Goal: Task Accomplishment & Management: Manage account settings

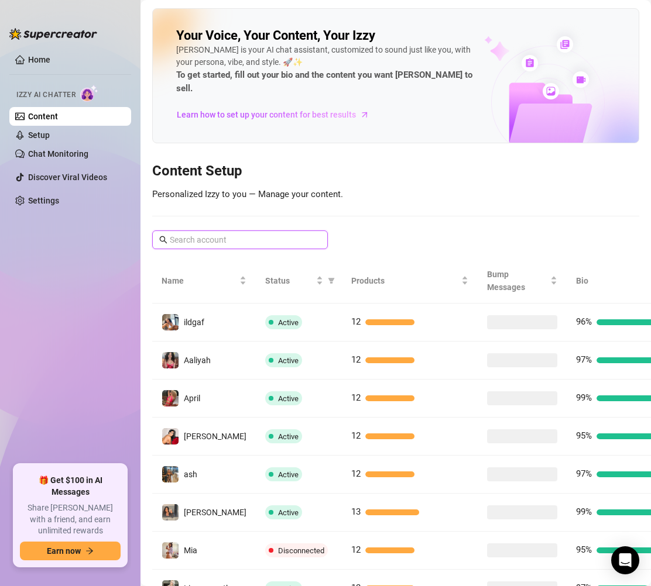
click at [241, 234] on input "text" at bounding box center [241, 240] width 142 height 13
paste input "unfilteredjohn"
type input "unfilteredjohn"
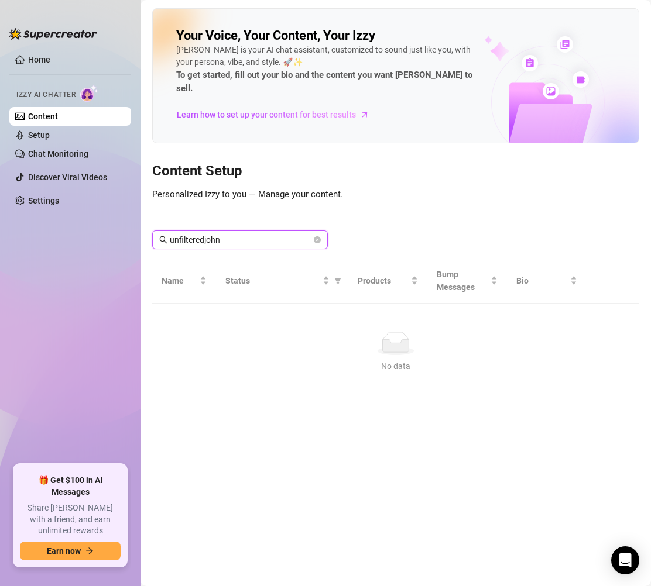
click at [241, 234] on input "unfilteredjohn" at bounding box center [241, 240] width 142 height 13
click at [315, 236] on icon "close-circle" at bounding box center [317, 239] width 7 height 7
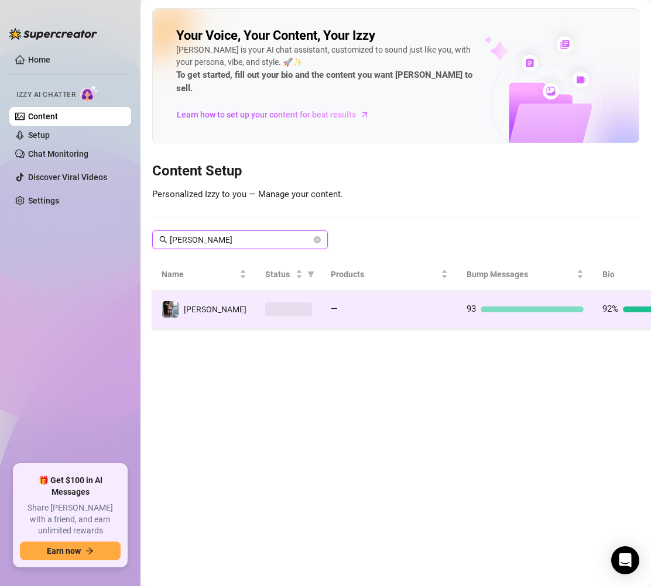
type input "JOHN"
click at [210, 293] on td "[PERSON_NAME]" at bounding box center [204, 310] width 104 height 38
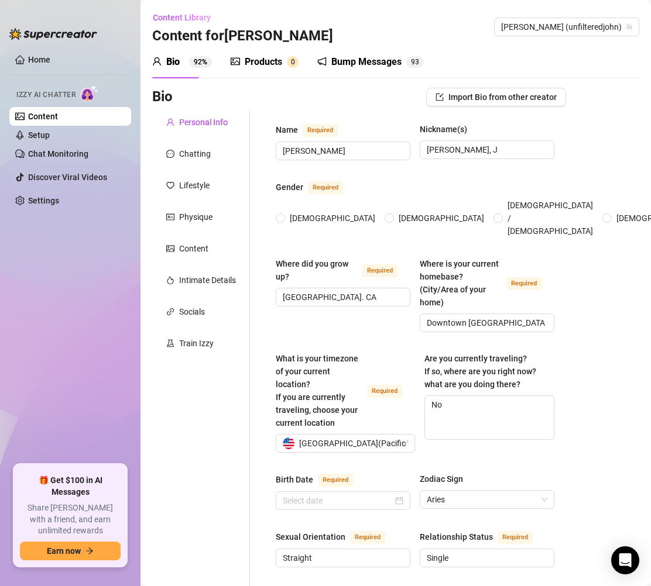
radio input "true"
type input "[DATE]"
click at [267, 57] on div "Products" at bounding box center [263, 62] width 37 height 14
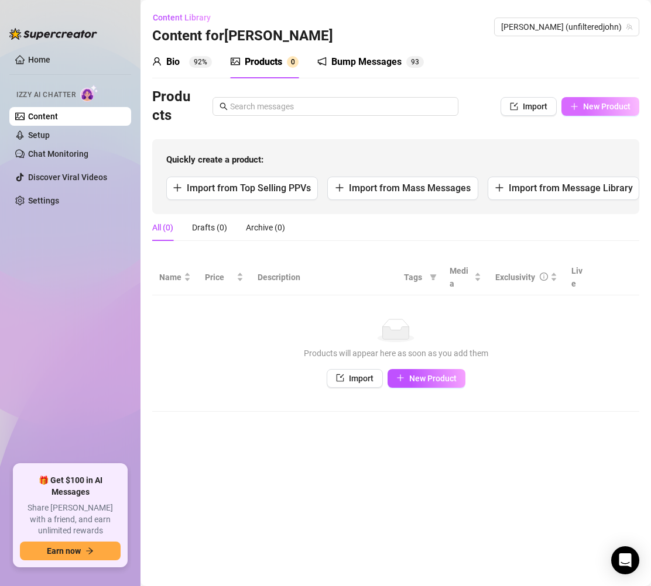
click at [614, 109] on span "New Product" at bounding box center [606, 106] width 47 height 9
type textarea "Type your message here..."
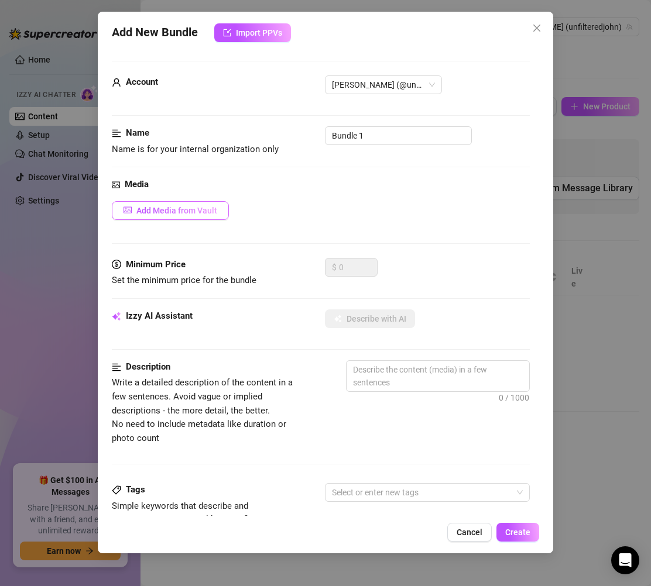
click at [154, 212] on span "Add Media from Vault" at bounding box center [176, 210] width 81 height 9
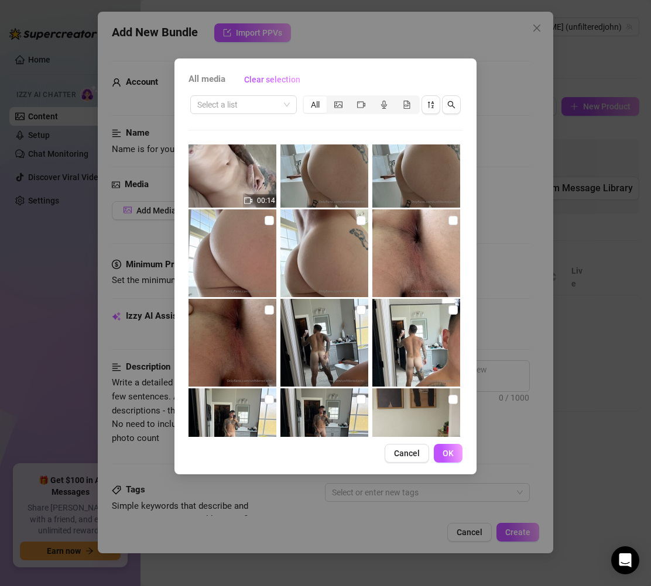
scroll to position [1874, 0]
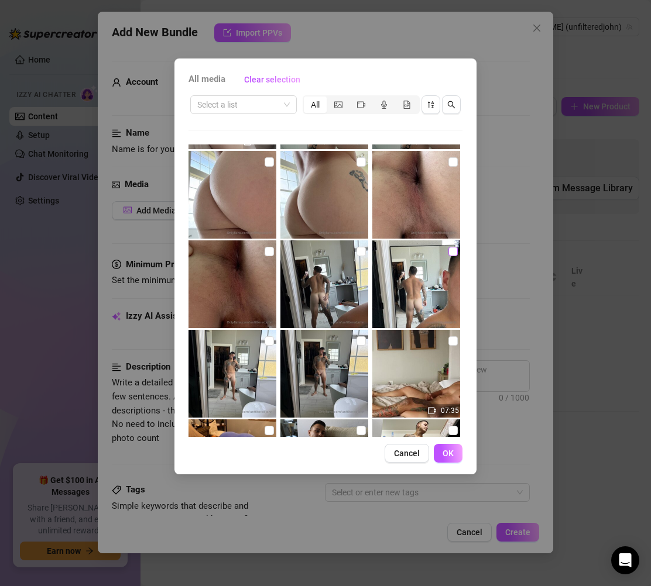
click at [448, 252] on input "checkbox" at bounding box center [452, 251] width 9 height 9
checkbox input "true"
click at [356, 251] on input "checkbox" at bounding box center [360, 251] width 9 height 9
checkbox input "true"
click at [265, 342] on input "checkbox" at bounding box center [269, 341] width 9 height 9
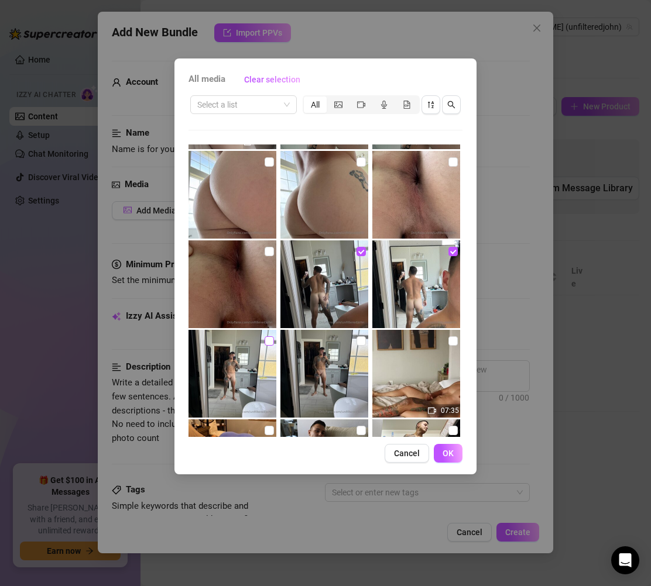
checkbox input "true"
click at [356, 344] on input "checkbox" at bounding box center [360, 341] width 9 height 9
checkbox input "true"
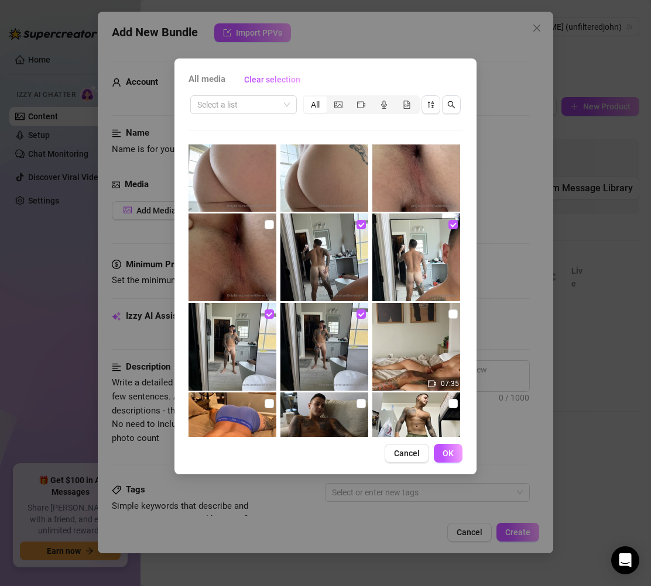
scroll to position [1963, 0]
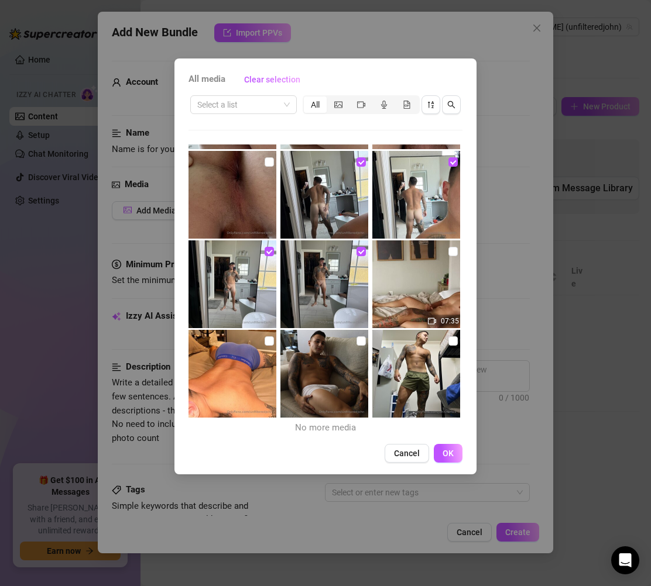
click at [403, 294] on img at bounding box center [416, 285] width 88 height 88
checkbox input "false"
click at [451, 456] on span "OK" at bounding box center [447, 453] width 11 height 9
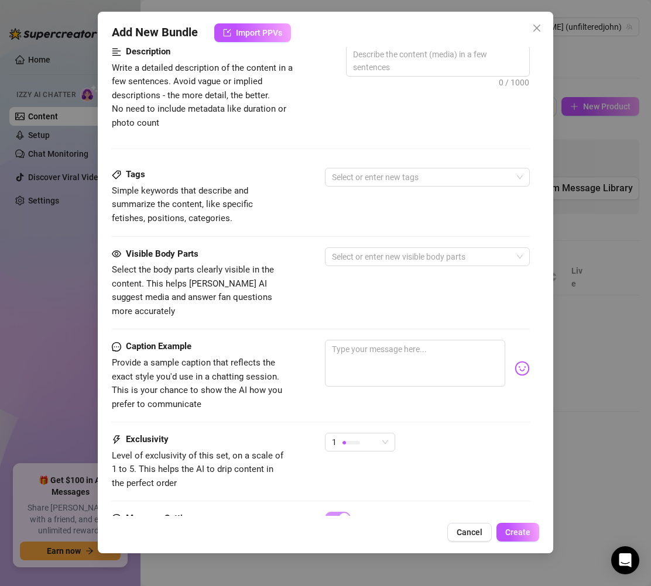
scroll to position [592, 0]
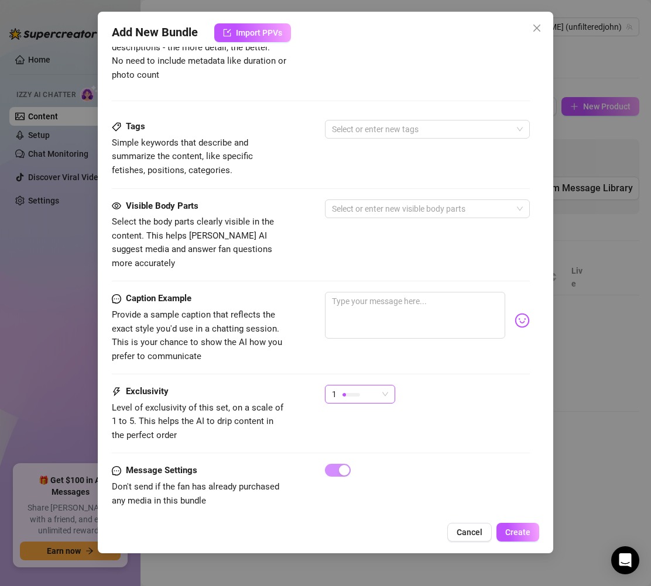
click at [362, 386] on div "1" at bounding box center [355, 395] width 46 height 18
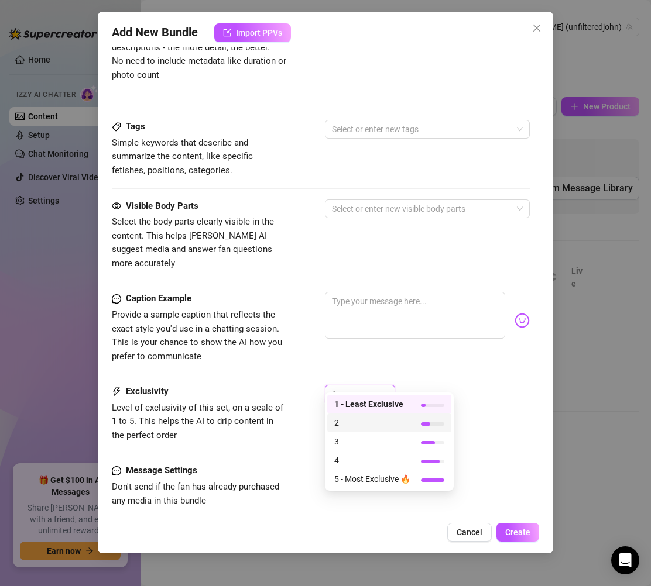
click at [360, 423] on span "2" at bounding box center [372, 423] width 76 height 13
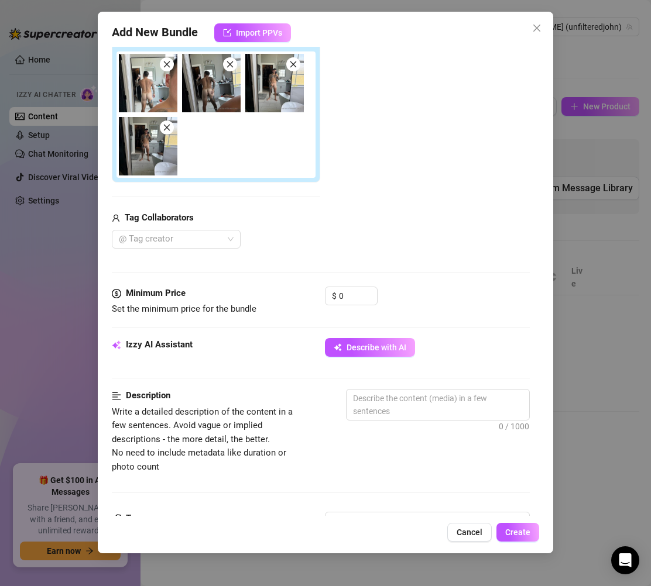
scroll to position [0, 0]
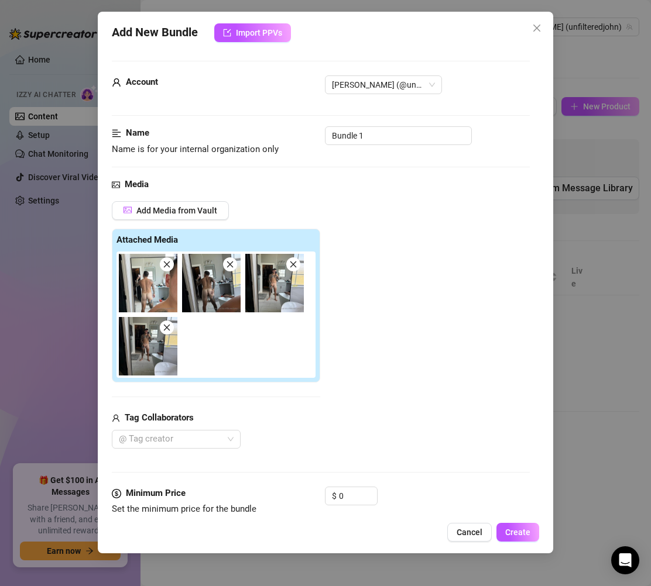
click at [455, 392] on div "Add Media from Vault Attached Media Tag Collaborators @ Tag creator" at bounding box center [321, 325] width 418 height 248
click at [345, 498] on input "0" at bounding box center [358, 496] width 38 height 18
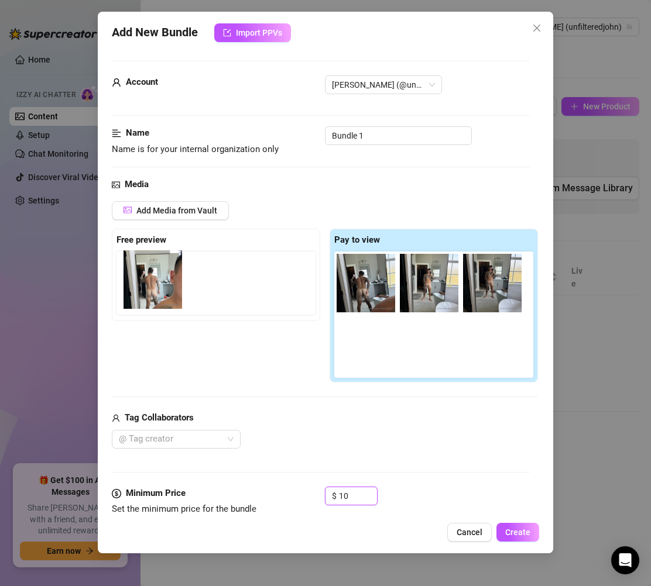
drag, startPoint x: 367, startPoint y: 291, endPoint x: 151, endPoint y: 287, distance: 216.0
click at [151, 287] on div "Free preview Pay to view" at bounding box center [325, 306] width 426 height 154
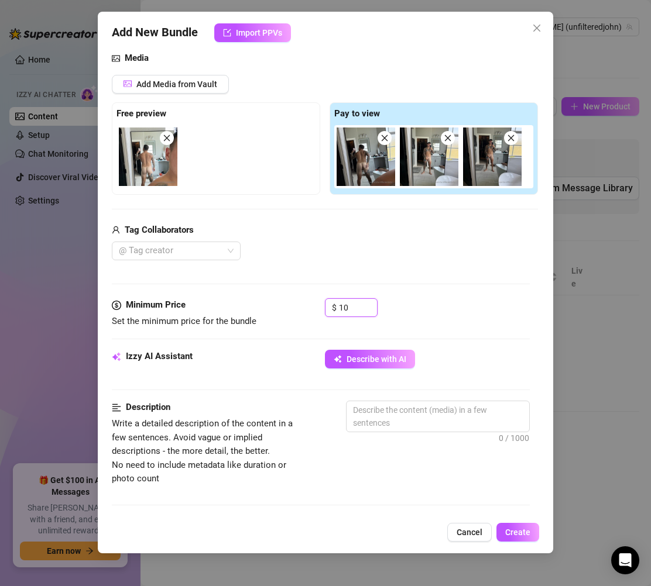
scroll to position [227, 0]
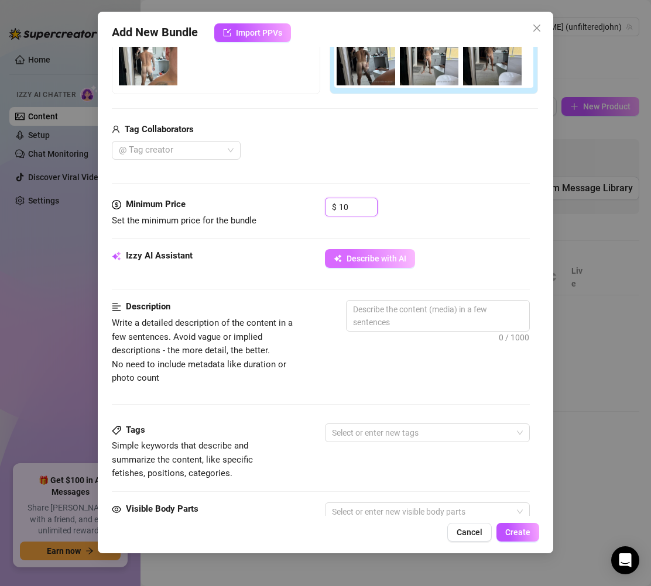
type input "10"
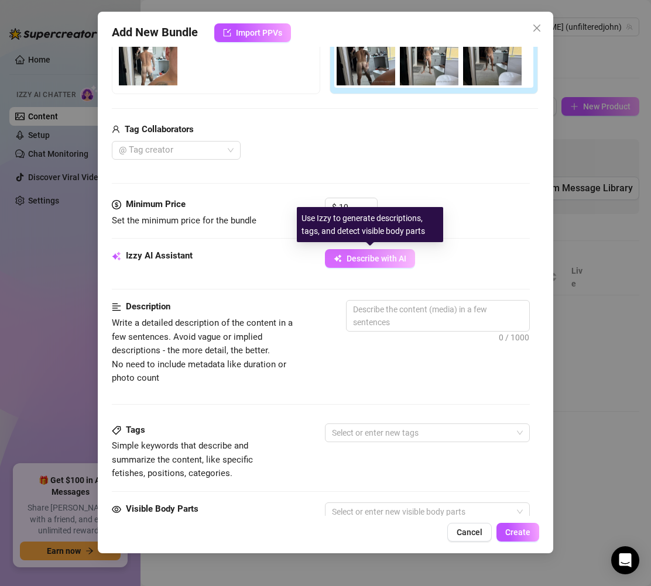
click at [375, 267] on button "Describe with AI" at bounding box center [370, 258] width 90 height 19
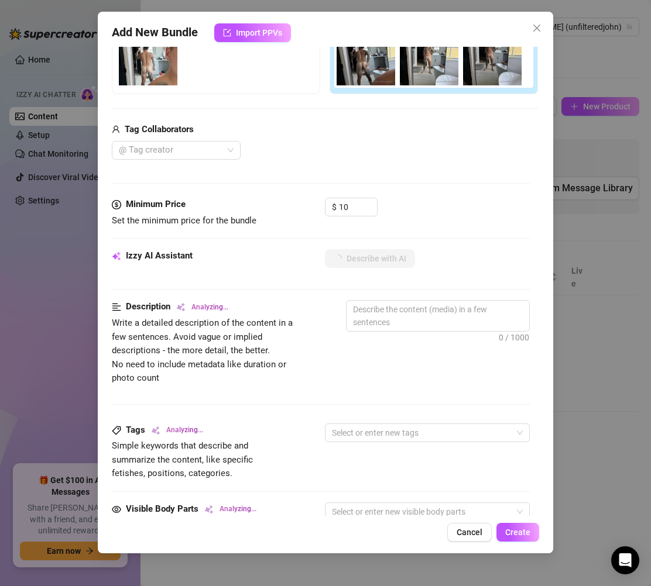
type textarea "[PERSON_NAME]"
type textarea "John is"
type textarea "John is fully"
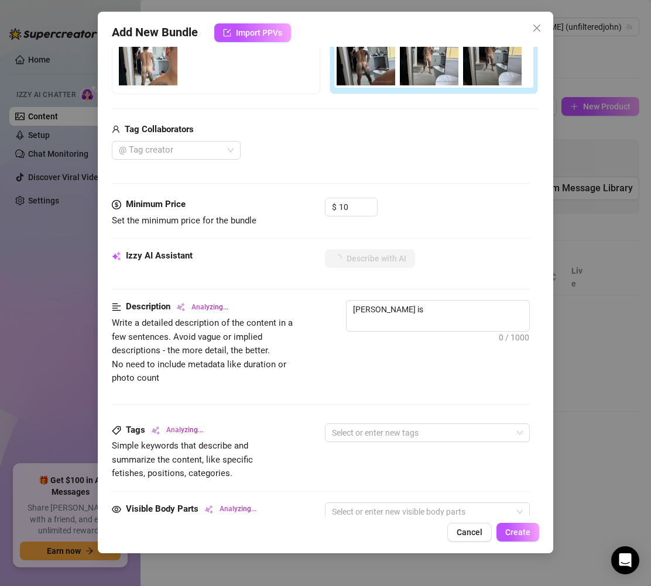
type textarea "John is fully"
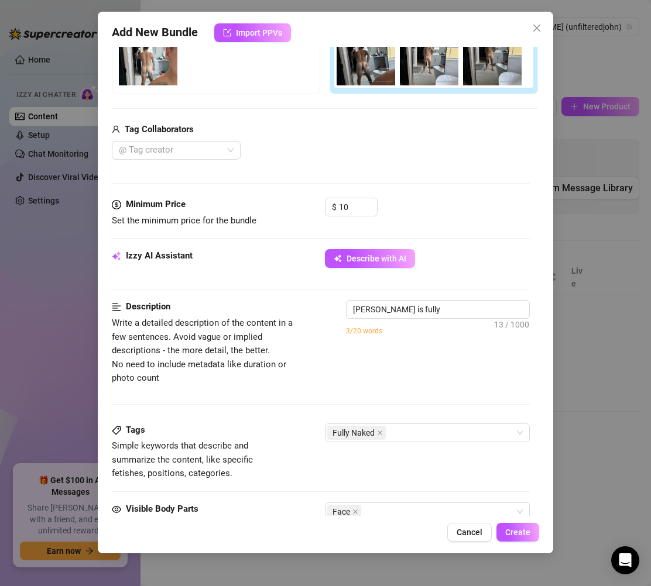
type textarea "John is fully naked"
type textarea "John is fully naked in"
type textarea "John is fully naked in a"
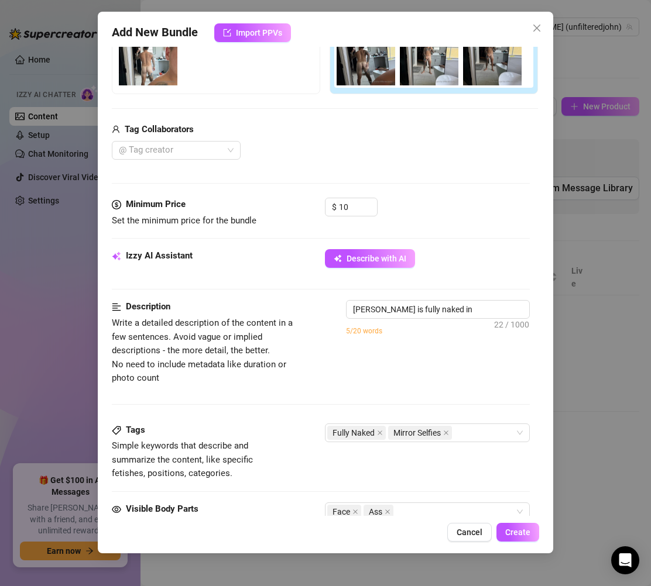
type textarea "John is fully naked in a"
type textarea "John is fully naked in a bathroom"
type textarea "John is fully naked in a bathroom mirror"
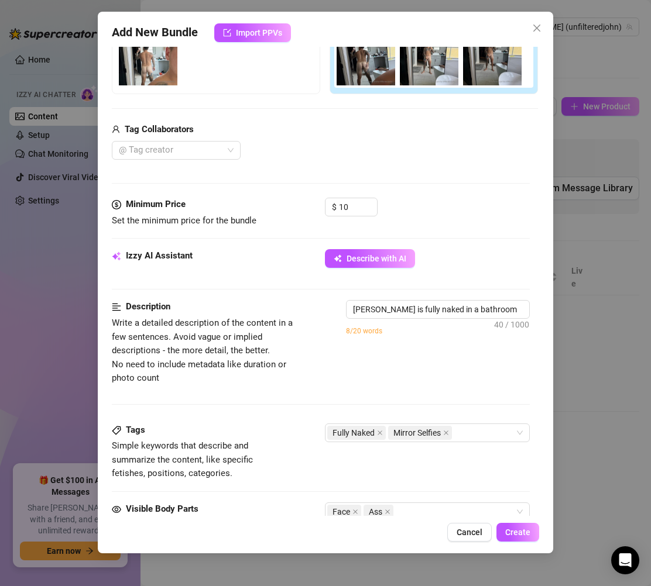
type textarea "John is fully naked in a bathroom mirror selfie"
type textarea "John is fully naked in a bathroom mirror selfie set,"
type textarea "John is fully naked in a bathroom mirror selfie set, showing"
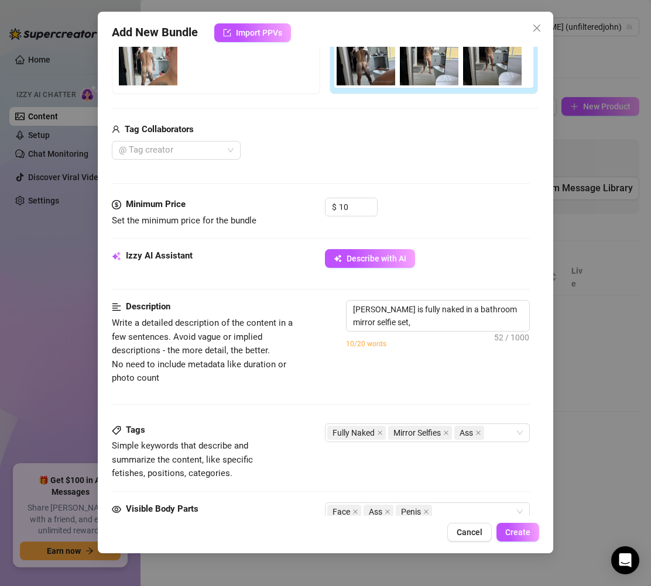
type textarea "John is fully naked in a bathroom mirror selfie set, showing"
type textarea "John is fully naked in a bathroom mirror selfie set, showing off"
type textarea "John is fully naked in a bathroom mirror selfie set, showing off his"
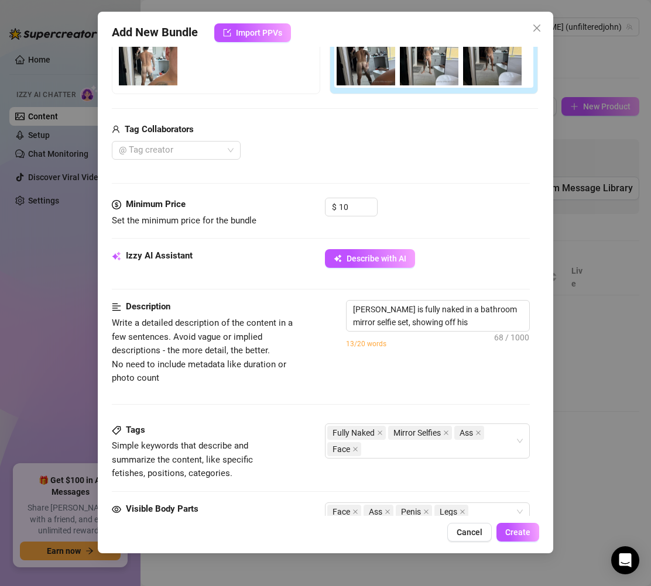
type textarea "John is fully naked in a bathroom mirror selfie set, showing off his tattooed"
type textarea "John is fully naked in a bathroom mirror selfie set, showing off his tattooed b…"
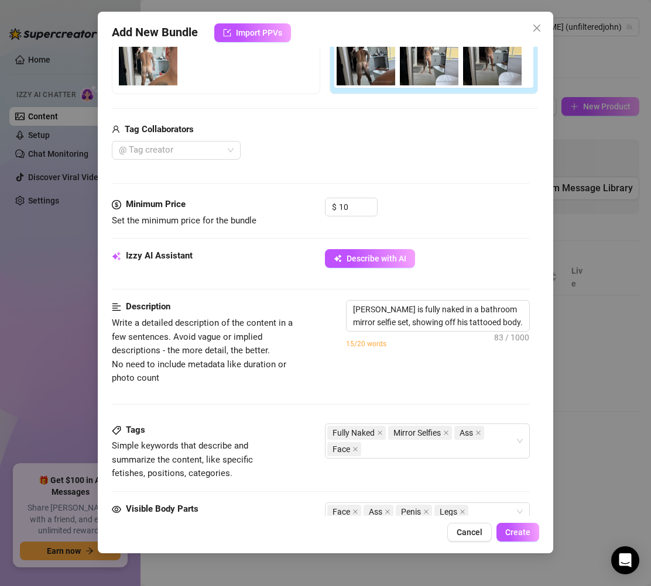
type textarea "John is fully naked in a bathroom mirror selfie set, showing off his tattooed b…"
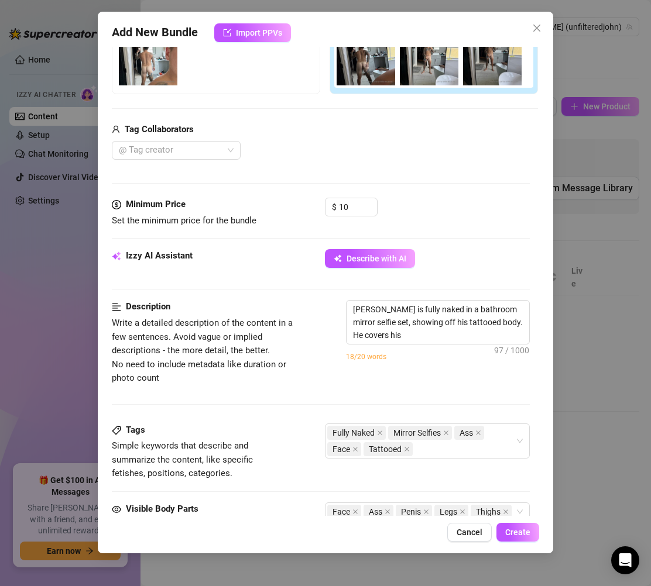
type textarea "John is fully naked in a bathroom mirror selfie set, showing off his tattooed b…"
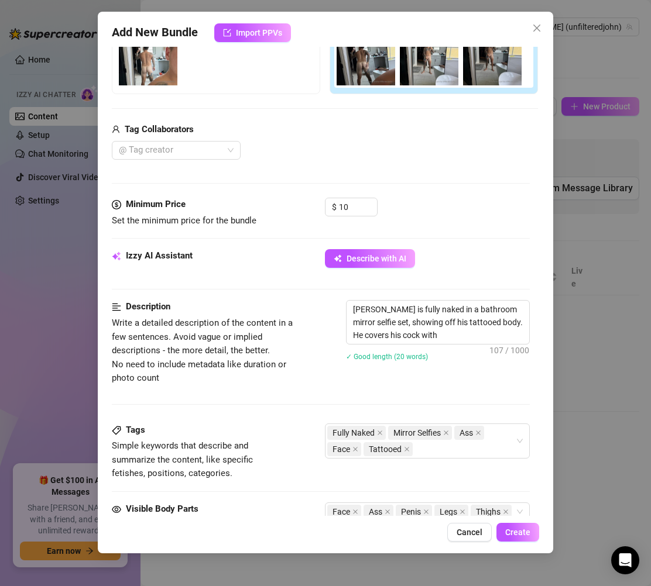
type textarea "John is fully naked in a bathroom mirror selfie set, showing off his tattooed b…"
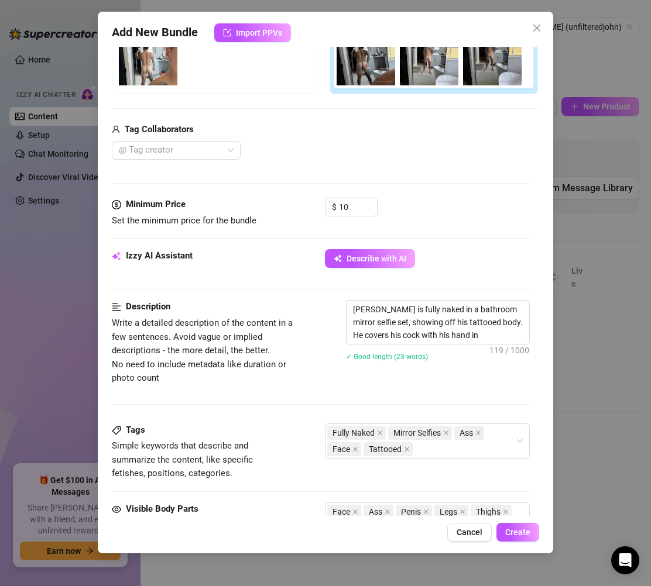
type textarea "John is fully naked in a bathroom mirror selfie set, showing off his tattooed b…"
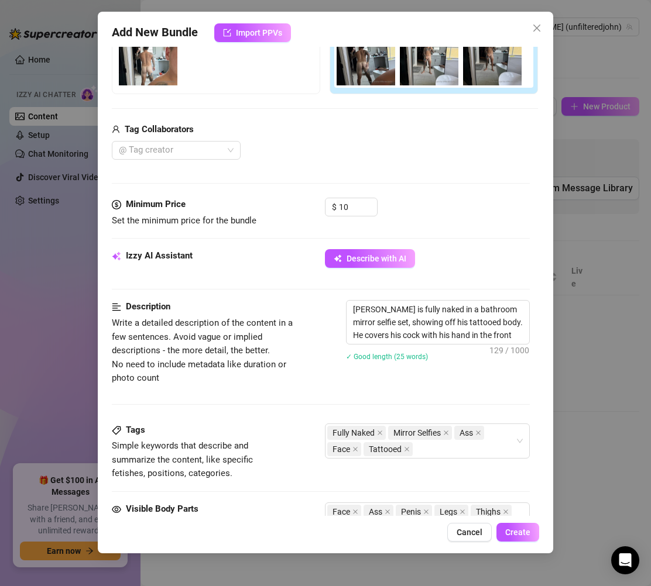
type textarea "John is fully naked in a bathroom mirror selfie set, showing off his tattooed b…"
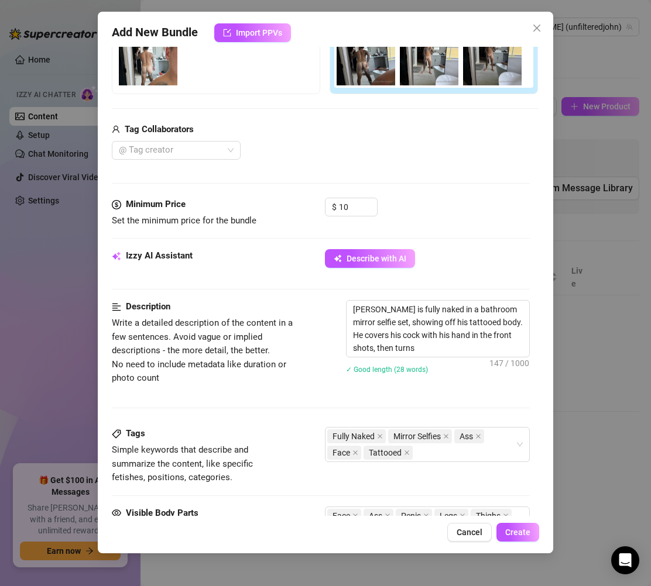
type textarea "John is fully naked in a bathroom mirror selfie set, showing off his tattooed b…"
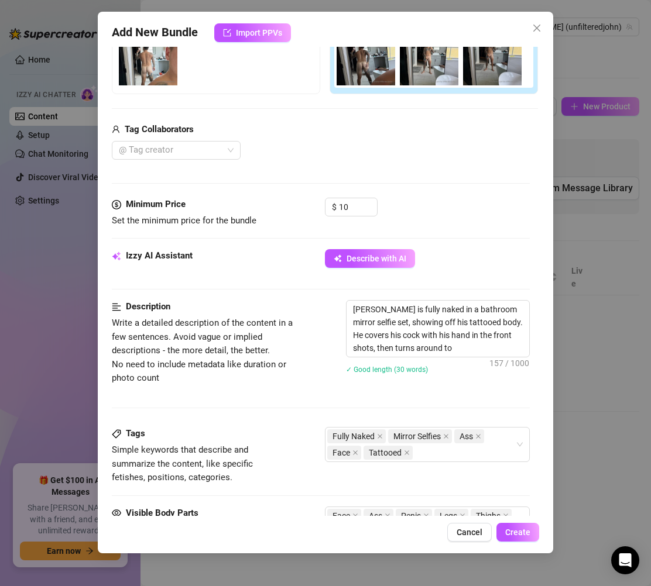
type textarea "John is fully naked in a bathroom mirror selfie set, showing off his tattooed b…"
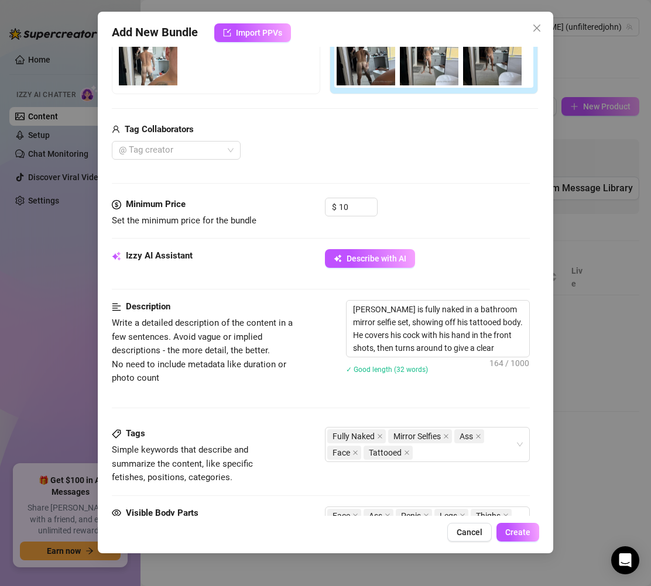
type textarea "John is fully naked in a bathroom mirror selfie set, showing off his tattooed b…"
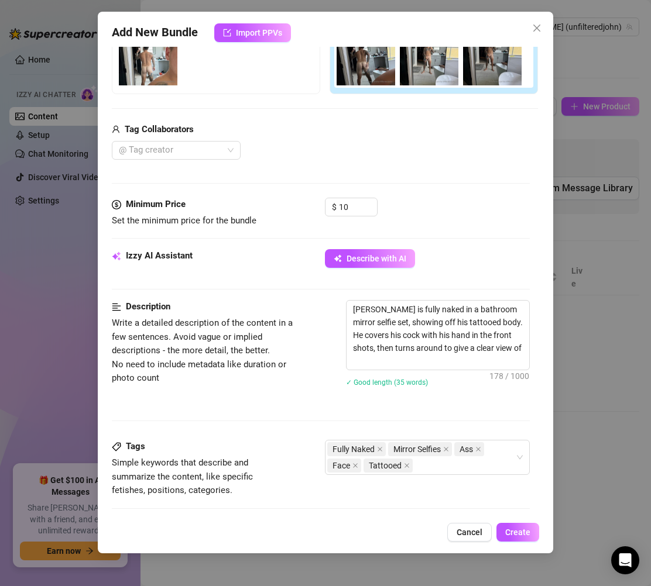
type textarea "John is fully naked in a bathroom mirror selfie set, showing off his tattooed b…"
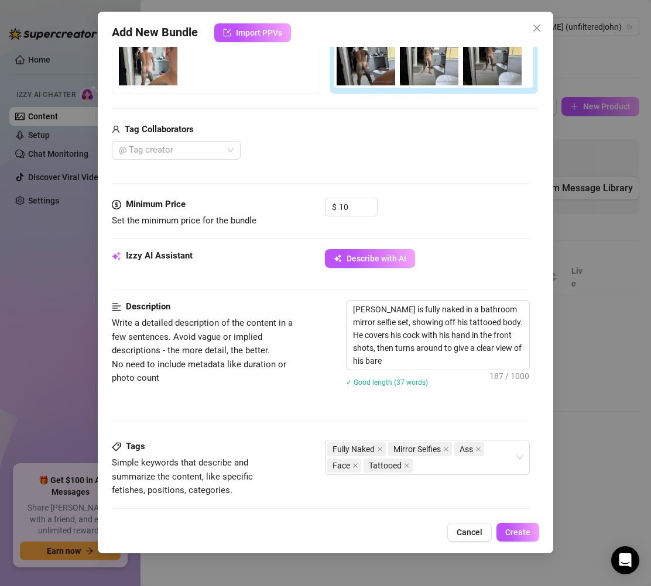
type textarea "John is fully naked in a bathroom mirror selfie set, showing off his tattooed b…"
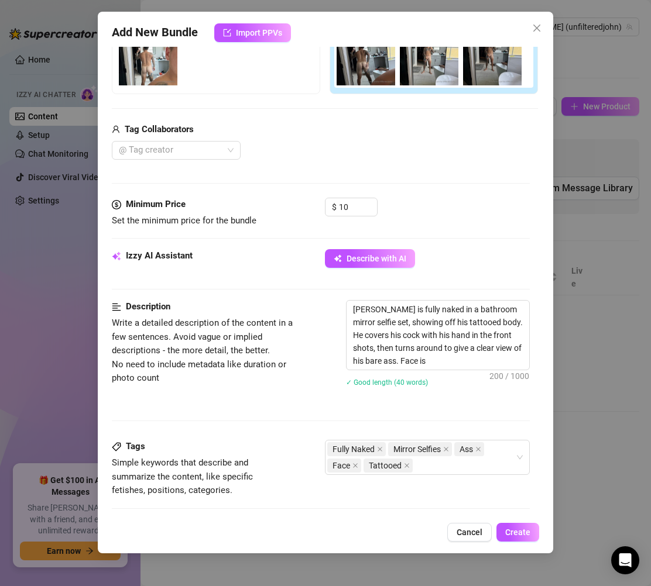
type textarea "John is fully naked in a bathroom mirror selfie set, showing off his tattooed b…"
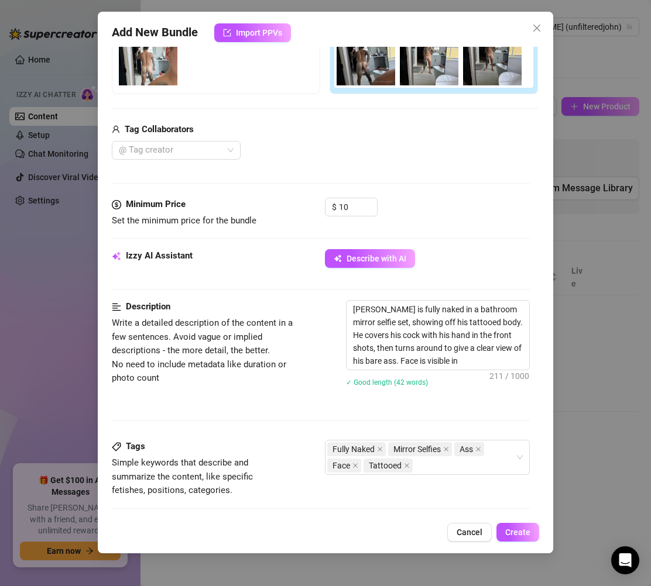
type textarea "John is fully naked in a bathroom mirror selfie set, showing off his tattooed b…"
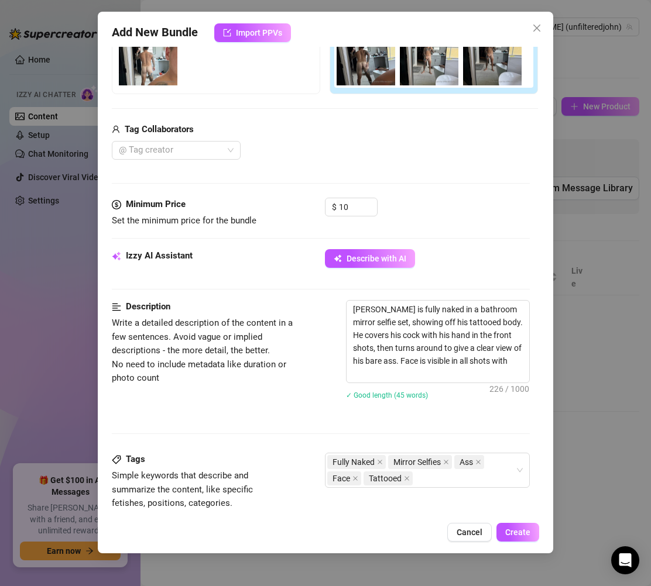
type textarea "John is fully naked in a bathroom mirror selfie set, showing off his tattooed b…"
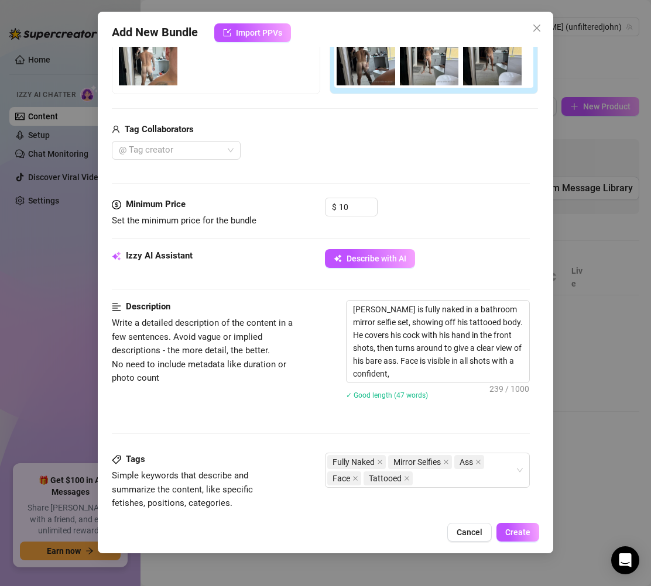
type textarea "John is fully naked in a bathroom mirror selfie set, showing off his tattooed b…"
type textarea "[PERSON_NAME] is fully naked in a bathroom mirror selfie set, showing off his t…"
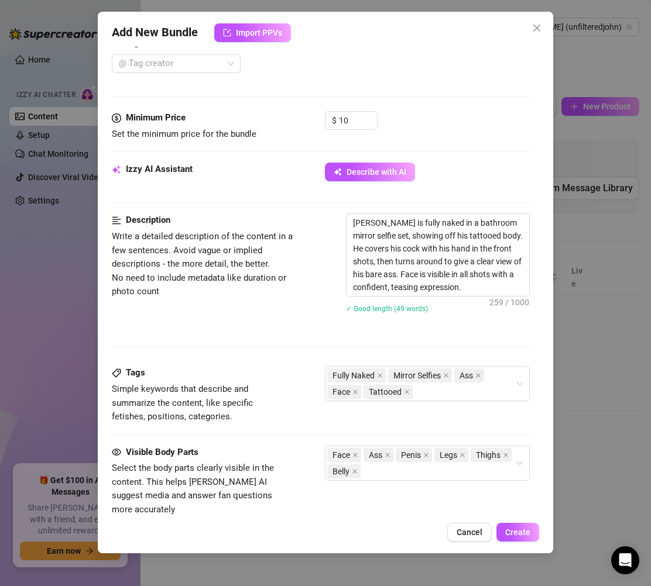
scroll to position [311, 0]
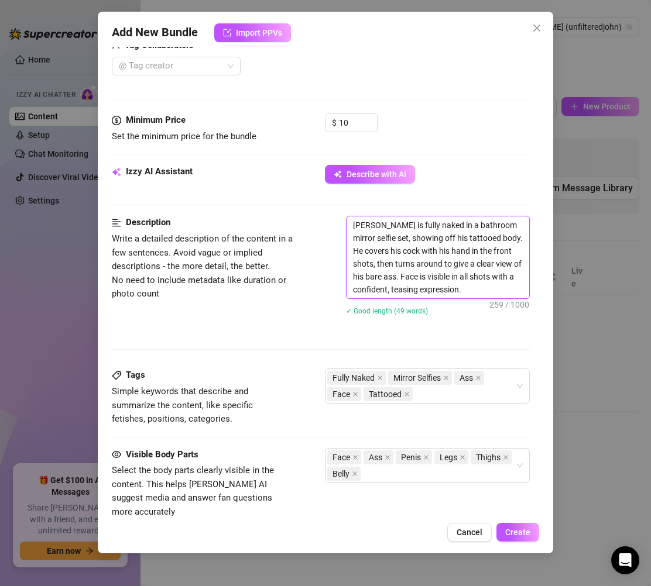
click at [493, 290] on textarea "[PERSON_NAME] is fully naked in a bathroom mirror selfie set, showing off his t…" at bounding box center [437, 258] width 183 height 82
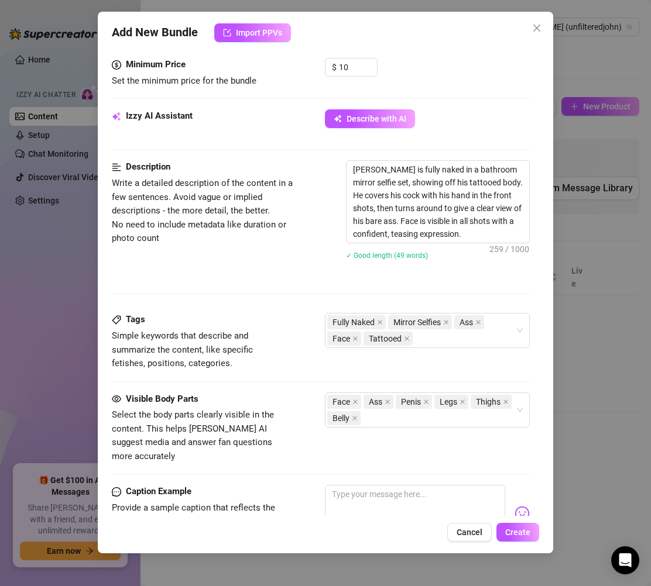
scroll to position [392, 0]
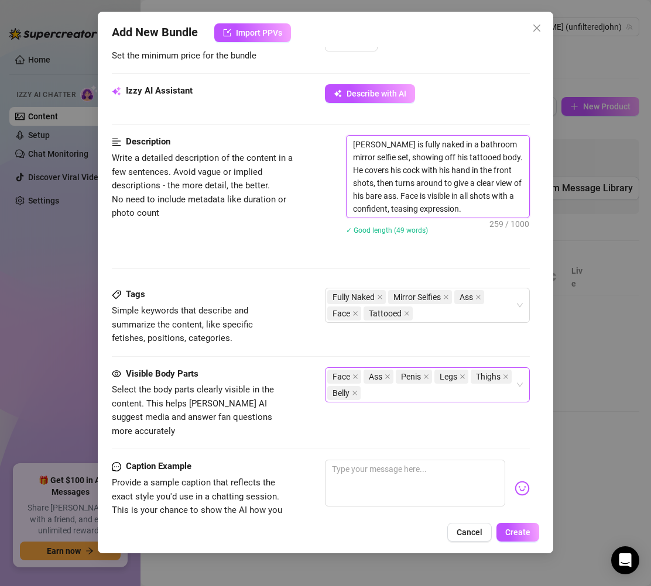
click at [420, 393] on div "Face Ass Penis Legs Thighs Belly" at bounding box center [421, 385] width 188 height 33
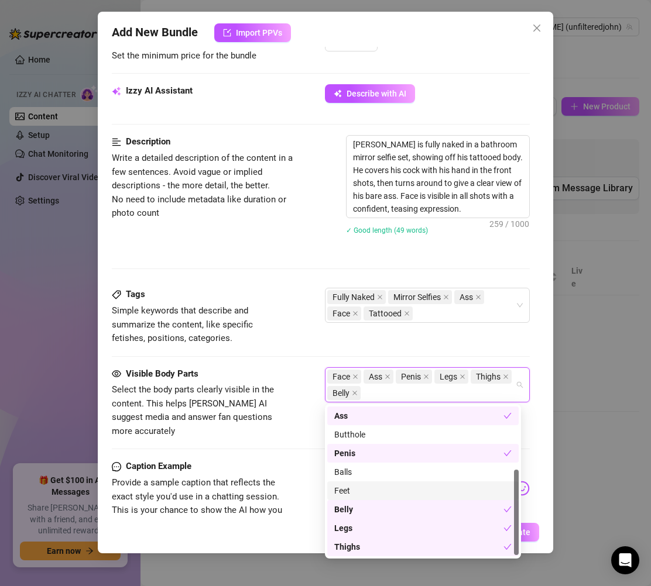
scroll to position [0, 0]
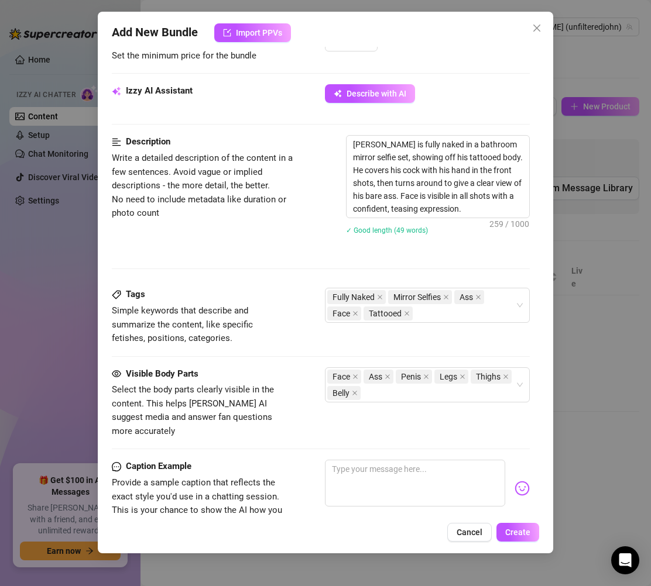
click at [446, 339] on div "Tags Simple keywords that describe and summarize the content, like specific fet…" at bounding box center [321, 316] width 418 height 57
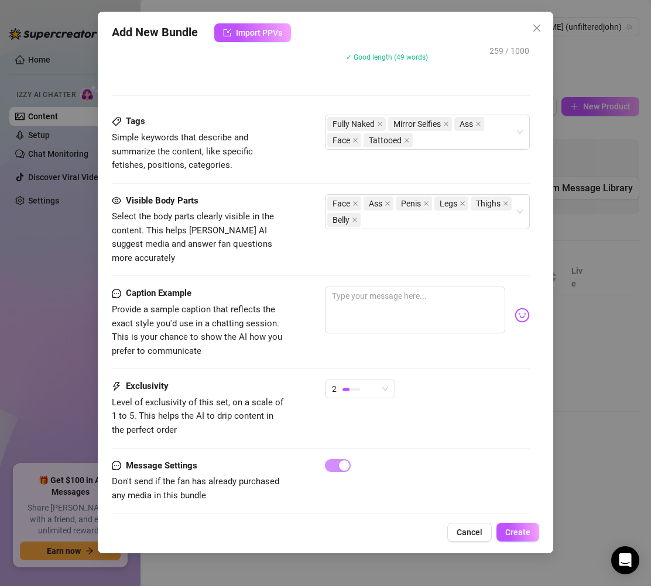
scroll to position [569, 0]
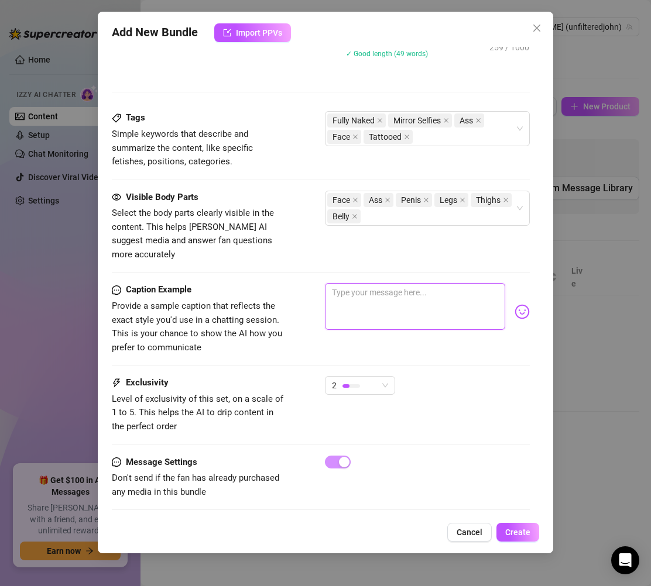
click at [359, 286] on textarea at bounding box center [415, 306] width 180 height 47
click at [396, 287] on textarea at bounding box center [415, 306] width 180 height 47
paste textarea "Fresh out the shower… couldn’t resist snapping a few 👀🔥 Hand’s just barely cove…"
type textarea "Fresh out the shower… couldn’t resist snapping a few 👀🔥 Hand’s just barely cove…"
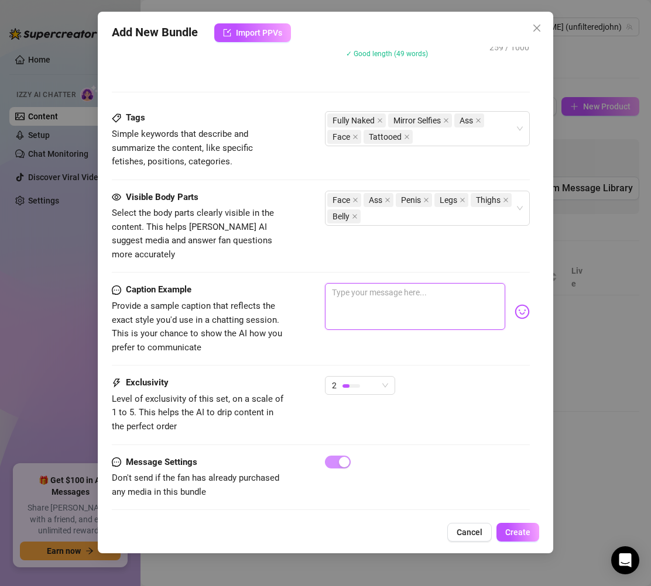
type textarea "Fresh out the shower… couldn’t resist snapping a few 👀🔥 Hand’s just barely cove…"
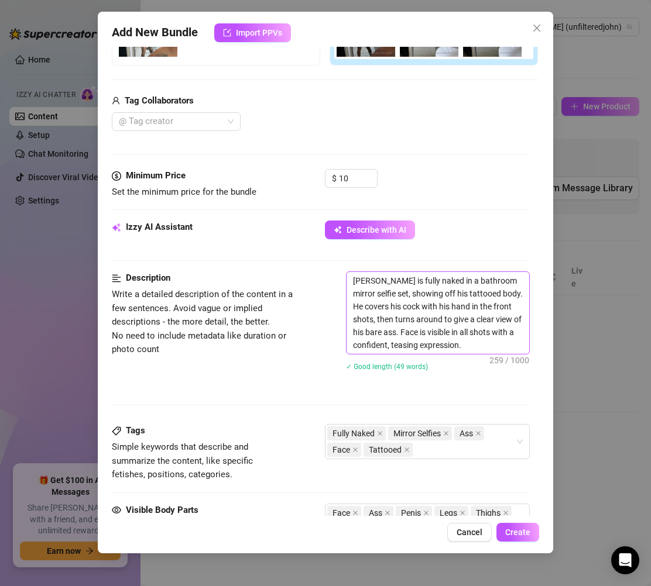
scroll to position [604, 0]
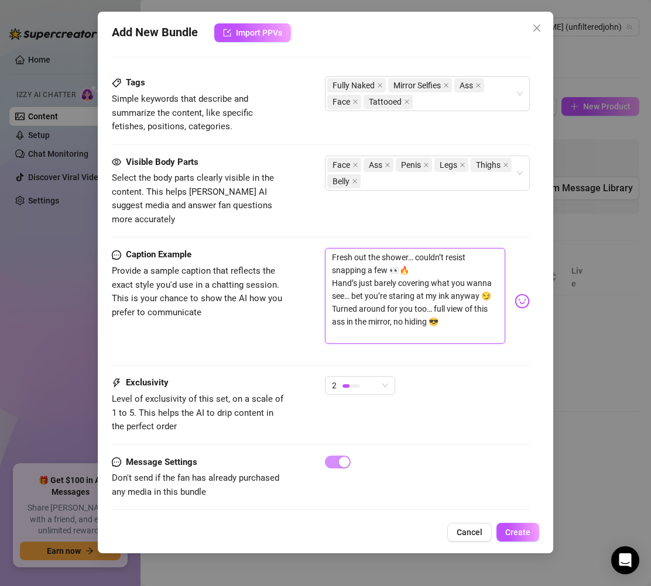
click at [483, 279] on textarea "Fresh out the shower… couldn’t resist snapping a few 👀🔥 Hand’s just barely cove…" at bounding box center [415, 296] width 180 height 96
type textarea "Fresh out the shower… couldn’t resist snapping a few 👀🔥 Hand’s just barely cove…"
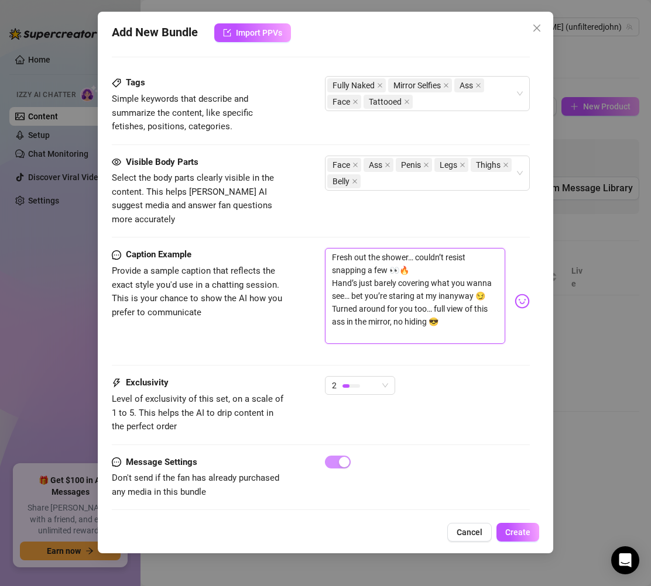
type textarea "Fresh out the shower… couldn’t resist snapping a few 👀🔥 Hand’s just barely cove…"
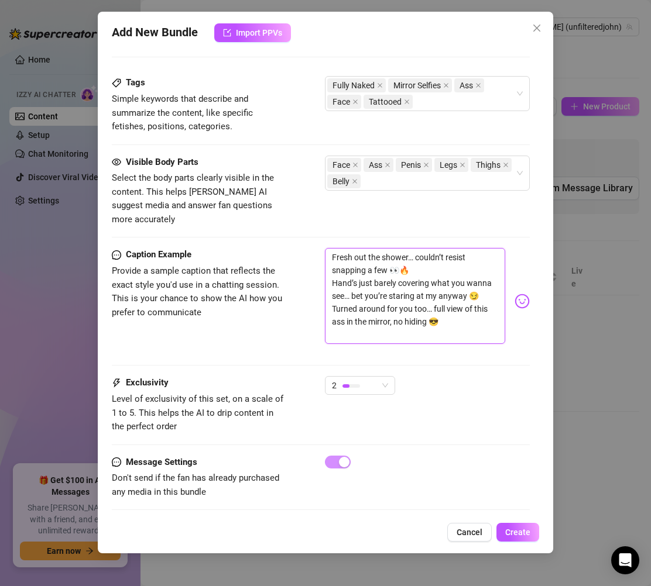
type textarea "Fresh out the shower… couldn’t resist snapping a few 👀🔥 Hand’s just barely cove…"
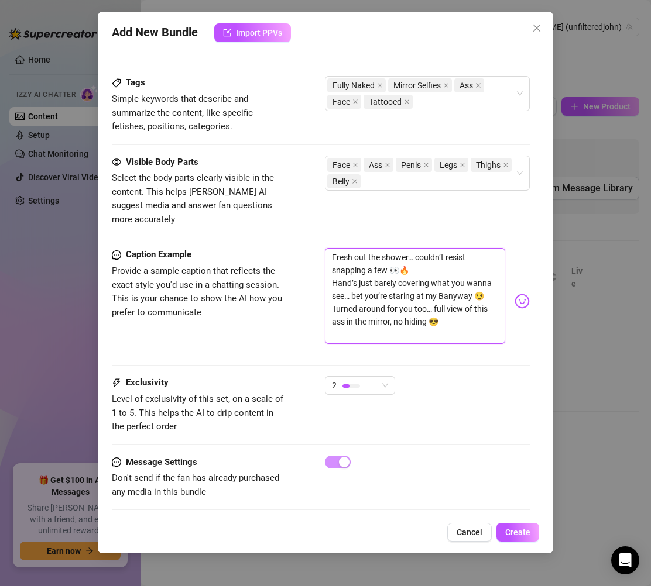
type textarea "Fresh out the shower… couldn’t resist snapping a few 👀🔥 Hand’s just barely cove…"
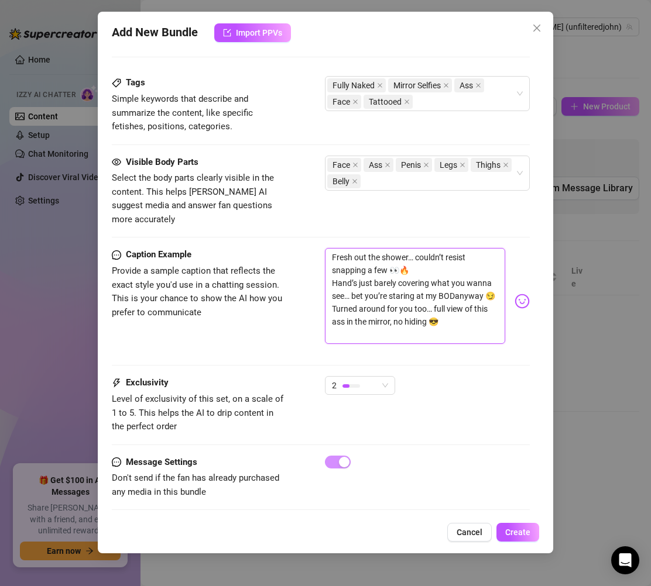
type textarea "Fresh out the shower… couldn’t resist snapping a few 👀🔥 Hand’s just barely cove…"
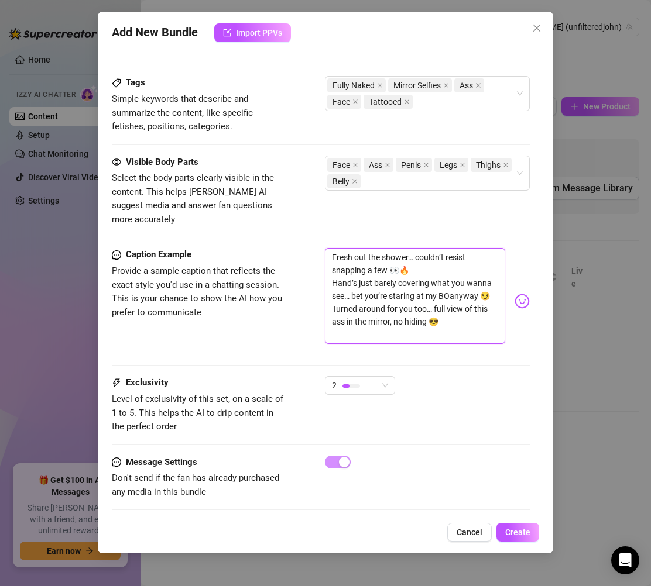
type textarea "Fresh out the shower… couldn’t resist snapping a few 👀🔥 Hand’s just barely cove…"
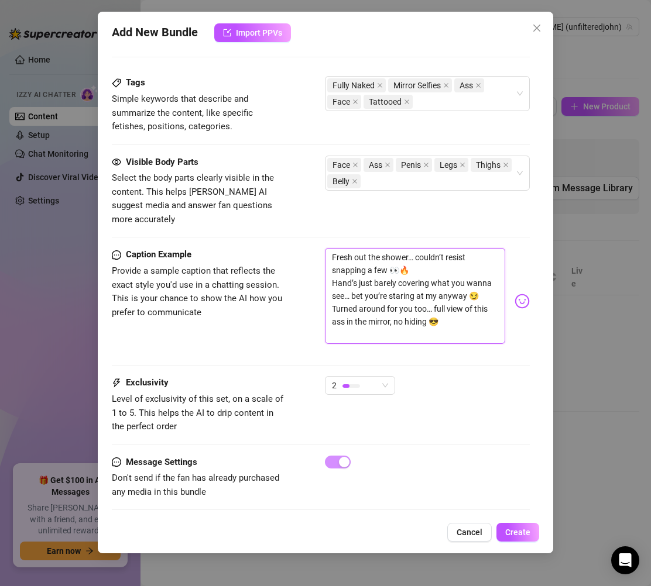
type textarea "Fresh out the shower… couldn’t resist snapping a few 👀🔥 Hand’s just barely cove…"
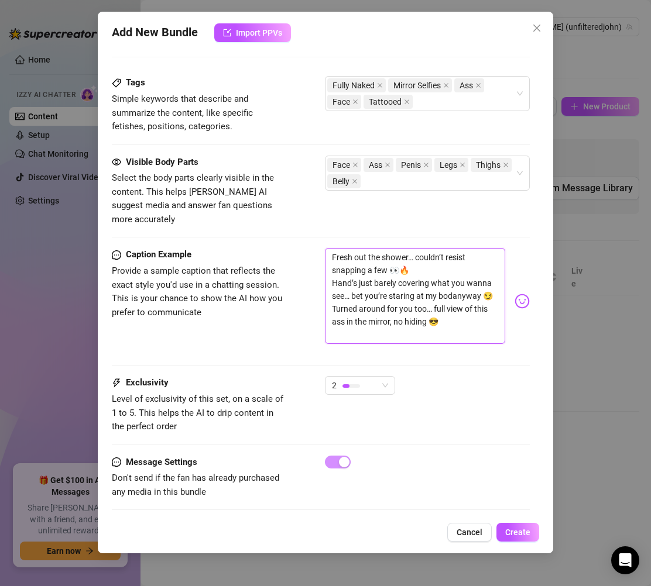
type textarea "Fresh out the shower… couldn’t resist snapping a few 👀🔥 Hand’s just barely cove…"
click at [455, 322] on textarea "Fresh out the shower… couldn’t resist snapping a few 👀🔥 Hand’s just barely cove…" at bounding box center [415, 296] width 180 height 96
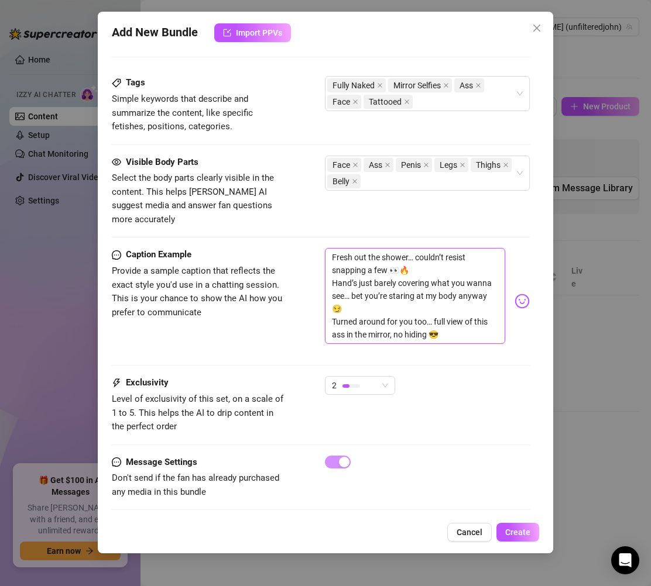
type textarea "Fresh out the shower… couldn’t resist snapping a few 👀🔥 Hand’s just barely cove…"
click at [462, 358] on div "Caption Example Provide a sample caption that reflects the exact style you'd us…" at bounding box center [321, 312] width 418 height 128
click at [468, 317] on textarea "Fresh out the shower… couldn’t resist snapping a few 👀🔥 Hand’s just barely cove…" at bounding box center [415, 296] width 180 height 96
type textarea "Fresh out the shower… couldn’t resist snapping a few 👀🔥 Hand’s just barely cove…"
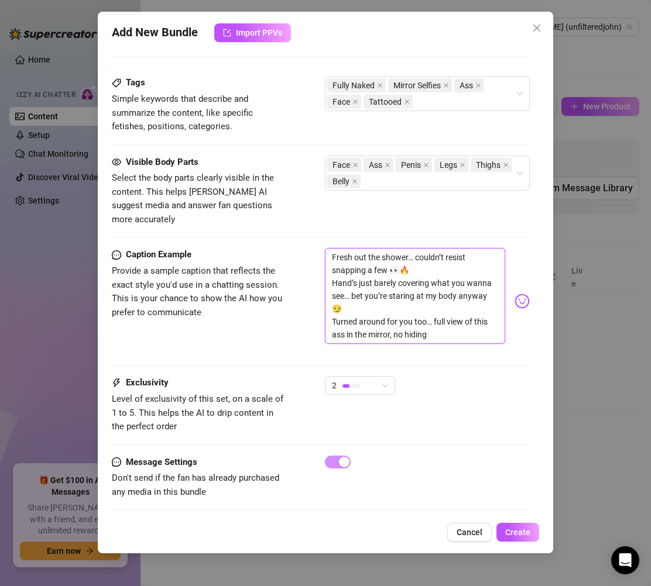
type textarea "Fresh out the shower… couldn’t resist snapping a few 👀🔥 Hand’s just barely cove…"
click at [418, 303] on textarea "Fresh out the shower… couldn’t resist snapping a few 👀🔥 Hand’s just barely cove…" at bounding box center [415, 296] width 180 height 96
click at [417, 292] on textarea "Fresh out the shower… couldn’t resist snapping a few 👀🔥 Hand’s just barely cove…" at bounding box center [415, 296] width 180 height 96
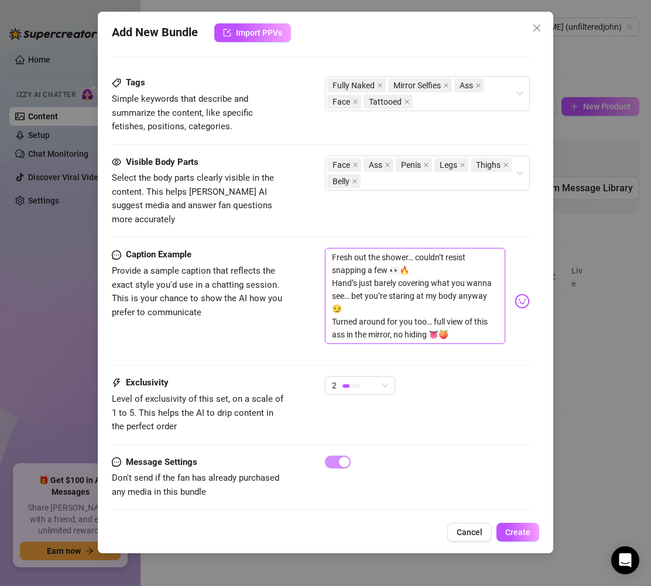
type textarea "Fresh out the shower… couldn’t resist snapping a few 👀🔥 Hand’s just barely cove…"
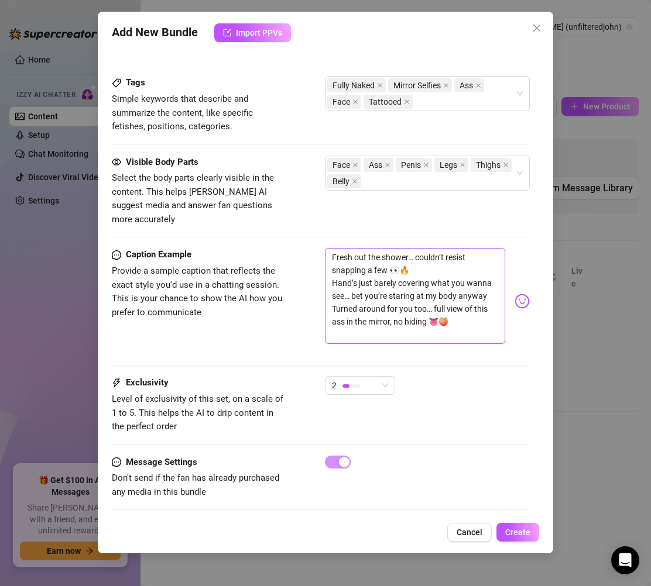
type textarea "Fresh out the shower… couldn’t resist snapping a few 👀🔥 Hand’s just barely cove…"
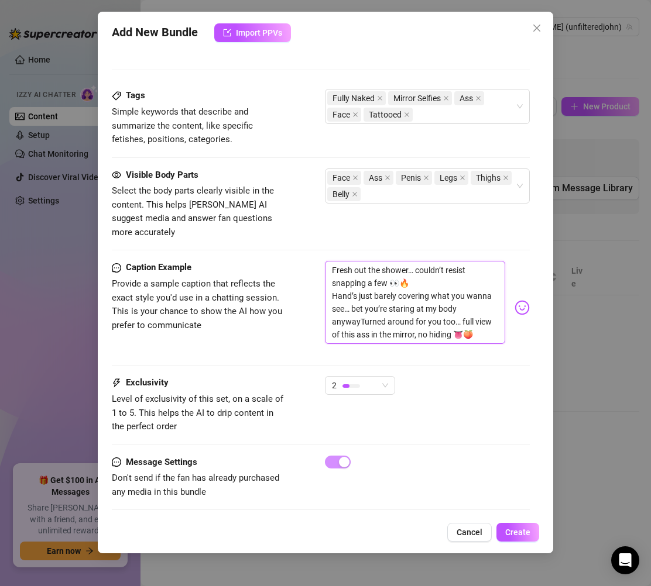
scroll to position [591, 0]
type textarea "Fresh out the shower… couldn’t resist snapping a few 👀🔥 Hand’s just barely cove…"
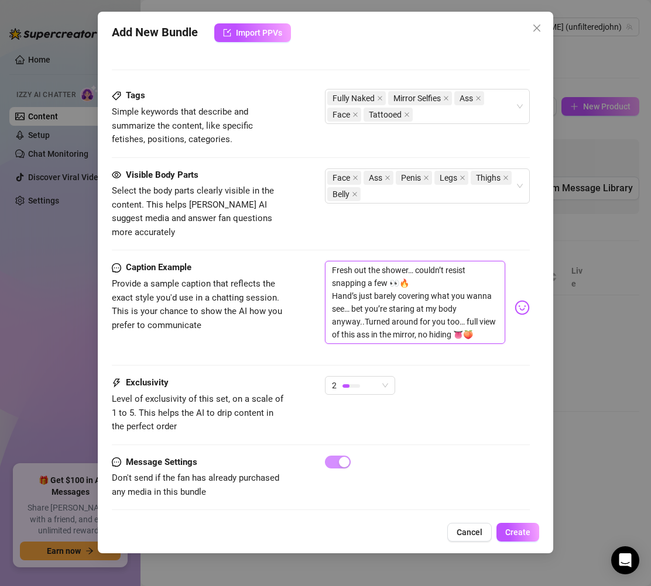
type textarea "Fresh out the shower… couldn’t resist snapping a few 👀🔥 Hand’s just barely cove…"
click at [428, 272] on textarea "Fresh out the shower… couldn’t resist snapping a few 👀🔥 Hand’s just barely cove…" at bounding box center [415, 302] width 180 height 83
click at [335, 283] on textarea "Fresh out the shower… couldn’t resist snapping a few 👀🔥 Hand’s just barely cove…" at bounding box center [415, 302] width 180 height 83
type textarea "Fresh out the shower… couldn’t resist snapping a few 👀🔥Hand’s just barely cover…"
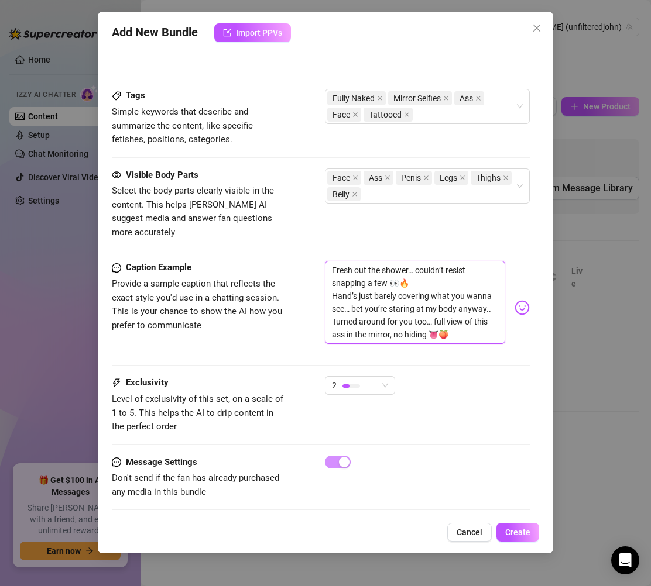
type textarea "Fresh out the shower… couldn’t resist snapping a few 👀🔥Hand’s just barely cover…"
type textarea "Fresh out the shower… couldn’t resist snapping a few 👀🔥 Hand’s just barely cove…"
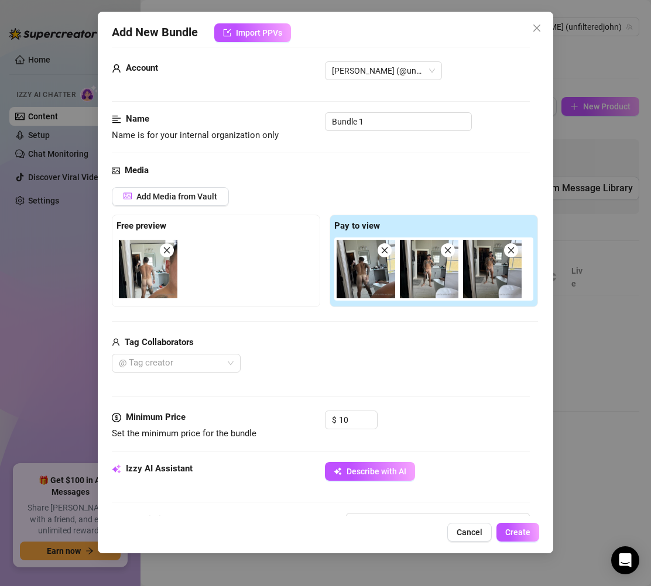
scroll to position [22, 0]
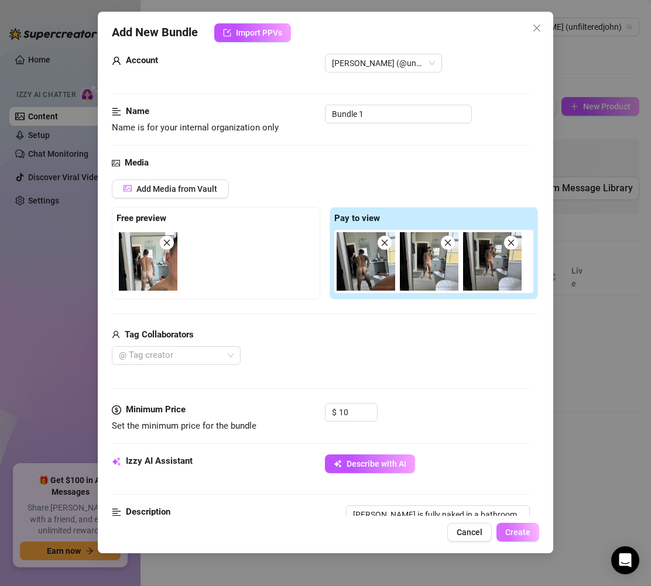
type textarea "Fresh out the shower… couldn’t resist snapping a few 👀🔥 Hand’s just barely cove…"
click at [513, 531] on span "Create" at bounding box center [517, 532] width 25 height 9
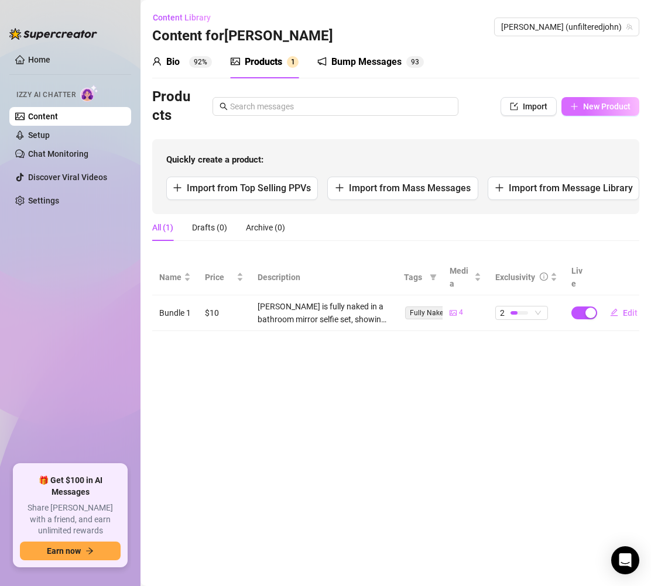
click at [606, 98] on button "New Product" at bounding box center [600, 106] width 78 height 19
type textarea "Type your message here..."
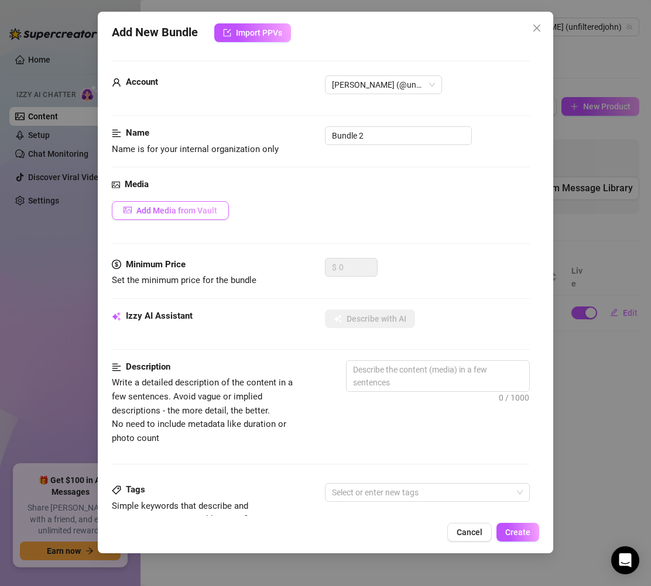
click at [192, 212] on span "Add Media from Vault" at bounding box center [176, 210] width 81 height 9
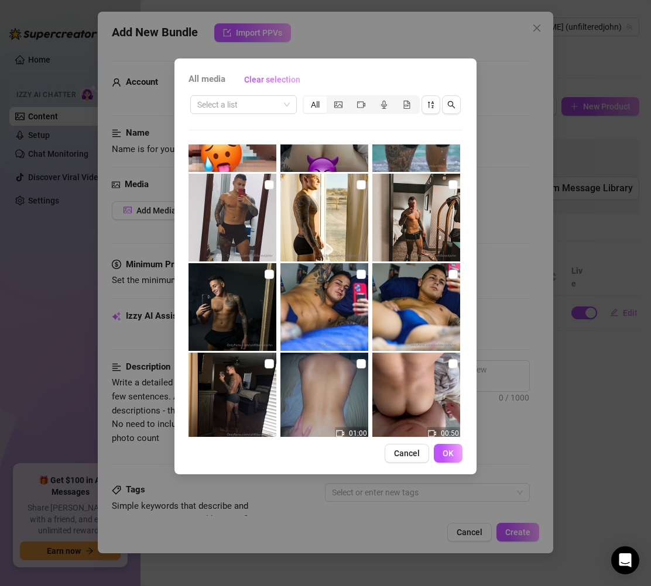
scroll to position [247, 0]
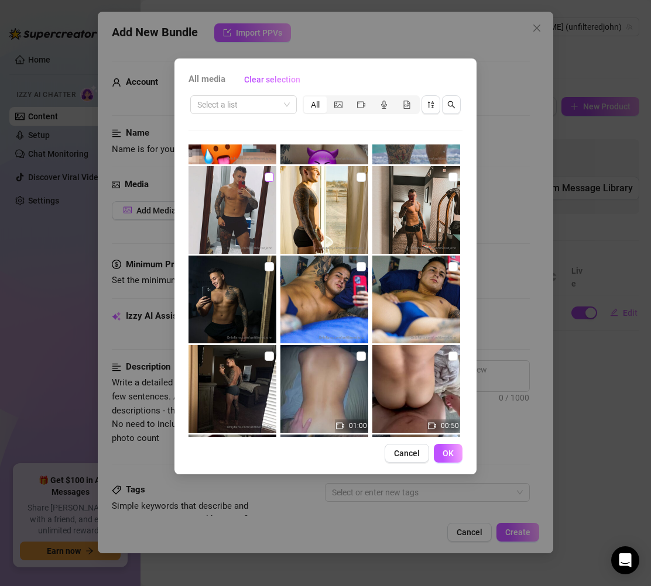
click at [265, 174] on input "checkbox" at bounding box center [269, 177] width 9 height 9
checkbox input "true"
click at [333, 215] on img at bounding box center [324, 210] width 88 height 88
checkbox input "true"
click at [410, 207] on img at bounding box center [416, 210] width 88 height 88
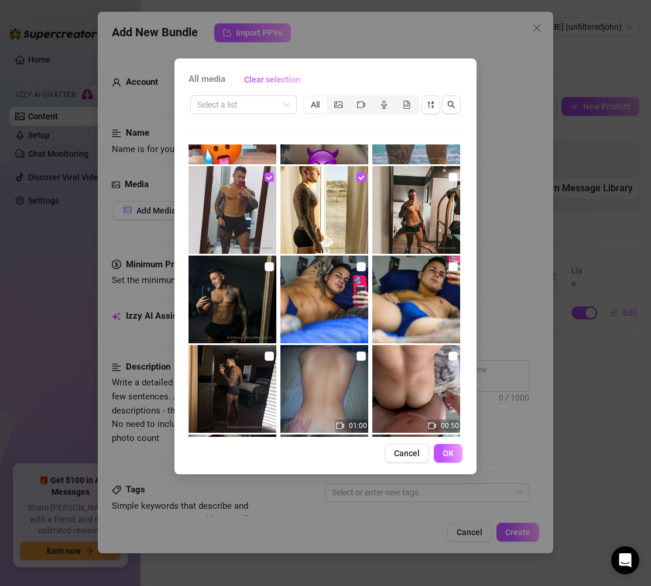
checkbox input "true"
click at [238, 301] on img at bounding box center [232, 300] width 88 height 88
checkbox input "true"
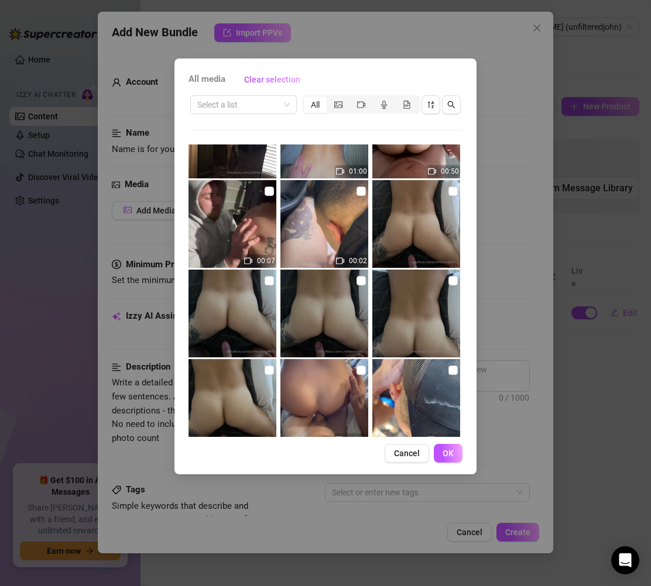
scroll to position [245, 0]
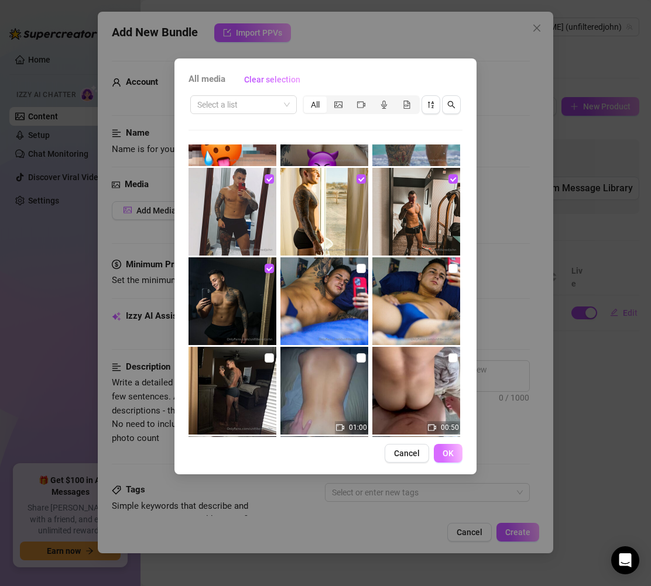
click at [447, 454] on span "OK" at bounding box center [447, 453] width 11 height 9
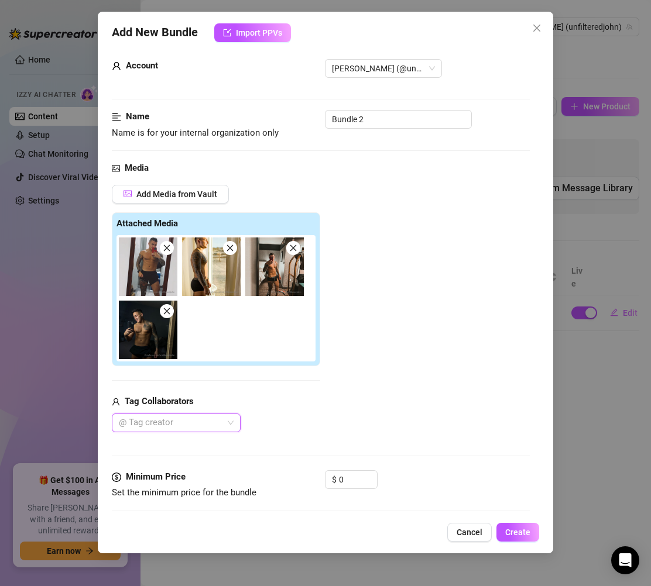
scroll to position [0, 0]
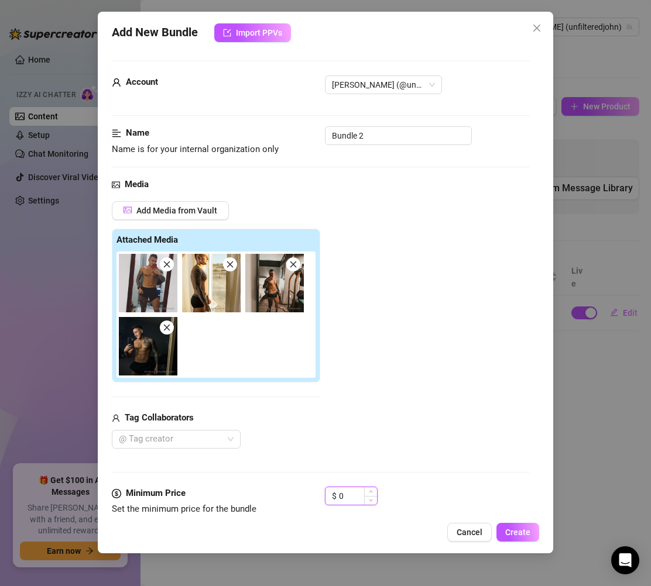
click at [349, 498] on input "0" at bounding box center [358, 496] width 38 height 18
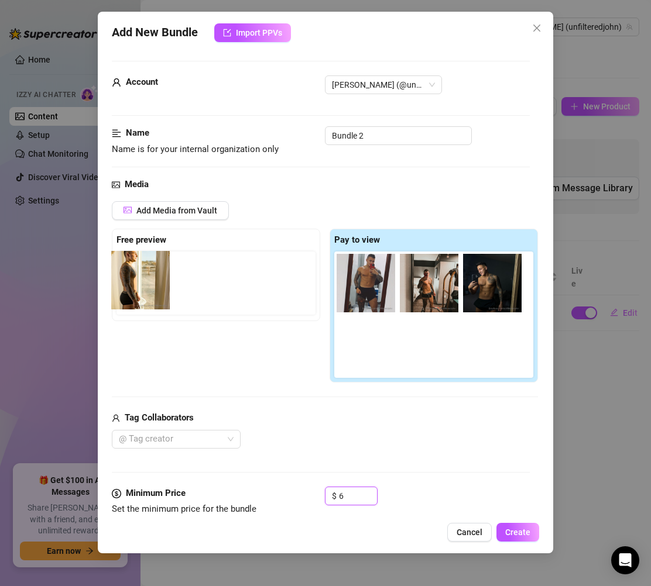
drag, startPoint x: 418, startPoint y: 283, endPoint x: 123, endPoint y: 279, distance: 295.0
click at [123, 279] on div "Free preview Pay to view" at bounding box center [325, 306] width 426 height 154
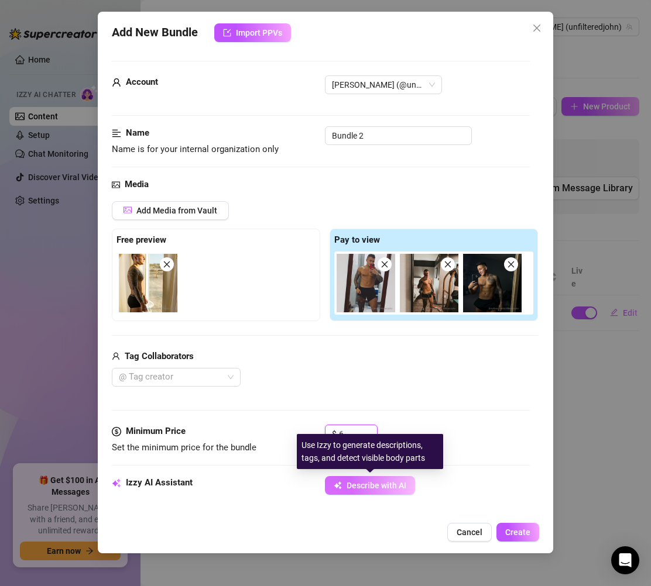
type input "6"
click at [369, 495] on button "Describe with AI" at bounding box center [370, 485] width 90 height 19
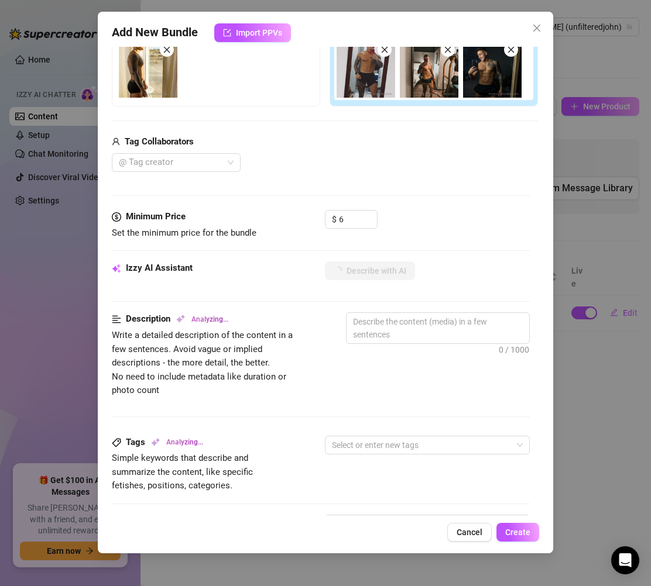
scroll to position [217, 0]
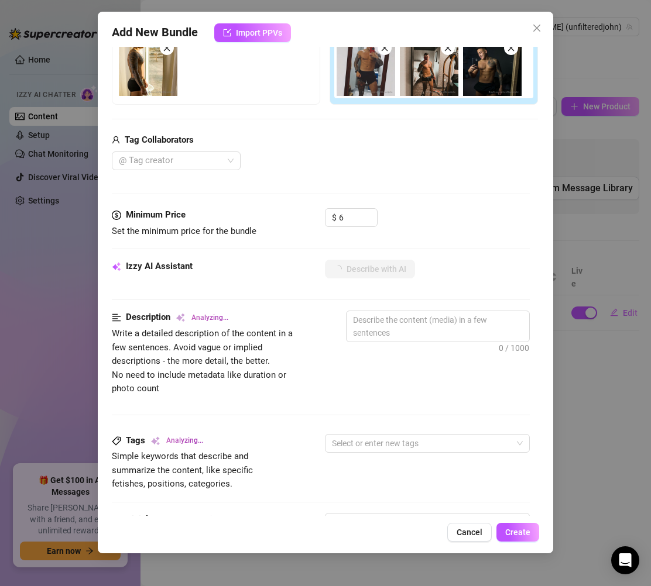
type textarea "Shirtless"
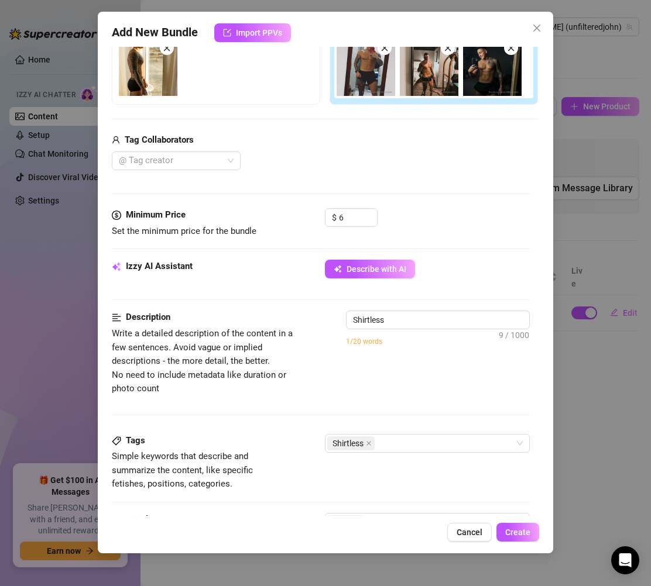
type textarea "Shirtless mirror"
type textarea "Shirtless mirror selfies"
type textarea "Shirtless mirror selfies showing"
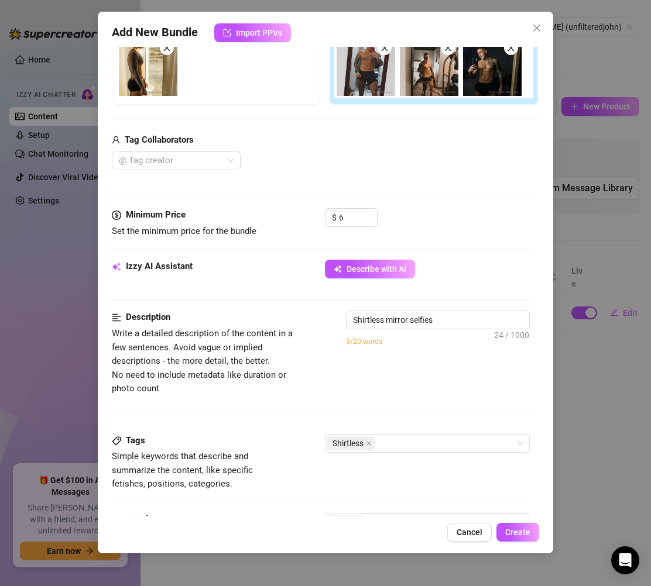
type textarea "Shirtless mirror selfies showing"
type textarea "Shirtless mirror selfies showing off"
type textarea "Shirtless mirror selfies showing off a"
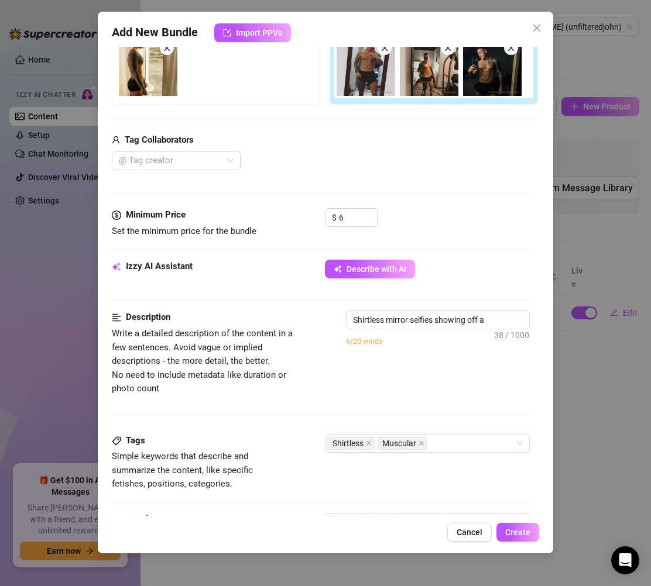
type textarea "Shirtless mirror selfies showing off a ripped,"
type textarea "Shirtless mirror selfies showing off a ripped, tattooed"
type textarea "Shirtless mirror selfies showing off a ripped, tattooed chest"
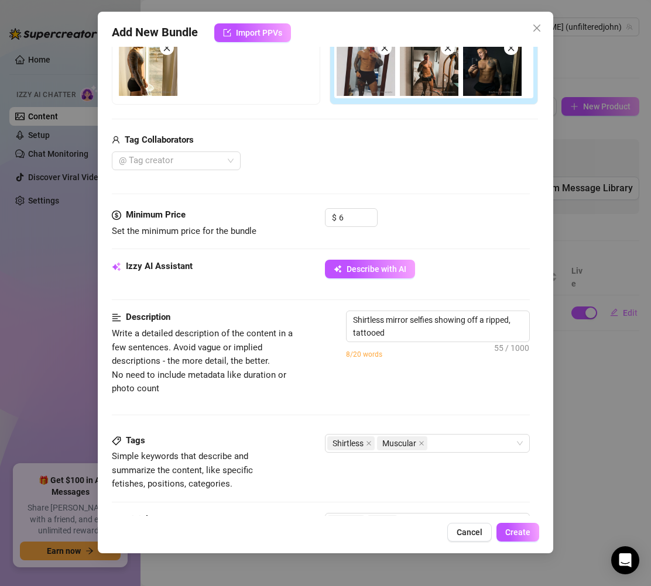
type textarea "Shirtless mirror selfies showing off a ripped, tattooed chest"
type textarea "Shirtless mirror selfies showing off a ripped, tattooed chest and"
type textarea "Shirtless mirror selfies showing off a ripped, tattooed chest and arms."
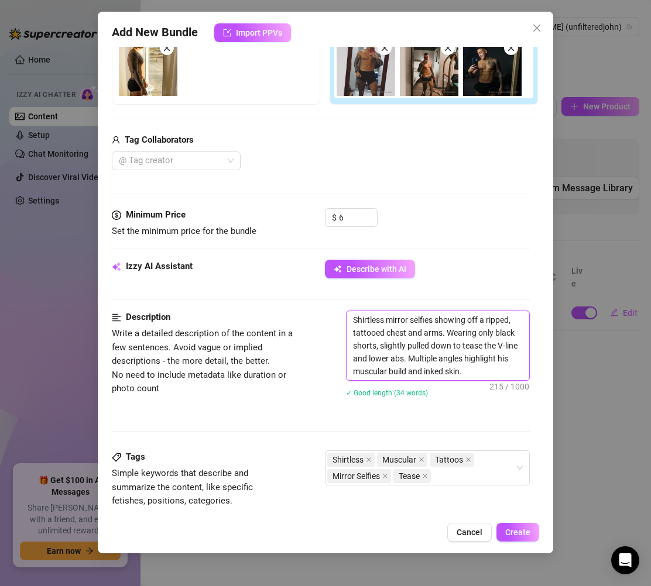
click at [387, 334] on textarea "Shirtless mirror selfies showing off a ripped, tattooed chest and arms. Wearing…" at bounding box center [437, 345] width 183 height 69
drag, startPoint x: 463, startPoint y: 369, endPoint x: 342, endPoint y: 316, distance: 132.6
click at [342, 316] on div "Description Write a detailed description of the content in a few sentences. Avo…" at bounding box center [321, 362] width 418 height 102
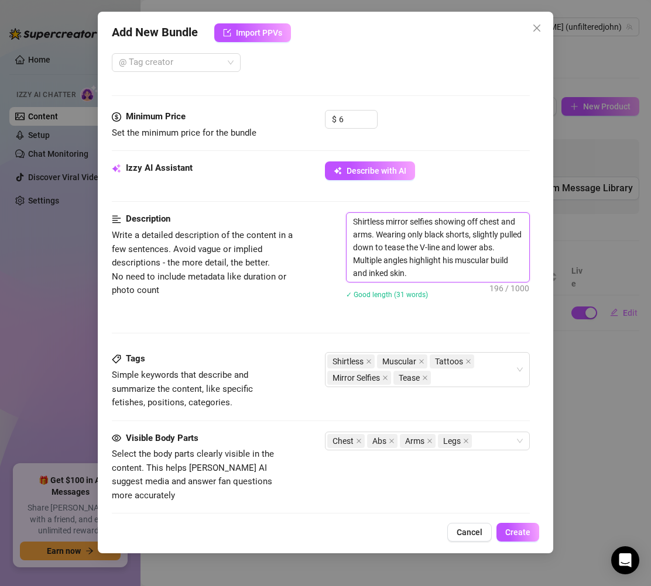
scroll to position [556, 0]
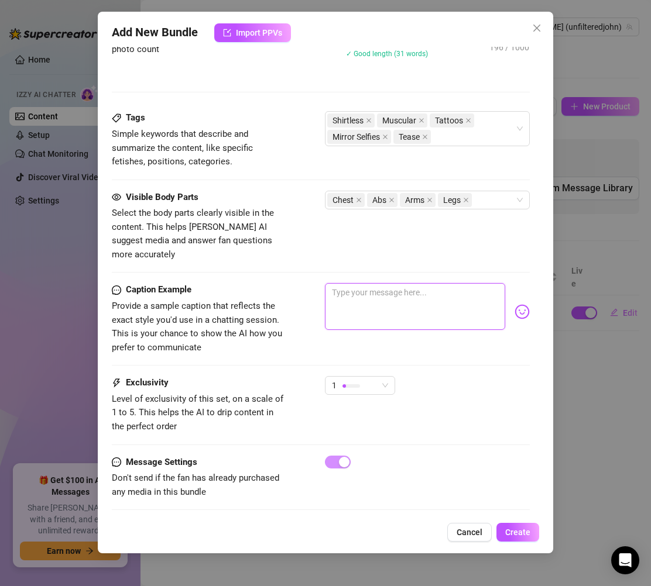
click at [383, 289] on textarea at bounding box center [415, 306] width 180 height 47
paste textarea "Couldn’t keep the shirt on tonight… chest and arms looking pumped 💪🔥 Black shor…"
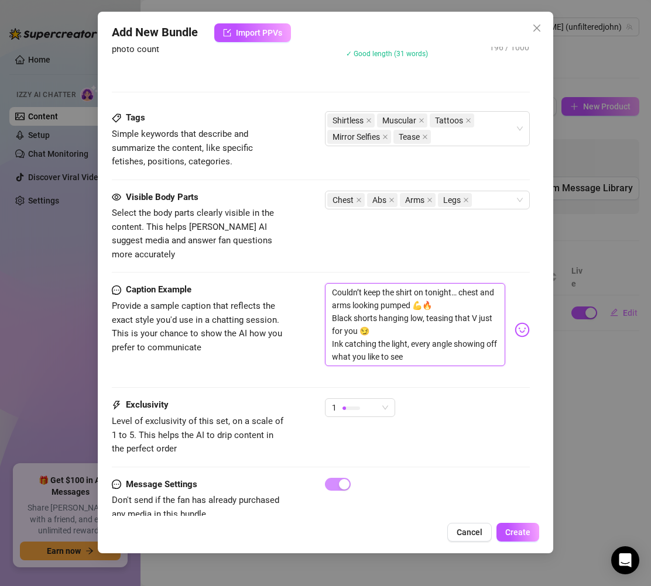
scroll to position [0, 0]
drag, startPoint x: 331, startPoint y: 305, endPoint x: 349, endPoint y: 313, distance: 19.9
click at [331, 305] on textarea "Couldn’t keep the shirt on tonight… chest and arms looking pumped 💪🔥 Black shor…" at bounding box center [415, 324] width 180 height 83
drag, startPoint x: 435, startPoint y: 344, endPoint x: 331, endPoint y: 333, distance: 104.7
click at [331, 333] on textarea "Couldn’t keep the shirt on tonight… chest and arms looking pumped 💪🔥 Black shor…" at bounding box center [415, 324] width 180 height 83
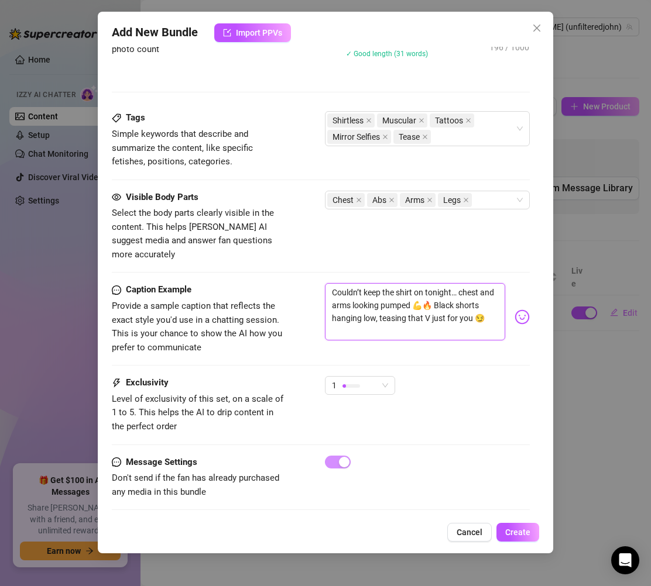
paste textarea "Be honest… would you rather trace the ink or the abs? 🔥"
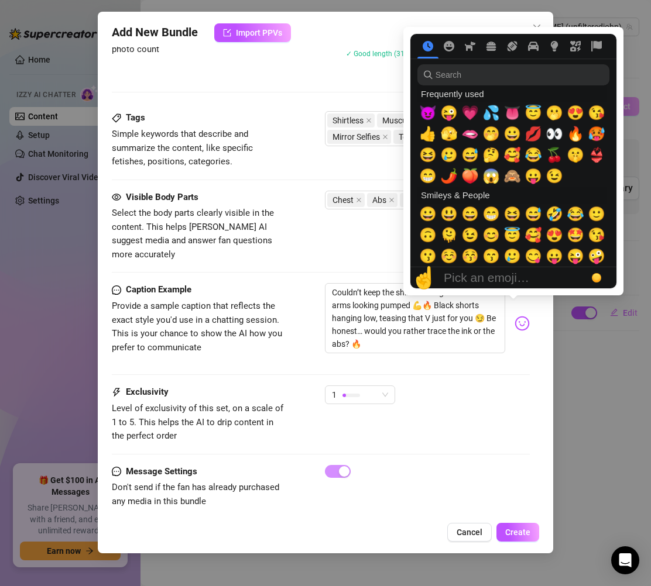
click at [514, 316] on img at bounding box center [521, 323] width 15 height 15
click at [449, 118] on span "😜" at bounding box center [449, 113] width 18 height 16
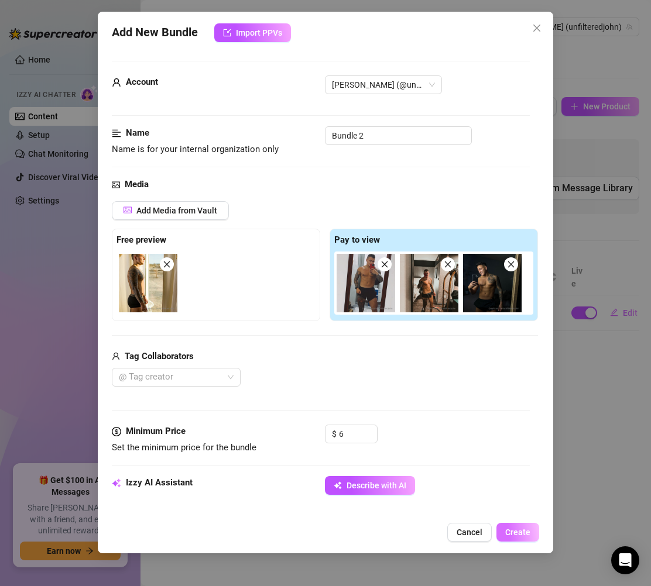
click at [504, 536] on button "Create" at bounding box center [517, 532] width 43 height 19
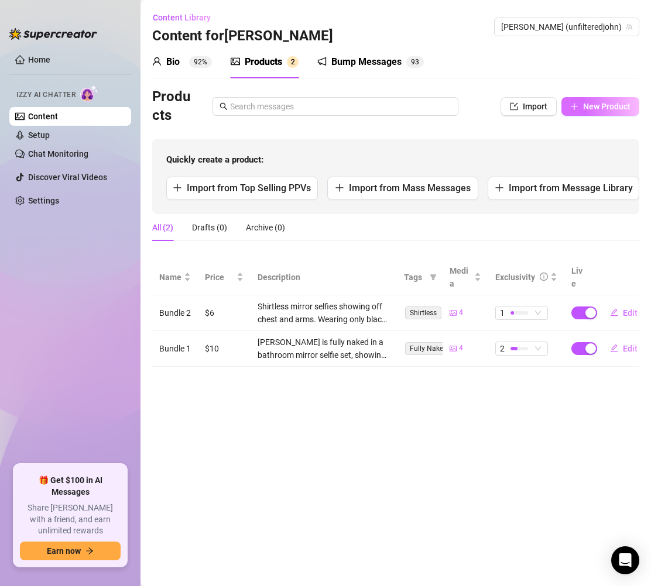
click at [582, 112] on button "New Product" at bounding box center [600, 106] width 78 height 19
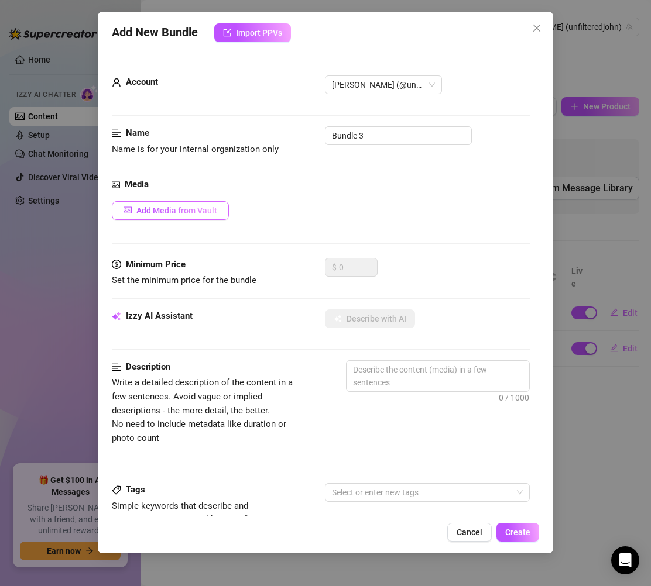
click at [187, 214] on span "Add Media from Vault" at bounding box center [176, 210] width 81 height 9
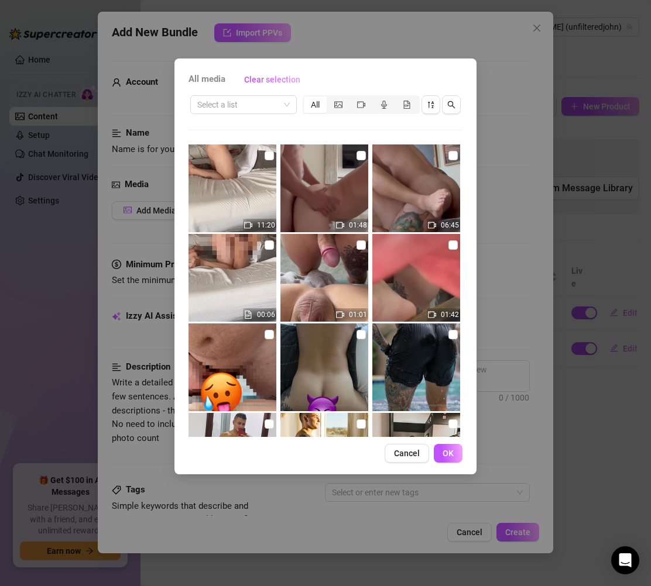
click at [489, 80] on div "All media Clear selection Select a list All 11:20 01:48 06:45 00:06 01:01 01:42…" at bounding box center [325, 293] width 651 height 586
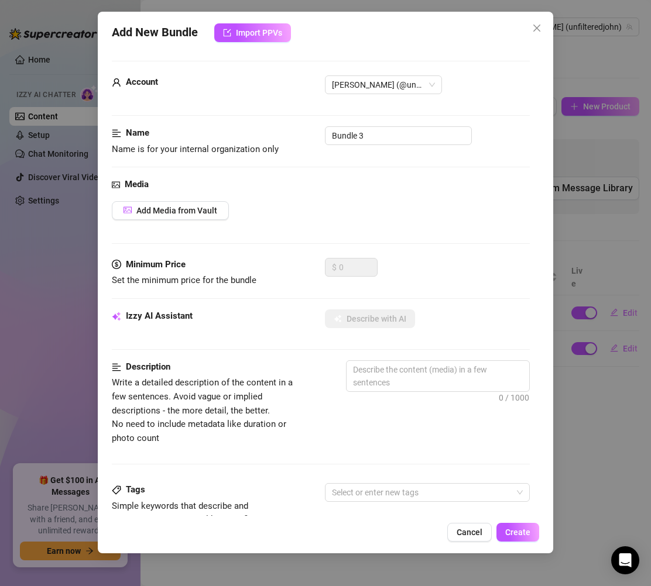
click at [341, 195] on div "Media Add Media from Vault" at bounding box center [321, 218] width 418 height 80
click at [187, 214] on span "Add Media from Vault" at bounding box center [176, 210] width 81 height 9
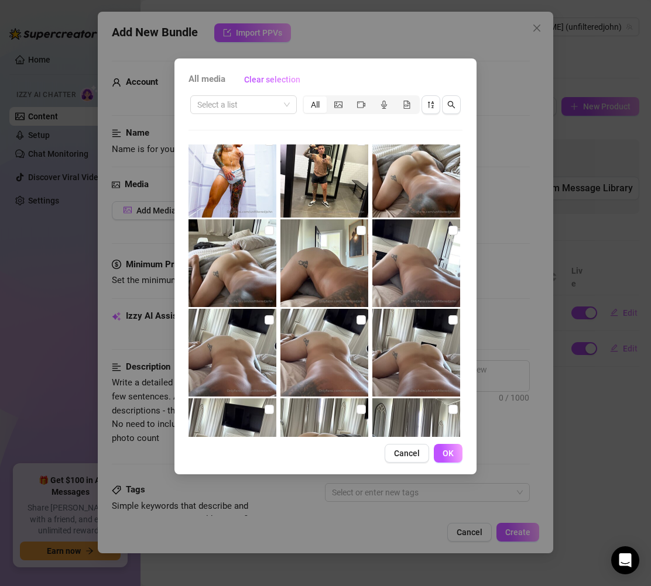
scroll to position [1158, 0]
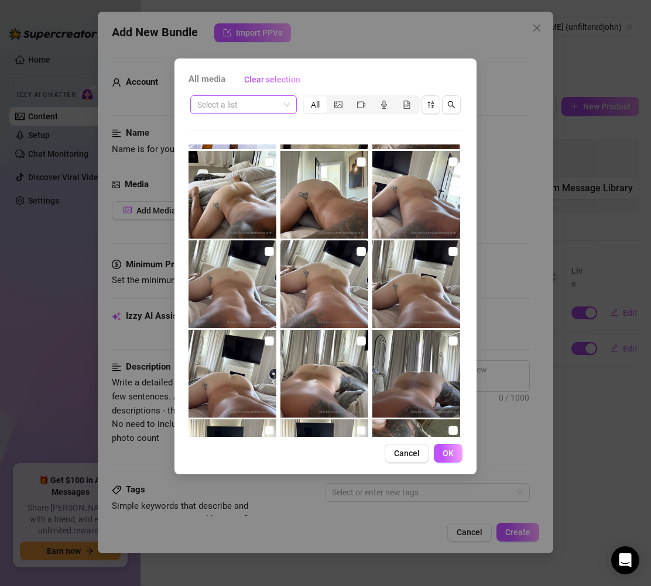
click at [250, 104] on input "search" at bounding box center [238, 105] width 82 height 18
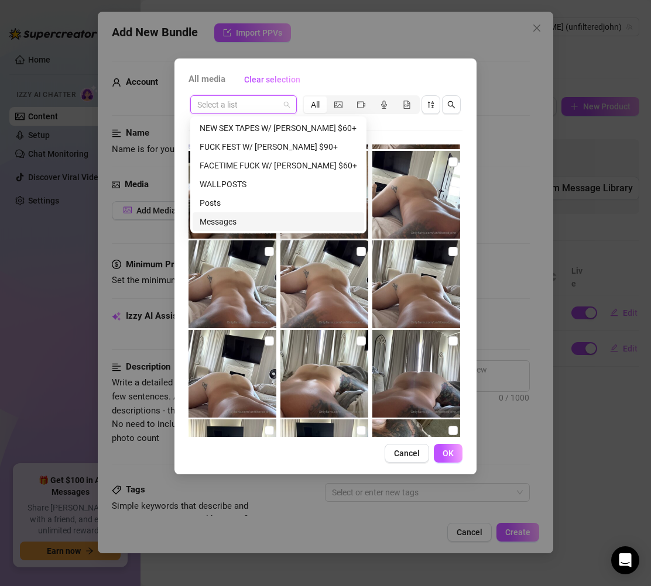
click at [248, 217] on div "Messages" at bounding box center [278, 221] width 157 height 13
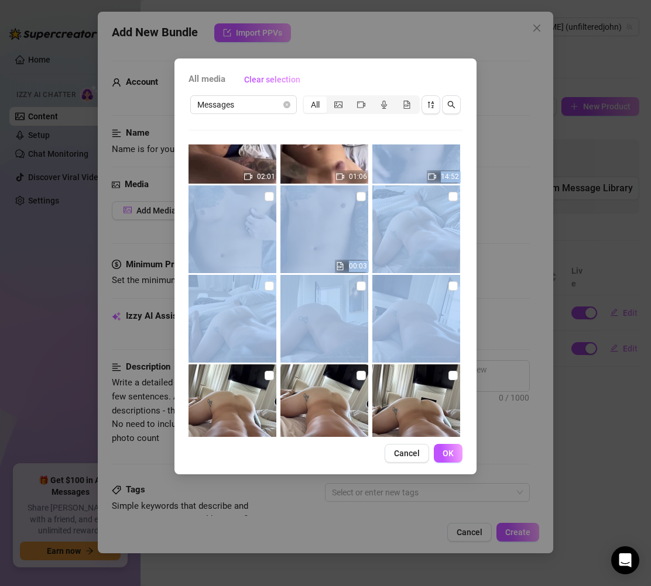
scroll to position [859, 0]
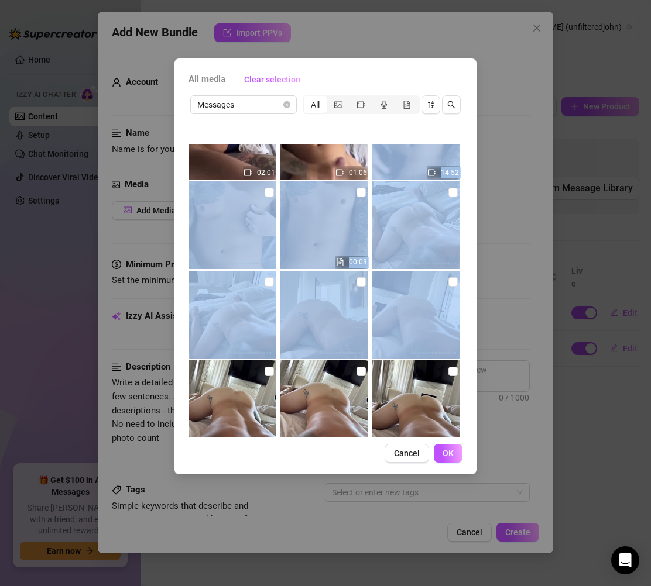
drag, startPoint x: 462, startPoint y: 314, endPoint x: 462, endPoint y: 348, distance: 33.4
click at [462, 348] on div "All media Clear selection Messages All 11:20 01:48 06:45 00:06 01:00 00:50 00:0…" at bounding box center [325, 267] width 302 height 416
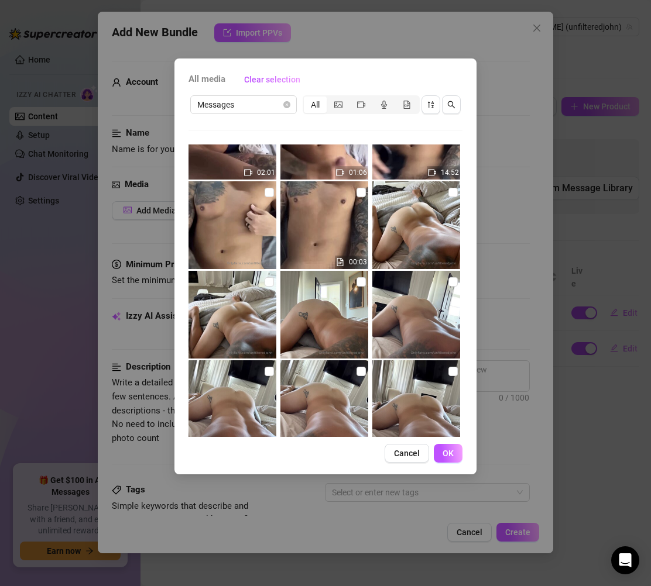
click at [475, 369] on div "All media Clear selection Messages All 11:20 01:48 06:45 00:06 01:00 00:50 00:0…" at bounding box center [325, 267] width 302 height 416
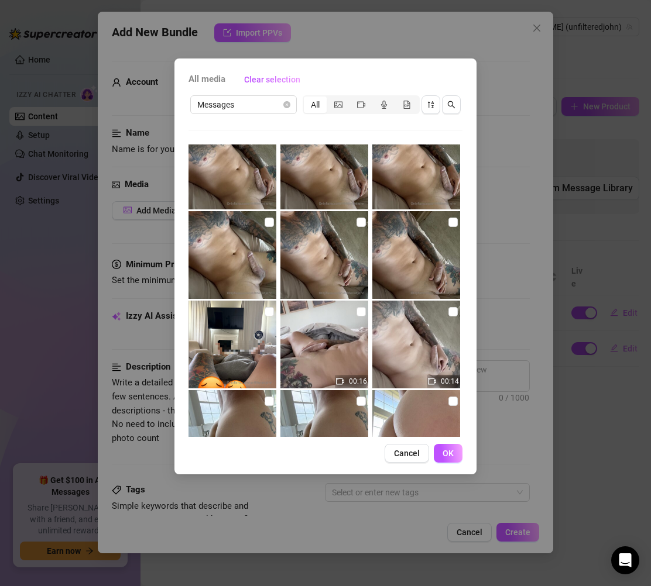
scroll to position [1364, 0]
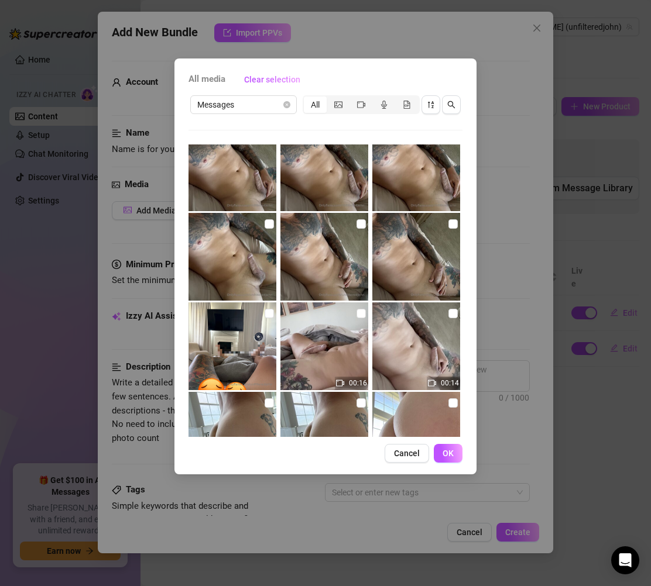
click at [255, 339] on img at bounding box center [232, 347] width 88 height 88
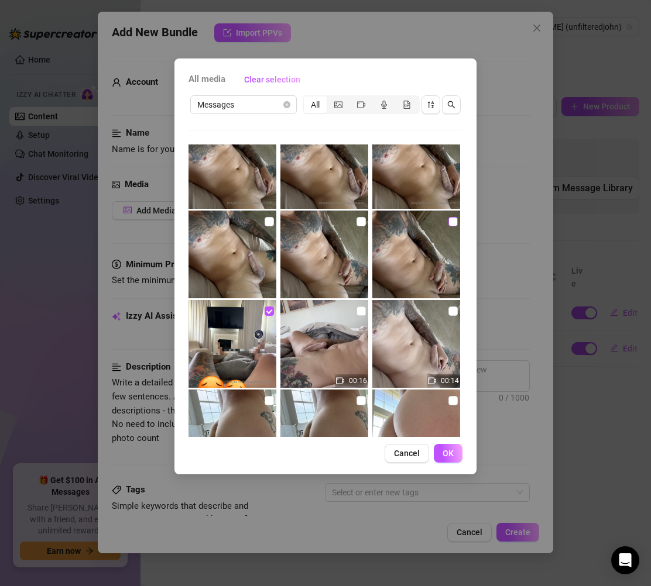
click at [448, 218] on input "checkbox" at bounding box center [452, 221] width 9 height 9
click at [260, 228] on img at bounding box center [232, 255] width 88 height 88
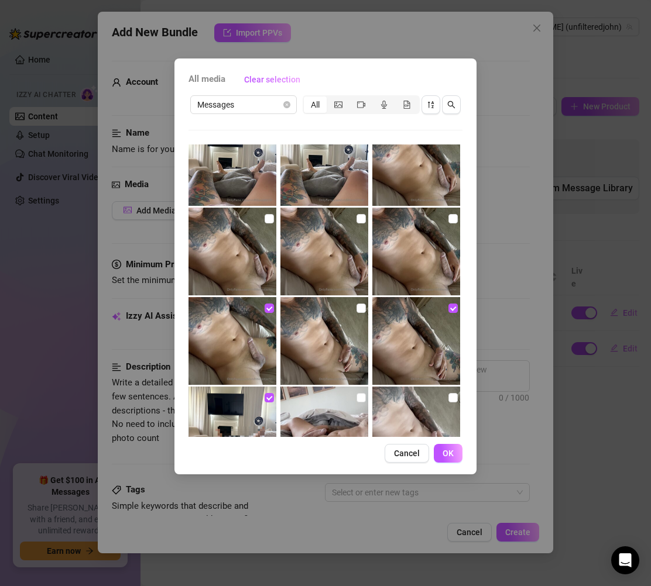
scroll to position [1280, 0]
click at [448, 224] on label at bounding box center [452, 218] width 9 height 13
click at [448, 224] on input "checkbox" at bounding box center [452, 218] width 9 height 9
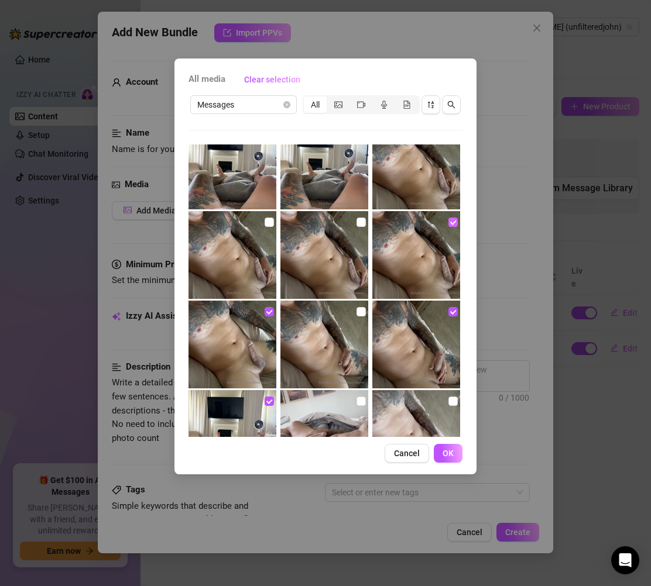
scroll to position [1219, 0]
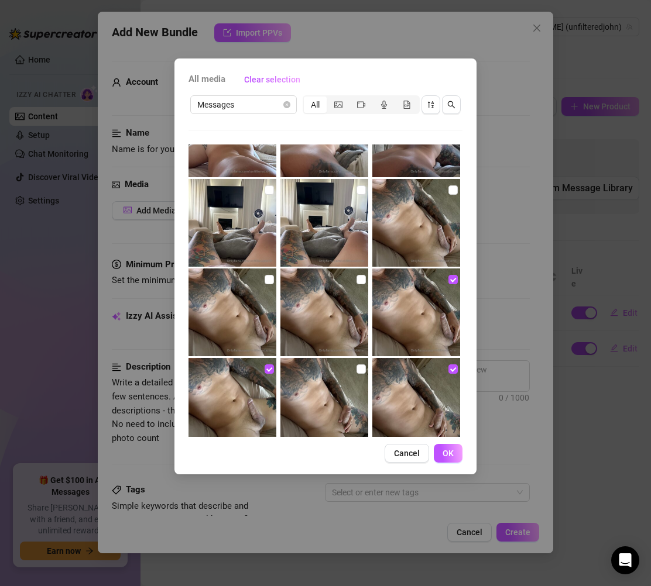
click at [447, 181] on img at bounding box center [416, 223] width 88 height 88
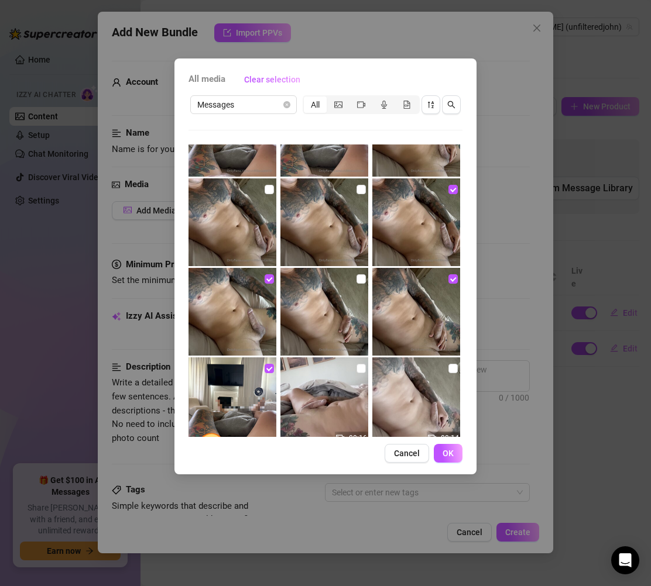
scroll to position [1311, 0]
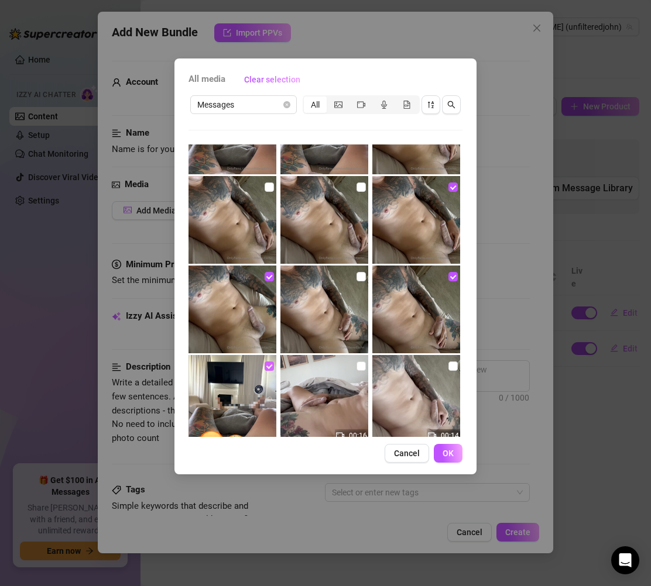
click at [269, 362] on input "checkbox" at bounding box center [269, 366] width 9 height 9
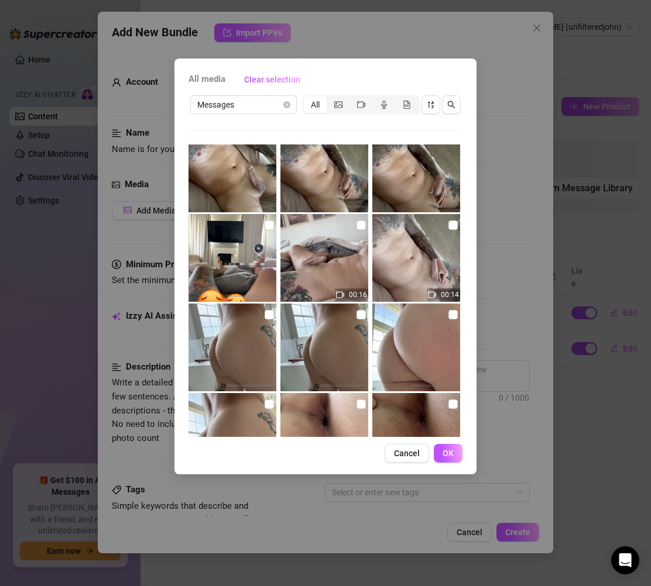
scroll to position [1462, 0]
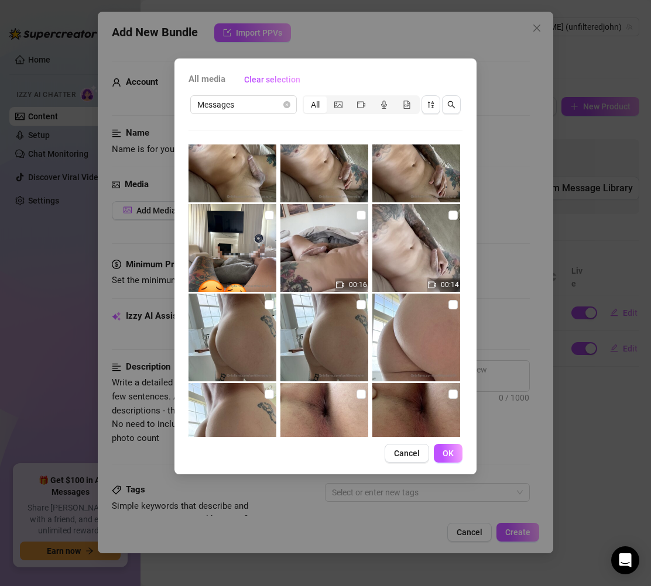
click at [231, 267] on img at bounding box center [232, 248] width 88 height 88
click at [437, 448] on button "OK" at bounding box center [448, 453] width 29 height 19
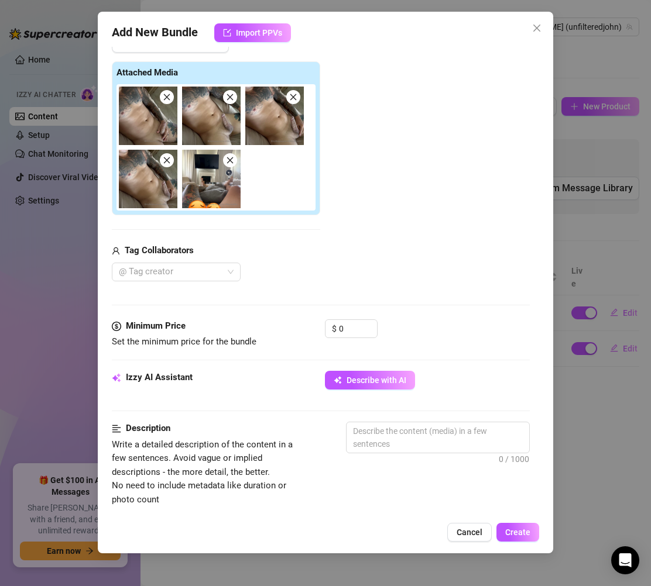
scroll to position [174, 0]
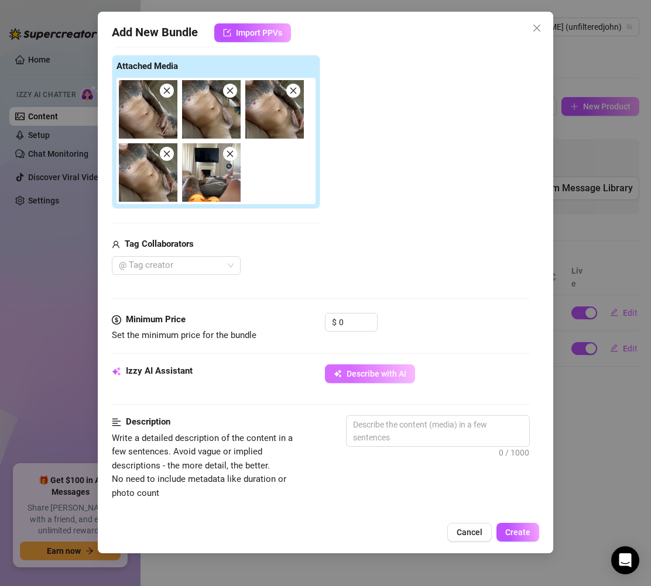
click at [370, 366] on button "Describe with AI" at bounding box center [370, 374] width 90 height 19
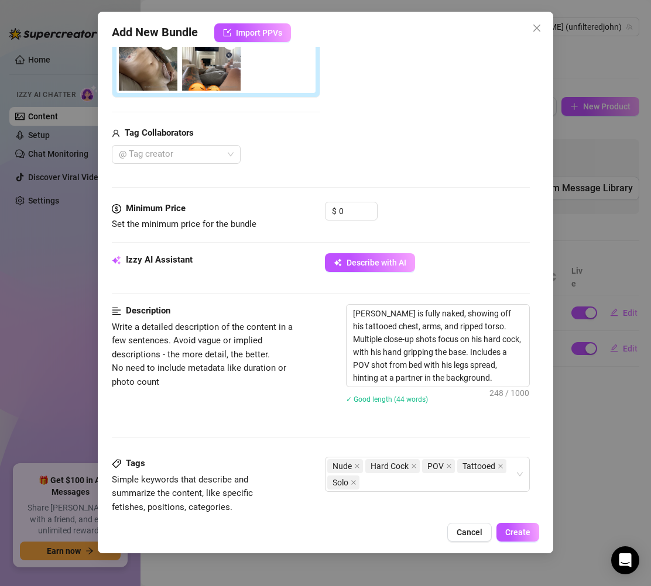
scroll to position [290, 0]
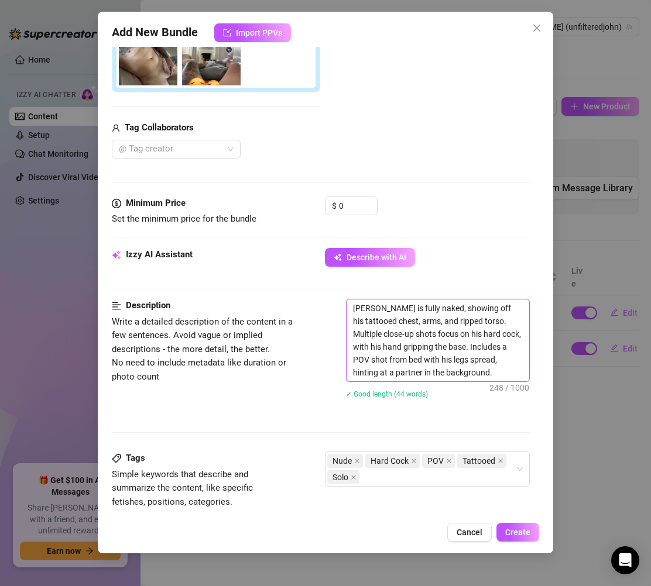
drag, startPoint x: 485, startPoint y: 375, endPoint x: 344, endPoint y: 312, distance: 153.8
click at [344, 312] on div "Description Write a detailed description of the content in a few sentences. Avo…" at bounding box center [321, 356] width 418 height 115
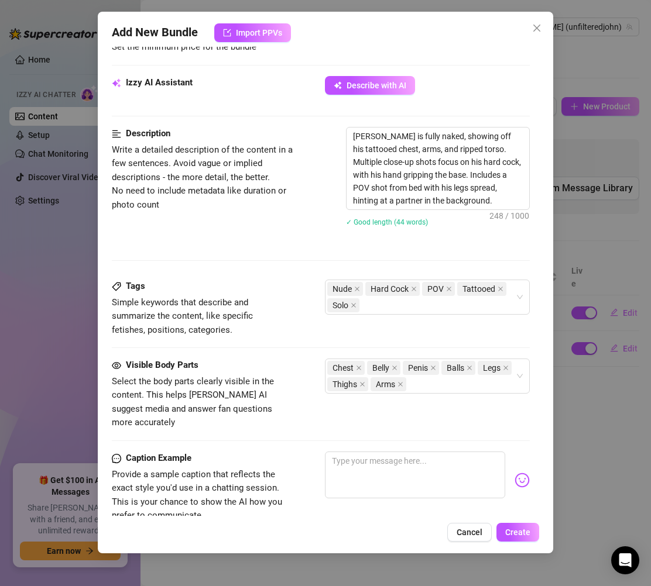
scroll to position [462, 0]
click at [377, 452] on textarea at bounding box center [415, 475] width 180 height 47
paste textarea "Couldn’t keep my hands off myself tonight… ink, chest, abs—yeah, I know you’re …"
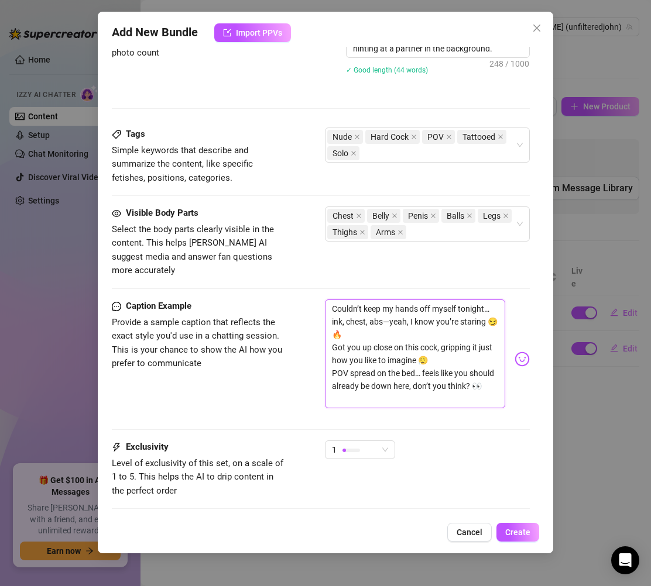
scroll to position [654, 0]
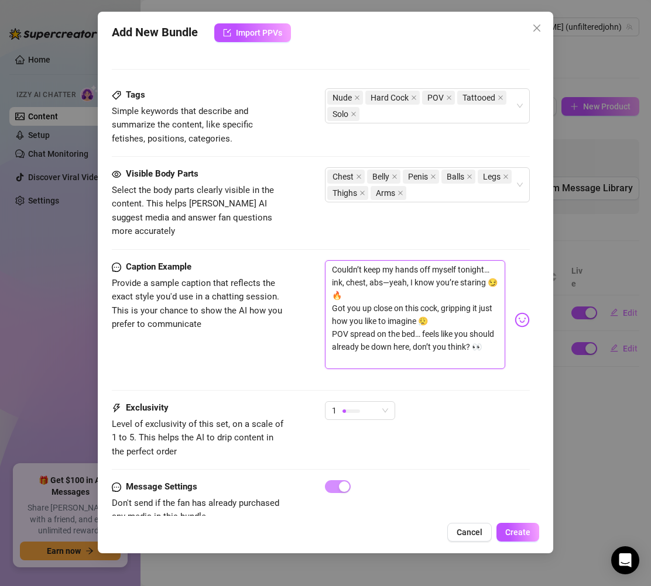
drag, startPoint x: 367, startPoint y: 272, endPoint x: 416, endPoint y: 261, distance: 49.7
click at [416, 261] on textarea "Couldn’t keep my hands off myself tonight… ink, chest, abs—yeah, I know you’re …" at bounding box center [415, 314] width 180 height 109
click at [427, 265] on textarea "Couldn’t keep my hands off myself tonight… ink, chest, abs—yeah, I know you’re …" at bounding box center [415, 314] width 180 height 109
click at [441, 267] on textarea "Couldn’t keep my hands off myself tonight… ink, chest, abs—yeah, I know you’re …" at bounding box center [415, 314] width 180 height 109
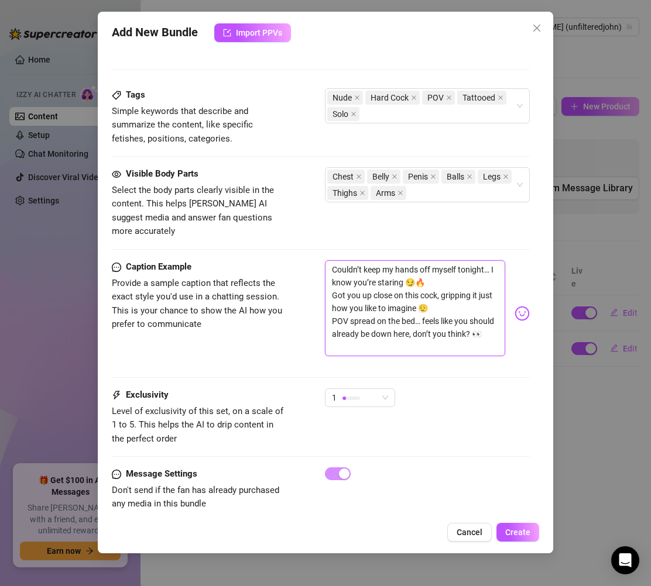
click at [432, 335] on textarea "Couldn’t keep my hands off myself tonight… I know you’re staring 😏🔥 Got you up …" at bounding box center [415, 308] width 180 height 96
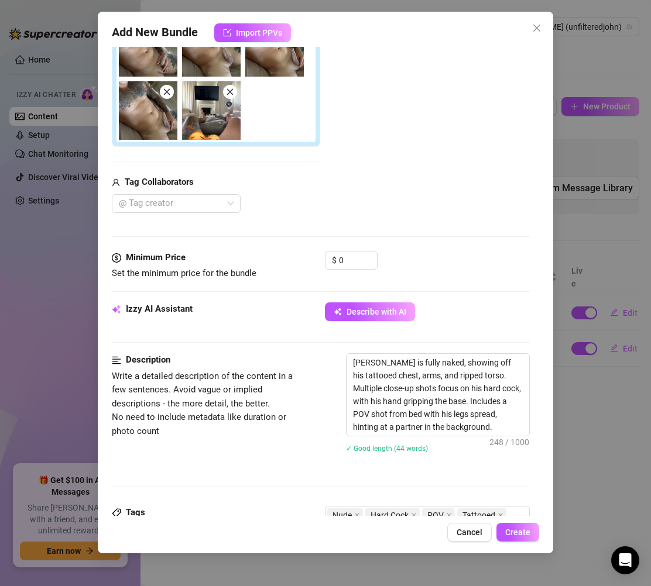
scroll to position [0, 0]
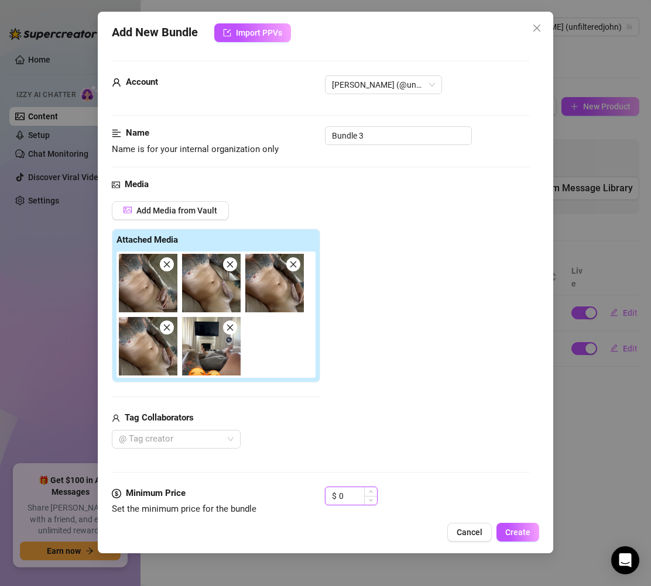
click at [360, 494] on input "0" at bounding box center [358, 496] width 38 height 18
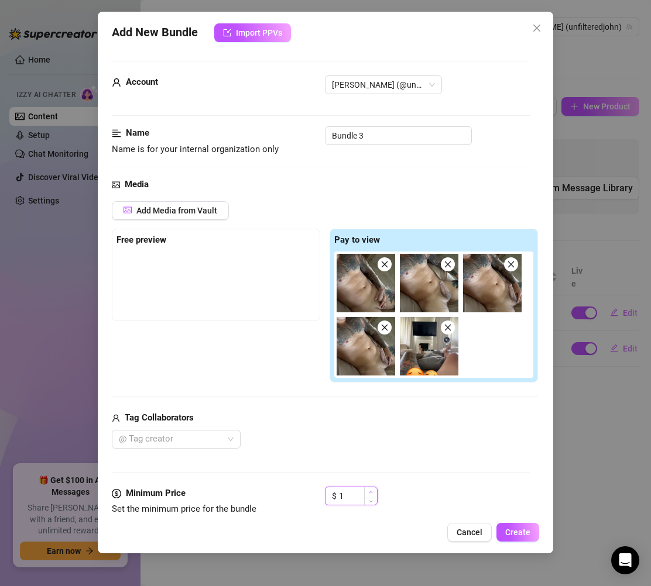
click at [370, 495] on span "Increase Value" at bounding box center [370, 492] width 13 height 11
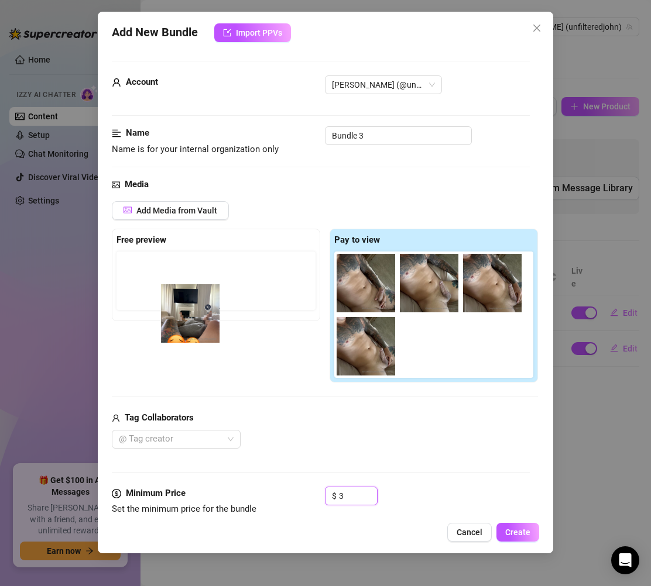
drag, startPoint x: 430, startPoint y: 348, endPoint x: 176, endPoint y: 312, distance: 256.5
click at [177, 312] on div "Free preview Pay to view" at bounding box center [325, 306] width 426 height 154
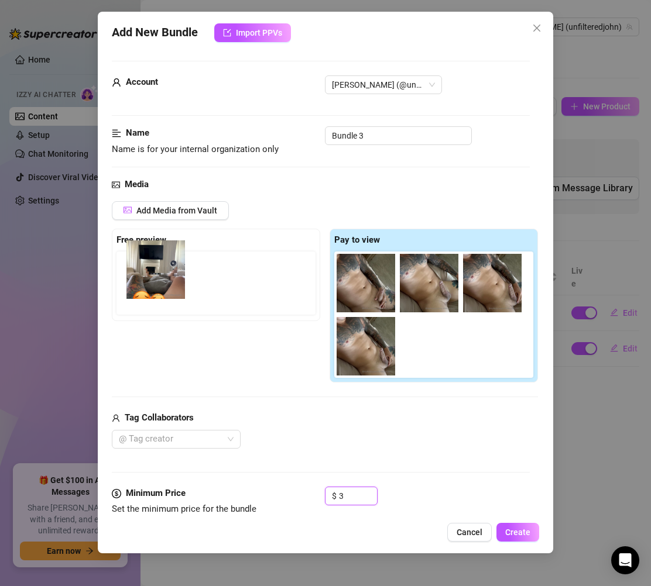
drag, startPoint x: 353, startPoint y: 332, endPoint x: 155, endPoint y: 286, distance: 203.8
click at [155, 286] on div "Free preview Pay to view" at bounding box center [325, 306] width 426 height 154
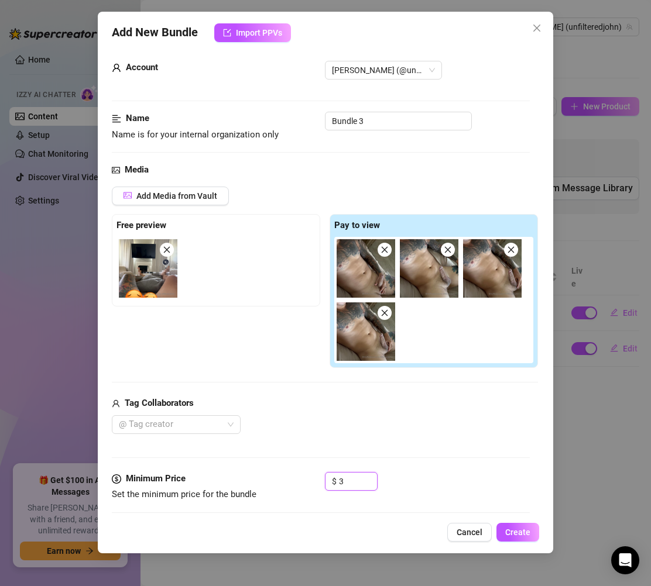
scroll to position [14, 0]
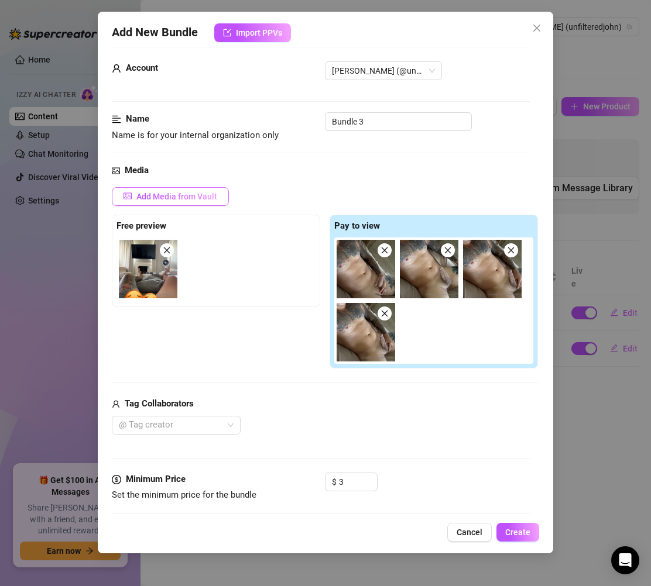
click at [201, 199] on span "Add Media from Vault" at bounding box center [176, 196] width 81 height 9
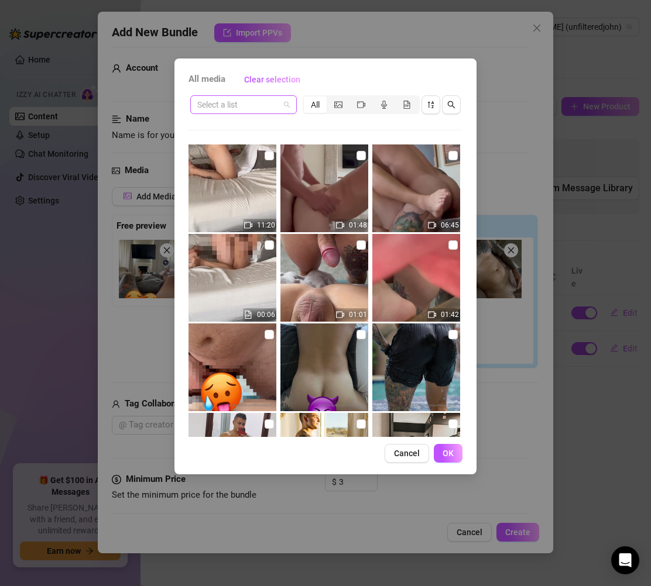
click at [290, 103] on div "Select a list" at bounding box center [243, 104] width 107 height 19
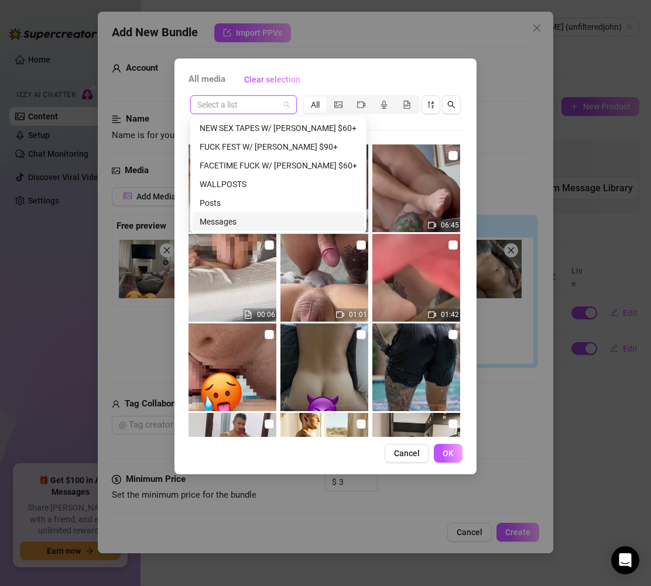
click at [228, 215] on div "Messages" at bounding box center [278, 221] width 157 height 13
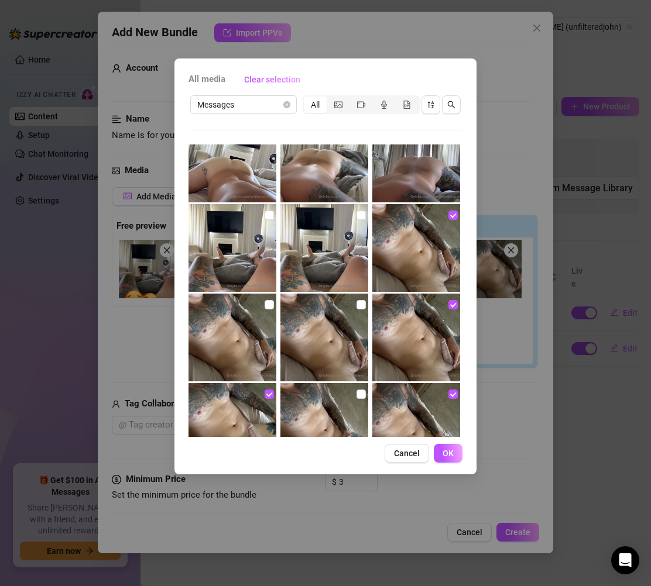
scroll to position [1196, 0]
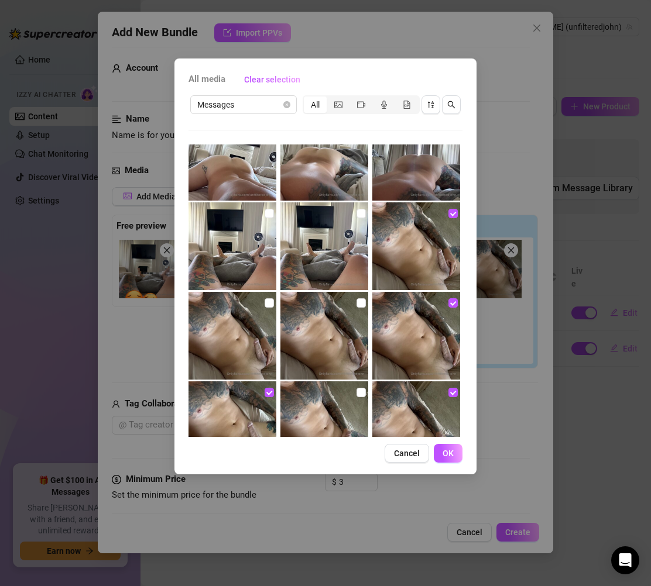
click at [311, 258] on img at bounding box center [324, 246] width 88 height 88
click at [218, 257] on img at bounding box center [232, 246] width 88 height 88
click at [324, 257] on img at bounding box center [324, 246] width 88 height 88
click at [423, 262] on img at bounding box center [416, 246] width 88 height 88
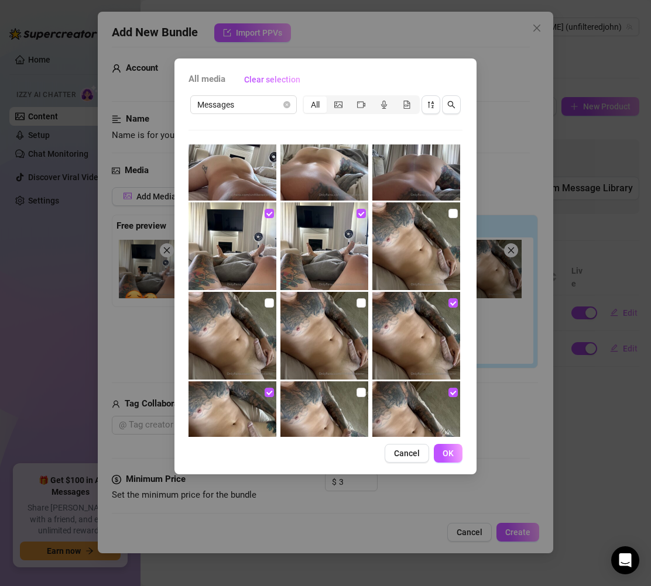
click at [432, 310] on img at bounding box center [416, 336] width 88 height 88
drag, startPoint x: 427, startPoint y: 407, endPoint x: 419, endPoint y: 407, distance: 8.2
click at [427, 407] on img at bounding box center [416, 426] width 88 height 88
click at [247, 411] on img at bounding box center [232, 426] width 88 height 88
click at [438, 455] on button "OK" at bounding box center [448, 453] width 29 height 19
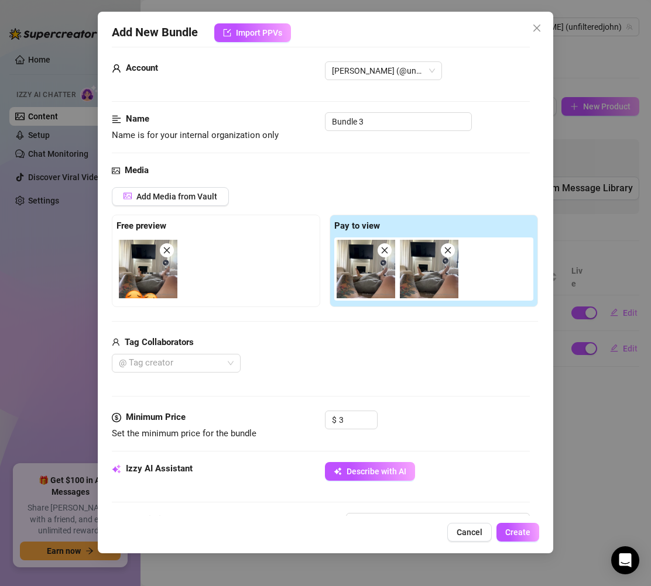
click at [151, 289] on img at bounding box center [148, 269] width 59 height 59
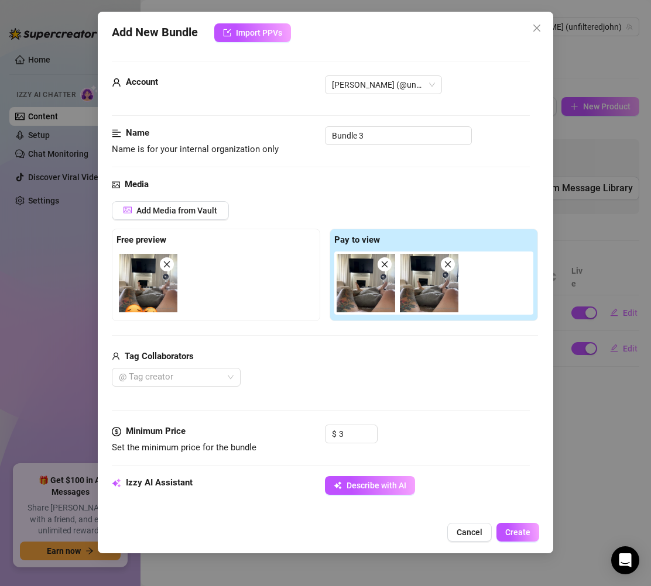
scroll to position [2, 0]
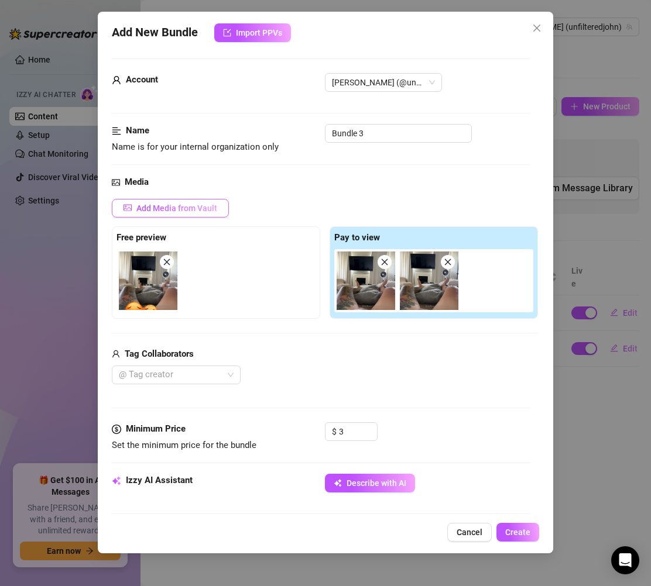
click at [207, 212] on span "Add Media from Vault" at bounding box center [176, 208] width 81 height 9
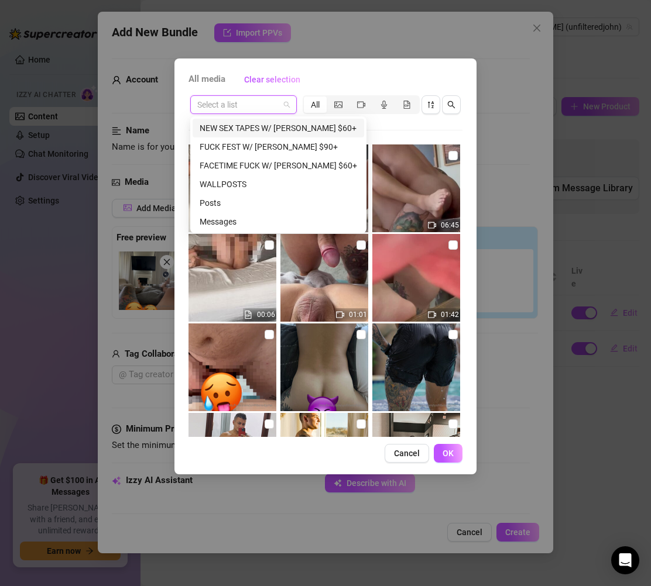
click at [243, 102] on input "search" at bounding box center [238, 105] width 82 height 18
click at [226, 224] on div "Messages" at bounding box center [278, 221] width 157 height 13
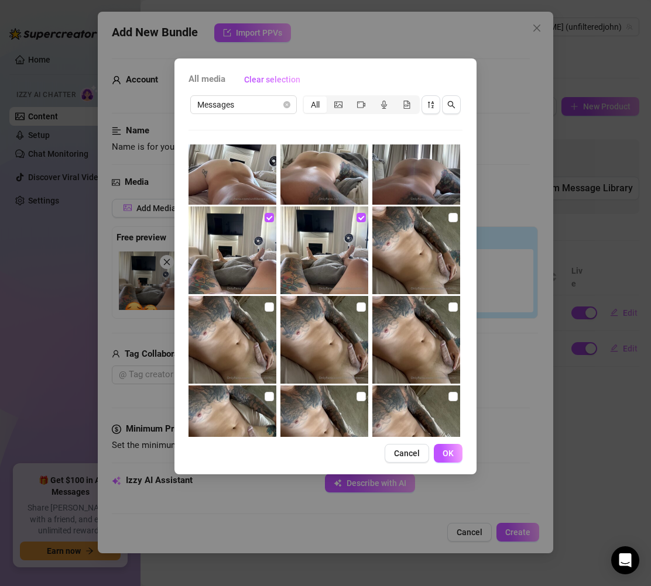
scroll to position [1193, 0]
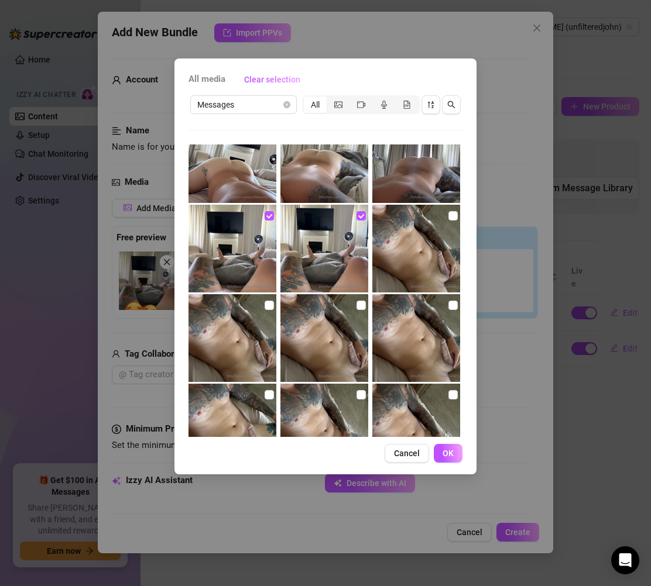
click at [406, 238] on img at bounding box center [416, 249] width 88 height 88
click at [420, 304] on img at bounding box center [416, 338] width 88 height 88
click at [333, 314] on img at bounding box center [324, 338] width 88 height 88
click at [263, 322] on img at bounding box center [232, 338] width 88 height 88
click at [411, 394] on img at bounding box center [416, 428] width 88 height 88
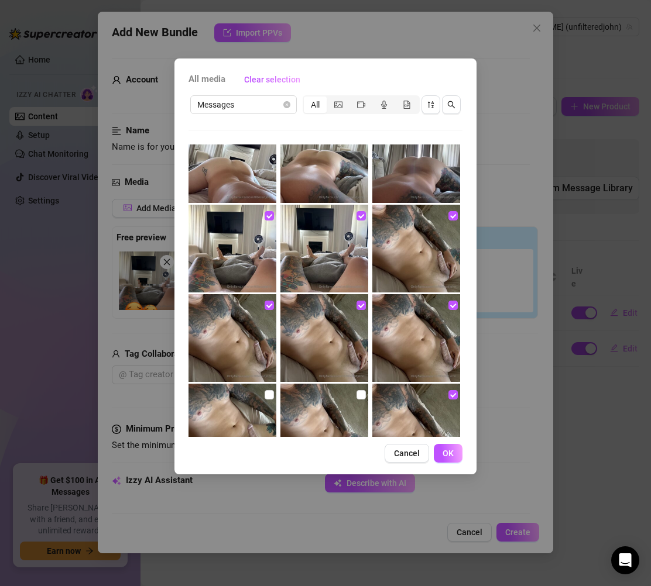
click at [324, 403] on img at bounding box center [324, 428] width 88 height 88
click at [280, 403] on img at bounding box center [324, 428] width 88 height 88
click at [262, 406] on img at bounding box center [232, 428] width 88 height 88
click at [356, 397] on input "checkbox" at bounding box center [360, 394] width 9 height 9
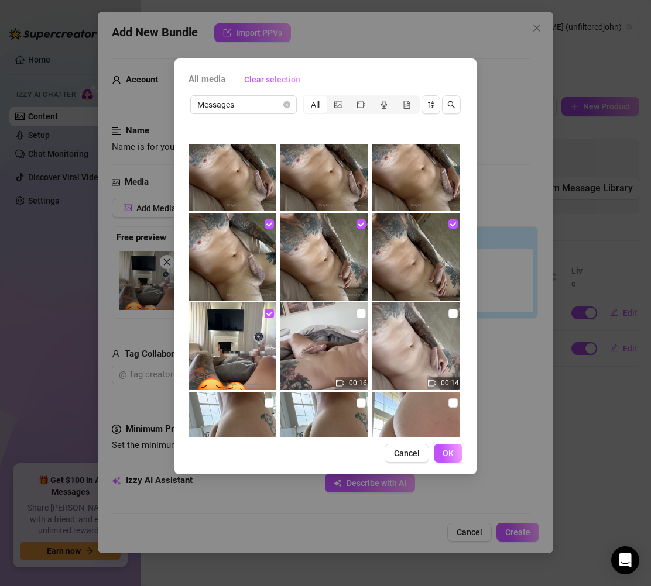
scroll to position [1227, 0]
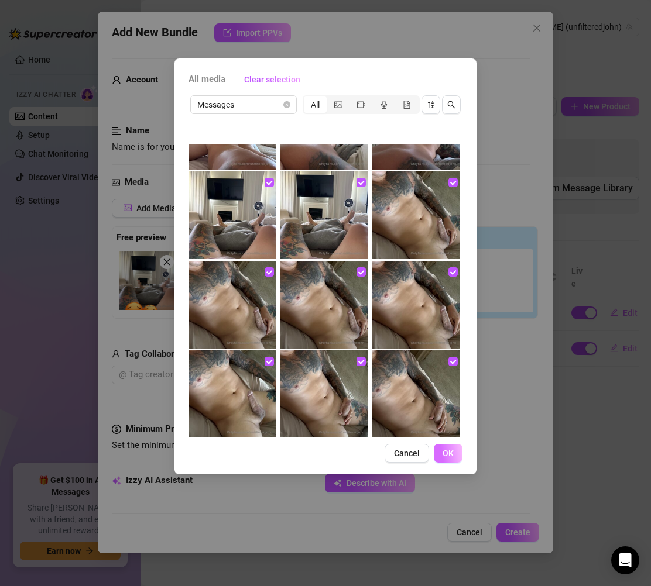
click at [448, 449] on span "OK" at bounding box center [447, 453] width 11 height 9
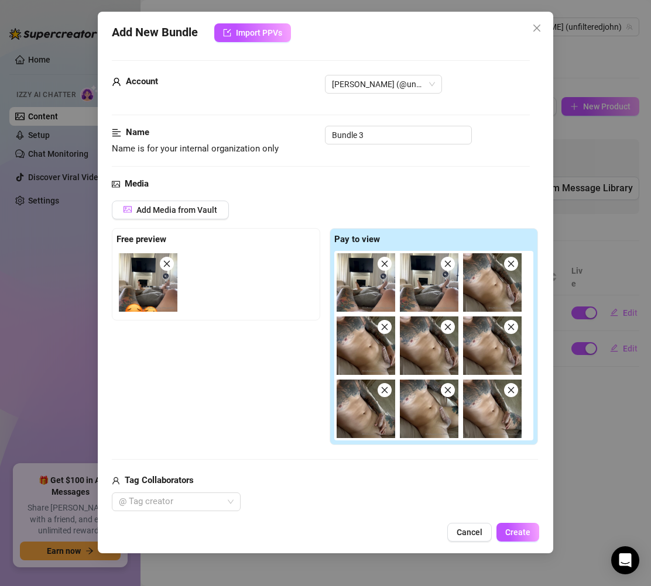
scroll to position [0, 0]
click at [245, 371] on div "Free preview Pay to view" at bounding box center [325, 338] width 426 height 218
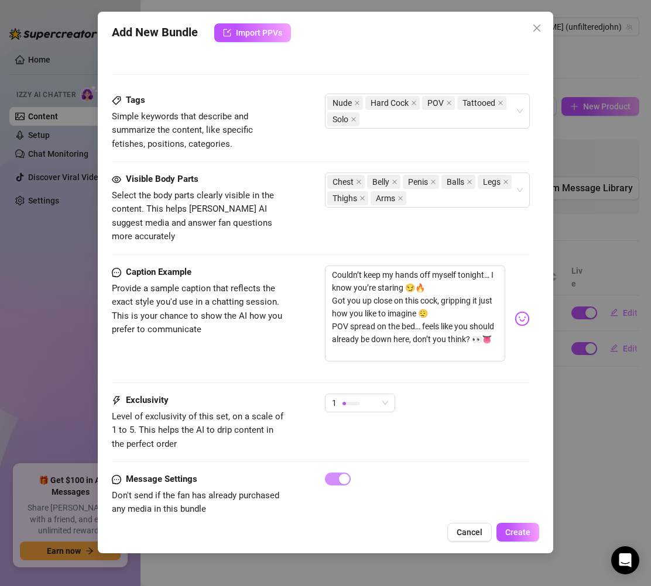
scroll to position [714, 0]
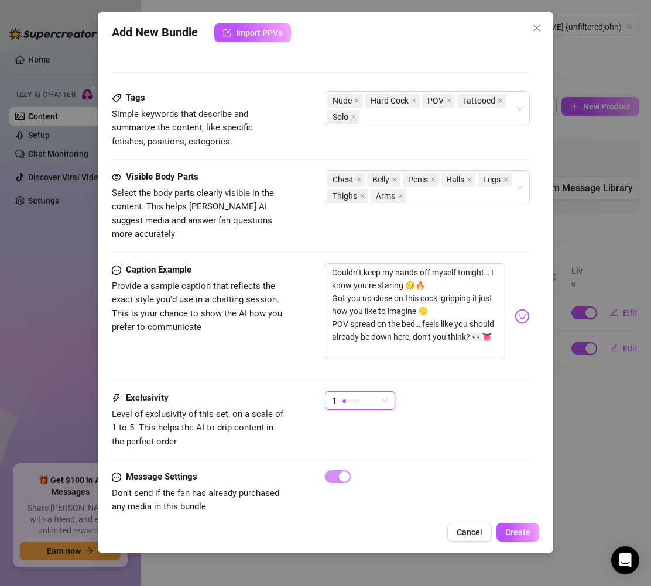
click at [380, 392] on span "1" at bounding box center [360, 401] width 56 height 18
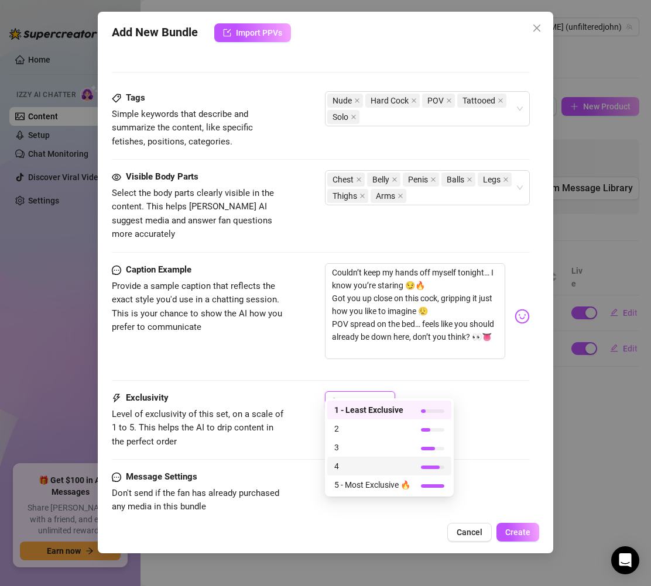
click at [339, 466] on span "4" at bounding box center [372, 466] width 76 height 13
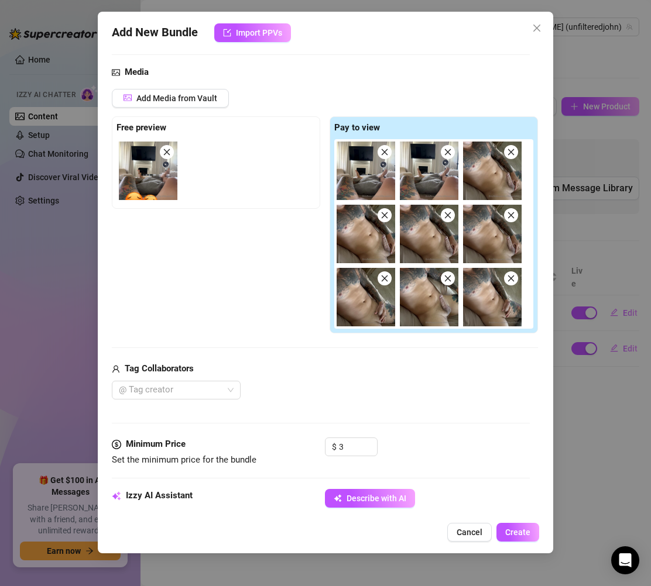
scroll to position [112, 0]
click at [352, 443] on input "3" at bounding box center [358, 447] width 38 height 18
click at [432, 441] on div "$ 20" at bounding box center [427, 452] width 205 height 29
click at [370, 452] on icon "down" at bounding box center [371, 451] width 4 height 4
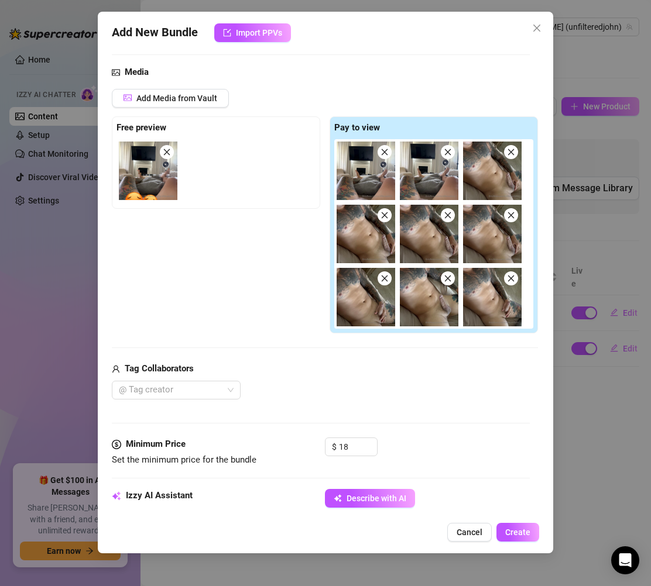
click at [448, 427] on div "Media Add Media from Vault Free preview Pay to view Tag Collaborators @ Tag cre…" at bounding box center [321, 252] width 418 height 372
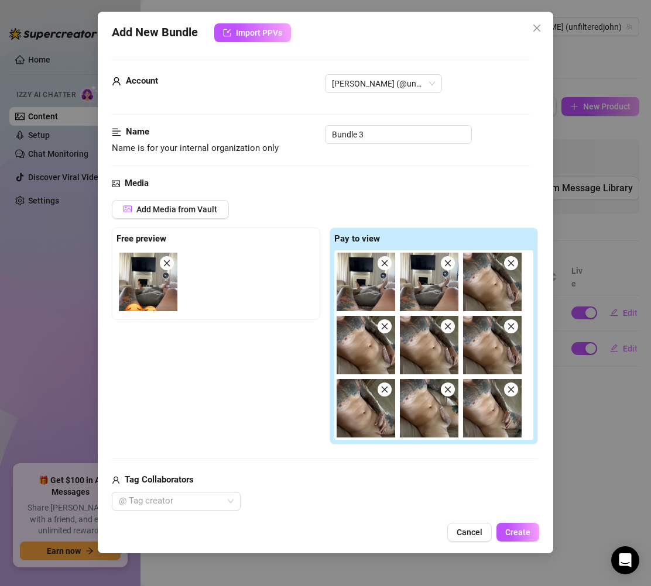
scroll to position [0, 0]
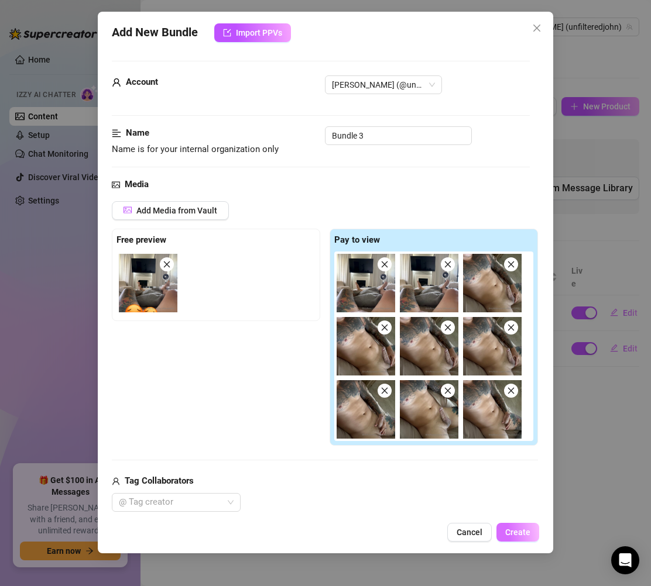
click at [521, 530] on span "Create" at bounding box center [517, 532] width 25 height 9
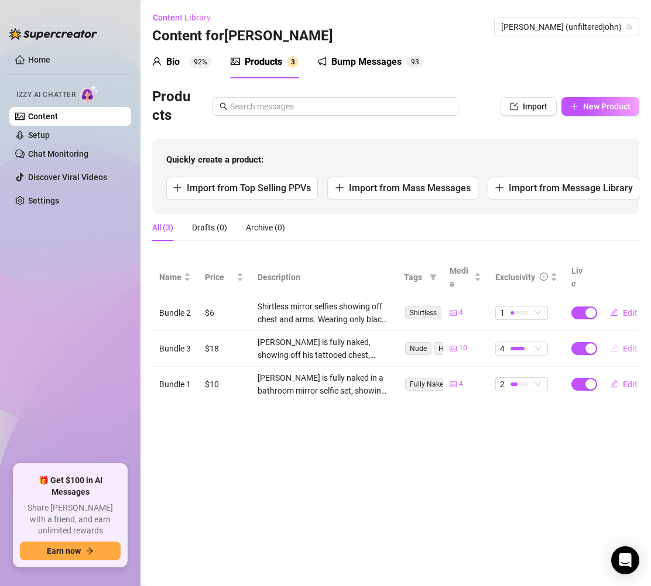
click at [626, 345] on span "Edit" at bounding box center [630, 348] width 15 height 9
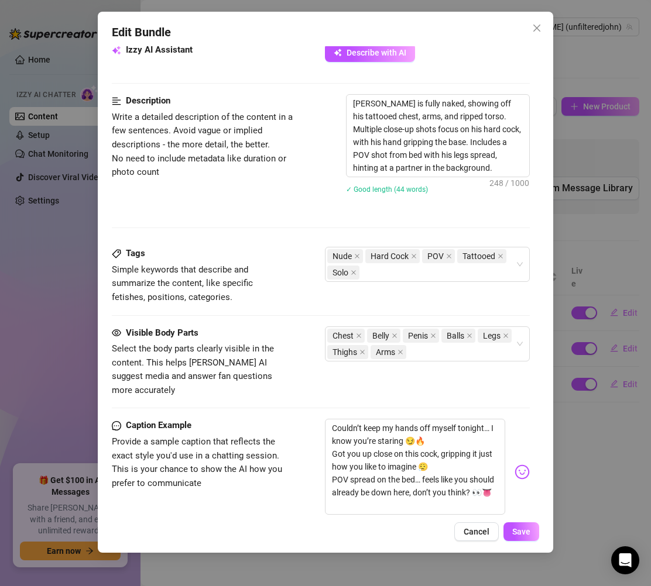
scroll to position [533, 0]
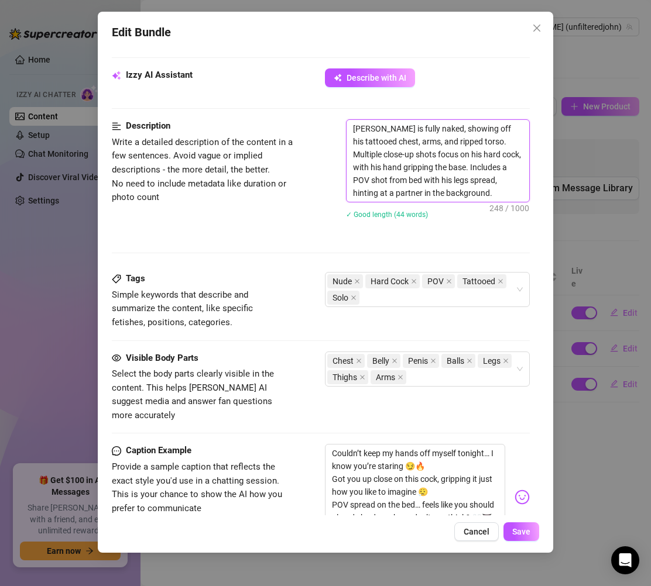
drag, startPoint x: 483, startPoint y: 178, endPoint x: 496, endPoint y: 206, distance: 30.4
click at [496, 206] on div "John is fully naked, showing off his tattooed chest, arms, and ripped torso. Mu…" at bounding box center [438, 176] width 184 height 115
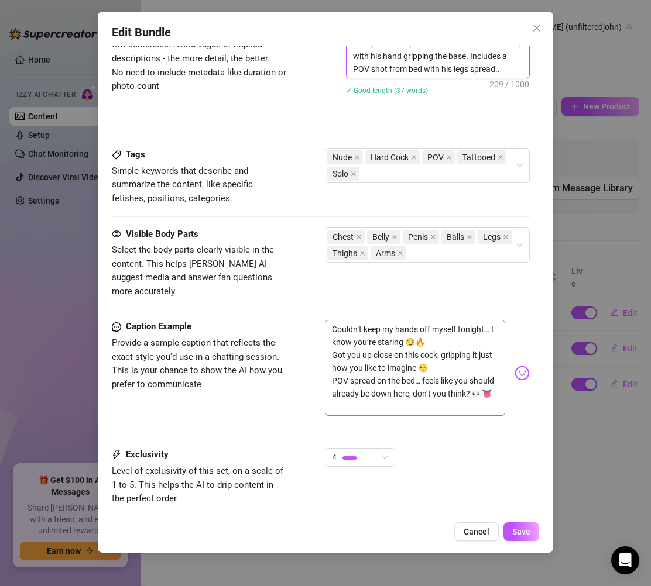
scroll to position [716, 0]
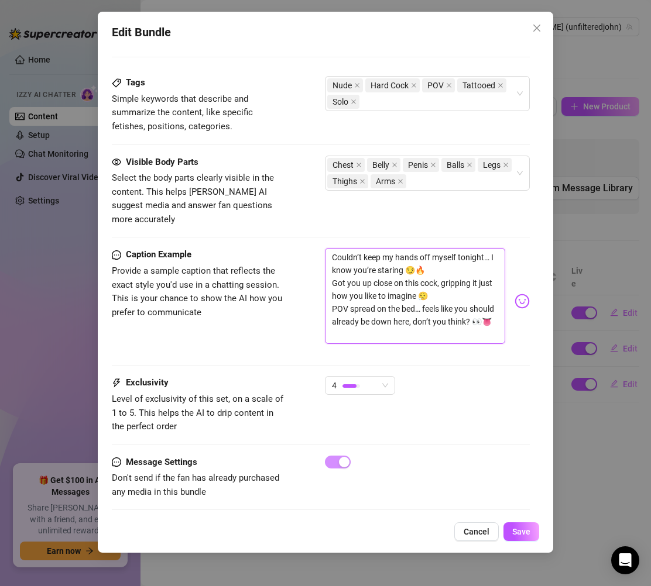
click at [451, 257] on textarea "Couldn’t keep my hands off myself tonight… I know you’re staring 😏🔥 Got you up …" at bounding box center [415, 296] width 180 height 96
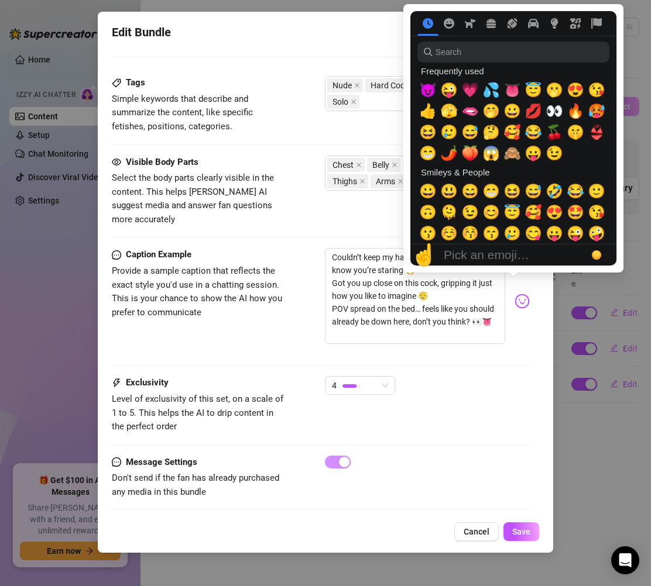
click at [516, 294] on img at bounding box center [521, 301] width 15 height 15
click at [551, 113] on span "👀" at bounding box center [554, 111] width 18 height 16
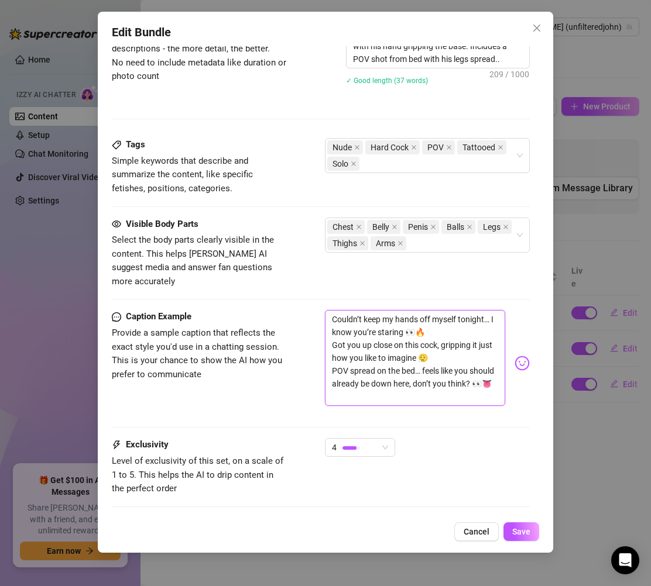
scroll to position [583, 0]
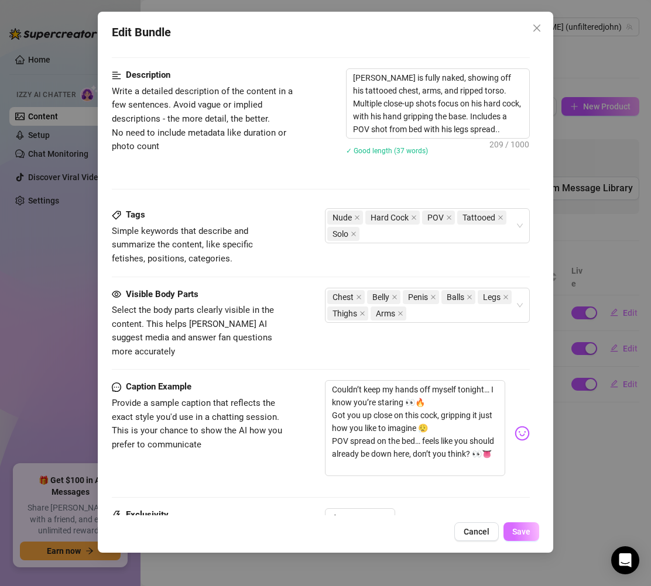
click at [520, 531] on span "Save" at bounding box center [521, 531] width 18 height 9
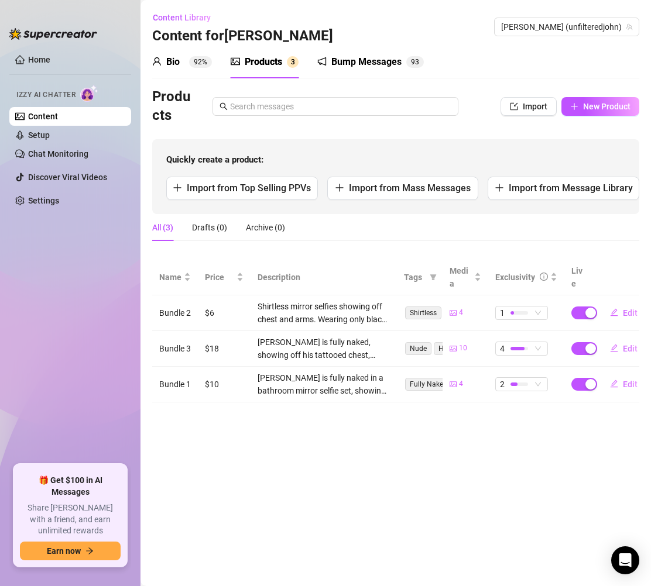
click at [463, 224] on div "All (3) Drafts (0) Archive (0)" at bounding box center [395, 227] width 487 height 27
click at [629, 108] on span "New Product" at bounding box center [606, 106] width 47 height 9
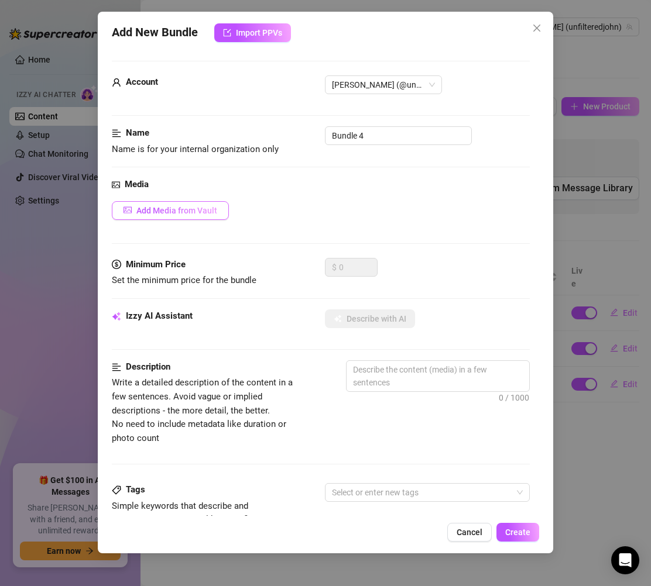
click at [184, 204] on button "Add Media from Vault" at bounding box center [170, 210] width 117 height 19
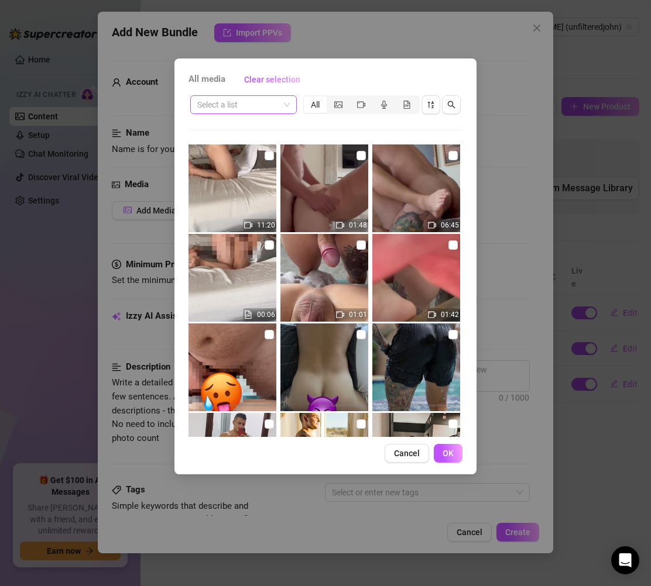
click at [256, 99] on input "search" at bounding box center [238, 105] width 82 height 18
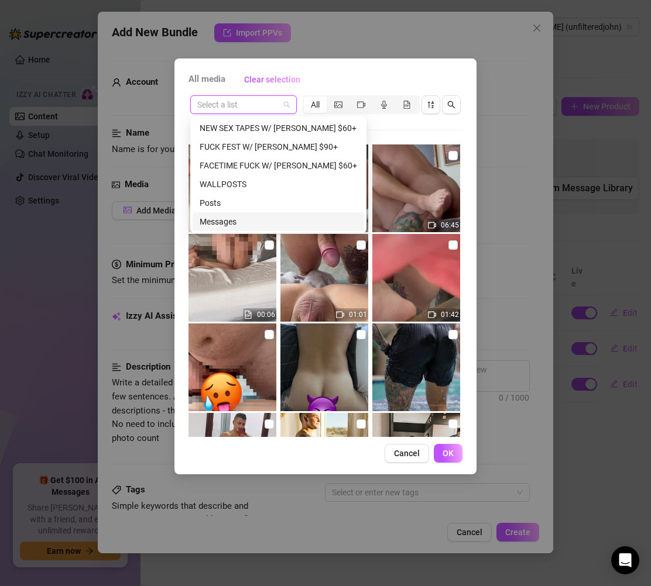
click at [232, 218] on div "Messages" at bounding box center [278, 221] width 157 height 13
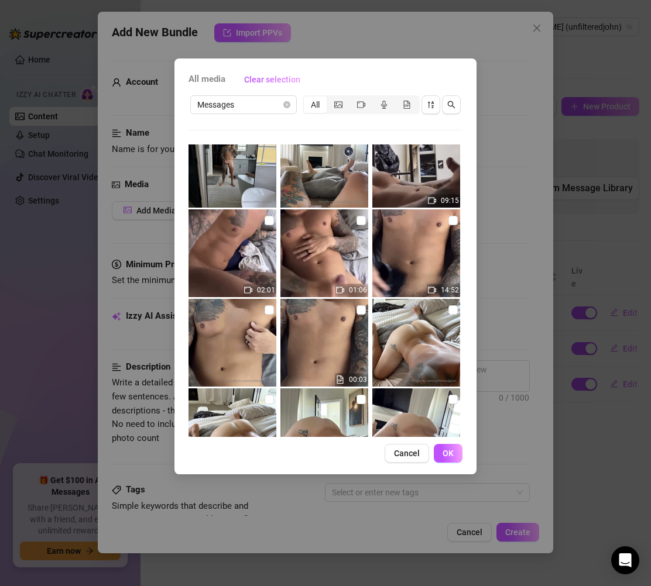
scroll to position [743, 0]
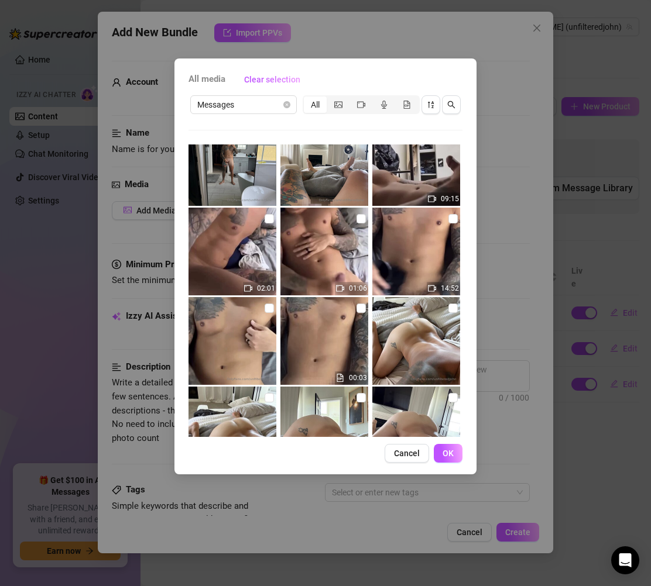
drag, startPoint x: 464, startPoint y: 281, endPoint x: 462, endPoint y: 269, distance: 12.4
click at [462, 269] on div "All media Clear selection Messages All 11:20 01:48 06:45 00:06 01:00 00:50 00:0…" at bounding box center [325, 267] width 302 height 416
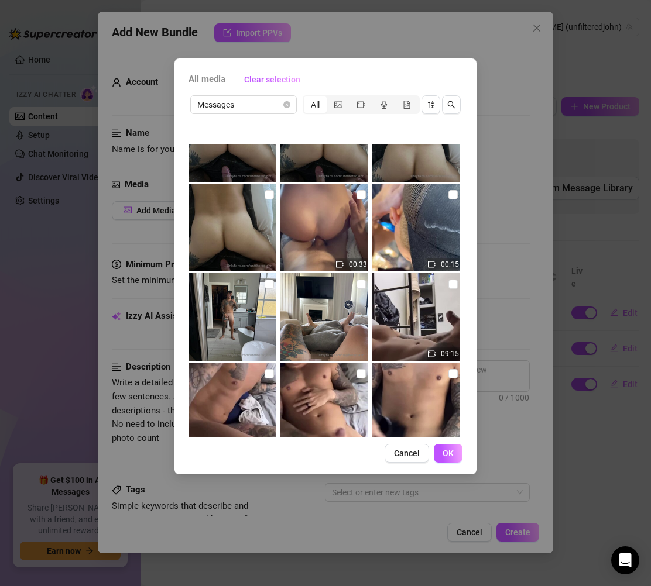
scroll to position [587, 0]
click at [425, 227] on img at bounding box center [416, 228] width 88 height 88
click at [458, 452] on button "OK" at bounding box center [448, 453] width 29 height 19
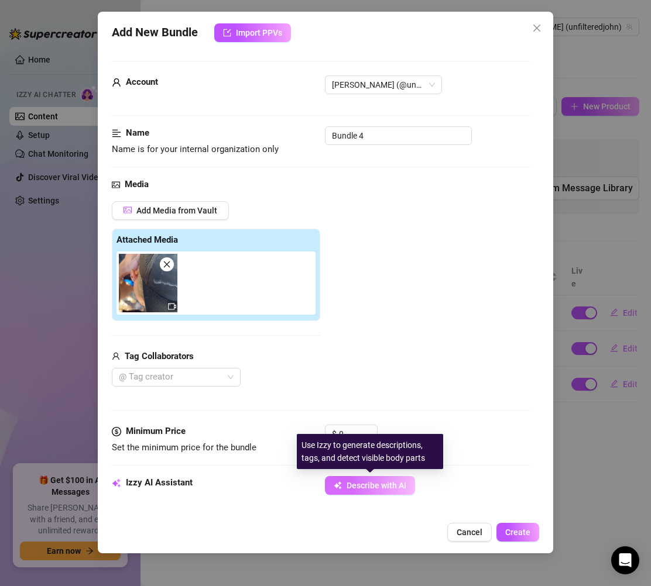
click at [379, 486] on span "Describe with AI" at bounding box center [376, 485] width 60 height 9
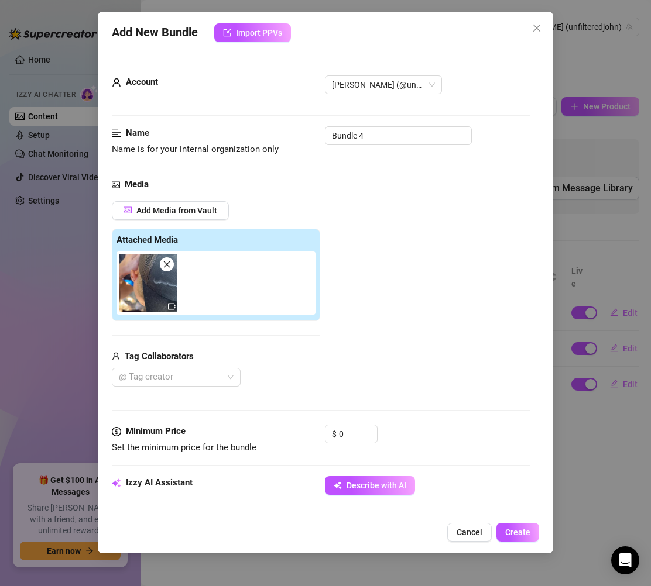
click at [171, 266] on span at bounding box center [167, 264] width 14 height 14
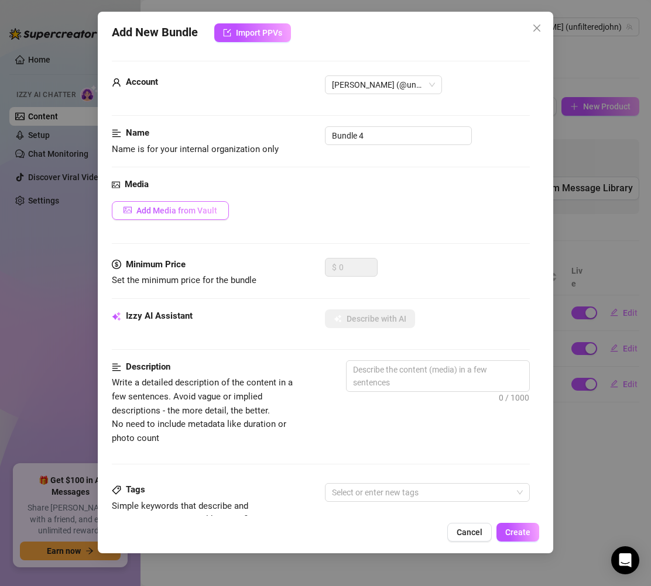
click at [217, 217] on button "Add Media from Vault" at bounding box center [170, 210] width 117 height 19
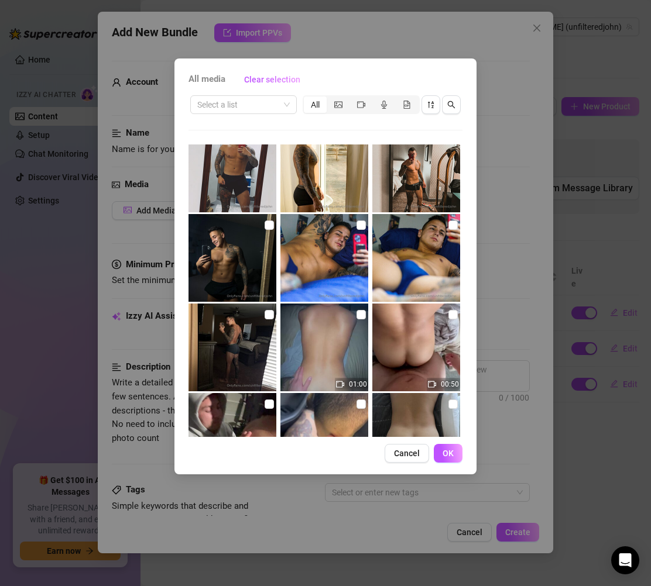
scroll to position [441, 0]
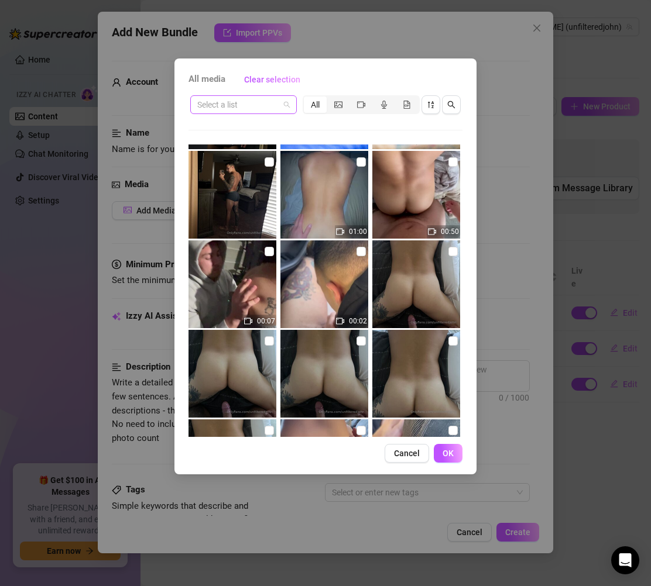
click at [257, 108] on input "search" at bounding box center [238, 105] width 82 height 18
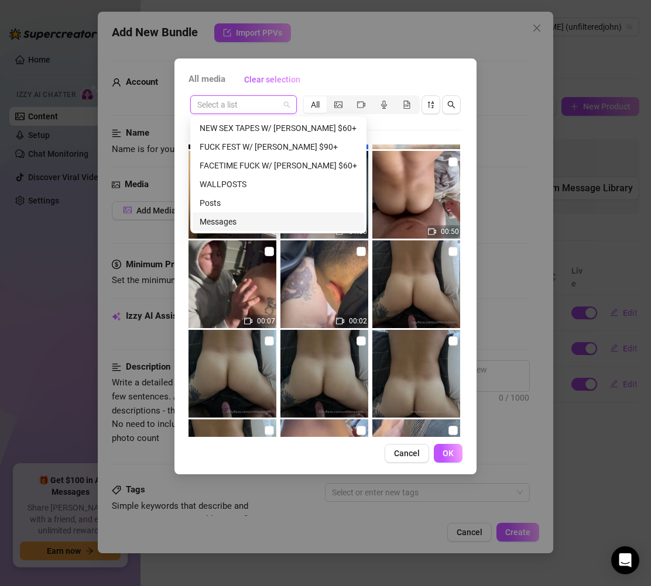
click at [255, 216] on div "Messages" at bounding box center [278, 221] width 157 height 13
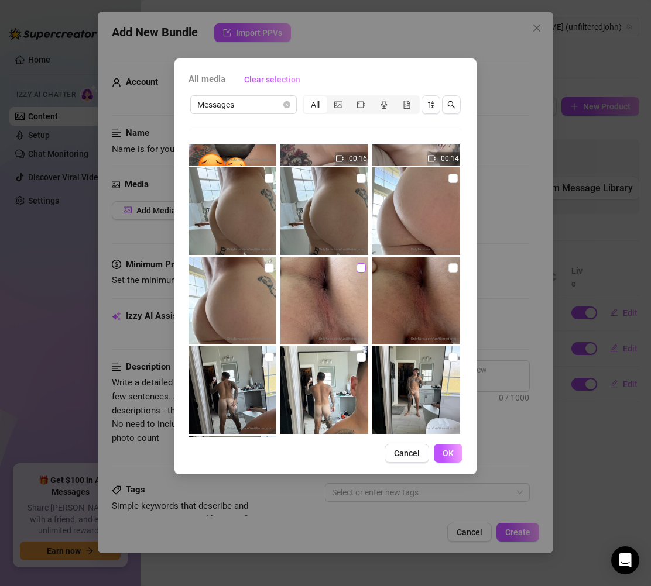
scroll to position [1540, 0]
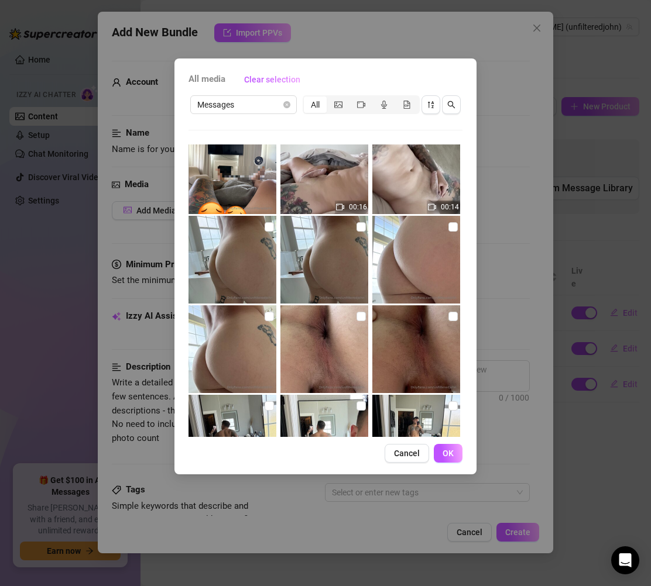
click at [427, 335] on img at bounding box center [416, 349] width 88 height 88
click at [323, 334] on img at bounding box center [324, 349] width 88 height 88
click at [265, 338] on img at bounding box center [232, 349] width 88 height 88
click at [265, 255] on img at bounding box center [232, 260] width 88 height 88
click at [324, 263] on img at bounding box center [324, 260] width 88 height 88
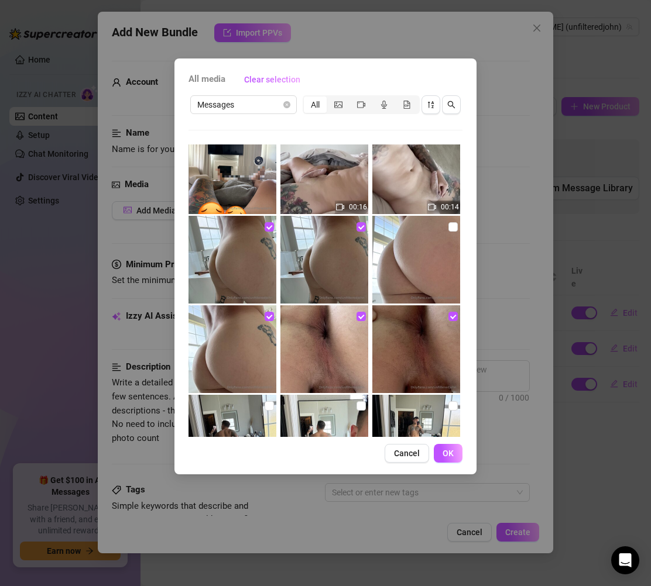
click at [427, 266] on img at bounding box center [416, 260] width 88 height 88
click at [451, 455] on span "OK" at bounding box center [447, 453] width 11 height 9
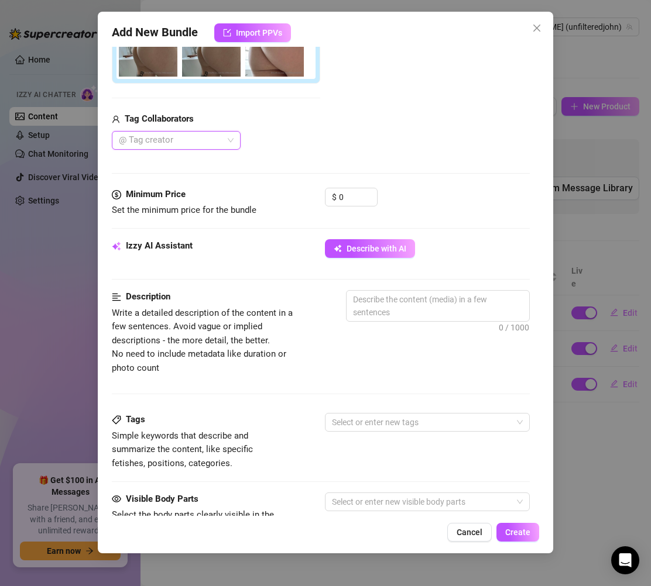
scroll to position [324, 0]
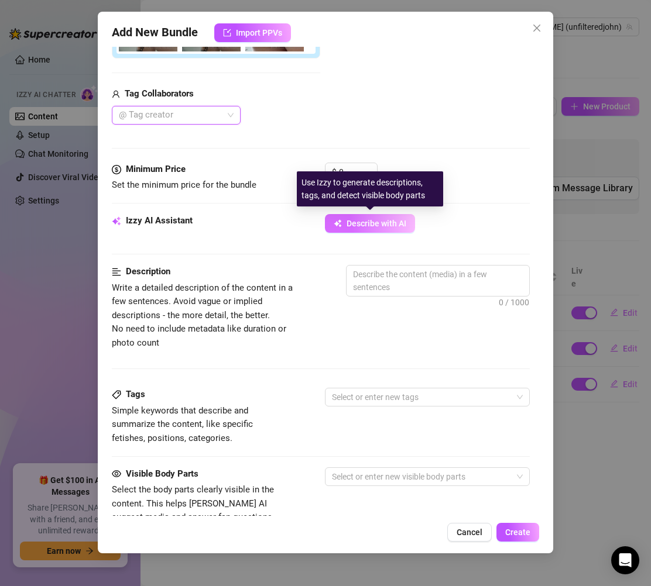
click at [375, 228] on button "Describe with AI" at bounding box center [370, 223] width 90 height 19
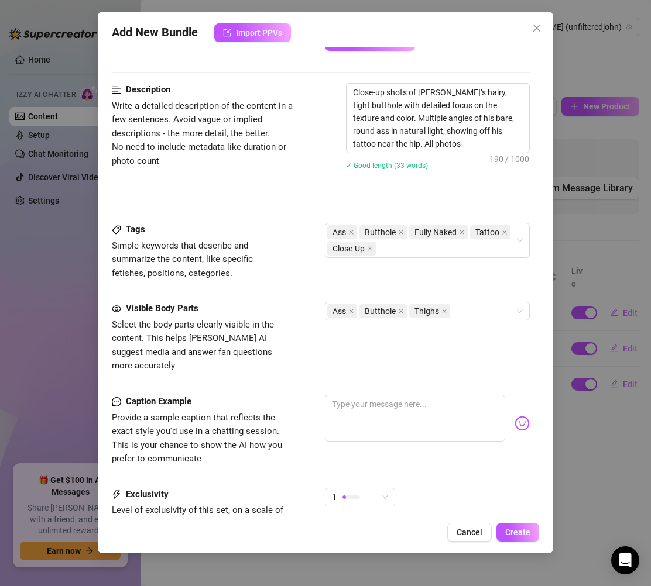
scroll to position [424, 0]
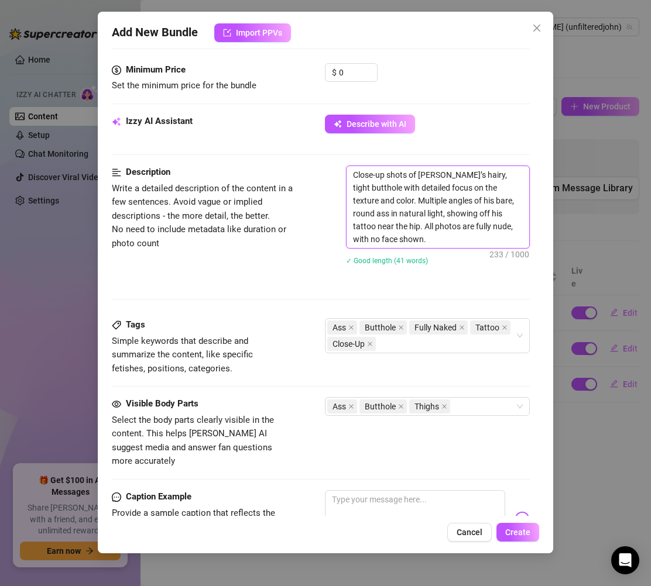
drag, startPoint x: 366, startPoint y: 224, endPoint x: 392, endPoint y: 226, distance: 25.9
click at [366, 224] on textarea "Close-up shots of John’s hairy, tight butthole with detailed focus on the textu…" at bounding box center [437, 207] width 183 height 82
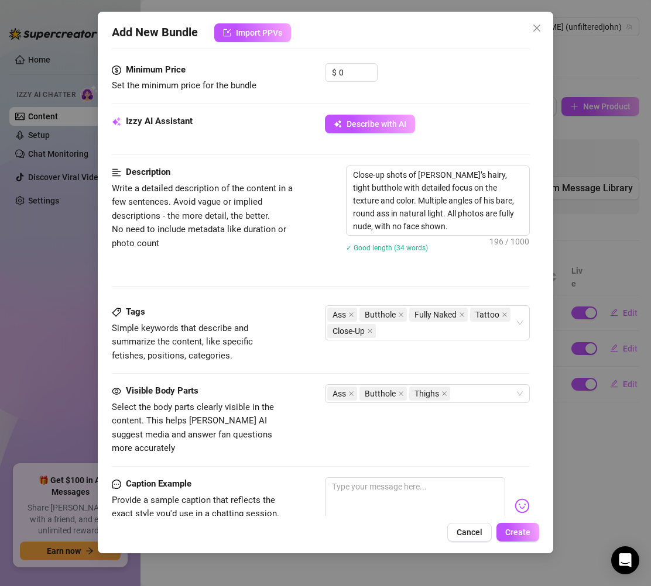
click at [453, 262] on div "Close-up shots of John’s hairy, tight butthole with detailed focus on the textu…" at bounding box center [438, 217] width 184 height 102
click at [453, 250] on div "✓ Good length (34 words)" at bounding box center [438, 247] width 184 height 13
click at [438, 224] on textarea "Close-up shots of [PERSON_NAME]’s hairy, tight butthole with detailed focus on …" at bounding box center [437, 200] width 183 height 69
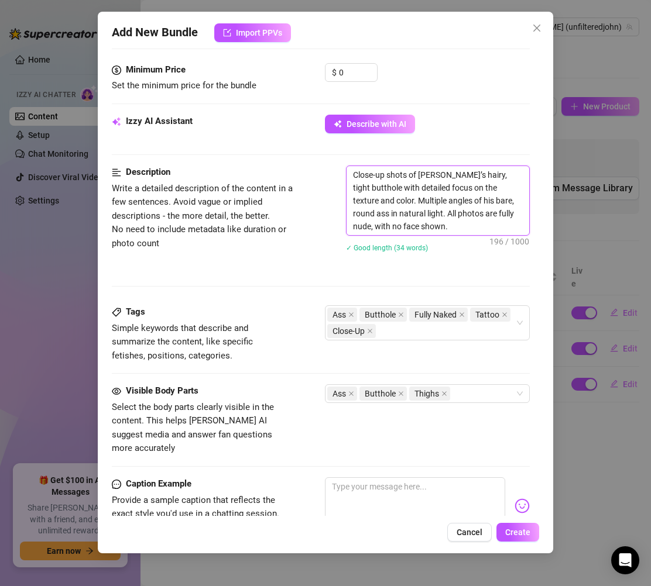
drag, startPoint x: 425, startPoint y: 223, endPoint x: 292, endPoint y: 156, distance: 148.9
click at [292, 156] on form "Account John (@unfilteredjohn) Name Name is for your internal organization only…" at bounding box center [321, 176] width 418 height 1078
click at [438, 482] on textarea at bounding box center [415, 501] width 180 height 47
paste textarea "Yeah… I let you get real close this time 👀🔥 Natural light showing off every det…"
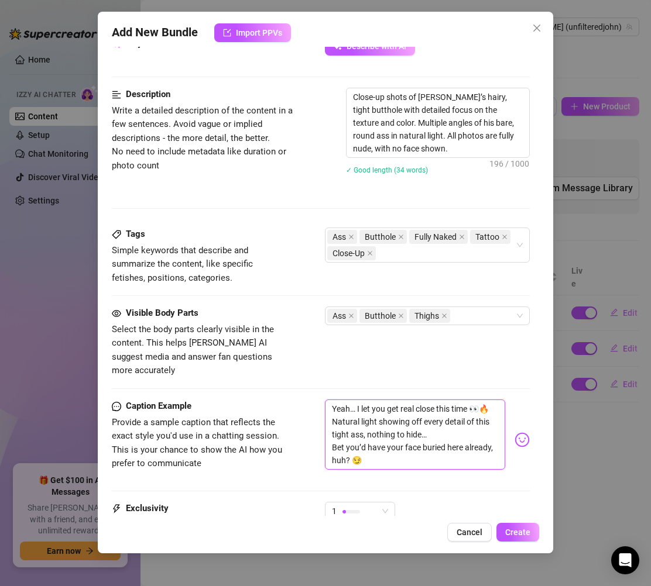
scroll to position [511, 0]
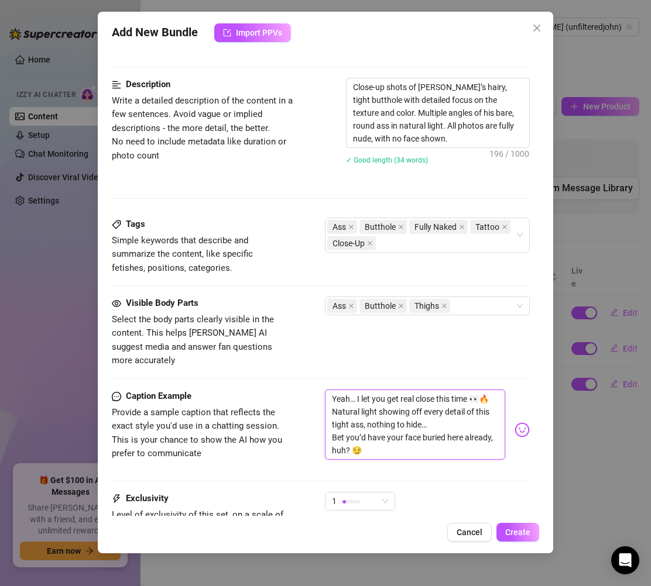
drag, startPoint x: 405, startPoint y: 436, endPoint x: 321, endPoint y: 386, distance: 98.2
click at [321, 390] on div "Caption Example Provide a sample caption that reflects the exact style you'd us…" at bounding box center [321, 430] width 418 height 81
paste textarea "Up close and personal… you seeing all those little details? 👀 Round, bare, and …"
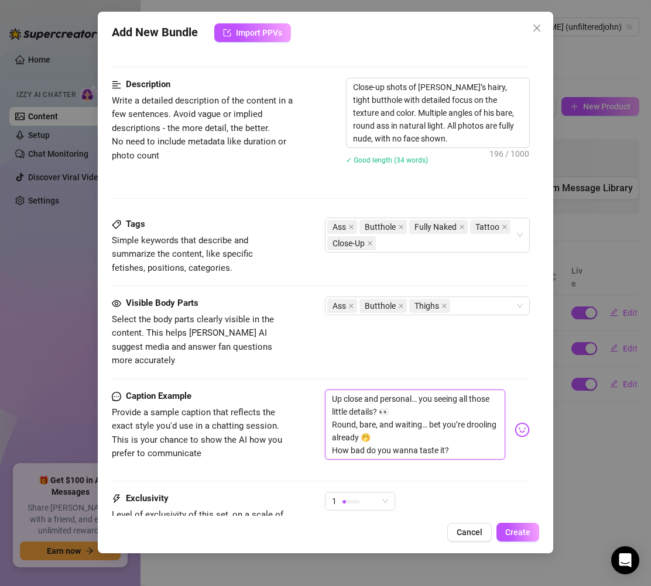
click at [423, 425] on textarea "Up close and personal… you seeing all those little details? 👀 Round, bare, and …" at bounding box center [415, 425] width 180 height 70
click at [454, 431] on textarea "Up close and personal… you seeing all those little details? 👀 Round, bare, and …" at bounding box center [415, 425] width 180 height 70
click at [419, 422] on textarea "Up close and personal… you seeing all those little details? 👀 Round, bare, and …" at bounding box center [415, 425] width 180 height 70
click at [461, 429] on textarea "Up close and personal… you seeing all those little details? 👀 Round, bare, and …" at bounding box center [415, 425] width 180 height 70
click at [454, 431] on textarea "Up close and personal… you seeing all those little details? 👀 Round, bare, and …" at bounding box center [415, 425] width 180 height 70
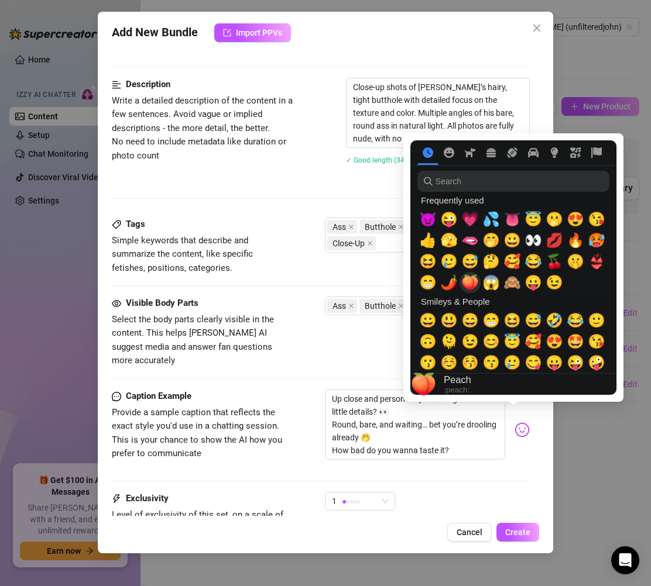
click at [477, 284] on div "🍑" at bounding box center [469, 282] width 21 height 21
click at [519, 222] on span "👅" at bounding box center [512, 219] width 18 height 16
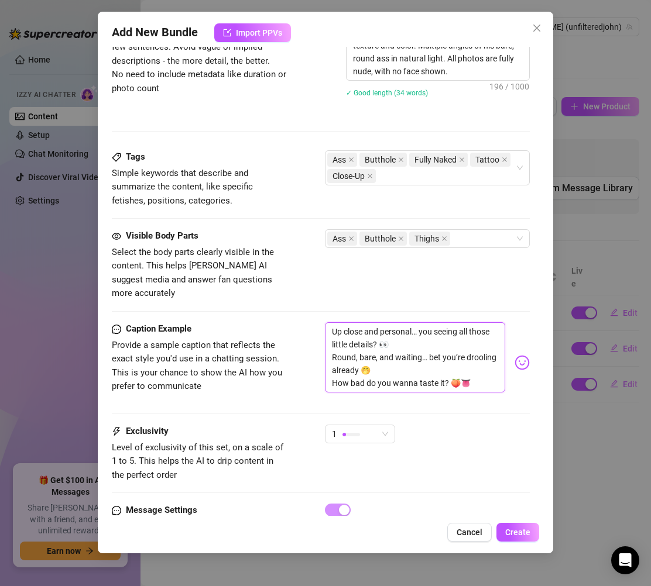
scroll to position [593, 0]
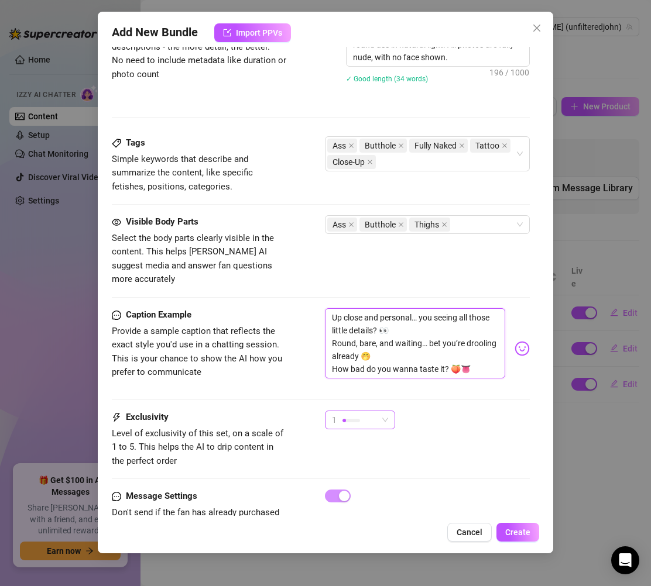
drag, startPoint x: 381, startPoint y: 403, endPoint x: 373, endPoint y: 429, distance: 27.6
click at [382, 411] on span "1" at bounding box center [360, 420] width 56 height 18
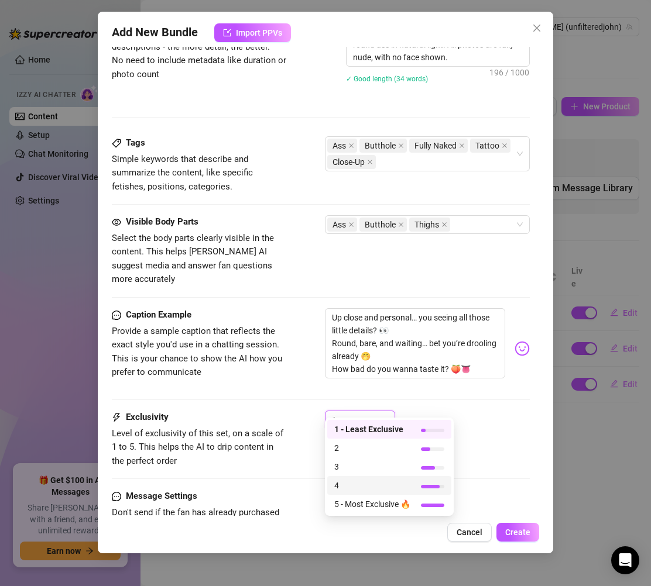
click at [358, 484] on span "4" at bounding box center [372, 485] width 76 height 13
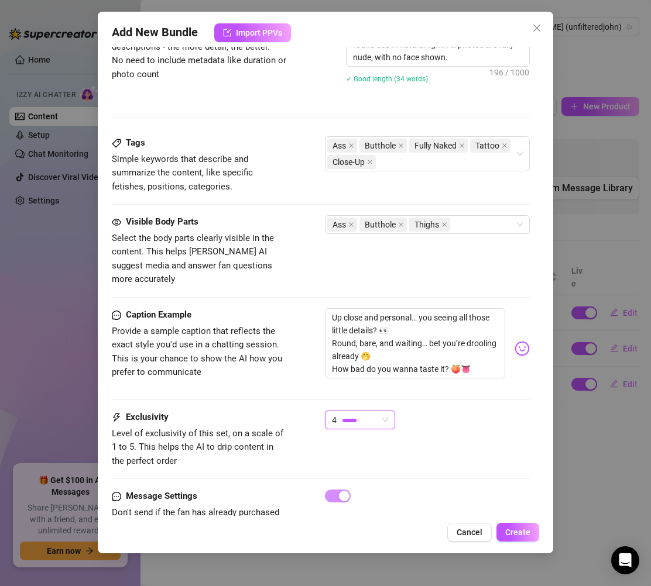
click at [302, 371] on div "Caption Example Provide a sample caption that reflects the exact style you'd us…" at bounding box center [321, 348] width 418 height 81
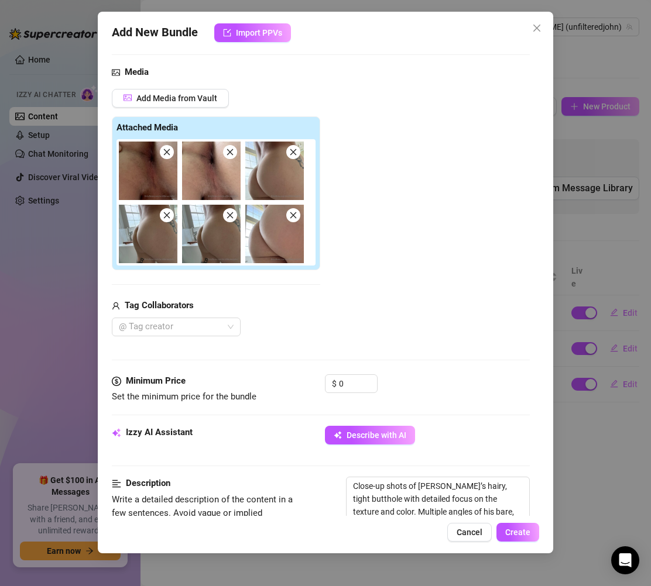
scroll to position [108, 0]
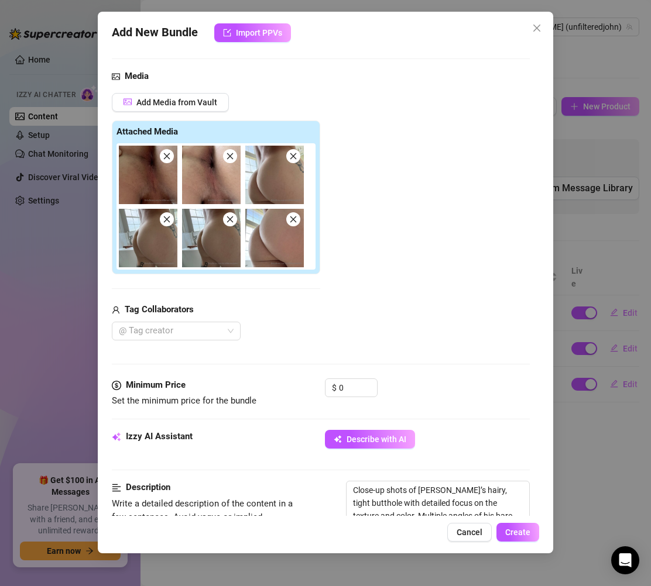
click at [357, 398] on div "$ 0" at bounding box center [351, 393] width 53 height 29
click at [355, 395] on input "0" at bounding box center [358, 388] width 38 height 18
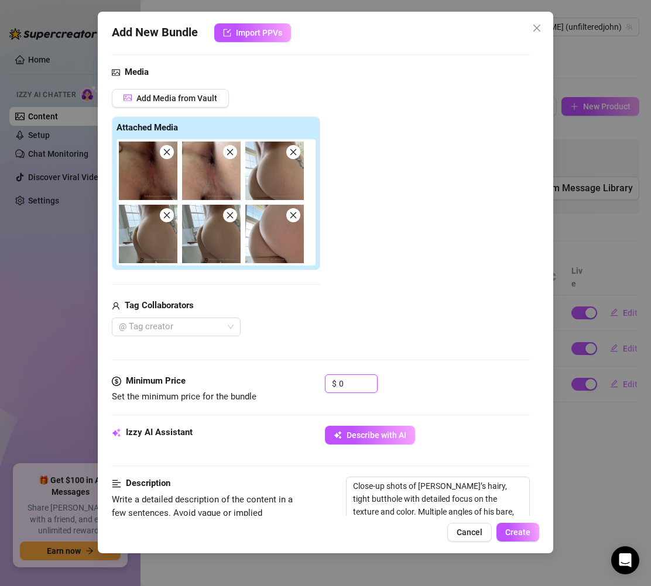
scroll to position [113, 0]
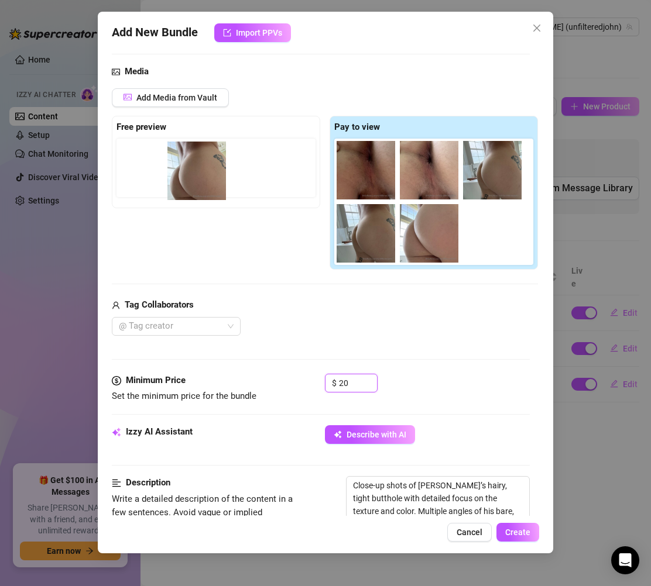
drag, startPoint x: 489, startPoint y: 177, endPoint x: 190, endPoint y: 177, distance: 299.0
click at [190, 177] on div "Free preview Pay to view" at bounding box center [325, 193] width 426 height 154
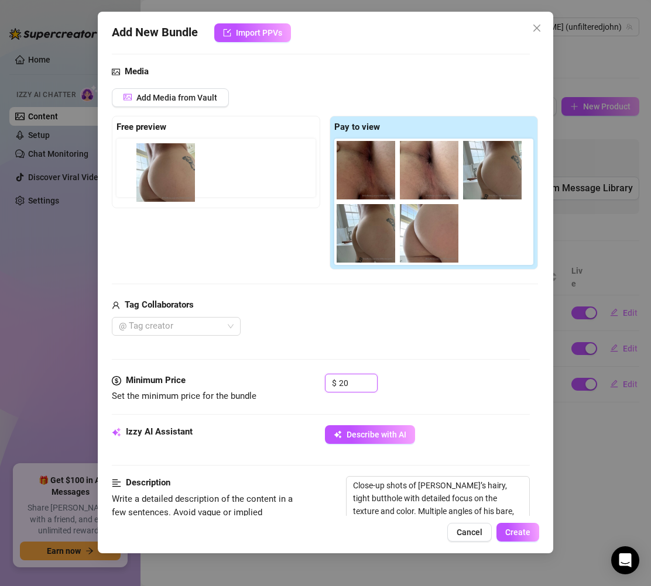
drag, startPoint x: 492, startPoint y: 172, endPoint x: 153, endPoint y: 173, distance: 338.8
click at [153, 173] on div "Free preview Pay to view" at bounding box center [325, 193] width 426 height 154
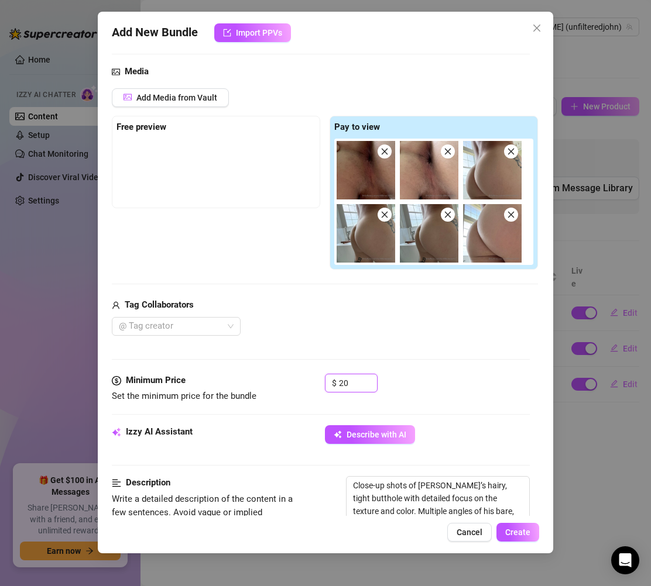
click at [510, 167] on img at bounding box center [492, 170] width 59 height 59
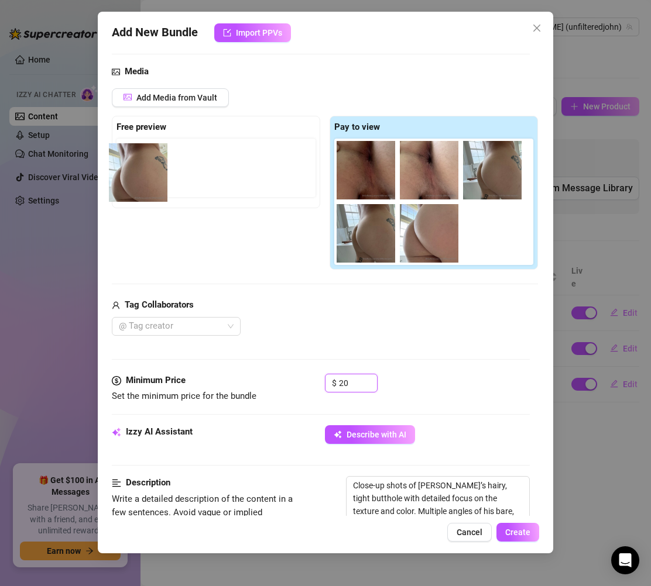
drag, startPoint x: 455, startPoint y: 172, endPoint x: 142, endPoint y: 171, distance: 313.1
click at [142, 171] on div "Free preview Pay to view" at bounding box center [325, 193] width 426 height 154
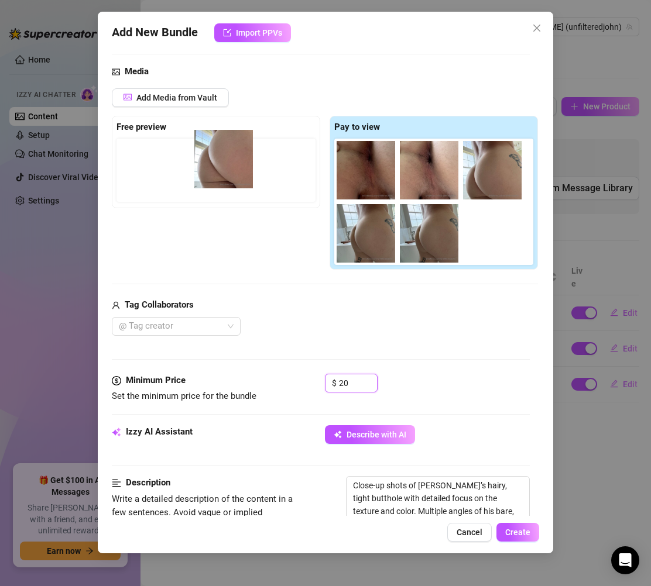
drag, startPoint x: 496, startPoint y: 224, endPoint x: 215, endPoint y: 147, distance: 291.2
click at [215, 147] on div "Free preview Pay to view" at bounding box center [325, 193] width 426 height 154
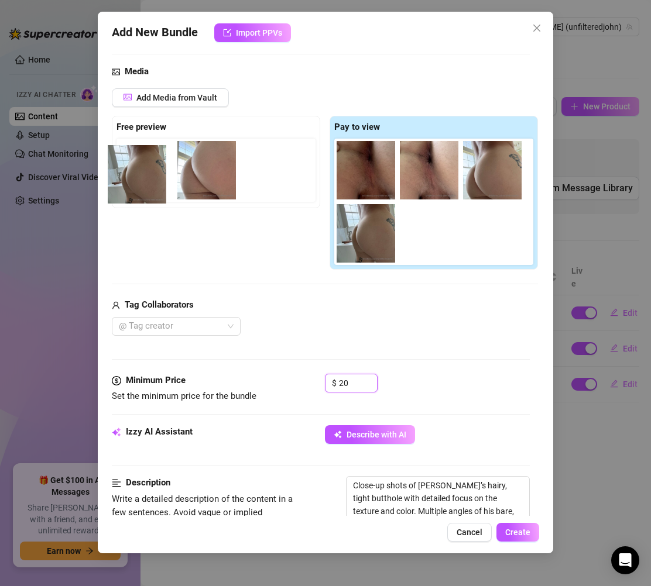
drag, startPoint x: 384, startPoint y: 237, endPoint x: 151, endPoint y: 177, distance: 240.4
click at [151, 177] on div "Free preview Pay to view" at bounding box center [325, 193] width 426 height 154
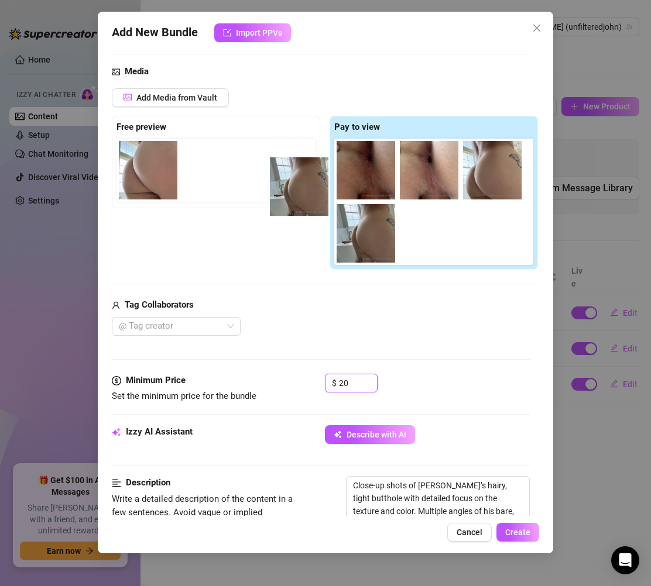
drag, startPoint x: 183, startPoint y: 172, endPoint x: 246, endPoint y: 175, distance: 63.9
click at [272, 178] on div at bounding box center [218, 170] width 204 height 63
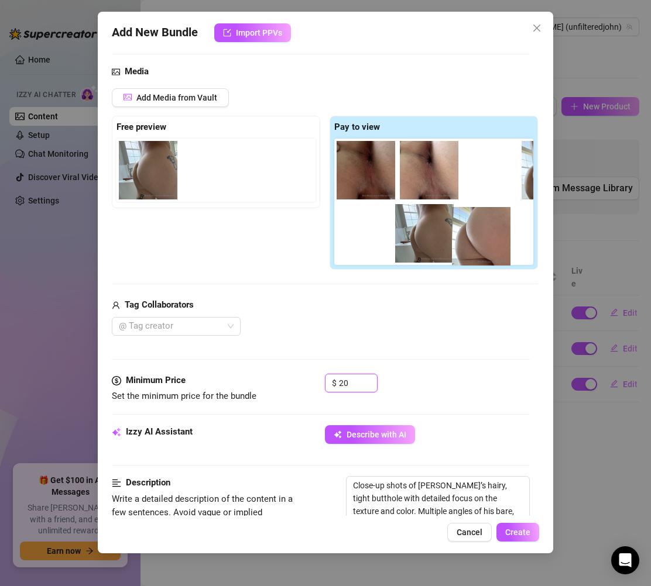
drag, startPoint x: 147, startPoint y: 182, endPoint x: 487, endPoint y: 249, distance: 346.6
click at [487, 249] on div "Free preview Pay to view" at bounding box center [325, 193] width 426 height 154
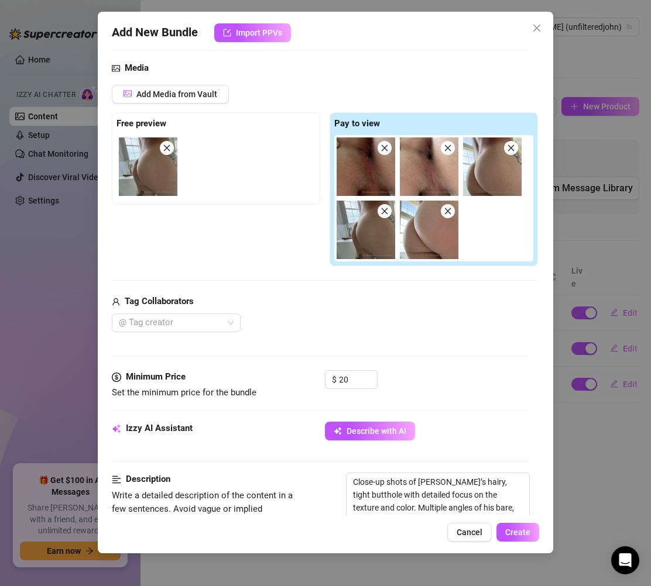
scroll to position [115, 0]
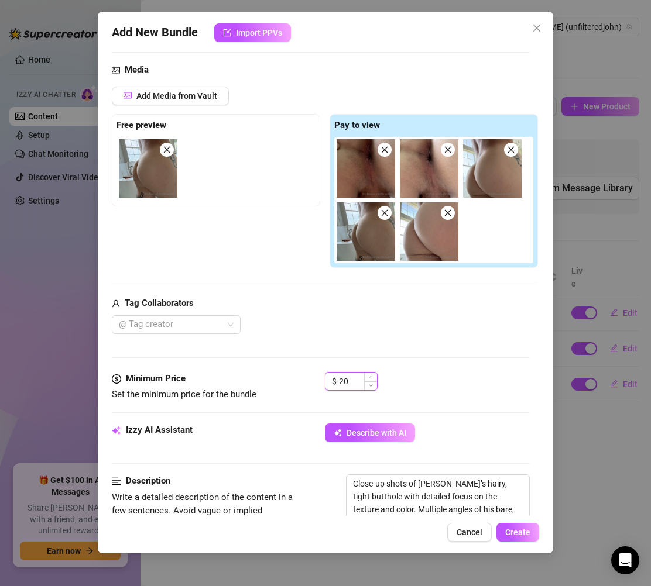
click at [353, 382] on input "20" at bounding box center [358, 382] width 38 height 18
click at [360, 382] on input "20" at bounding box center [358, 382] width 38 height 18
click at [487, 324] on div "@ Tag creator" at bounding box center [325, 324] width 426 height 19
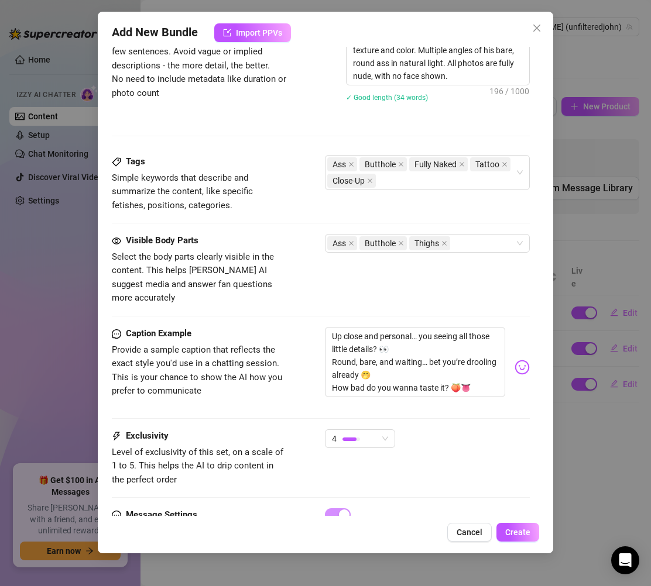
scroll to position [592, 0]
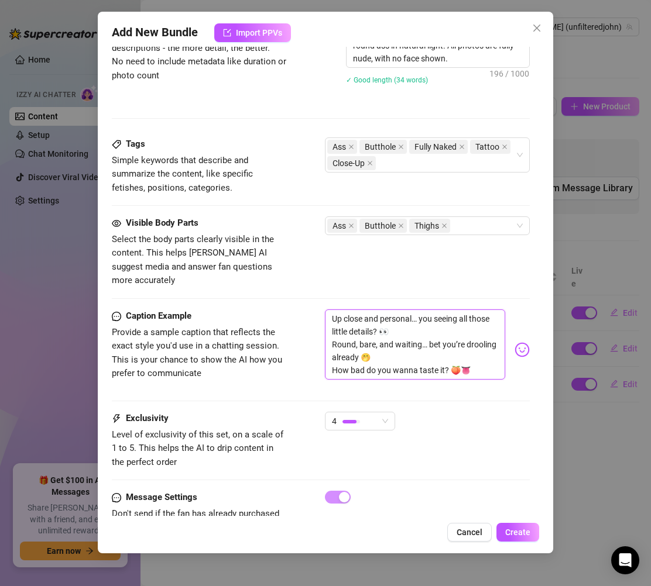
click at [404, 348] on textarea "Up close and personal… you seeing all those little details? 👀 Round, bare, and …" at bounding box center [415, 345] width 180 height 70
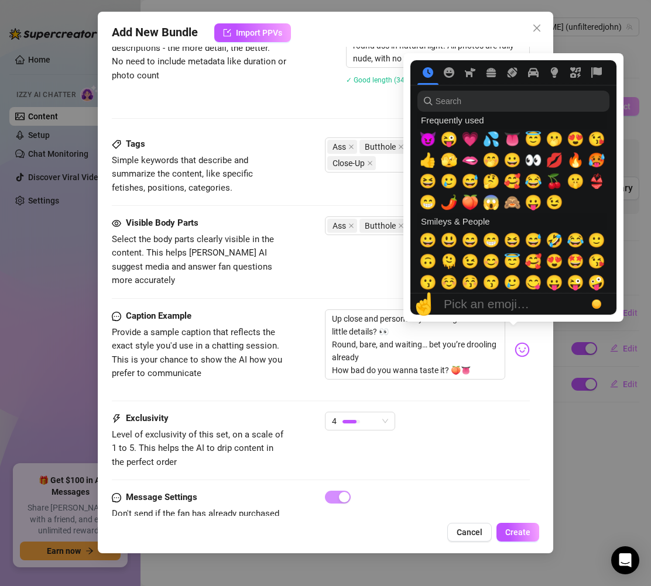
click at [514, 342] on img at bounding box center [521, 349] width 15 height 15
click at [494, 142] on span "💦" at bounding box center [491, 139] width 18 height 16
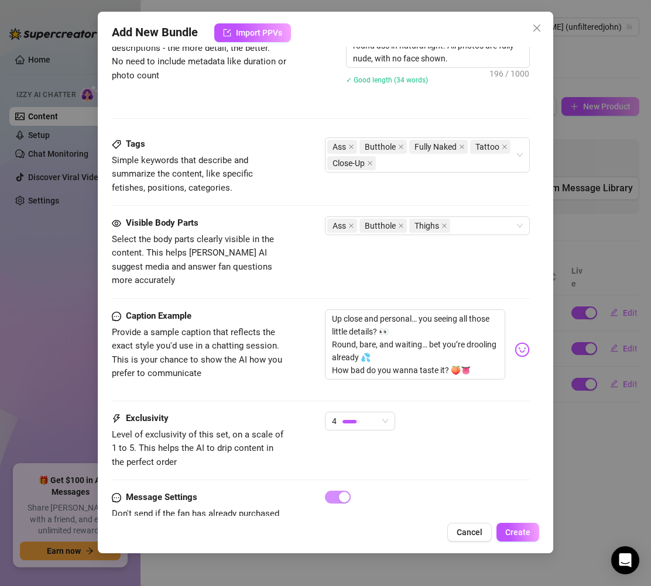
click at [287, 384] on div "Caption Example Provide a sample caption that reflects the exact style you'd us…" at bounding box center [321, 361] width 418 height 102
click at [514, 531] on span "Create" at bounding box center [517, 532] width 25 height 9
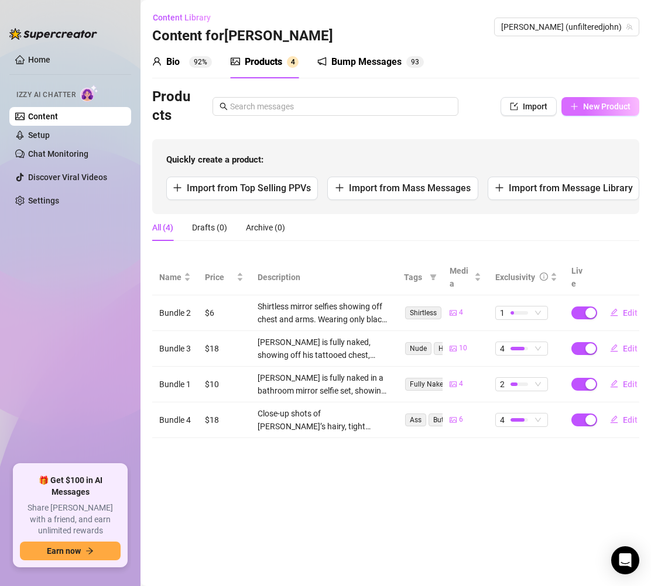
click at [588, 109] on span "New Product" at bounding box center [606, 106] width 47 height 9
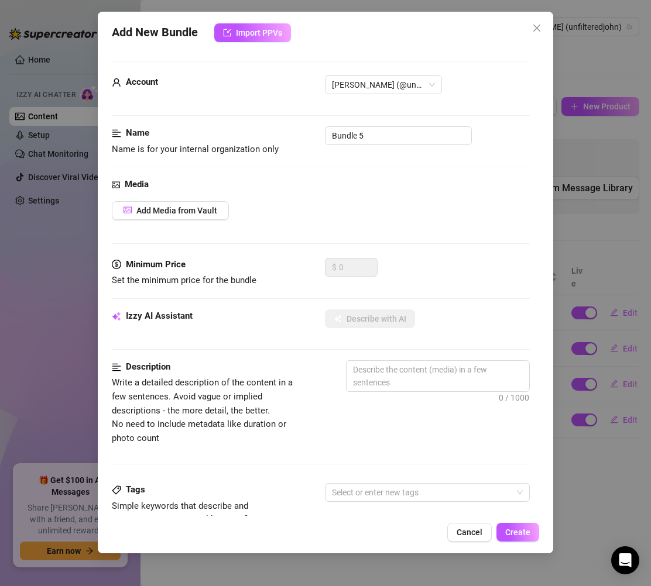
click at [343, 197] on div "Media Add Media from Vault" at bounding box center [321, 218] width 418 height 80
click at [396, 218] on div "Add Media from Vault" at bounding box center [321, 210] width 418 height 19
click at [197, 216] on button "Add Media from Vault" at bounding box center [170, 210] width 117 height 19
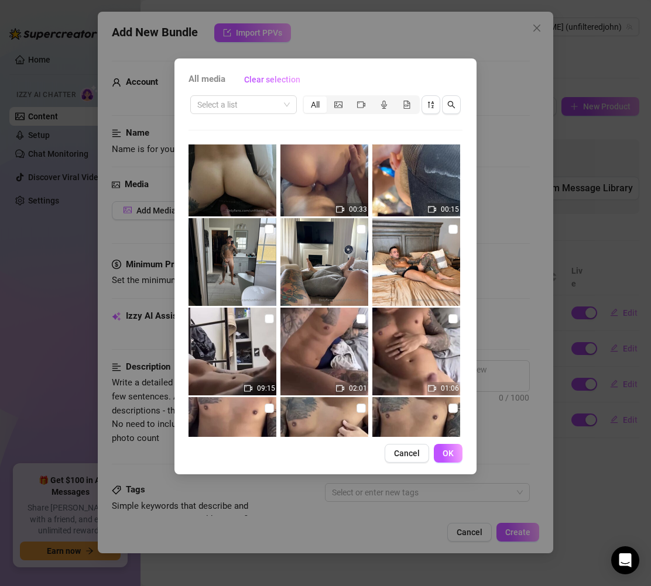
scroll to position [732, 0]
click at [418, 187] on img at bounding box center [416, 173] width 88 height 88
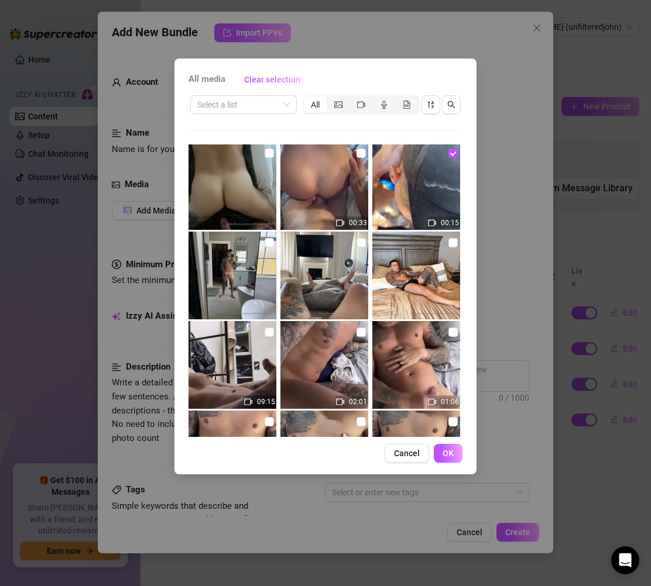
scroll to position [707, 0]
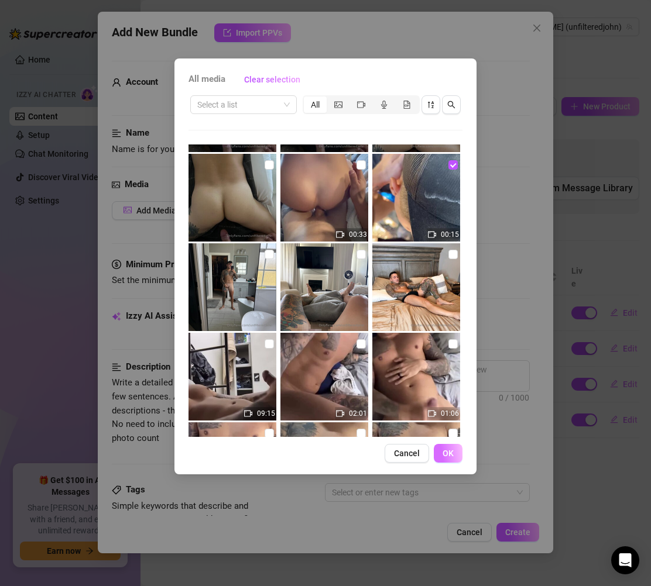
click at [441, 451] on button "OK" at bounding box center [448, 453] width 29 height 19
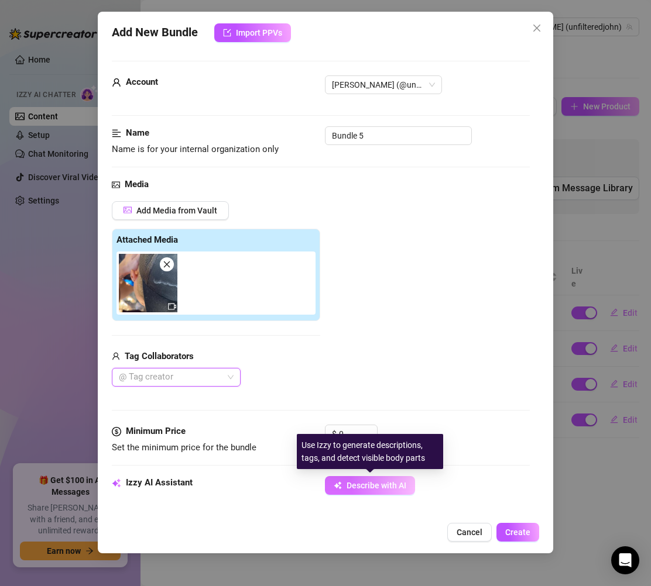
click at [357, 487] on span "Describe with AI" at bounding box center [376, 485] width 60 height 9
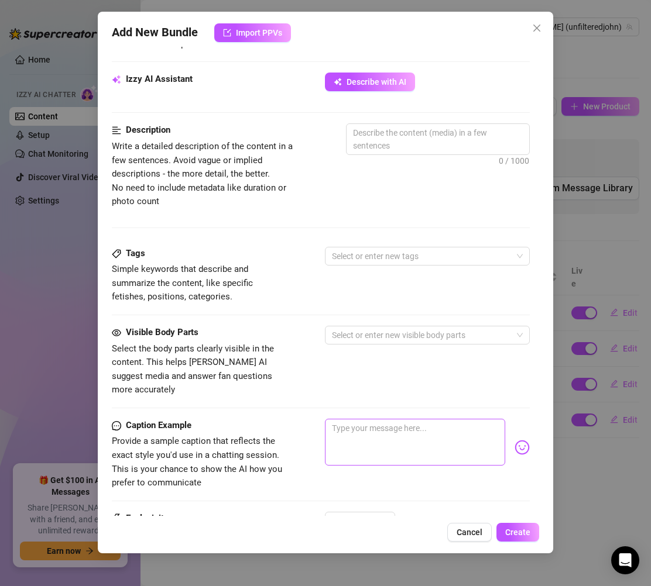
scroll to position [404, 0]
click at [370, 434] on textarea at bounding box center [415, 441] width 180 height 47
paste textarea "Out by the lake, taking in the view while getting my cock sucked… 🌊🍆🔥 Yeah, ris…"
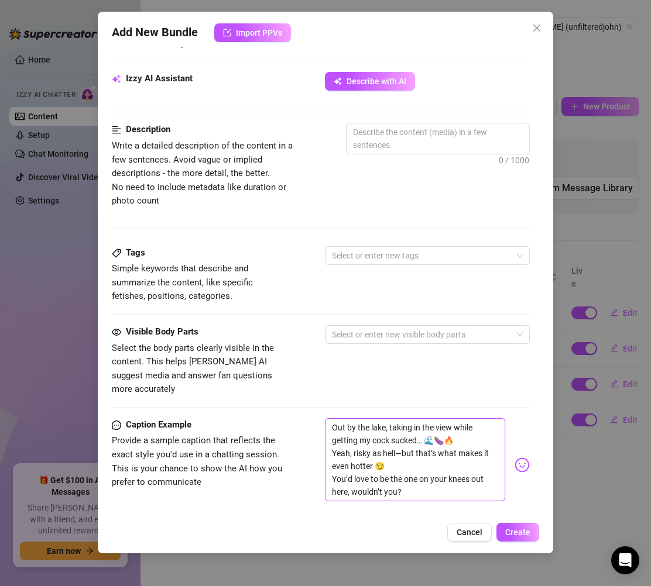
scroll to position [0, 0]
click at [446, 426] on textarea "Out by the lake, taking in the view while getting my cock sucked… 🌊🍆🔥 Yeah, ris…" at bounding box center [415, 459] width 180 height 83
drag, startPoint x: 438, startPoint y: 431, endPoint x: 459, endPoint y: 425, distance: 22.0
click at [437, 431] on textarea "Out by the lake, taking in the view while getting my cock sucked… 🌊🍆🔥 Yeah, ris…" at bounding box center [415, 459] width 180 height 83
click at [438, 428] on textarea "Out by the lake, taking in the view while getting my cock sucked… 🌊🍆🔥 Yeah, ris…" at bounding box center [415, 459] width 180 height 83
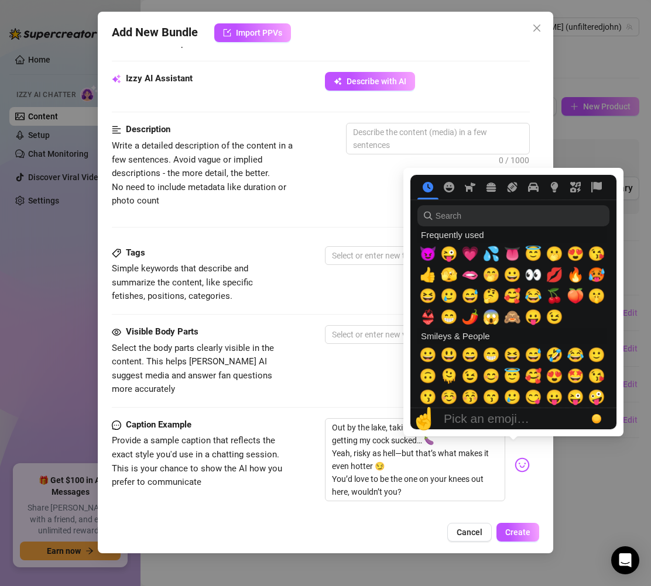
click at [516, 458] on img at bounding box center [521, 465] width 15 height 15
click at [509, 254] on span "👅" at bounding box center [512, 254] width 18 height 16
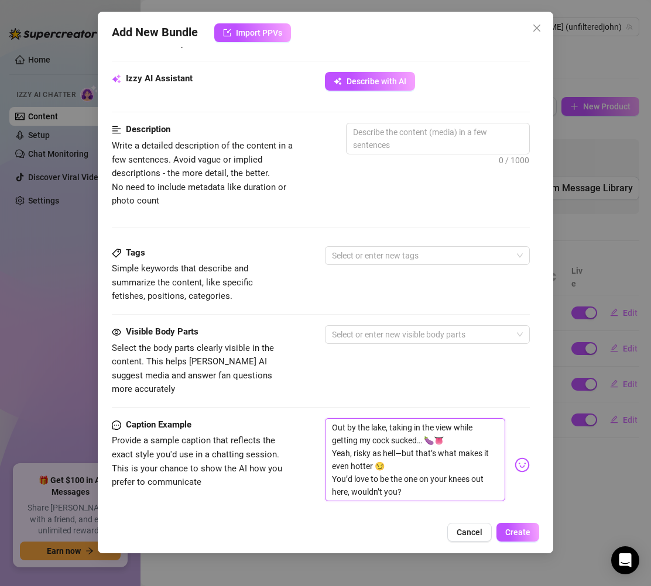
click at [447, 456] on textarea "Out by the lake, taking in the view while getting my cock sucked… 🍆👅 Yeah, risk…" at bounding box center [415, 459] width 180 height 83
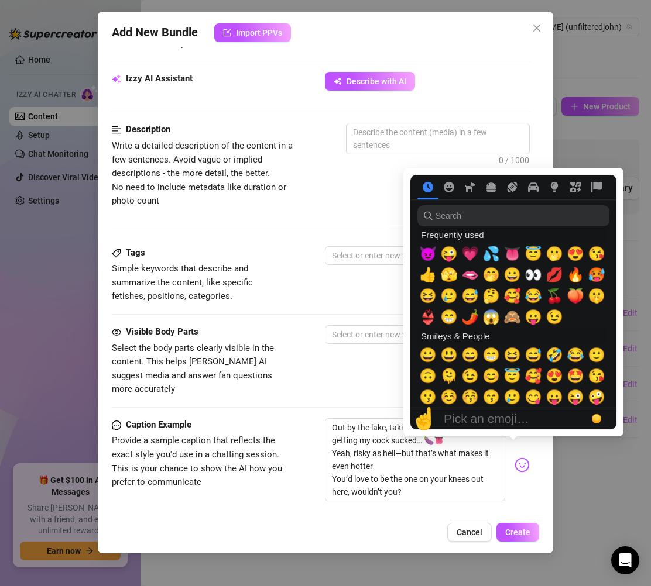
click at [514, 458] on img at bounding box center [521, 465] width 15 height 15
click at [569, 275] on span "🔥" at bounding box center [575, 275] width 18 height 16
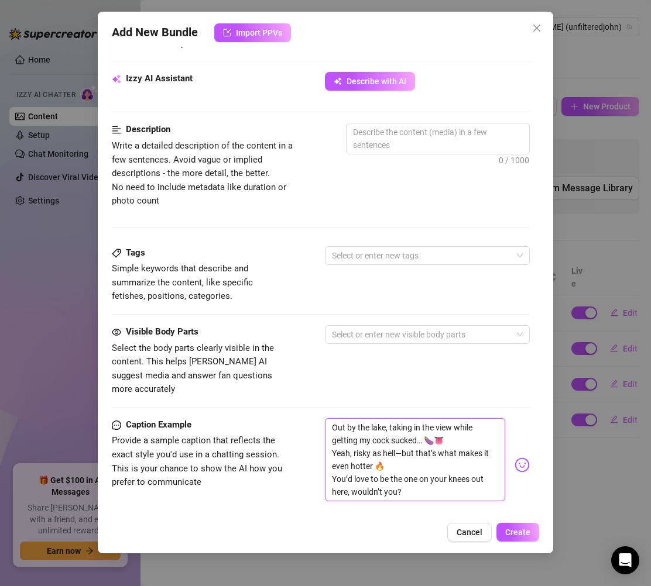
click at [421, 478] on textarea "Out by the lake, taking in the view while getting my cock sucked… 🍆👅 Yeah, risk…" at bounding box center [415, 459] width 180 height 83
click at [518, 458] on img at bounding box center [521, 465] width 15 height 15
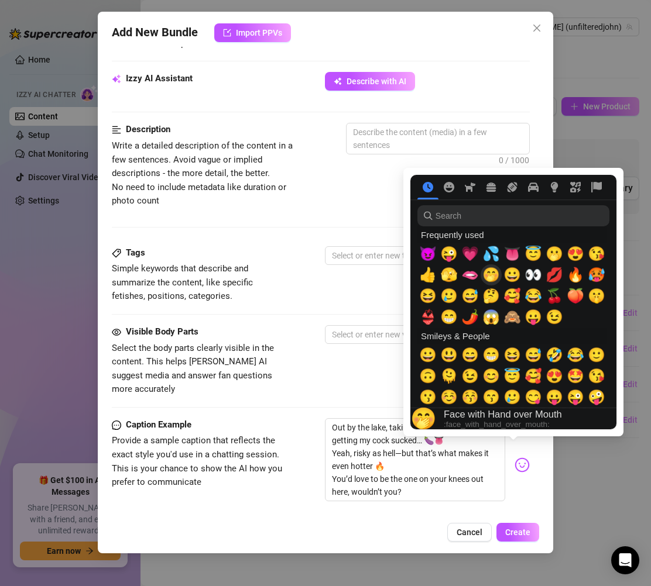
click at [493, 281] on span "🤭" at bounding box center [491, 275] width 18 height 16
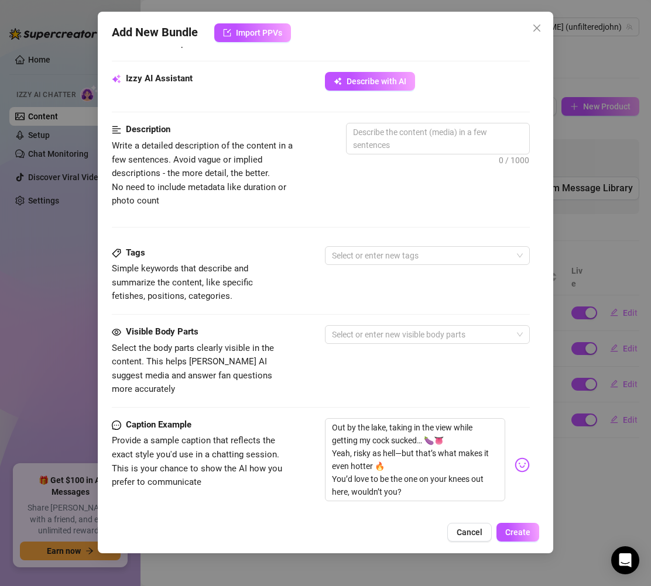
click at [516, 458] on img at bounding box center [521, 465] width 15 height 15
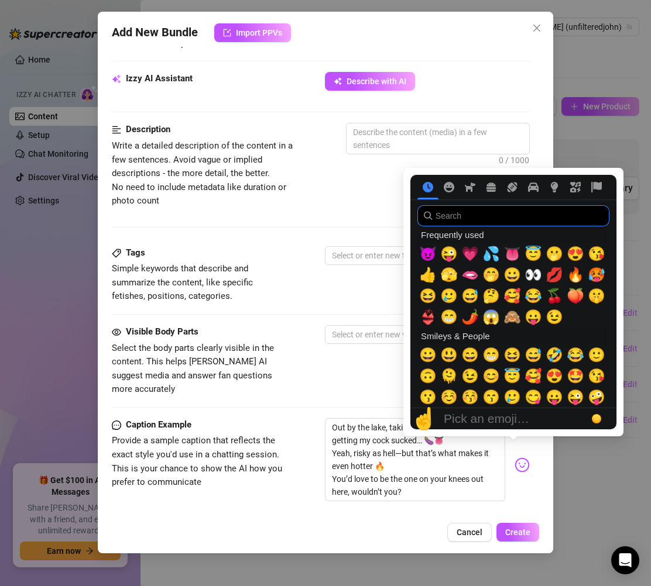
click at [466, 225] on input "search" at bounding box center [513, 215] width 192 height 21
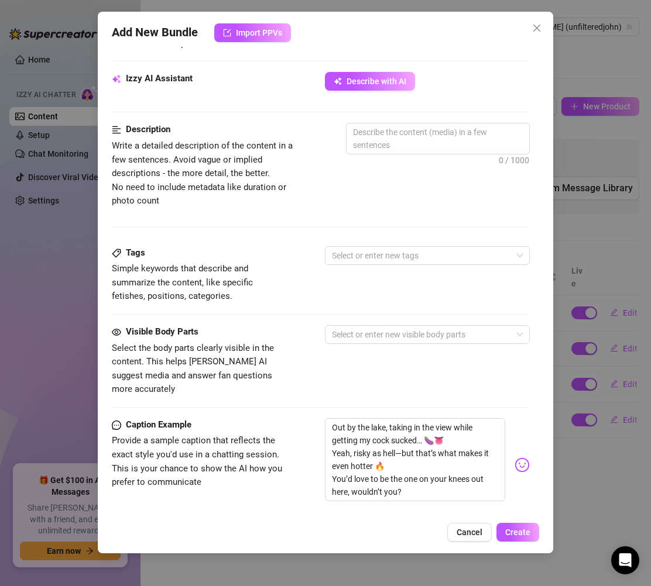
click at [509, 443] on div "Out by the lake, taking in the view while getting my cock sucked… 🍆👅 Yeah, risk…" at bounding box center [427, 465] width 205 height 94
click at [514, 458] on img at bounding box center [521, 465] width 15 height 15
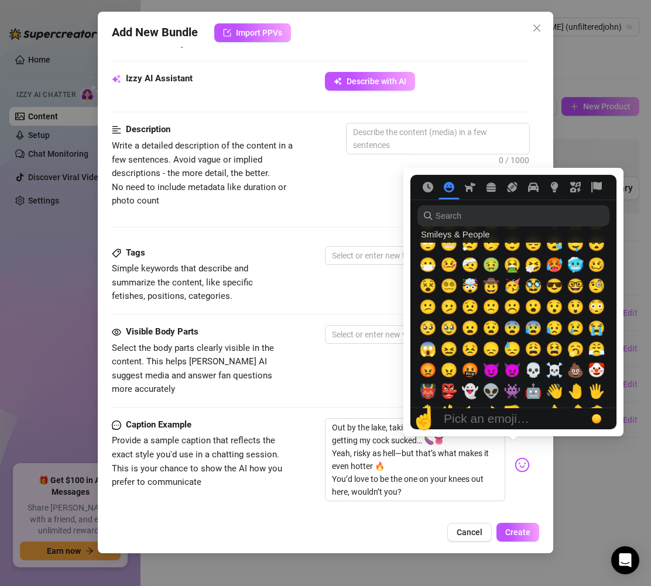
scroll to position [219, 0]
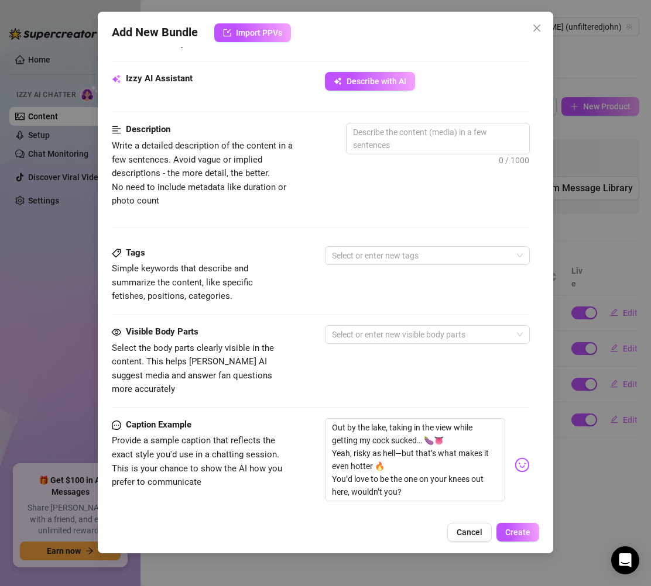
click at [514, 458] on img at bounding box center [521, 465] width 15 height 15
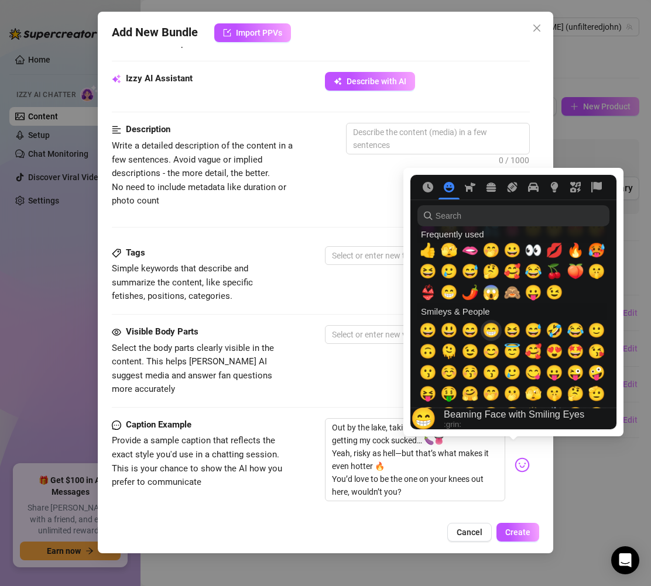
scroll to position [0, 0]
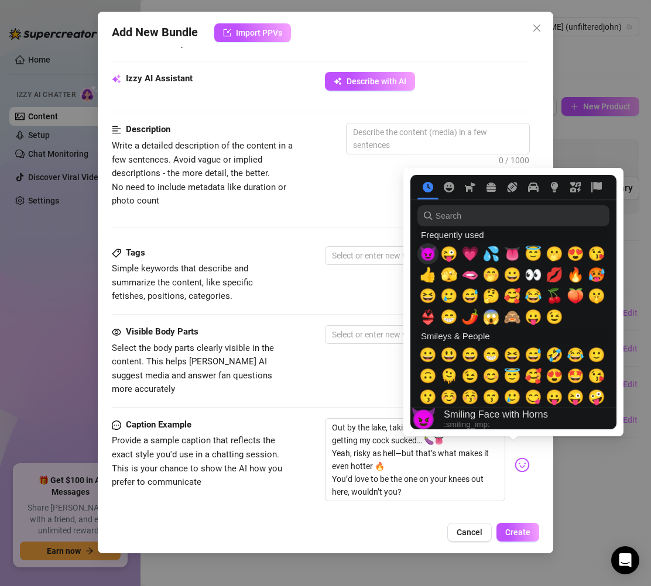
click at [430, 258] on span "😈" at bounding box center [428, 254] width 18 height 16
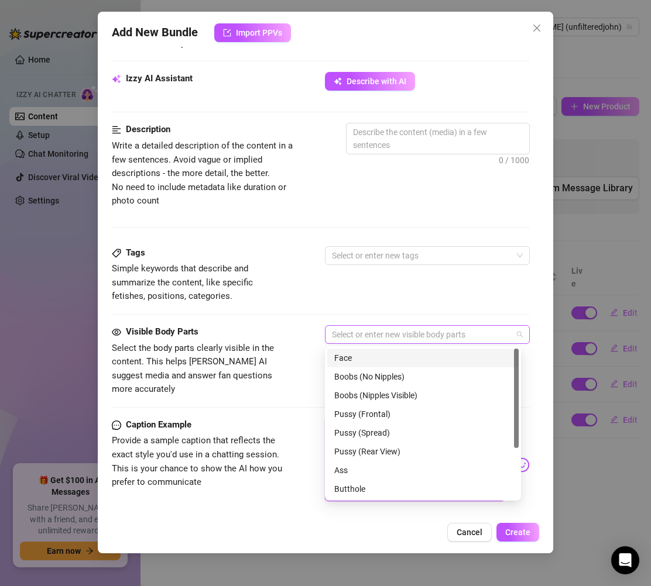
click at [400, 325] on div "Select or enter new visible body parts" at bounding box center [427, 334] width 205 height 19
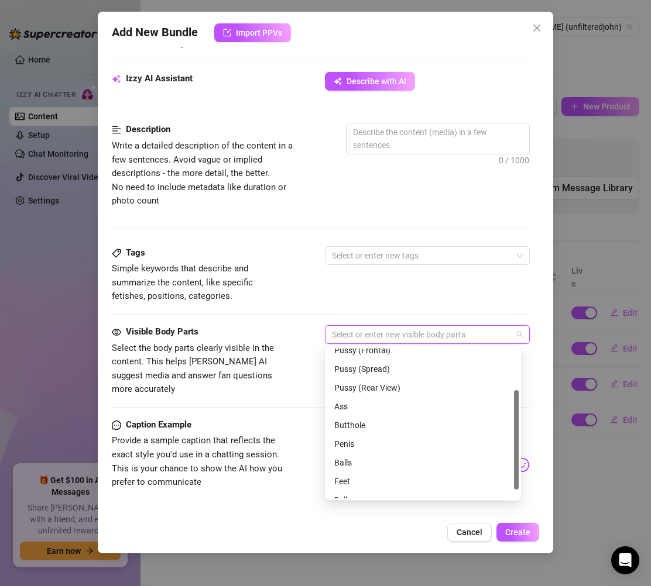
scroll to position [75, 0]
drag, startPoint x: 514, startPoint y: 386, endPoint x: 509, endPoint y: 441, distance: 54.7
click at [509, 441] on div "Pussy (Frontal) Pussy (Spread) Pussy (Rear View) Ass Butthole Penis Balls Feet …" at bounding box center [422, 424] width 191 height 150
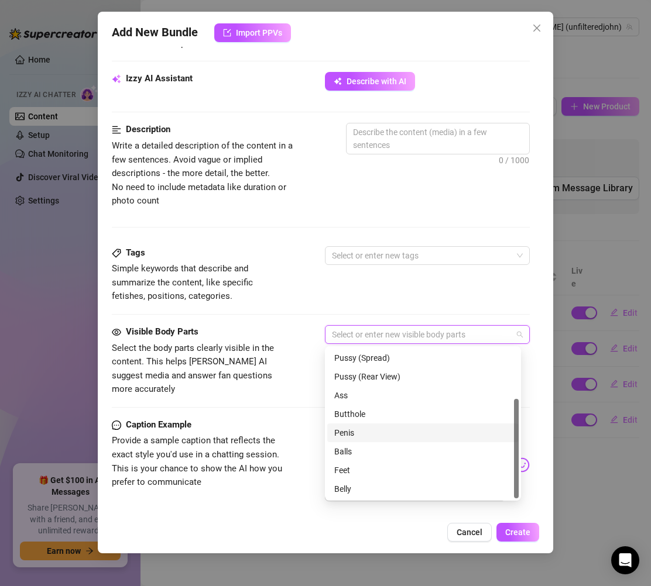
click at [345, 437] on div "Penis" at bounding box center [422, 433] width 177 height 13
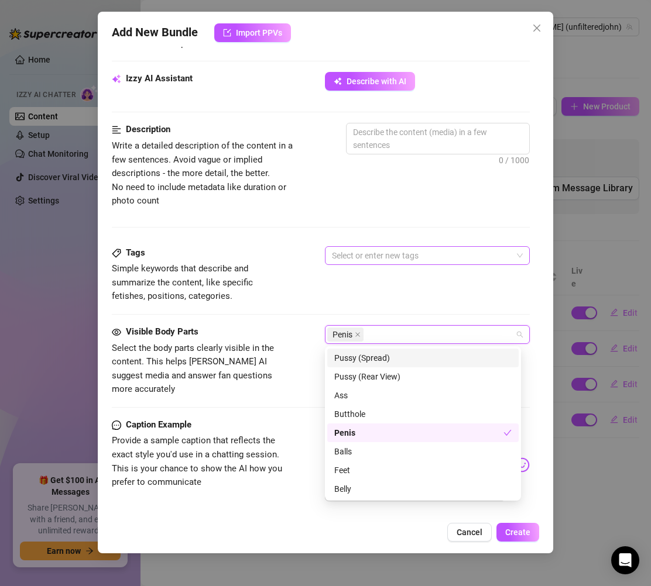
click at [406, 246] on div "Select or enter new tags" at bounding box center [427, 255] width 205 height 19
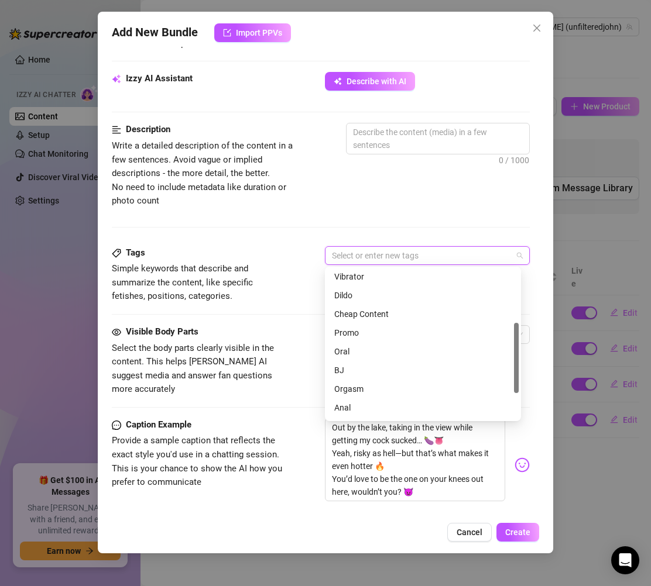
scroll to position [169, 0]
click at [352, 318] on div "BJ" at bounding box center [422, 316] width 177 height 13
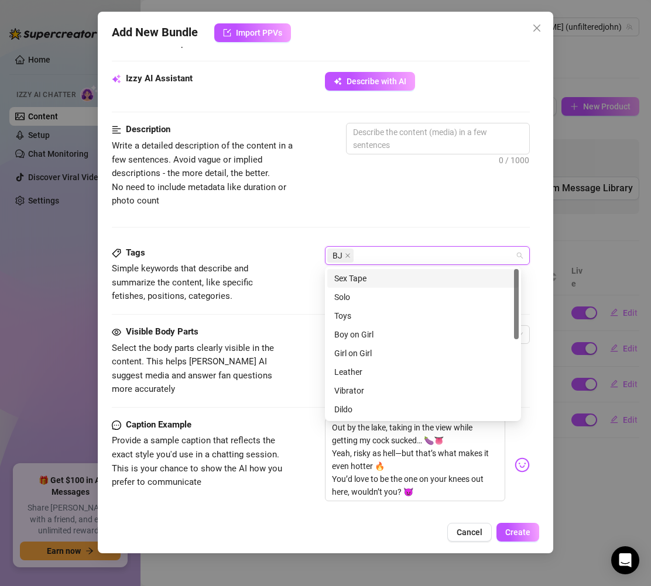
click at [363, 285] on div "Sex Tape" at bounding box center [422, 278] width 191 height 19
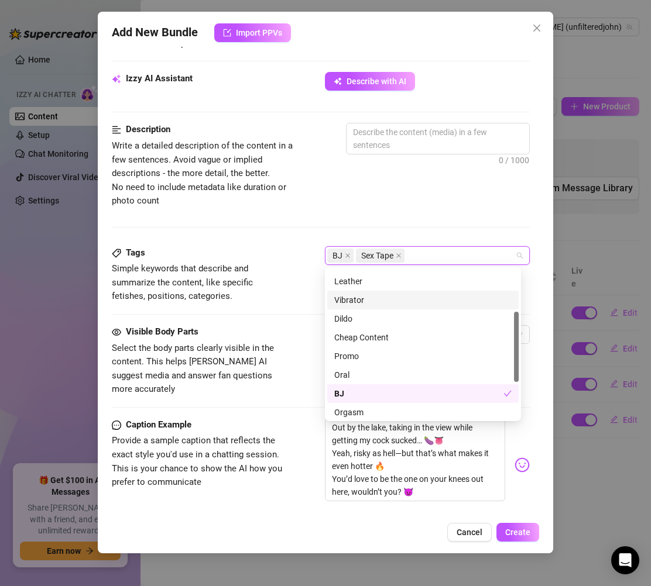
scroll to position [169, 0]
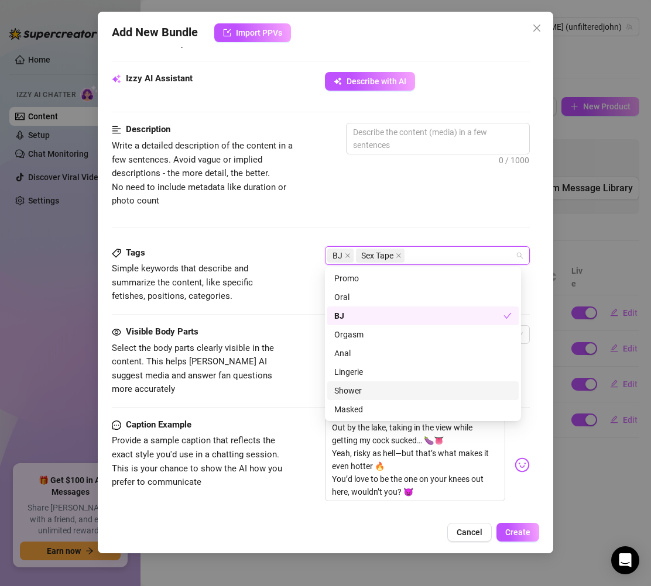
click at [294, 368] on div "Visible Body Parts Select the body parts clearly visible in the content. This h…" at bounding box center [321, 360] width 418 height 71
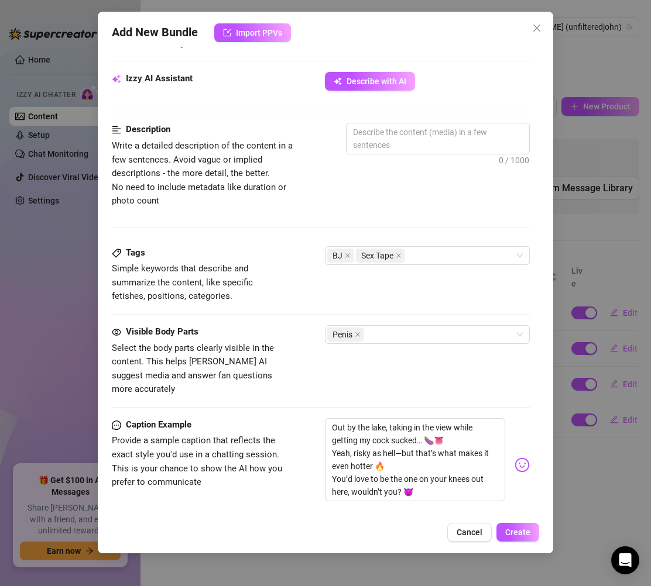
scroll to position [552, 0]
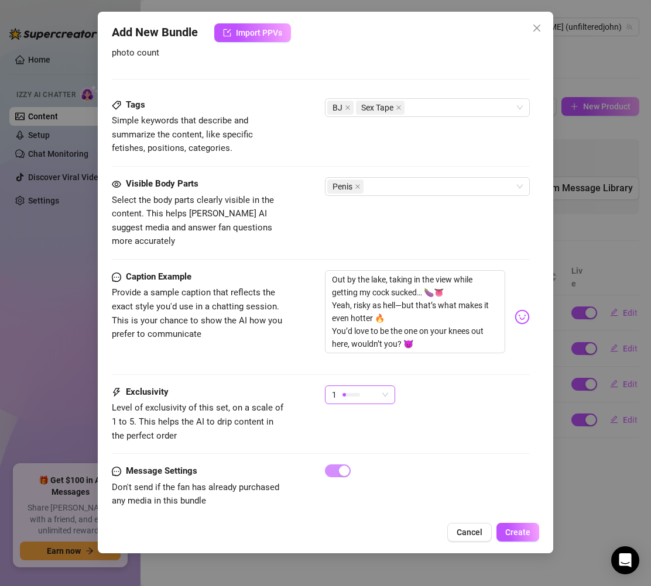
click at [389, 386] on div "1" at bounding box center [360, 395] width 70 height 19
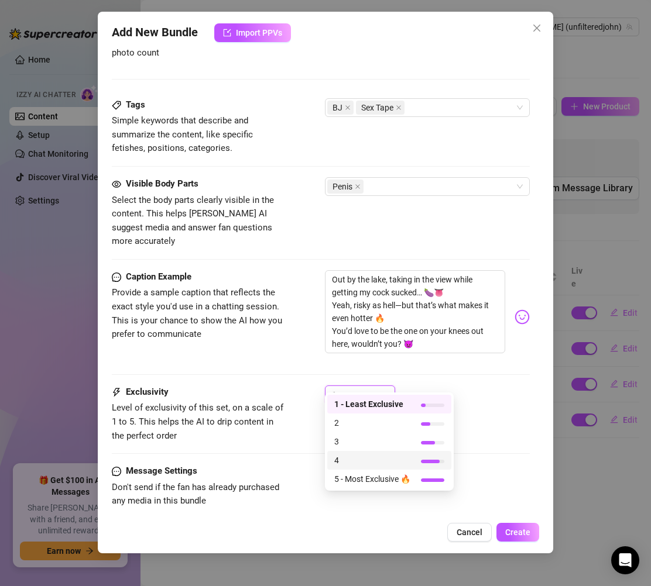
click at [365, 461] on span "4" at bounding box center [372, 460] width 76 height 13
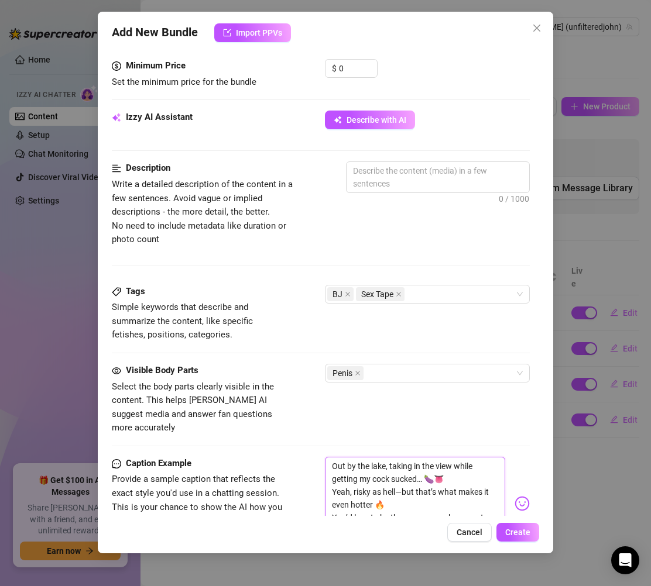
scroll to position [366, 0]
drag, startPoint x: 426, startPoint y: 512, endPoint x: 307, endPoint y: 455, distance: 131.9
click at [307, 456] on div "Caption Example Provide a sample caption that reflects the exact style you'd us…" at bounding box center [321, 503] width 418 height 94
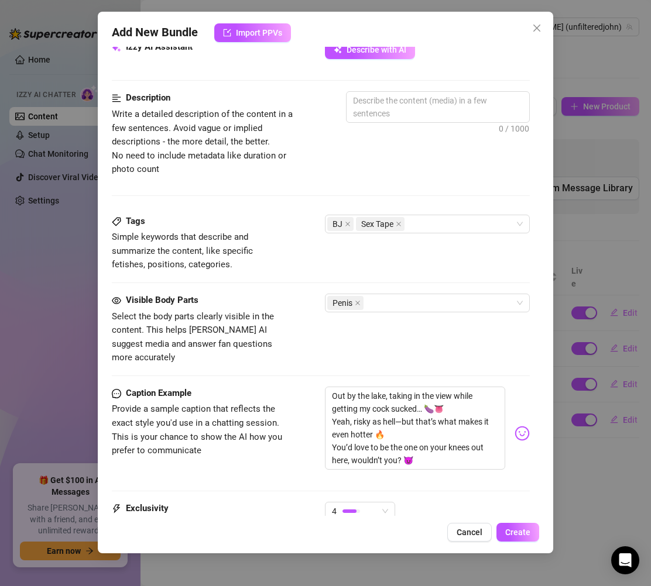
scroll to position [436, 0]
drag, startPoint x: 417, startPoint y: 441, endPoint x: 296, endPoint y: 382, distance: 135.3
click at [296, 387] on div "Caption Example Provide a sample caption that reflects the exact style you'd us…" at bounding box center [321, 434] width 418 height 94
click at [389, 116] on textarea at bounding box center [437, 107] width 183 height 30
paste textarea "Out by the lake, taking in the view while getting my cock sucked… 🍆👅 Yeah, risk…"
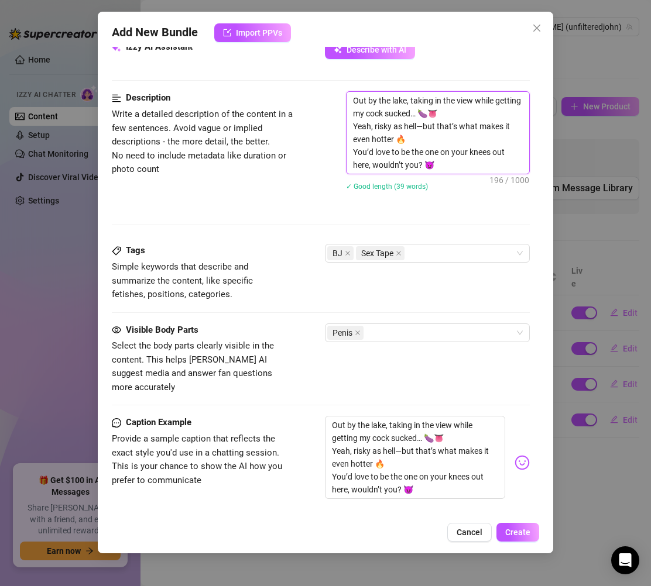
scroll to position [0, 0]
click at [297, 186] on div "Description Write a detailed description of the content in a few sentences. Avo…" at bounding box center [321, 148] width 418 height 115
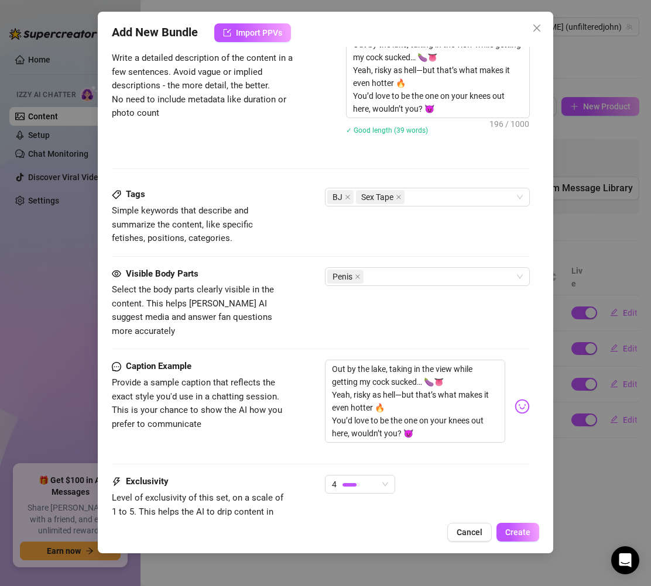
scroll to position [550, 0]
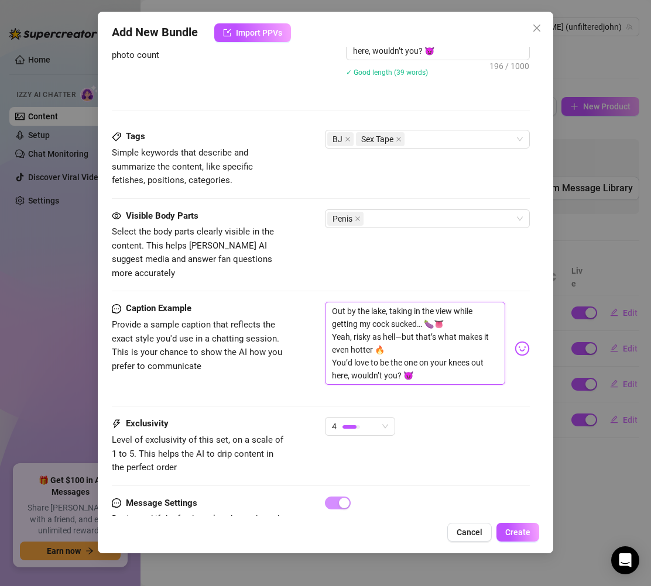
drag, startPoint x: 401, startPoint y: 359, endPoint x: 303, endPoint y: 270, distance: 132.2
click at [303, 270] on form "Account John (@unfilteredjohn) Name Name is for your internal organization only…" at bounding box center [321, 36] width 418 height 1051
click at [406, 340] on textarea "Out by the lake, taking in the view while getting my cock sucked… 🍆👅 Yeah, risk…" at bounding box center [415, 343] width 180 height 83
drag, startPoint x: 420, startPoint y: 361, endPoint x: 335, endPoint y: 300, distance: 104.3
click at [335, 302] on textarea "Out by the lake, taking in the view while getting my cock sucked… 🍆👅 Yeah, risk…" at bounding box center [415, 343] width 180 height 83
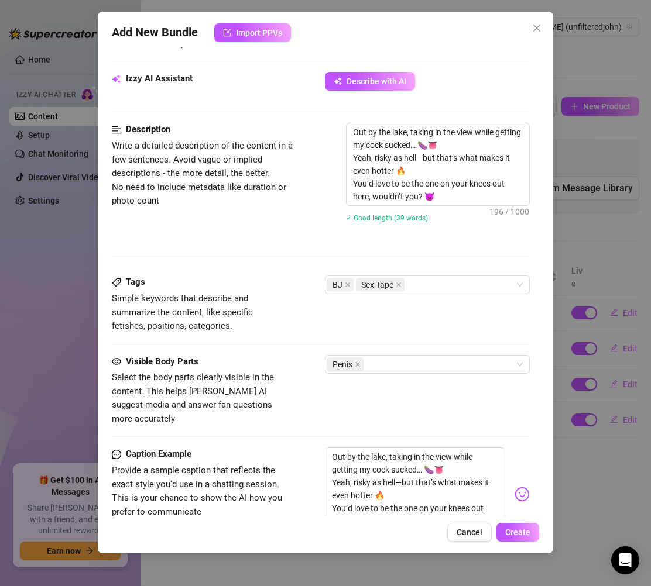
scroll to position [404, 0]
click at [446, 190] on textarea "Out by the lake, taking in the view while getting my cock sucked… 🍆👅 Yeah, risk…" at bounding box center [437, 165] width 183 height 82
drag, startPoint x: 442, startPoint y: 203, endPoint x: 337, endPoint y: 134, distance: 125.5
click at [337, 134] on div "Description Write a detailed description of the content in a few sentences. Avo…" at bounding box center [321, 180] width 418 height 115
paste textarea "Lake view, my cock getting sucked, and the thrill of maybe getting caught… 🍆👅 T…"
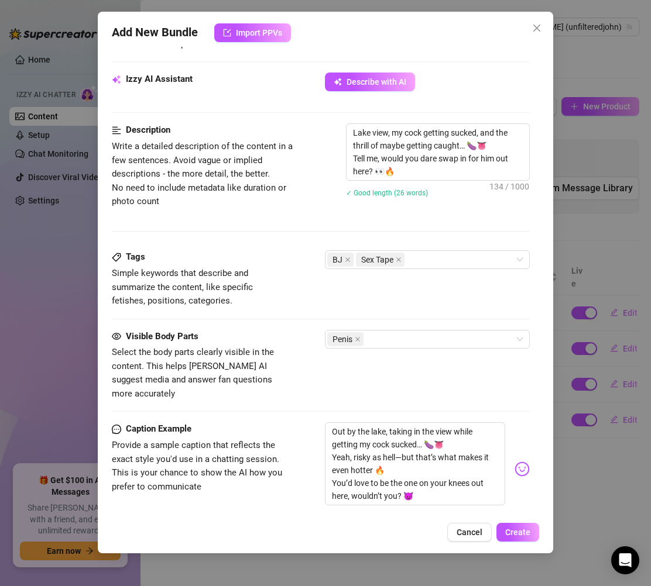
click at [455, 182] on div "Lake view, my cock getting sucked, and the thrill of maybe getting caught… 🍆👅 T…" at bounding box center [438, 167] width 184 height 89
click at [442, 174] on textarea "Lake view, my cock getting sucked, and the thrill of maybe getting caught… 🍆👅 T…" at bounding box center [437, 152] width 183 height 56
click at [478, 145] on textarea "Lake view, my cock getting sucked, and the thrill of maybe getting caught… 🍆👅 T…" at bounding box center [437, 152] width 183 height 56
click at [427, 171] on textarea "Lake view, my cock getting sucked, and the thrill of maybe getting caught… 🍆👅 T…" at bounding box center [437, 152] width 183 height 56
drag, startPoint x: 399, startPoint y: 172, endPoint x: 345, endPoint y: 162, distance: 55.4
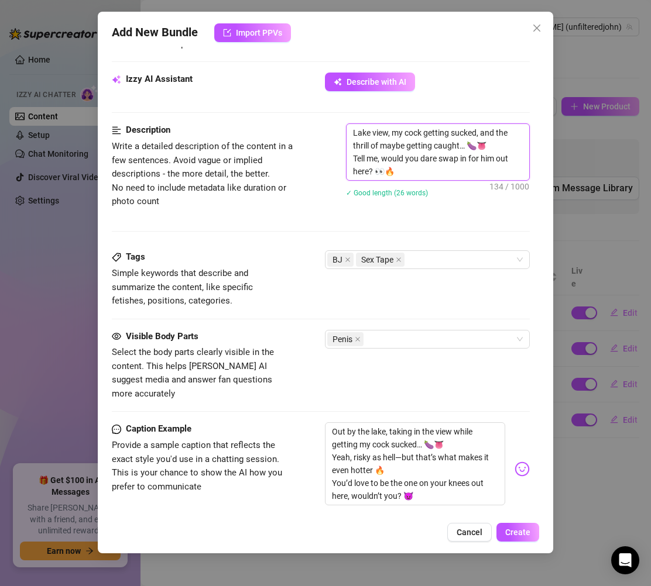
click at [345, 162] on div "Description Write a detailed description of the content in a few sentences. Avo…" at bounding box center [321, 167] width 418 height 89
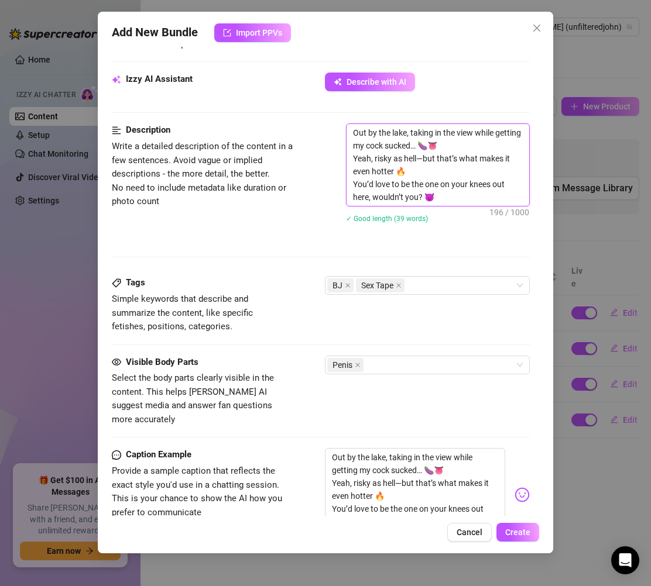
drag, startPoint x: 451, startPoint y: 195, endPoint x: 347, endPoint y: 135, distance: 119.8
click at [347, 135] on textarea "Out by the lake, taking in the view while getting my cock sucked… 🍆👅 Yeah, risk…" at bounding box center [437, 165] width 183 height 82
paste textarea "Lake view, my cock getting sucked, and the thrill of maybe getting caught… 🍆👅 T…"
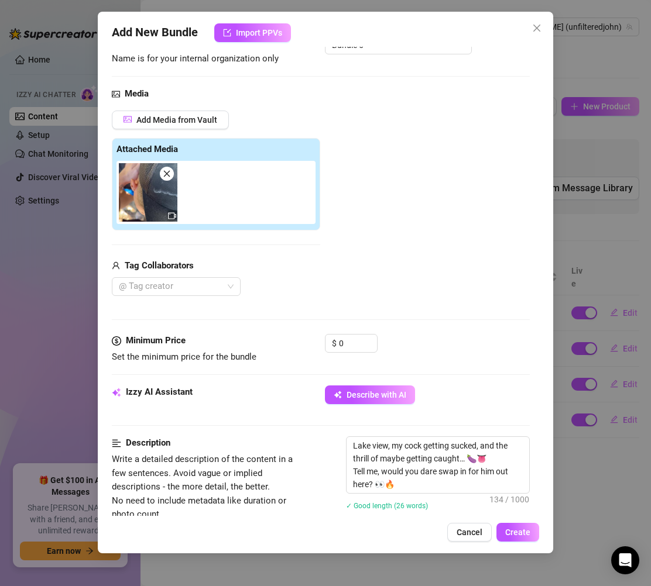
scroll to position [84, 0]
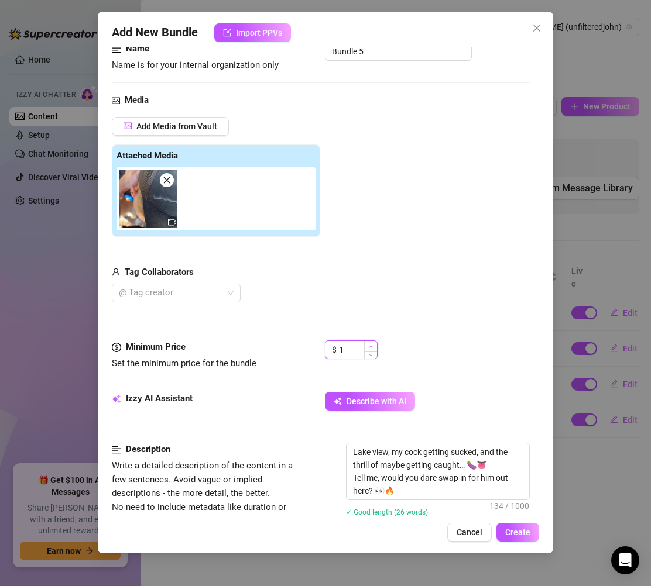
click at [367, 348] on span "Increase Value" at bounding box center [370, 346] width 13 height 11
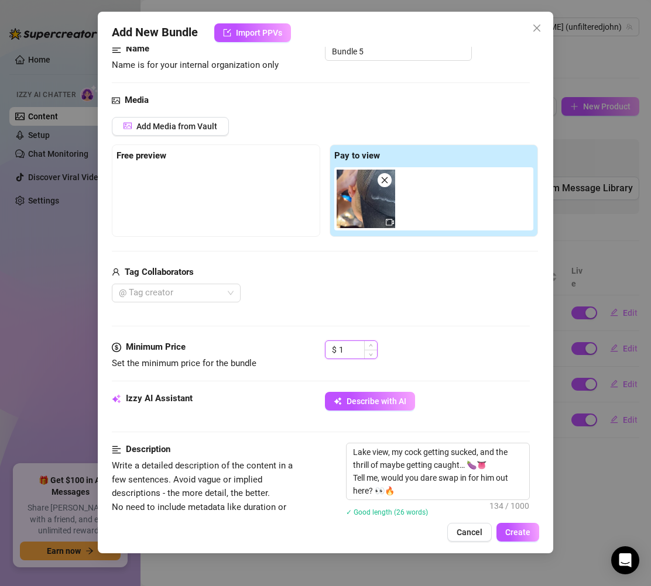
drag, startPoint x: 356, startPoint y: 350, endPoint x: 340, endPoint y: 352, distance: 16.6
click at [340, 352] on input "1" at bounding box center [358, 350] width 38 height 18
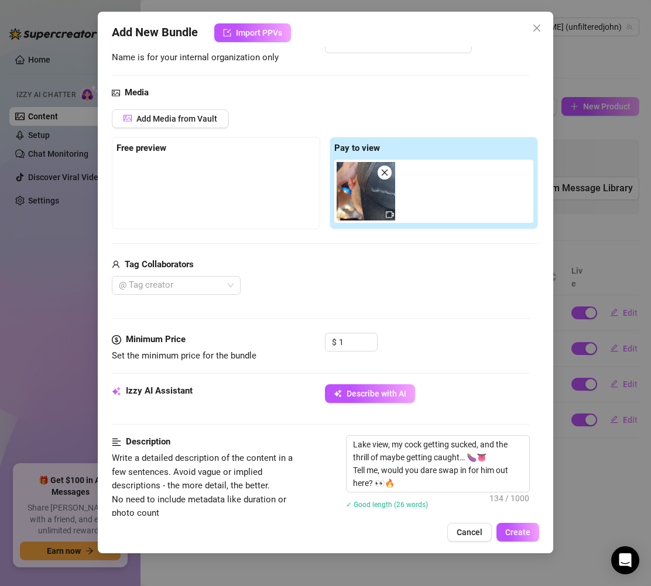
scroll to position [85, 0]
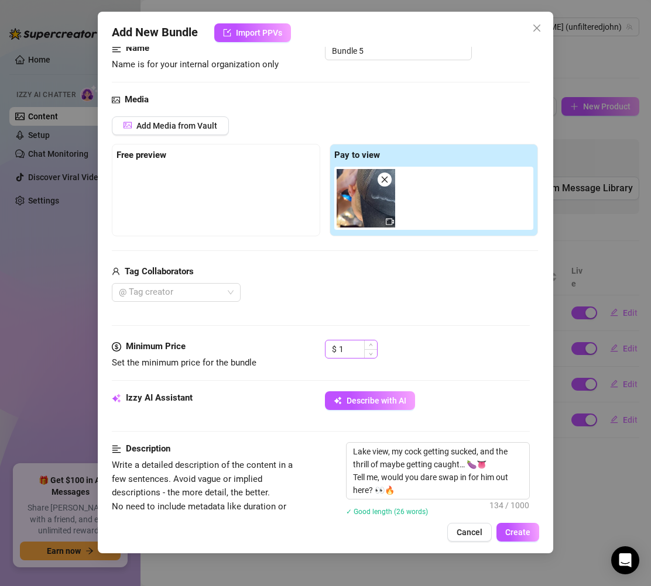
click at [346, 359] on div "$ 1" at bounding box center [351, 349] width 53 height 19
click at [348, 359] on div "$ 8" at bounding box center [351, 354] width 53 height 29
click at [351, 356] on input "8" at bounding box center [358, 350] width 38 height 18
click at [482, 328] on div "Media Add Media from Vault Free preview Pay to view Tag Collaborators @ Tag cre…" at bounding box center [321, 216] width 418 height 247
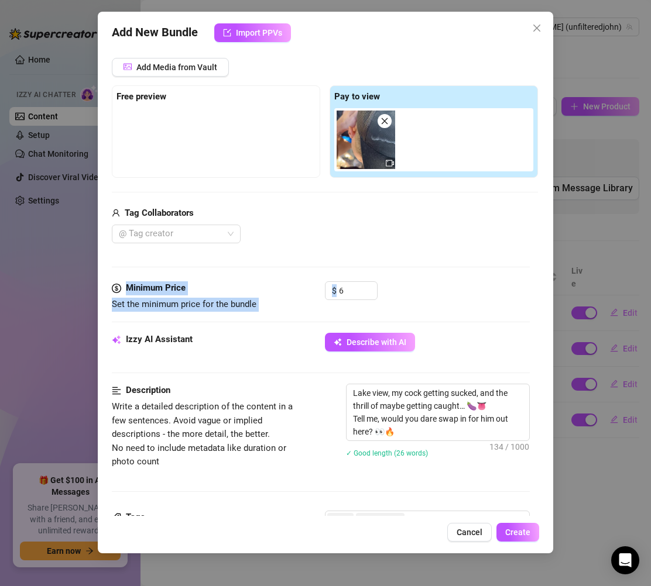
scroll to position [143, 7]
drag, startPoint x: 539, startPoint y: 265, endPoint x: 531, endPoint y: 314, distance: 50.4
click at [531, 314] on div "Add New Bundle Import PPVs Account John (@unfilteredjohn) Name Name is for your…" at bounding box center [325, 283] width 455 height 542
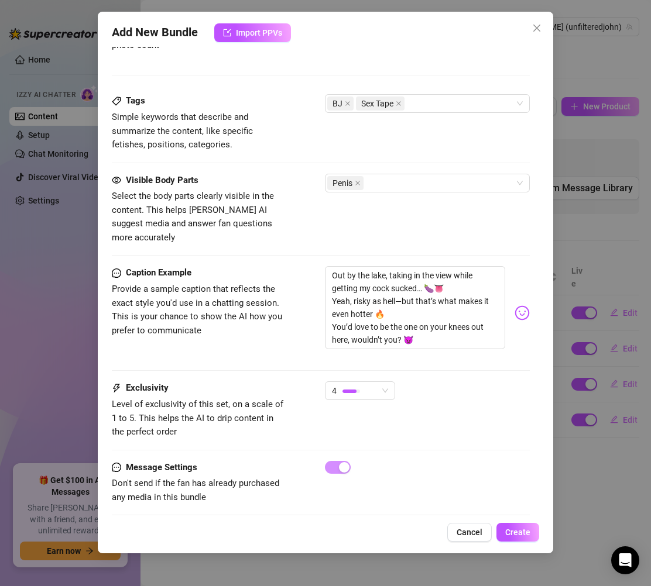
scroll to position [565, 7]
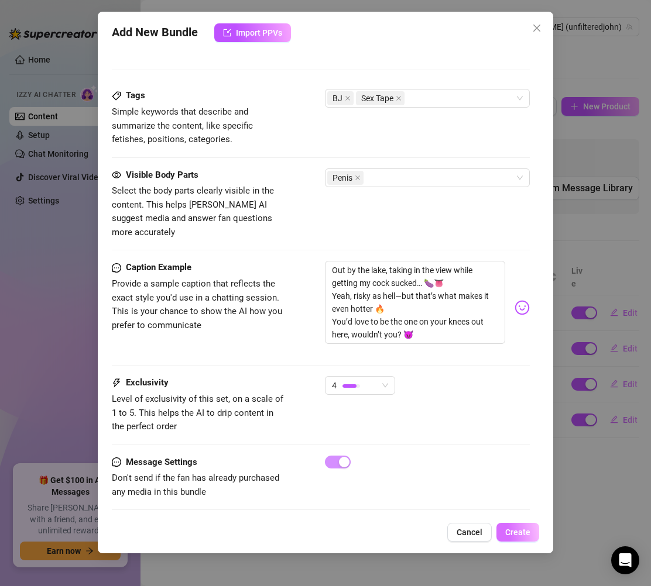
click at [511, 538] on button "Create" at bounding box center [517, 532] width 43 height 19
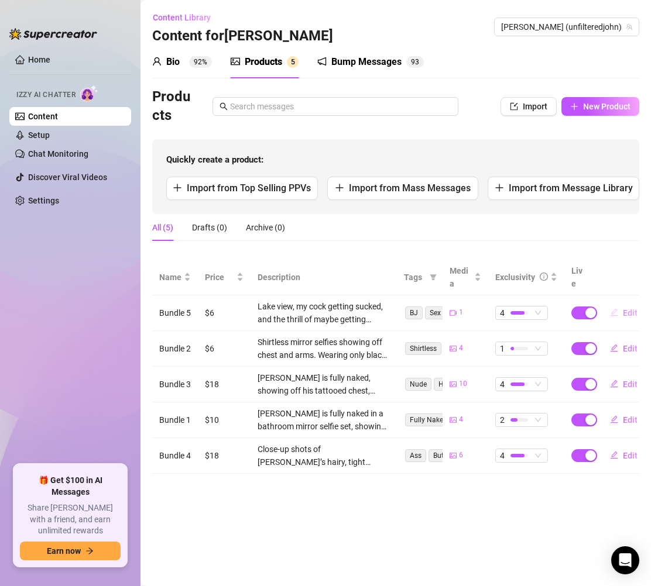
click at [633, 315] on span "Edit" at bounding box center [630, 312] width 15 height 9
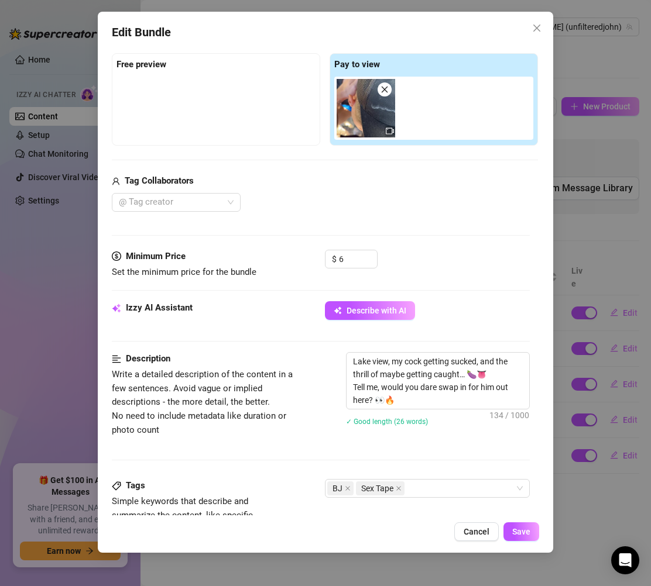
scroll to position [176, 0]
drag, startPoint x: 404, startPoint y: 404, endPoint x: 384, endPoint y: 404, distance: 20.5
click at [384, 404] on textarea "Lake view, my cock getting sucked, and the thrill of maybe getting caught… 🍆👅 T…" at bounding box center [437, 380] width 183 height 56
click at [422, 400] on textarea "Lake view, my cock getting sucked, and the thrill of maybe getting caught… 🍆👅 T…" at bounding box center [437, 380] width 183 height 56
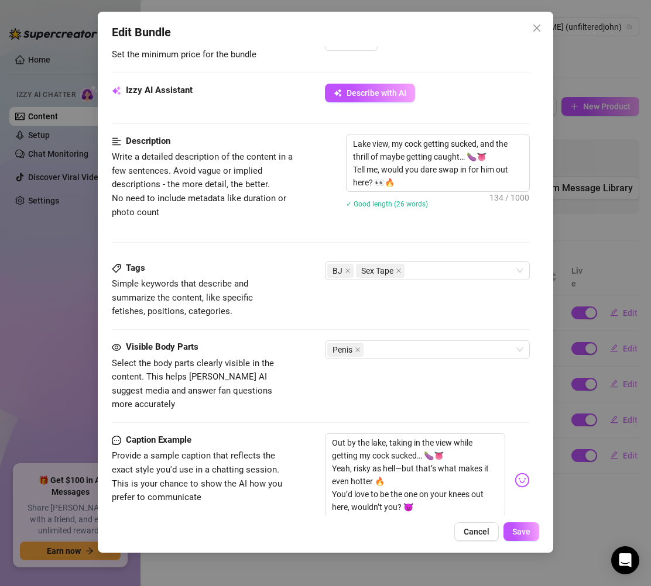
scroll to position [453, 0]
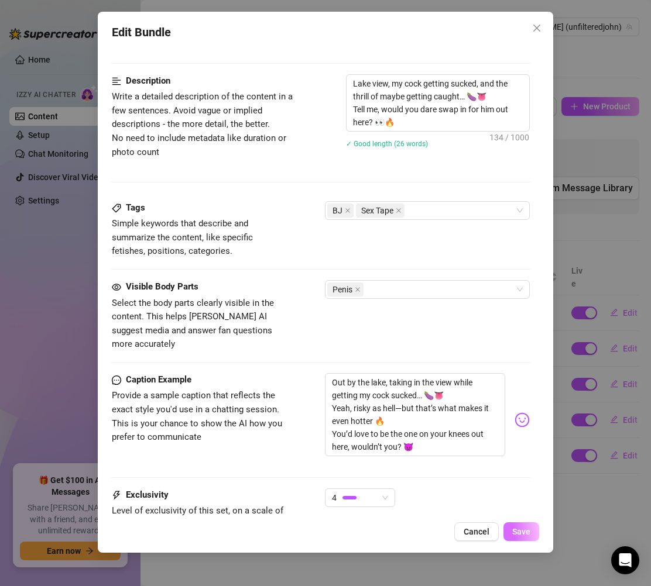
click at [507, 533] on button "Save" at bounding box center [521, 532] width 36 height 19
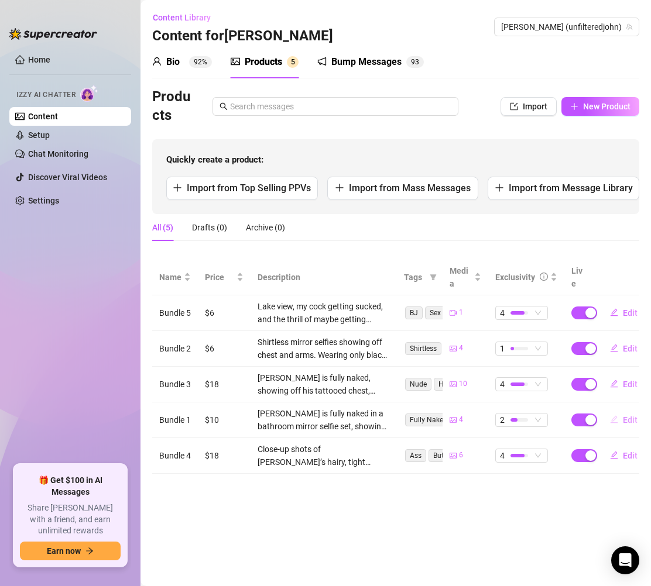
click at [632, 421] on span "Edit" at bounding box center [630, 420] width 15 height 9
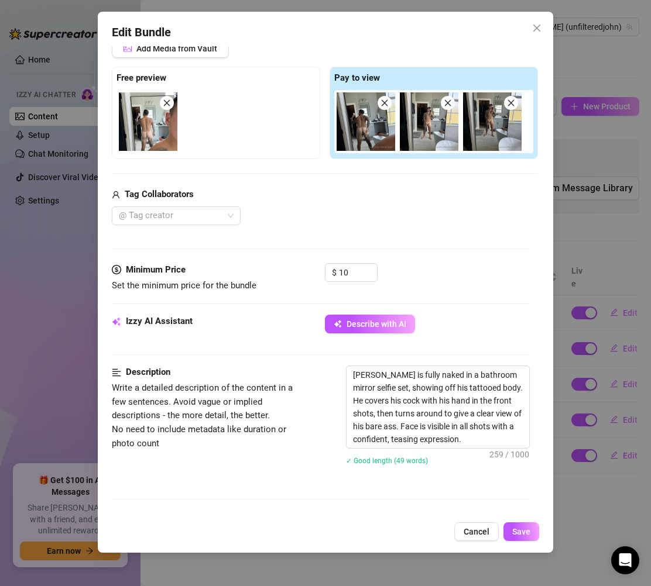
scroll to position [162, 0]
click at [538, 17] on div "Edit Bundle Account John (@unfilteredjohn) Name Name is for your internal organ…" at bounding box center [325, 282] width 455 height 541
click at [536, 30] on icon "close" at bounding box center [536, 27] width 9 height 9
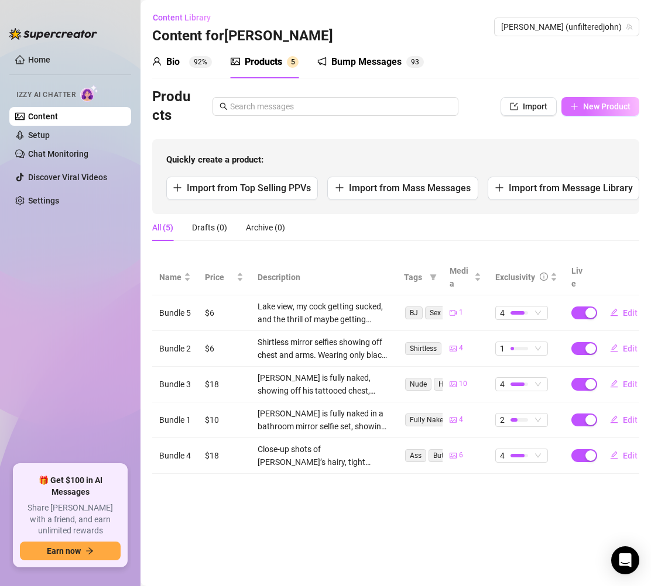
click at [612, 105] on span "New Product" at bounding box center [606, 106] width 47 height 9
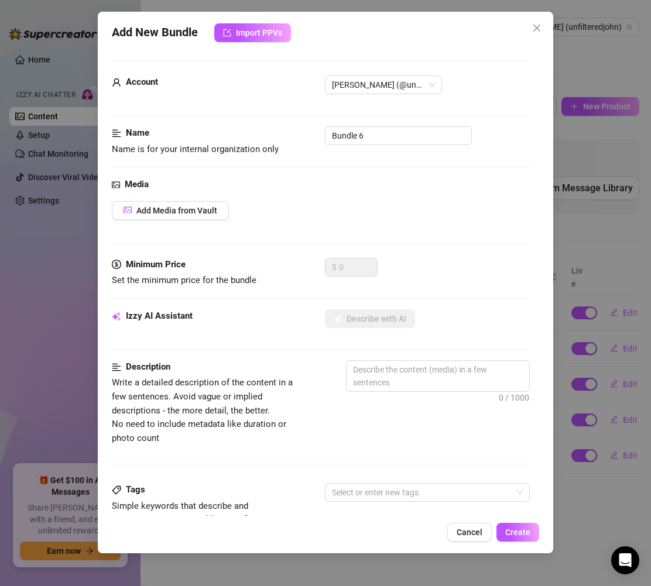
click at [183, 225] on div "Media Add Media from Vault" at bounding box center [321, 218] width 418 height 80
click at [188, 212] on span "Add Media from Vault" at bounding box center [176, 210] width 81 height 9
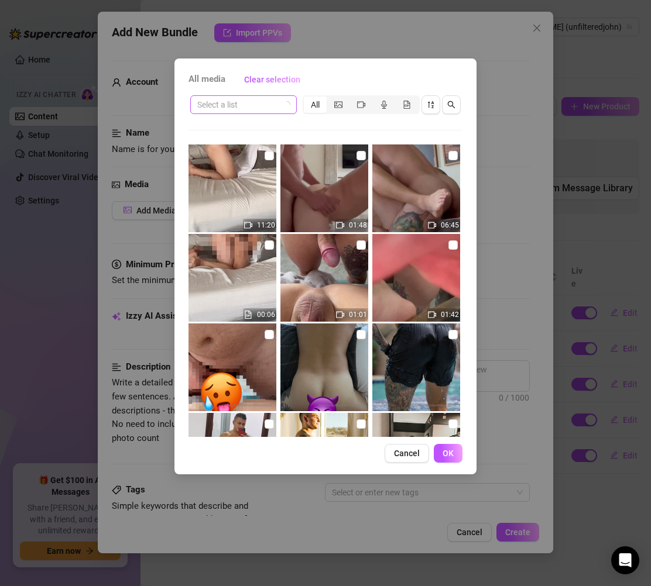
click at [245, 104] on input "search" at bounding box center [238, 105] width 82 height 18
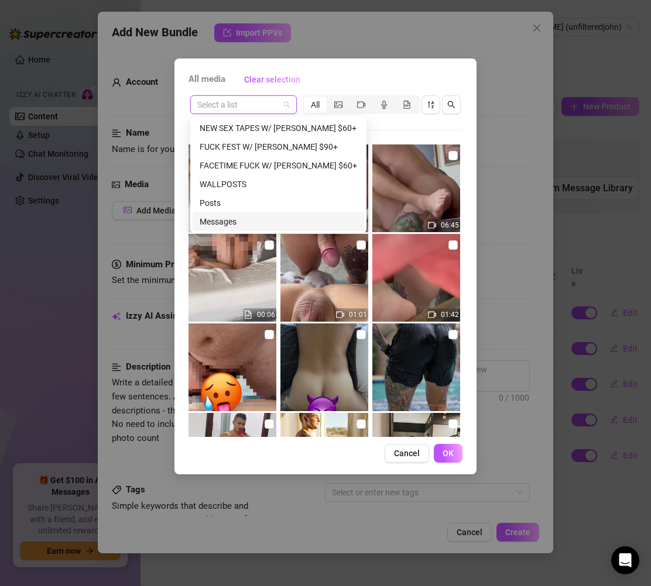
click at [238, 219] on div "Messages" at bounding box center [278, 221] width 157 height 13
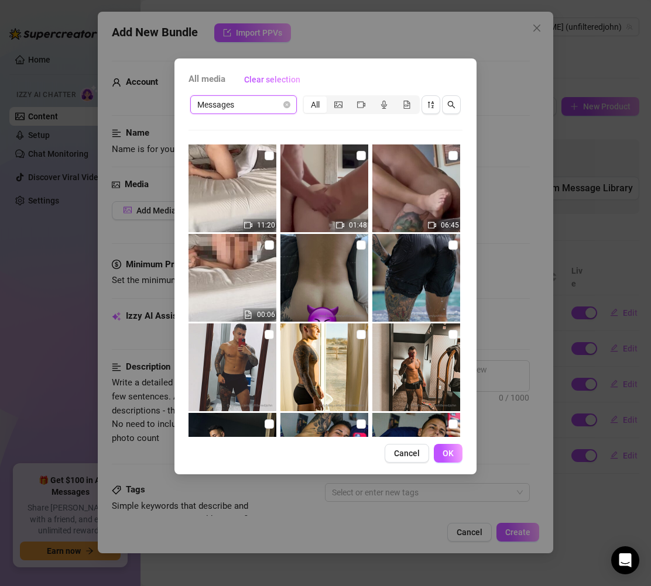
click at [235, 337] on img at bounding box center [232, 368] width 88 height 88
click at [309, 346] on img at bounding box center [324, 368] width 88 height 88
click at [401, 360] on img at bounding box center [416, 368] width 88 height 88
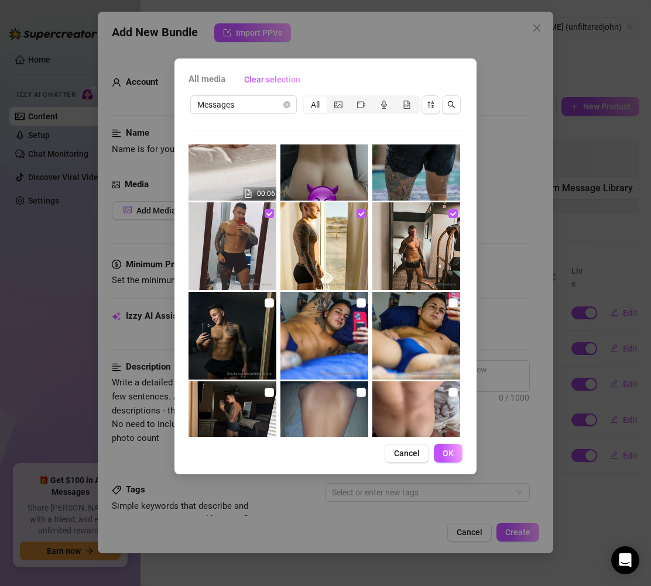
scroll to position [145, 0]
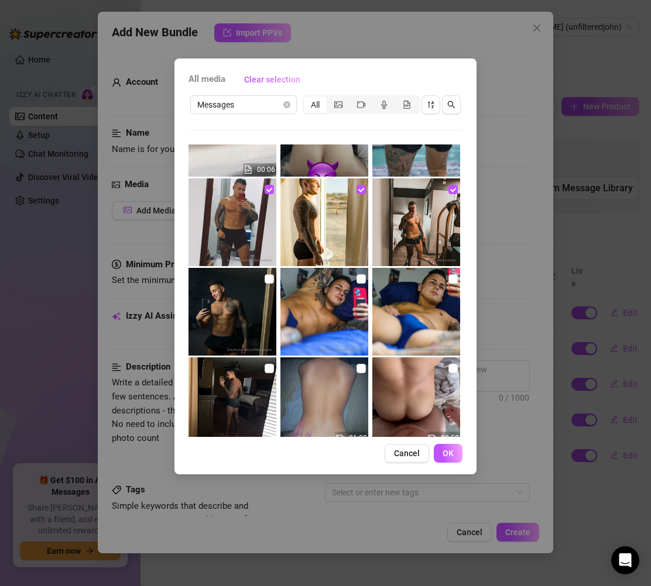
click at [222, 311] on img at bounding box center [232, 312] width 88 height 88
click at [265, 385] on img at bounding box center [232, 402] width 88 height 88
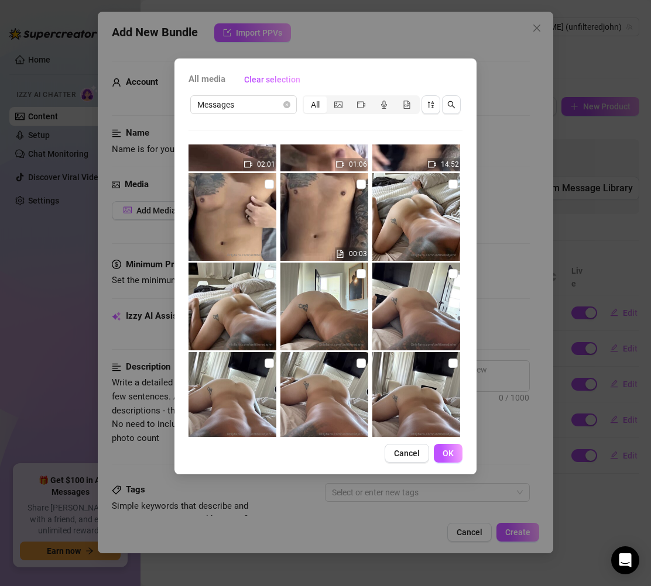
scroll to position [868, 0]
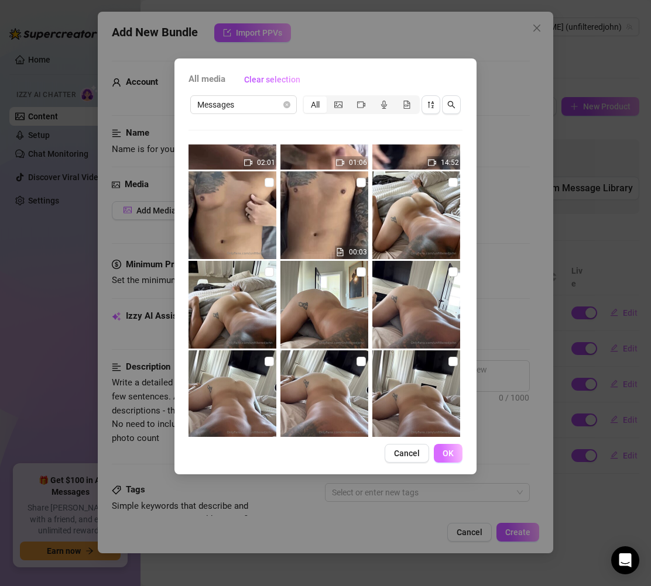
click at [446, 455] on span "OK" at bounding box center [447, 453] width 11 height 9
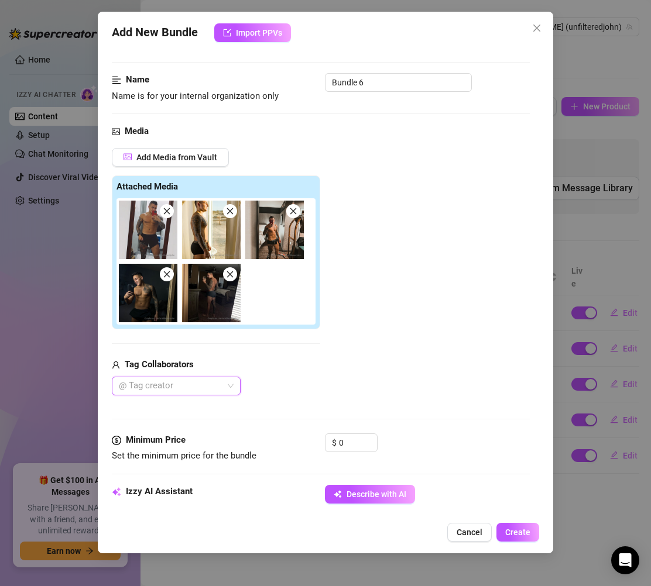
scroll to position [248, 0]
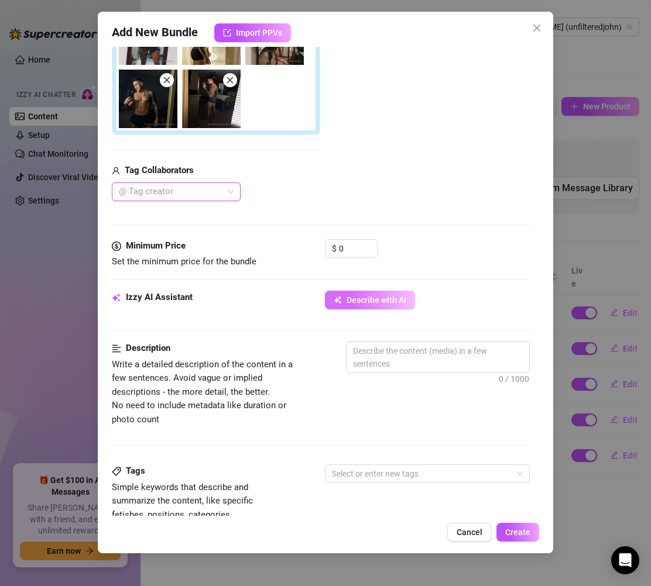
click at [406, 305] on button "Describe with AI" at bounding box center [370, 300] width 90 height 19
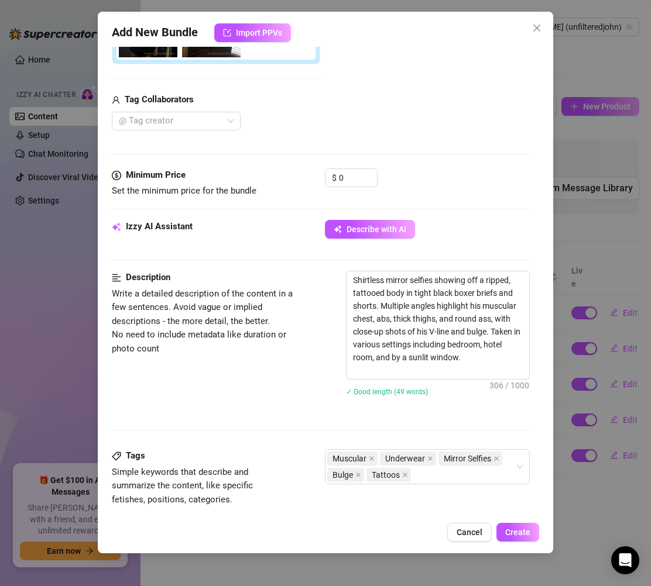
scroll to position [523, 0]
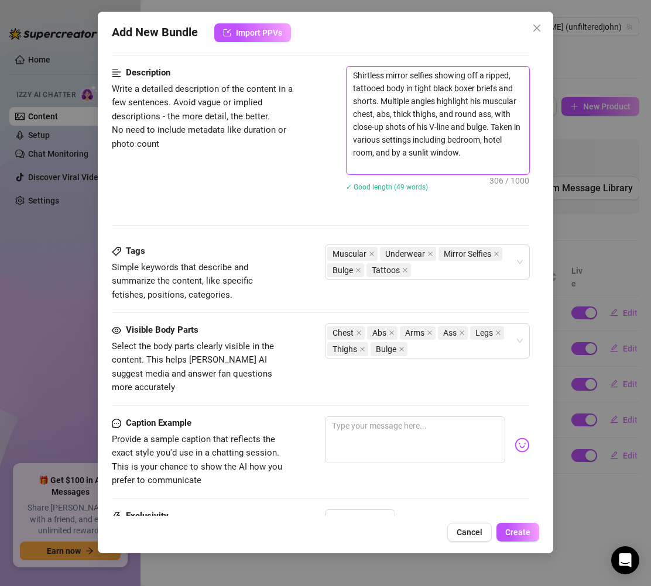
click at [400, 156] on textarea "Shirtless mirror selfies showing off a ripped, tattooed body in tight black box…" at bounding box center [437, 121] width 183 height 108
drag, startPoint x: 396, startPoint y: 159, endPoint x: 390, endPoint y: 102, distance: 57.6
click at [355, 85] on textarea "Shirtless mirror selfies showing off a ripped, tattooed body in tight black box…" at bounding box center [437, 121] width 183 height 108
click at [414, 162] on textarea "Shirtless mirror selfies showing off a ripped, tattooed body in tight black box…" at bounding box center [437, 121] width 183 height 108
drag, startPoint x: 401, startPoint y: 169, endPoint x: 341, endPoint y: 70, distance: 115.3
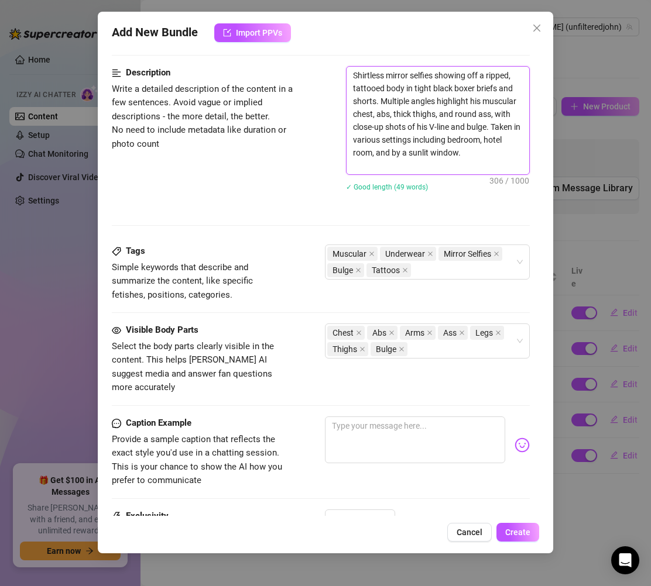
click at [341, 70] on div "Description Write a detailed description of the content in a few sentences. Avo…" at bounding box center [321, 136] width 418 height 140
drag, startPoint x: 341, startPoint y: 70, endPoint x: 366, endPoint y: 122, distance: 57.1
click at [351, 77] on div "Description Write a detailed description of the content in a few sentences. Avo…" at bounding box center [321, 136] width 418 height 140
drag, startPoint x: 386, startPoint y: 164, endPoint x: 345, endPoint y: 67, distance: 105.4
click at [345, 67] on div "Description Write a detailed description of the content in a few sentences. Avo…" at bounding box center [321, 136] width 418 height 140
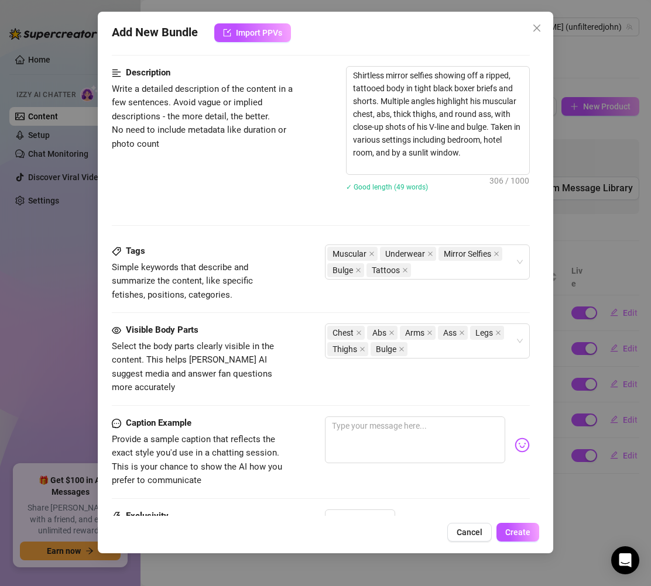
scroll to position [521, 0]
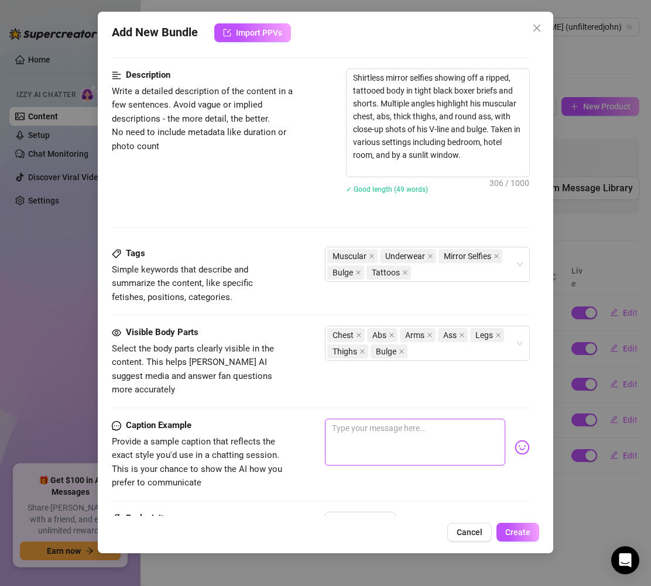
click at [414, 426] on textarea at bounding box center [415, 442] width 180 height 47
paste textarea "Every angle, every setting—chest, ink, V-line, bulge… yeah, I know you’re stari…"
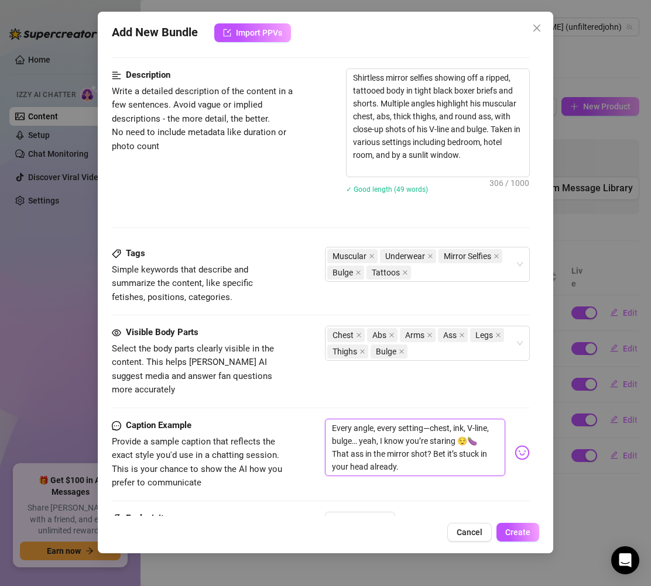
scroll to position [0, 0]
click at [462, 419] on textarea "Every angle, every setting—chest, ink, V-line, bulge… yeah, I know you’re stari…" at bounding box center [415, 447] width 180 height 57
click at [429, 452] on textarea "Every angle, every setting—chest, V-line, bulge… yeah, I know you’re staring 😌🍆…" at bounding box center [415, 447] width 180 height 57
click at [514, 445] on img at bounding box center [521, 452] width 15 height 15
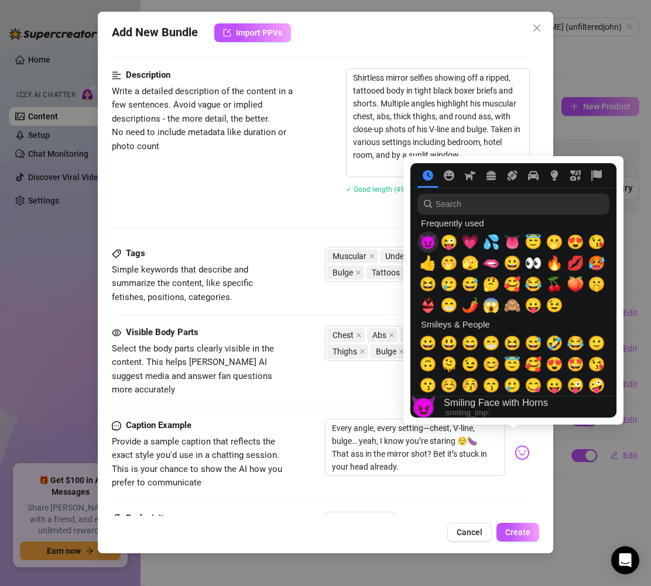
click at [431, 243] on span "😈" at bounding box center [428, 242] width 18 height 16
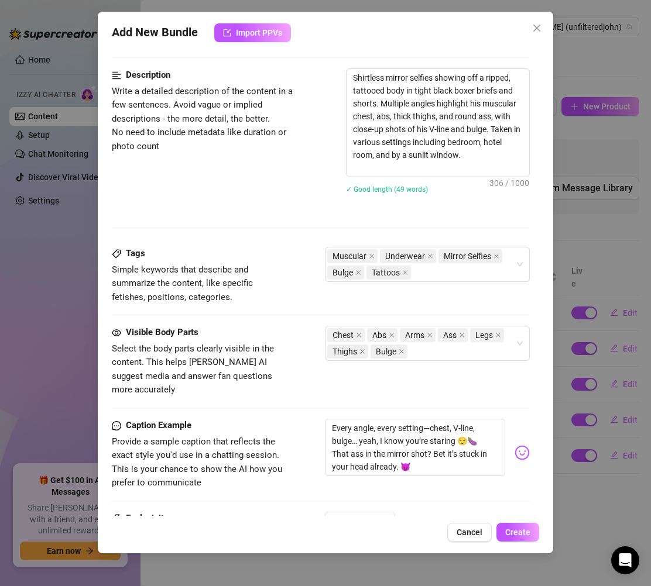
click at [301, 174] on div "Description Write a detailed description of the content in a few sentences. Avo…" at bounding box center [321, 138] width 418 height 140
click at [386, 513] on span "1" at bounding box center [360, 522] width 56 height 18
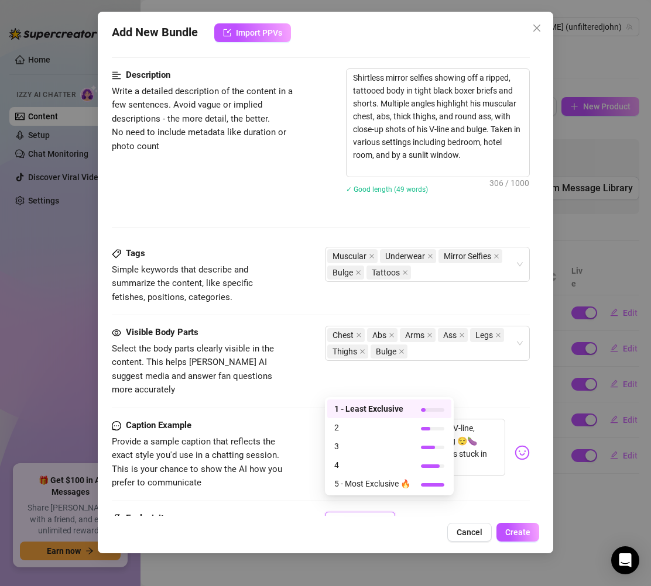
scroll to position [521, 0]
click at [345, 424] on span "2" at bounding box center [372, 427] width 76 height 13
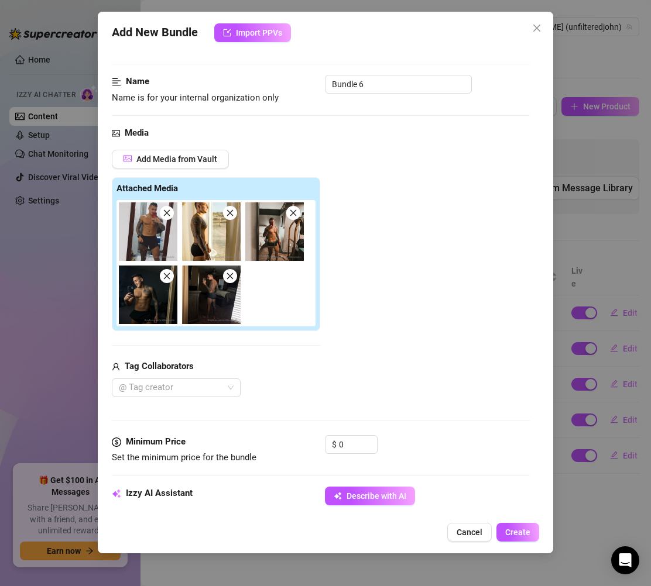
scroll to position [51, 0]
click at [358, 443] on input "0" at bounding box center [358, 445] width 38 height 18
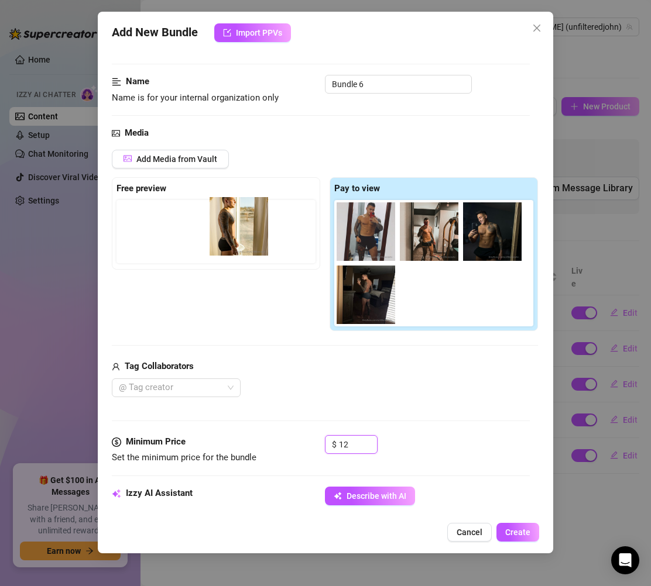
drag, startPoint x: 418, startPoint y: 227, endPoint x: 224, endPoint y: 222, distance: 194.9
click at [224, 222] on div "Free preview Pay to view" at bounding box center [325, 254] width 426 height 154
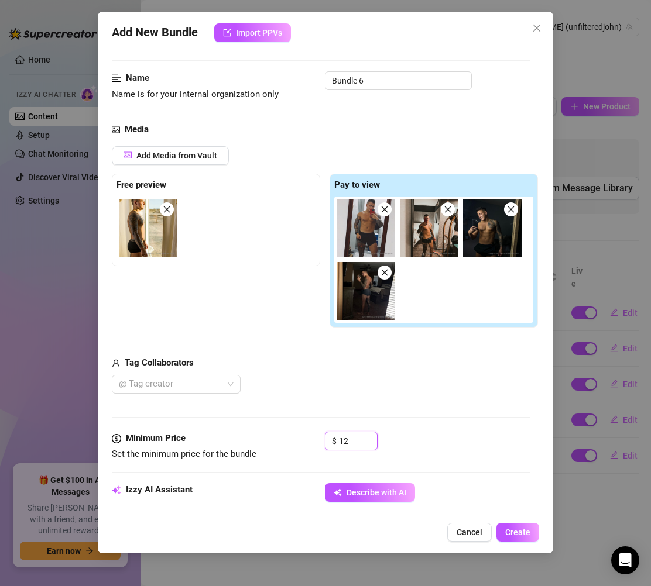
scroll to position [78, 0]
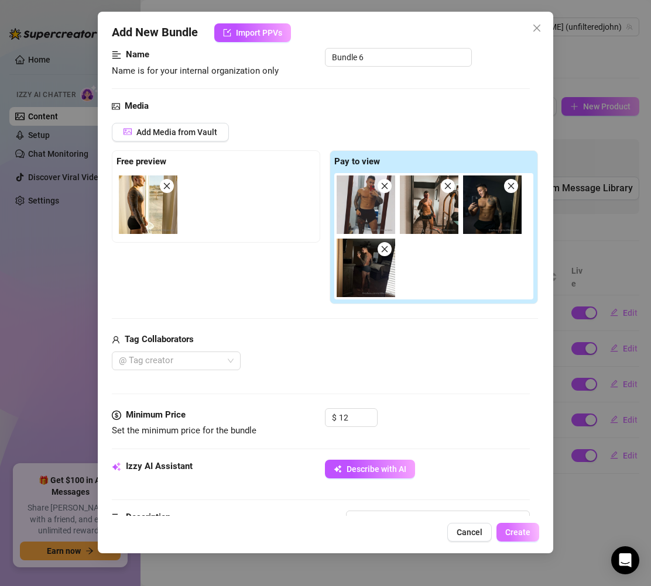
click at [513, 531] on span "Create" at bounding box center [517, 532] width 25 height 9
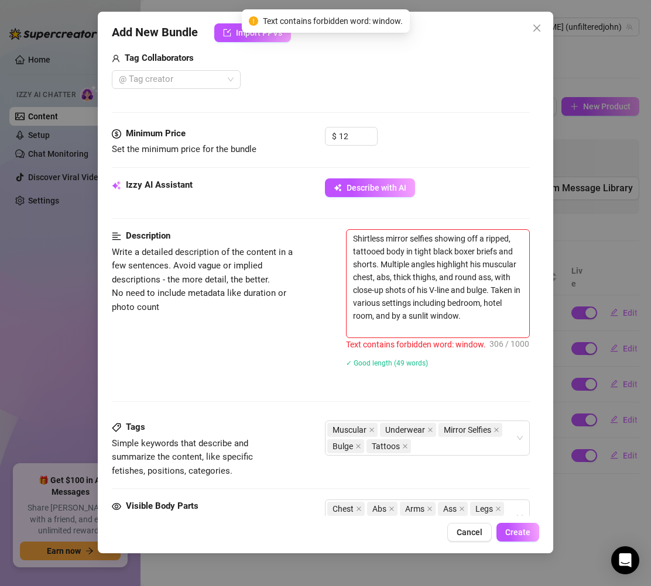
scroll to position [366, 0]
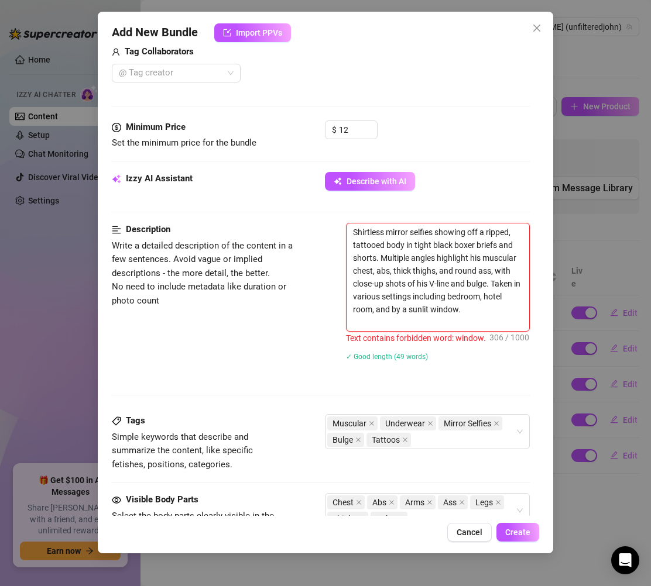
click at [380, 324] on textarea "Shirtless mirror selfies showing off a ripped, tattooed body in tight black box…" at bounding box center [437, 278] width 183 height 108
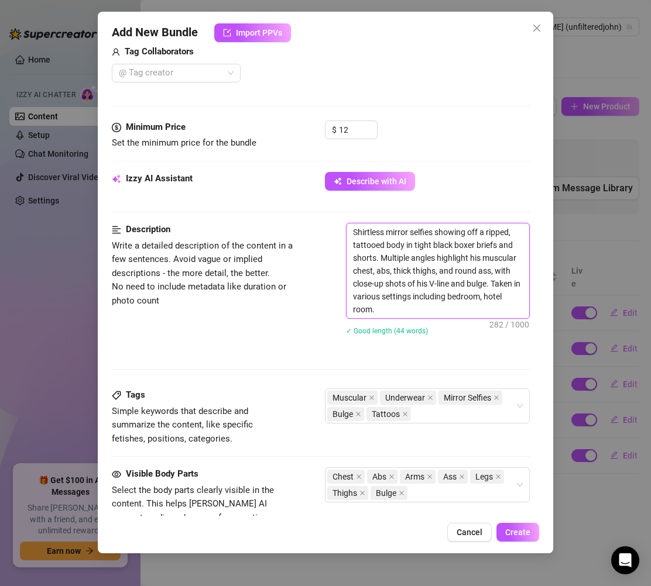
click at [387, 314] on textarea "Shirtless mirror selfies showing off a ripped, tattooed body in tight black box…" at bounding box center [437, 271] width 183 height 95
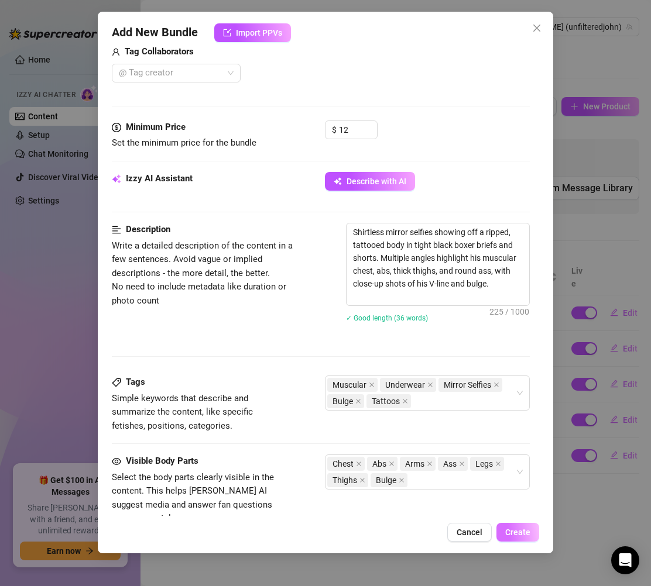
click at [519, 535] on span "Create" at bounding box center [517, 532] width 25 height 9
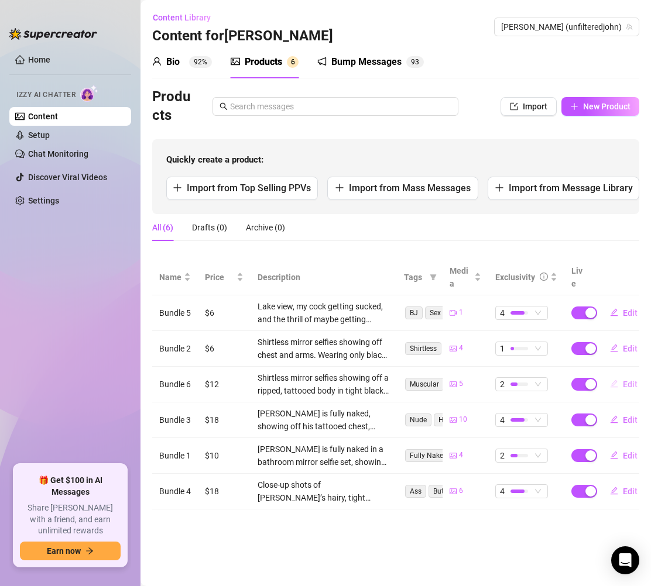
click at [633, 382] on span "Edit" at bounding box center [630, 384] width 15 height 9
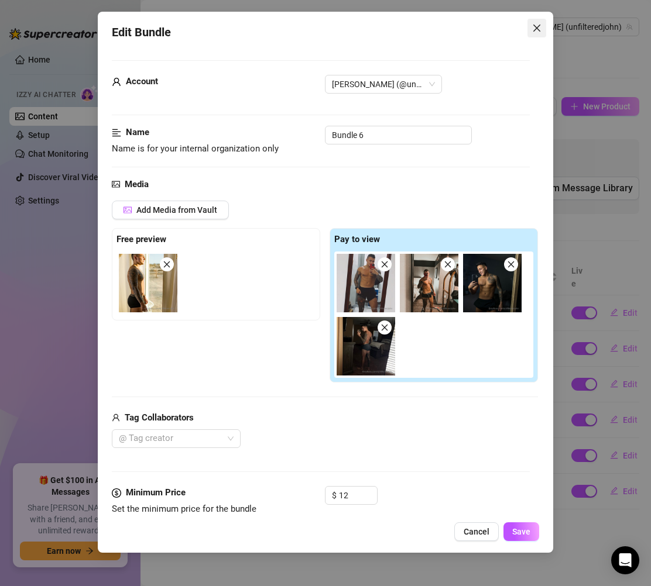
click at [540, 27] on icon "close" at bounding box center [536, 27] width 9 height 9
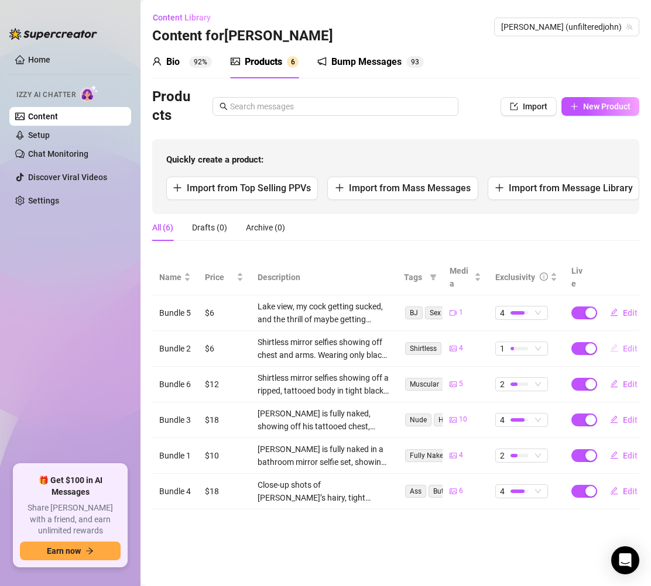
click at [627, 349] on span "Edit" at bounding box center [630, 348] width 15 height 9
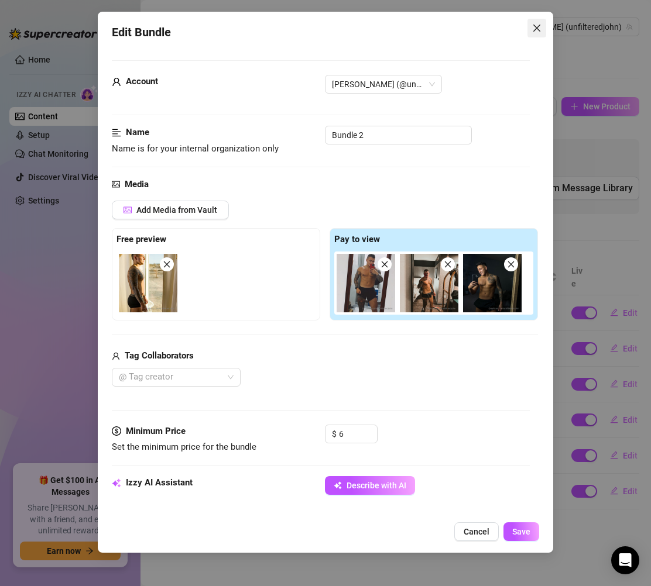
click at [540, 34] on button "Close" at bounding box center [536, 28] width 19 height 19
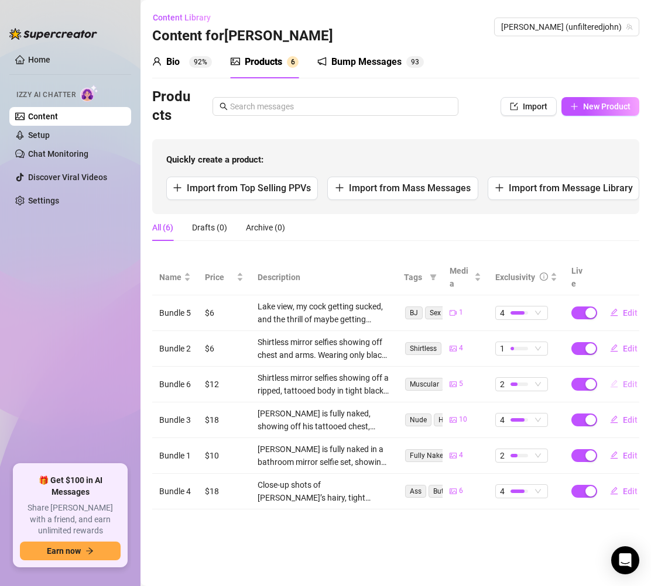
click at [631, 385] on span "Edit" at bounding box center [630, 384] width 15 height 9
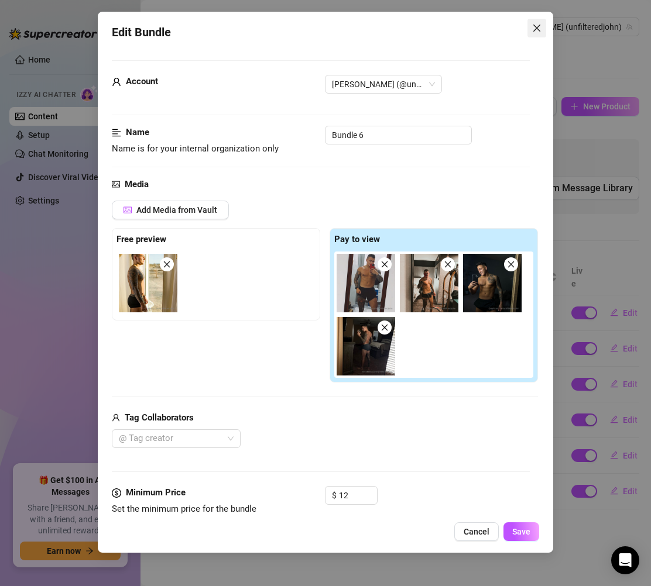
click at [536, 32] on icon "close" at bounding box center [536, 27] width 9 height 9
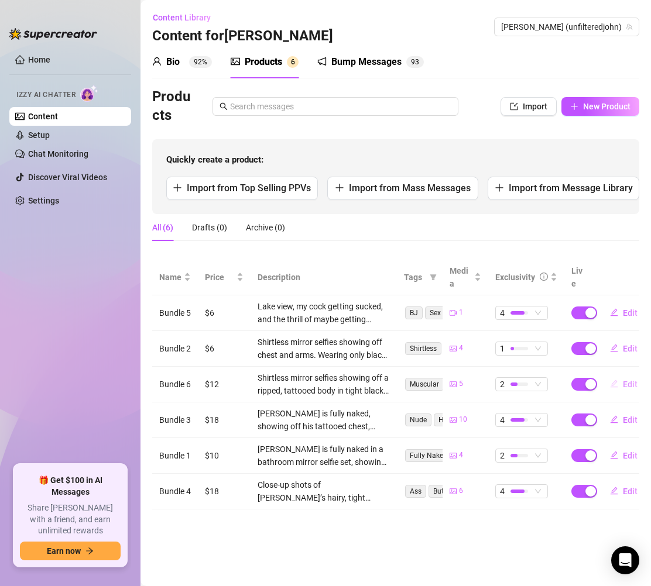
click at [636, 386] on span "Edit" at bounding box center [630, 384] width 15 height 9
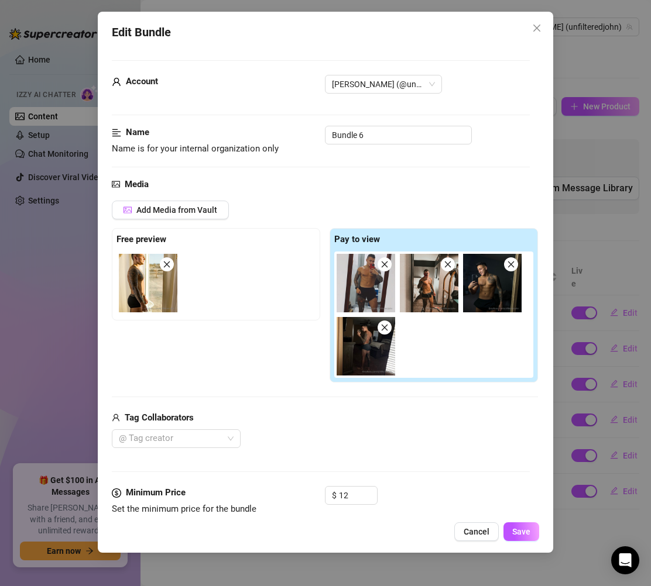
click at [162, 260] on span at bounding box center [167, 264] width 14 height 14
click at [403, 263] on img at bounding box center [429, 283] width 59 height 59
click at [387, 262] on icon "close" at bounding box center [384, 264] width 8 height 8
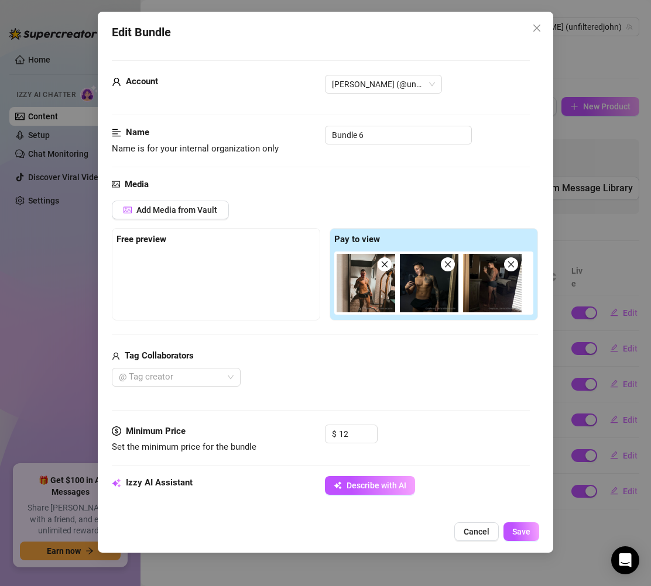
click at [384, 262] on icon "close" at bounding box center [384, 264] width 8 height 8
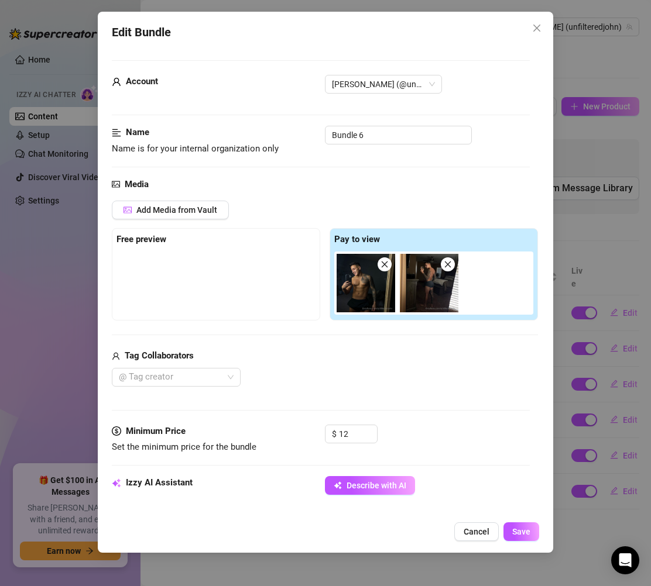
click at [384, 262] on icon "close" at bounding box center [384, 264] width 8 height 8
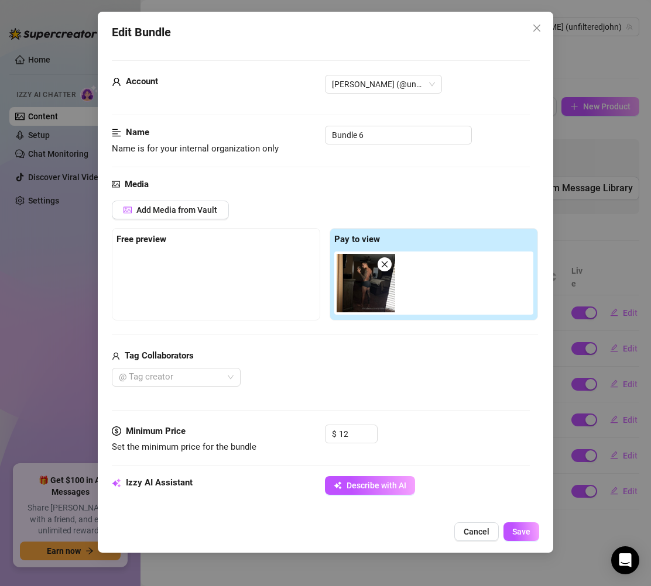
click at [384, 262] on icon "close" at bounding box center [384, 264] width 8 height 8
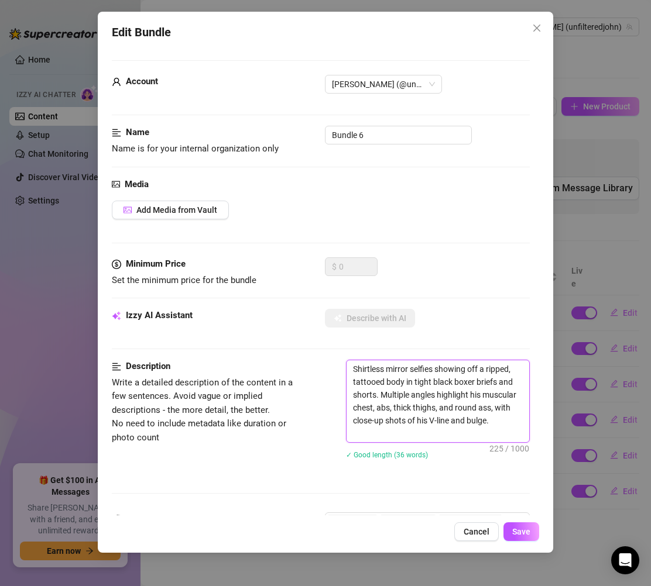
drag, startPoint x: 387, startPoint y: 439, endPoint x: 296, endPoint y: 362, distance: 120.0
click at [296, 362] on div "Description Write a detailed description of the content in a few sentences. Avo…" at bounding box center [321, 417] width 418 height 115
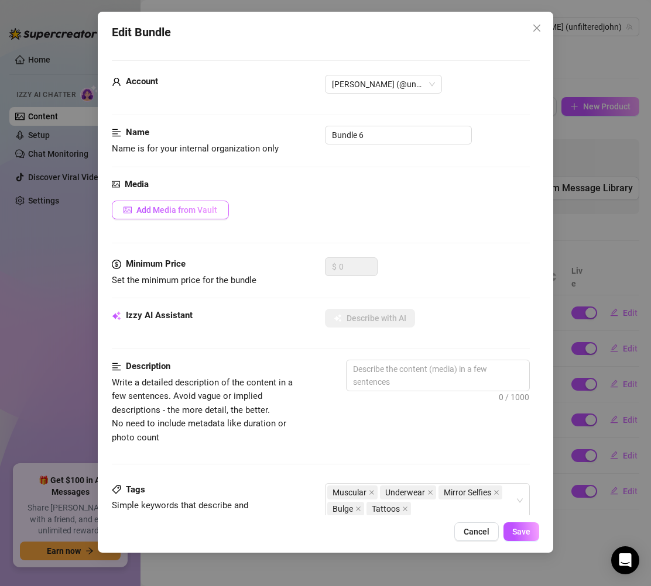
click at [211, 202] on button "Add Media from Vault" at bounding box center [170, 210] width 117 height 19
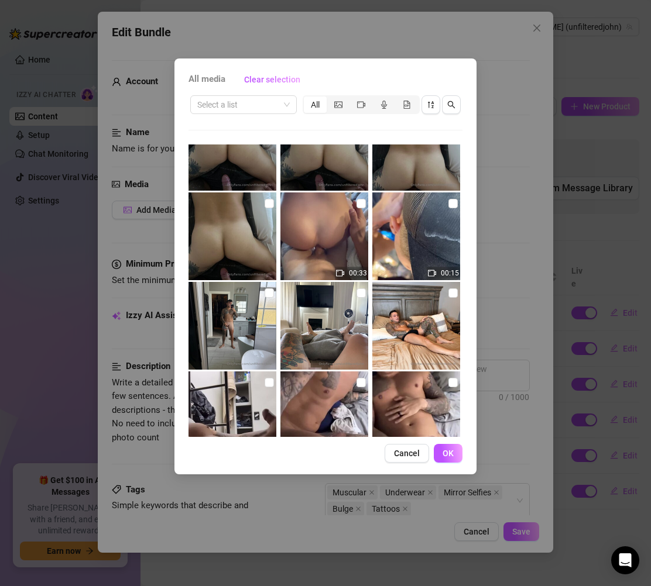
scroll to position [540, 0]
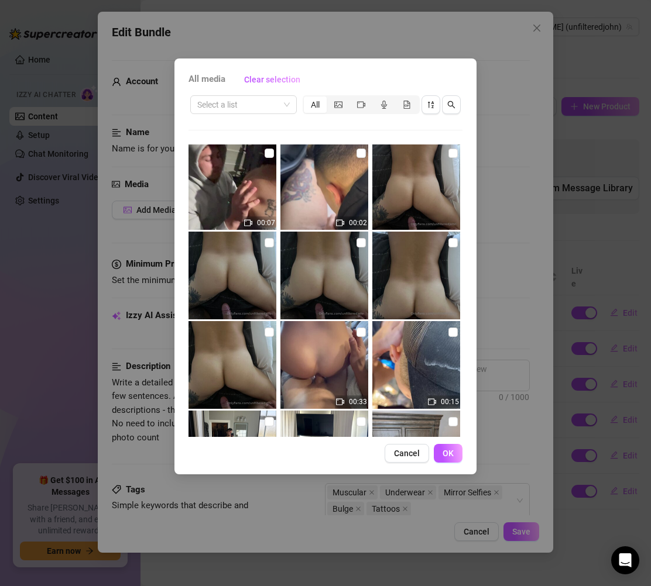
click at [252, 363] on img at bounding box center [232, 365] width 88 height 88
click at [402, 276] on img at bounding box center [416, 276] width 88 height 88
click at [348, 291] on img at bounding box center [324, 276] width 88 height 88
drag, startPoint x: 255, startPoint y: 281, endPoint x: 293, endPoint y: 259, distance: 43.6
click at [255, 281] on img at bounding box center [232, 276] width 88 height 88
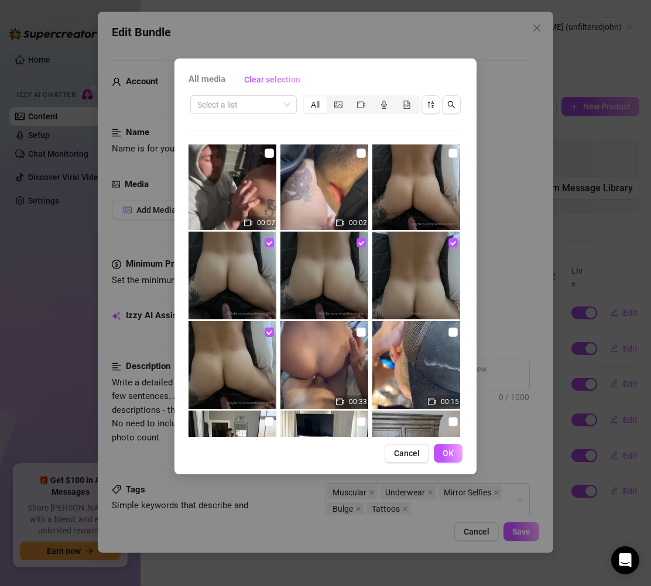
click at [409, 185] on img at bounding box center [416, 186] width 88 height 88
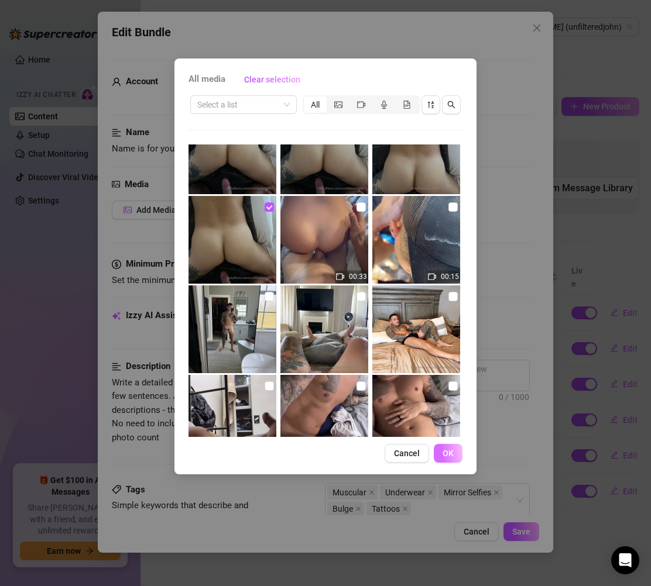
scroll to position [665, 0]
click at [452, 459] on button "OK" at bounding box center [448, 453] width 29 height 19
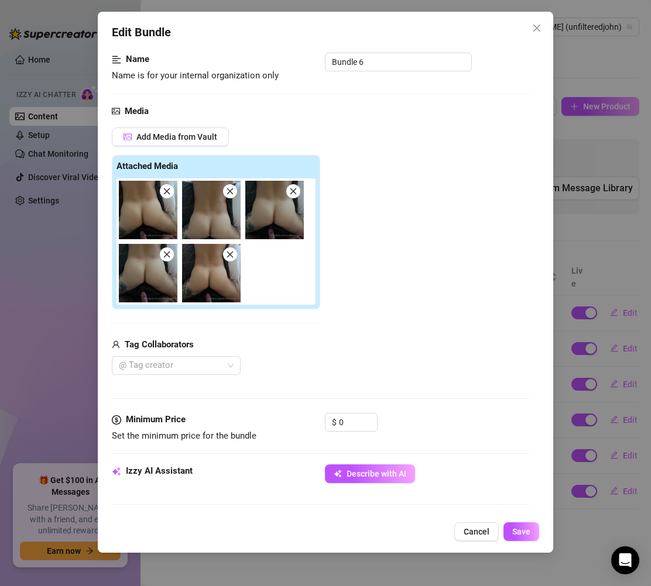
scroll to position [188, 0]
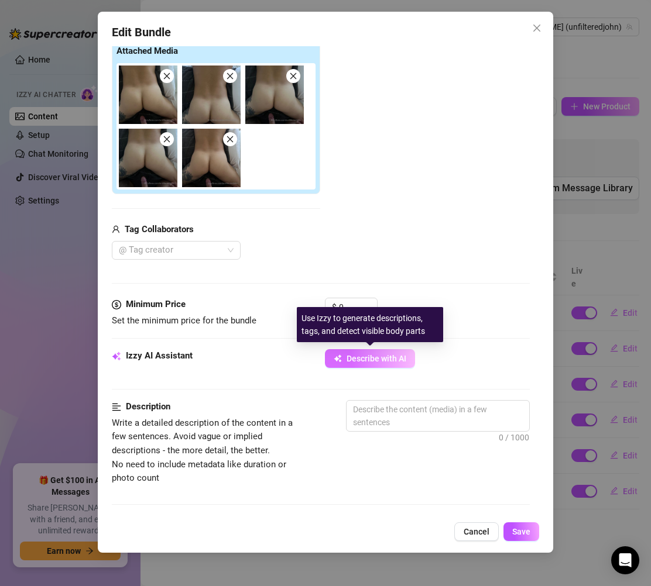
click at [384, 356] on span "Describe with AI" at bounding box center [376, 358] width 60 height 9
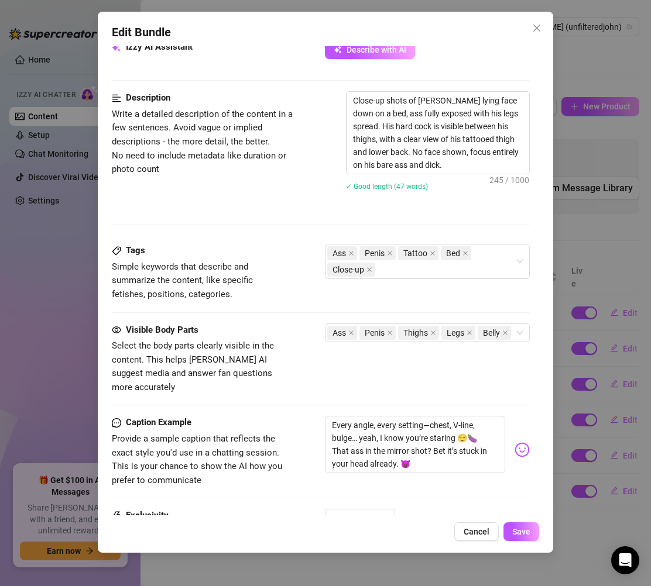
scroll to position [622, 0]
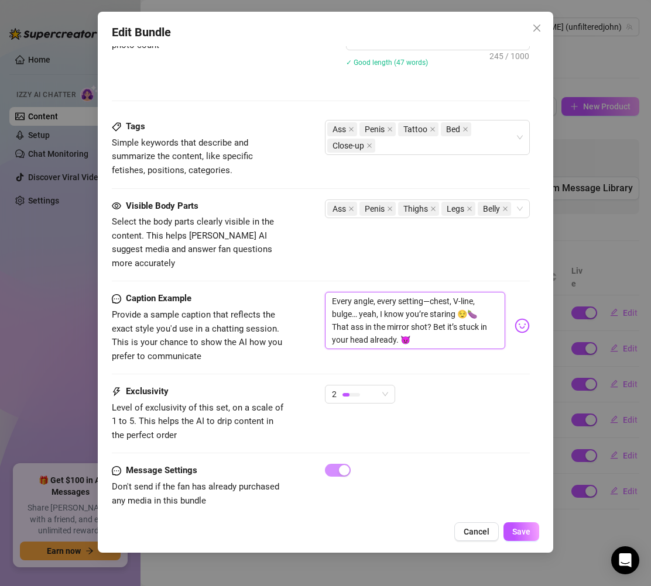
drag, startPoint x: 416, startPoint y: 330, endPoint x: 298, endPoint y: 284, distance: 126.4
click at [298, 292] on div "Caption Example Provide a sample caption that reflects the exact style you'd us…" at bounding box center [321, 327] width 418 height 71
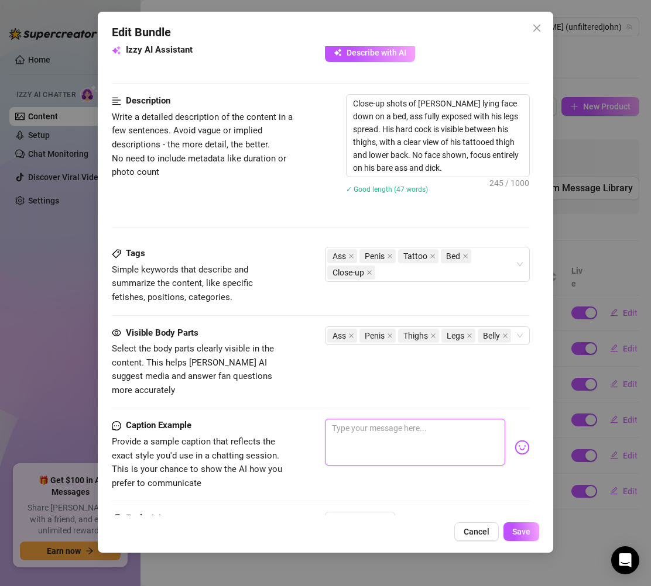
scroll to position [485, 0]
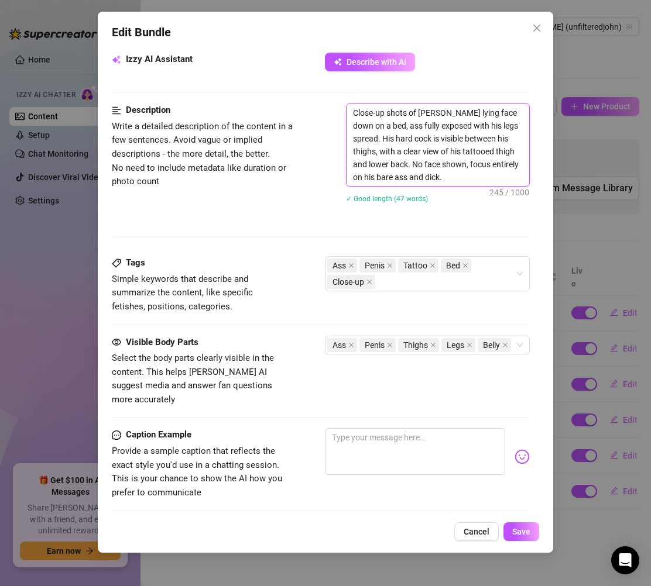
drag, startPoint x: 456, startPoint y: 174, endPoint x: 337, endPoint y: 104, distance: 138.5
click at [337, 104] on div "Description Write a detailed description of the content in a few sentences. Avo…" at bounding box center [321, 161] width 418 height 115
click at [587, 77] on div "Edit Bundle Account John (@unfilteredjohn) Name Name is for your internal organ…" at bounding box center [325, 293] width 651 height 586
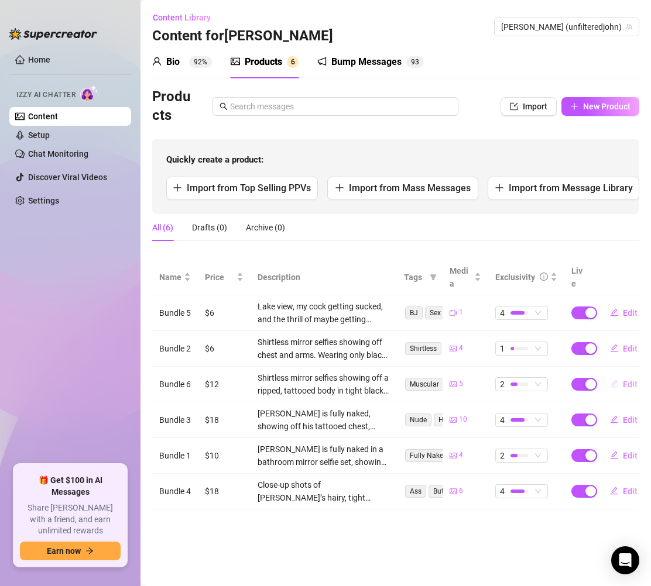
click at [627, 383] on span "Edit" at bounding box center [630, 384] width 15 height 9
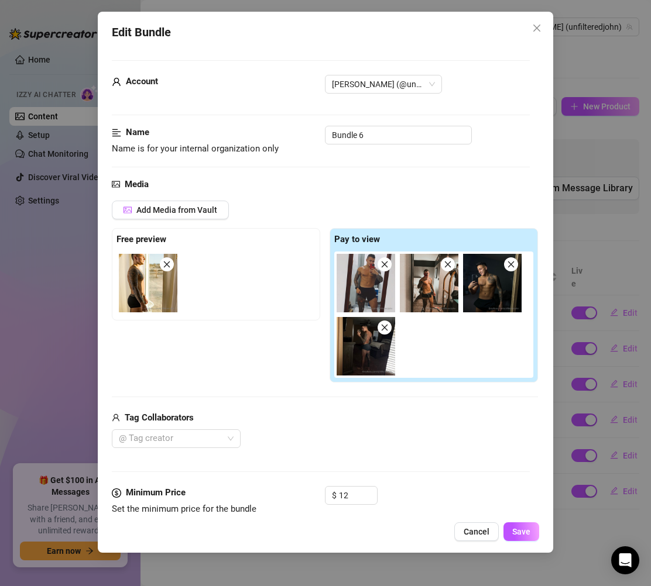
click at [167, 268] on icon "close" at bounding box center [167, 264] width 8 height 8
click at [408, 262] on img at bounding box center [429, 283] width 59 height 59
click at [383, 263] on icon "close" at bounding box center [384, 264] width 6 height 6
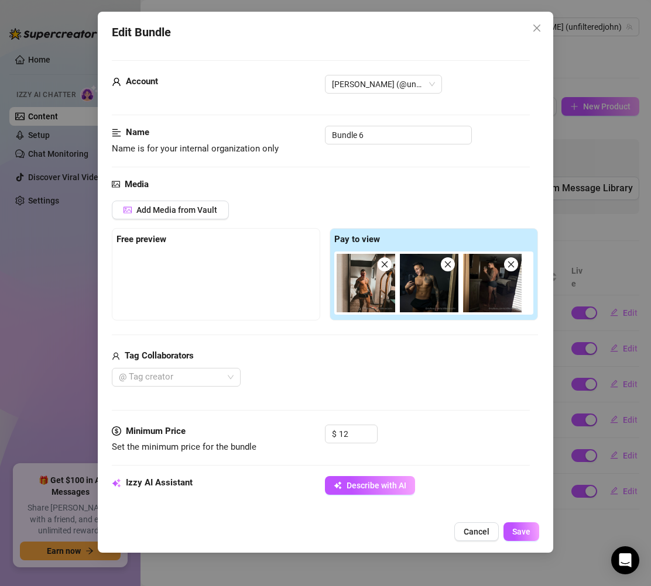
click at [383, 263] on icon "close" at bounding box center [384, 264] width 6 height 6
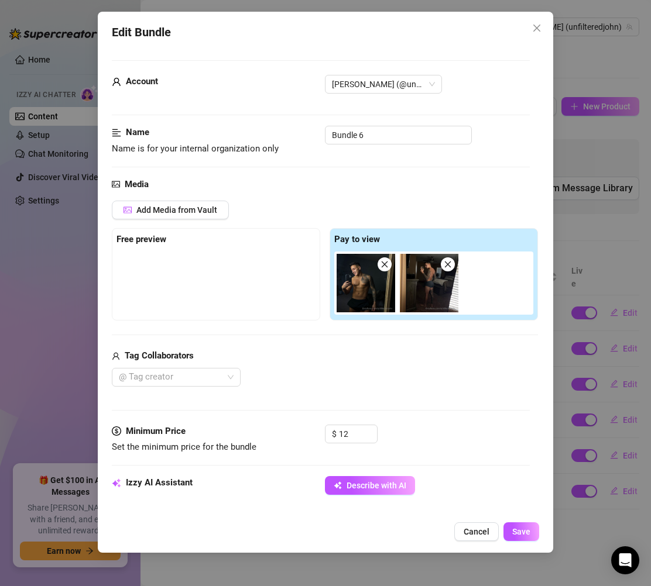
click at [383, 263] on icon "close" at bounding box center [384, 264] width 6 height 6
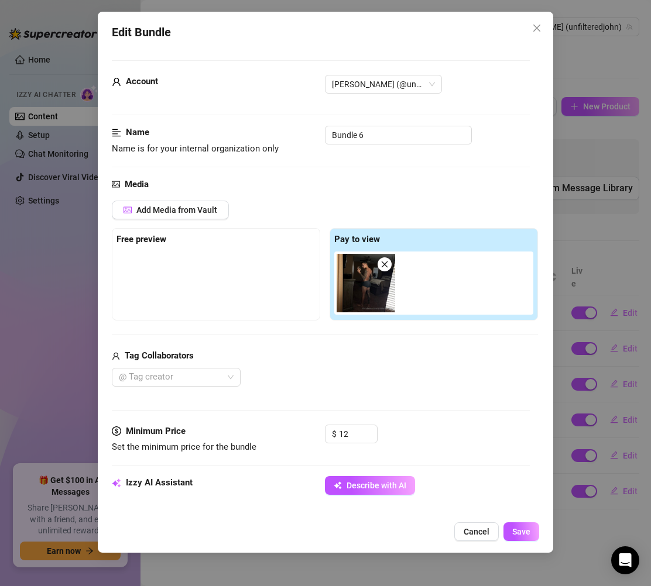
click at [383, 263] on icon "close" at bounding box center [384, 264] width 6 height 6
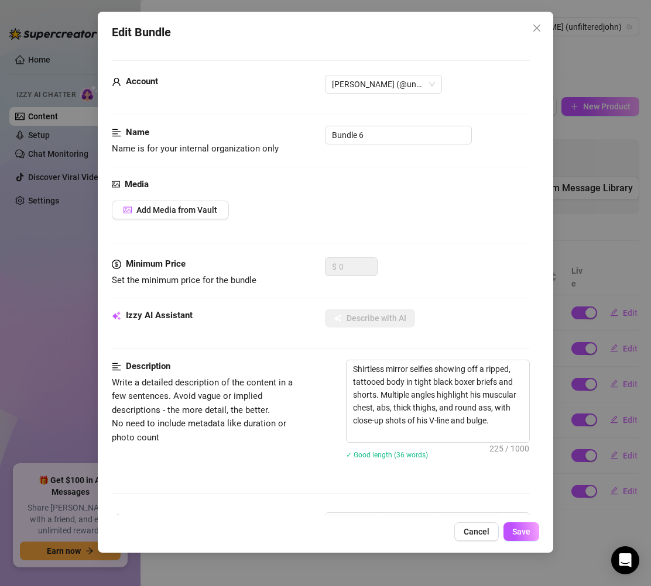
scroll to position [2, 0]
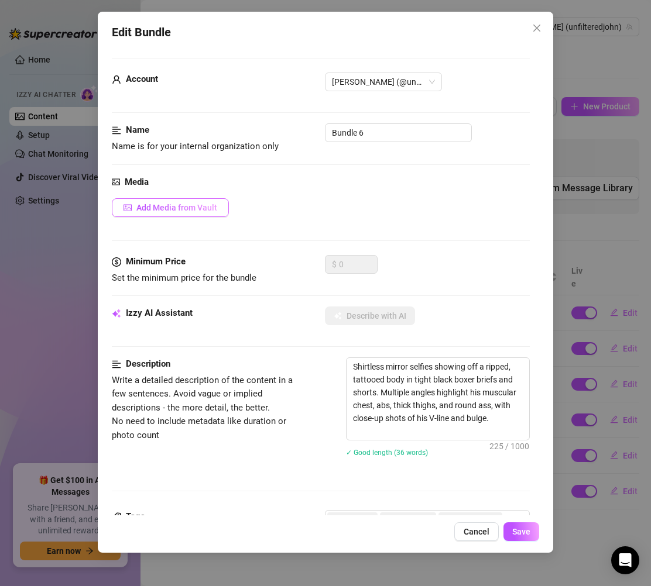
click at [204, 205] on span "Add Media from Vault" at bounding box center [176, 207] width 81 height 9
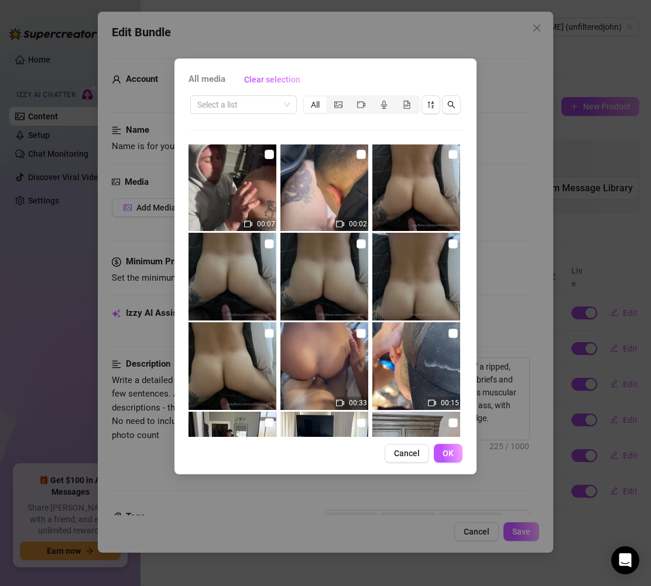
scroll to position [552, 0]
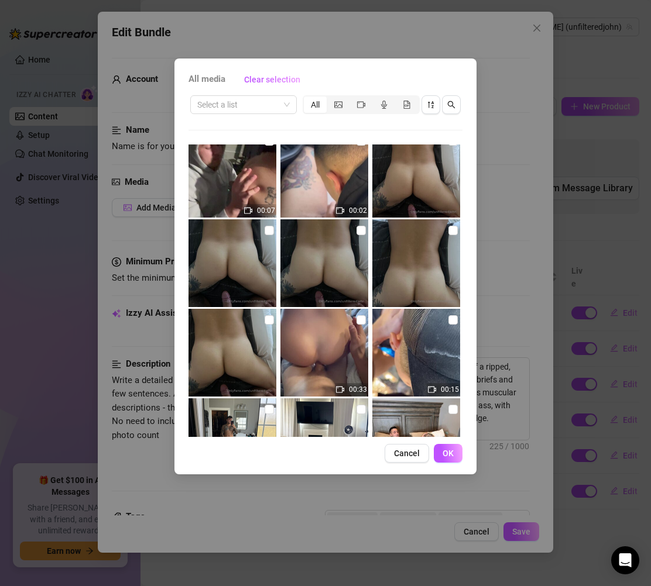
click at [248, 370] on img at bounding box center [232, 353] width 88 height 88
click at [219, 280] on img at bounding box center [232, 263] width 88 height 88
click at [407, 254] on img at bounding box center [416, 263] width 88 height 88
click at [401, 170] on img at bounding box center [416, 174] width 88 height 88
click at [360, 231] on input "checkbox" at bounding box center [360, 230] width 9 height 9
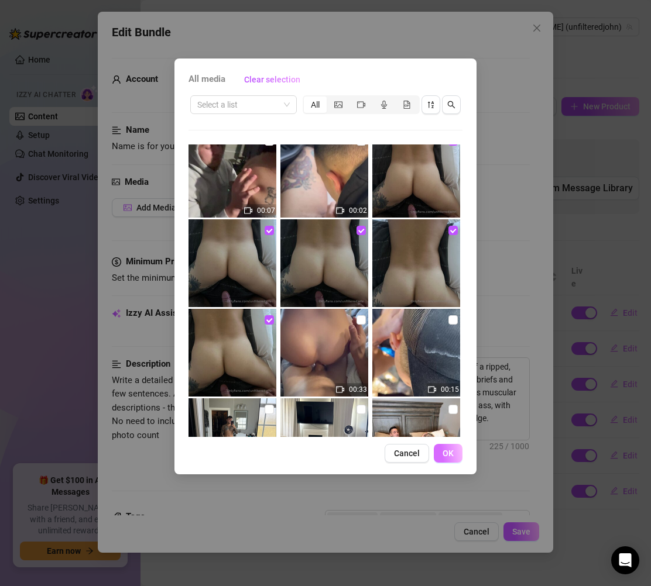
click at [452, 452] on span "OK" at bounding box center [447, 453] width 11 height 9
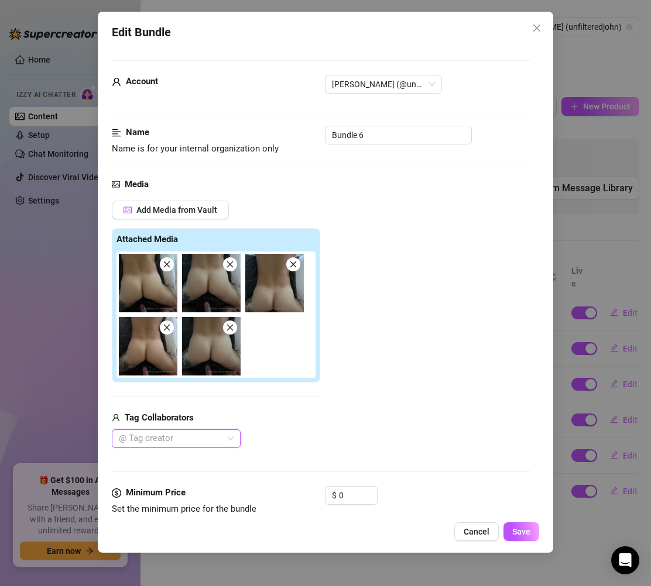
scroll to position [93, 0]
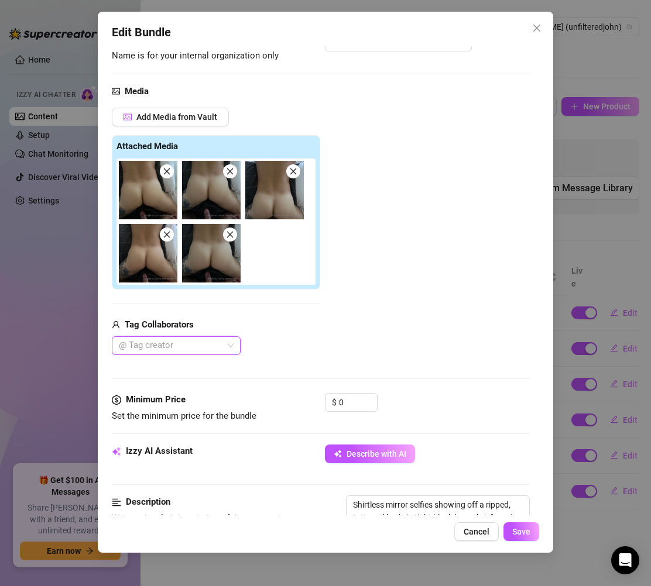
click at [355, 444] on div "Minimum Price Set the minimum price for the bundle $ 0" at bounding box center [321, 418] width 418 height 51
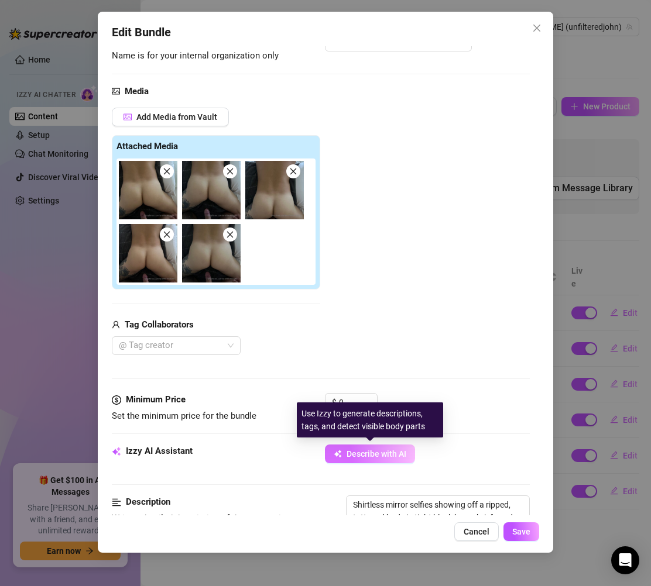
click at [356, 446] on button "Describe with AI" at bounding box center [370, 454] width 90 height 19
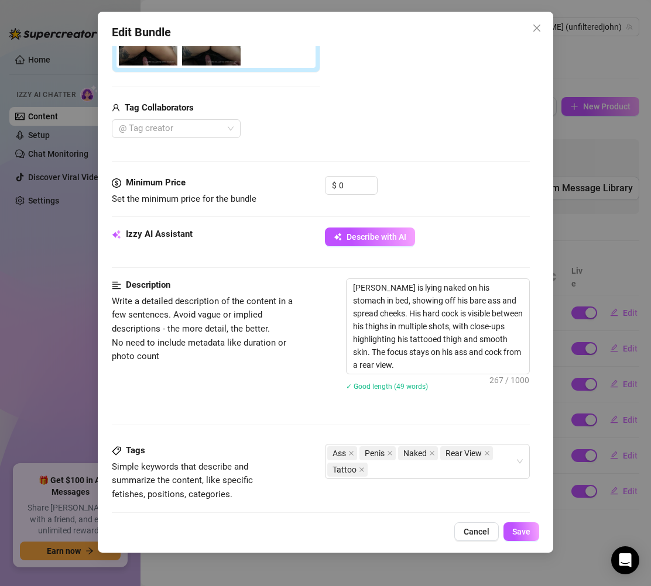
scroll to position [332, 0]
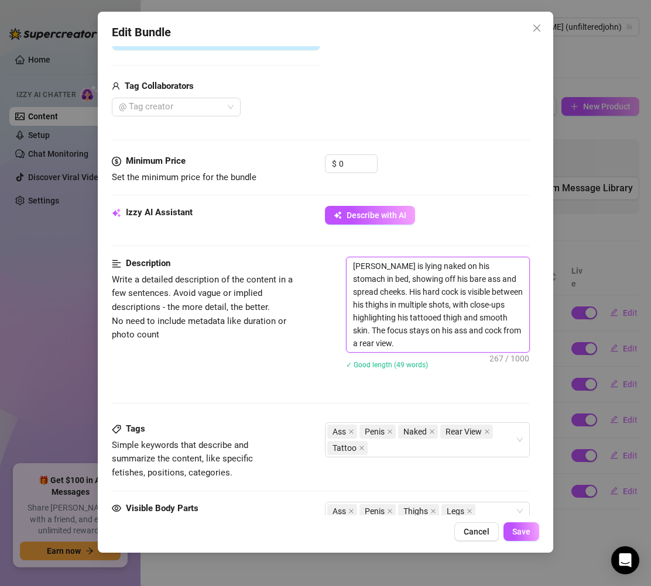
drag, startPoint x: 446, startPoint y: 346, endPoint x: 349, endPoint y: 269, distance: 123.3
click at [349, 269] on textarea "[PERSON_NAME] is lying naked on his stomach in bed, showing off his bare ass an…" at bounding box center [437, 304] width 183 height 95
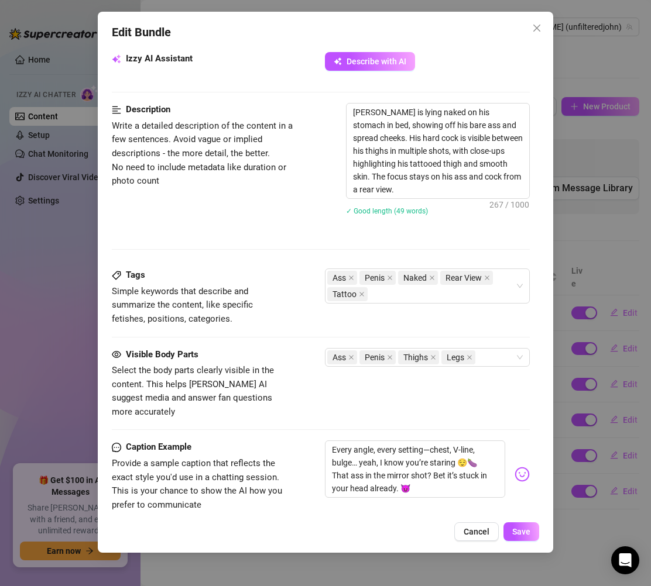
scroll to position [488, 0]
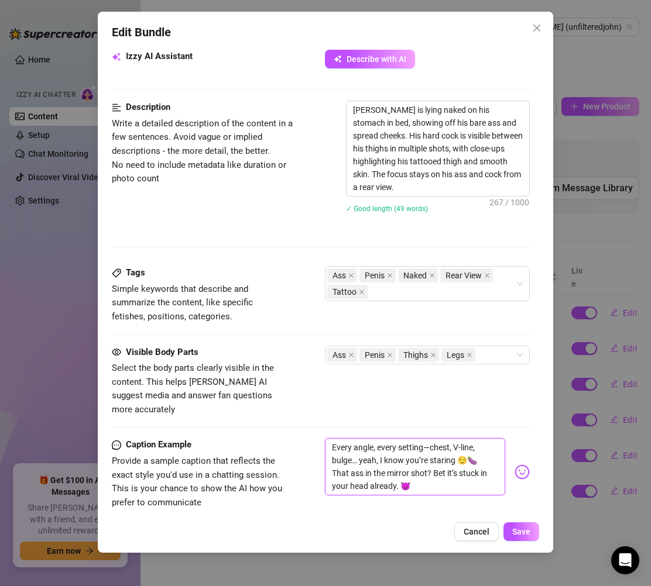
drag, startPoint x: 420, startPoint y: 478, endPoint x: 308, endPoint y: 434, distance: 120.1
click at [308, 438] on div "Caption Example Provide a sample caption that reflects the exact style you'd us…" at bounding box center [321, 473] width 418 height 71
paste textarea "Face down, cheeks spread… you like this view, don’t you? 👀🔥 Cock pressed betwee…"
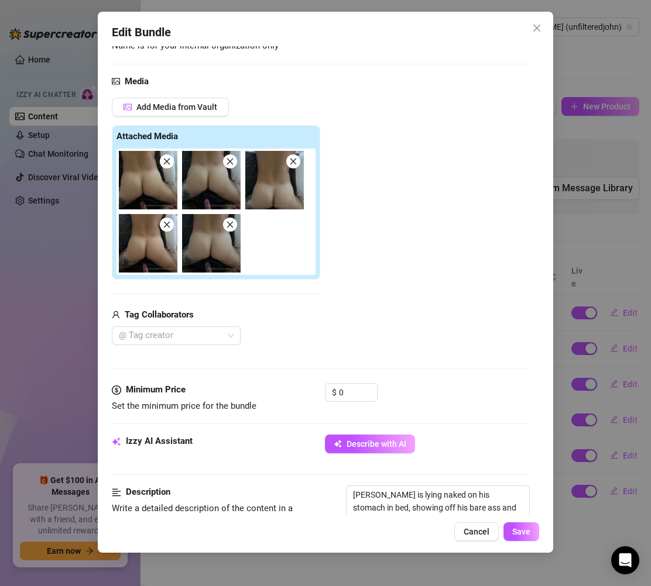
scroll to position [101, 0]
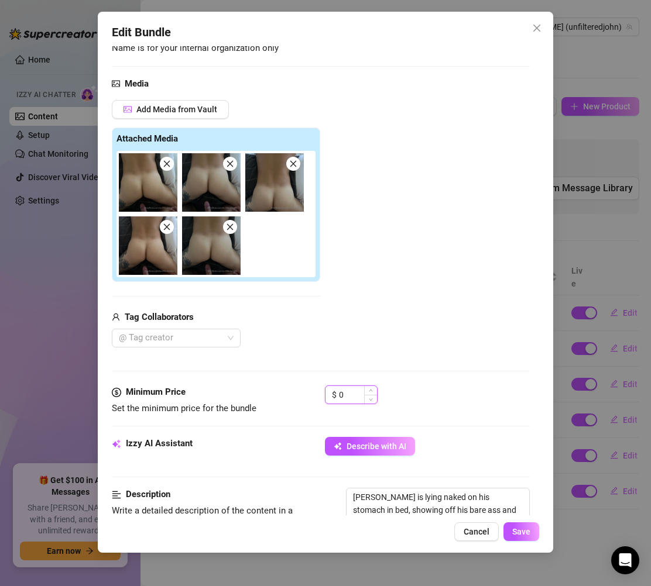
click at [352, 387] on input "0" at bounding box center [358, 395] width 38 height 18
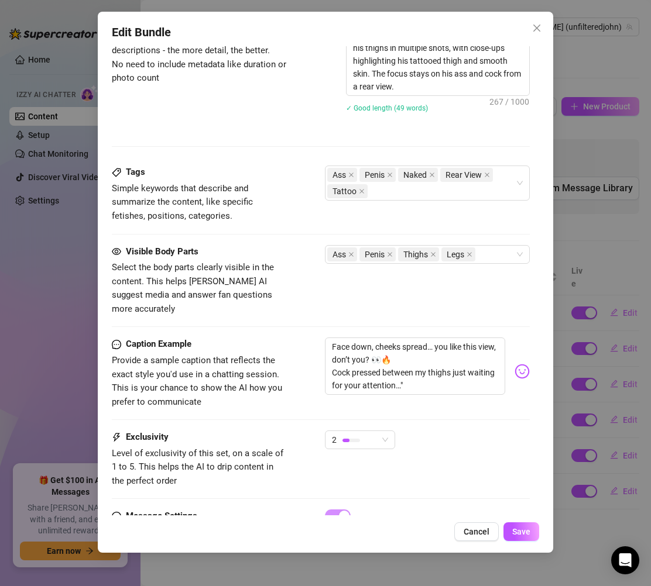
scroll to position [591, 0]
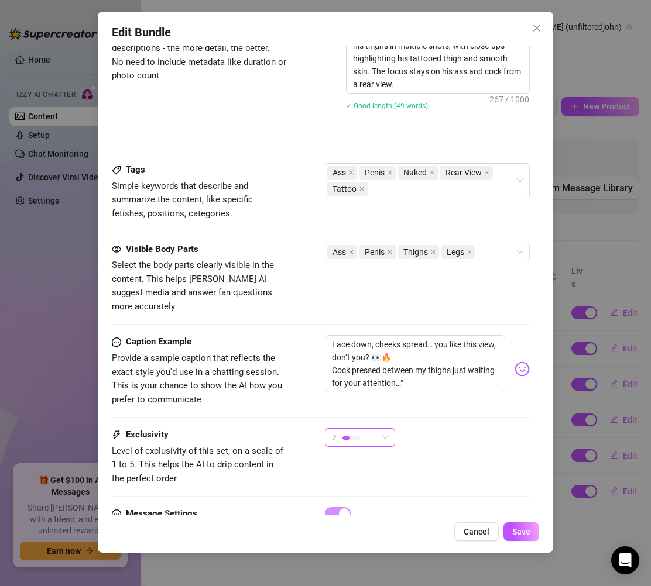
click at [356, 437] on div at bounding box center [351, 439] width 18 height 4
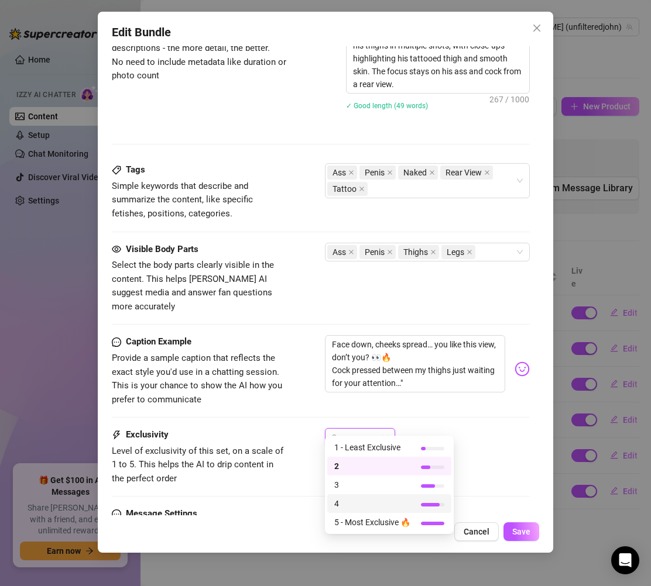
click at [352, 500] on span "4" at bounding box center [372, 503] width 76 height 13
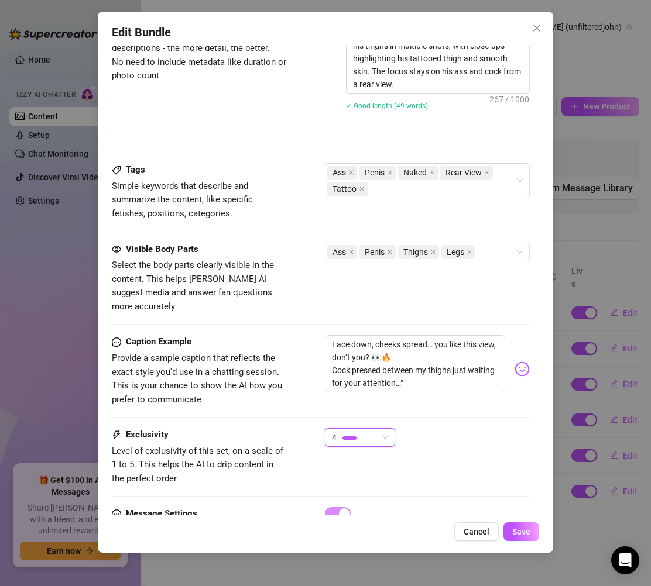
click at [286, 417] on div at bounding box center [321, 417] width 418 height 1
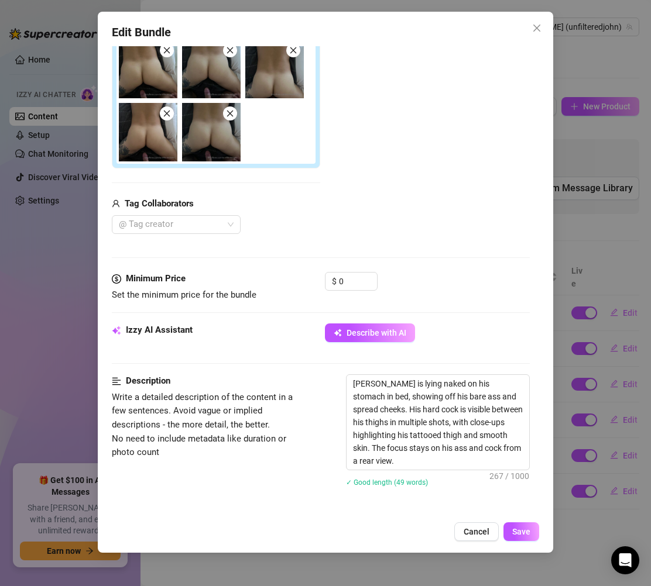
scroll to position [214, 0]
click at [369, 287] on icon "down" at bounding box center [371, 286] width 4 height 4
click at [358, 283] on input "0" at bounding box center [358, 282] width 38 height 18
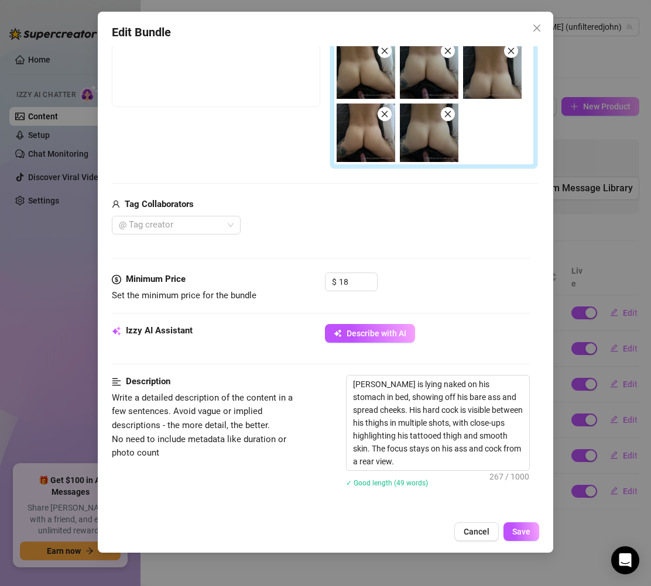
click at [500, 205] on div "Tag Collaborators" at bounding box center [325, 205] width 426 height 14
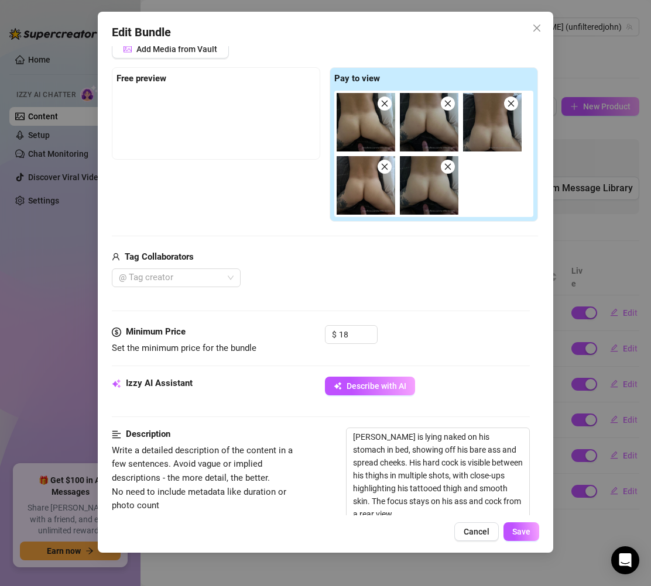
scroll to position [139, 0]
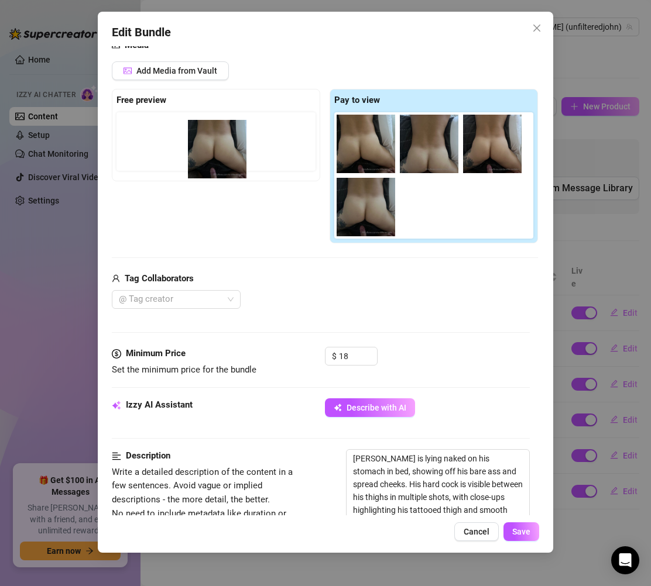
drag, startPoint x: 418, startPoint y: 154, endPoint x: 200, endPoint y: 160, distance: 218.4
click at [200, 160] on div "Free preview Pay to view" at bounding box center [325, 166] width 426 height 154
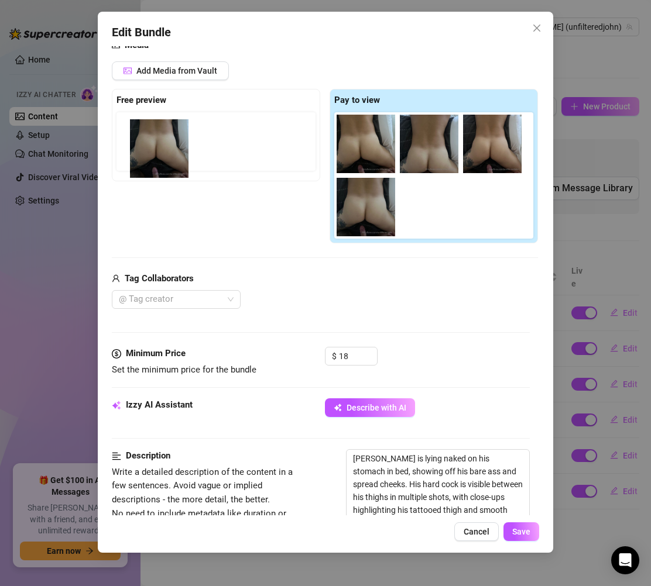
drag, startPoint x: 372, startPoint y: 143, endPoint x: 123, endPoint y: 149, distance: 248.8
click at [123, 149] on div "Free preview Pay to view" at bounding box center [325, 166] width 426 height 154
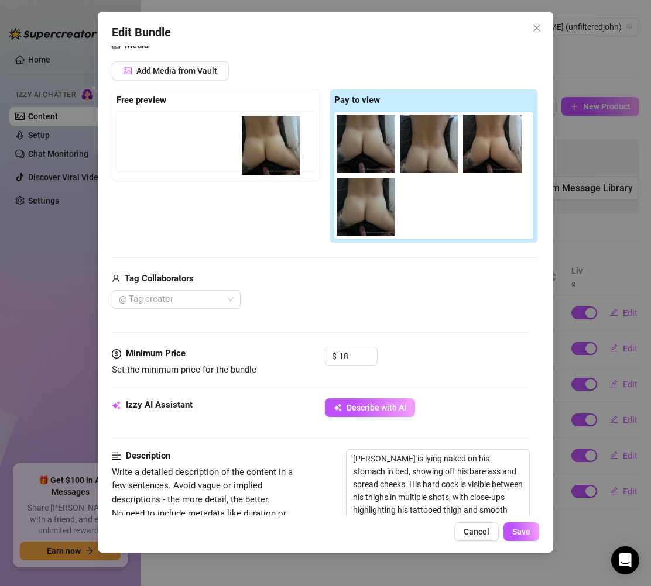
drag, startPoint x: 384, startPoint y: 143, endPoint x: 211, endPoint y: 145, distance: 173.8
click at [214, 145] on div "Free preview Pay to view" at bounding box center [325, 166] width 426 height 154
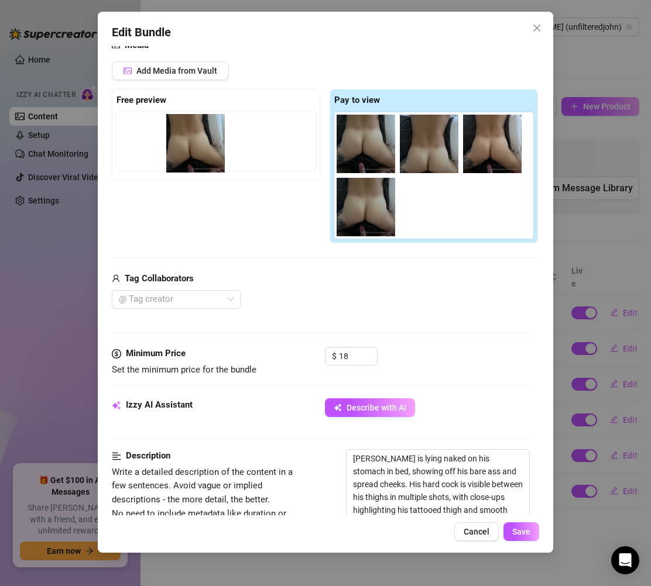
drag, startPoint x: 376, startPoint y: 145, endPoint x: 186, endPoint y: 146, distance: 190.8
click at [186, 146] on div "Free preview Pay to view" at bounding box center [325, 166] width 426 height 154
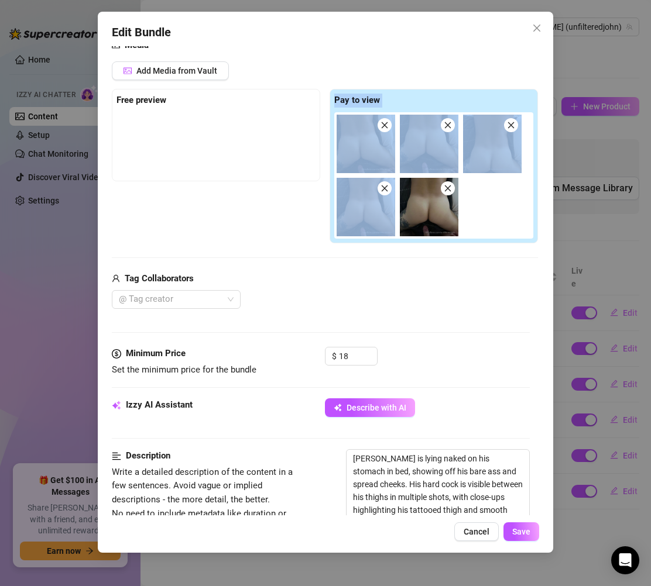
drag, startPoint x: 380, startPoint y: 205, endPoint x: 224, endPoint y: 153, distance: 164.0
click at [199, 153] on div "Free preview Pay to view" at bounding box center [325, 166] width 426 height 154
click at [244, 152] on div at bounding box center [215, 141] width 199 height 59
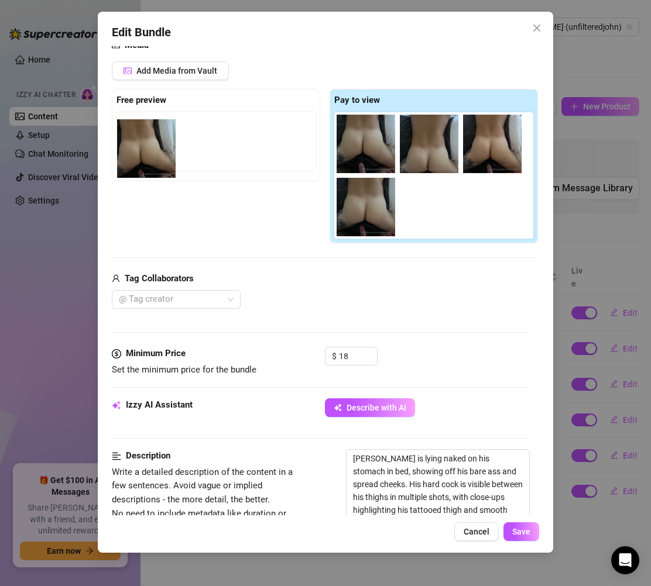
drag, startPoint x: 348, startPoint y: 148, endPoint x: 124, endPoint y: 152, distance: 223.6
click at [124, 152] on div "Free preview Pay to view" at bounding box center [325, 166] width 426 height 154
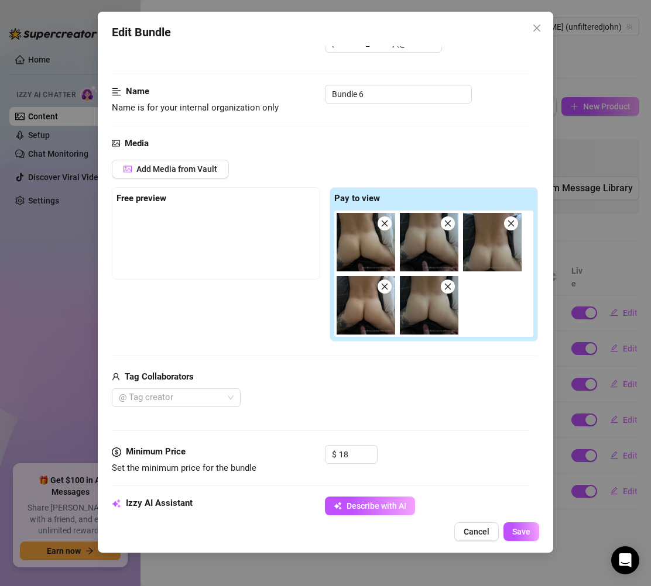
scroll to position [0, 0]
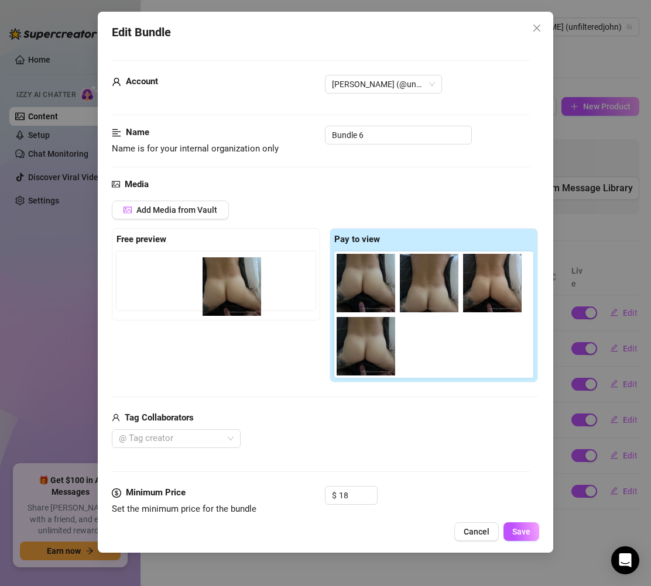
drag, startPoint x: 379, startPoint y: 280, endPoint x: 228, endPoint y: 278, distance: 151.0
click at [228, 278] on div "Free preview Pay to view" at bounding box center [325, 305] width 426 height 154
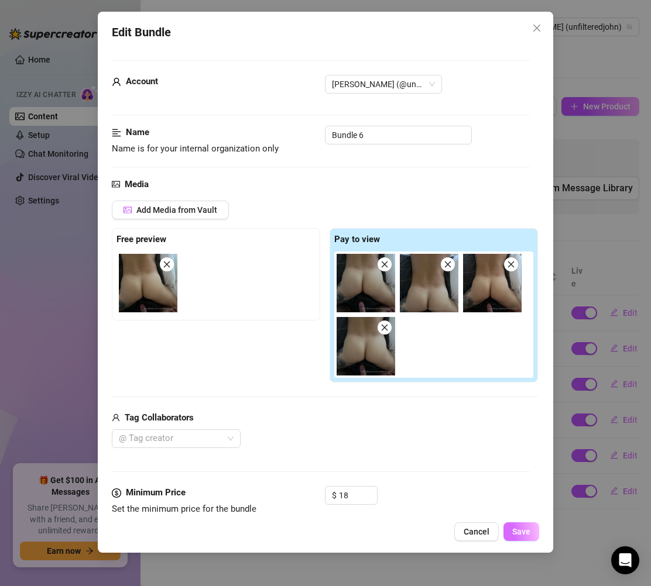
click at [521, 525] on button "Save" at bounding box center [521, 532] width 36 height 19
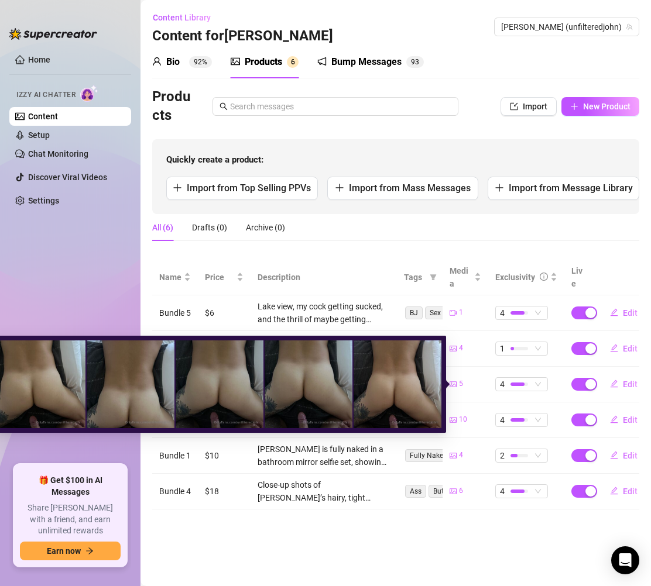
click at [47, 397] on img at bounding box center [42, 385] width 88 height 88
click at [102, 387] on img at bounding box center [131, 385] width 88 height 88
click at [160, 384] on img at bounding box center [131, 385] width 88 height 88
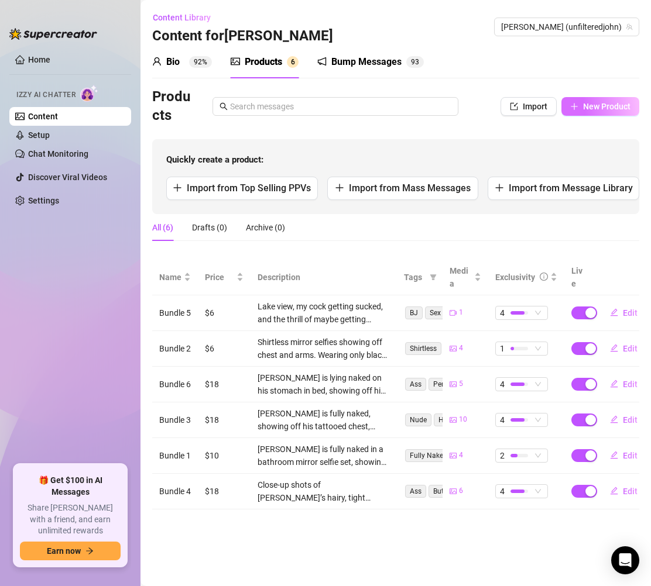
click at [602, 101] on button "New Product" at bounding box center [600, 106] width 78 height 19
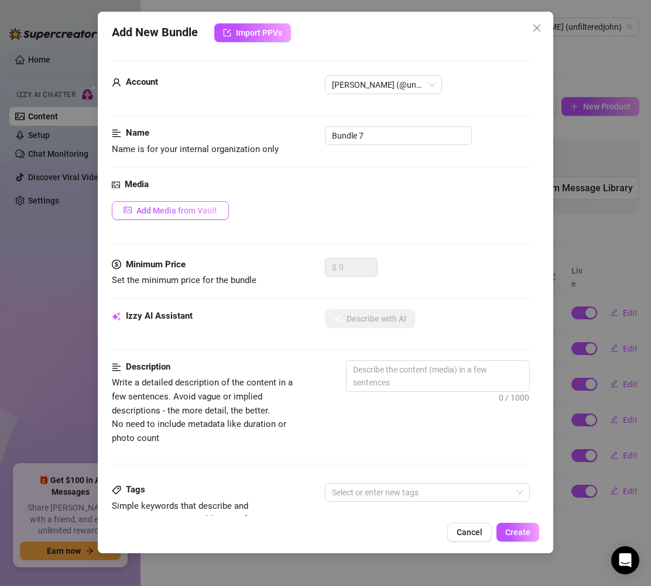
click at [201, 214] on span "Add Media from Vault" at bounding box center [176, 210] width 81 height 9
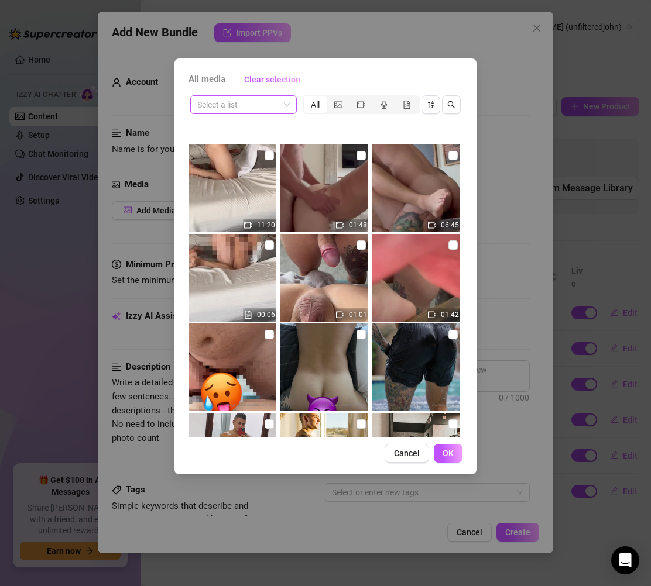
click at [253, 104] on input "search" at bounding box center [238, 105] width 82 height 18
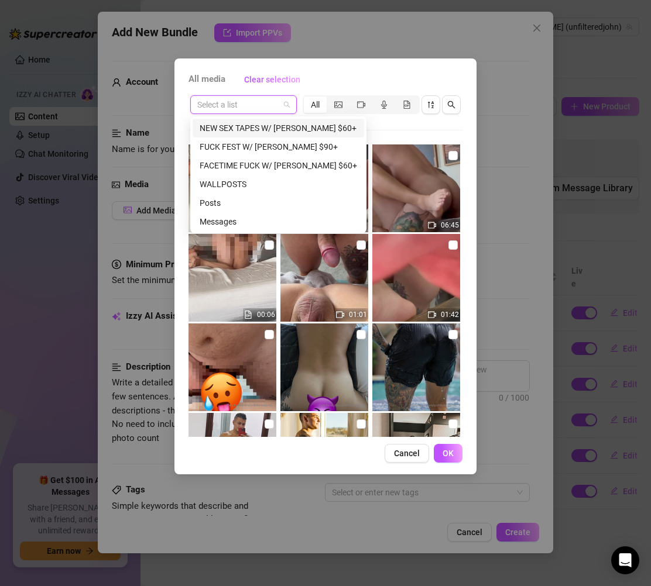
click at [281, 129] on div "NEW SEX TAPES W/ [PERSON_NAME] $60+" at bounding box center [278, 128] width 157 height 13
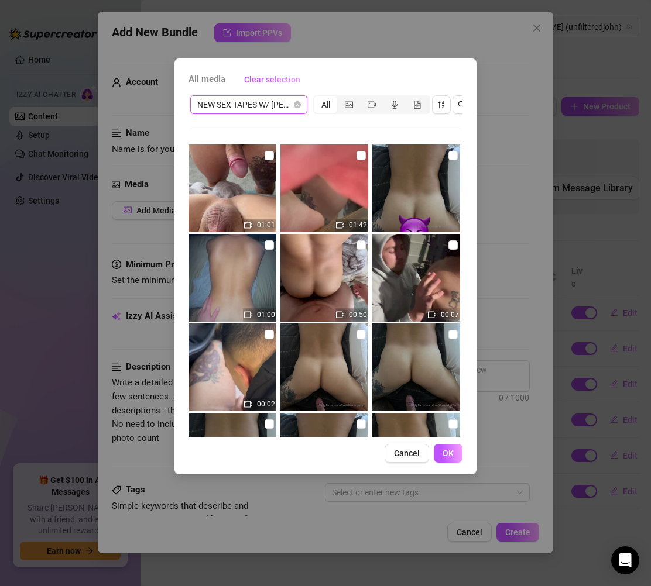
click at [228, 266] on img at bounding box center [232, 278] width 88 height 88
click at [440, 459] on button "OK" at bounding box center [448, 453] width 29 height 19
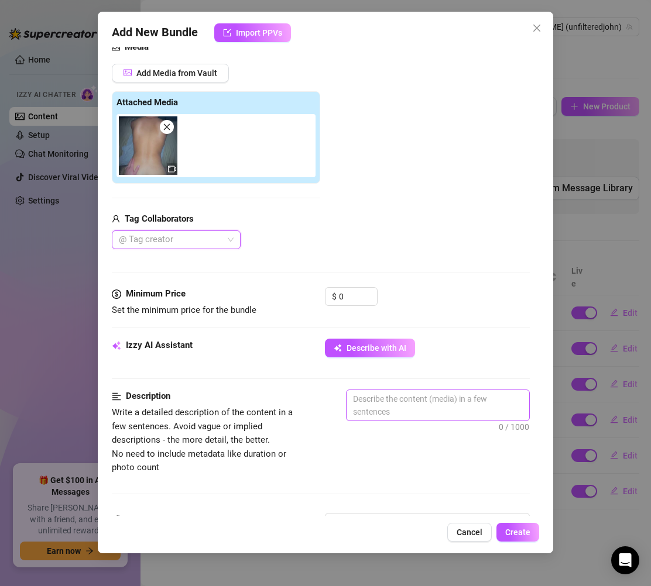
scroll to position [147, 0]
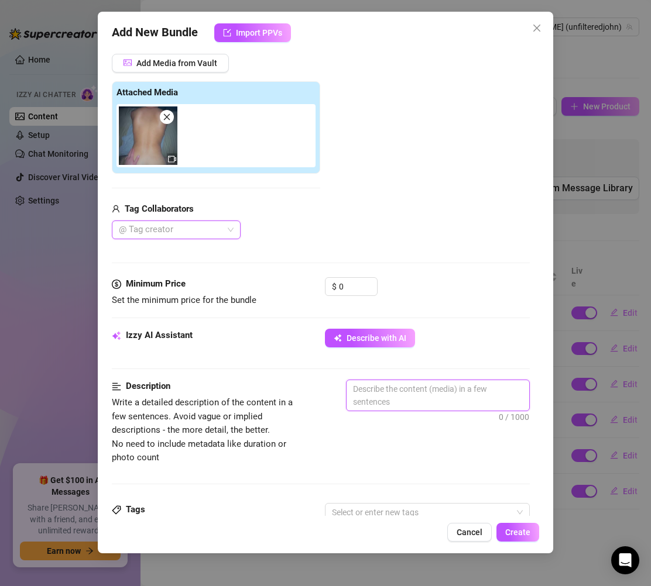
click at [415, 388] on textarea at bounding box center [437, 395] width 183 height 30
click at [386, 408] on textarea at bounding box center [437, 395] width 183 height 30
paste textarea "On all fours, ass bouncing with every deep thrust… this sensual doggy scene cap…"
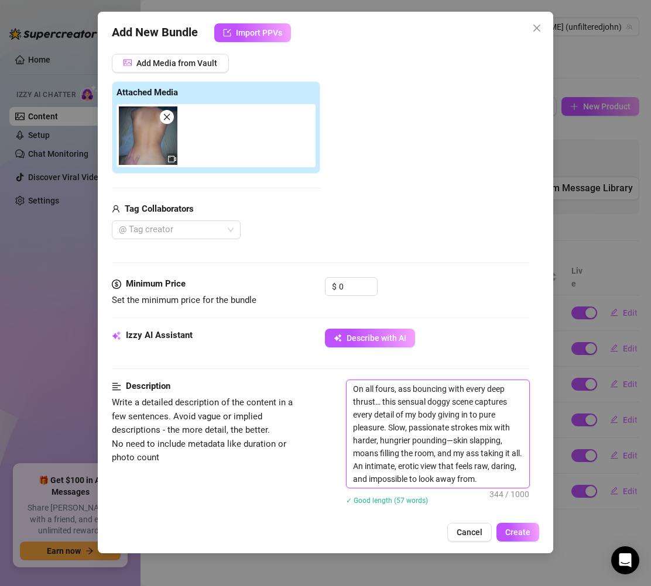
scroll to position [0, 0]
click at [400, 385] on textarea "On all fours, ass bouncing with every deep thrust… this sensual doggy scene cap…" at bounding box center [437, 434] width 183 height 108
drag, startPoint x: 401, startPoint y: 387, endPoint x: 414, endPoint y: 388, distance: 12.9
click at [401, 388] on textarea "On all fours, ass bouncing with every deep thrust… this sensual doggy scene cap…" at bounding box center [437, 434] width 183 height 108
click at [452, 396] on textarea "Ass bouncing with every deep thrust… this sensual doggy scene captures every de…" at bounding box center [437, 434] width 183 height 108
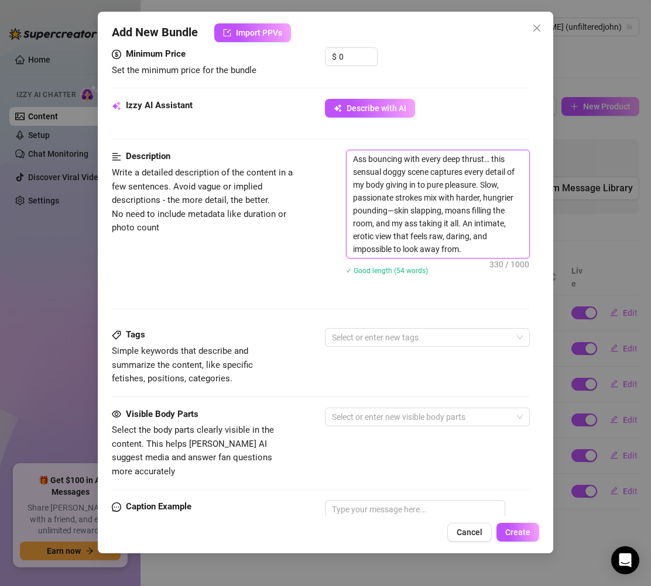
scroll to position [378, 0]
click at [422, 343] on div at bounding box center [421, 337] width 188 height 16
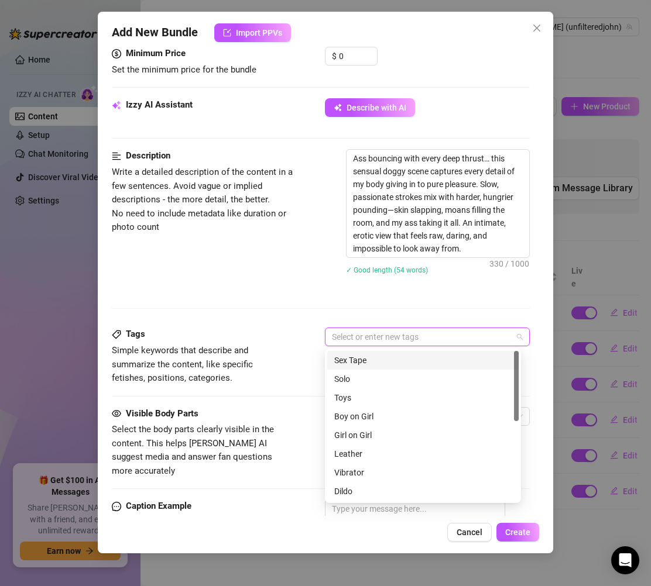
click at [377, 366] on div "Sex Tape" at bounding box center [422, 360] width 177 height 13
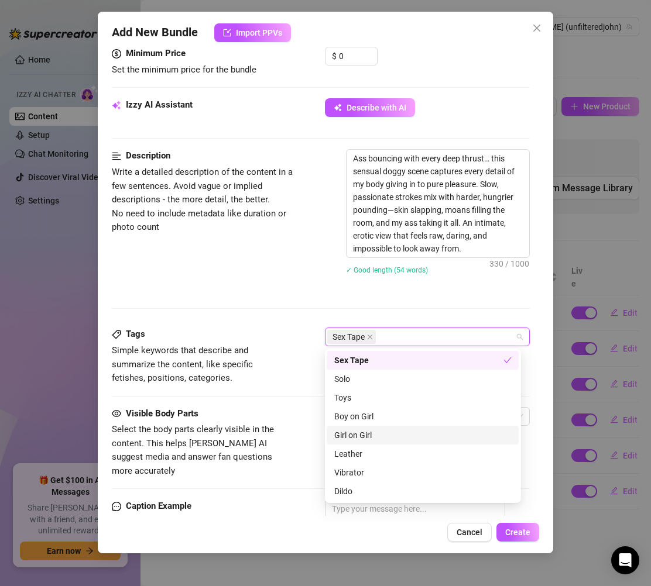
scroll to position [169, 0]
click at [344, 435] on div "Anal" at bounding box center [422, 435] width 177 height 13
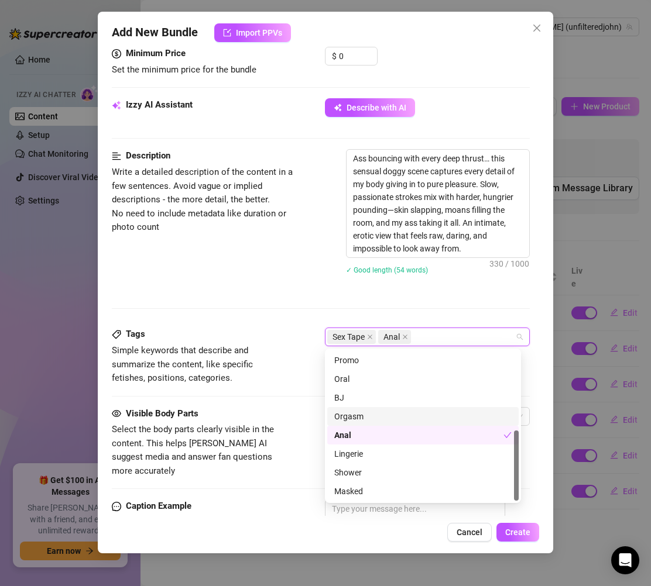
click at [362, 416] on div "Orgasm" at bounding box center [422, 416] width 177 height 13
click at [296, 392] on div "Tags Simple keywords that describe and summarize the content, like specific fet…" at bounding box center [321, 367] width 418 height 79
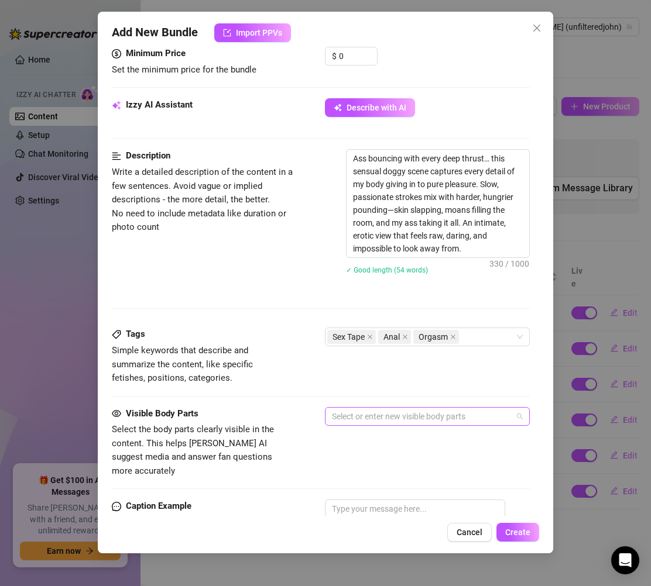
click at [375, 420] on div at bounding box center [421, 416] width 188 height 16
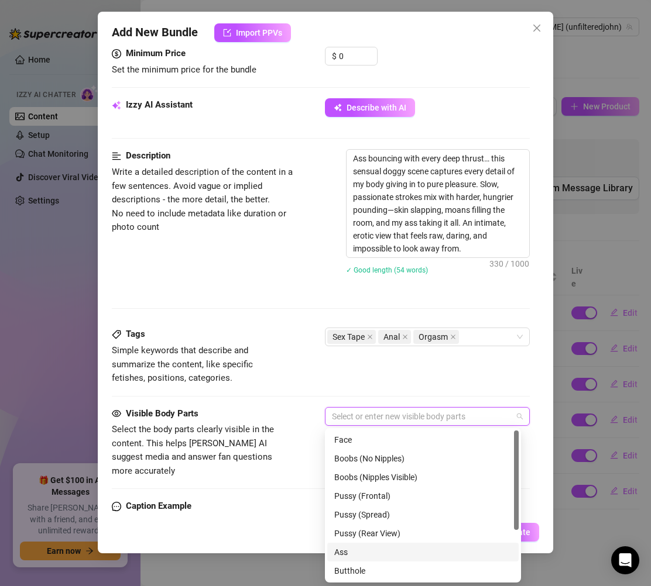
click at [369, 550] on div "Ass" at bounding box center [422, 552] width 177 height 13
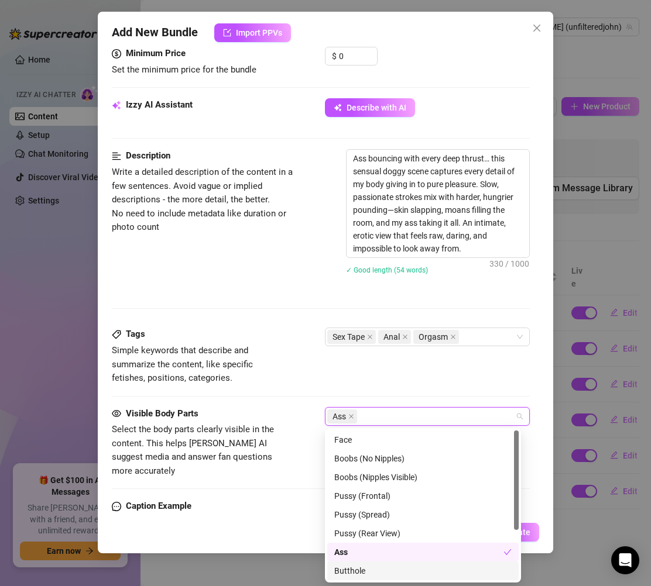
click at [360, 569] on div "Butthole" at bounding box center [422, 571] width 177 height 13
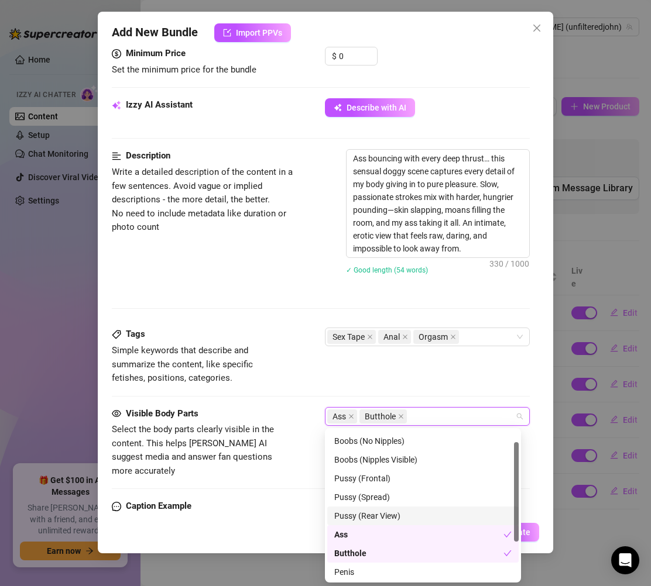
scroll to position [75, 0]
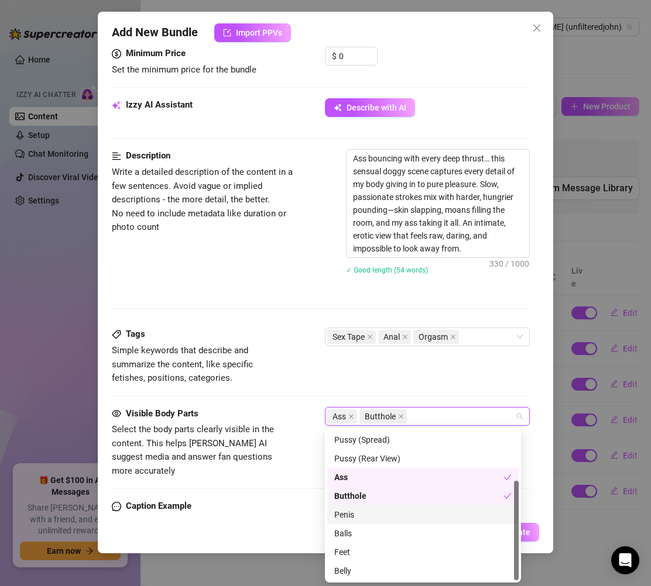
click at [354, 515] on div "Penis" at bounding box center [422, 515] width 177 height 13
click at [296, 408] on div "Visible Body Parts Select the body parts clearly visible in the content. This h…" at bounding box center [321, 442] width 418 height 71
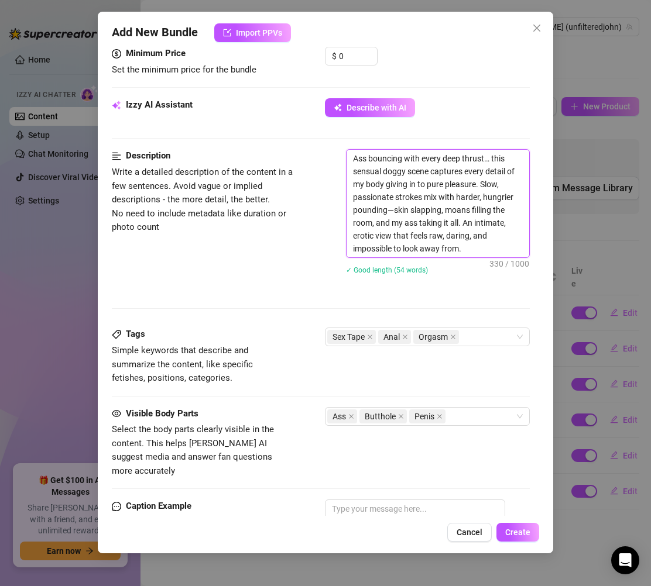
drag, startPoint x: 479, startPoint y: 253, endPoint x: 355, endPoint y: 159, distance: 156.3
click at [355, 159] on textarea "Ass bouncing with every deep thrust… this sensual doggy scene captures every de…" at bounding box center [437, 204] width 183 height 108
click at [401, 500] on textarea at bounding box center [415, 523] width 180 height 47
paste textarea "Ass bouncing with every thrust… slow, deep strokes turning into hungry pounding…"
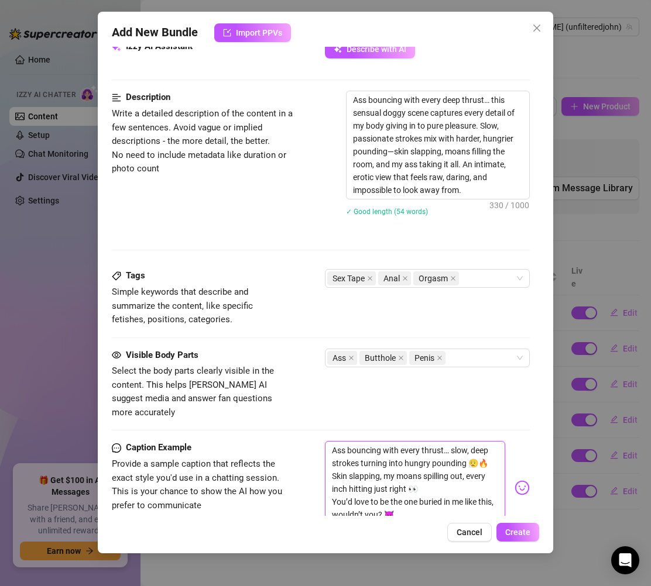
scroll to position [439, 0]
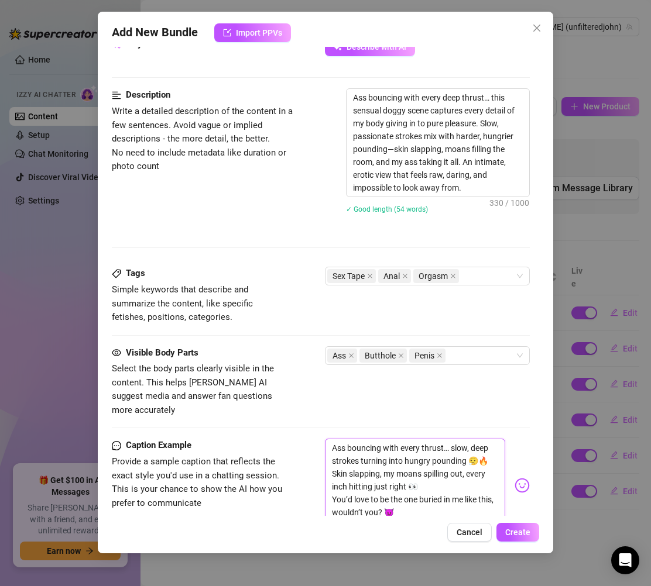
click at [332, 439] on textarea "Ass bouncing with every thrust… slow, deep strokes turning into hungry pounding…" at bounding box center [415, 480] width 180 height 83
paste textarea "On all fours,"
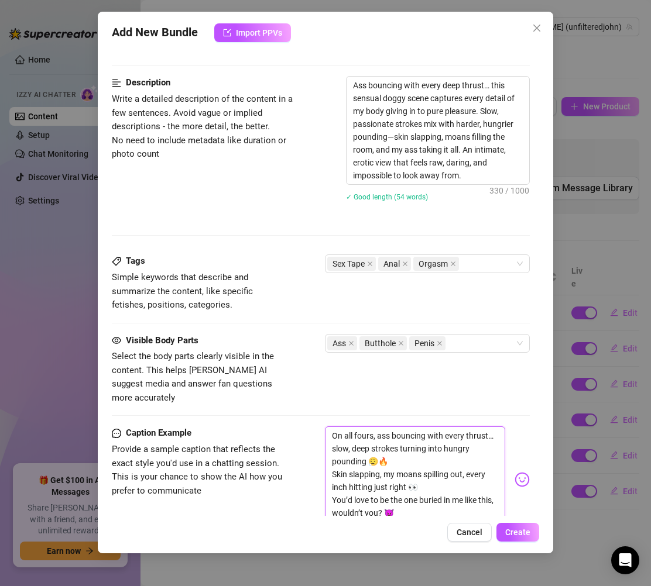
scroll to position [621, 0]
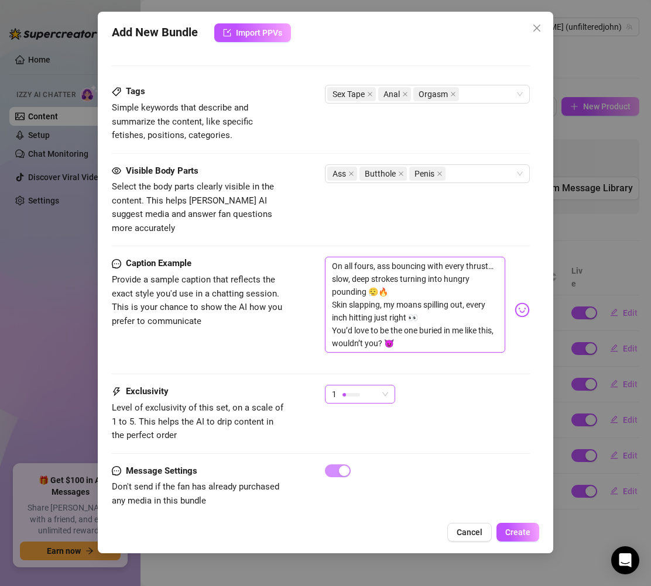
click at [344, 386] on div "1" at bounding box center [355, 395] width 46 height 18
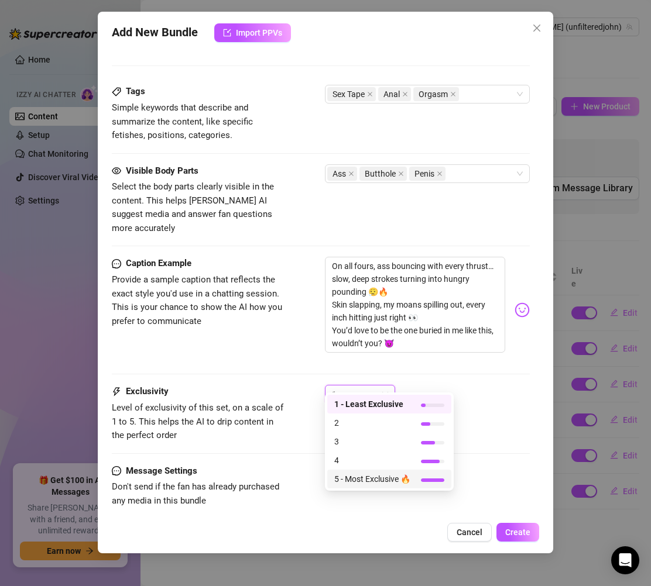
click at [379, 480] on span "5 - Most Exclusive 🔥" at bounding box center [372, 479] width 76 height 13
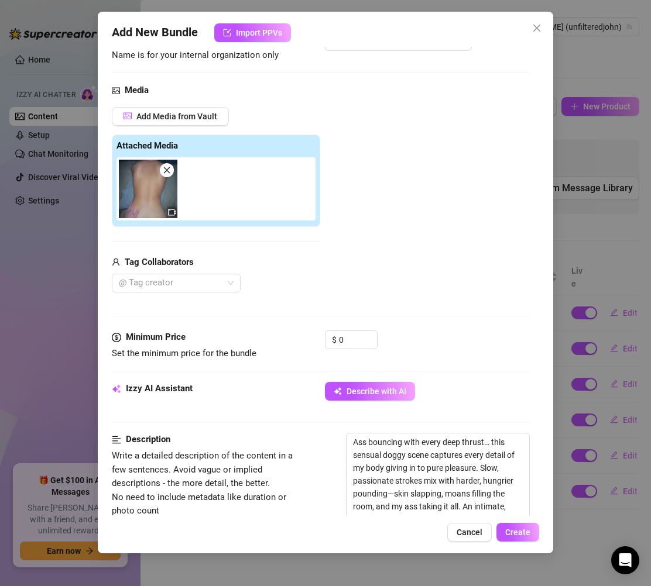
scroll to position [87, 0]
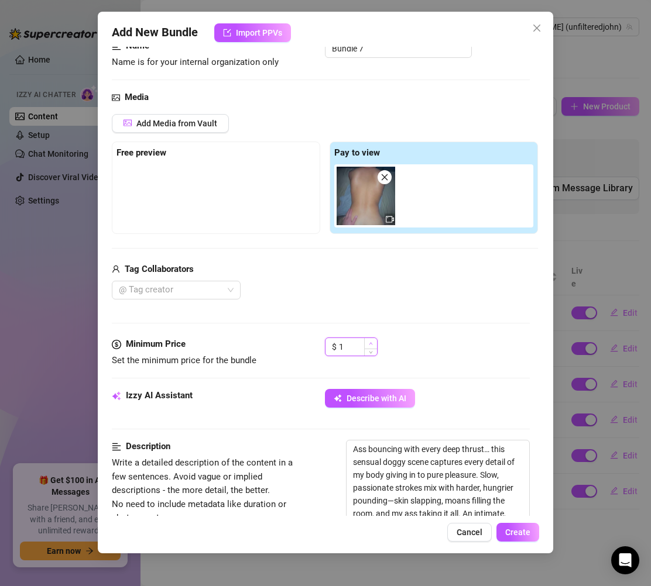
click at [370, 345] on icon "up" at bounding box center [371, 344] width 4 height 4
click at [360, 349] on input "1" at bounding box center [358, 347] width 38 height 18
click at [463, 300] on div "Media Add Media from Vault Free preview Pay to view Tag Collaborators @ Tag cre…" at bounding box center [321, 214] width 418 height 247
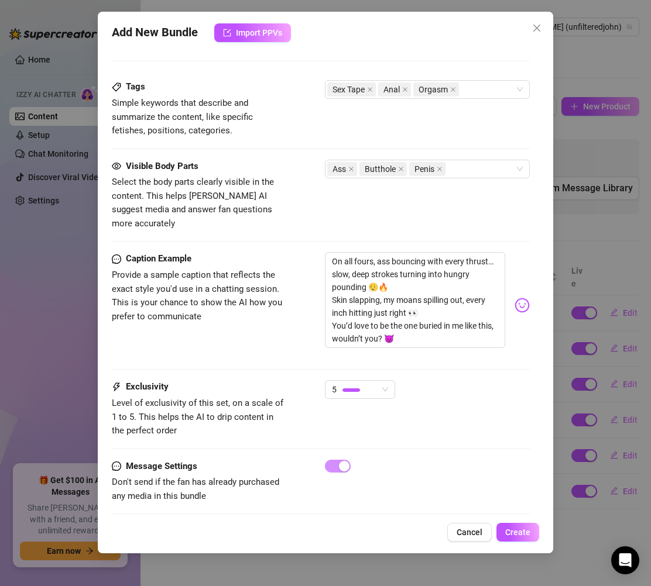
scroll to position [630, 0]
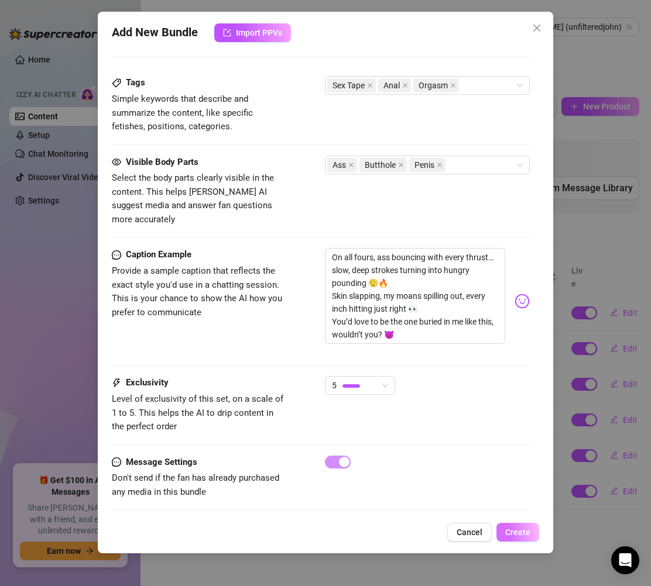
click at [519, 528] on span "Create" at bounding box center [517, 532] width 25 height 9
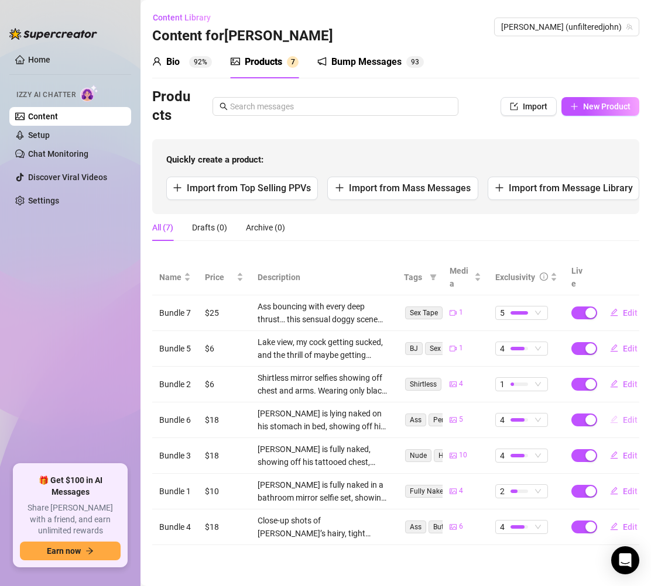
click at [623, 416] on span "Edit" at bounding box center [630, 420] width 15 height 9
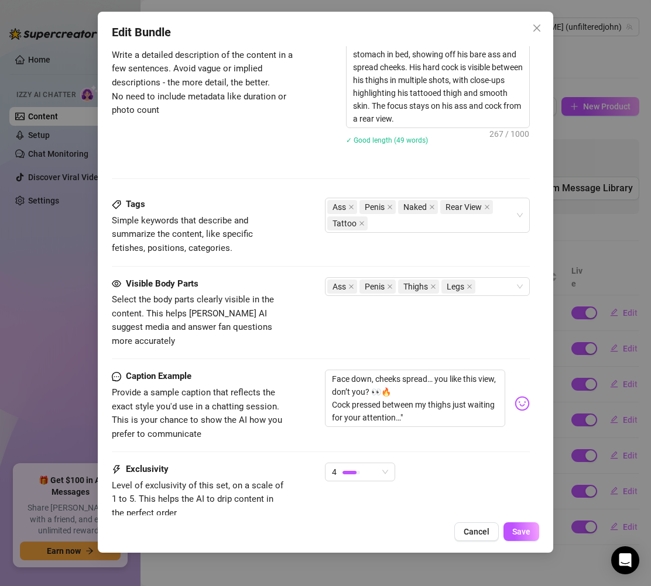
scroll to position [572, 0]
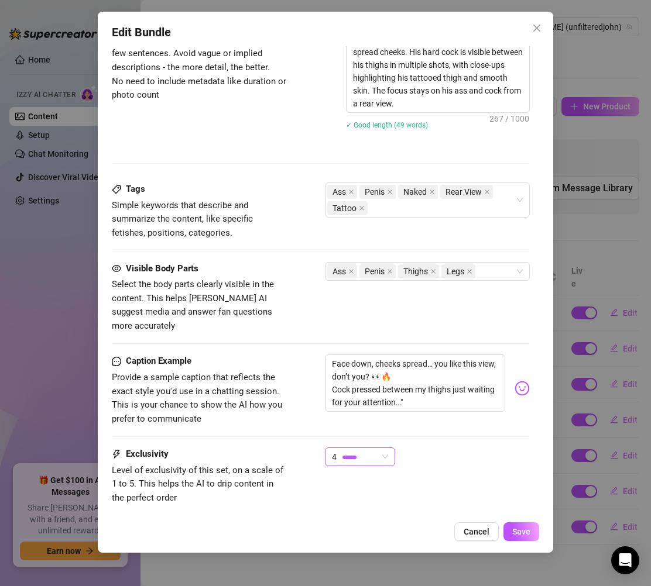
click at [372, 432] on div "Caption Example Provide a sample caption that reflects the exact style you'd us…" at bounding box center [321, 401] width 418 height 93
click at [373, 448] on div "4" at bounding box center [355, 457] width 46 height 18
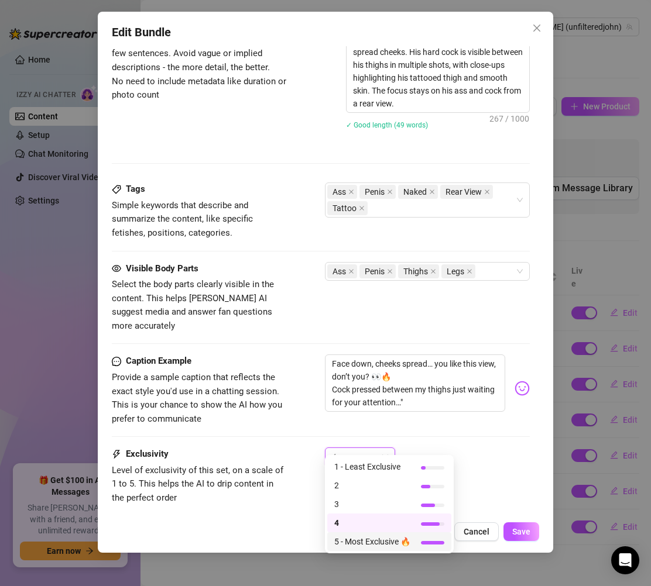
drag, startPoint x: 343, startPoint y: 541, endPoint x: 353, endPoint y: 487, distance: 54.2
click at [343, 541] on span "5 - Most Exclusive 🔥" at bounding box center [372, 541] width 76 height 13
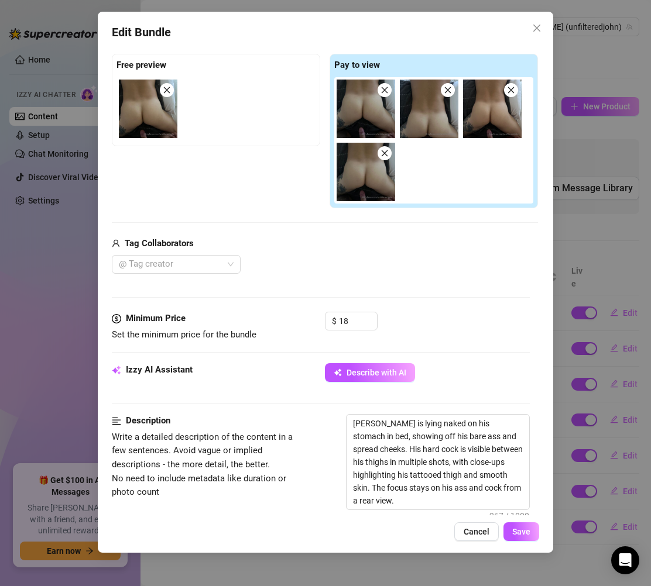
scroll to position [159, 0]
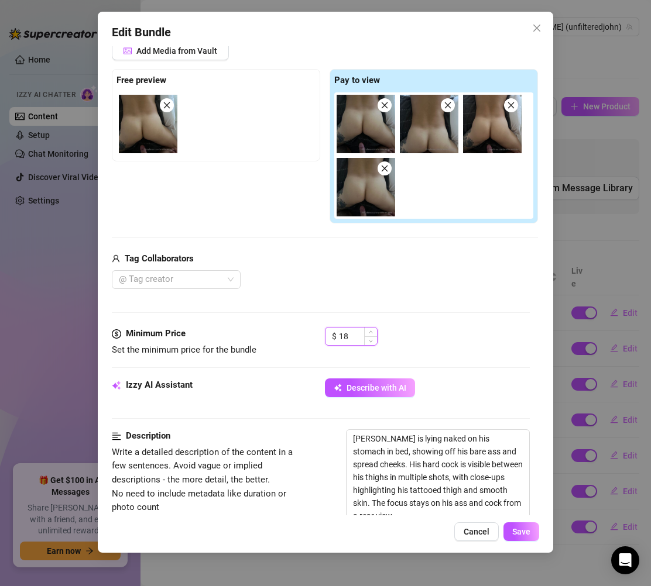
click at [342, 341] on input "18" at bounding box center [358, 337] width 38 height 18
drag, startPoint x: 349, startPoint y: 339, endPoint x: 337, endPoint y: 338, distance: 11.8
click at [337, 338] on div "$ 18" at bounding box center [351, 336] width 53 height 19
click at [493, 317] on div "Media Add Media from Vault Free preview Pay to view Tag Collaborators @ Tag cre…" at bounding box center [321, 173] width 418 height 309
click at [524, 538] on button "Save" at bounding box center [521, 532] width 36 height 19
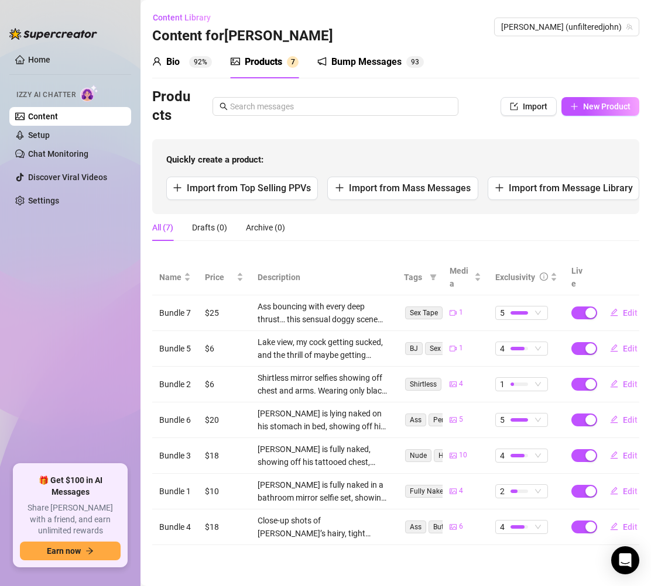
scroll to position [0, 0]
click at [586, 98] on button "New Product" at bounding box center [600, 106] width 78 height 19
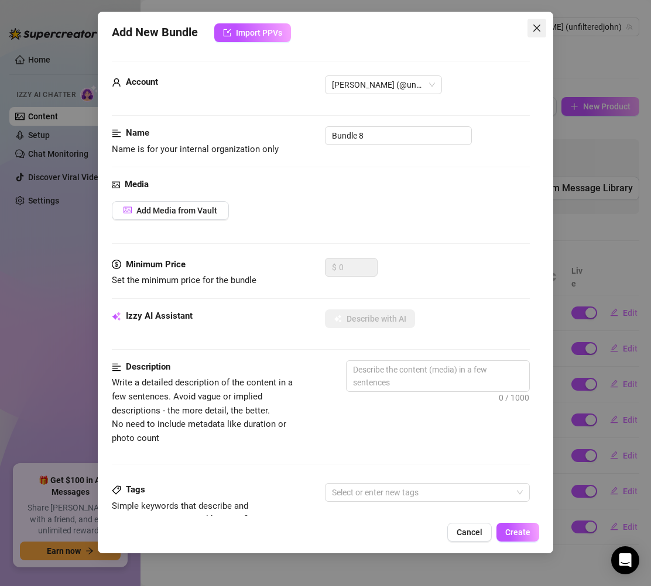
click at [537, 25] on icon "close" at bounding box center [536, 27] width 9 height 9
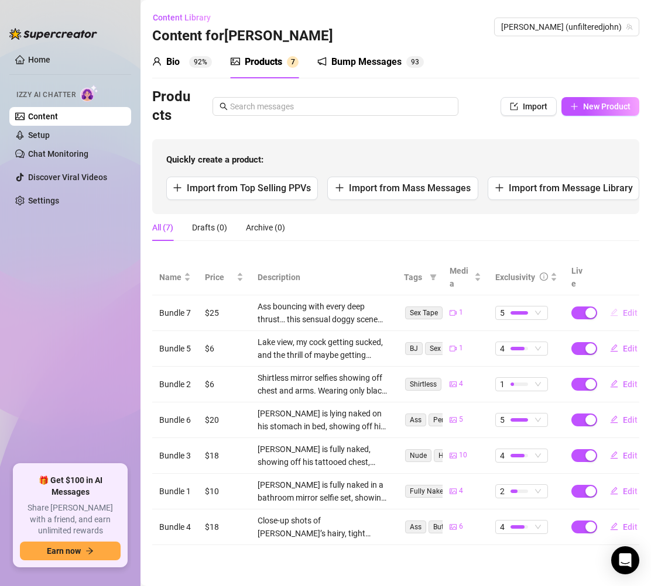
click at [623, 314] on span "Edit" at bounding box center [630, 312] width 15 height 9
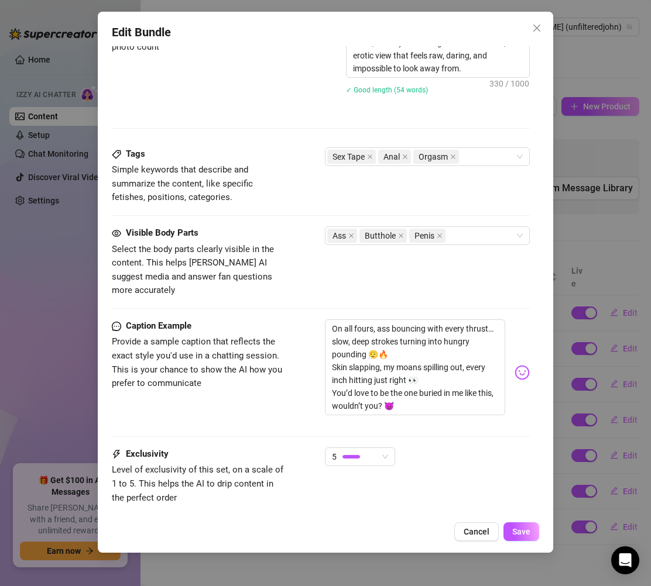
scroll to position [568, 0]
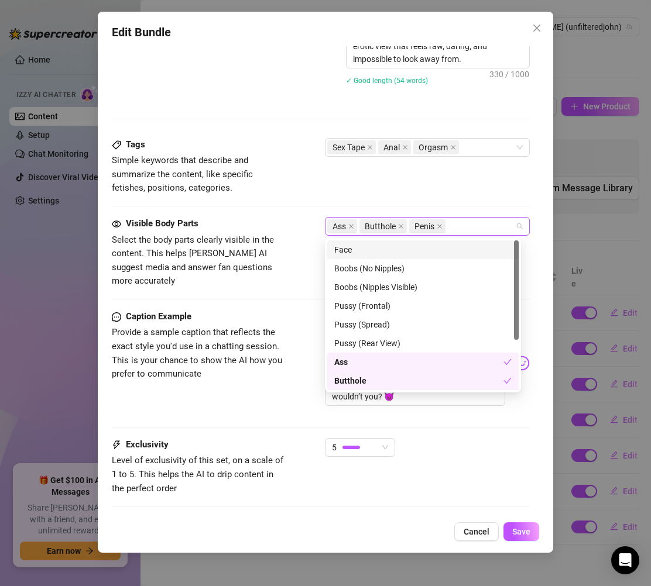
click at [512, 226] on div "Ass Butthole Penis" at bounding box center [427, 226] width 205 height 19
click at [413, 246] on div "Face" at bounding box center [422, 249] width 177 height 13
click at [454, 448] on div "5" at bounding box center [427, 452] width 205 height 29
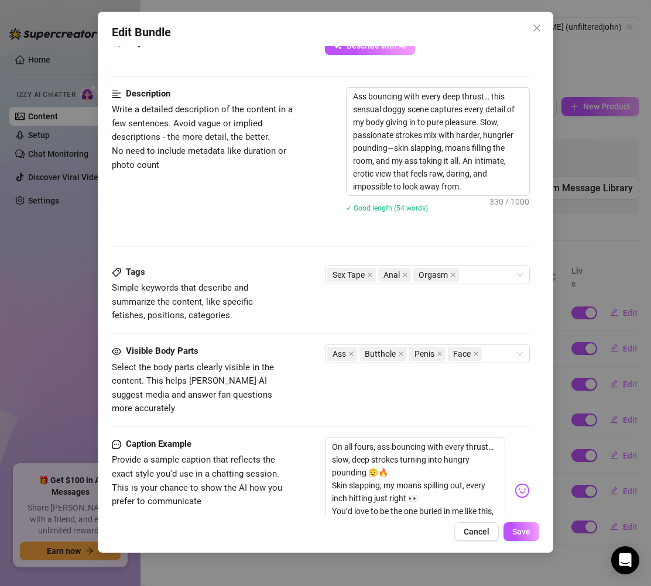
scroll to position [444, 0]
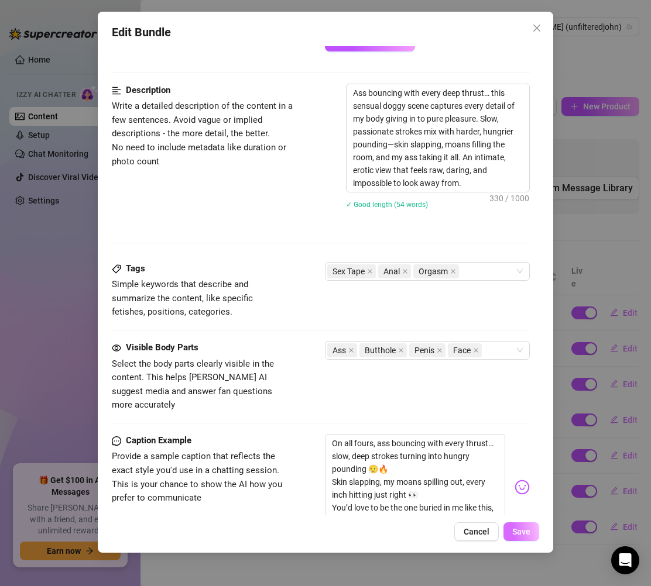
click at [524, 526] on button "Save" at bounding box center [521, 532] width 36 height 19
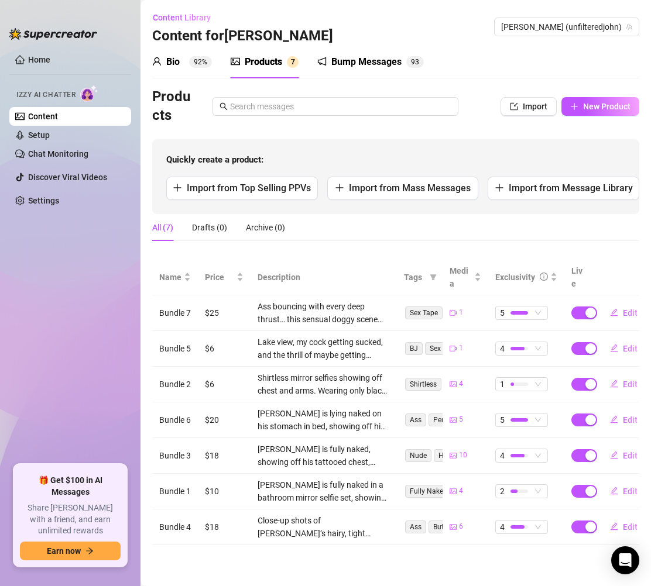
scroll to position [2, 0]
click at [598, 109] on button "New Product" at bounding box center [600, 106] width 78 height 19
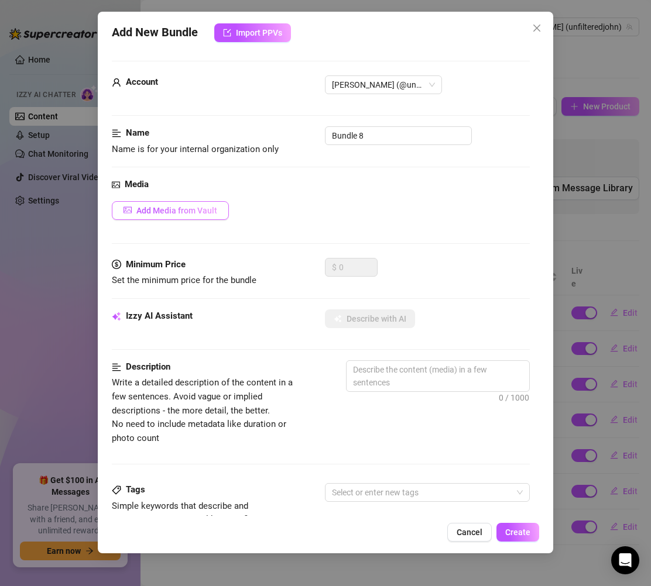
click at [204, 208] on span "Add Media from Vault" at bounding box center [176, 210] width 81 height 9
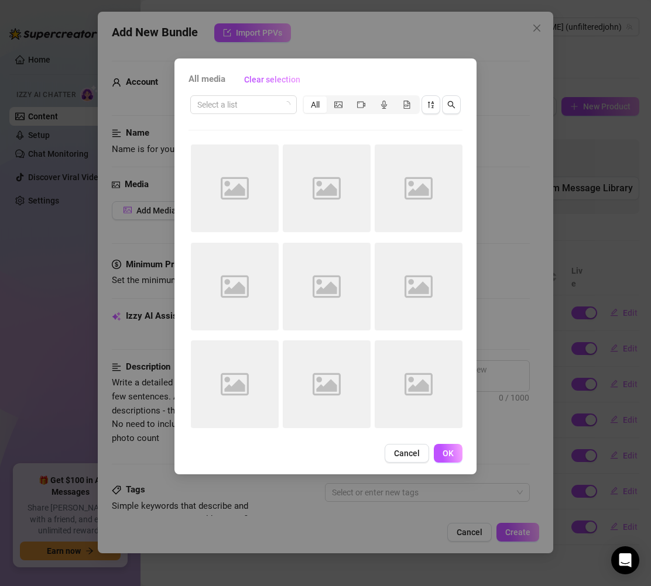
click at [476, 66] on div "All media Clear selection Select a list All Image placeholder Image placeholder…" at bounding box center [325, 267] width 302 height 416
click at [535, 19] on div "All media Clear selection Select a list All Image placeholder Image placeholder…" at bounding box center [325, 293] width 651 height 586
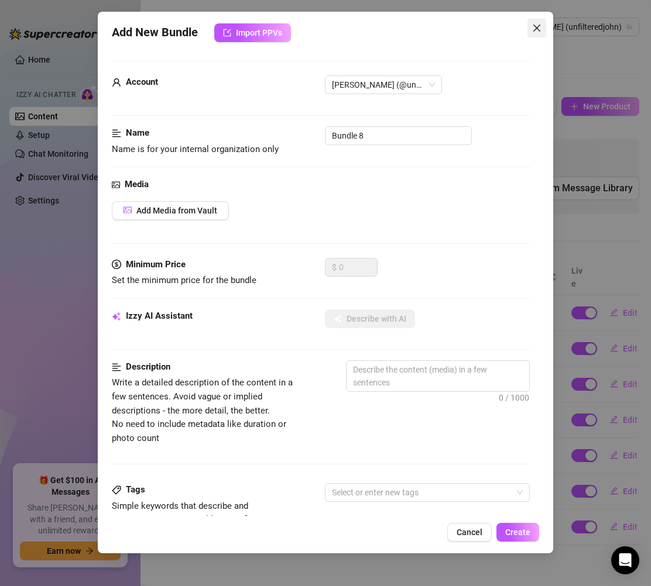
click at [532, 26] on icon "close" at bounding box center [536, 27] width 9 height 9
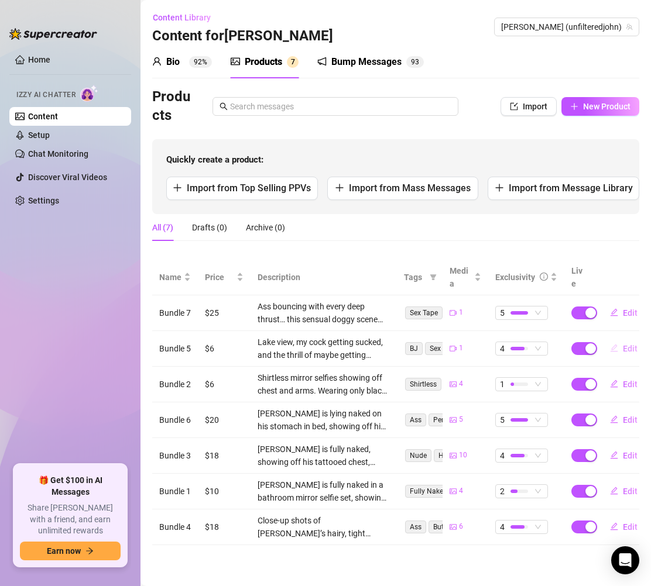
click at [623, 344] on span "Edit" at bounding box center [630, 348] width 15 height 9
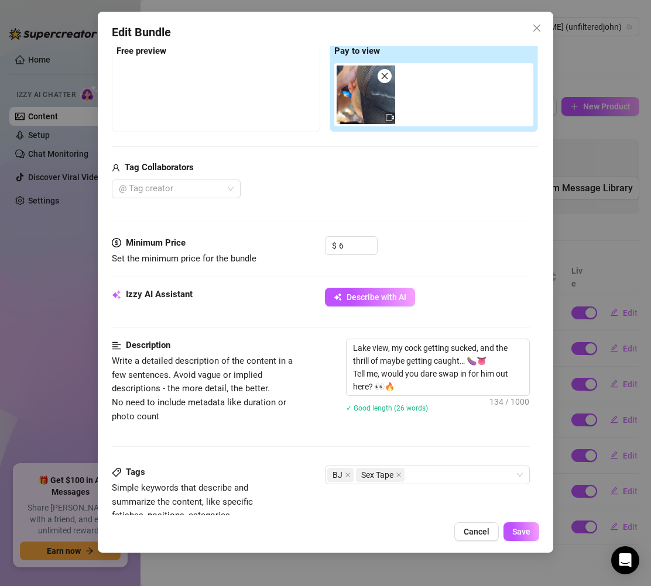
scroll to position [209, 0]
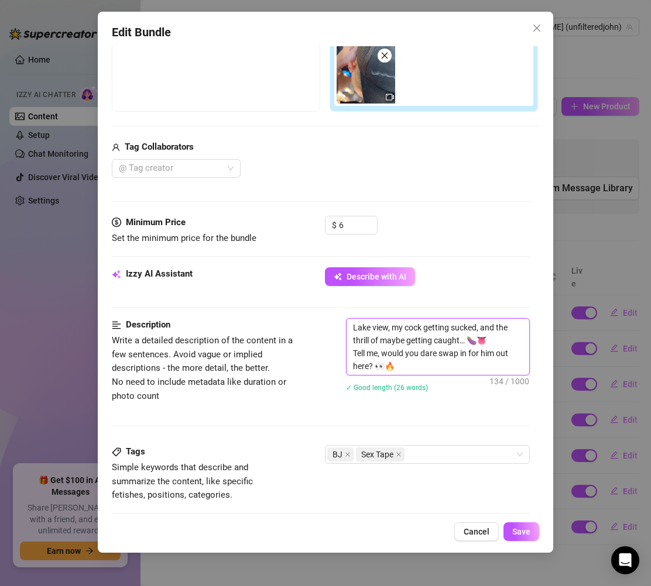
click at [409, 366] on textarea "Lake view, my cock getting sucked, and the thrill of maybe getting caught… 🍆👅 T…" at bounding box center [437, 347] width 183 height 56
drag, startPoint x: 409, startPoint y: 366, endPoint x: 353, endPoint y: 331, distance: 66.6
click at [353, 331] on textarea "Lake view, my cock getting sucked, and the thrill of maybe getting caught… 🍆👅 T…" at bounding box center [437, 347] width 183 height 56
paste textarea "By the edge of the lake, the perfect view in front of us while his lips wrap ar…"
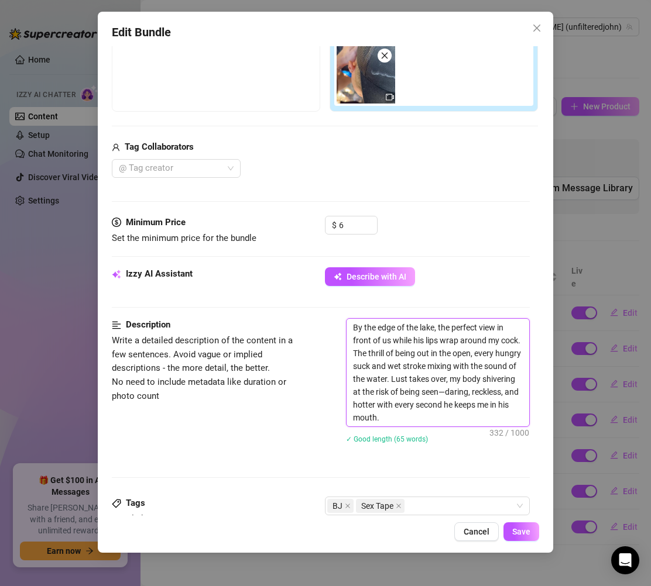
scroll to position [0, 0]
drag, startPoint x: 456, startPoint y: 377, endPoint x: 494, endPoint y: 357, distance: 42.9
click at [494, 357] on textarea "By the edge of the lake, the perfect view in front of us while his lips wrap ar…" at bounding box center [437, 373] width 183 height 108
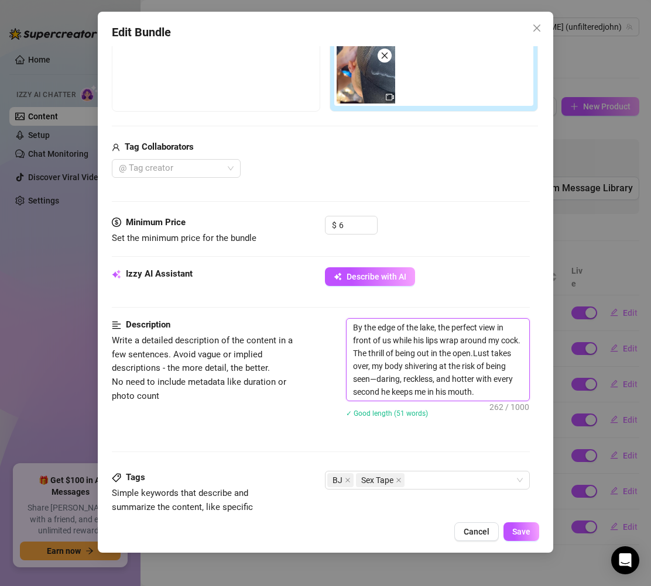
drag, startPoint x: 502, startPoint y: 390, endPoint x: 340, endPoint y: 324, distance: 174.3
click at [340, 324] on div "Description Write a detailed description of the content in a few sentences. Avo…" at bounding box center [321, 375] width 418 height 115
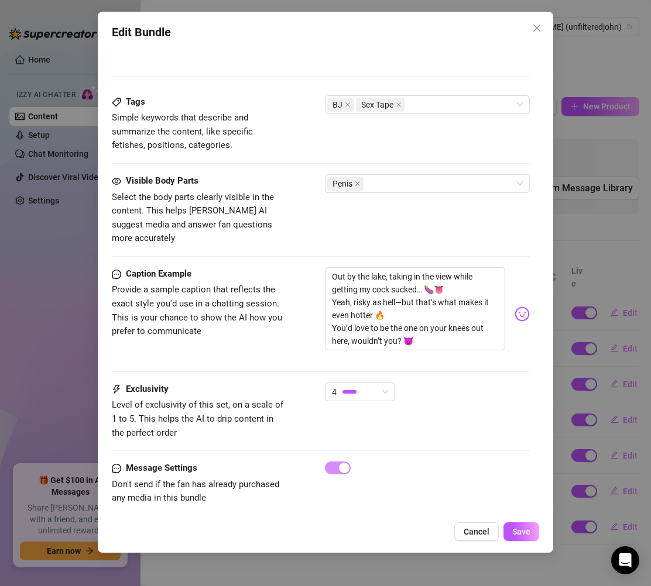
scroll to position [591, 0]
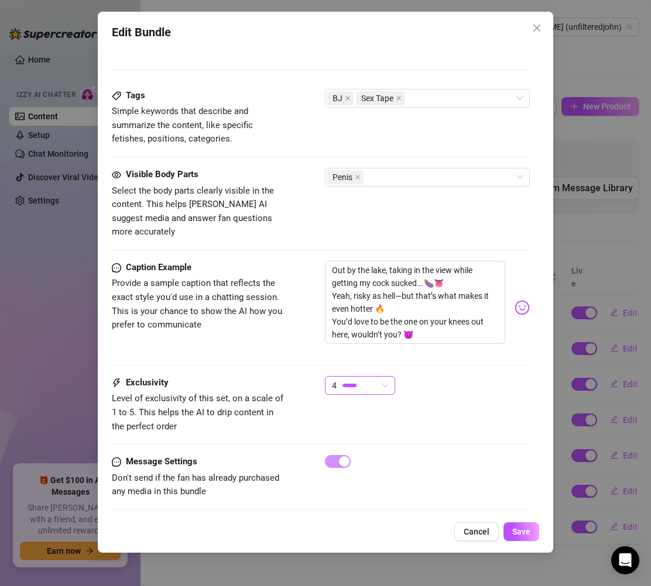
click at [376, 377] on div "4" at bounding box center [355, 386] width 46 height 18
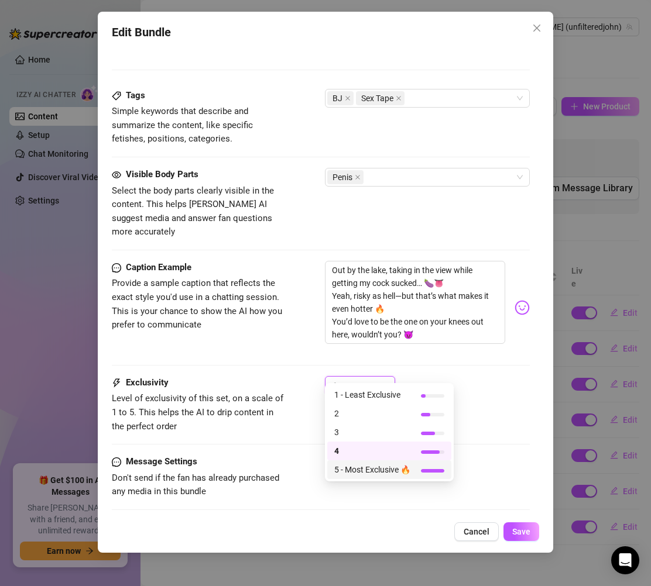
click at [365, 475] on span "5 - Most Exclusive 🔥" at bounding box center [372, 469] width 76 height 13
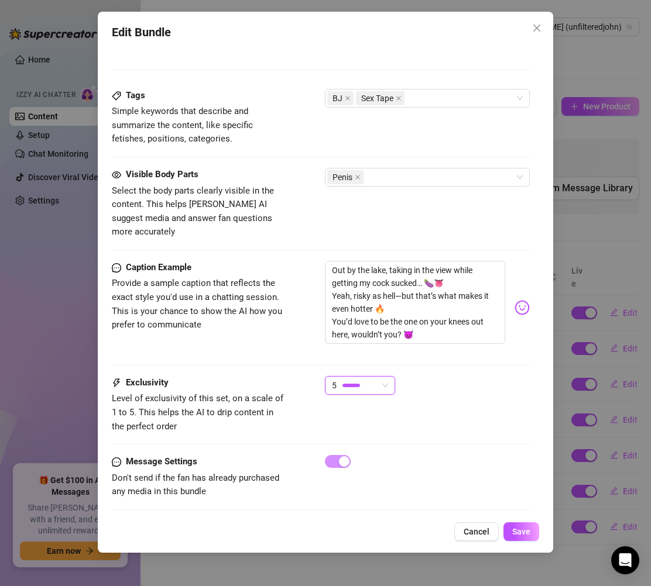
click at [466, 404] on div "Exclusivity Level of exclusivity of this set, on a scale of 1 to 5. This helps …" at bounding box center [321, 404] width 418 height 57
drag, startPoint x: 416, startPoint y: 324, endPoint x: 288, endPoint y: 205, distance: 174.8
click at [320, 204] on div "Visible Body Parts Select the body parts clearly visible in the content. This h…" at bounding box center [321, 203] width 418 height 71
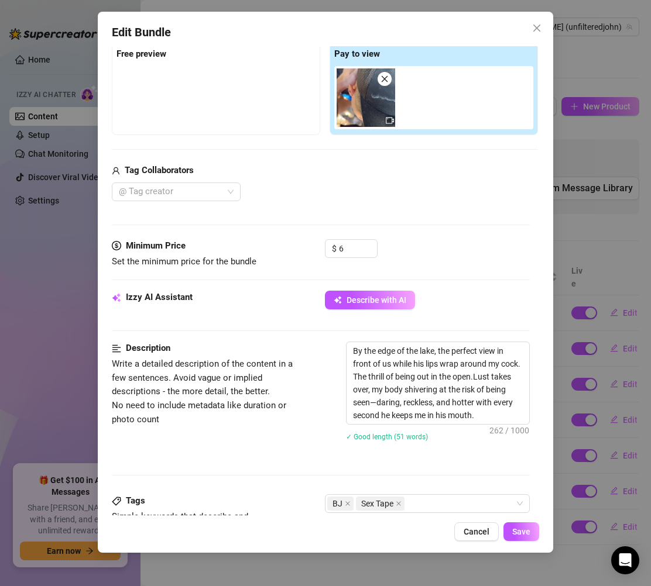
scroll to position [185, 0]
click at [356, 252] on input "6" at bounding box center [358, 250] width 38 height 18
click at [482, 230] on div "Media Add Media from Vault Free preview Pay to view Tag Collaborators @ Tag cre…" at bounding box center [321, 116] width 418 height 247
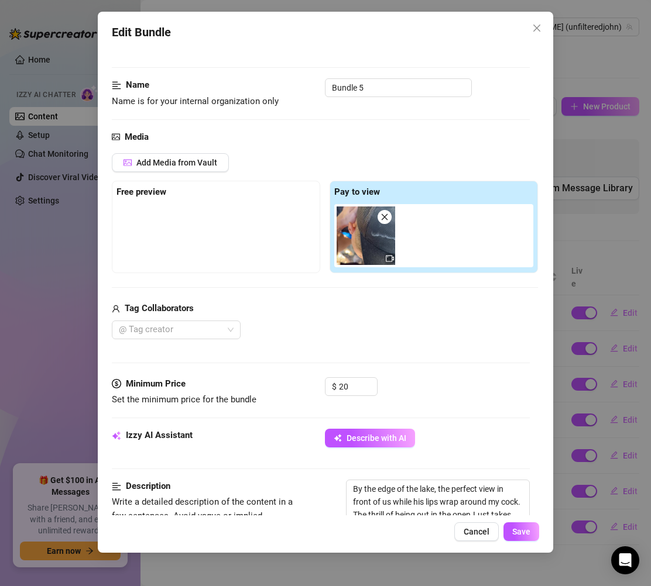
scroll to position [0, 0]
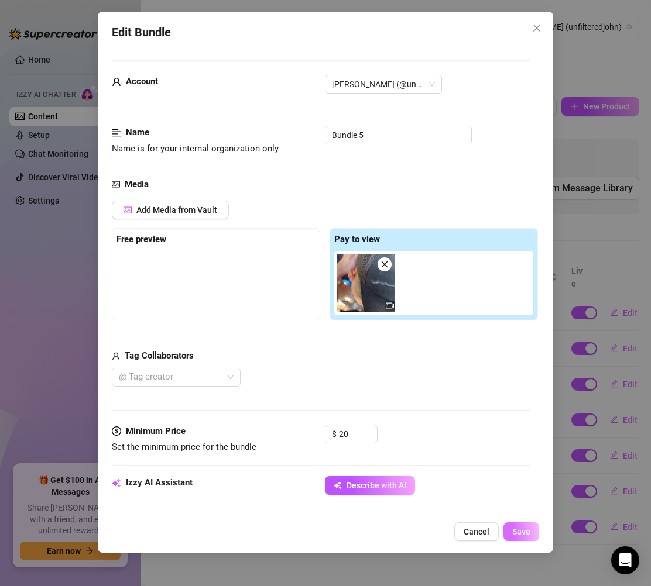
click at [527, 534] on span "Save" at bounding box center [521, 531] width 18 height 9
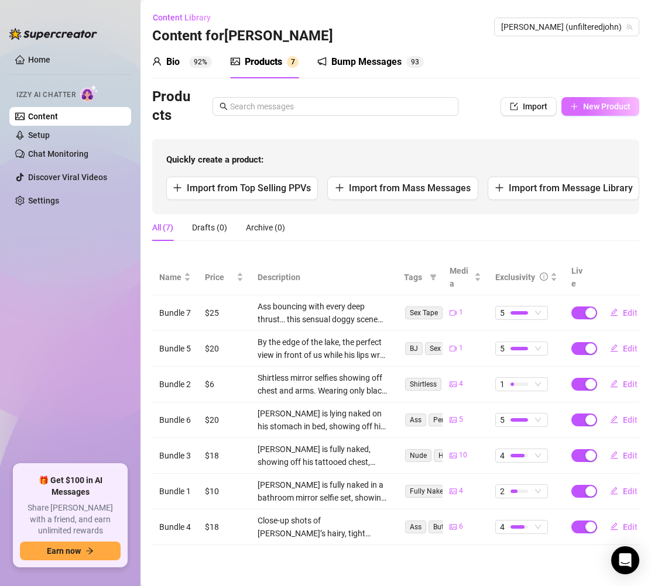
click at [603, 103] on span "New Product" at bounding box center [606, 106] width 47 height 9
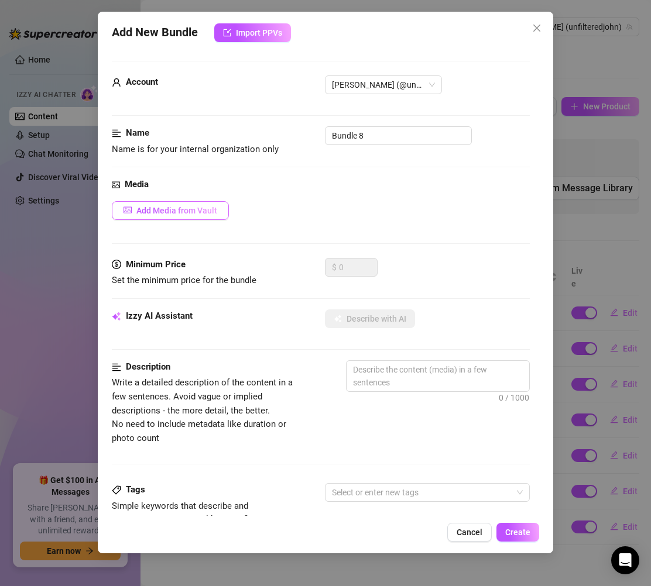
click at [198, 199] on div "Media Add Media from Vault" at bounding box center [321, 218] width 418 height 80
click at [198, 202] on button "Add Media from Vault" at bounding box center [170, 210] width 117 height 19
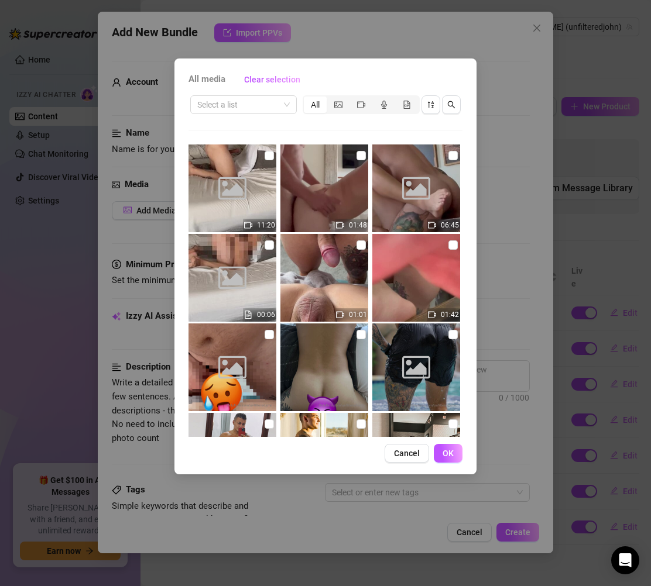
click at [324, 290] on img at bounding box center [324, 278] width 88 height 88
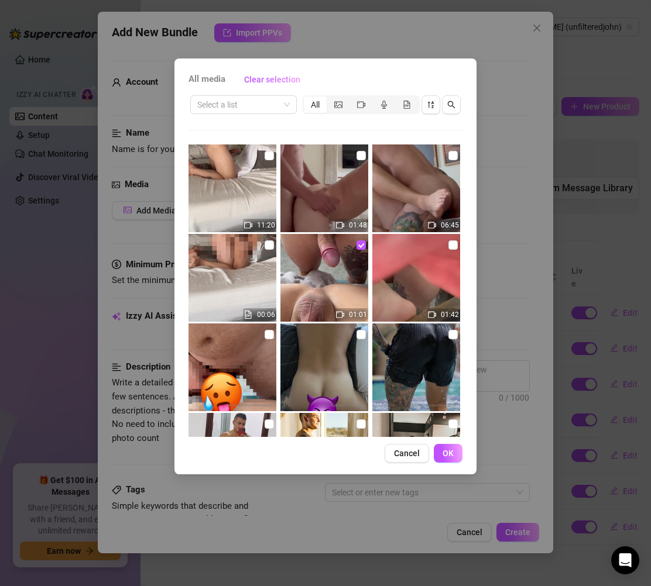
click at [444, 456] on span "OK" at bounding box center [447, 453] width 11 height 9
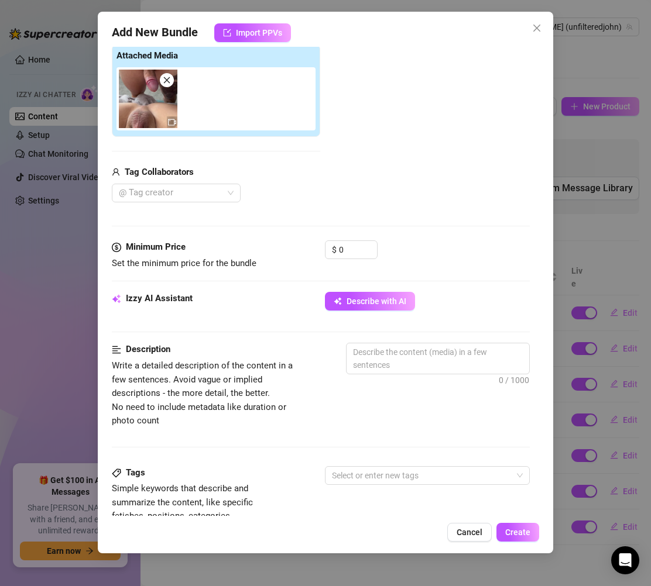
scroll to position [191, 0]
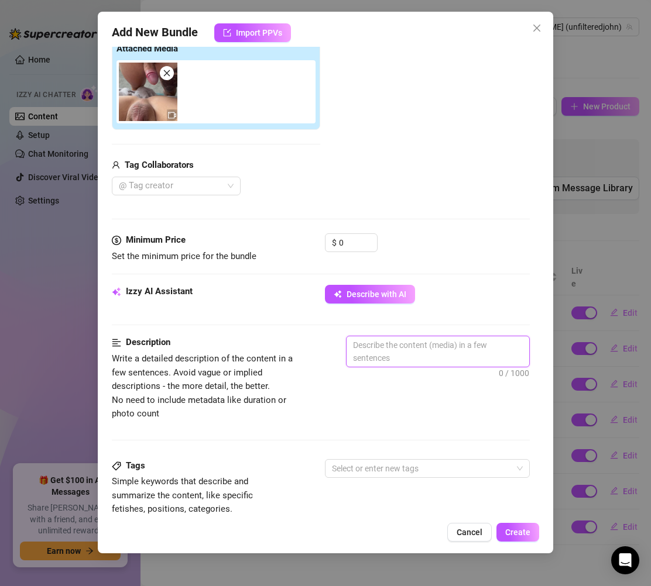
click at [456, 352] on textarea at bounding box center [437, 352] width 183 height 30
paste textarea "Lube slick on my cock, I press in slow and deep, sinking into his tight asshole…"
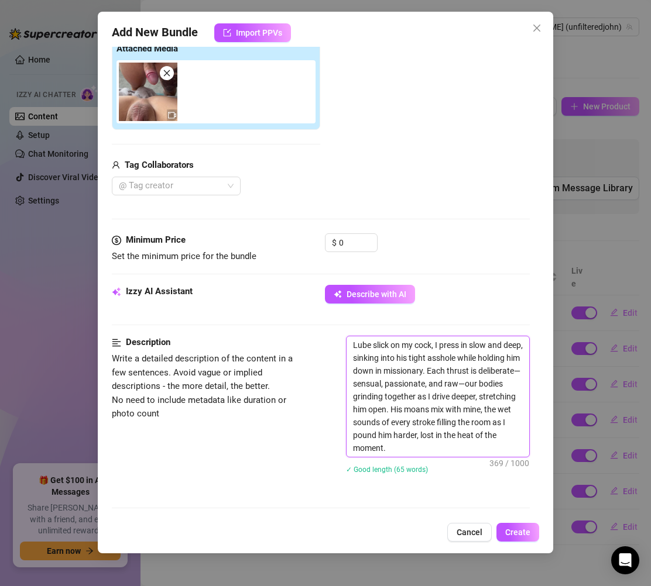
scroll to position [0, 0]
click at [436, 386] on textarea "Lube slick on my cock, I press in slow and deep, sinking into his tight asshole…" at bounding box center [437, 397] width 183 height 121
click at [360, 400] on textarea "Lube slick on my cock, I press in slow and deep, sinking into his tight asshole…" at bounding box center [437, 397] width 183 height 121
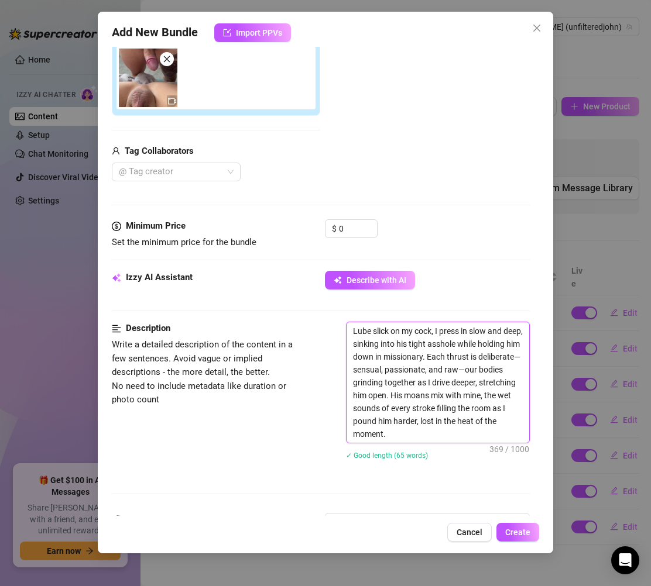
scroll to position [206, 0]
click at [453, 435] on textarea "Lube slick on my cock, I press in slow and deep, sinking into his tight asshole…" at bounding box center [437, 382] width 183 height 121
drag, startPoint x: 453, startPoint y: 435, endPoint x: 344, endPoint y: 305, distance: 170.3
click at [344, 305] on form "Account John (@unfilteredjohn) Name Name is for your internal organization only…" at bounding box center [321, 388] width 418 height 1067
click at [468, 437] on textarea "Lube slick on my cock, I press in slow and deep, sinking into his tight asshole…" at bounding box center [437, 382] width 183 height 121
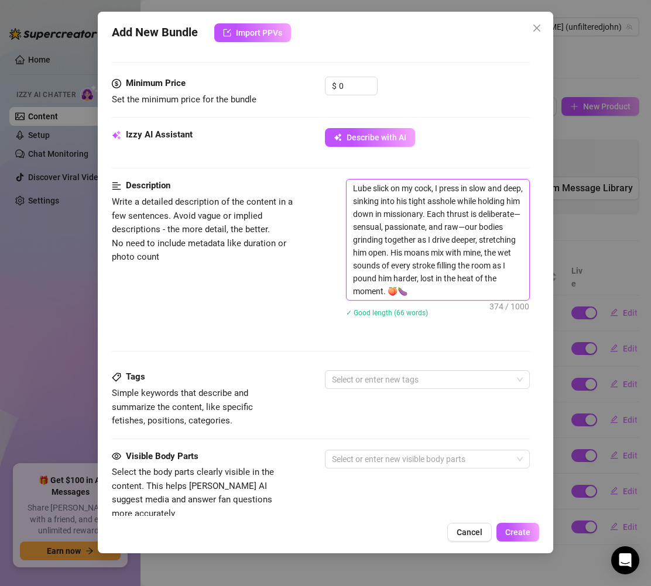
scroll to position [348, 0]
click at [397, 377] on div at bounding box center [421, 380] width 188 height 16
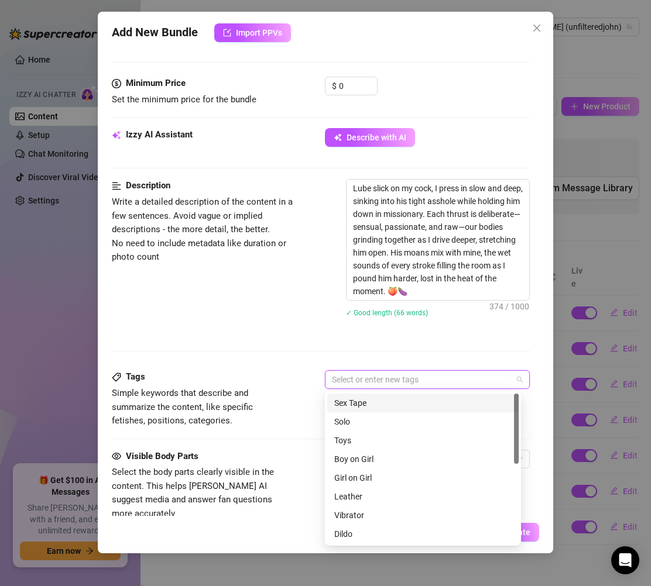
click at [356, 400] on div "Sex Tape" at bounding box center [422, 403] width 177 height 13
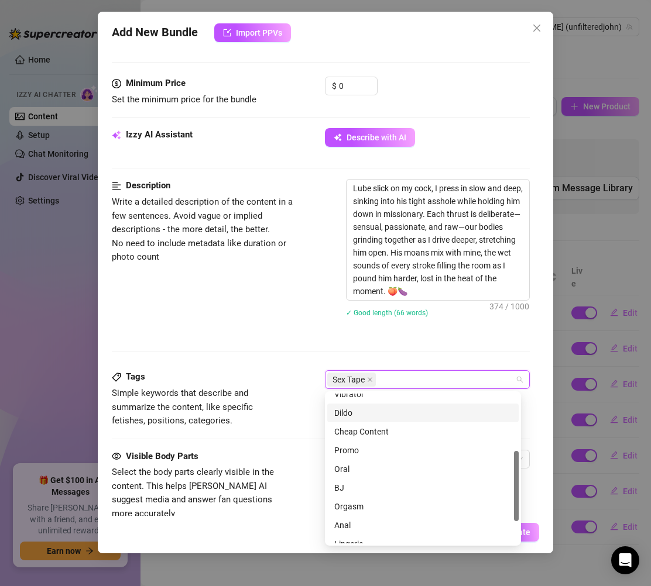
scroll to position [123, 0]
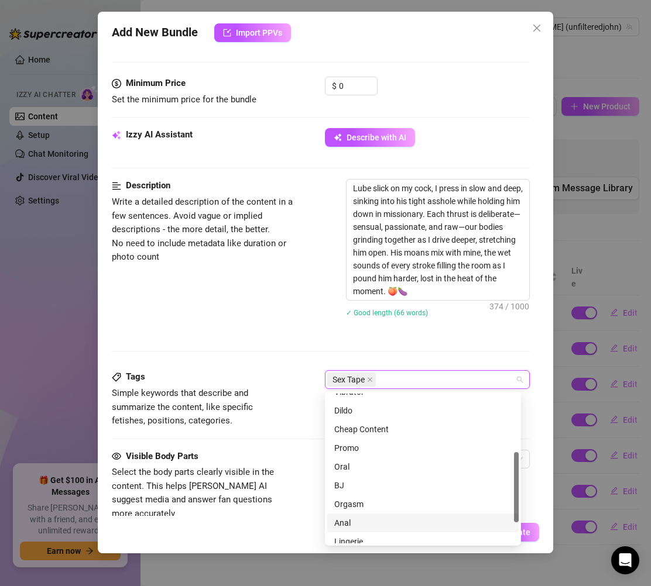
click at [356, 523] on div "Anal" at bounding box center [422, 523] width 177 height 13
click at [362, 509] on div "Orgasm" at bounding box center [422, 504] width 177 height 13
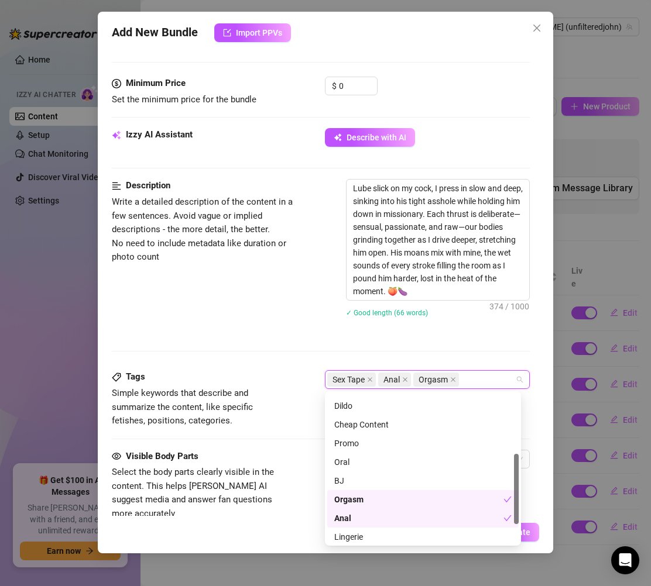
scroll to position [136, 0]
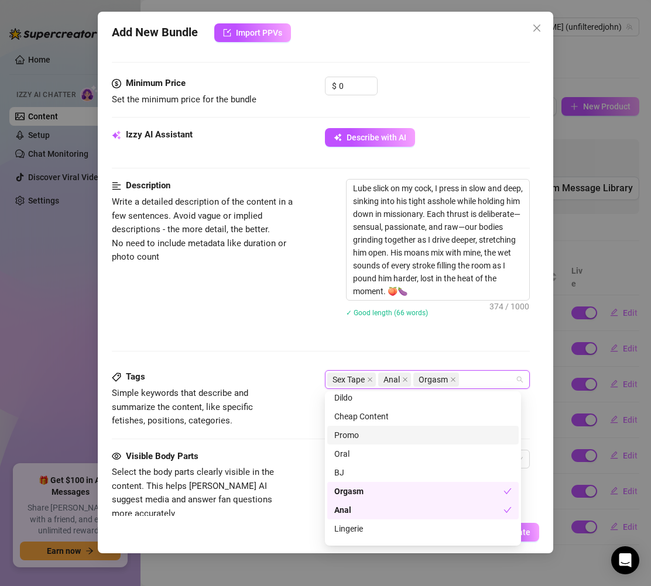
click at [293, 352] on div "Description Write a detailed description of the content in a few sentences. Avo…" at bounding box center [321, 274] width 418 height 191
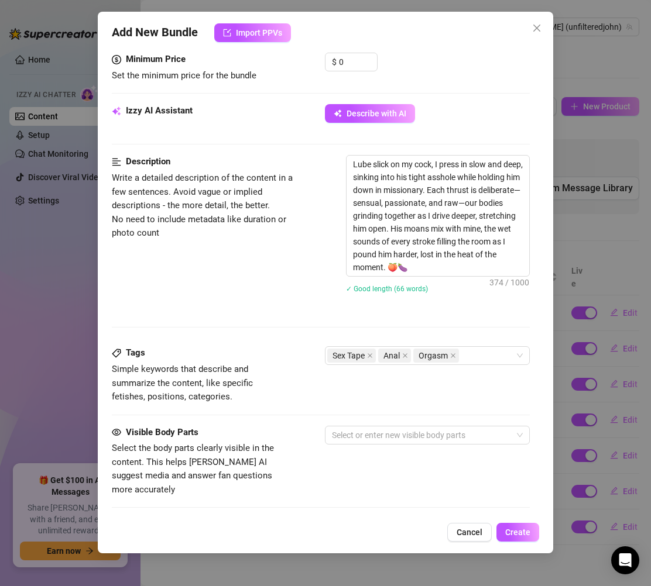
scroll to position [373, 0]
click at [367, 432] on div at bounding box center [421, 435] width 188 height 16
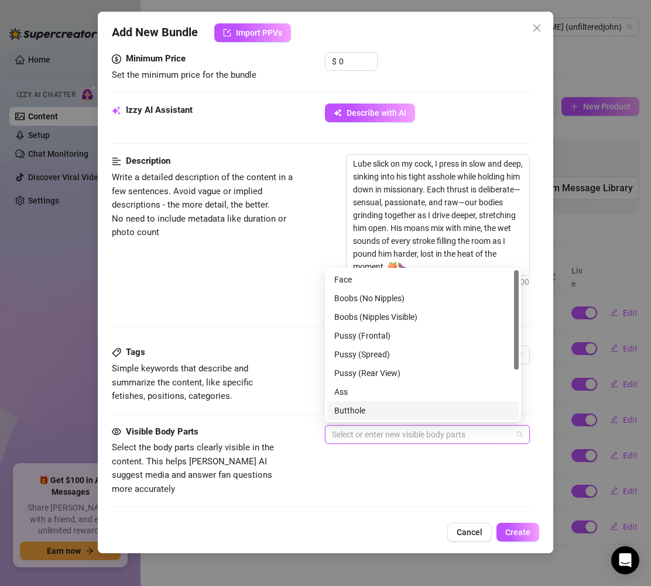
click at [352, 406] on div "Butthole" at bounding box center [422, 410] width 177 height 13
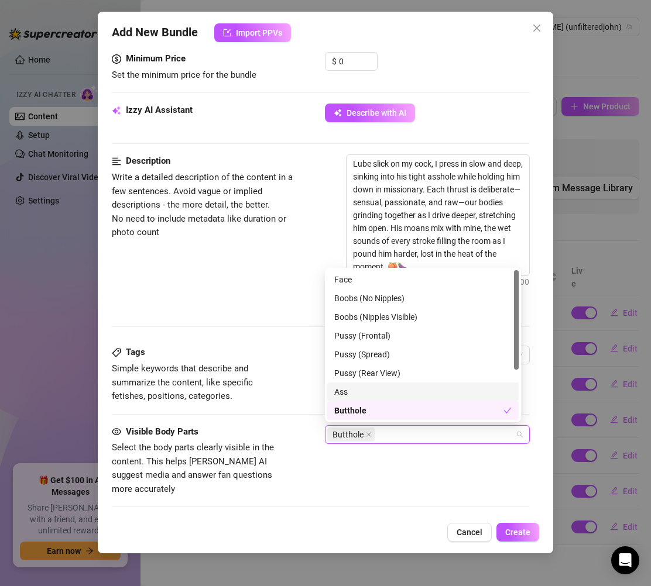
click at [344, 376] on div "Pussy (Rear View)" at bounding box center [422, 373] width 177 height 13
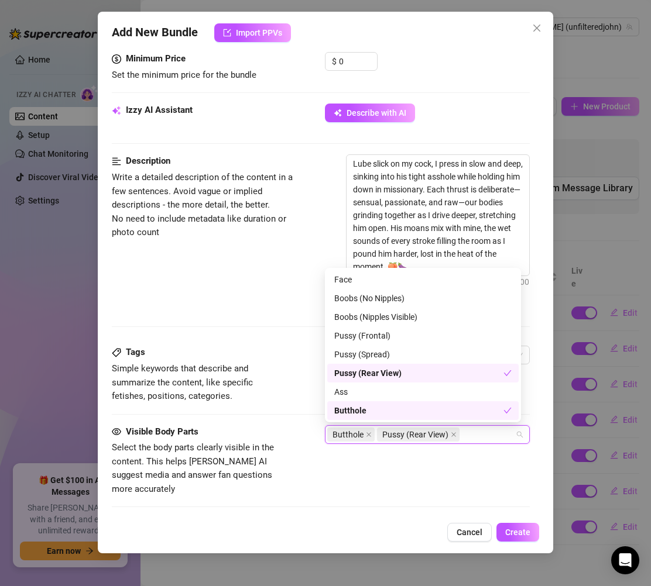
click at [353, 365] on div "Pussy (Rear View)" at bounding box center [422, 373] width 191 height 19
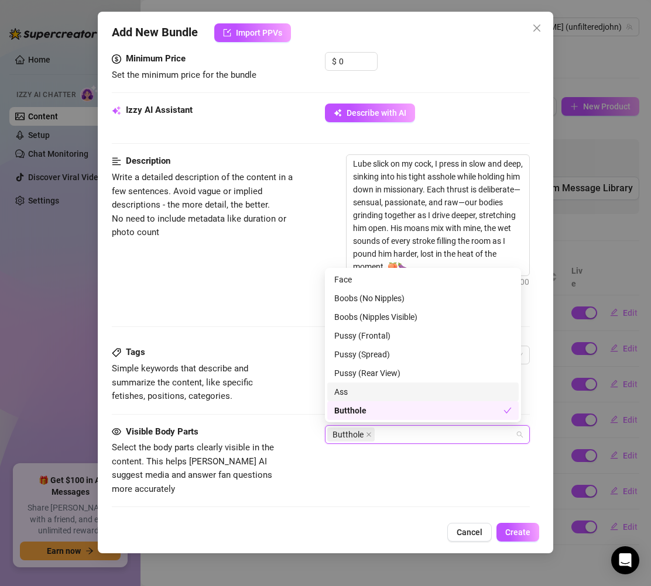
click at [352, 387] on div "Ass" at bounding box center [422, 392] width 177 height 13
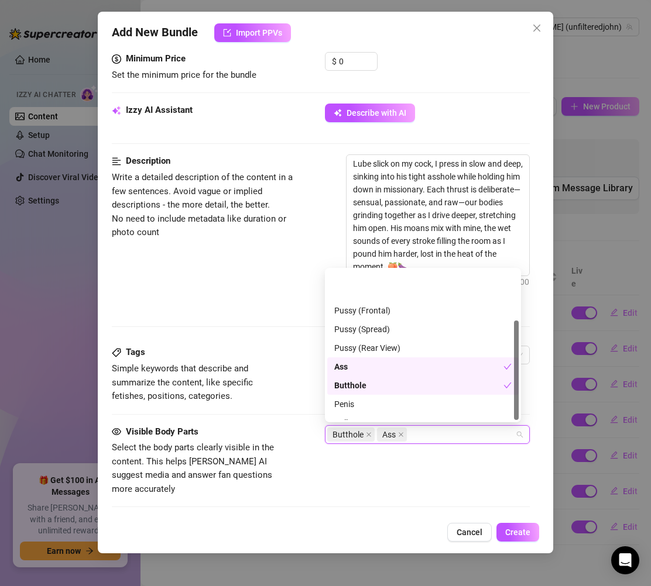
scroll to position [75, 0]
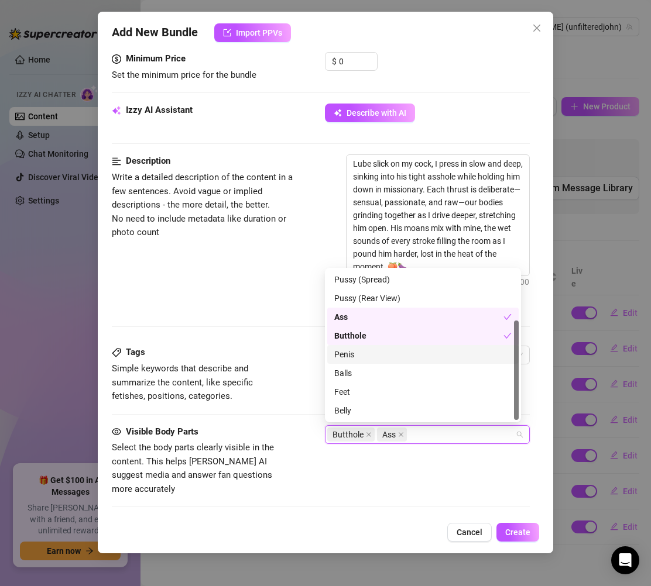
click at [364, 349] on div "Penis" at bounding box center [422, 354] width 177 height 13
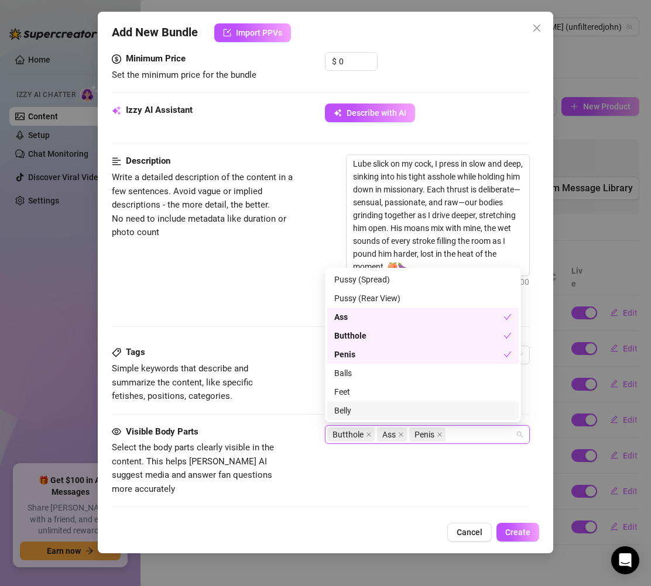
click at [349, 408] on div "Belly" at bounding box center [422, 410] width 177 height 13
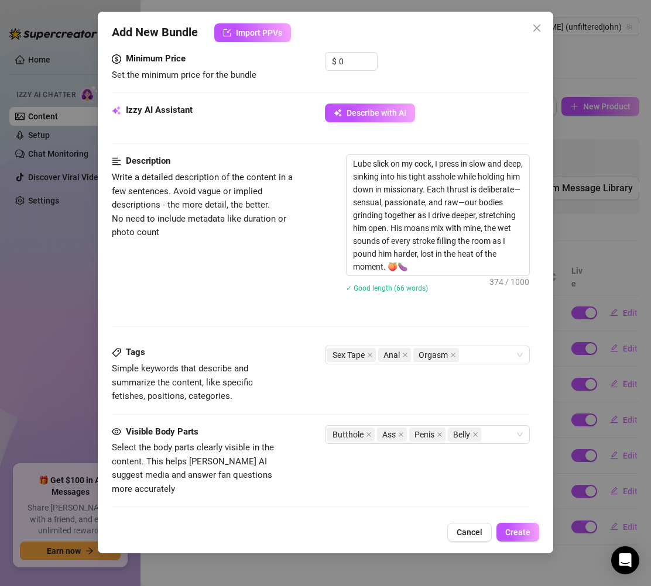
click at [449, 480] on div "Visible Body Parts Select the body parts clearly visible in the content. This h…" at bounding box center [321, 460] width 418 height 71
drag, startPoint x: 467, startPoint y: 270, endPoint x: 323, endPoint y: 159, distance: 182.3
click at [323, 159] on div "Description Write a detailed description of the content in a few sentences. Avo…" at bounding box center [321, 230] width 418 height 153
click at [355, 518] on textarea at bounding box center [415, 541] width 180 height 47
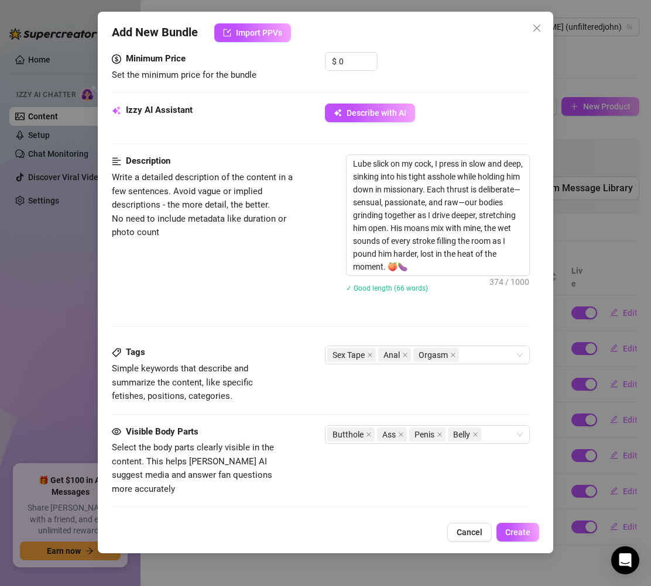
paste textarea "Lube dripping, sliding in slow till his tight ass swallows me whole 🍑🍆 Missiona…"
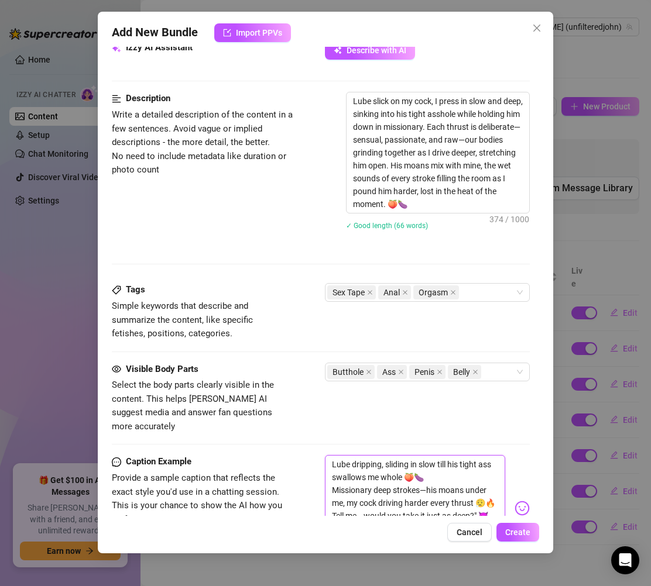
scroll to position [634, 0]
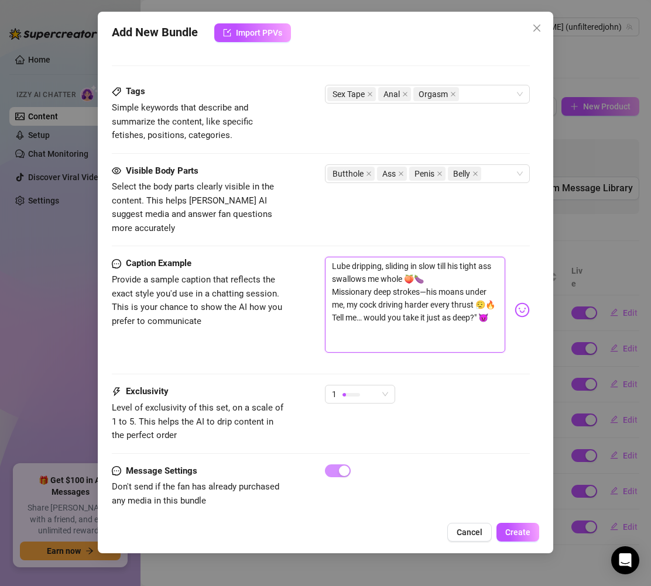
click at [480, 294] on textarea "Lube dripping, sliding in slow till his tight ass swallows me whole 🍑🍆 Missiona…" at bounding box center [415, 305] width 180 height 96
click at [480, 317] on textarea "Lube dripping, sliding in slow till his tight ass swallows me whole 🍑🍆 Missiona…" at bounding box center [415, 305] width 180 height 96
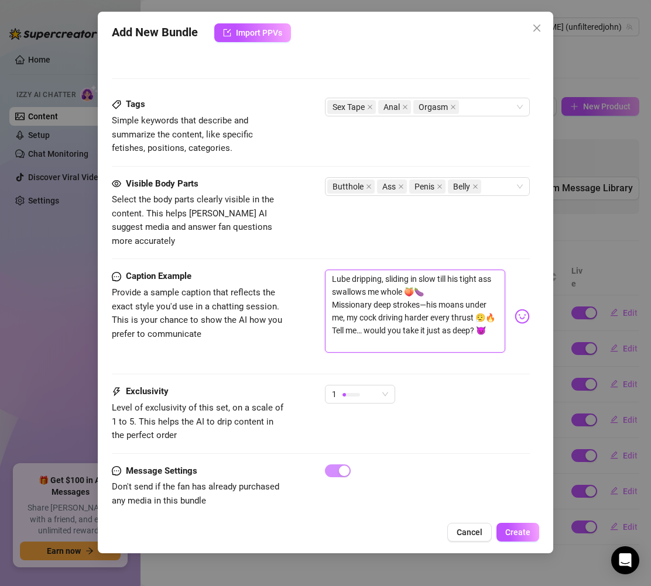
scroll to position [621, 0]
click at [370, 386] on div "1" at bounding box center [355, 395] width 46 height 18
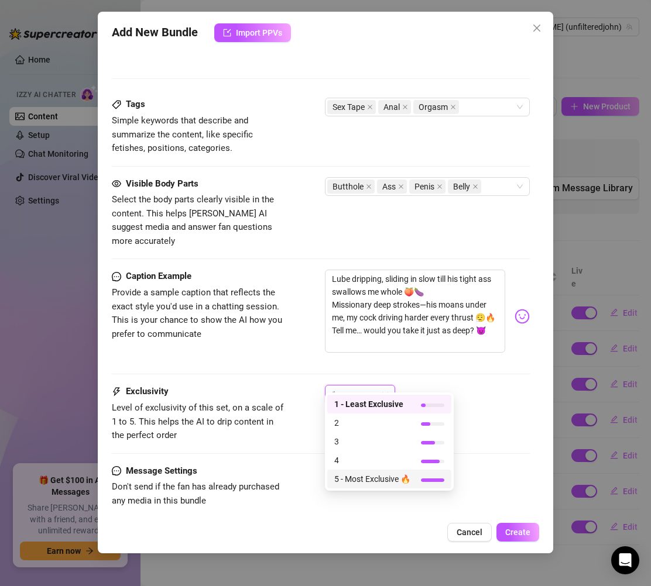
click at [368, 481] on span "5 - Most Exclusive 🔥" at bounding box center [372, 479] width 76 height 13
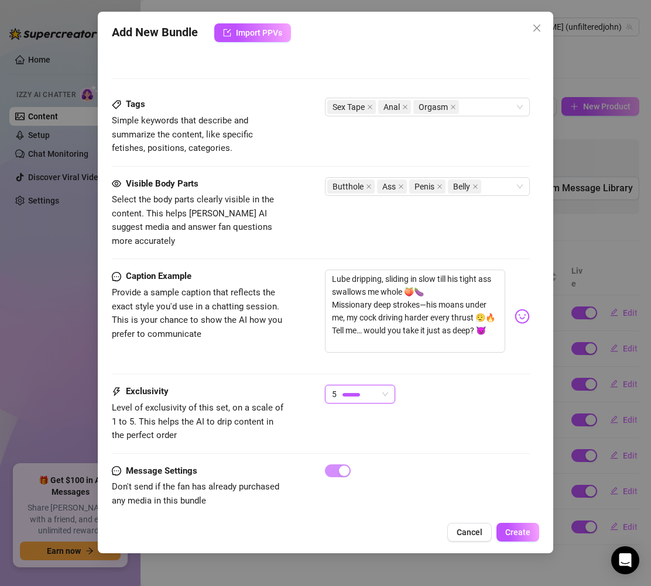
click at [296, 348] on div "Caption Example Provide a sample caption that reflects the exact style you'd us…" at bounding box center [321, 317] width 418 height 94
click at [529, 366] on div "Account John (@unfilteredjohn) Name Name is for your internal organization only…" at bounding box center [325, 281] width 427 height 469
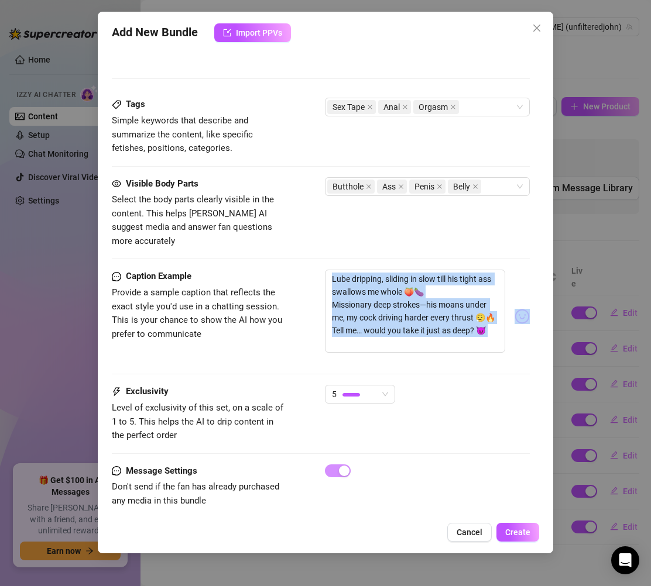
drag, startPoint x: 530, startPoint y: 366, endPoint x: 547, endPoint y: 282, distance: 85.4
click at [547, 282] on div "Add New Bundle Import PPVs Account John (@unfilteredjohn) Name Name is for your…" at bounding box center [325, 283] width 455 height 542
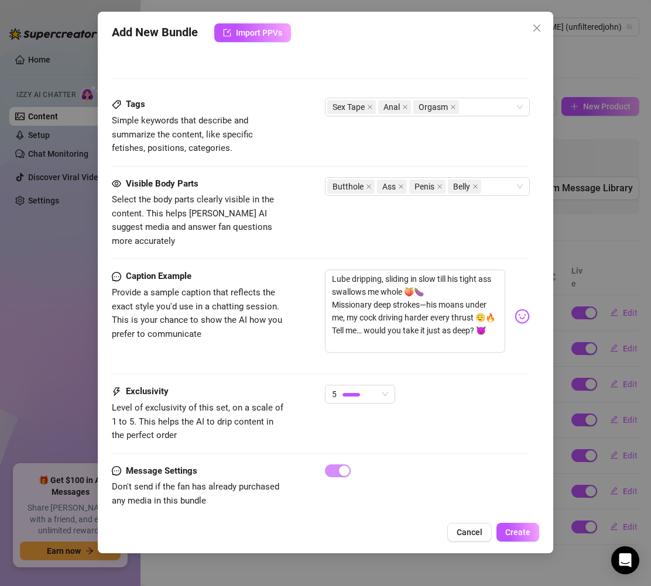
click at [529, 333] on div "Account John (@unfilteredjohn) Name Name is for your internal organization only…" at bounding box center [325, 281] width 427 height 469
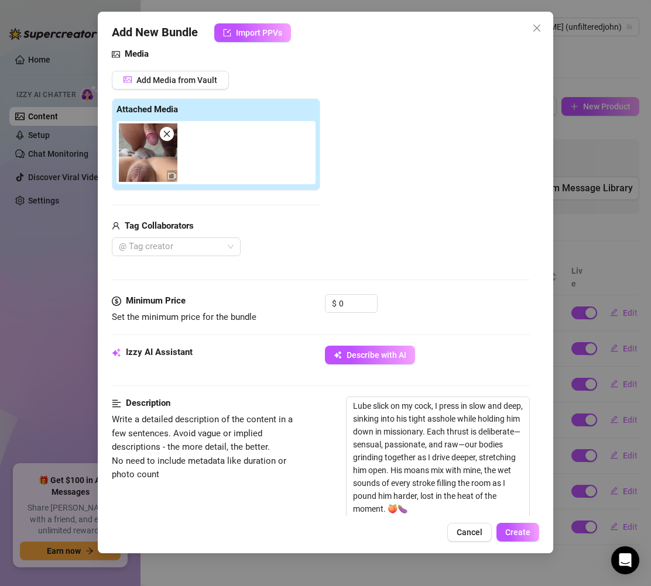
scroll to position [125, 0]
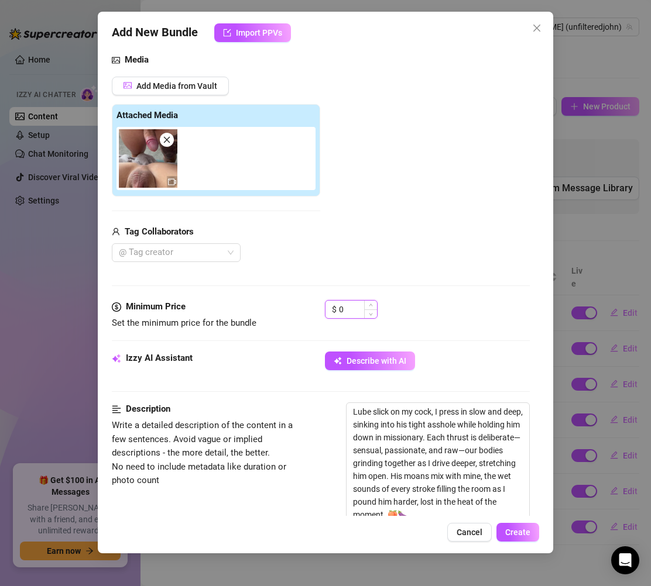
click at [364, 315] on div "0" at bounding box center [358, 310] width 38 height 18
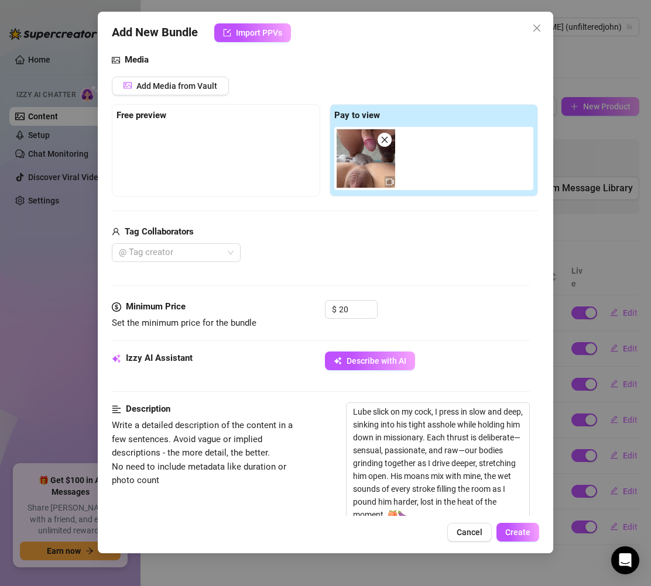
click at [422, 223] on div "Add Media from Vault Free preview Pay to view Tag Collaborators @ Tag creator" at bounding box center [325, 170] width 426 height 186
click at [519, 530] on span "Create" at bounding box center [517, 532] width 25 height 9
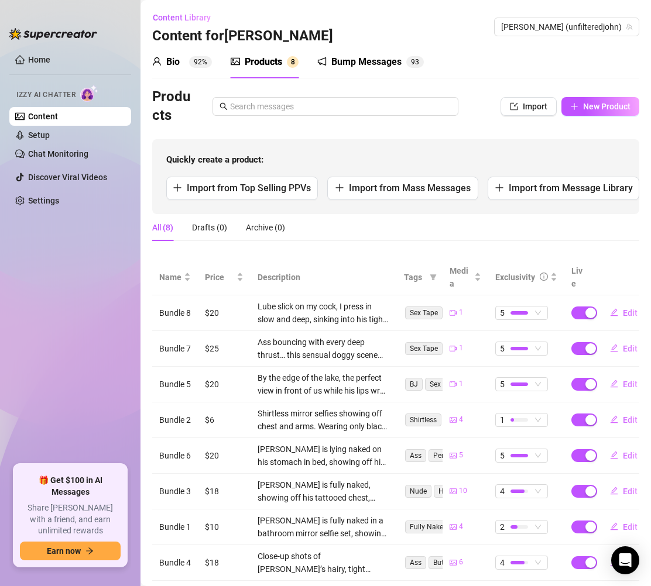
scroll to position [0, 0]
click at [626, 310] on span "Edit" at bounding box center [630, 312] width 15 height 9
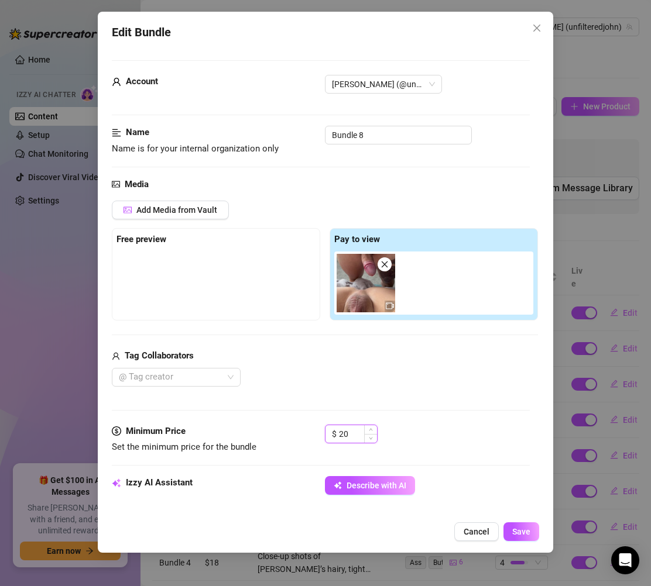
click at [361, 429] on input "20" at bounding box center [358, 434] width 38 height 18
click at [528, 534] on span "Save" at bounding box center [521, 531] width 18 height 9
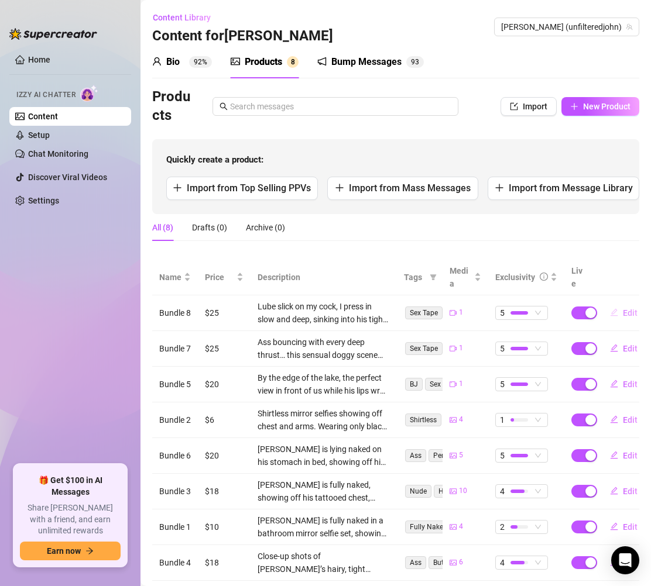
click at [630, 307] on button "Edit" at bounding box center [623, 313] width 46 height 19
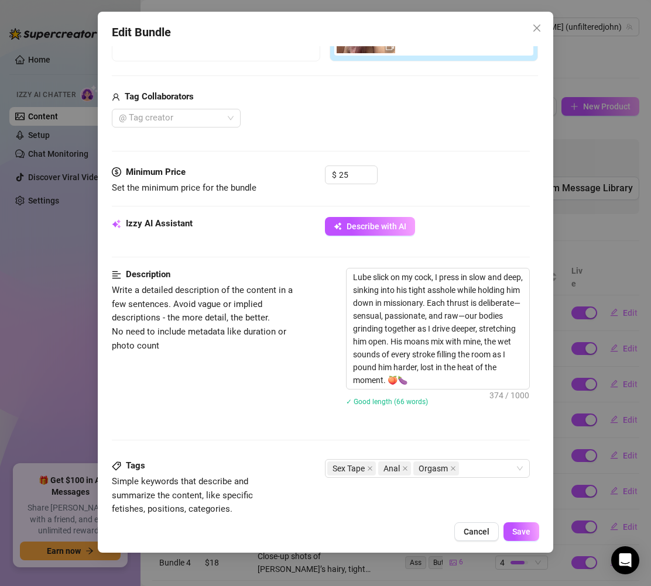
scroll to position [357, 0]
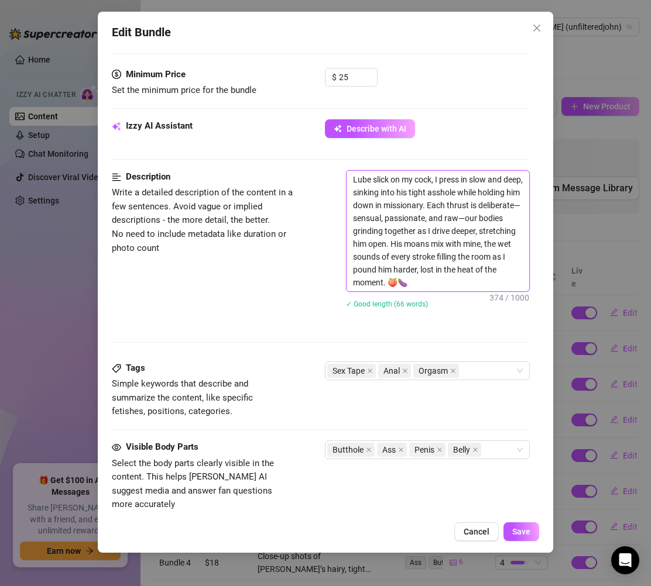
click at [406, 184] on textarea "Lube slick on my cock, I press in slow and deep, sinking into his tight asshole…" at bounding box center [437, 231] width 183 height 121
click at [427, 188] on textarea "Lube slick on my cock, I press in slow and deep, sinking into his tight asshole…" at bounding box center [437, 231] width 183 height 121
click at [455, 193] on textarea "Lube slick on my cock, I press in slow and deep, sinking into his tight asshole…" at bounding box center [437, 231] width 183 height 121
click at [486, 536] on span "Cancel" at bounding box center [476, 531] width 26 height 9
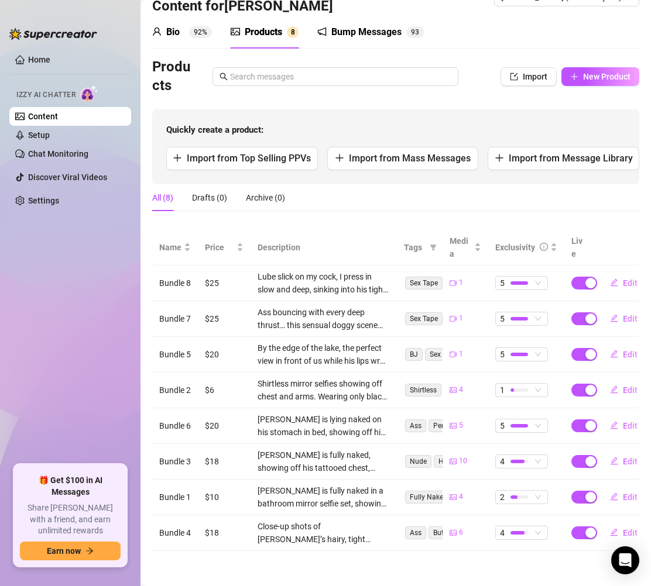
scroll to position [38, 0]
click at [617, 488] on button "Edit" at bounding box center [623, 497] width 46 height 19
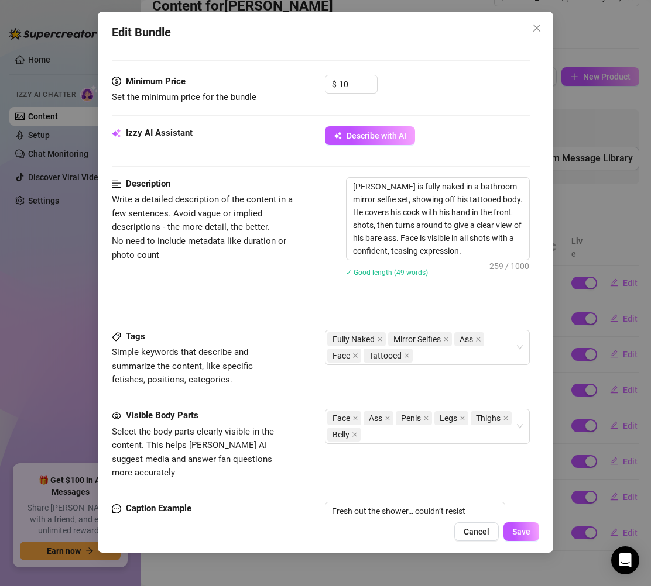
scroll to position [472, 0]
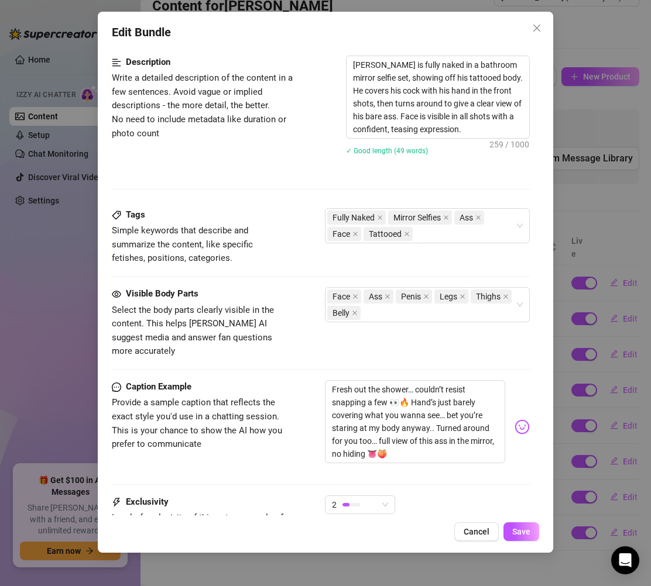
click at [617, 212] on div "Edit Bundle Account John (@unfilteredjohn) Name Name is for your internal organ…" at bounding box center [325, 293] width 651 height 586
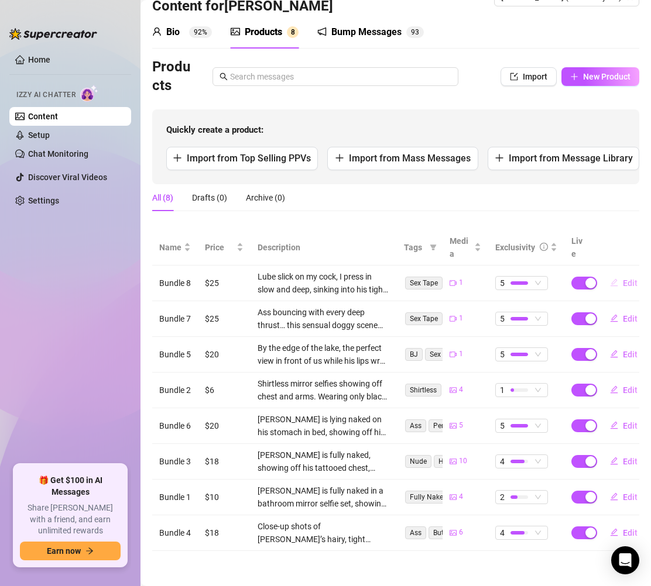
click at [623, 279] on span "Edit" at bounding box center [630, 283] width 15 height 9
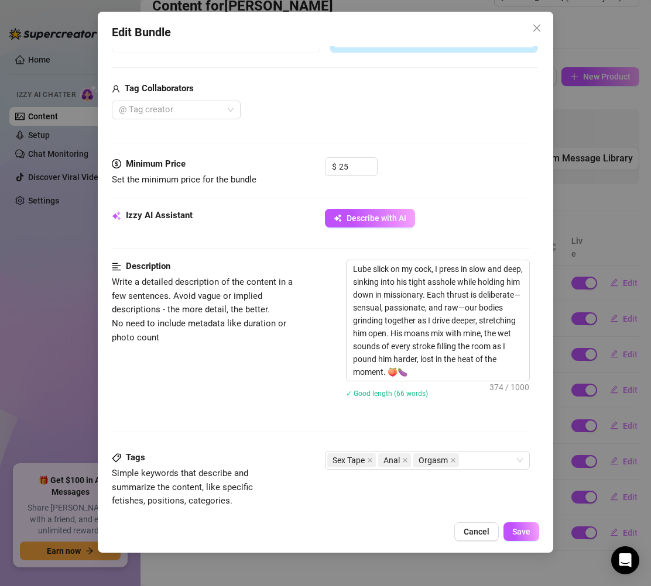
scroll to position [304, 0]
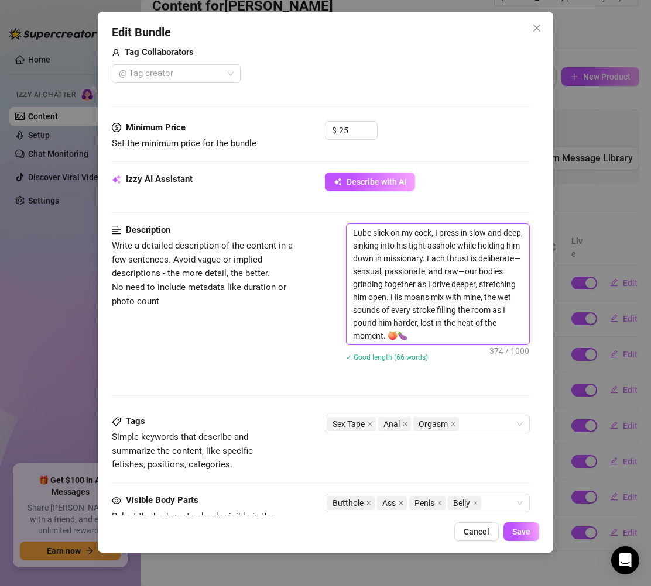
drag, startPoint x: 472, startPoint y: 337, endPoint x: 461, endPoint y: 334, distance: 10.9
click at [461, 334] on textarea "Lube slick on my cock, I press in slow and deep, sinking into his tight asshole…" at bounding box center [437, 284] width 183 height 121
drag, startPoint x: 466, startPoint y: 335, endPoint x: 337, endPoint y: 219, distance: 173.3
click at [337, 219] on form "Account John (@unfilteredjohn) Name Name is for your internal organization only…" at bounding box center [321, 302] width 418 height 1090
click at [617, 222] on div "Edit Bundle Account John (@unfilteredjohn) Name Name is for your internal organ…" at bounding box center [325, 293] width 651 height 586
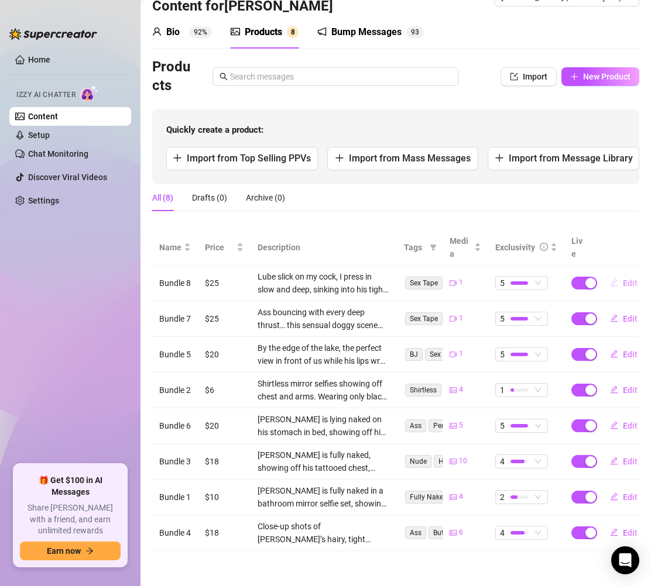
click at [623, 279] on span "Edit" at bounding box center [630, 283] width 15 height 9
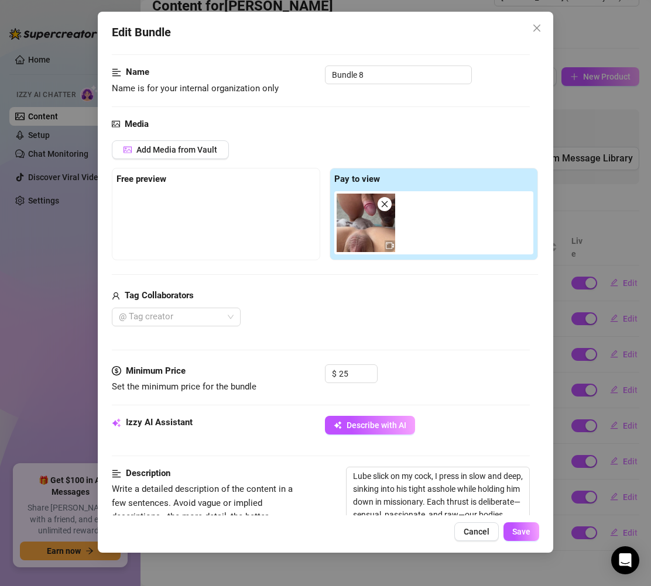
scroll to position [218, 0]
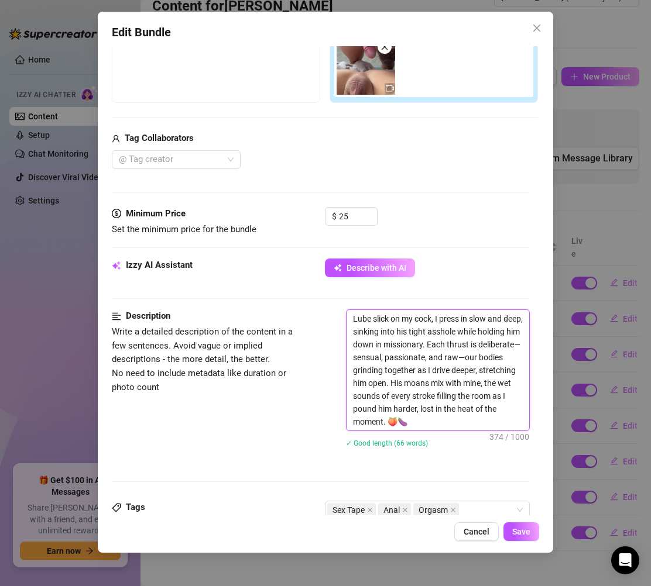
drag, startPoint x: 475, startPoint y: 423, endPoint x: 341, endPoint y: 315, distance: 171.5
click at [341, 315] on div "Description Write a detailed description of the content in a few sentences. Avo…" at bounding box center [321, 386] width 418 height 153
paste textarea "[PERSON_NAME] lies beneath his friend in a heated [DEMOGRAPHIC_DATA] position, …"
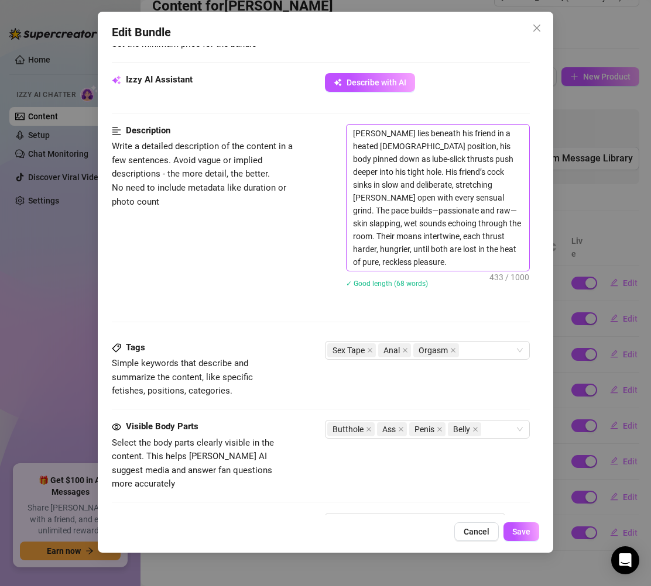
scroll to position [447, 0]
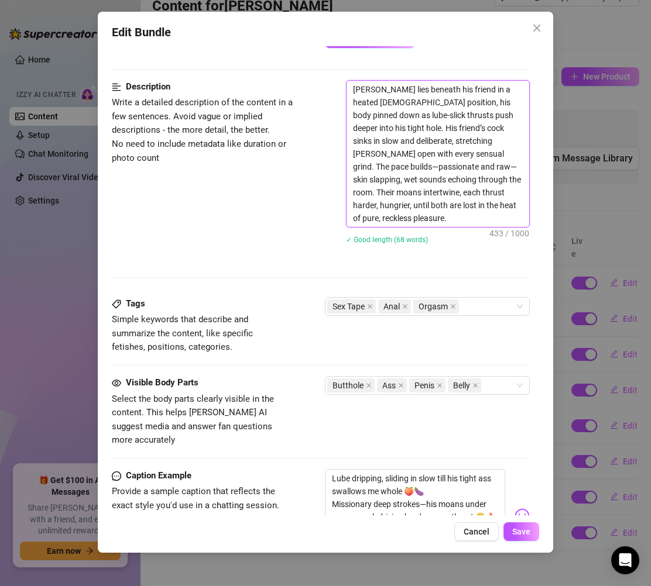
drag, startPoint x: 451, startPoint y: 212, endPoint x: 356, endPoint y: 80, distance: 162.7
click at [356, 80] on span "John lies beneath his friend in a heated missionary position, his body pinned d…" at bounding box center [438, 153] width 184 height 147
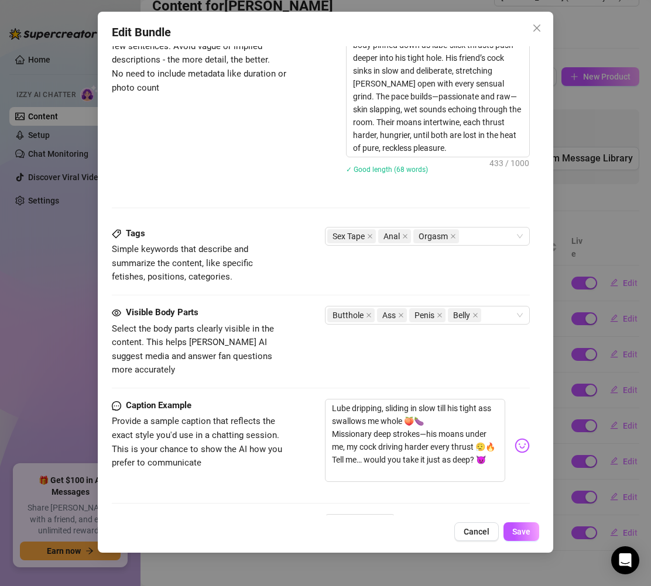
scroll to position [521, 0]
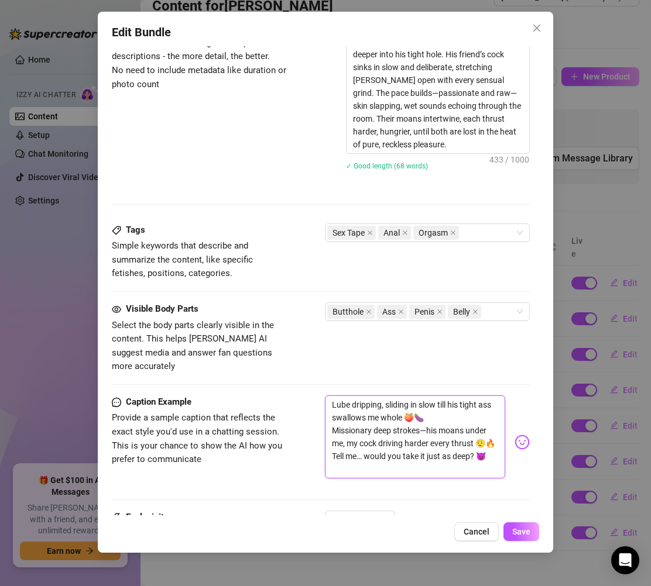
click at [383, 457] on textarea "Lube dripping, sliding in slow till his tight ass swallows me whole 🍑🍆 Missiona…" at bounding box center [415, 437] width 180 height 83
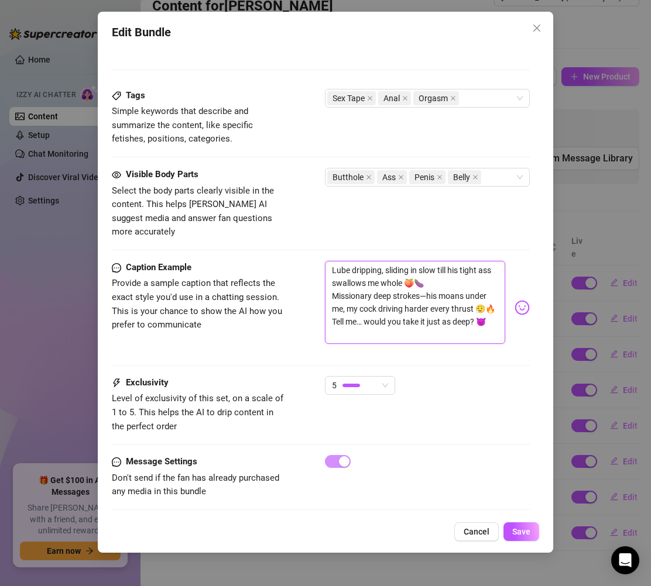
click at [424, 329] on textarea "Lube dripping, sliding in slow till his tight ass swallows me whole 🍑🍆 Missiona…" at bounding box center [415, 302] width 180 height 83
click at [430, 313] on textarea "Lube dripping, sliding in slow till his tight ass swallows me whole 🍑🍆 Missiona…" at bounding box center [415, 302] width 180 height 83
paste textarea "Missionary, his cock sliding deep into my tight hole—slow, wet, and hungry 😮‍💨🍑…"
click at [401, 317] on textarea "Missionary, his cock sliding deep into my tight hole—slow, wet, and hungry 😮‍💨🍑…" at bounding box center [415, 302] width 180 height 83
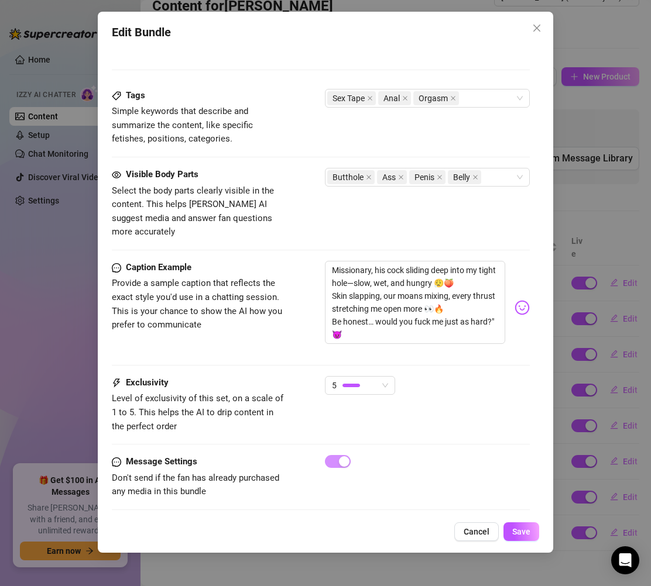
click at [300, 281] on div "Caption Example Provide a sample caption that reflects the exact style you'd us…" at bounding box center [321, 308] width 418 height 94
click at [348, 325] on textarea "Missionary, his cock sliding deep into my tight hole—slow, wet, and hungry 😮‍💨🍑…" at bounding box center [415, 302] width 180 height 83
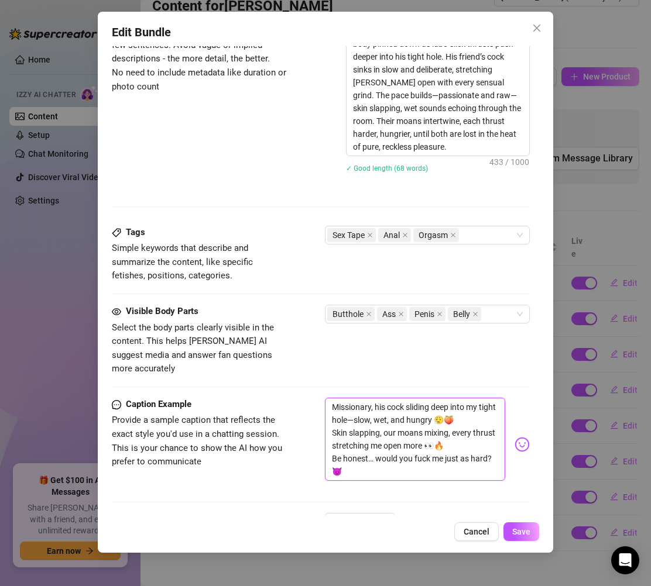
scroll to position [540, 7]
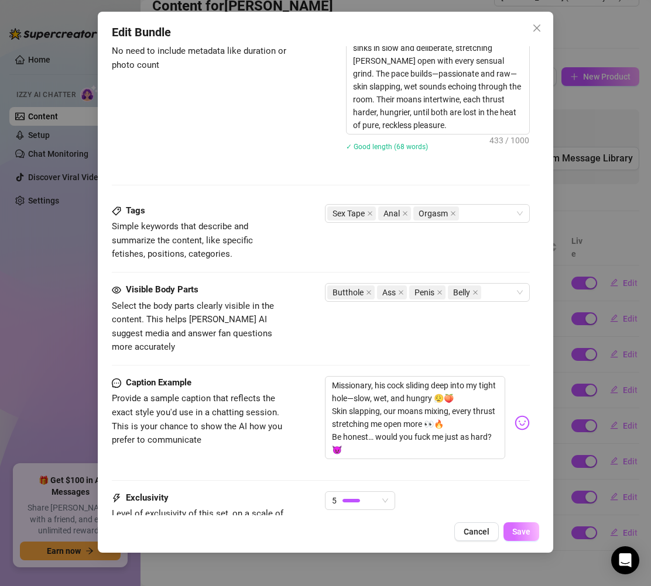
click at [520, 530] on span "Save" at bounding box center [521, 531] width 18 height 9
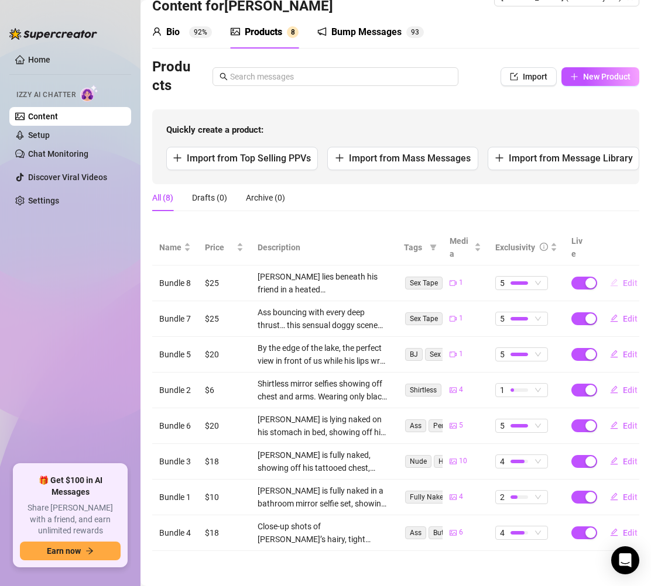
click at [623, 279] on span "Edit" at bounding box center [630, 283] width 15 height 9
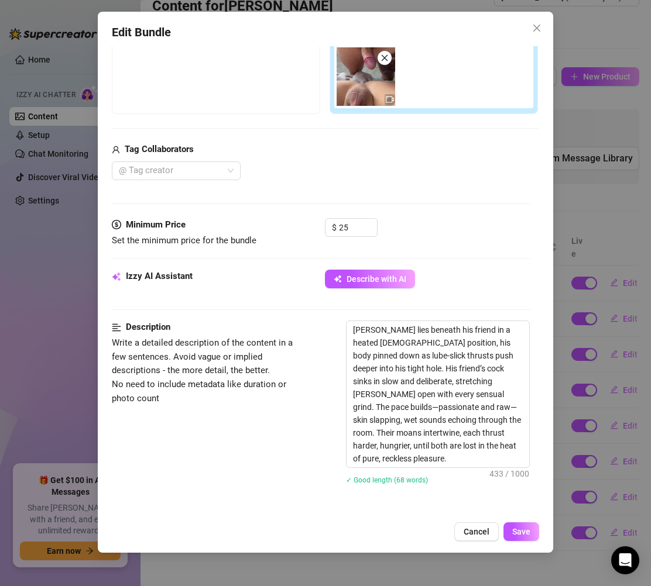
scroll to position [318, 0]
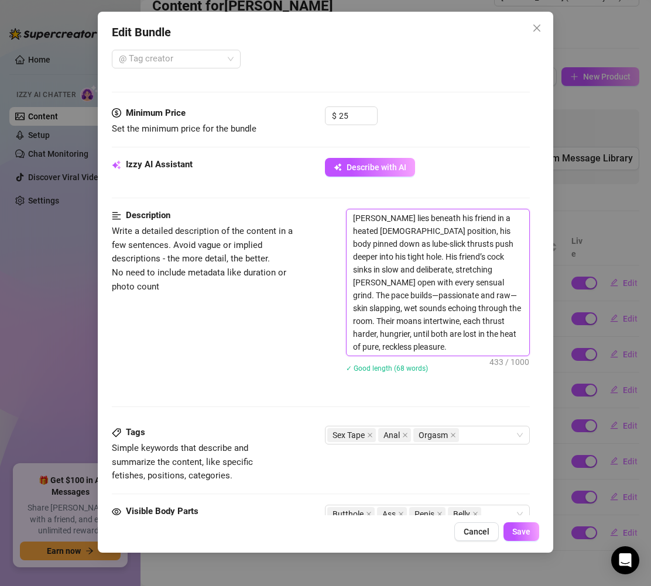
click at [471, 313] on textarea "[PERSON_NAME] lies beneath his friend in a heated [DEMOGRAPHIC_DATA] position, …" at bounding box center [437, 283] width 183 height 146
click at [497, 315] on textarea "[PERSON_NAME] lies beneath his friend in a heated [DEMOGRAPHIC_DATA] position, …" at bounding box center [437, 283] width 183 height 146
click at [458, 328] on textarea "[PERSON_NAME] lies beneath his friend in a heated [DEMOGRAPHIC_DATA] position, …" at bounding box center [437, 283] width 183 height 146
click at [432, 328] on textarea "[PERSON_NAME] lies beneath his friend in a heated [DEMOGRAPHIC_DATA] position, …" at bounding box center [437, 283] width 183 height 146
click at [418, 328] on textarea "[PERSON_NAME] lies beneath his friend in a heated [DEMOGRAPHIC_DATA] position, …" at bounding box center [437, 283] width 183 height 146
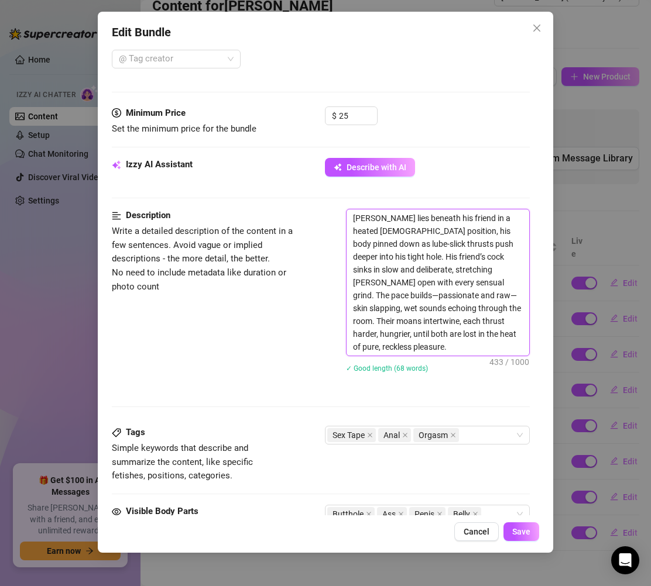
click at [461, 324] on textarea "[PERSON_NAME] lies beneath his friend in a heated [DEMOGRAPHIC_DATA] position, …" at bounding box center [437, 283] width 183 height 146
click at [489, 322] on textarea "[PERSON_NAME] lies beneath his friend in a heated [DEMOGRAPHIC_DATA] position, …" at bounding box center [437, 283] width 183 height 146
click at [485, 324] on textarea "[PERSON_NAME] lies beneath his friend in a heated [DEMOGRAPHIC_DATA] position, …" at bounding box center [437, 283] width 183 height 146
drag, startPoint x: 428, startPoint y: 279, endPoint x: 440, endPoint y: 350, distance: 71.9
click at [440, 350] on textarea "[PERSON_NAME] lies beneath his friend in a heated [DEMOGRAPHIC_DATA] position, …" at bounding box center [437, 283] width 183 height 146
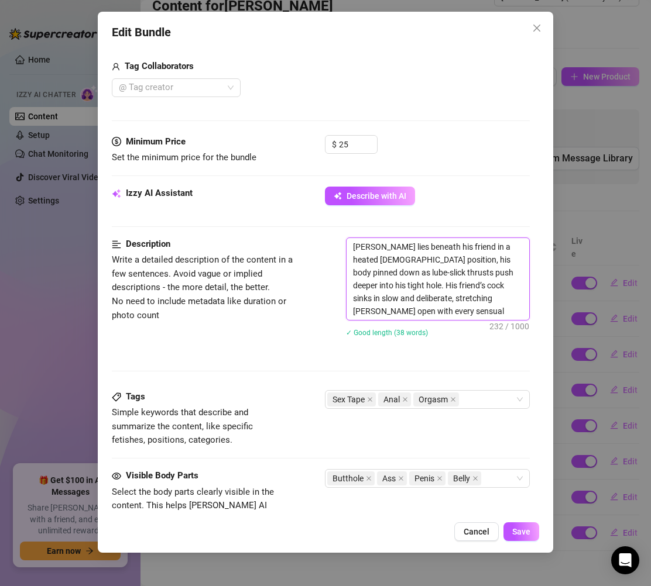
scroll to position [289, 0]
drag, startPoint x: 424, startPoint y: 310, endPoint x: 312, endPoint y: 242, distance: 130.8
click at [312, 242] on div "Description Write a detailed description of the content in a few sentences. Avo…" at bounding box center [321, 295] width 418 height 115
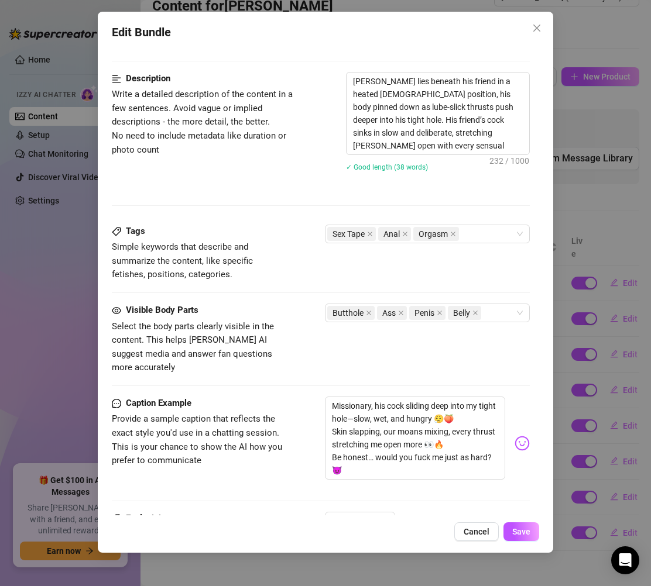
scroll to position [541, 0]
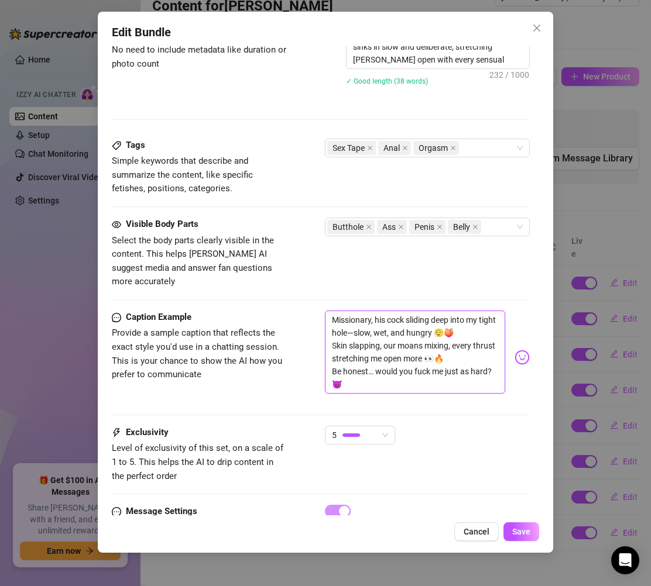
drag, startPoint x: 401, startPoint y: 377, endPoint x: 305, endPoint y: 291, distance: 128.8
click at [305, 291] on form "Account John (@unfilteredjohn) Name Name is for your internal organization only…" at bounding box center [321, 44] width 418 height 1051
paste textarea "Flat on my back, his cock sliding in slow and deep… every grind stretching me o…"
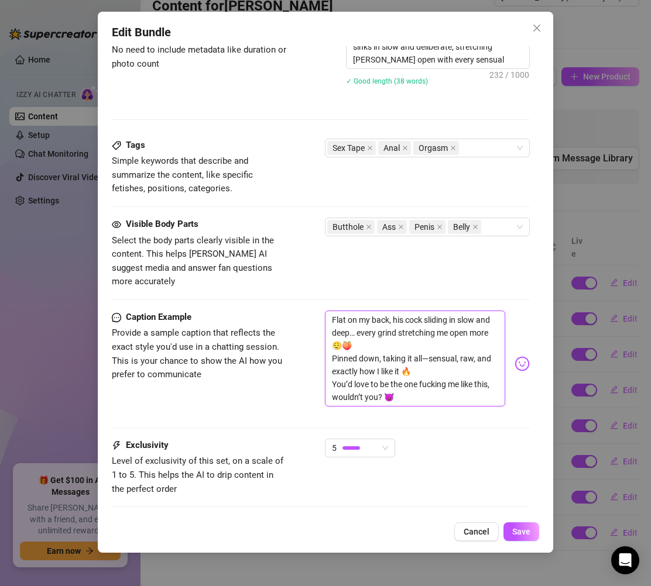
scroll to position [0, 0]
click at [520, 528] on span "Save" at bounding box center [521, 531] width 18 height 9
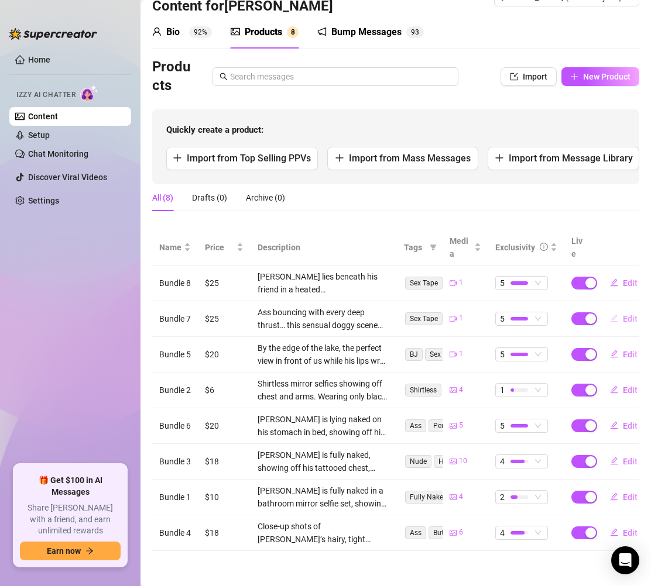
click at [623, 314] on span "Edit" at bounding box center [630, 318] width 15 height 9
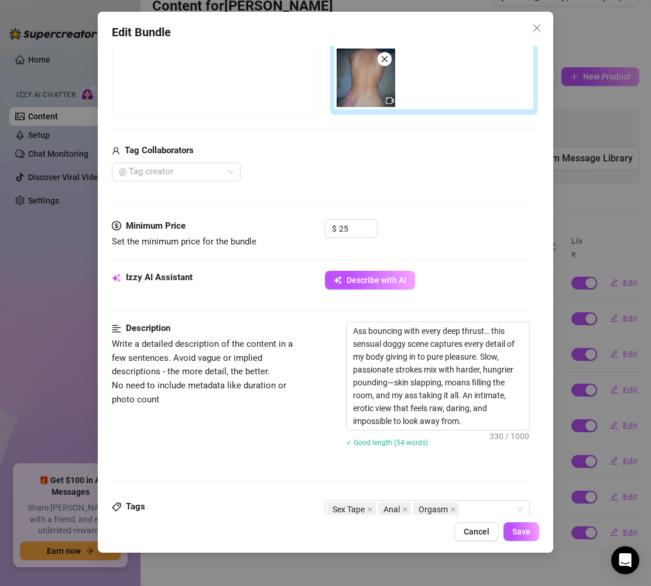
scroll to position [291, 0]
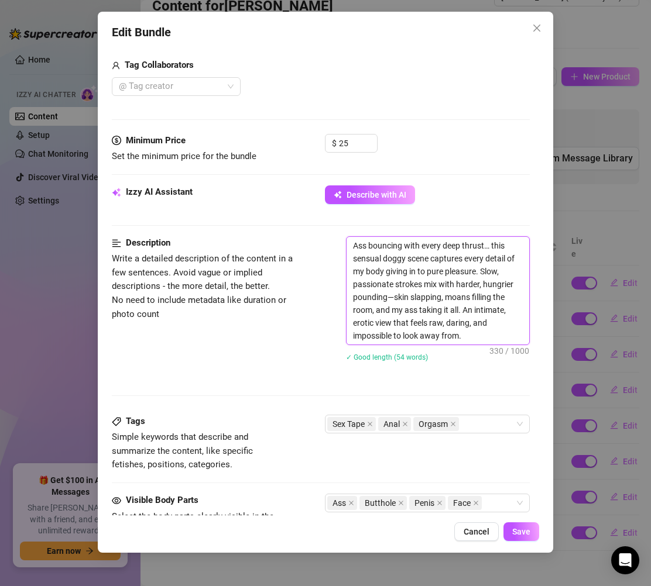
drag, startPoint x: 466, startPoint y: 335, endPoint x: 346, endPoint y: 246, distance: 149.8
click at [346, 246] on span "Ass bouncing with every deep thrust… this sensual doggy scene captures every de…" at bounding box center [438, 290] width 184 height 109
drag, startPoint x: 478, startPoint y: 335, endPoint x: 336, endPoint y: 248, distance: 166.8
click at [336, 248] on div "Description Write a detailed description of the content in a few sentences. Avo…" at bounding box center [321, 306] width 418 height 140
paste textarea "John is on all fours, his ass bouncing back with every deep thrust his friend d…"
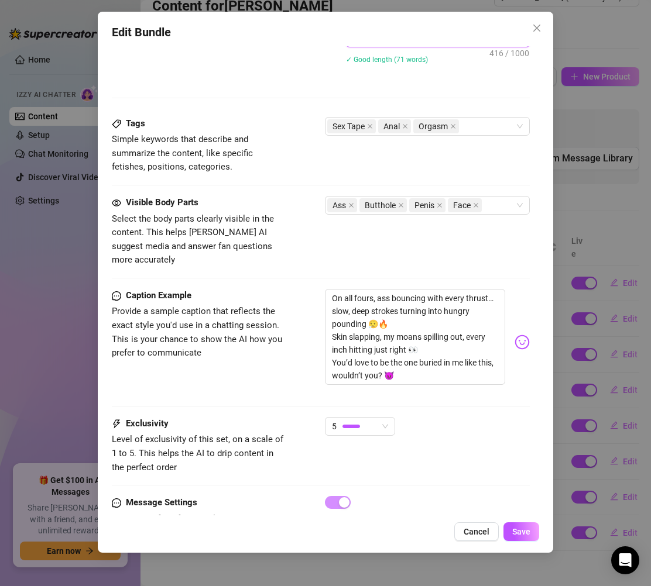
scroll to position [637, 0]
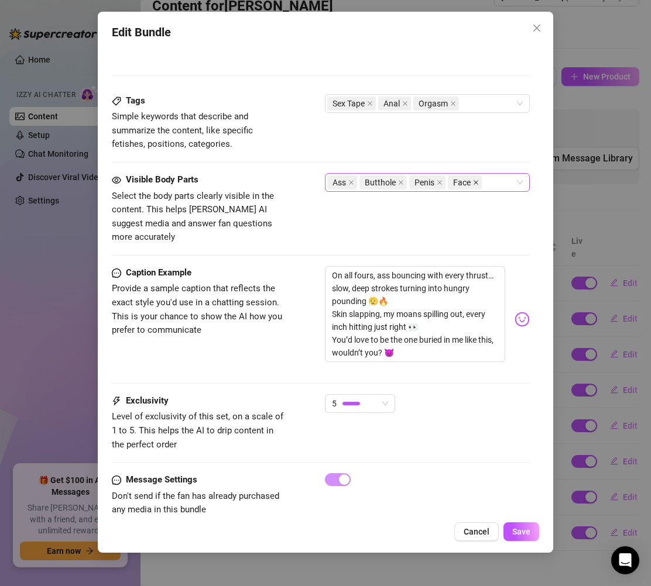
click at [477, 184] on icon "close" at bounding box center [476, 183] width 6 height 6
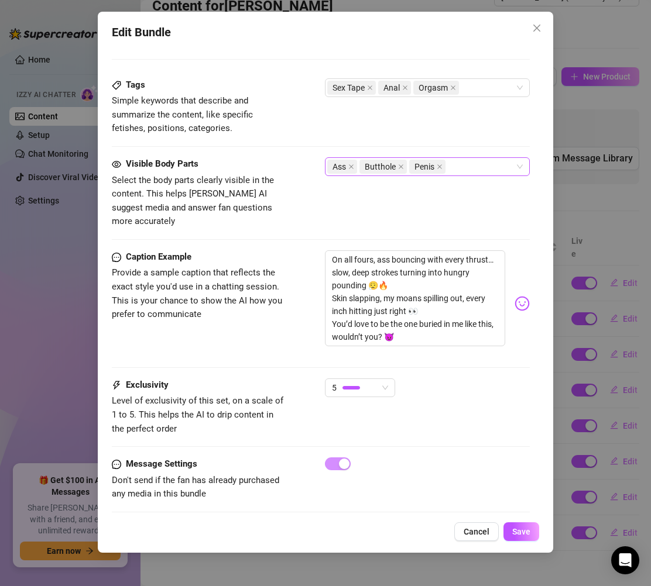
scroll to position [651, 0]
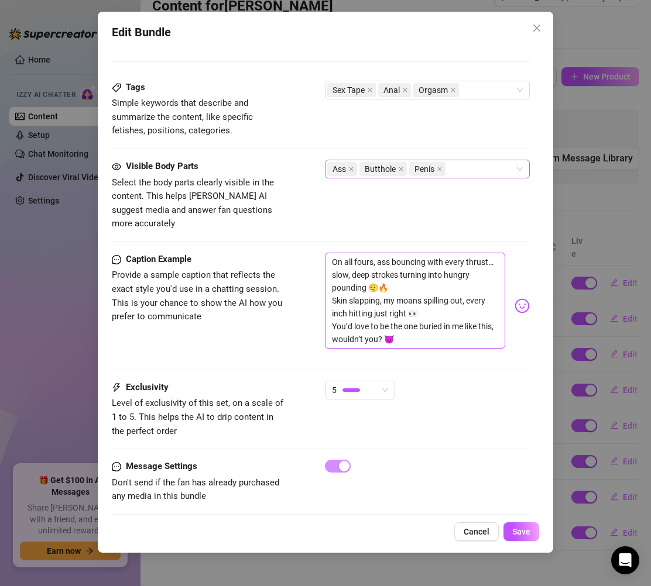
drag, startPoint x: 424, startPoint y: 328, endPoint x: 317, endPoint y: 245, distance: 135.6
click at [317, 253] on div "Caption Example Provide a sample caption that reflects the exact style you'd us…" at bounding box center [321, 306] width 418 height 107
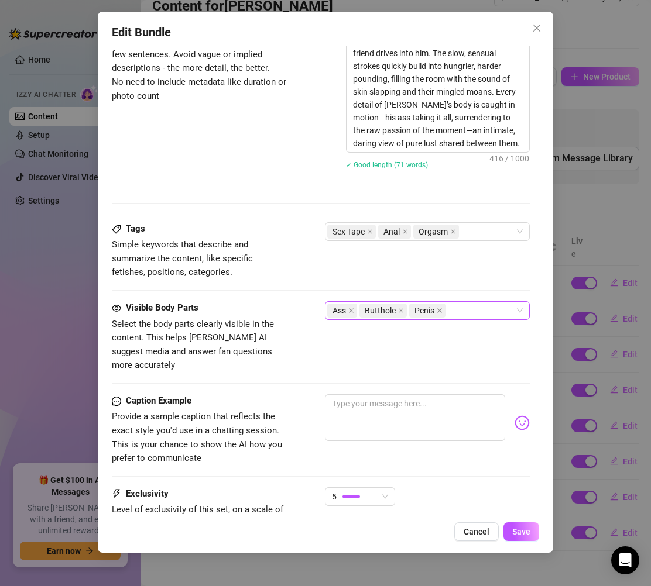
scroll to position [514, 0]
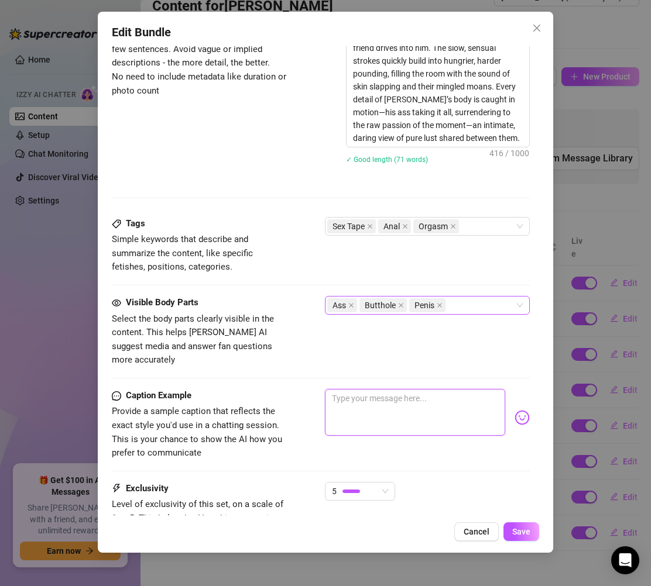
click at [379, 389] on textarea at bounding box center [415, 412] width 180 height 47
paste textarea "On all fours, ass bouncing with every deep thrust 🍑🔥 Slow strokes turning rough…"
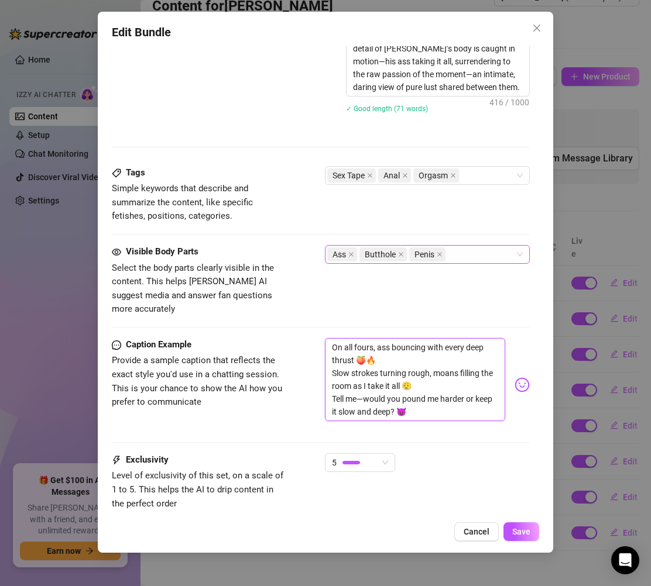
scroll to position [643, 0]
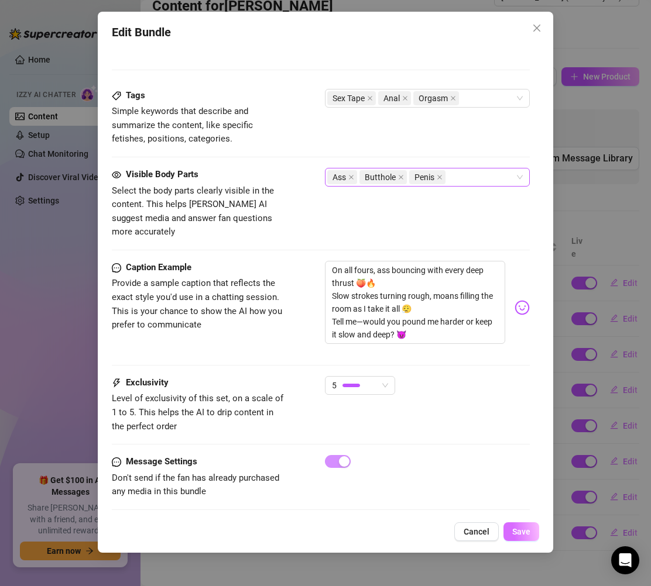
click at [526, 531] on span "Save" at bounding box center [521, 531] width 18 height 9
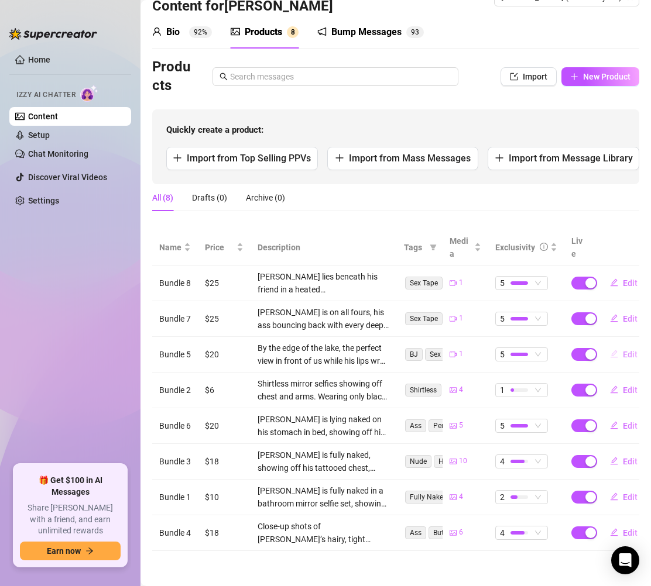
click at [623, 350] on span "Edit" at bounding box center [630, 354] width 15 height 9
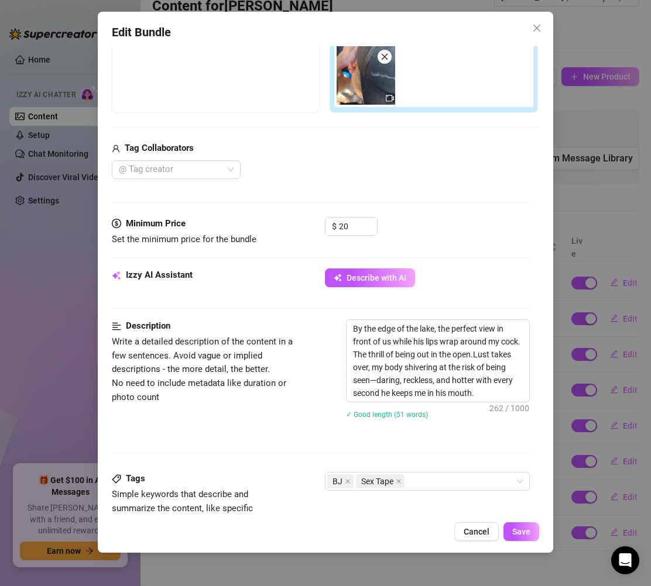
scroll to position [322, 0]
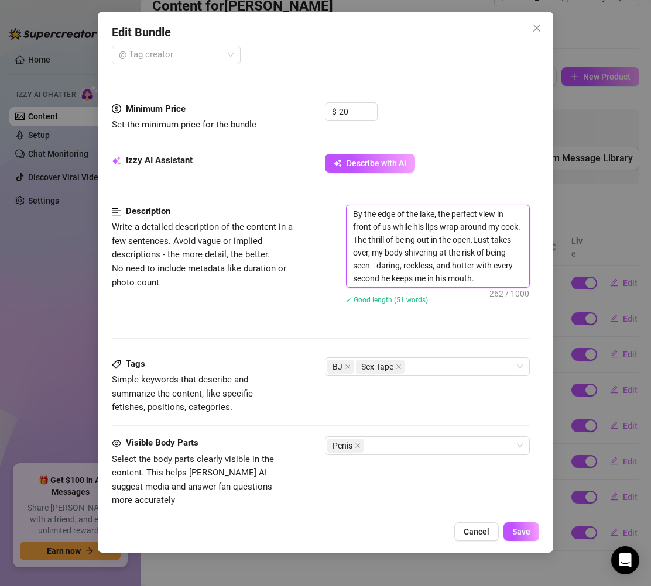
drag, startPoint x: 496, startPoint y: 278, endPoint x: 318, endPoint y: 214, distance: 189.0
click at [318, 214] on div "Description Write a detailed description of the content in a few sentences. Avo…" at bounding box center [321, 262] width 418 height 115
drag, startPoint x: 502, startPoint y: 274, endPoint x: 323, endPoint y: 221, distance: 186.3
click at [323, 221] on div "Description Write a detailed description of the content in a few sentences. Avo…" at bounding box center [321, 262] width 418 height 115
drag, startPoint x: 481, startPoint y: 266, endPoint x: 490, endPoint y: 271, distance: 10.5
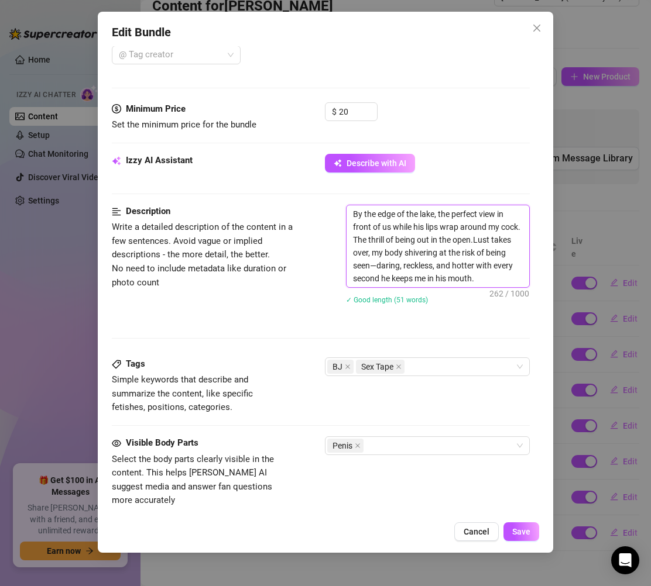
click at [482, 267] on textarea "By the edge of the lake, the perfect view in front of us while his lips wrap ar…" at bounding box center [437, 246] width 183 height 82
drag, startPoint x: 500, startPoint y: 276, endPoint x: 336, endPoint y: 217, distance: 174.7
click at [336, 217] on div "Description Write a detailed description of the content in a few sentences. Avo…" at bounding box center [321, 262] width 418 height 115
paste textarea "John stands with the water stretching wide before him as his friend sinks to hi…"
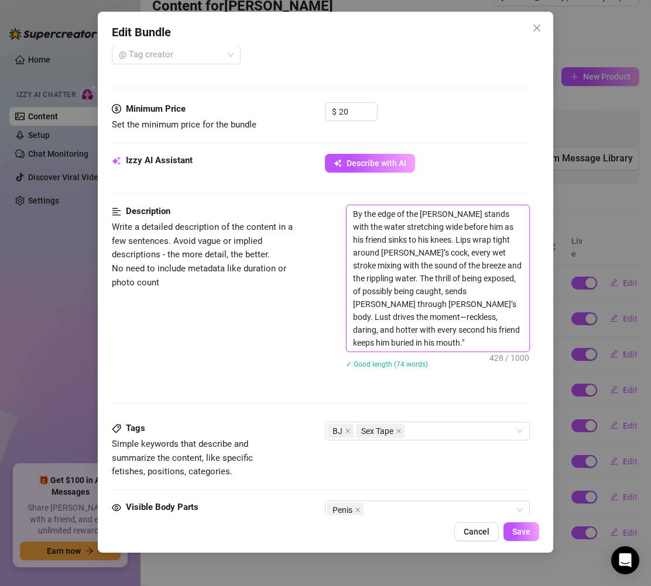
scroll to position [0, 0]
click at [423, 226] on textarea "By the edge of the lake, John stands with the water stretching wide before him …" at bounding box center [437, 278] width 183 height 146
click at [394, 237] on textarea "By the edge of the lake, John stands with the water stretching wide before him …" at bounding box center [437, 278] width 183 height 146
click at [384, 234] on textarea "By the edge of the lake, John stands with the water stretching wide before him …" at bounding box center [437, 278] width 183 height 146
click at [476, 246] on textarea "By the edge of the lake, John stands with the water stretching wide before him …" at bounding box center [437, 278] width 183 height 146
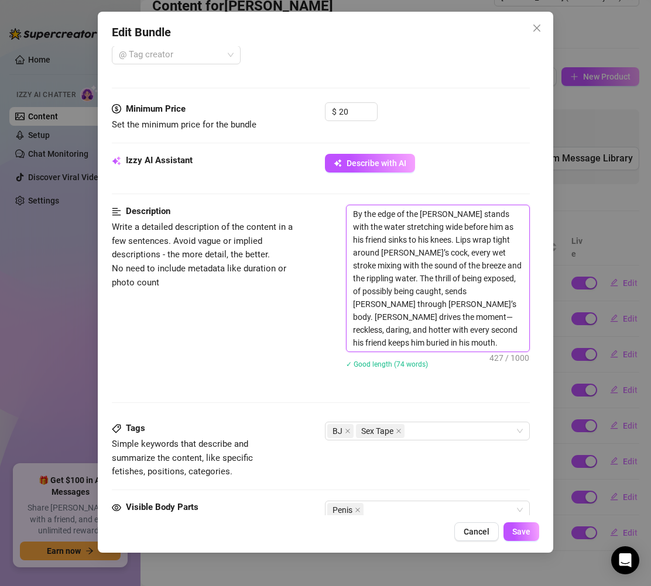
click at [416, 229] on textarea "By the edge of the lake, John stands with the water stretching wide before him …" at bounding box center [437, 278] width 183 height 146
click at [472, 246] on textarea "By the edge of the lake, John stands with the water stretching wide before him …" at bounding box center [437, 278] width 183 height 146
click at [455, 235] on textarea "By the edge of the lake, John stands with the water stretching wide before him …" at bounding box center [437, 278] width 183 height 146
drag, startPoint x: 511, startPoint y: 229, endPoint x: 456, endPoint y: 210, distance: 59.0
click at [456, 210] on textarea "By the edge of the lake, John stands with the water stretching wide before him …" at bounding box center [437, 278] width 183 height 146
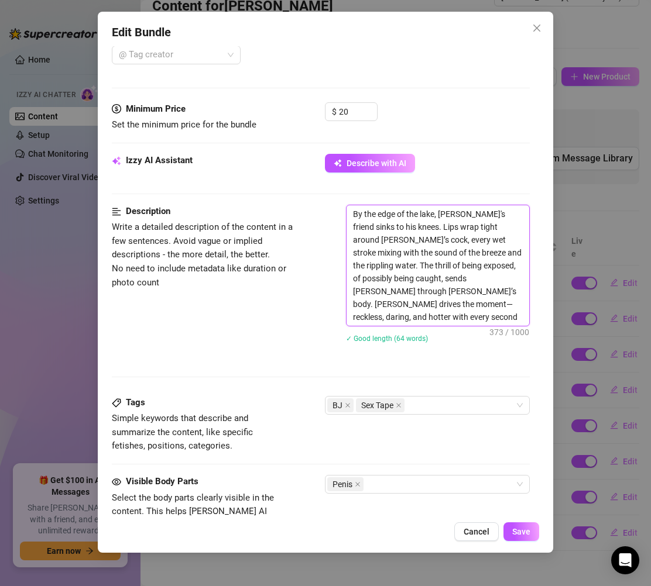
drag, startPoint x: 506, startPoint y: 229, endPoint x: 558, endPoint y: 229, distance: 52.1
click at [485, 229] on textarea "By the edge of the lake, John's friend sinks to his knees. Lips wrap tight arou…" at bounding box center [437, 265] width 183 height 121
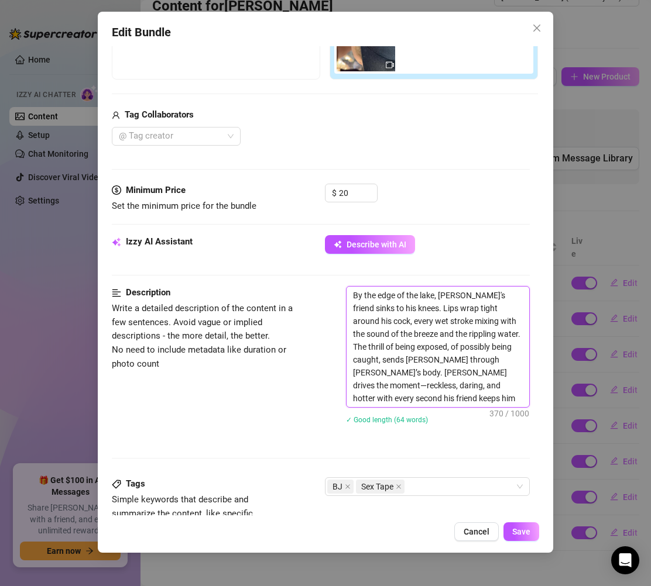
scroll to position [403, 0]
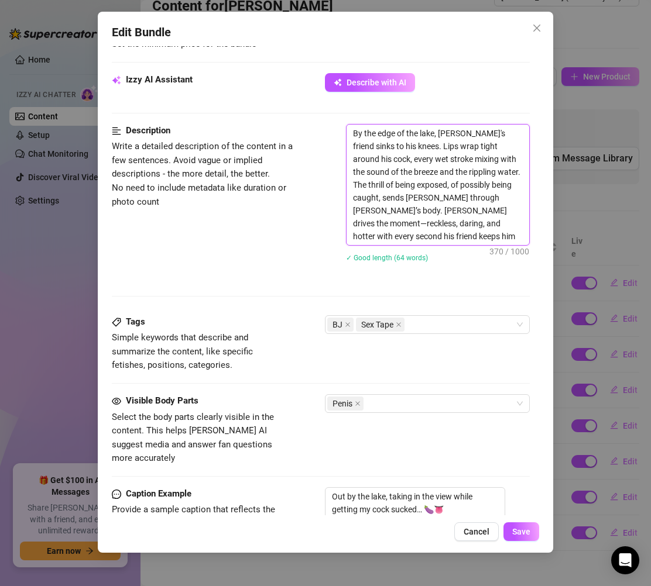
drag, startPoint x: 492, startPoint y: 242, endPoint x: 281, endPoint y: 124, distance: 241.6
click at [281, 124] on div "Description Write a detailed description of the content in a few sentences. Avo…" at bounding box center [321, 200] width 418 height 153
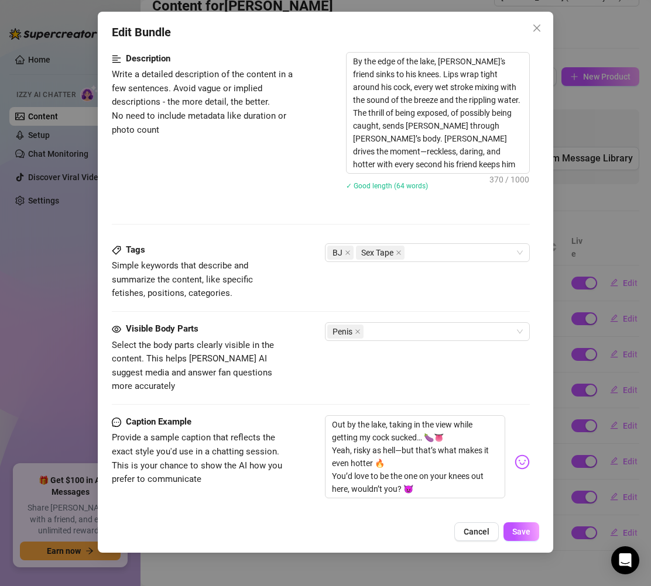
scroll to position [487, 0]
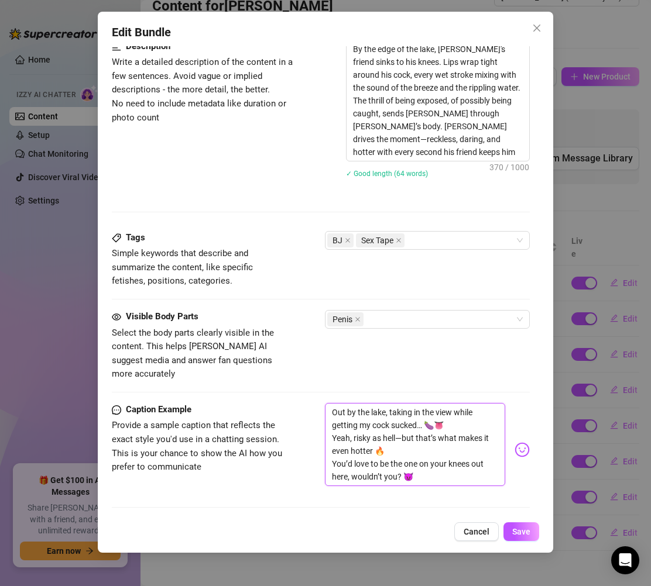
drag, startPoint x: 414, startPoint y: 461, endPoint x: 315, endPoint y: 383, distance: 126.7
click at [315, 383] on form "Account John (@unfilteredjohn) Name Name is for your internal organization only…" at bounding box center [321, 118] width 418 height 1090
paste textarea "By the lake, breeze on my skin, his mouth wrapped tight around my cock 👅🍆 Risky…"
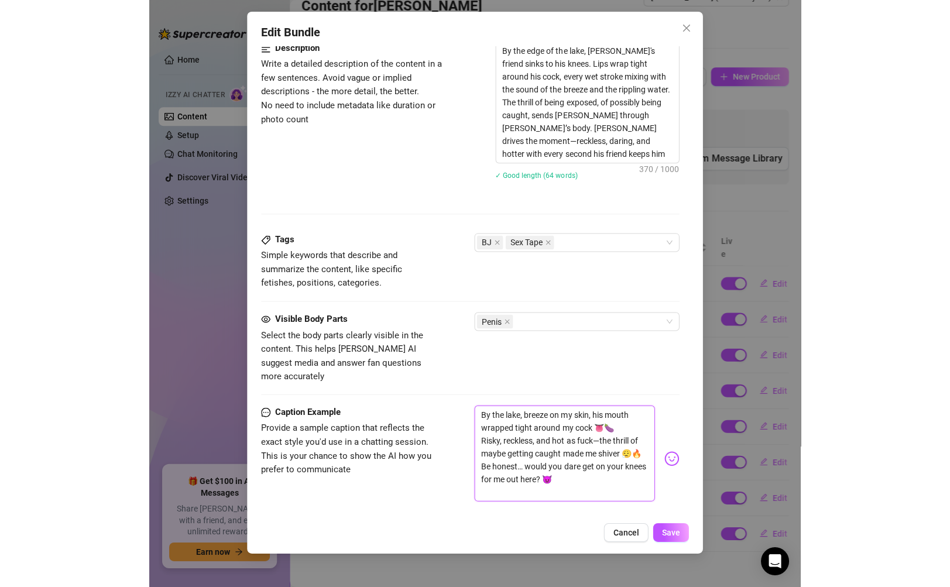
scroll to position [485, 0]
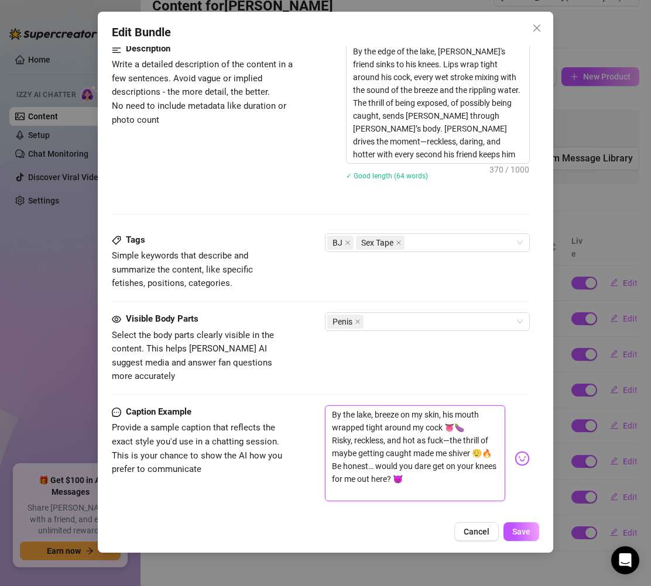
click at [341, 455] on textarea "By the lake, breeze on my skin, his mouth wrapped tight around my cock 👅🍆 Risky…" at bounding box center [415, 454] width 180 height 96
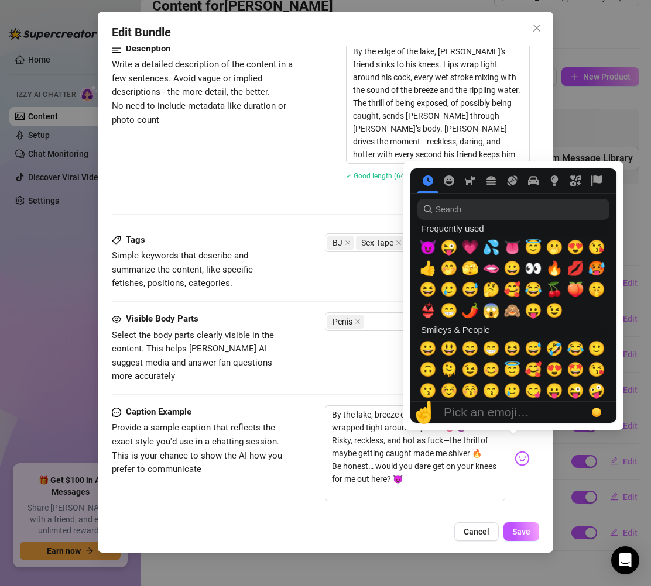
click at [514, 451] on img at bounding box center [521, 458] width 15 height 15
click at [445, 275] on span "🤭" at bounding box center [449, 268] width 18 height 16
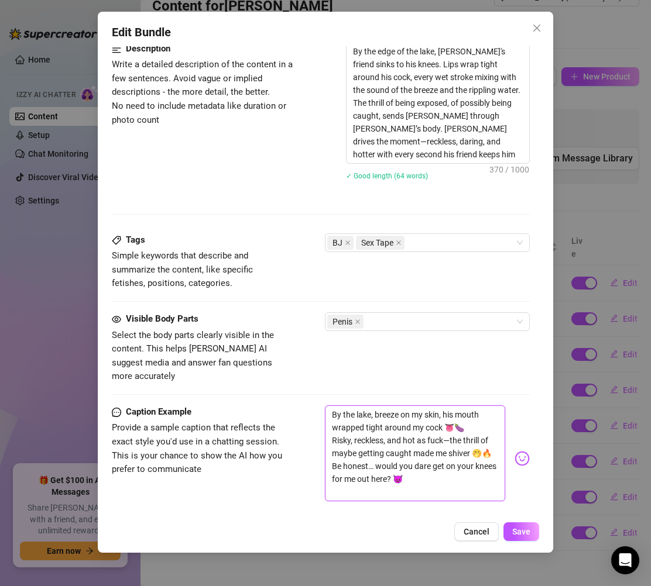
click at [400, 474] on textarea "By the lake, breeze on my skin, his mouth wrapped tight around my cock 👅🍆 Risky…" at bounding box center [415, 454] width 180 height 96
click at [453, 456] on textarea "By the lake, breeze on my skin, his mouth wrapped tight around my cock 👅🍆 Risky…" at bounding box center [415, 454] width 180 height 96
click at [531, 533] on button "Save" at bounding box center [521, 532] width 36 height 19
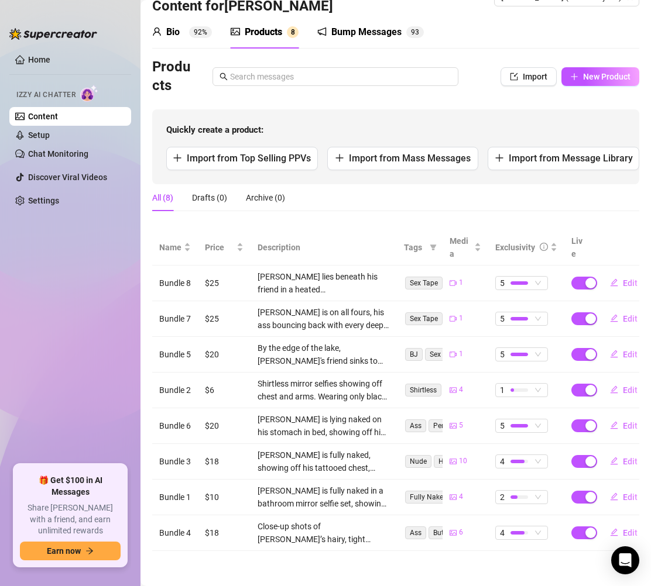
click at [333, 347] on div "By the edge of the lake, [PERSON_NAME]'s friend sinks to his knees. Lips wrap t…" at bounding box center [323, 355] width 132 height 26
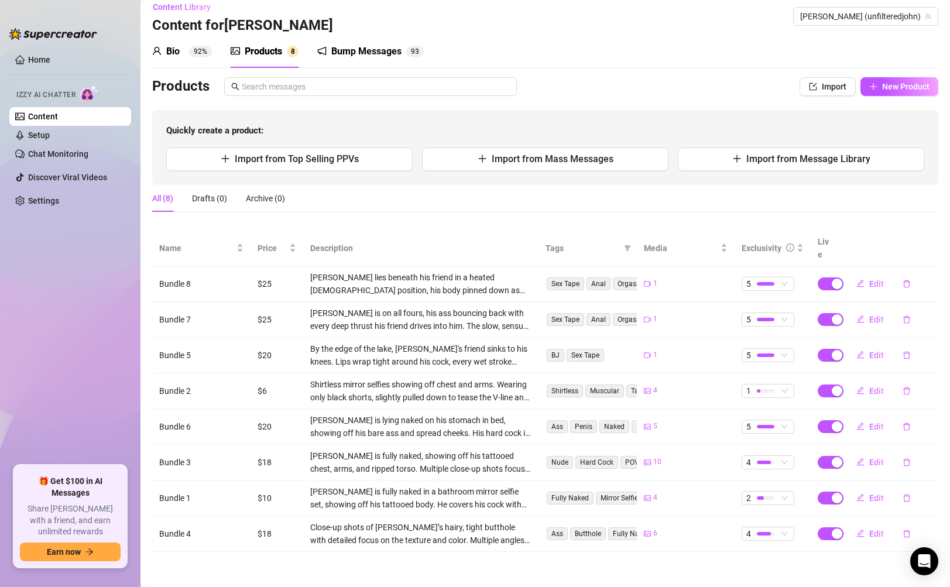
scroll to position [0, 0]
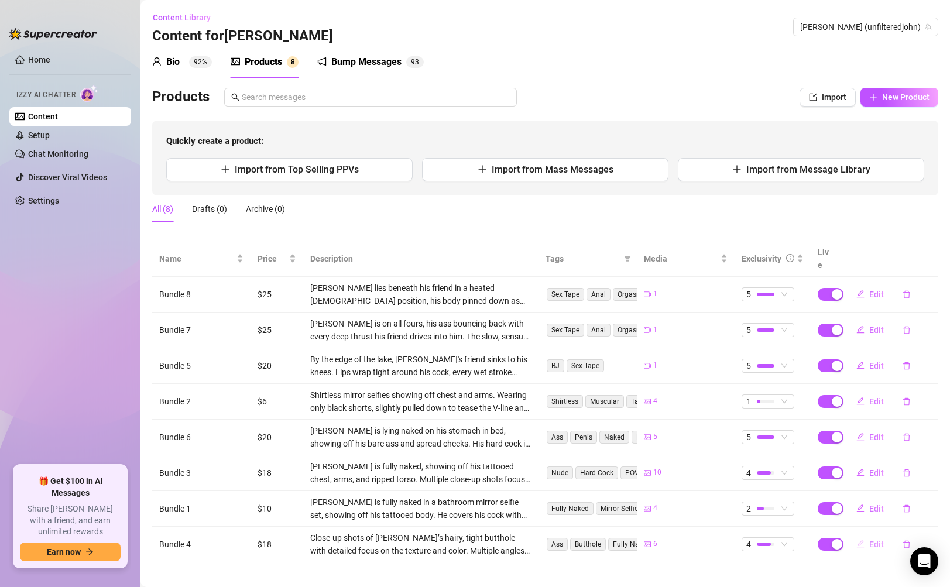
click at [874, 540] on span "Edit" at bounding box center [876, 544] width 15 height 9
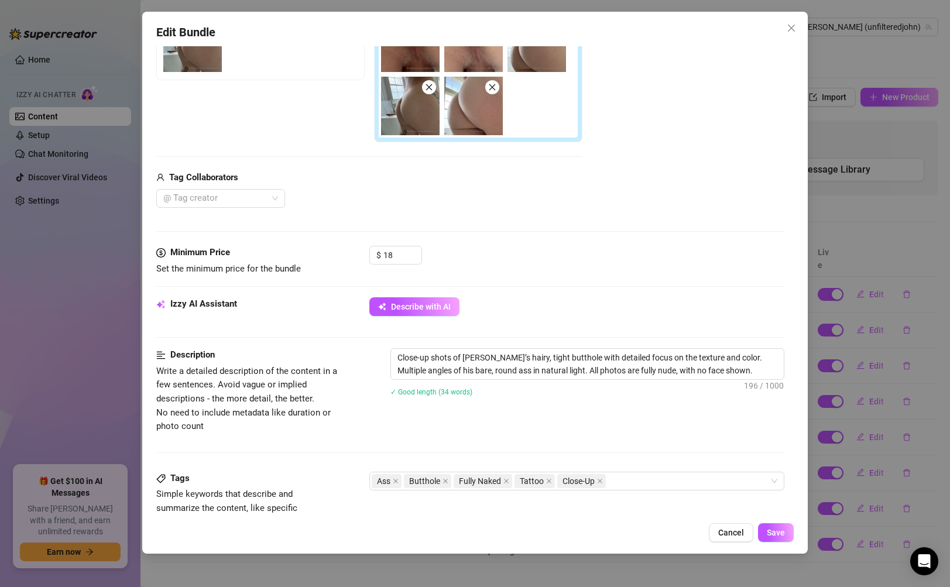
scroll to position [252, 0]
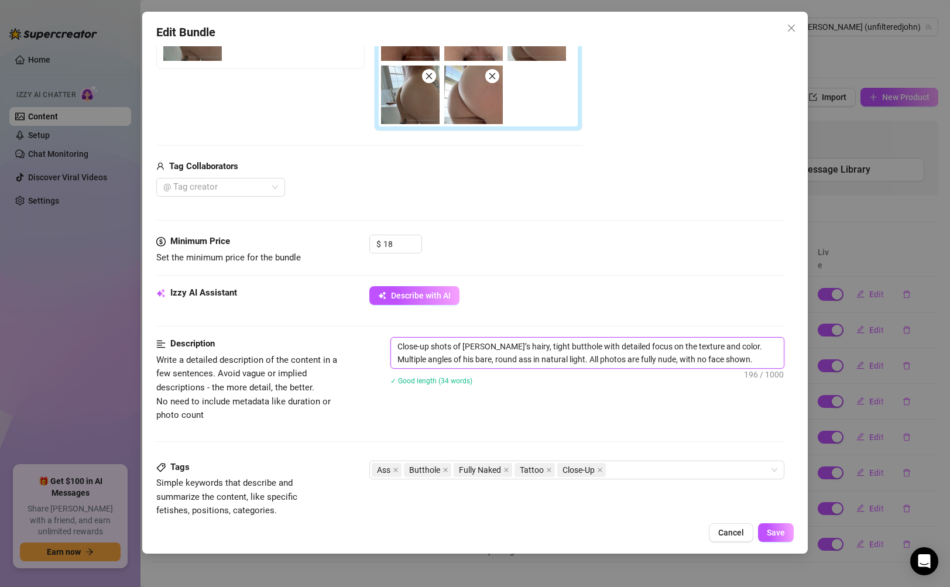
click at [512, 346] on textarea "Close-up shots of [PERSON_NAME]’s hairy, tight butthole with detailed focus on …" at bounding box center [587, 353] width 392 height 30
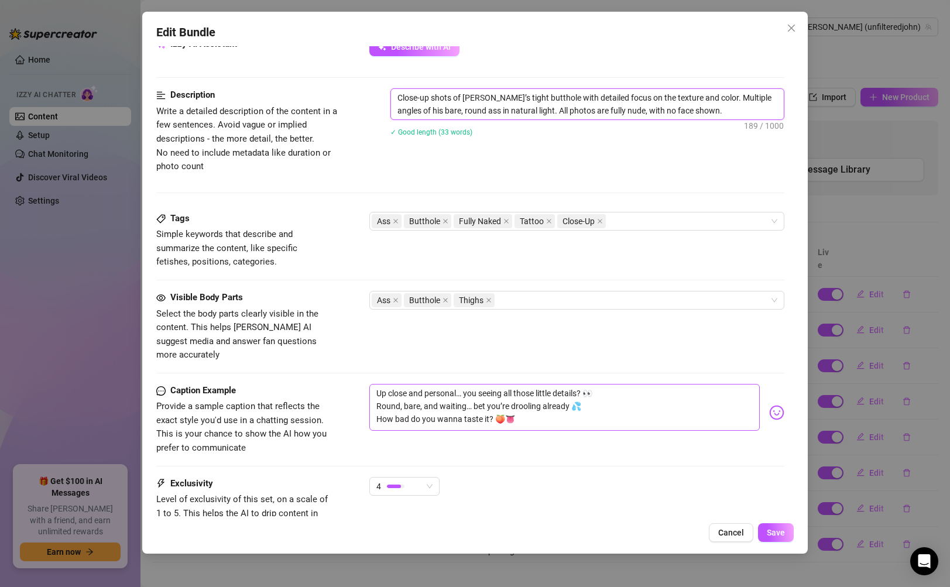
scroll to position [503, 0]
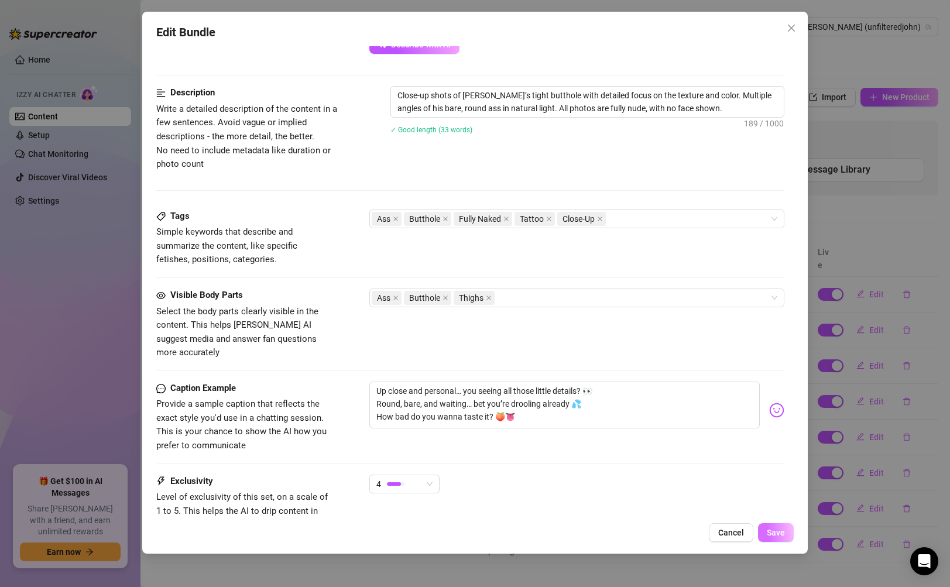
click at [766, 528] on button "Save" at bounding box center [776, 532] width 36 height 19
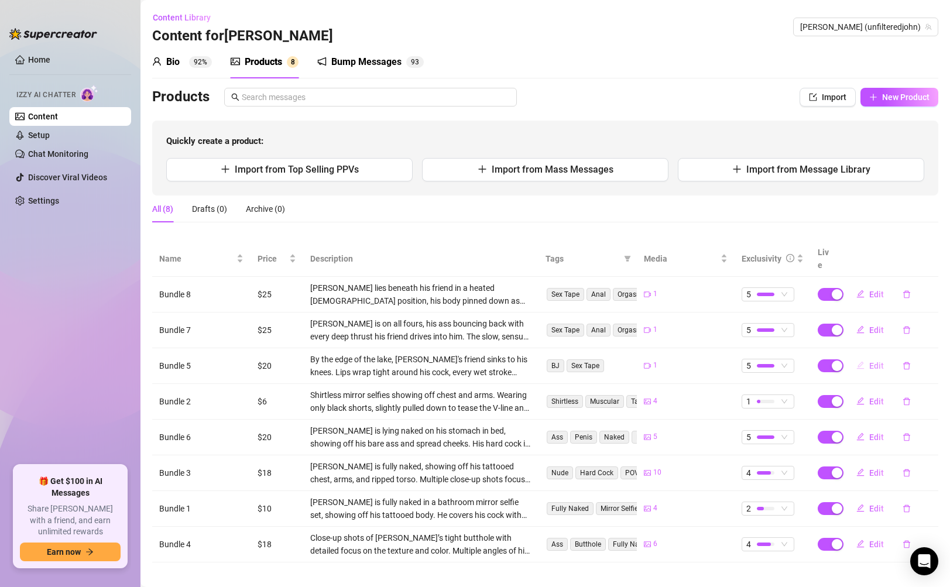
click at [868, 356] on button "Edit" at bounding box center [870, 365] width 46 height 19
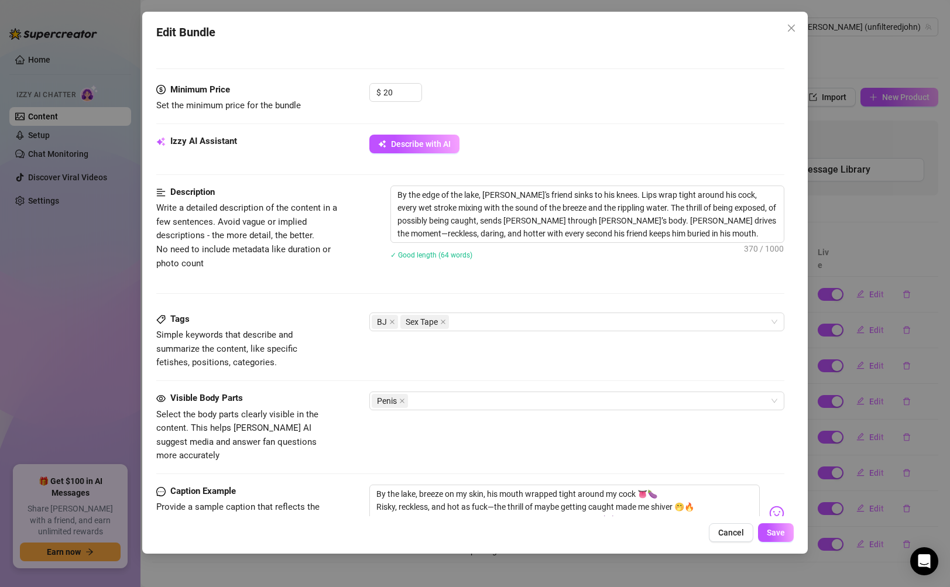
scroll to position [206, 0]
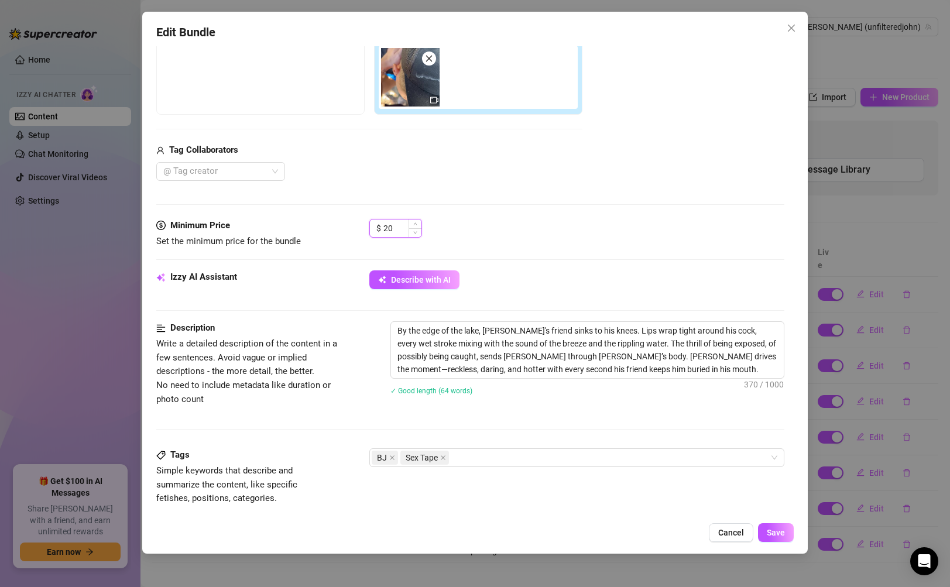
click at [397, 224] on input "20" at bounding box center [402, 228] width 38 height 18
click at [419, 223] on span "Increase Value" at bounding box center [414, 224] width 13 height 11
click at [417, 226] on icon "up" at bounding box center [415, 224] width 4 height 4
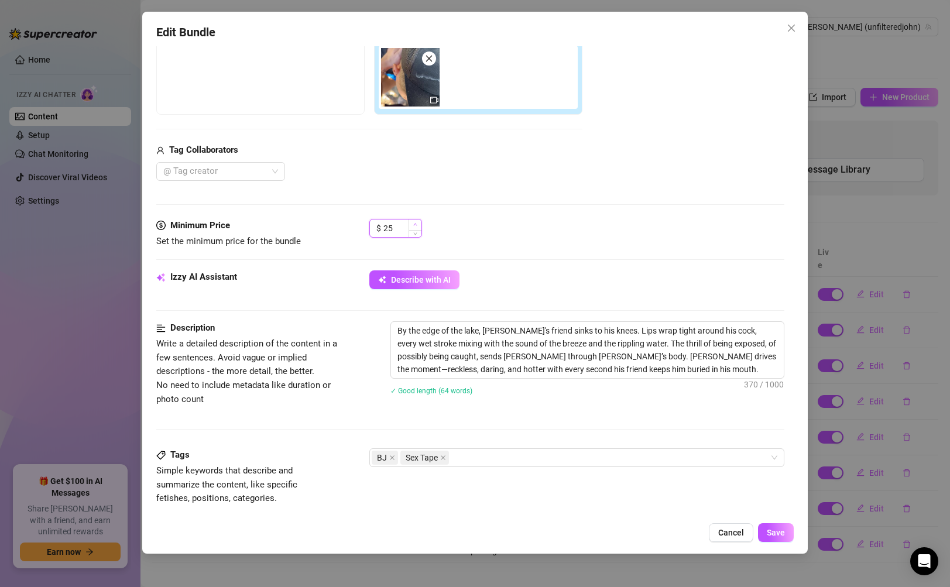
click at [417, 226] on icon "up" at bounding box center [415, 224] width 4 height 4
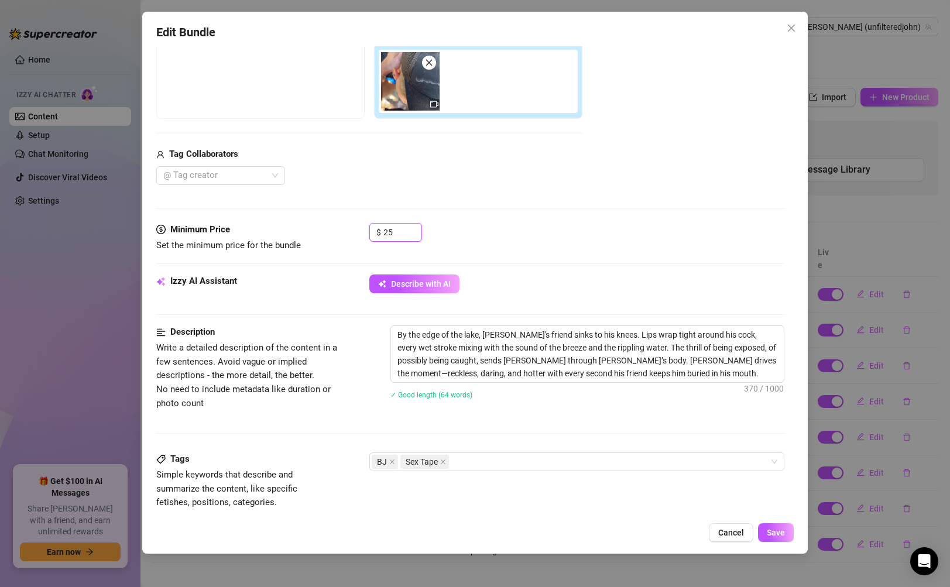
scroll to position [156, 0]
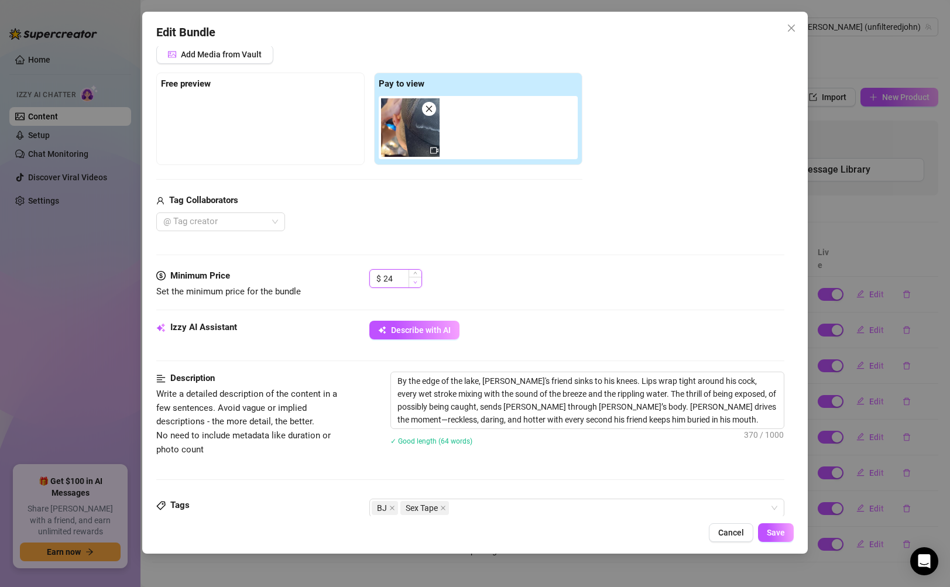
click at [411, 284] on span "Decrease Value" at bounding box center [414, 282] width 13 height 11
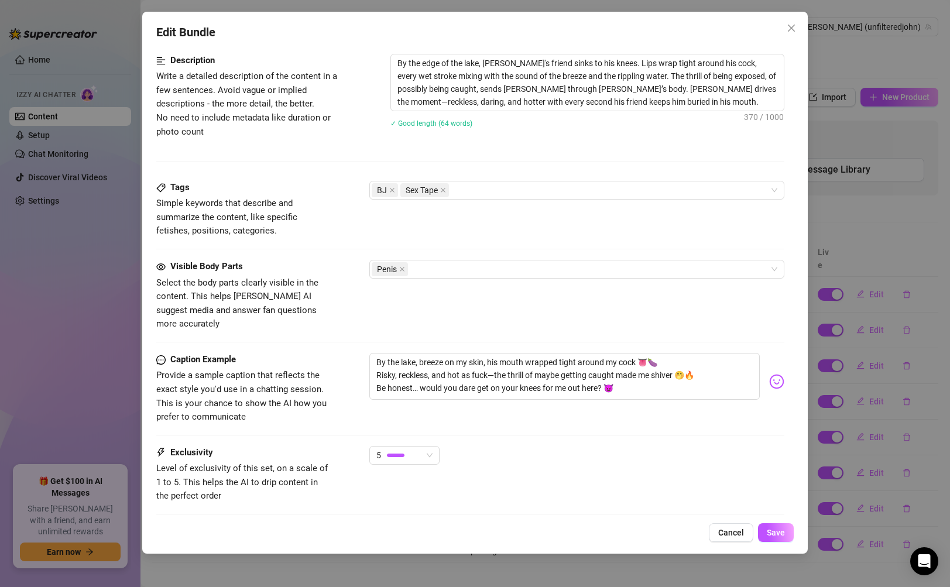
scroll to position [473, 0]
click at [679, 109] on textarea "By the edge of the lake, [PERSON_NAME]'s friend sinks to his knees. Lips wrap t…" at bounding box center [587, 83] width 392 height 56
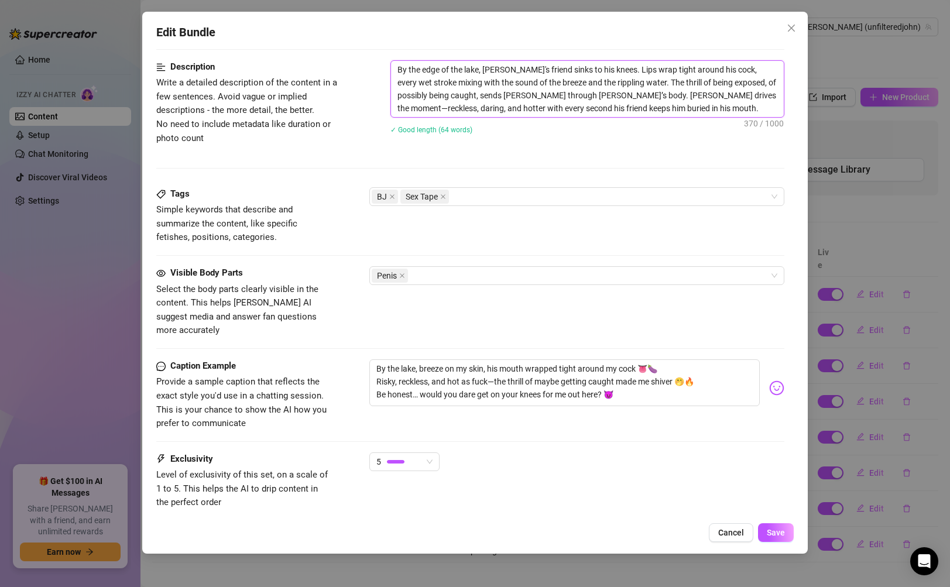
drag, startPoint x: 679, startPoint y: 108, endPoint x: 384, endPoint y: 51, distance: 300.9
click at [384, 51] on form "Account John (@unfilteredjohn) Name Name is for your internal organization only…" at bounding box center [469, 94] width 627 height 1003
drag, startPoint x: 677, startPoint y: 386, endPoint x: 305, endPoint y: 345, distance: 373.8
click at [305, 345] on form "Account John (@unfilteredjohn) Name Name is for your internal organization only…" at bounding box center [469, 95] width 627 height 1003
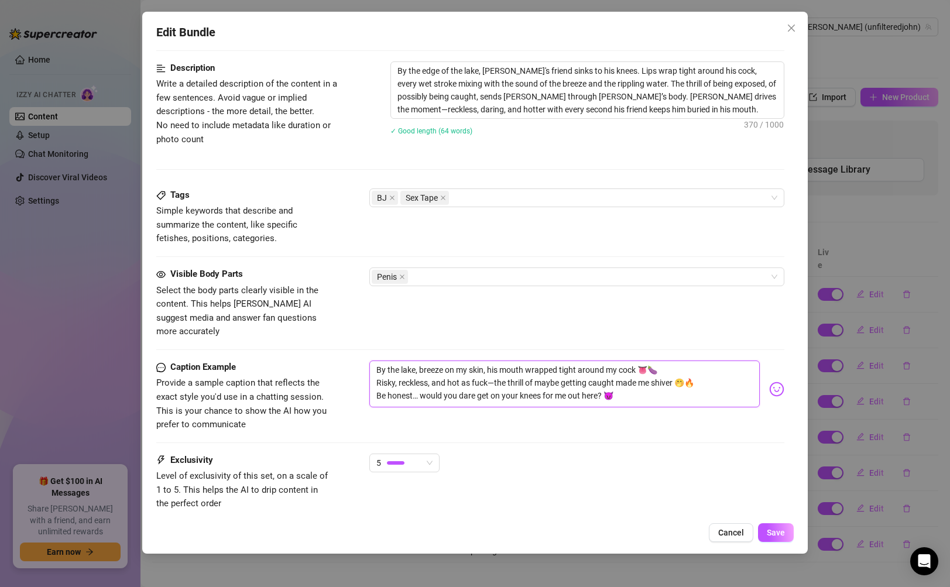
paste textarea "Perfect view of the lake, perfect view of my cock in his mouth 👀🍆 Would you be …"
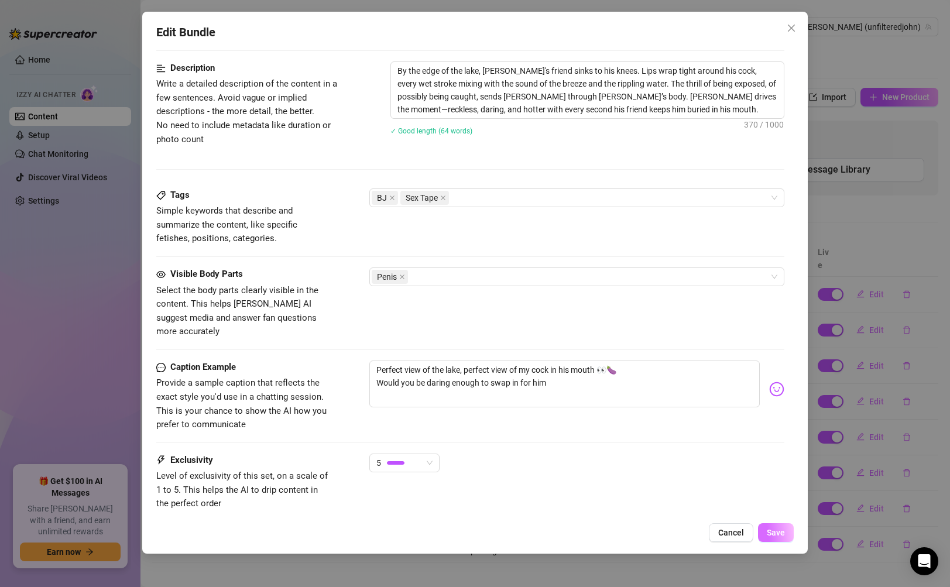
click at [773, 536] on span "Save" at bounding box center [776, 532] width 18 height 9
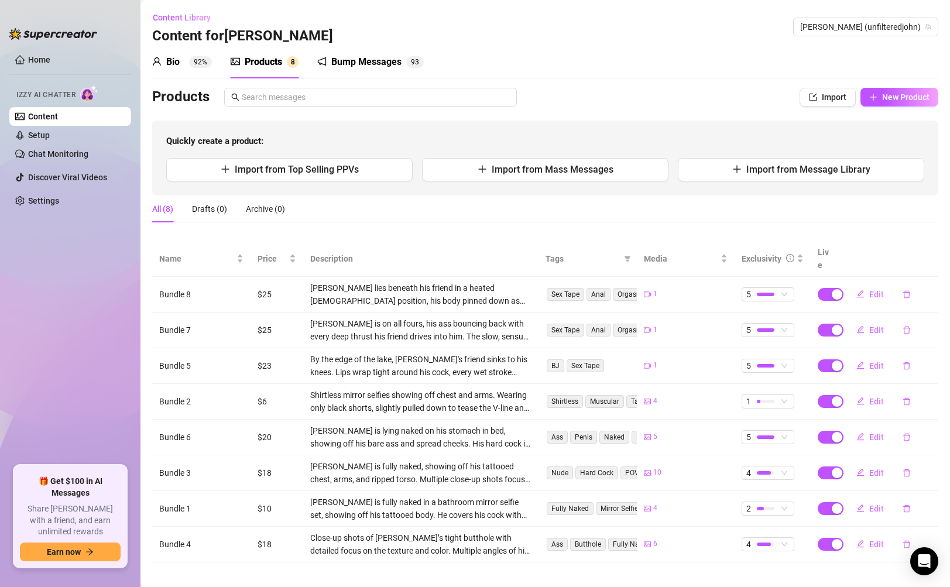
click at [457, 546] on td "Close-up shots of [PERSON_NAME]’s tight butthole with detailed focus on the tex…" at bounding box center [421, 545] width 236 height 36
click at [868, 356] on button "Edit" at bounding box center [870, 365] width 46 height 19
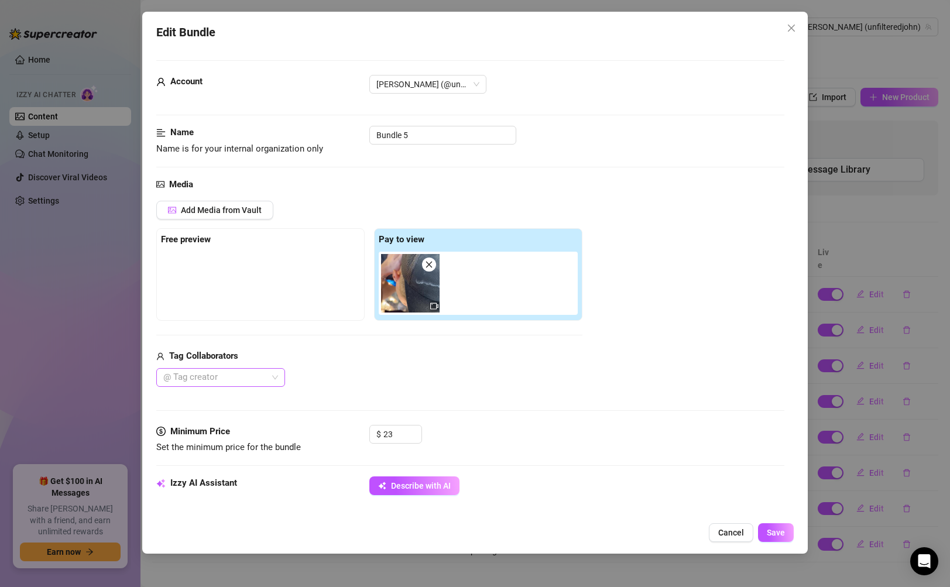
click at [238, 378] on div at bounding box center [215, 377] width 112 height 16
click at [228, 396] on div "[PERSON_NAME]" at bounding box center [221, 400] width 110 height 13
click at [771, 539] on button "Save" at bounding box center [776, 532] width 36 height 19
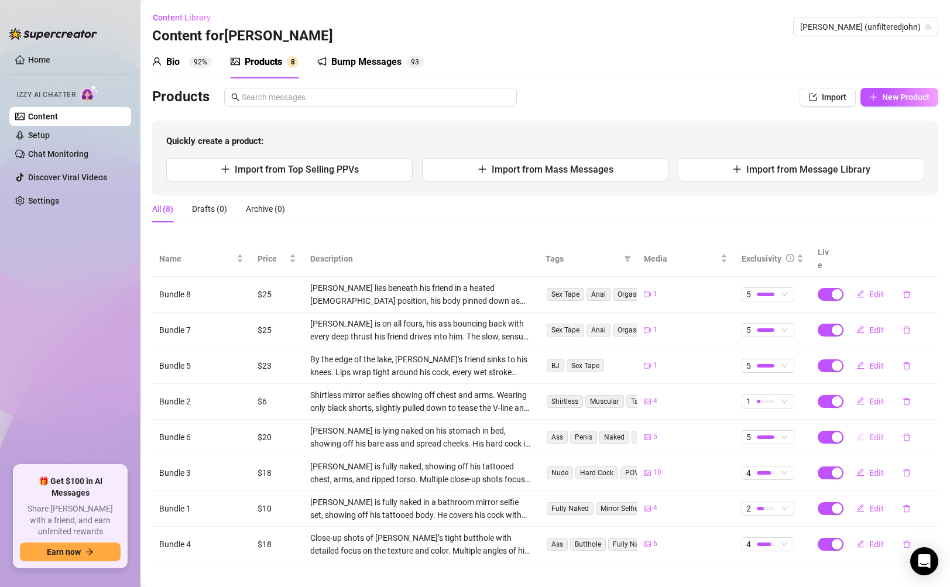
click at [868, 428] on button "Edit" at bounding box center [870, 437] width 46 height 19
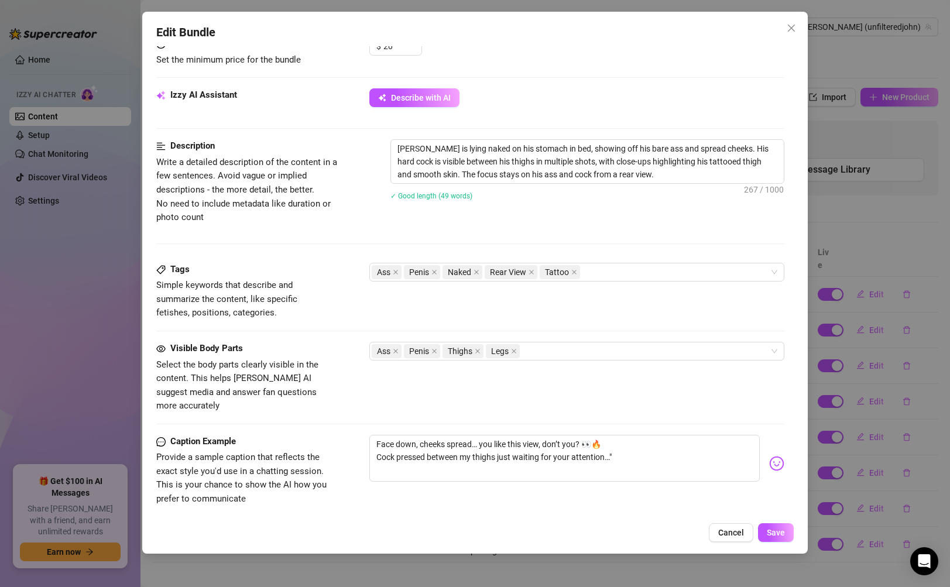
scroll to position [572, 0]
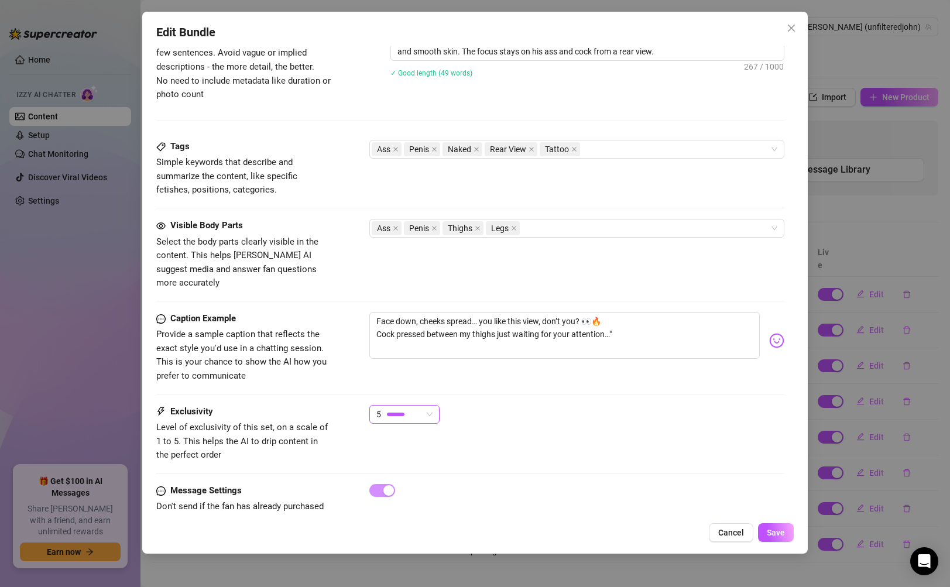
click at [431, 406] on span "5" at bounding box center [404, 415] width 56 height 18
click at [404, 478] on span "4" at bounding box center [418, 479] width 78 height 13
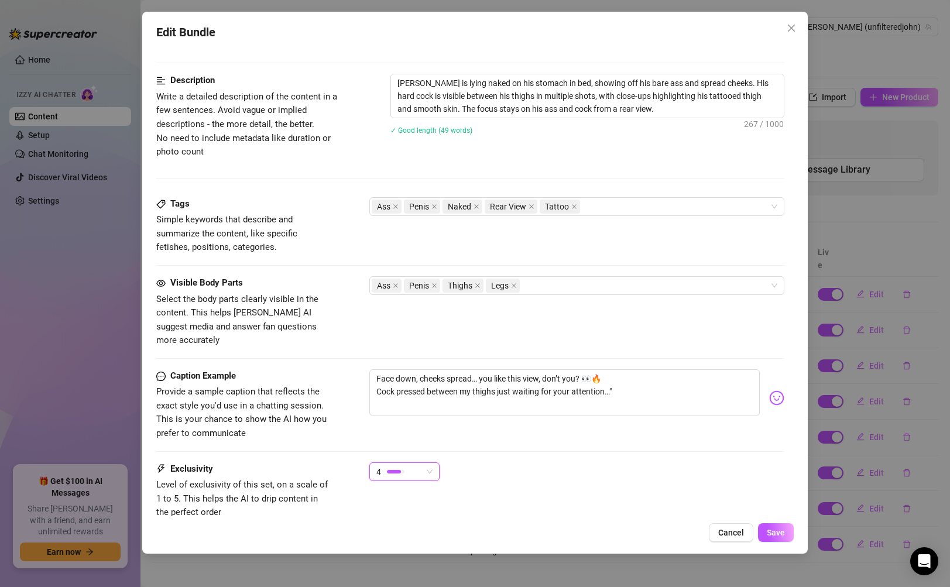
scroll to position [591, 0]
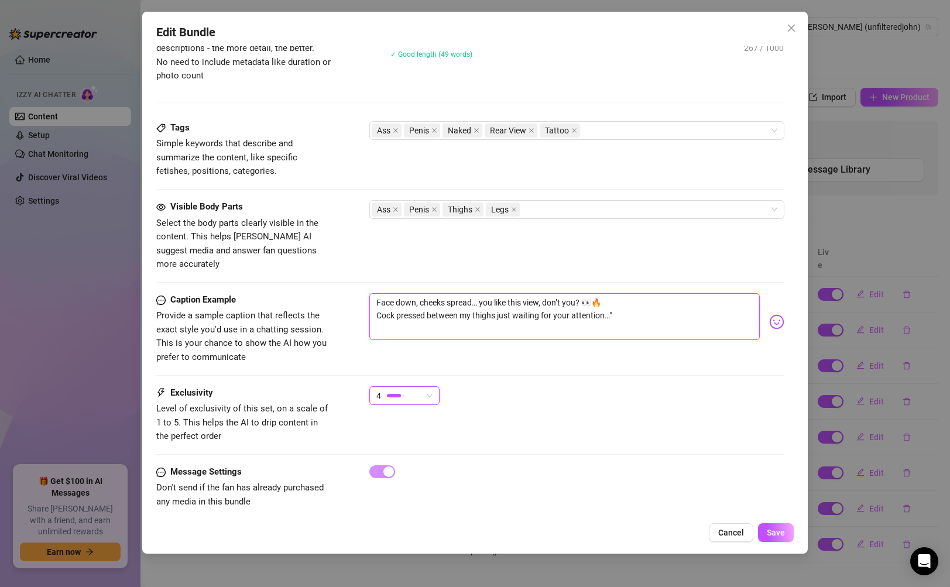
click at [634, 296] on textarea "Face down, cheeks spread… you like this view, don’t you? 👀🔥 Cock pressed betwee…" at bounding box center [564, 316] width 390 height 47
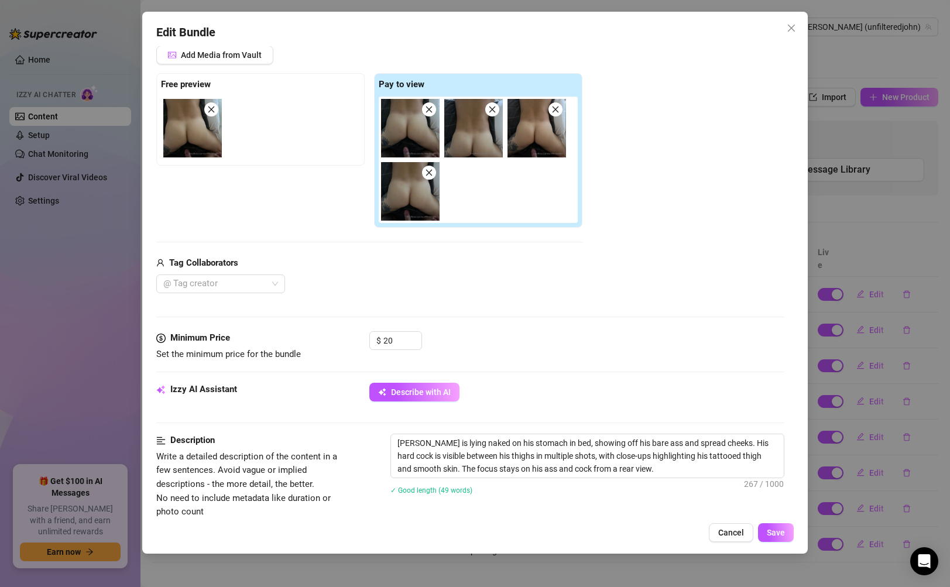
scroll to position [97, 0]
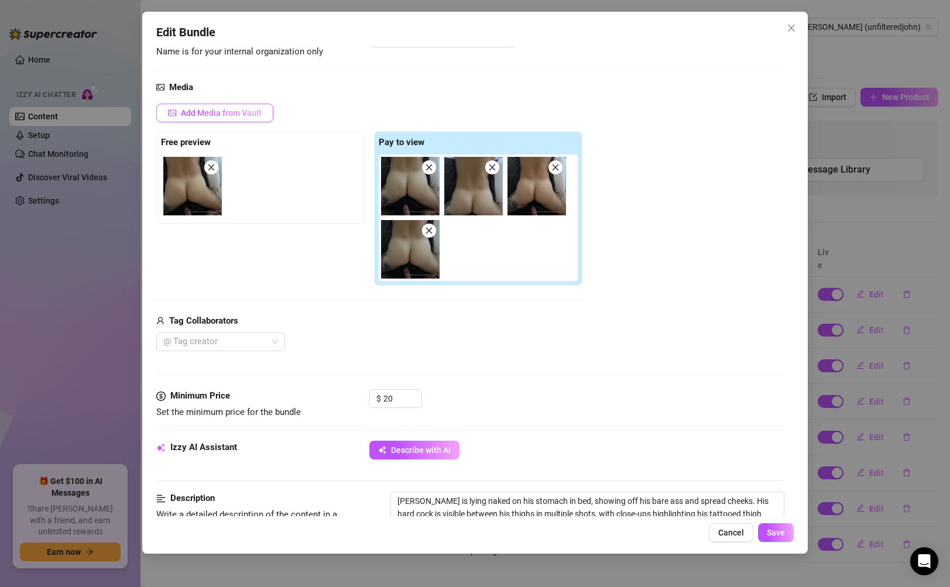
click at [229, 116] on span "Add Media from Vault" at bounding box center [221, 112] width 81 height 9
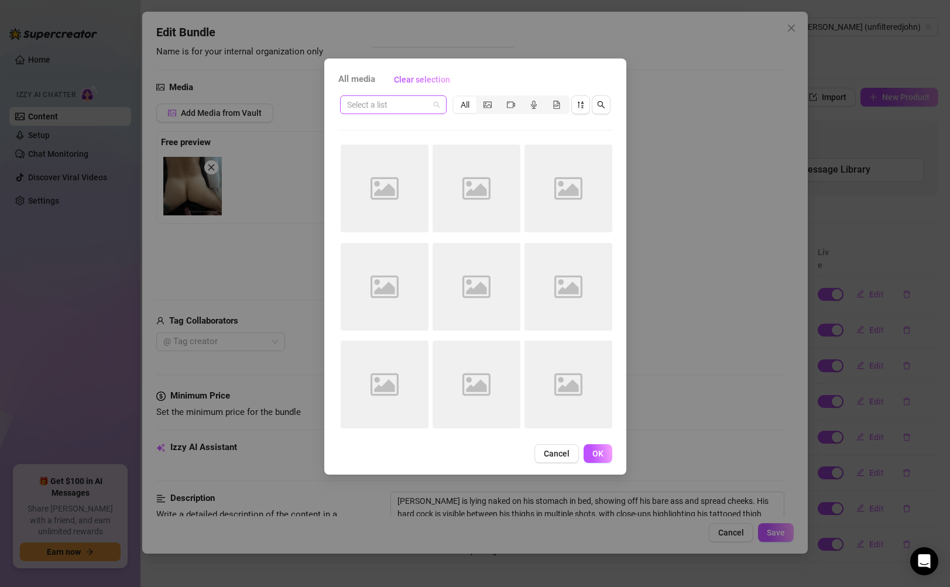
click at [439, 102] on span at bounding box center [393, 105] width 92 height 18
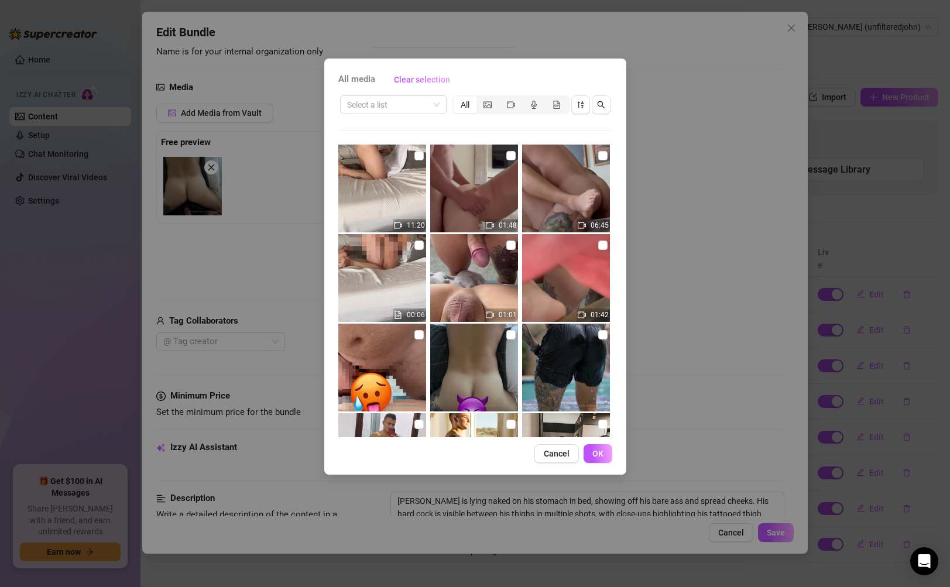
click at [514, 121] on div "Select a list All 11:20 01:48 06:45 00:06 01:01 01:42 01:00 00:50 00:07 00:02" at bounding box center [475, 266] width 274 height 344
click at [432, 109] on span at bounding box center [393, 105] width 92 height 18
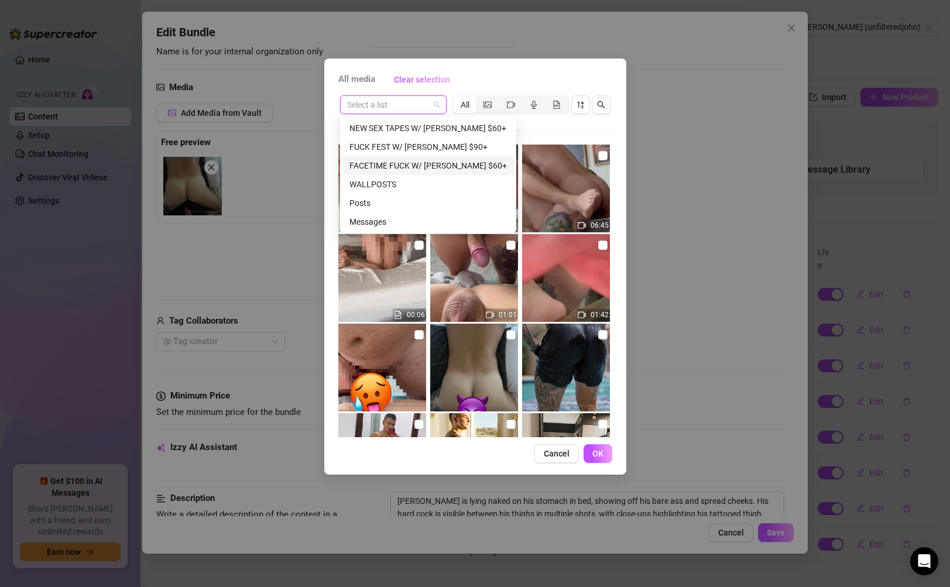
click at [418, 170] on div "FACETIME FUCK W/ [PERSON_NAME] $60+" at bounding box center [427, 165] width 157 height 13
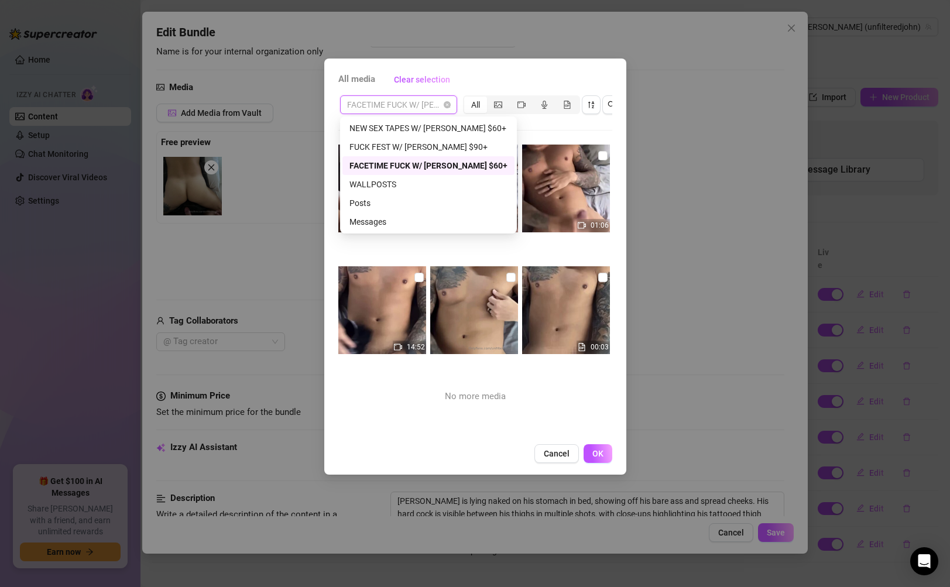
click at [411, 107] on span "FACETIME FUCK W/ [PERSON_NAME] $60+" at bounding box center [398, 105] width 103 height 18
click at [387, 218] on div "Messages" at bounding box center [428, 221] width 158 height 13
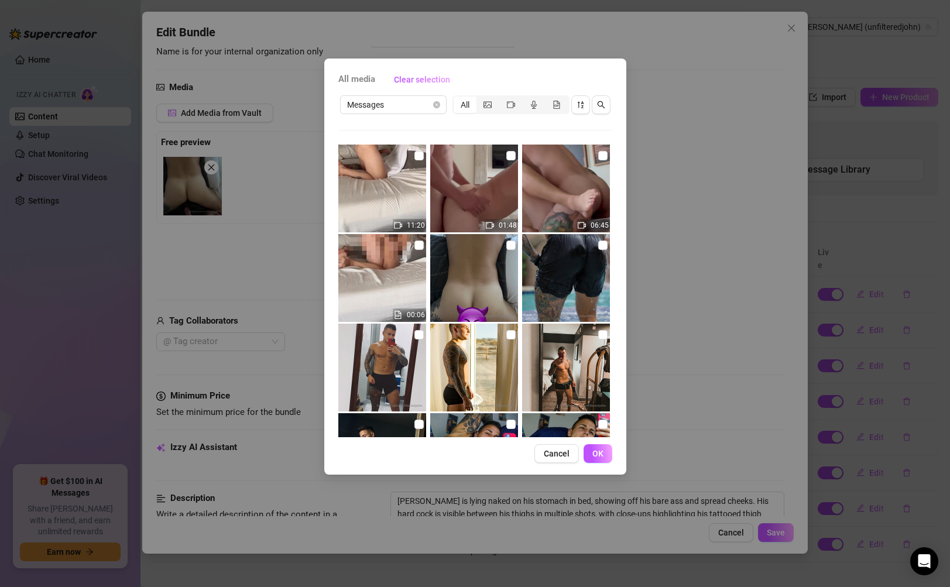
click at [487, 257] on img at bounding box center [474, 278] width 88 height 88
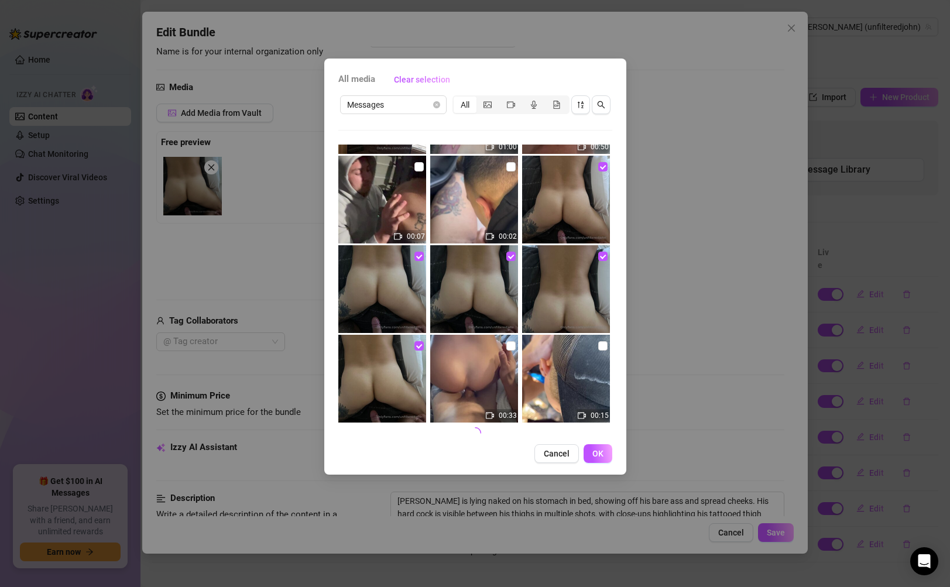
scroll to position [441, 0]
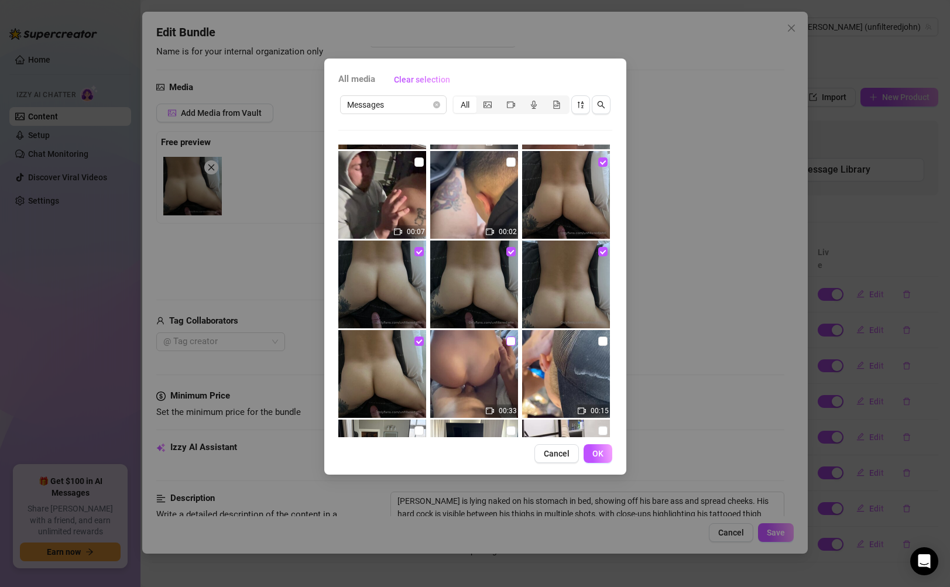
click at [506, 340] on input "checkbox" at bounding box center [510, 341] width 9 height 9
click at [591, 449] on button "OK" at bounding box center [597, 453] width 29 height 19
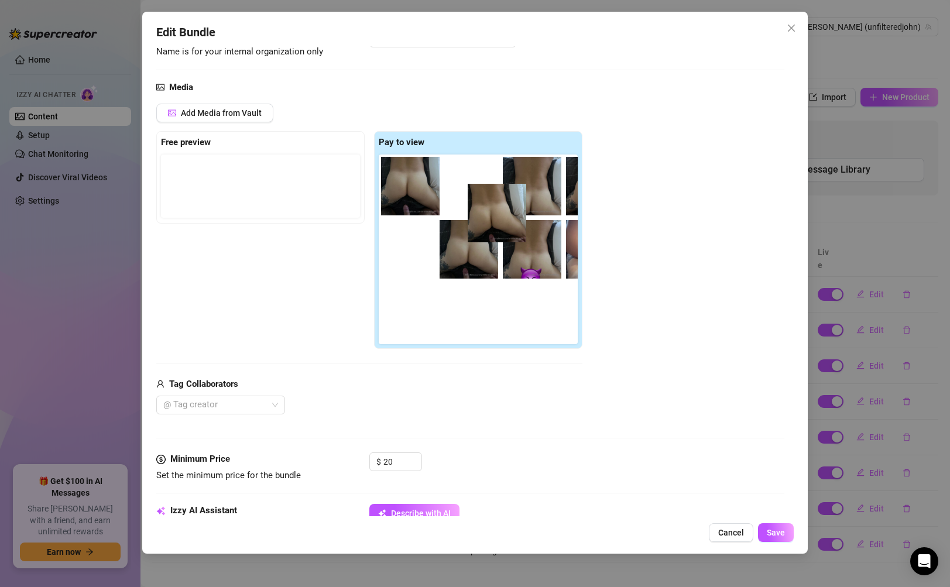
drag, startPoint x: 195, startPoint y: 181, endPoint x: 508, endPoint y: 208, distance: 313.7
click at [508, 208] on div "Free preview Pay to view" at bounding box center [369, 240] width 426 height 218
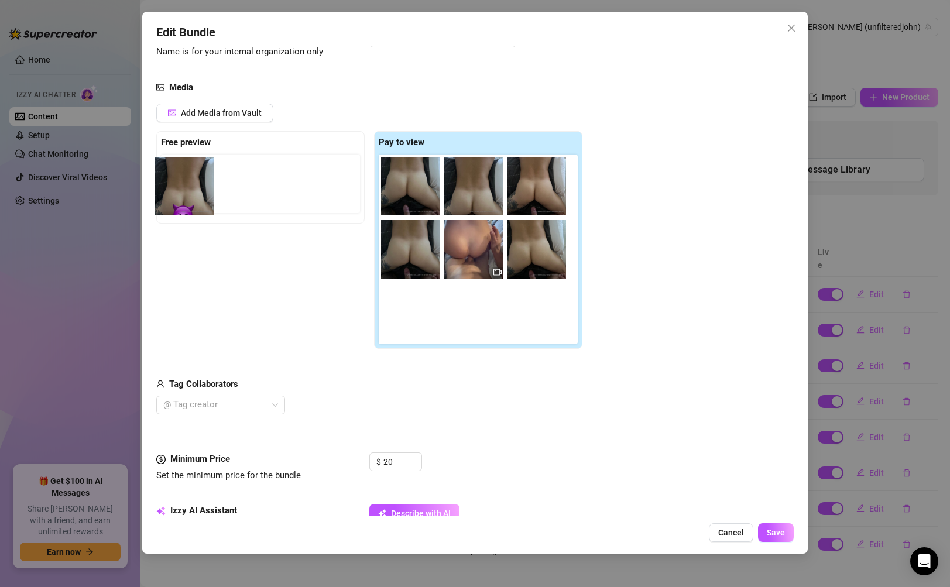
drag, startPoint x: 429, startPoint y: 250, endPoint x: 176, endPoint y: 193, distance: 259.1
click at [176, 193] on div "Free preview Pay to view" at bounding box center [369, 240] width 426 height 218
drag, startPoint x: 423, startPoint y: 234, endPoint x: 193, endPoint y: 187, distance: 235.3
click at [193, 187] on div "Free preview Pay to view" at bounding box center [369, 240] width 426 height 218
drag, startPoint x: 473, startPoint y: 250, endPoint x: 190, endPoint y: 185, distance: 291.2
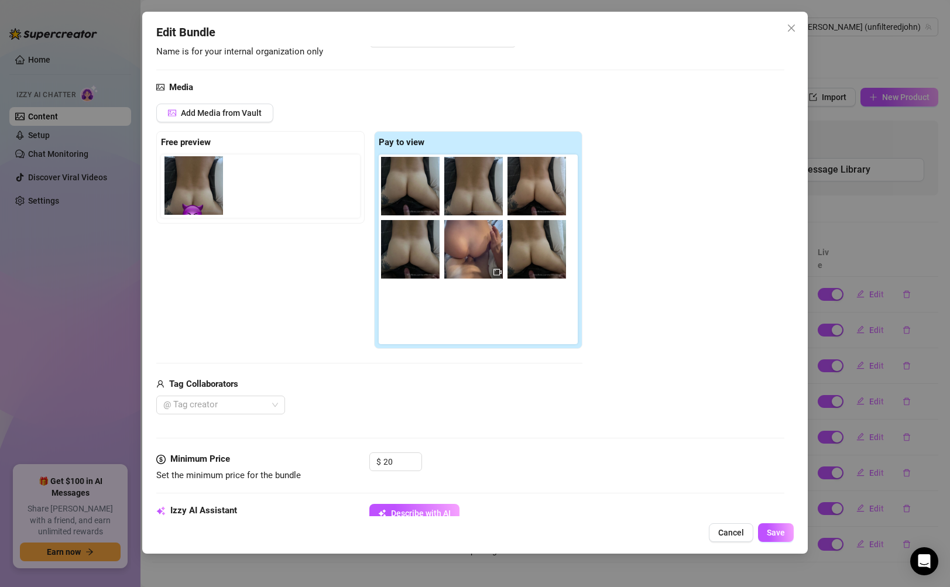
click at [190, 185] on div "Free preview Pay to view" at bounding box center [369, 240] width 426 height 218
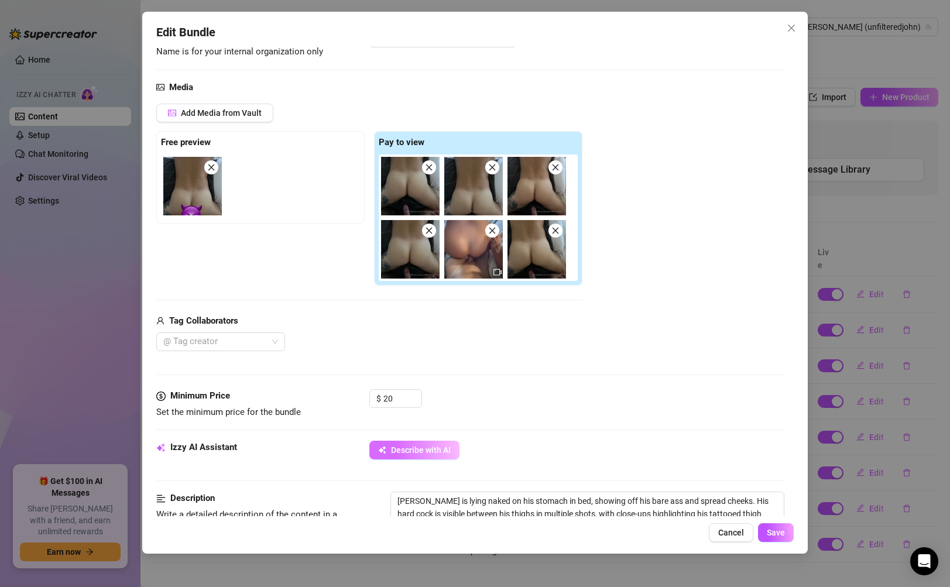
click at [430, 446] on span "Describe with AI" at bounding box center [421, 449] width 60 height 9
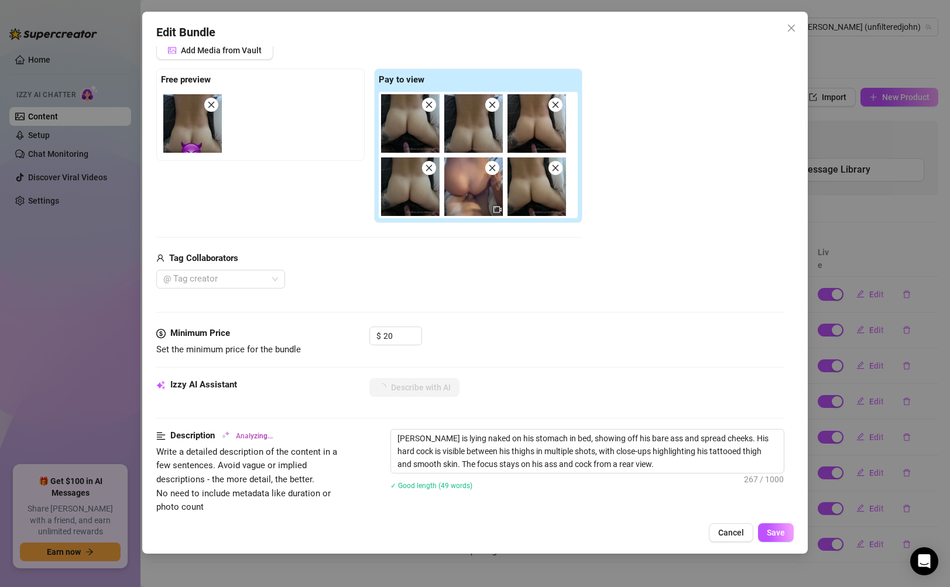
scroll to position [189, 0]
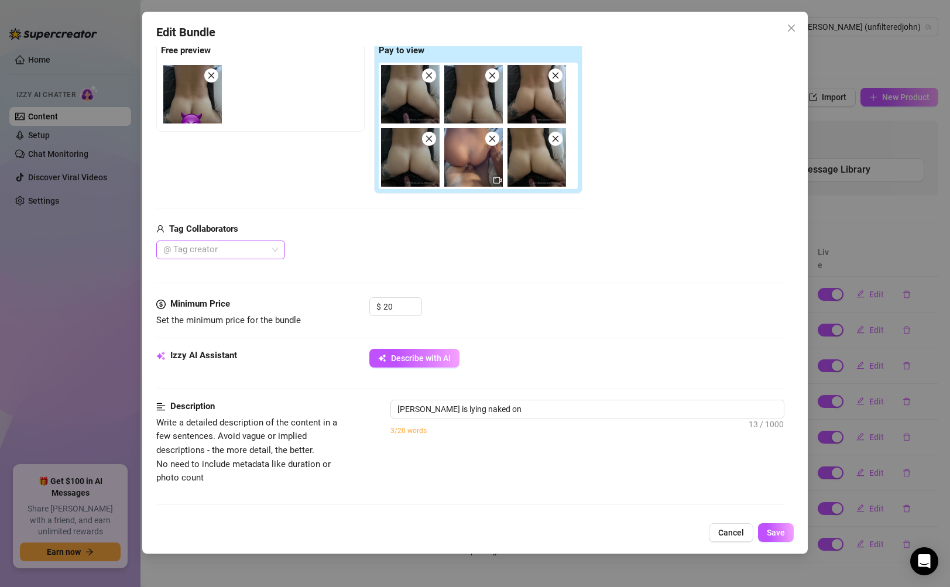
click at [221, 246] on div at bounding box center [215, 250] width 112 height 16
click at [219, 271] on div "[PERSON_NAME]" at bounding box center [221, 273] width 110 height 13
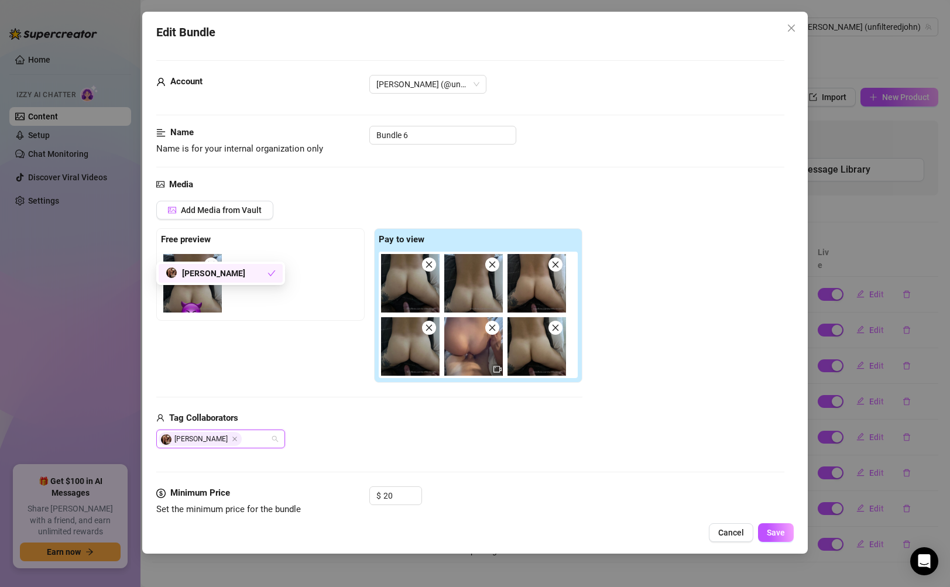
scroll to position [189, 0]
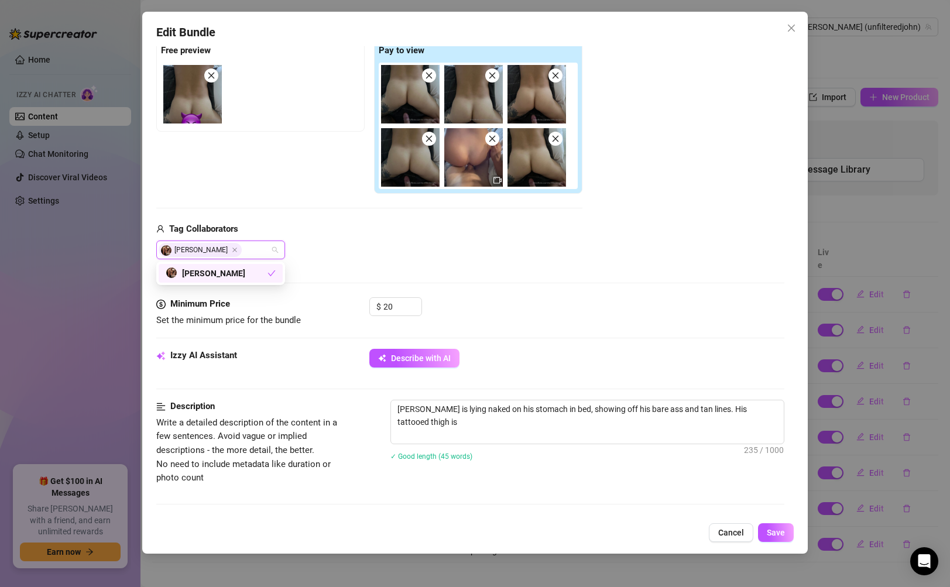
type textarea "[PERSON_NAME] is lying naked on his stomach in bed, showing off his bare ass an…"
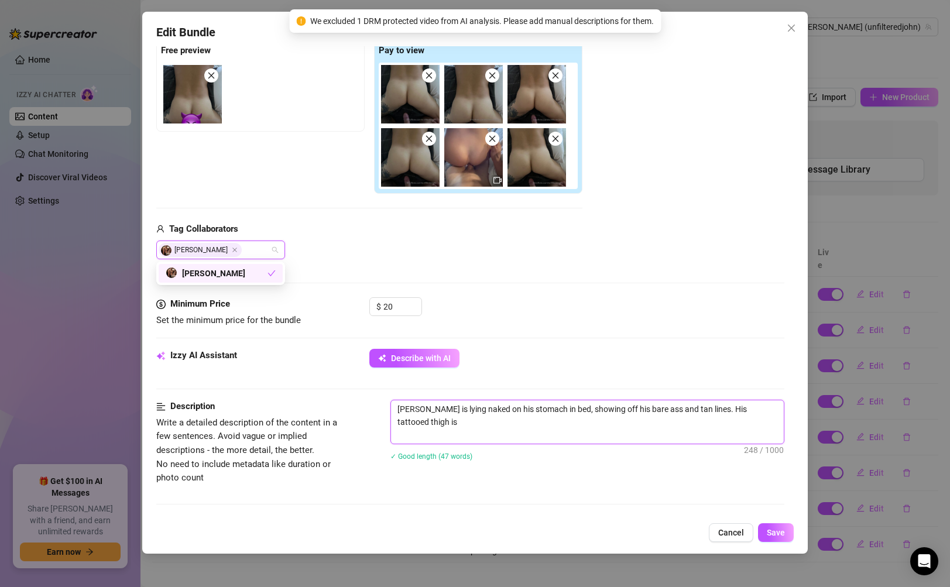
click at [454, 423] on textarea "[PERSON_NAME] is lying naked on his stomach in bed, showing off his bare ass an…" at bounding box center [587, 421] width 392 height 43
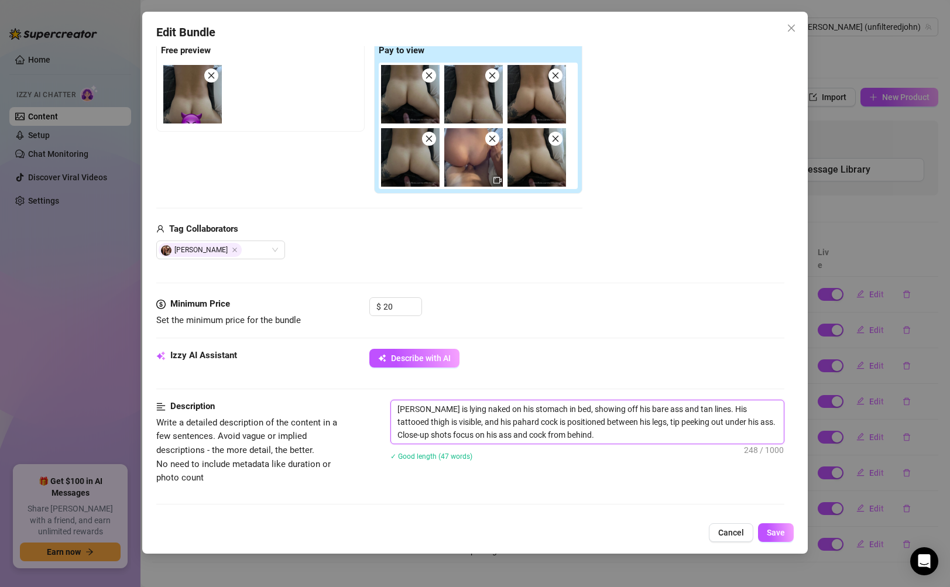
type textarea "[PERSON_NAME] is lying naked on his stomach in bed, showing off his bare ass an…"
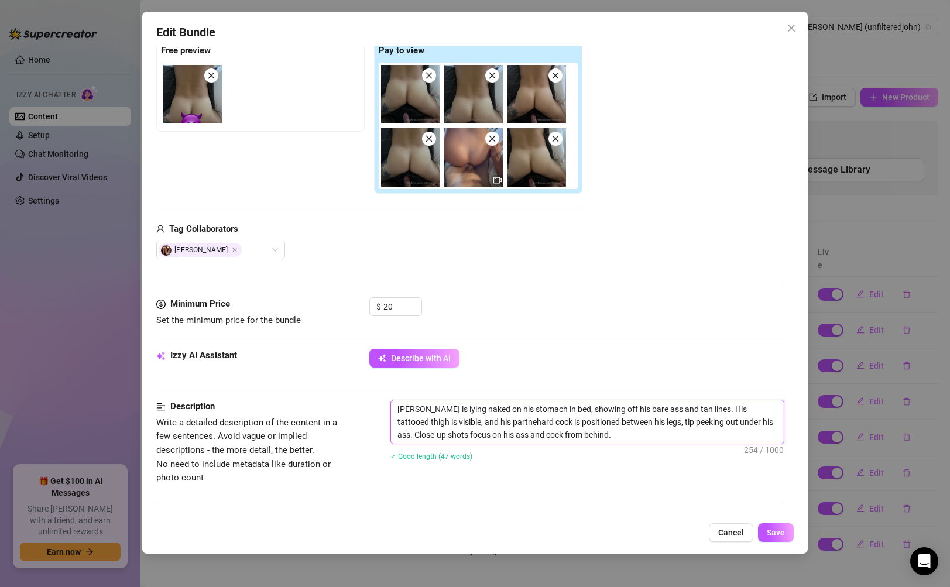
type textarea "[PERSON_NAME] is lying naked on his stomach in bed, showing off his bare ass an…"
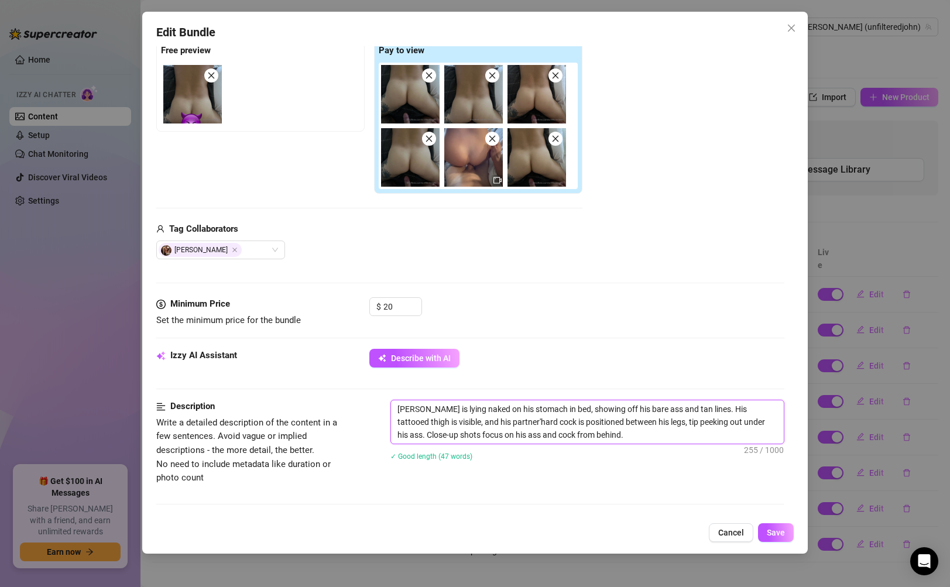
type textarea "[PERSON_NAME] is lying naked on his stomach in bed, showing off his bare ass an…"
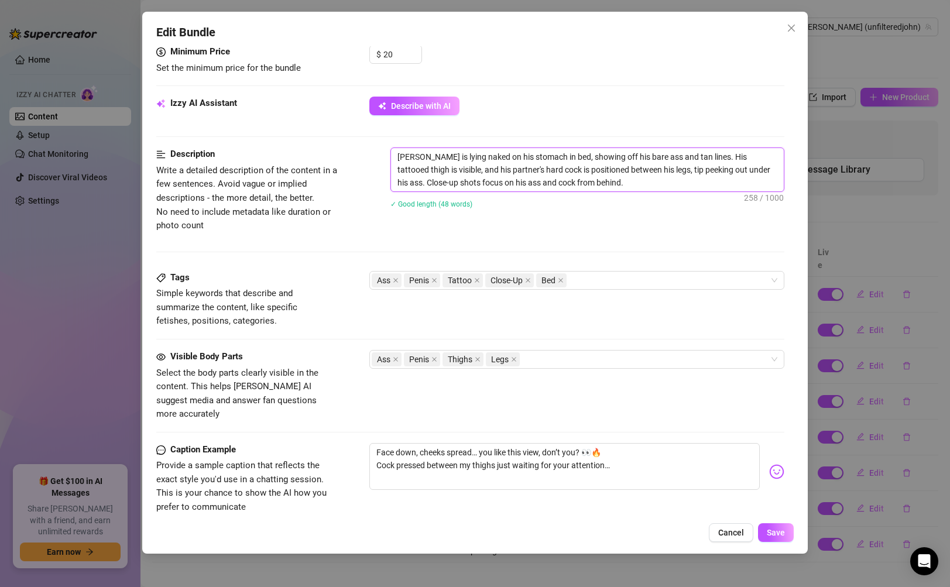
scroll to position [442, 0]
drag, startPoint x: 588, startPoint y: 180, endPoint x: 376, endPoint y: 153, distance: 213.6
click at [376, 153] on div "Description Write a detailed description of the content in a few sentences. Avo…" at bounding box center [469, 188] width 627 height 85
type textarea "[PERSON_NAME] is lying naked on his stomach in bed, showing off his bare ass an…"
drag, startPoint x: 638, startPoint y: 452, endPoint x: 351, endPoint y: 422, distance: 289.5
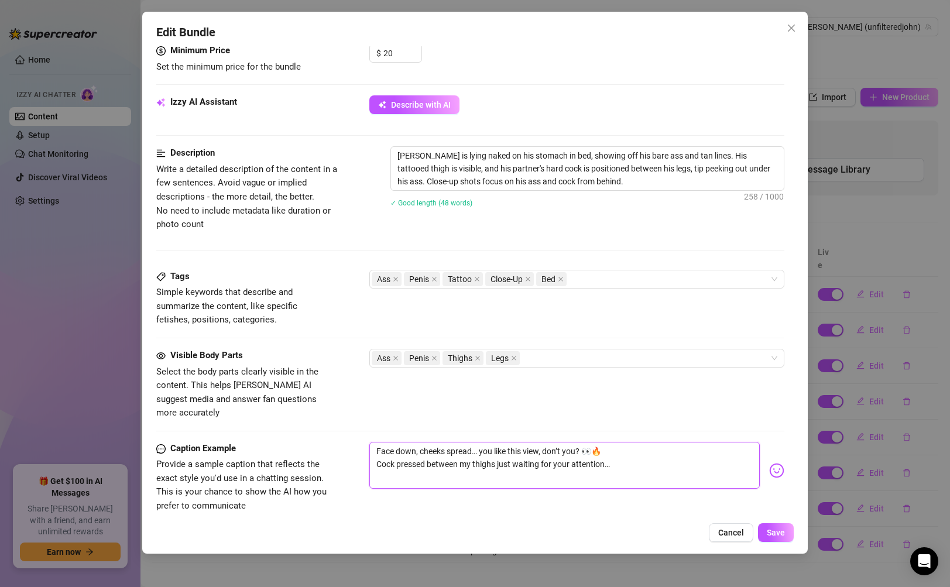
click at [351, 422] on form "Account [PERSON_NAME] (@unfilteredjohn) Name Name is for your internal organiza…" at bounding box center [469, 148] width 627 height 1061
paste textarea "lat on my stomach, ass up and tan lines showing 🍑🔥 His cock sliding between my …"
type textarea "Flat on my stomach, ass up and tan lines showing 🍑🔥 His cock sliding between my…"
click at [377, 450] on textarea "Flat on my stomach, ass up and tan lines showing 🍑🔥 His cock sliding between my…" at bounding box center [564, 465] width 390 height 47
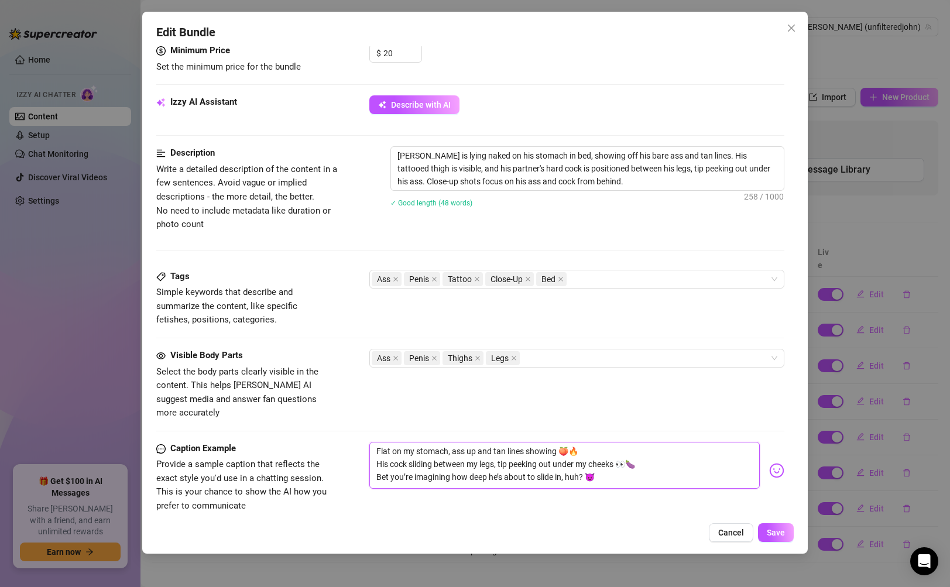
type textarea "Flat on my stomach, ass up and tan lines showing 🍑🔥His cock sliding between my …"
type textarea "Flat on my stomach, ass up and tan lines showing 🍑His cock sliding between my l…"
type textarea "Flat on my stomach, ass up and tan lines showing His cock sliding between my le…"
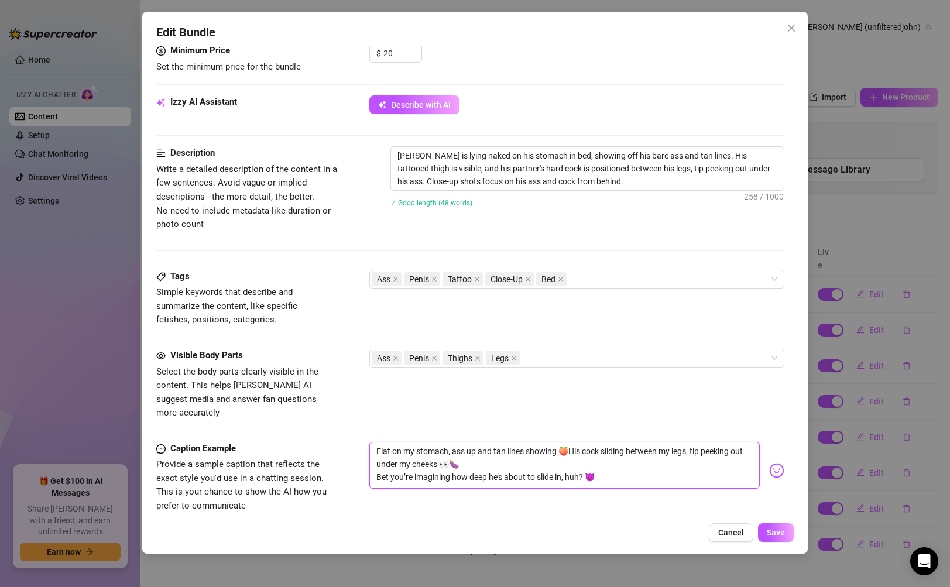
type textarea "Flat on my stomach, ass up and tan lines showing His cock sliding between my le…"
type textarea "Flat on my stomach, ass up and tan lines showingHis cock sliding between my leg…"
type textarea "Flat on my stomach, ass up and tan lines showing.His cock sliding between my le…"
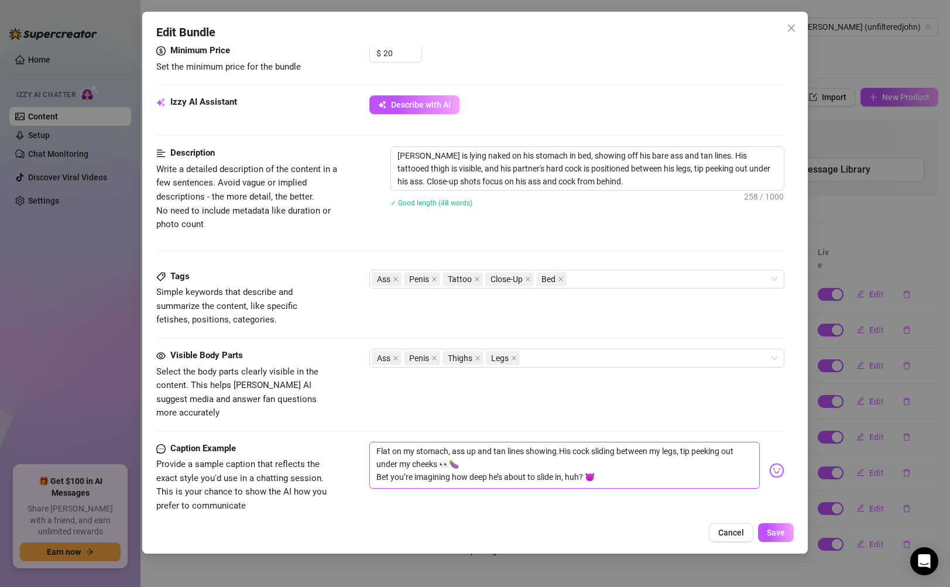
type textarea "Flat on my stomach, ass up and tan lines showing..His cock sliding between my l…"
type textarea "Flat on my stomach, ass up and tan lines showing.. His cock sliding between my …"
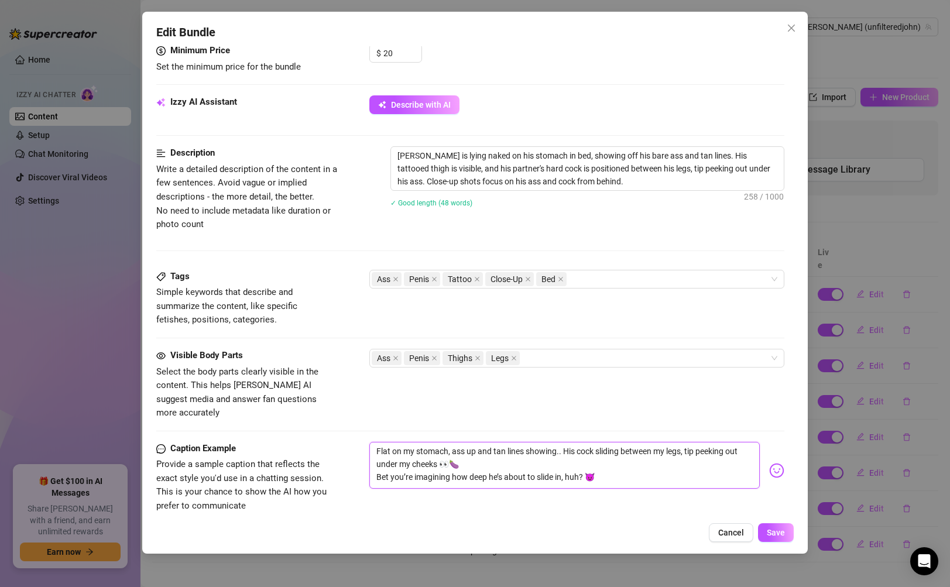
type textarea "Flat on my stomach, ass up and tan lines showing.. His cock sliding between my …"
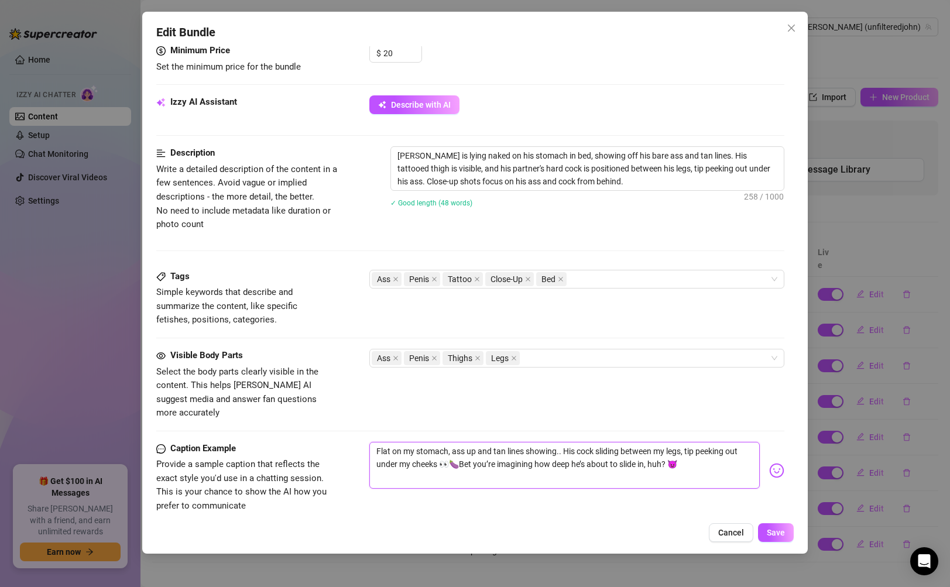
type textarea "Flat on my stomach, ass up and tan lines showing.. His cock sliding between my …"
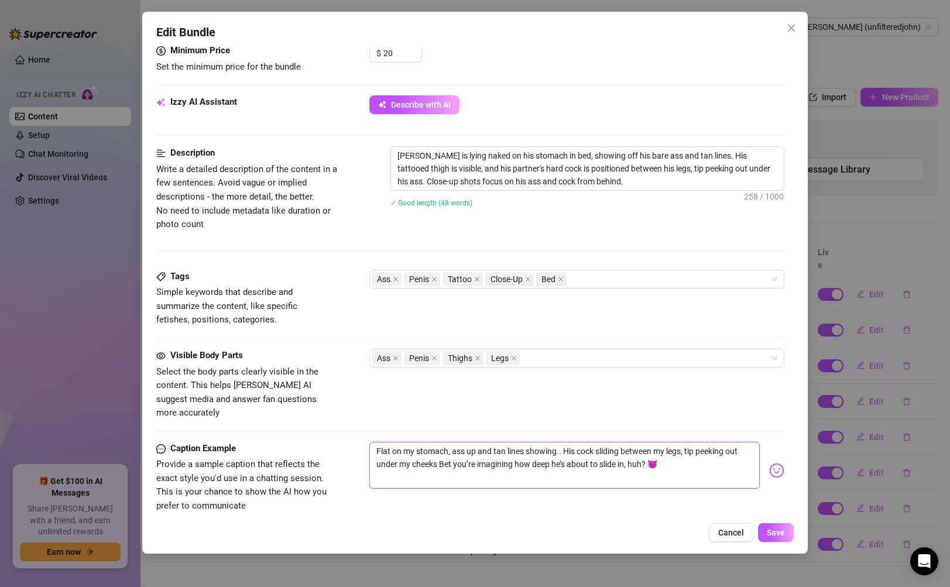
type textarea "Flat on my stomach, ass up and tan lines showing.. His cock sliding between my …"
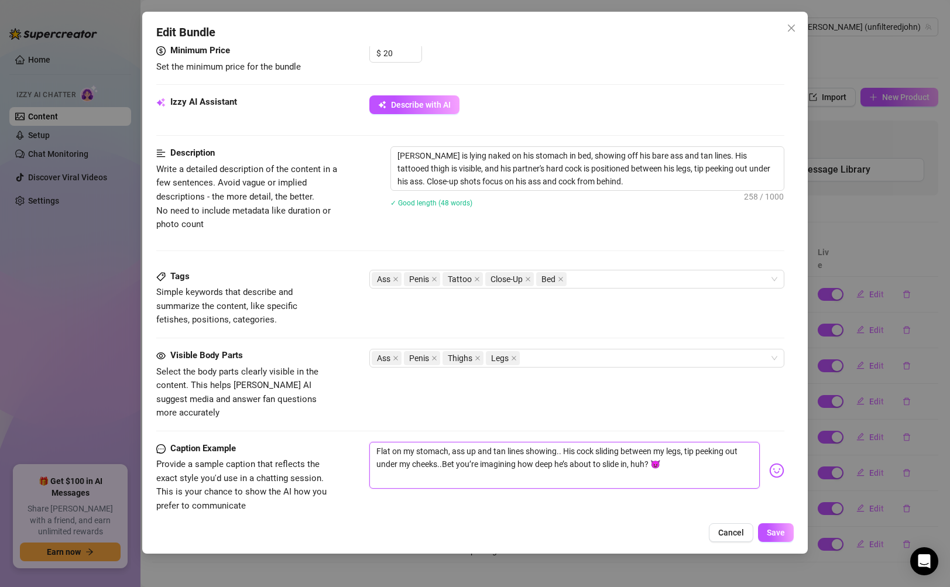
type textarea "Flat on my stomach, ass up and tan lines showing.. His cock sliding between my …"
click at [445, 449] on textarea "Flat on my stomach, ass up and tan lines showing.. His cock sliding between my …" at bounding box center [564, 465] width 390 height 47
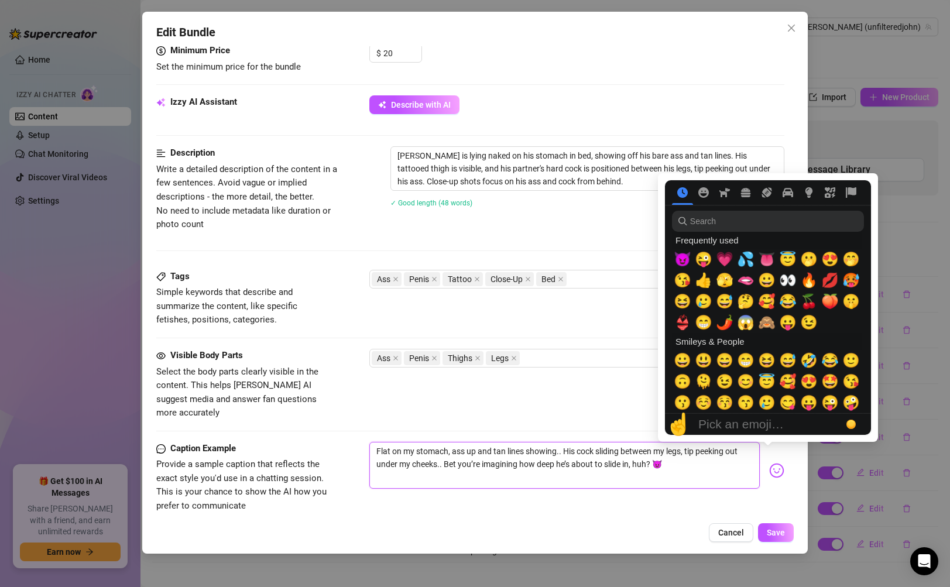
type textarea "Flat on my stomach, ass up and tan lines showing.. His cock sliding between my …"
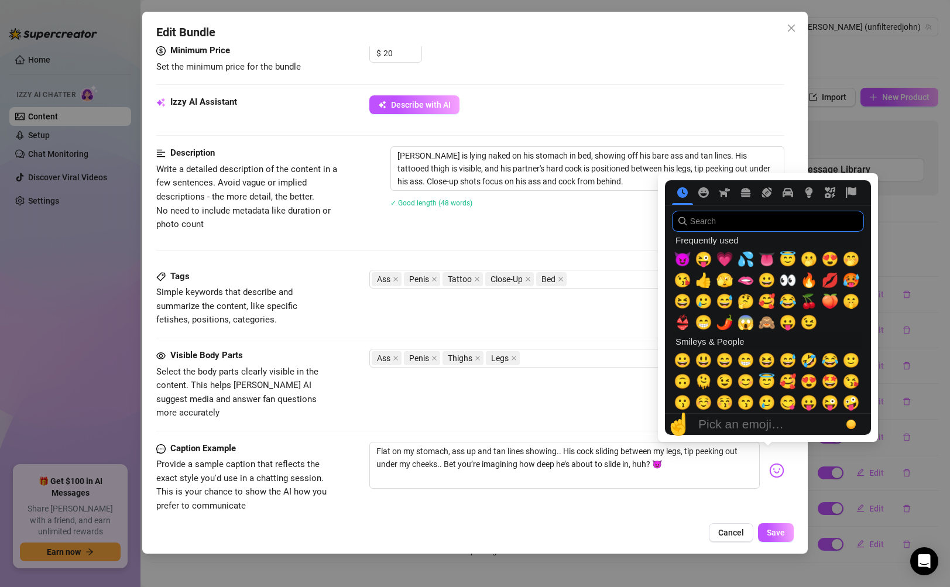
click at [746, 226] on input "search" at bounding box center [768, 221] width 192 height 21
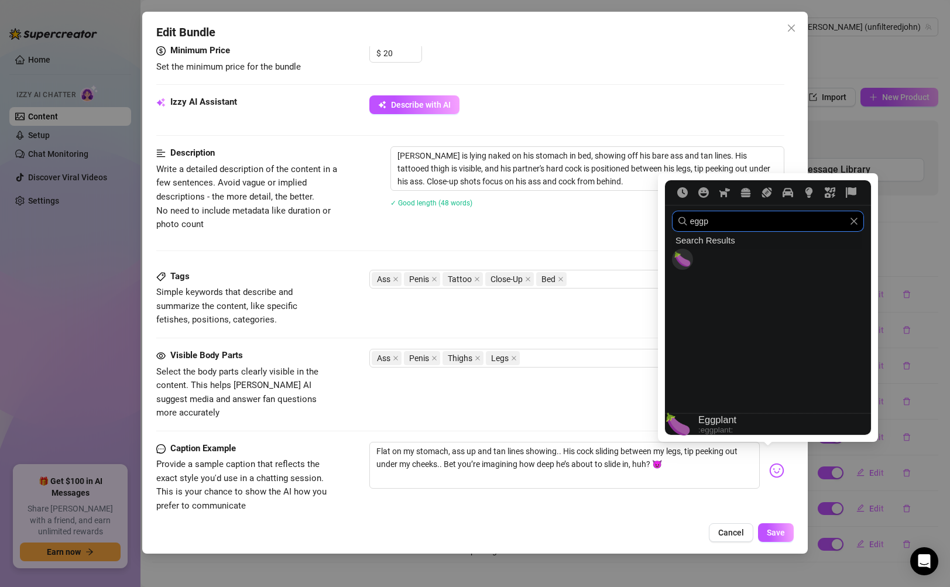
type input "eggp"
click at [686, 256] on span "🍆" at bounding box center [683, 259] width 18 height 16
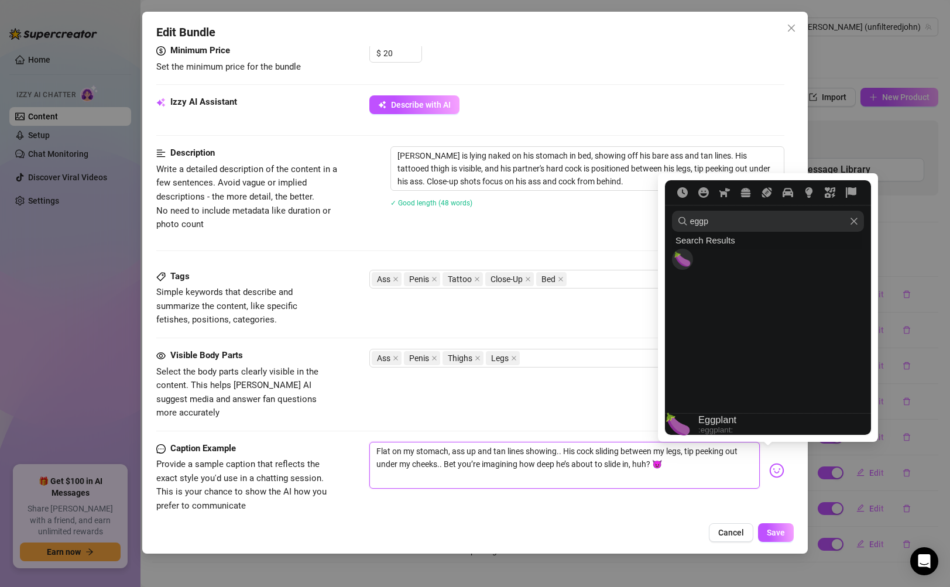
type textarea "Flat on my stomach, ass up and tan lines showing.. His cock sliding between my …"
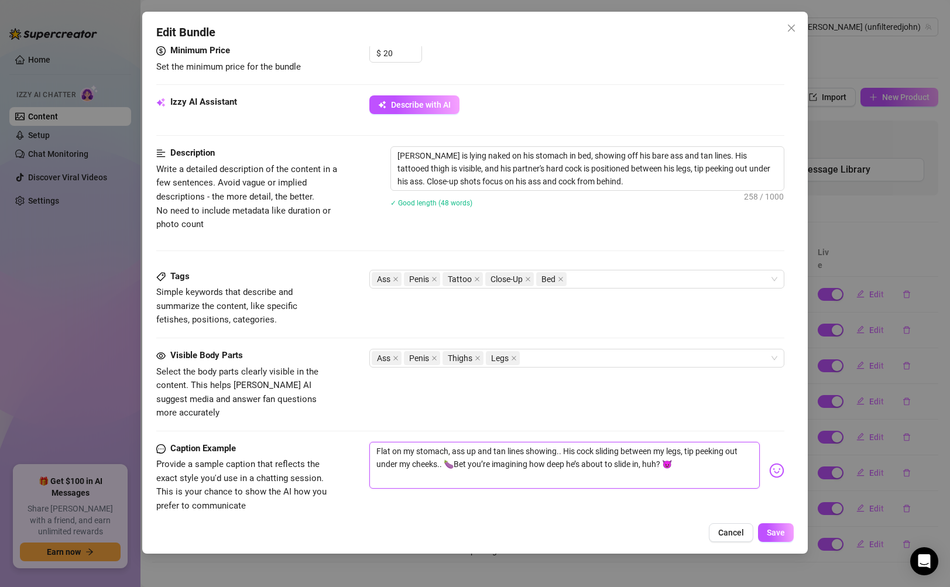
type textarea "Flat on my stomach, ass up and tan lines showing.. His cock sliding between my …"
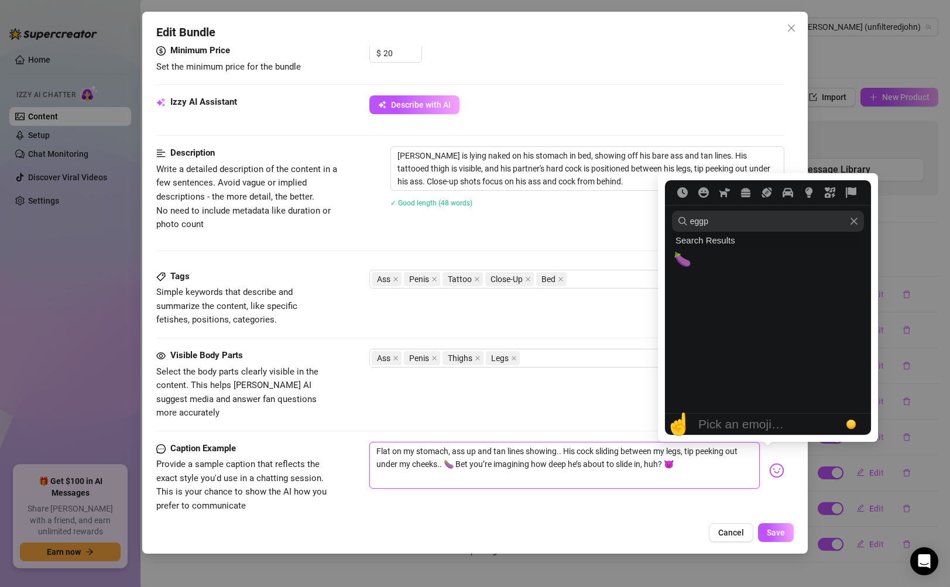
click at [856, 222] on icon "Clear" at bounding box center [853, 221] width 7 height 7
type textarea "Flat on my stomach, ass up and tan lines showing.. His cock sliding between my …"
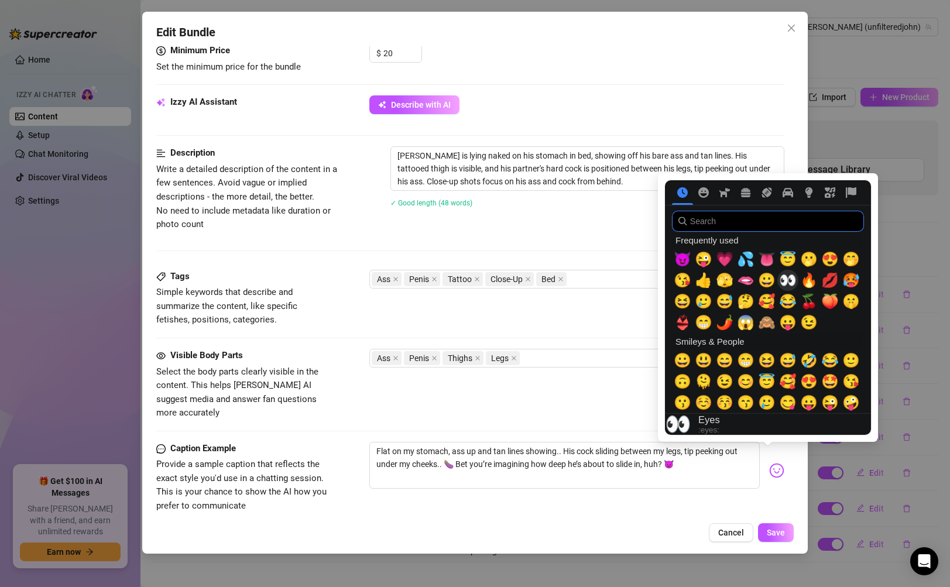
click at [782, 279] on span "👀" at bounding box center [788, 280] width 18 height 16
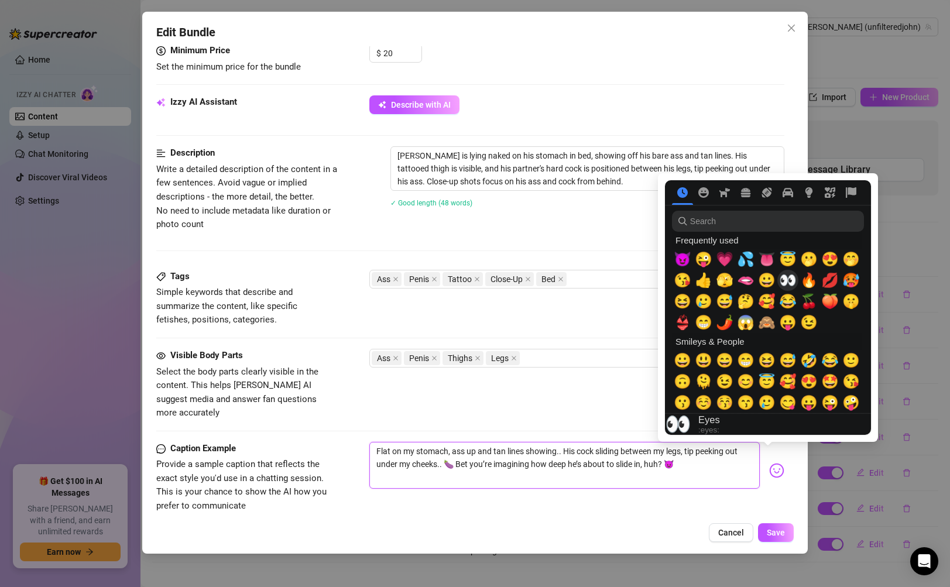
type textarea "Flat on my stomach, ass up and tan lines showing.. His cock sliding between my …"
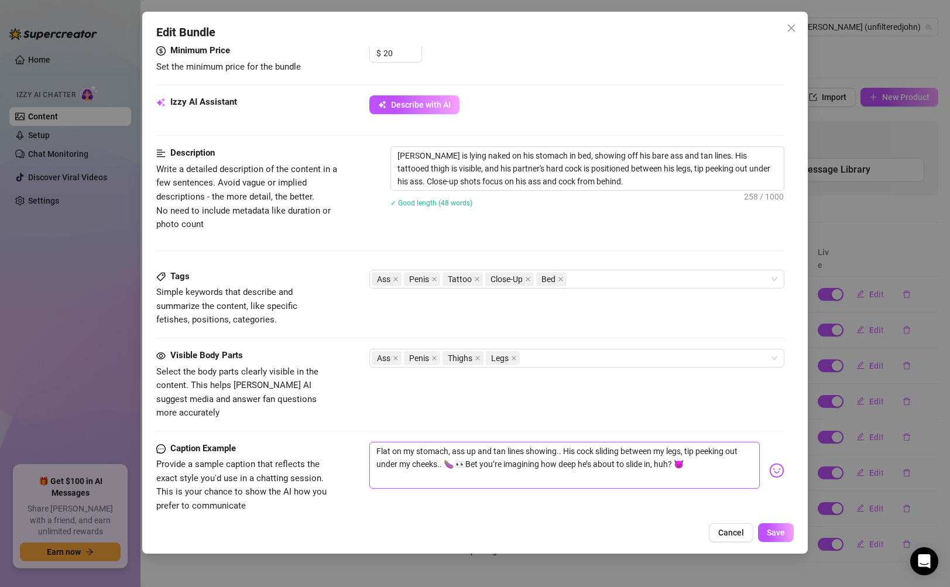
type textarea "Flat on my stomach, ass up and tan lines showing.. His cock sliding between my …"
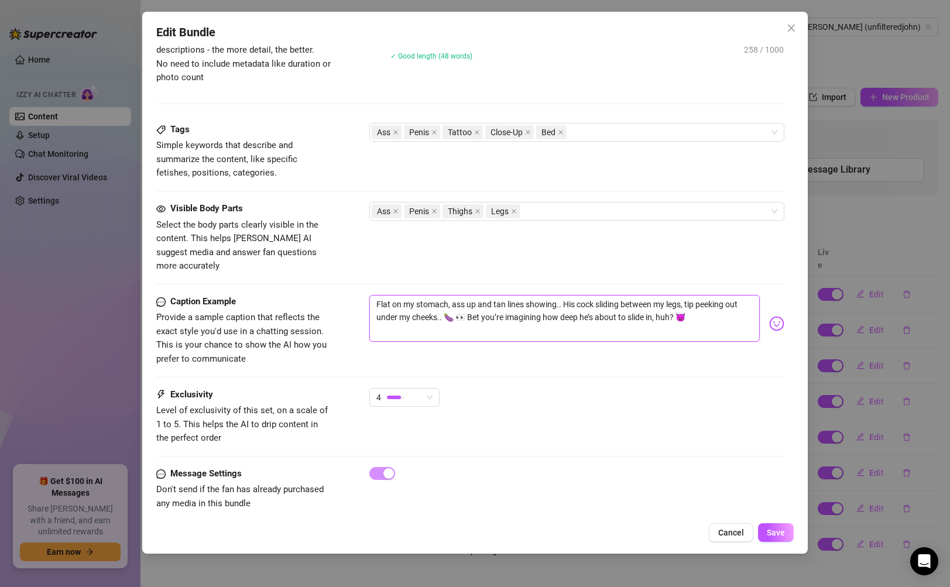
scroll to position [591, 0]
click at [420, 387] on div "4" at bounding box center [399, 396] width 46 height 18
type textarea "Flat on my stomach, ass up and tan lines showing.. His cock sliding between my …"
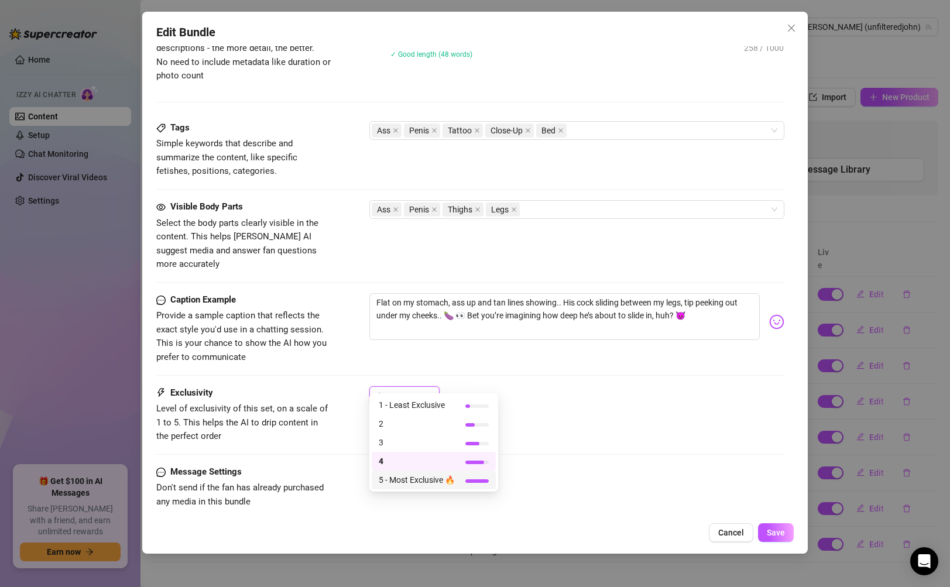
click at [417, 482] on span "5 - Most Exclusive 🔥" at bounding box center [417, 479] width 76 height 13
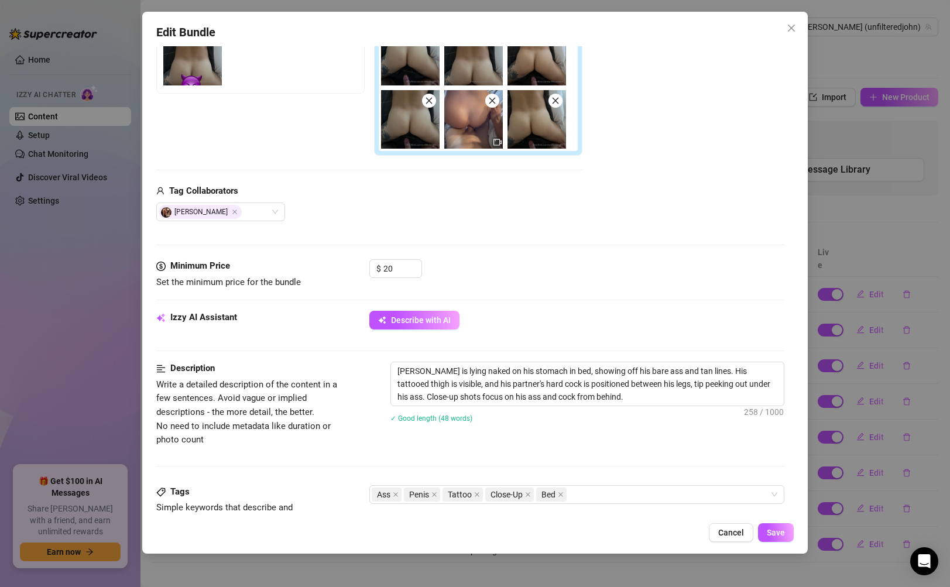
scroll to position [209, 0]
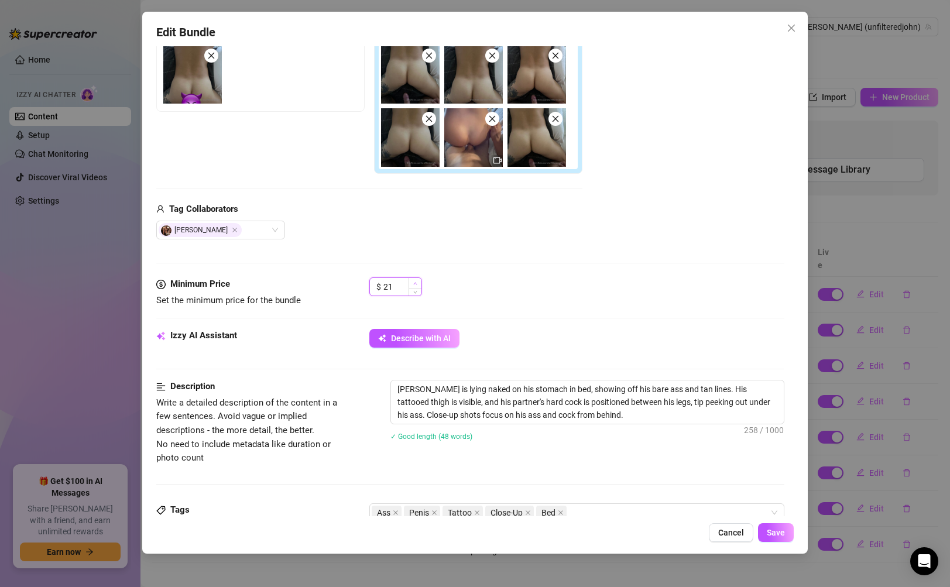
click at [415, 283] on icon "up" at bounding box center [415, 283] width 4 height 4
type input "25"
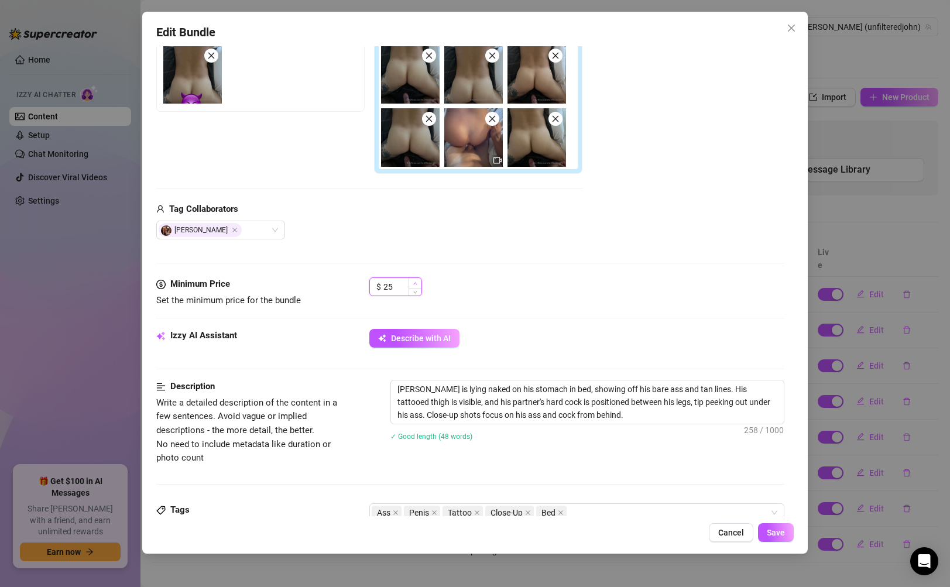
click at [416, 283] on icon "up" at bounding box center [415, 283] width 4 height 4
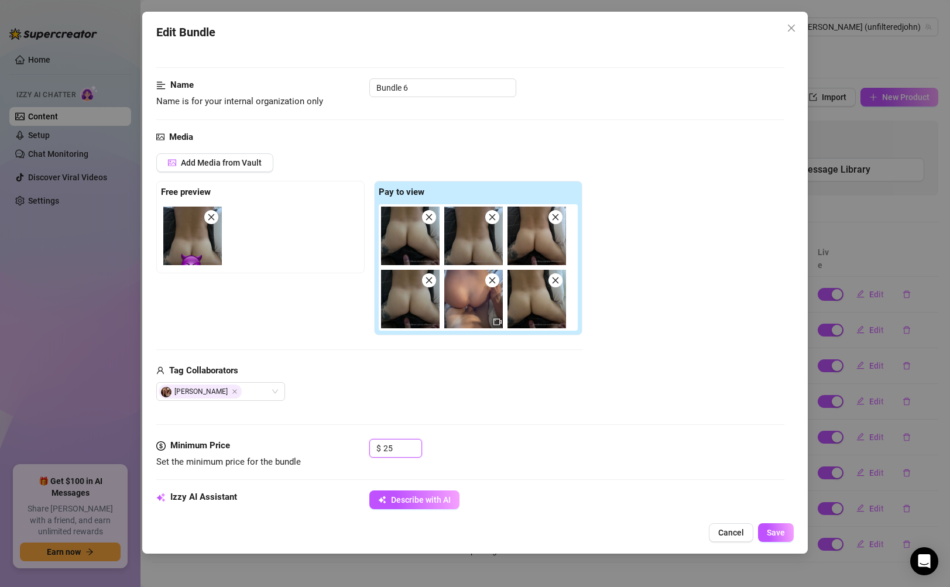
scroll to position [0, 0]
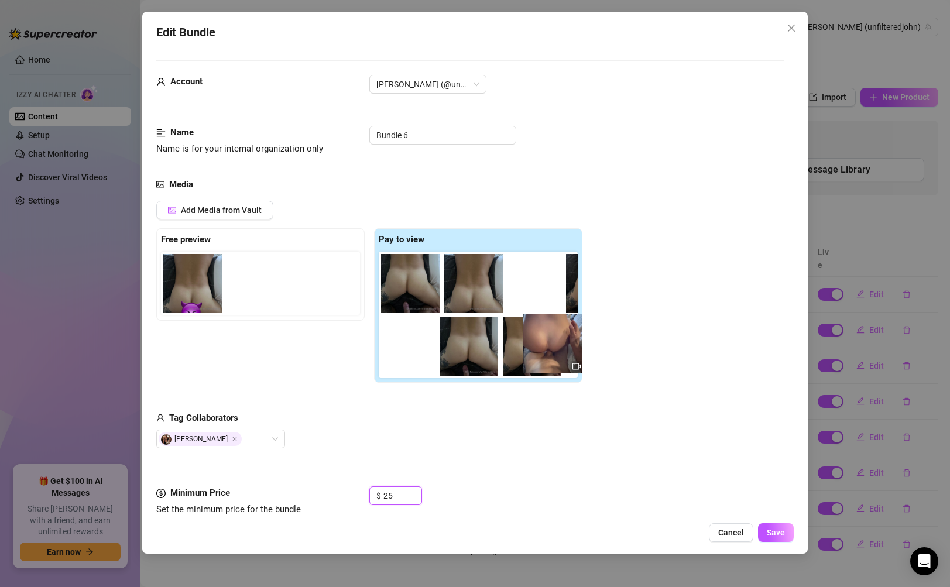
drag, startPoint x: 470, startPoint y: 341, endPoint x: 554, endPoint y: 337, distance: 83.8
click at [554, 337] on div at bounding box center [481, 315] width 204 height 126
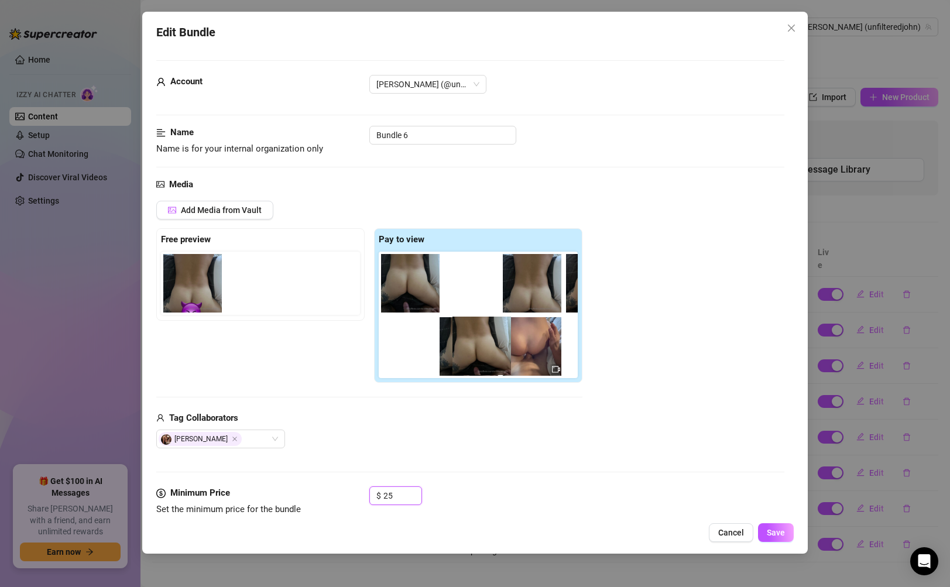
drag, startPoint x: 517, startPoint y: 351, endPoint x: 457, endPoint y: 349, distance: 59.7
click at [457, 349] on div at bounding box center [481, 315] width 204 height 126
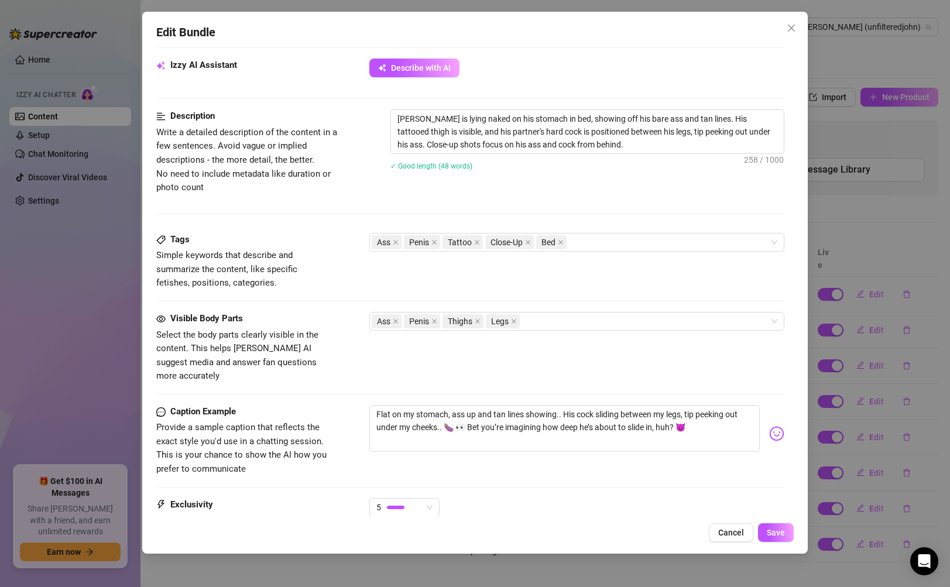
scroll to position [591, 0]
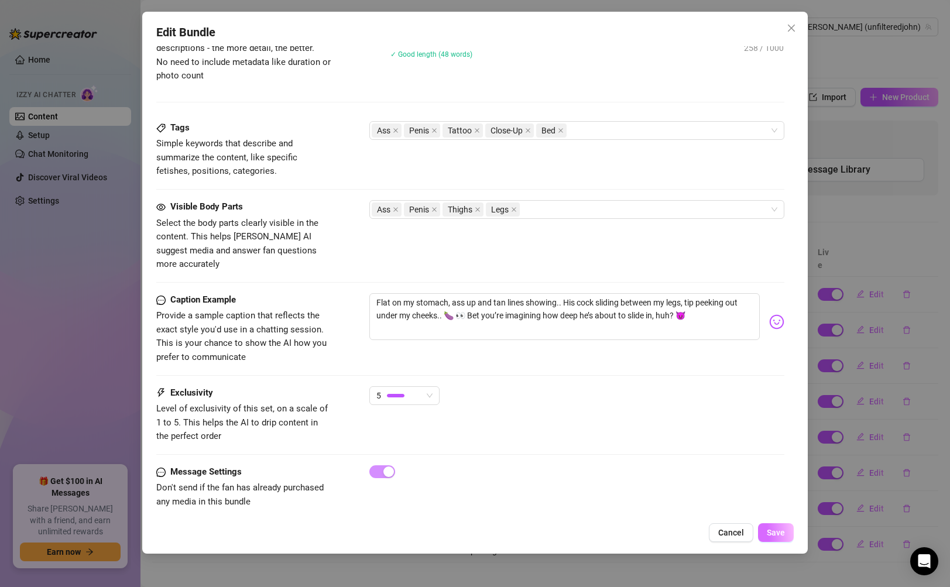
click at [781, 537] on span "Save" at bounding box center [776, 532] width 18 height 9
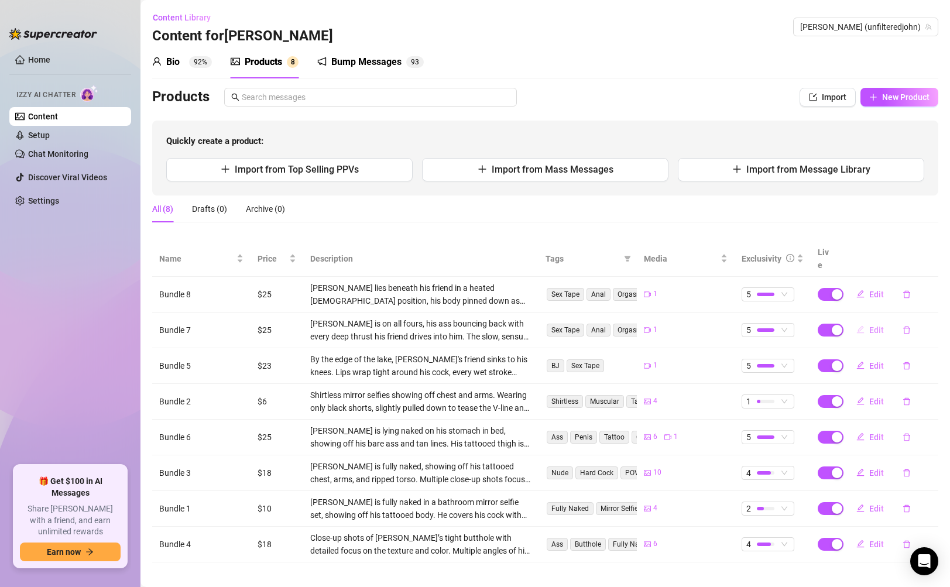
click at [871, 325] on span "Edit" at bounding box center [876, 329] width 15 height 9
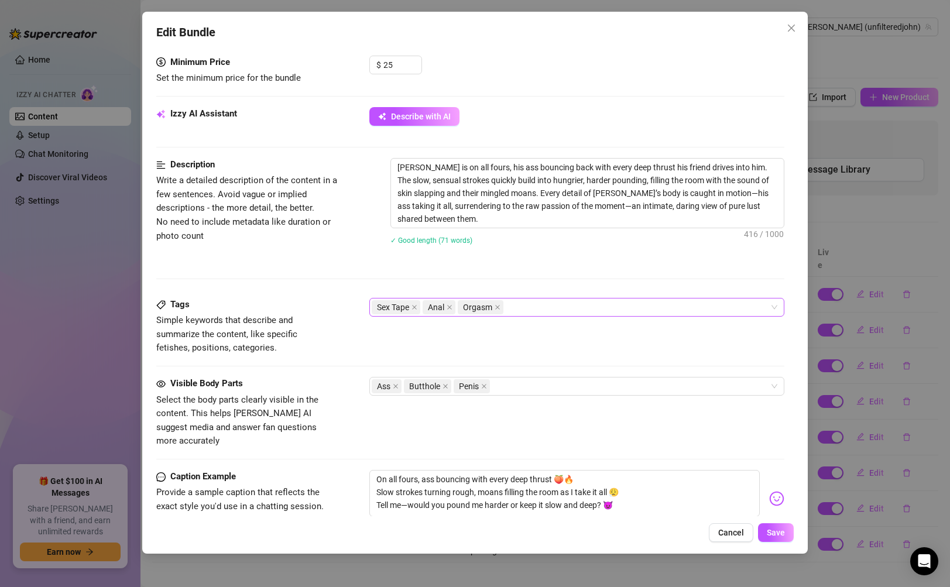
scroll to position [370, 0]
drag, startPoint x: 606, startPoint y: 222, endPoint x: 365, endPoint y: 160, distance: 249.0
click at [365, 160] on div "Description Write a detailed description of the content in a few sentences. Avo…" at bounding box center [469, 208] width 627 height 102
click at [379, 480] on textarea "On all fours, ass bouncing with every deep thrust 🍑🔥 Slow strokes turning rough…" at bounding box center [564, 492] width 390 height 47
type textarea "On all fours, ass bouncing with every deep thrust 🍑🔥Slow strokes turning rough,…"
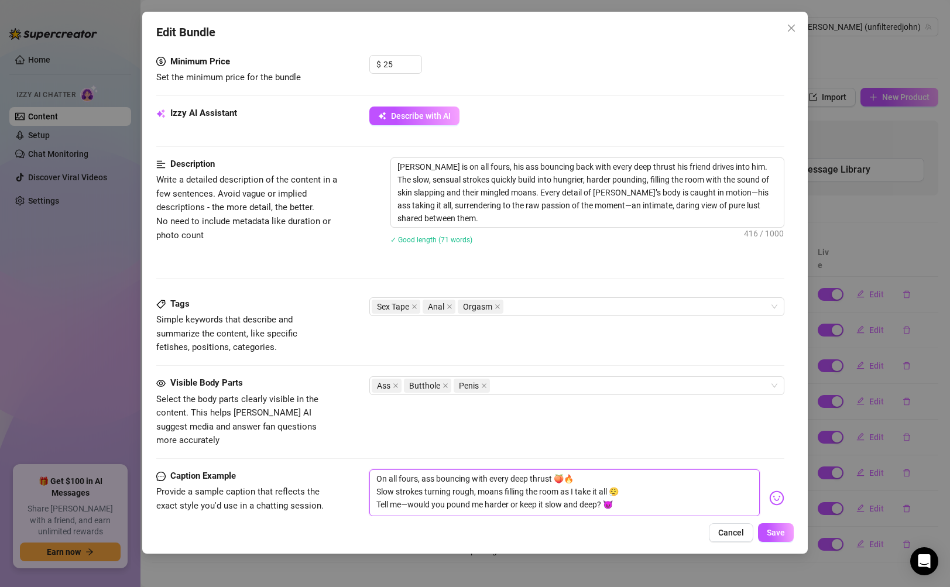
type textarea "On all fours, ass bouncing with every deep thrust 🍑🔥Slow strokes turning rough,…"
type textarea "On all fours, ass bouncing with every deep thrust 🍑🔥 Slow strokes turning rough…"
drag, startPoint x: 641, startPoint y: 496, endPoint x: 311, endPoint y: 450, distance: 333.9
click at [311, 450] on form "Account [PERSON_NAME] (@unfilteredjohn) Name Name is for your internal organiza…" at bounding box center [469, 198] width 627 height 1016
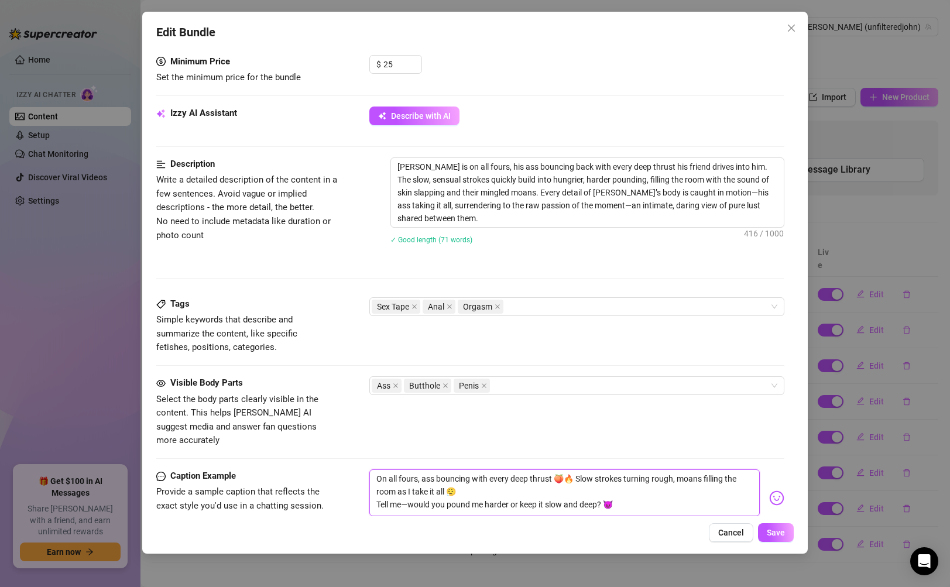
paste textarea "Ever wondered how tight I grip when he’s buried deep inside me? 👅🔥"
type textarea "Ever wondered how tight I grip when he’s buried deep inside me? 👅🔥"
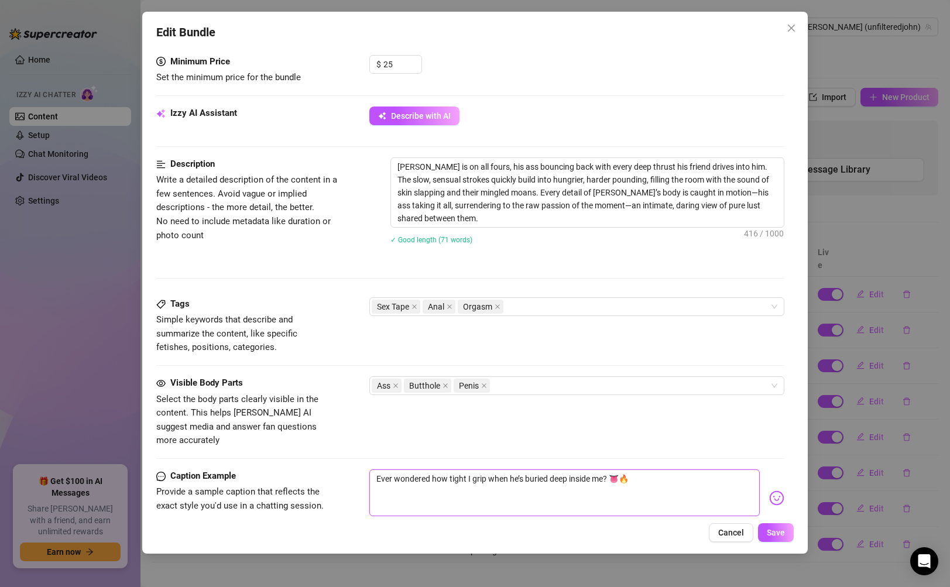
type textarea "Ever wondered how tight I grip when he’s buried deep inside me? 👅🔥"
click at [379, 469] on textarea "Ever wondered how tight I grip when he’s buried deep inside me? 👅🔥" at bounding box center [564, 492] width 390 height 47
paste textarea "Bouncing on his cock till I can’t breathe 😮‍💨💦 every thrust deeper, harder… my …"
type textarea "Bouncing on his cock till I can’t breathe 😮‍💨💦 every thrust deeper, harder… my …"
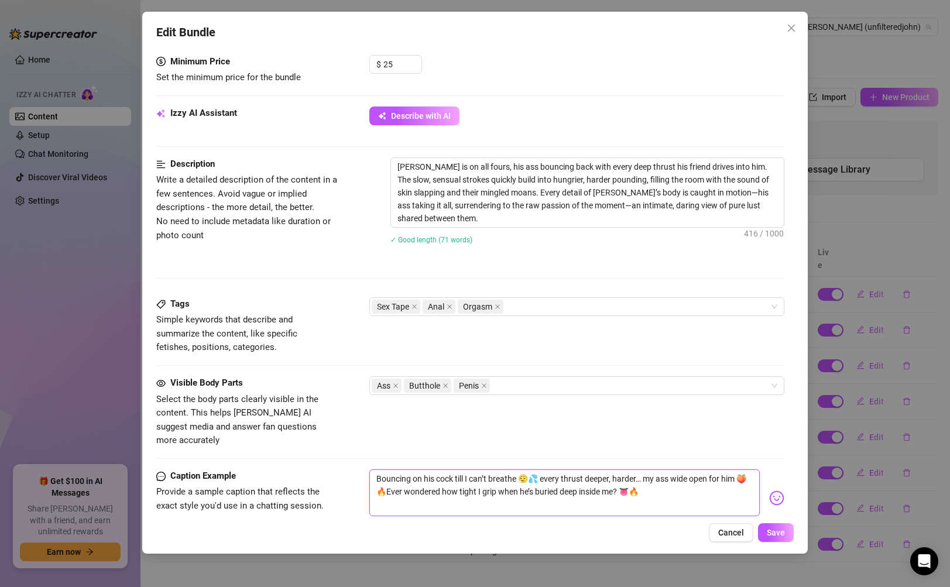
type textarea "Bouncing on his cock till I can’t breathe 😮‍💨💦 every thrust deeper, harder… my …"
click at [767, 531] on span "Save" at bounding box center [776, 532] width 18 height 9
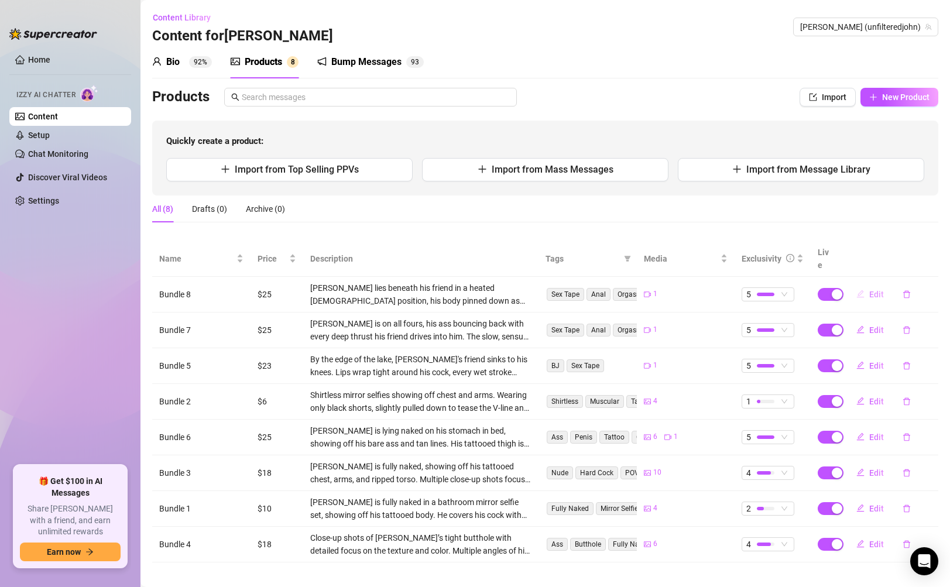
click at [873, 290] on span "Edit" at bounding box center [876, 294] width 15 height 9
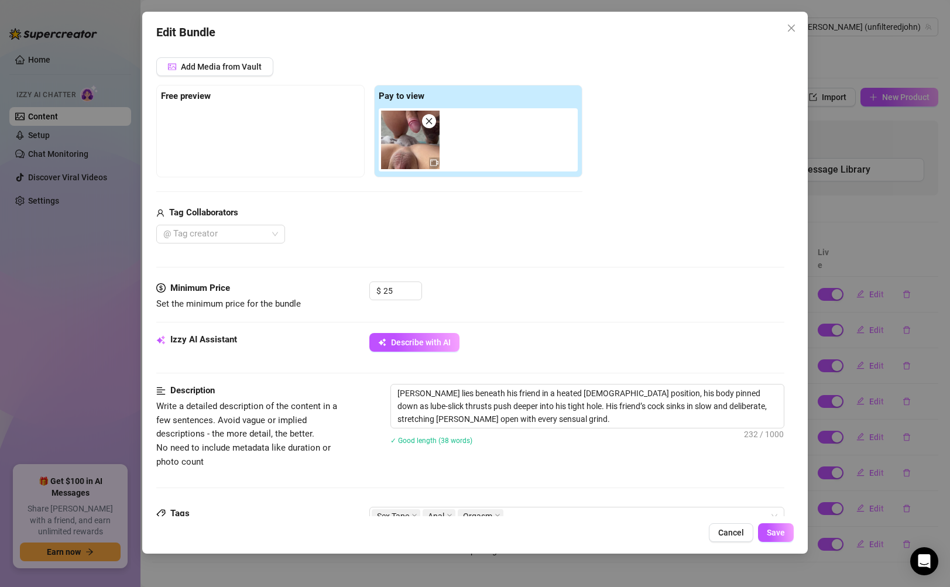
scroll to position [530, 0]
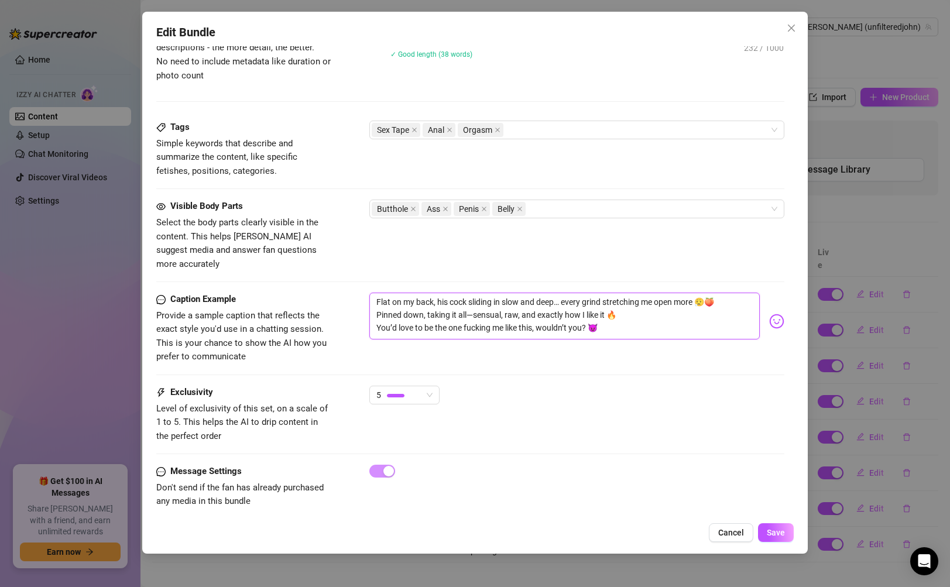
click at [432, 293] on textarea "Flat on my back, his cock sliding in slow and deep… every grind stretching me o…" at bounding box center [564, 316] width 390 height 47
type textarea "Flat on my back his cock sliding in slow and deep… every grind stretching me op…"
type textarea "Flat on my bac his cock sliding in slow and deep… every grind stretching me ope…"
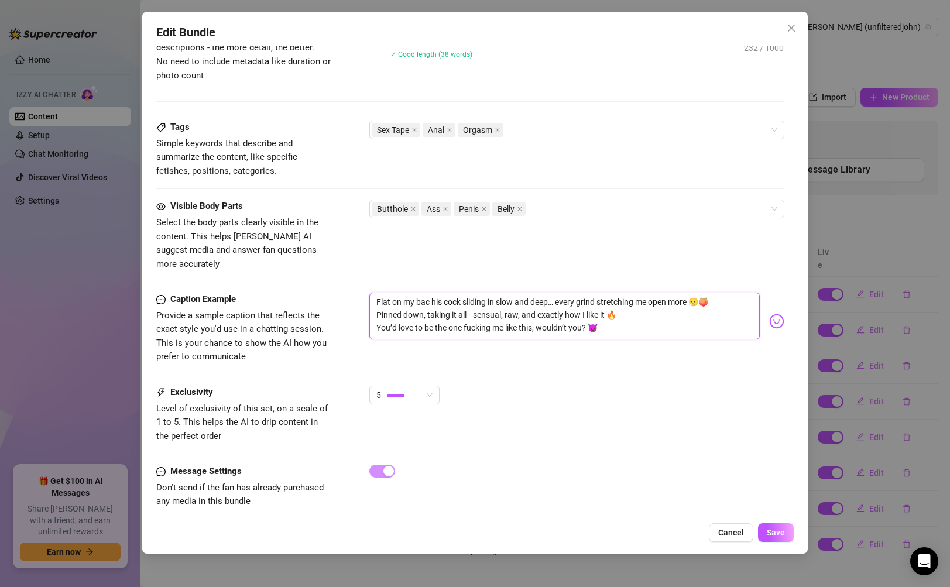
type textarea "Flat on my ba his cock sliding in slow and deep… every grind stretching me open…"
type textarea "Flat on my b his cock sliding in slow and deep… every grind stretching me open …"
type textarea "Flat on my his cock sliding in slow and deep… every grind stretching me open mo…"
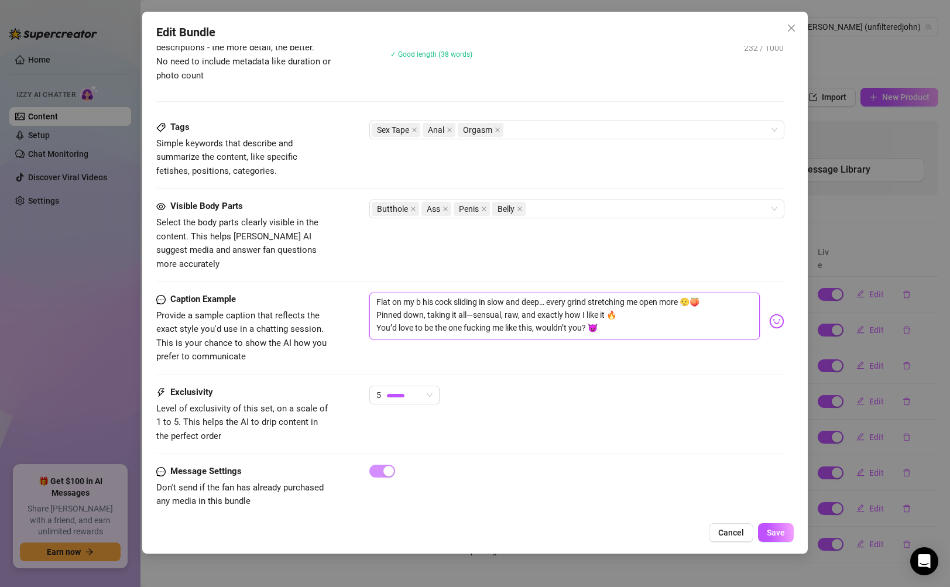
type textarea "Flat on my his cock sliding in slow and deep… every grind stretching me open mo…"
type textarea "Flat on m his cock sliding in slow and deep… every grind stretching me open mor…"
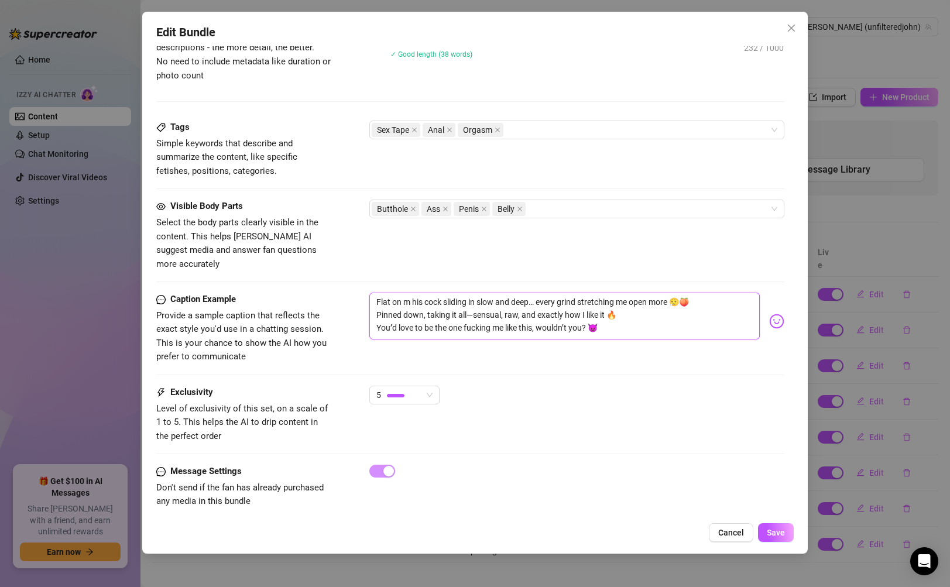
type textarea "Flat on his cock sliding in slow and deep… every grind stretching me open more …"
type textarea "Flat o his cock sliding in slow and deep… every grind stretching me open more 😮…"
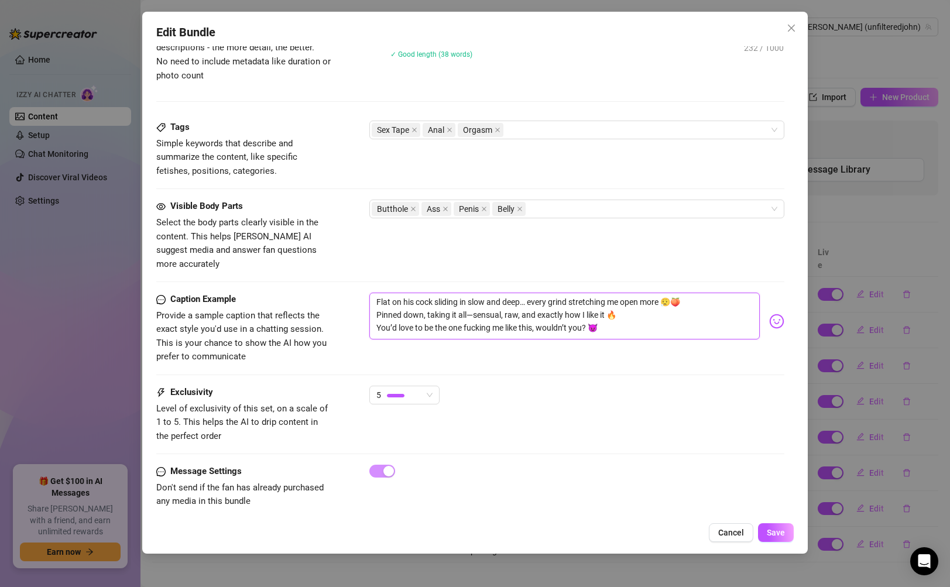
type textarea "Flat o his cock sliding in slow and deep… every grind stretching me open more 😮…"
type textarea "Flat his cock sliding in slow and deep… every grind stretching me open more 😮‍💨…"
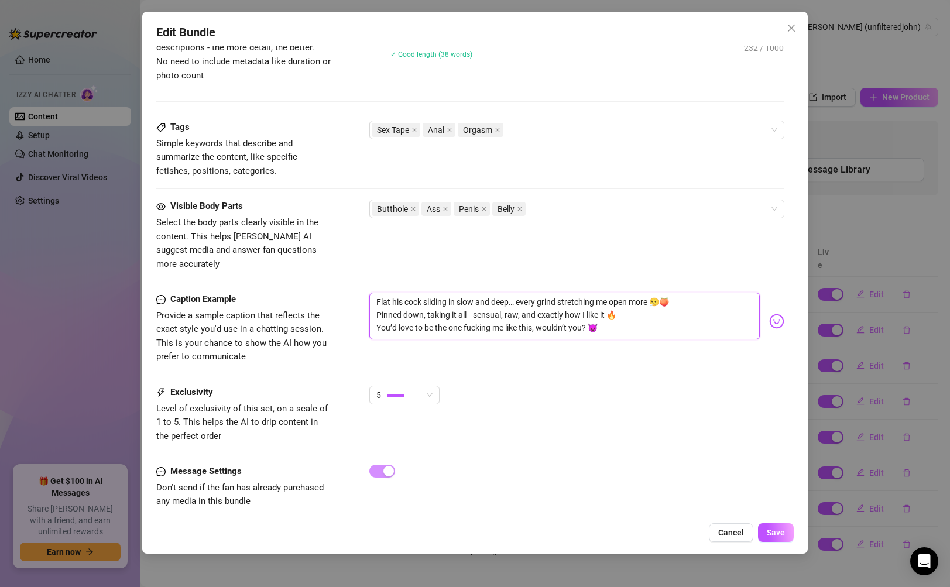
type textarea "Fla his cock sliding in slow and deep… every grind stretching me open more 😮‍💨🍑…"
type textarea "Fl his cock sliding in slow and deep… every grind stretching me open more 😮‍💨🍑 …"
type textarea "F his cock sliding in slow and deep… every grind stretching me open more 😮‍💨🍑 P…"
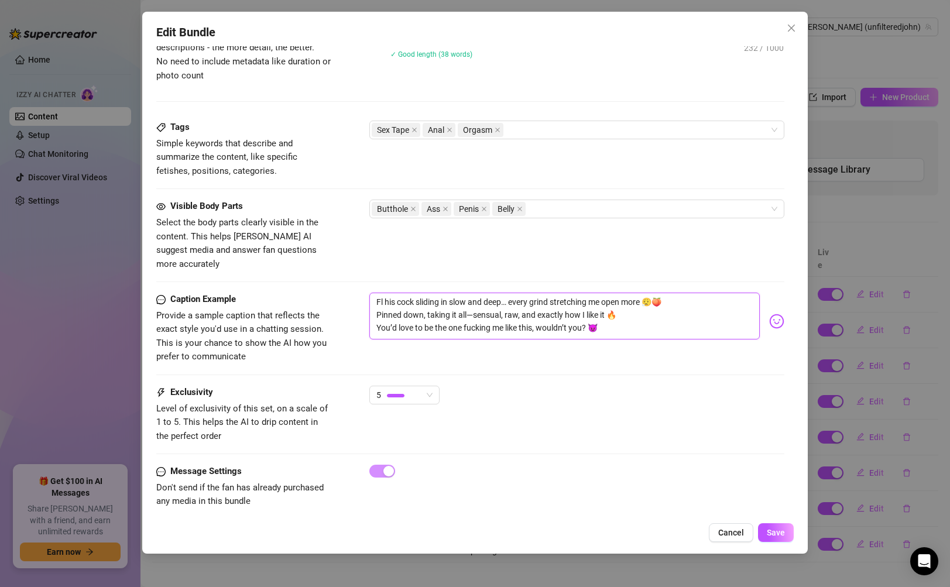
type textarea "F his cock sliding in slow and deep… every grind stretching me open more 😮‍💨🍑 P…"
type textarea "his cock sliding in slow and deep… every grind stretching me open more 😮‍💨🍑 Pin…"
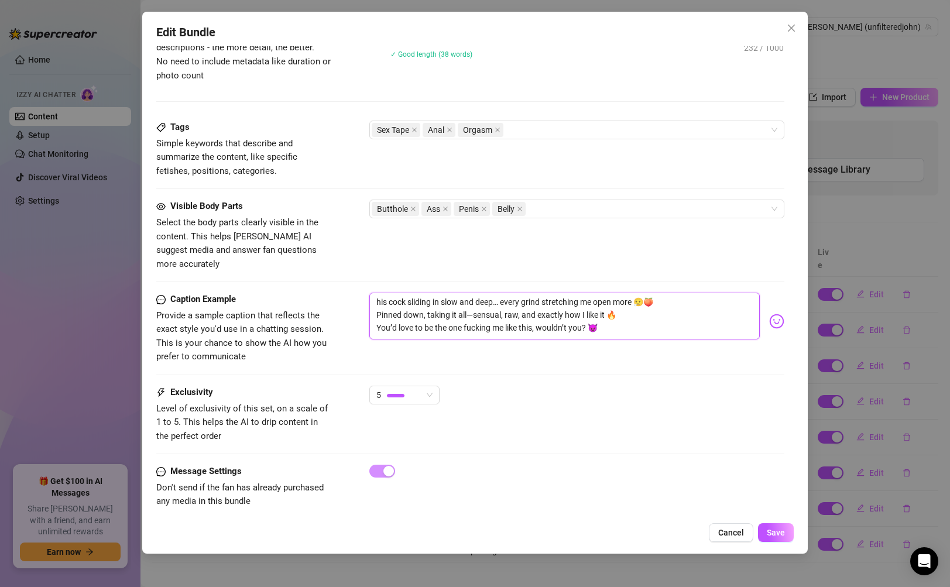
type textarea "is cock sliding in slow and deep… every grind stretching me open more 😮‍💨🍑 Pinn…"
type textarea "His cock sliding in slow and deep… every grind stretching me open more 😮‍💨🍑 Pin…"
type textarea "His cock sliding in slow and deep… every grind stretching me open more 😮‍💨🍑 inn…"
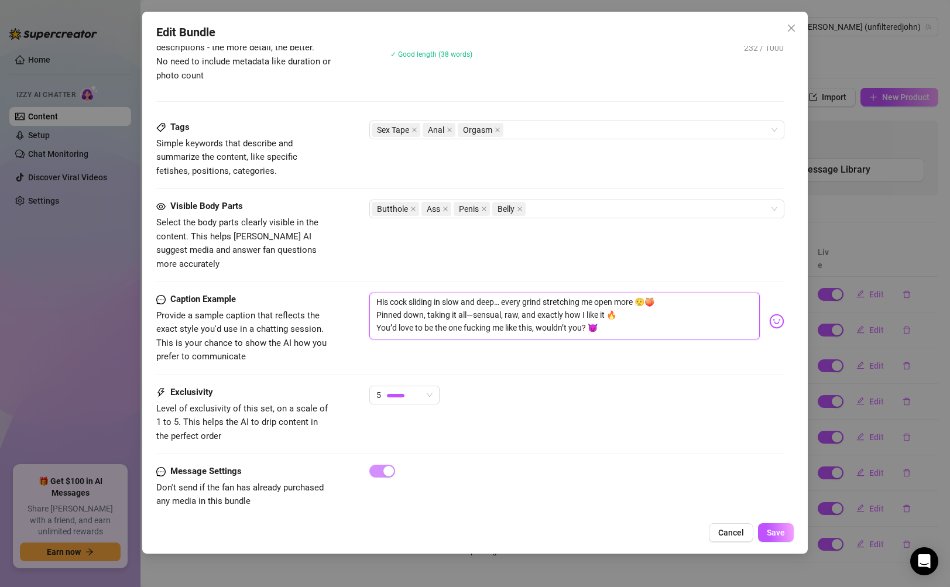
type textarea "His cock sliding in slow and deep… every grind stretching me open more 😮‍💨🍑 inn…"
type textarea "His cock sliding in slow and deep… every grind stretching me open more 😮‍💨🍑inne…"
type textarea "His cock sliding in slow and deep… every grind stretching me open more 😮‍💨🍑 inn…"
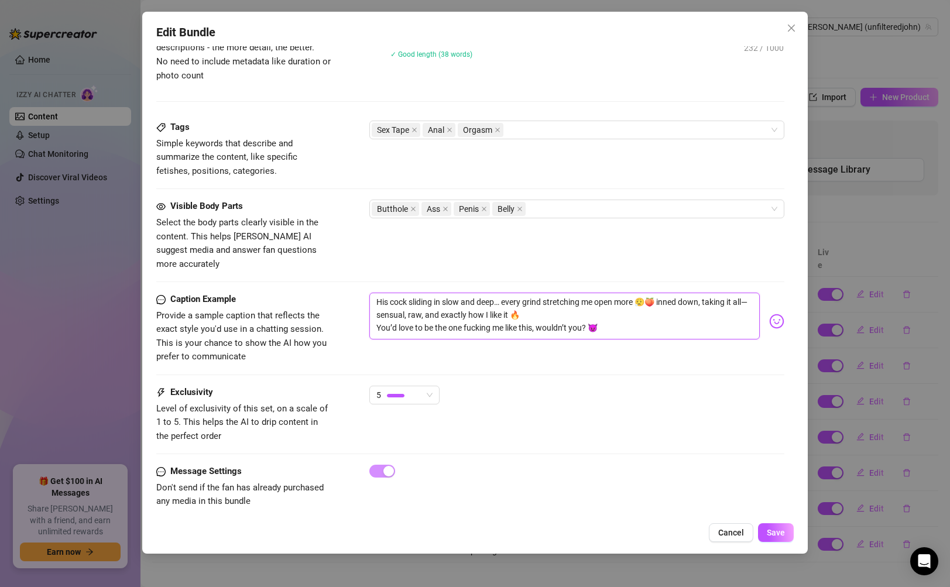
type textarea "His cock sliding in slow and deep… every grind stretching me open more 😮‍💨🍑 pin…"
type textarea "His cock sliding in slow and deep… every grind stretching me open more 😮‍💨 pinn…"
click at [388, 301] on textarea "His cock sliding in slow and deep… every grind stretching me open more 😮‍💨 pinn…" at bounding box center [564, 316] width 390 height 47
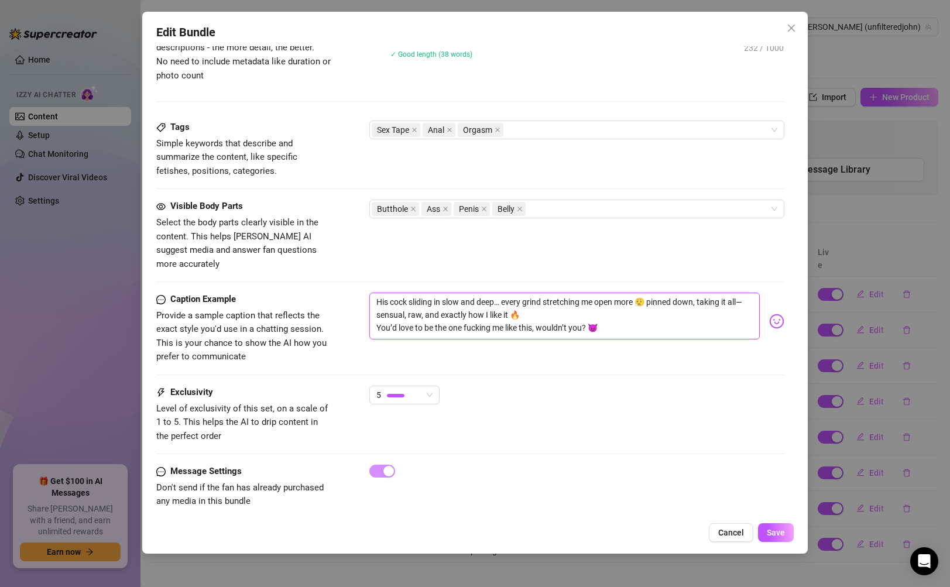
type textarea "His cock sliding in slow and deep… every grind stretching me open more 😮‍💨 pinn…"
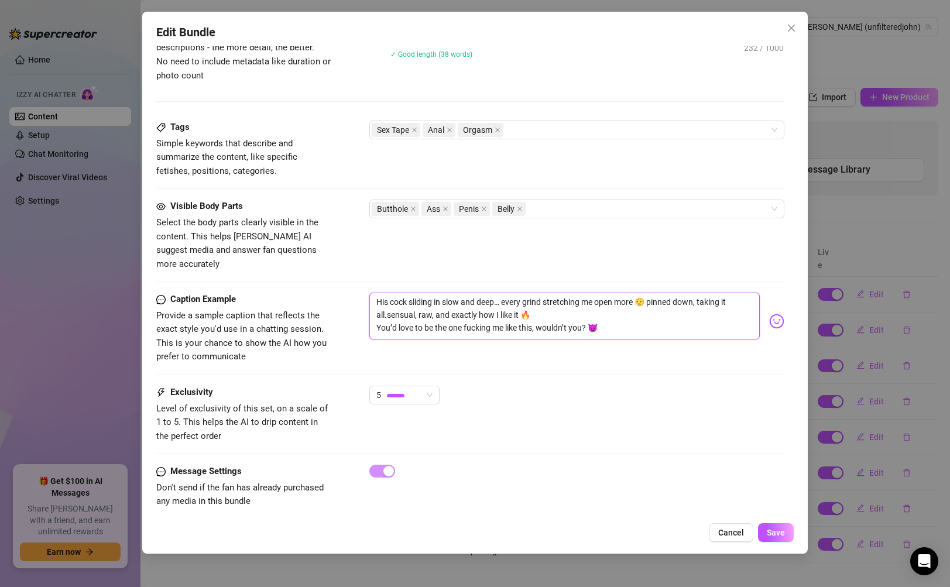
type textarea "His cock sliding in slow and deep… every grind stretching me open more 😮‍💨 pinn…"
click at [379, 314] on textarea "His cock sliding in slow and deep… every grind stretching me open more 😮‍💨 pinn…" at bounding box center [564, 316] width 390 height 47
type textarea "His cock sliding in slow and deep… every grind stretching me open more 😮‍💨 pinn…"
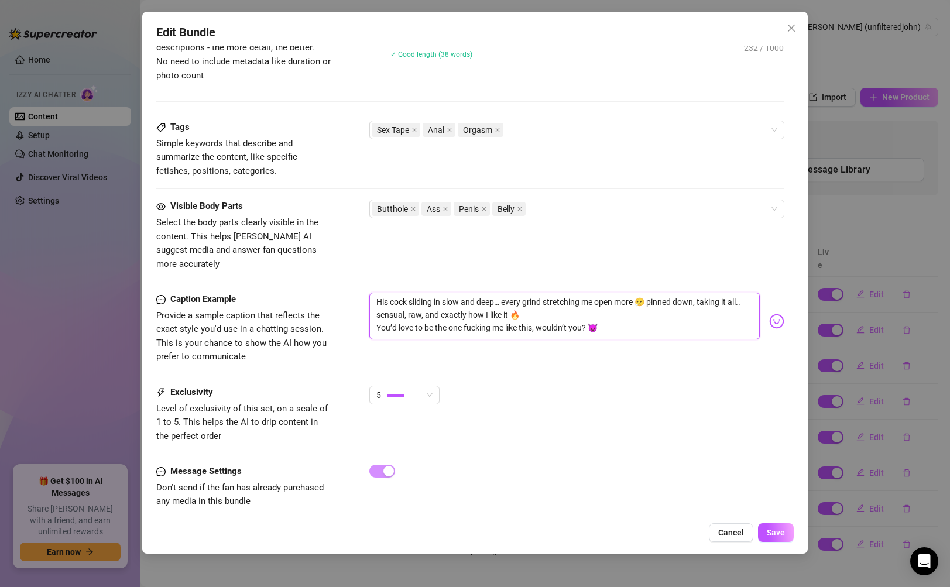
type textarea "His cock sliding in slow and deep… every grind stretching me open more 😮‍💨 pinn…"
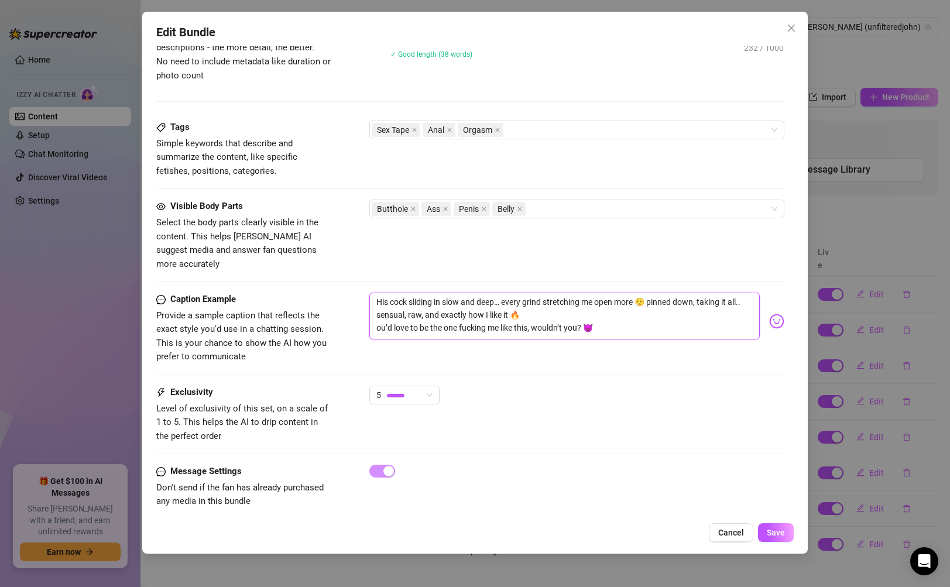
type textarea "His cock sliding in slow and deep… every grind stretching me open more 😮‍💨 pinn…"
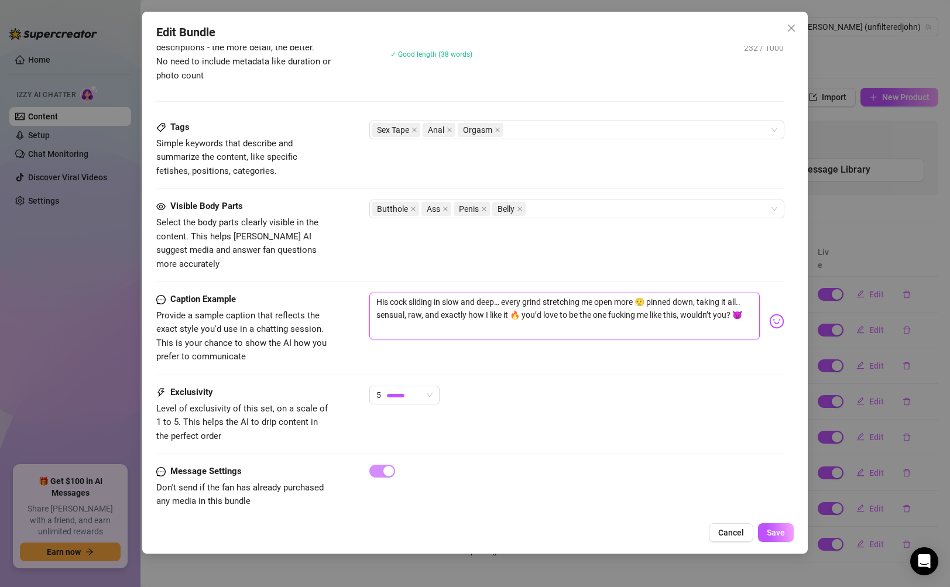
click at [647, 293] on textarea "His cock sliding in slow and deep… every grind stretching me open more 😮‍💨 pinn…" at bounding box center [564, 316] width 390 height 47
type textarea "His cock sliding in slow and deep… every grind stretching me open more 😮‍💨 pinn…"
click at [774, 540] on button "Save" at bounding box center [776, 532] width 36 height 19
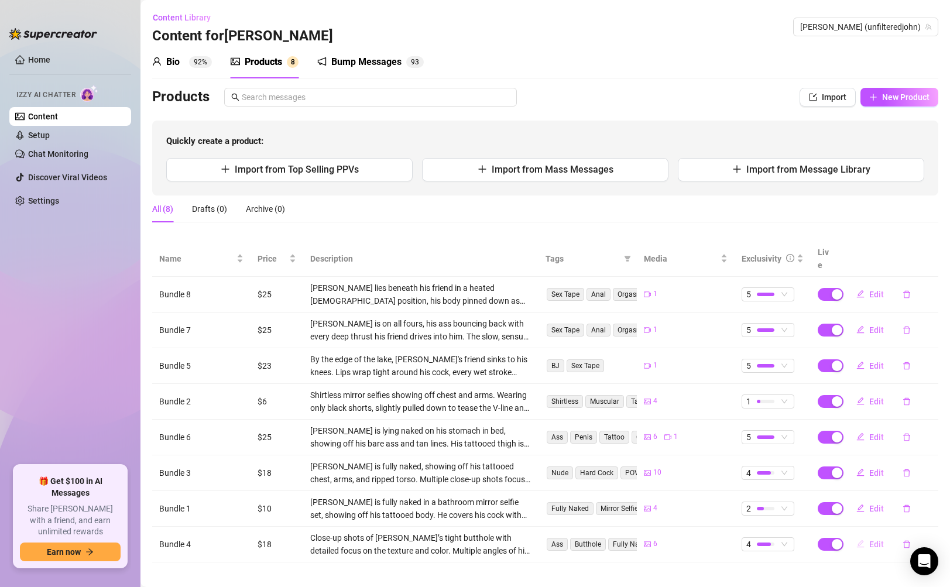
click at [873, 540] on span "Edit" at bounding box center [876, 544] width 15 height 9
type textarea "Up close and personal… you seeing all those little details? 👀 Round, bare, and …"
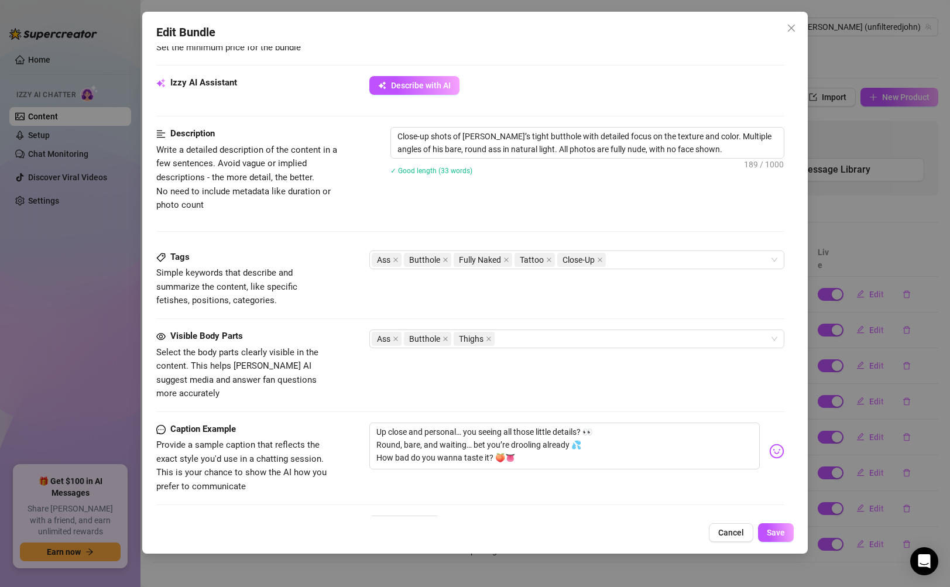
scroll to position [591, 0]
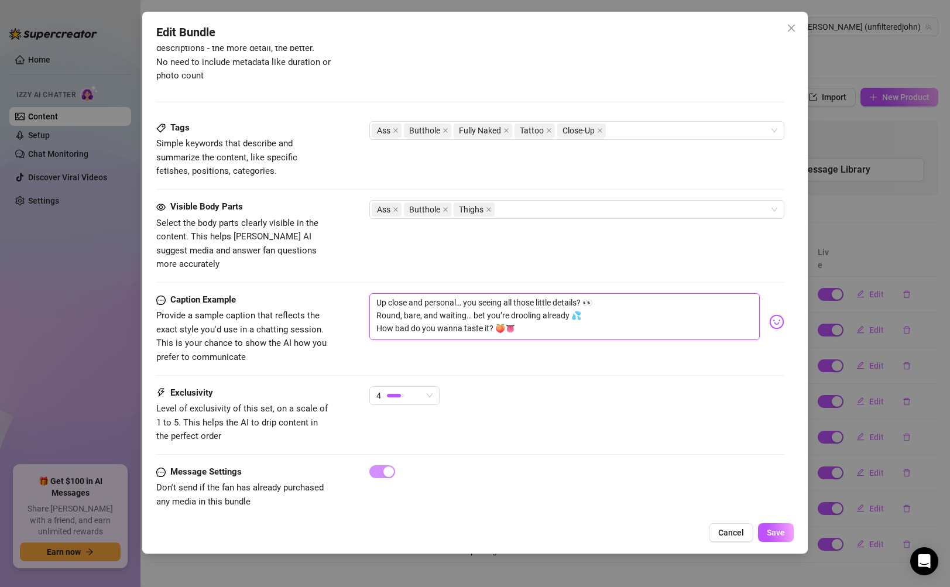
click at [376, 303] on textarea "Up close and personal… you seeing all those little details? 👀 Round, bare, and …" at bounding box center [564, 316] width 390 height 47
type textarea "Up close and personal… you seeing all those little details? 👀Round, bare, and w…"
type textarea "Up close and personal… you seeing all those little details? 👀 Round, bare, and …"
type textarea "Up close and personal… you seeing all those little details? 👀 ound, bare, and w…"
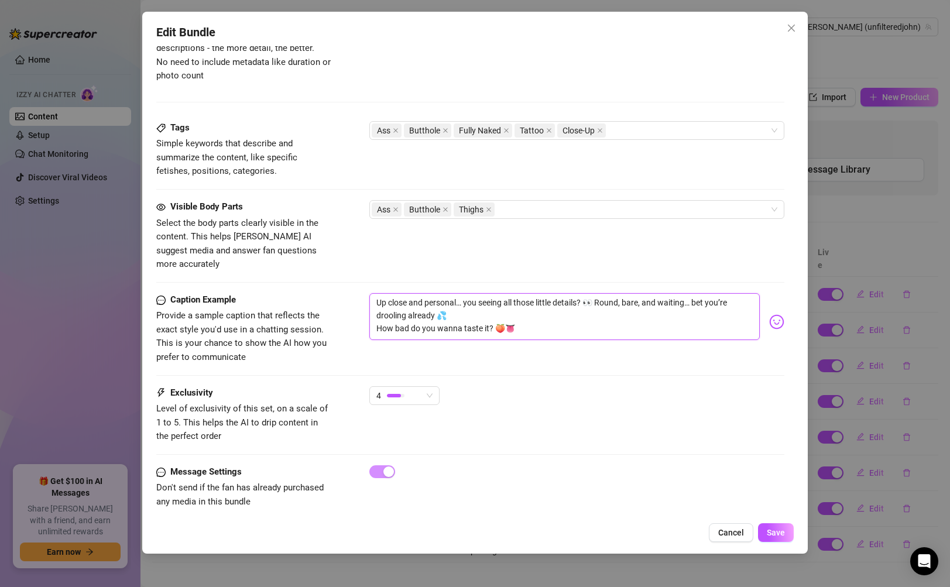
type textarea "Up close and personal… you seeing all those little details? 👀 ound, bare, and w…"
type textarea "Up close and personal… you seeing all those little details? 👀 round, bare, and …"
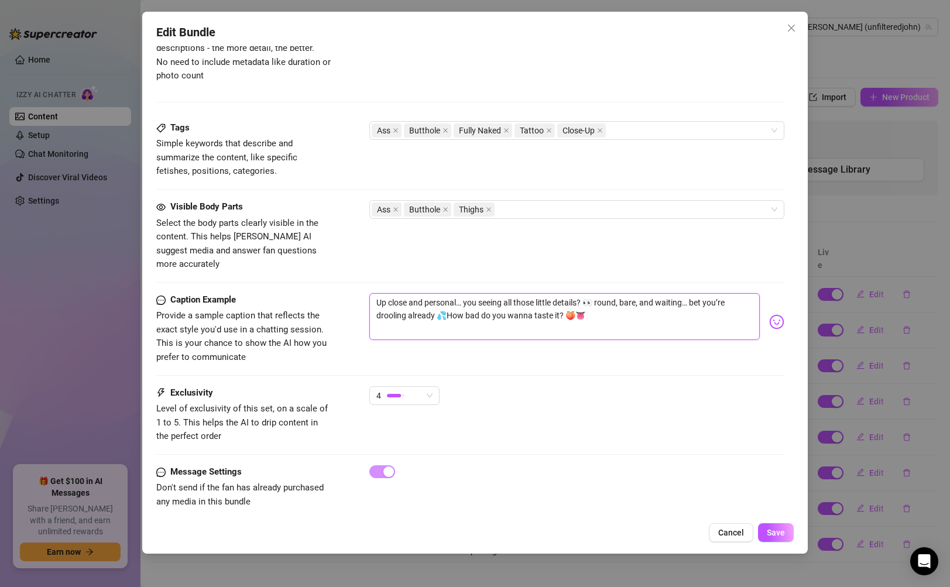
type textarea "Up close and personal… you seeing all those little details? 👀 round, bare, and …"
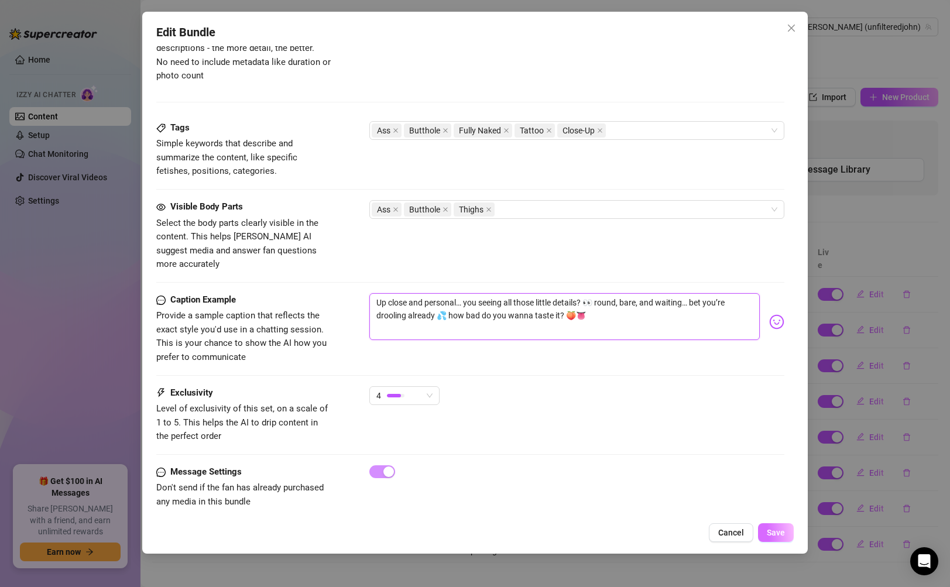
type textarea "Up close and personal… you seeing all those little details? 👀 round, bare, and …"
click at [768, 537] on span "Save" at bounding box center [776, 532] width 18 height 9
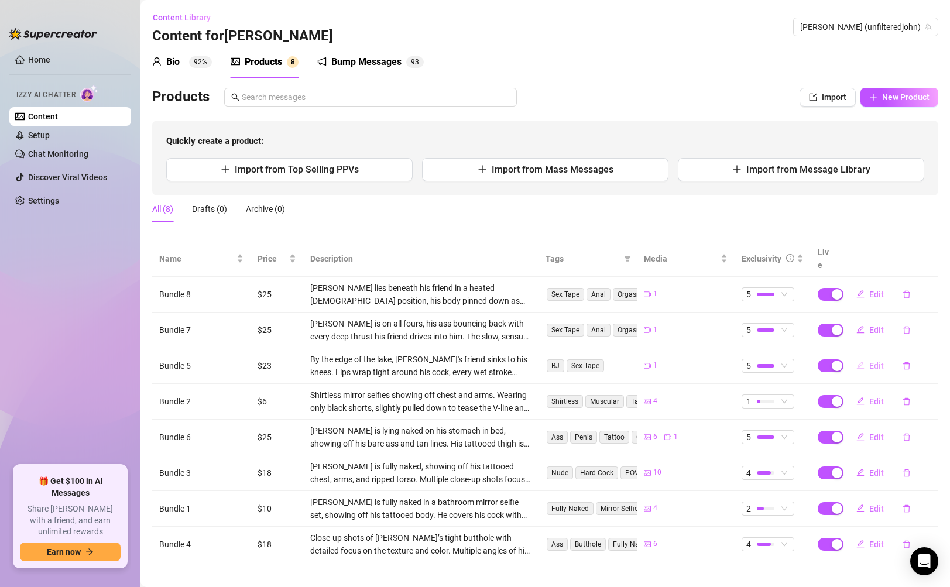
click at [866, 356] on button "Edit" at bounding box center [870, 365] width 46 height 19
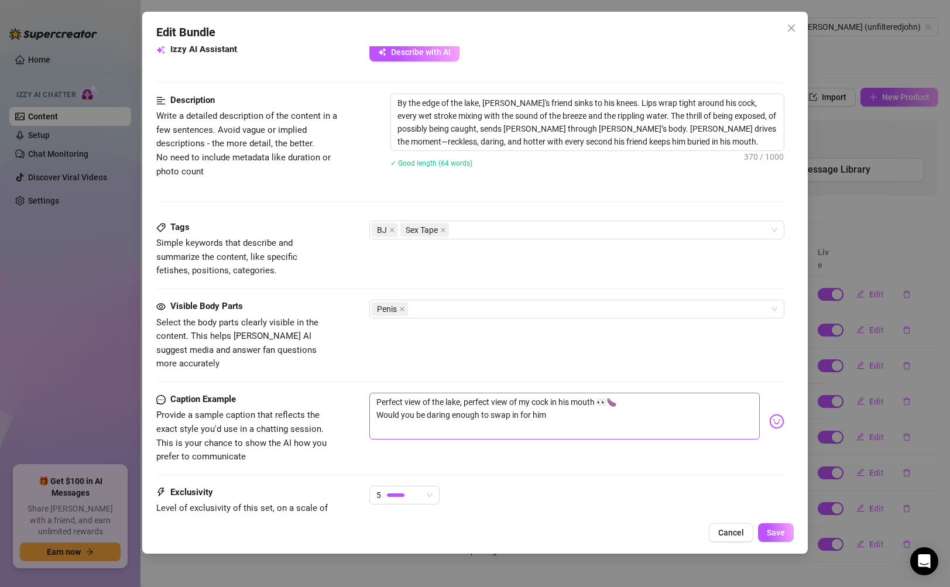
scroll to position [437, 0]
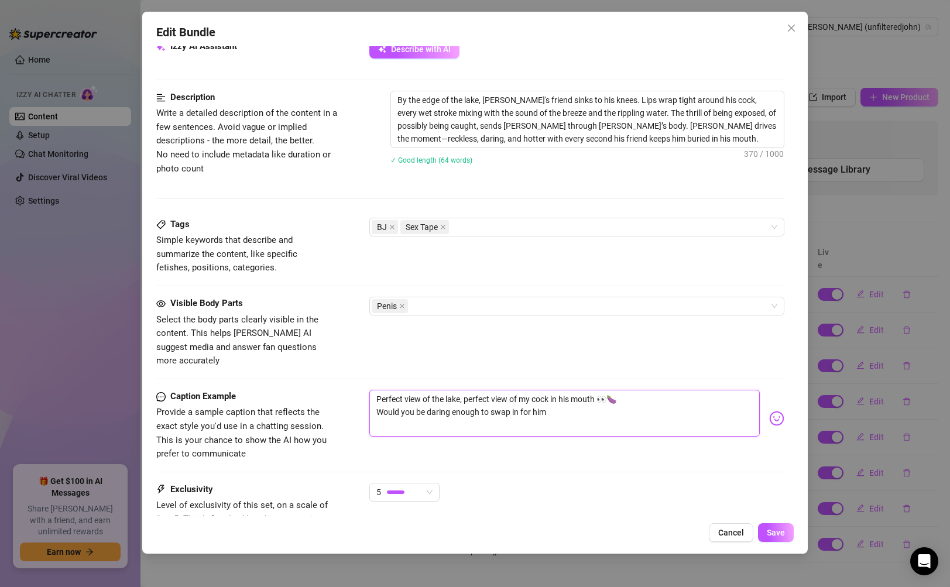
click at [378, 401] on textarea "Perfect view of the lake, perfect view of my cock in his mouth 👀🍆 Would you be …" at bounding box center [564, 413] width 390 height 47
type textarea "Perfect view of the lake, perfect view of my cock in his mouth 👀🍆Would you be d…"
type textarea "Perfect view of the lake, perfect view of my cock in his mouth 👀🍆 Would you be …"
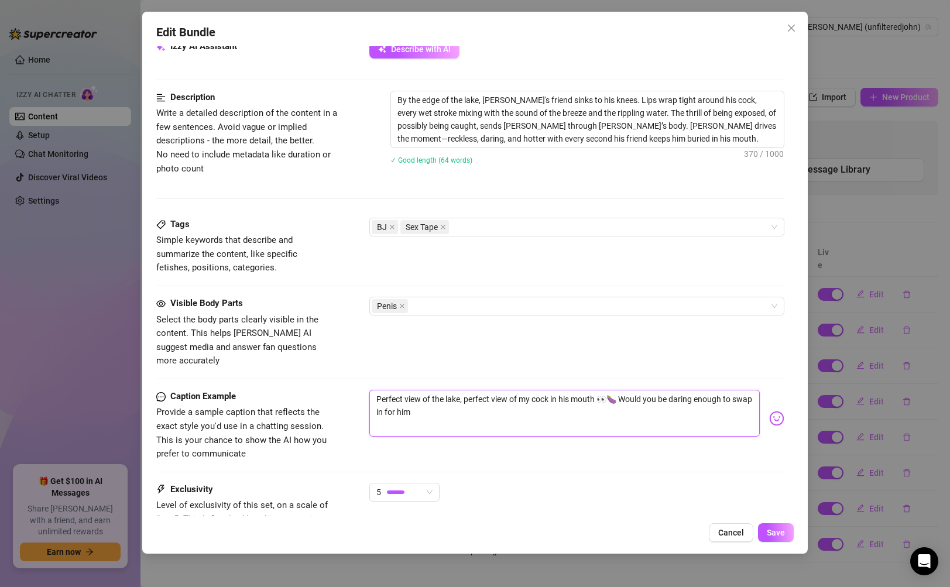
type textarea "Perfect view of the lake, perfect view of my cock in his mouth 👀🍆 ould you be d…"
type textarea "Perfect view of the lake, perfect view of my cock in his mouth 👀🍆 would you be …"
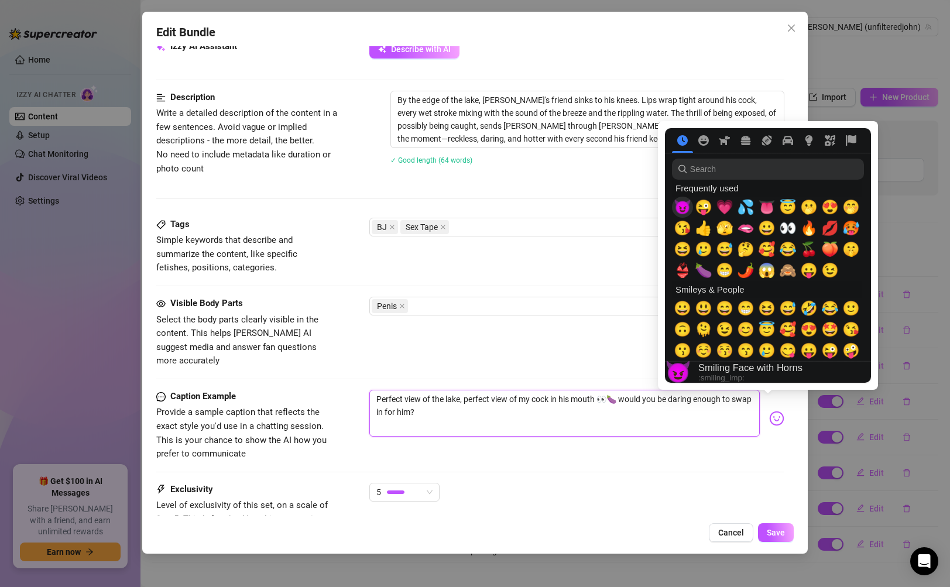
type textarea "Perfect view of the lake, perfect view of my cock in his mouth 👀🍆 would you be …"
click at [685, 207] on span "😈" at bounding box center [683, 207] width 18 height 16
type textarea "Perfect view of the lake, perfect view of my cock in his mouth 👀🍆 would you be …"
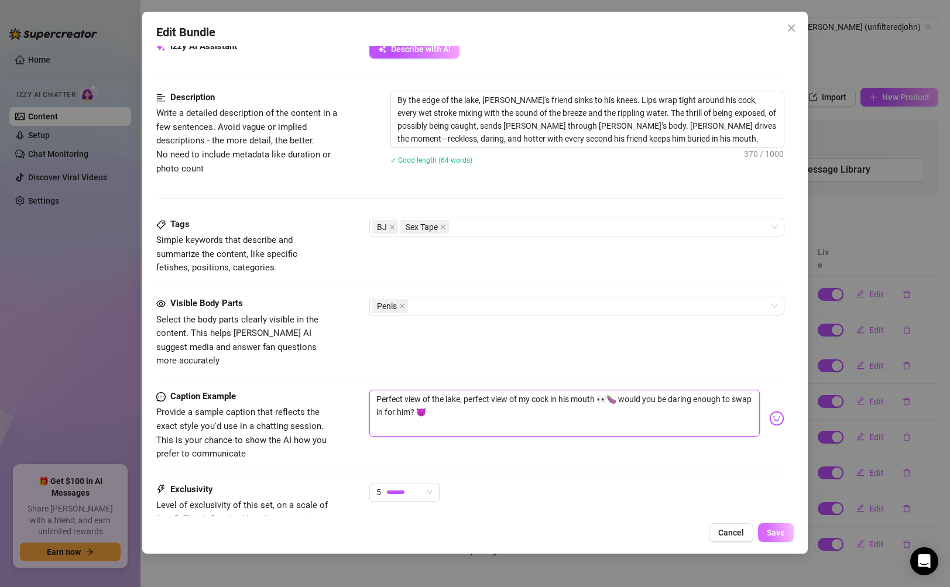
type textarea "Perfect view of the lake, perfect view of my cock in his mouth 👀🍆 would you be …"
click at [765, 529] on button "Save" at bounding box center [776, 532] width 36 height 19
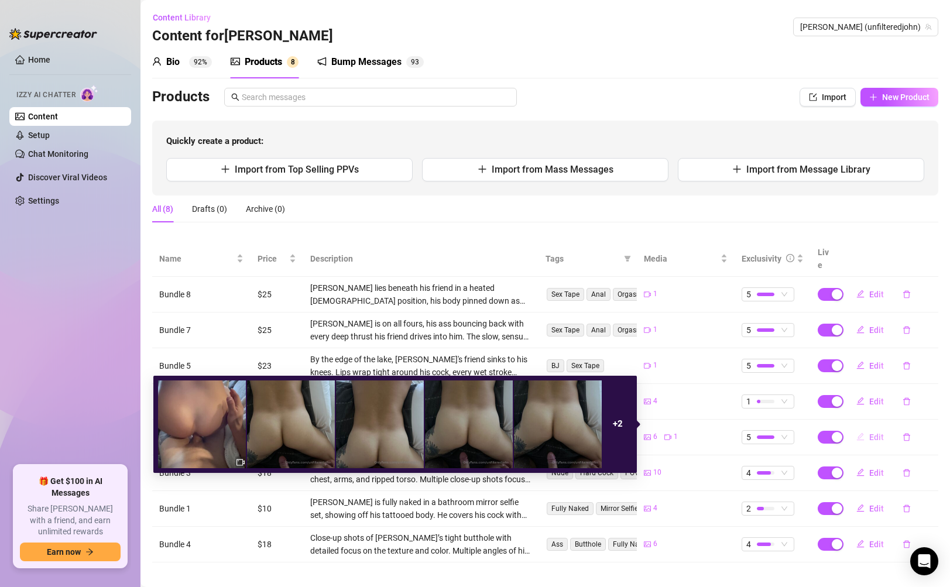
click at [880, 432] on span "Edit" at bounding box center [876, 436] width 15 height 9
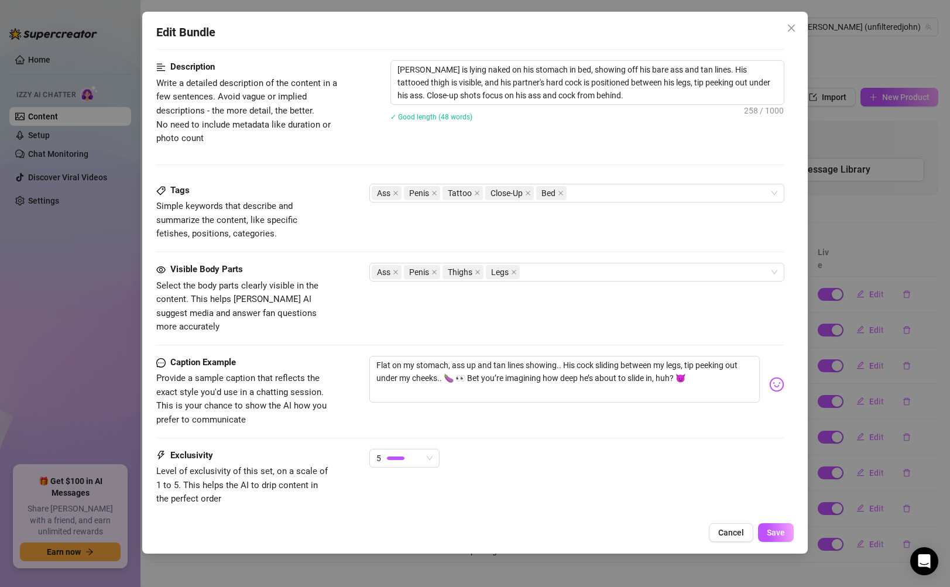
scroll to position [591, 0]
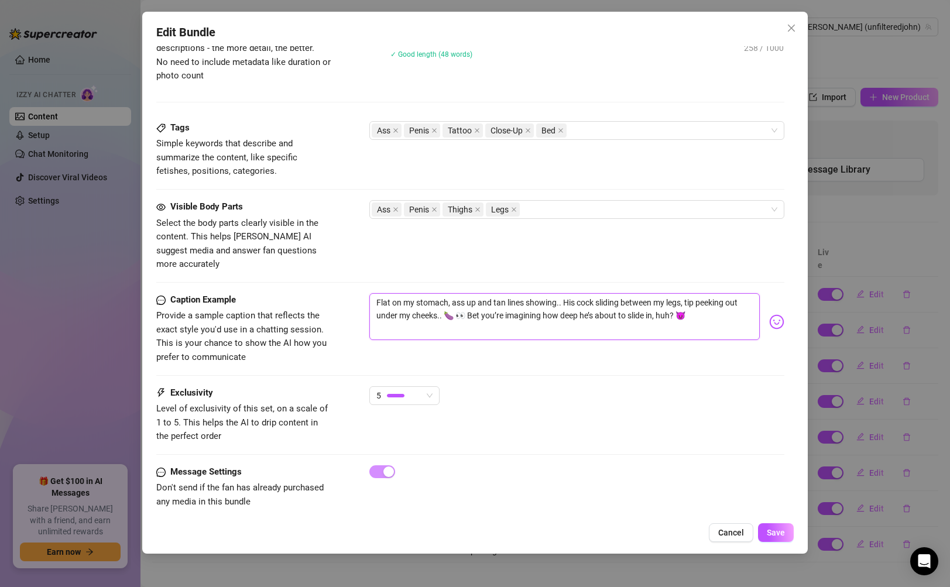
click at [572, 293] on textarea "Flat on my stomach, ass up and tan lines showing.. His cock sliding between my …" at bounding box center [564, 316] width 390 height 47
type textarea "Flat on my stomach, ass up and tan lines showing.. is cock sliding between my l…"
type textarea "Flat on my stomach, ass up and tan lines showing.. his cock sliding between my …"
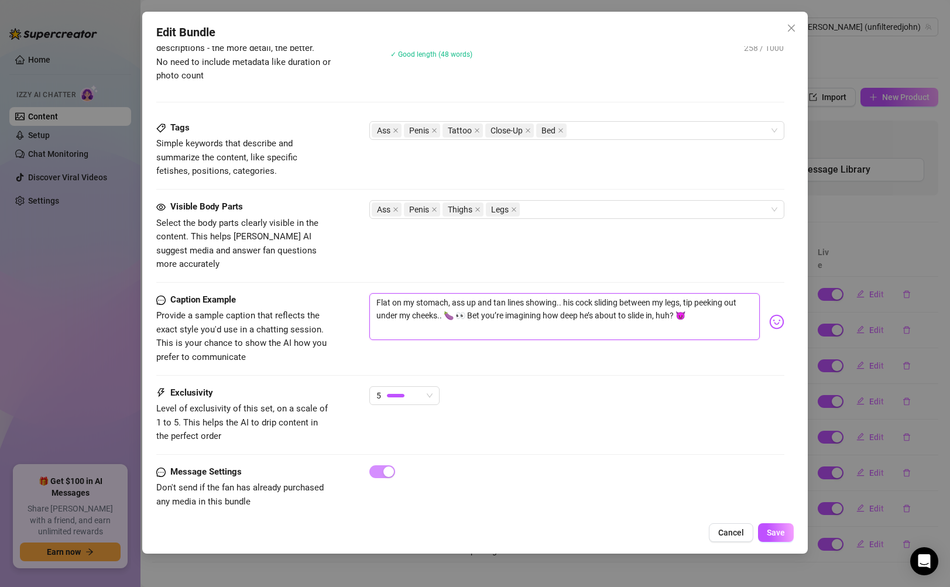
type textarea "Flat on my stomach, ass up and tan lines showing.. his cock sliding between my …"
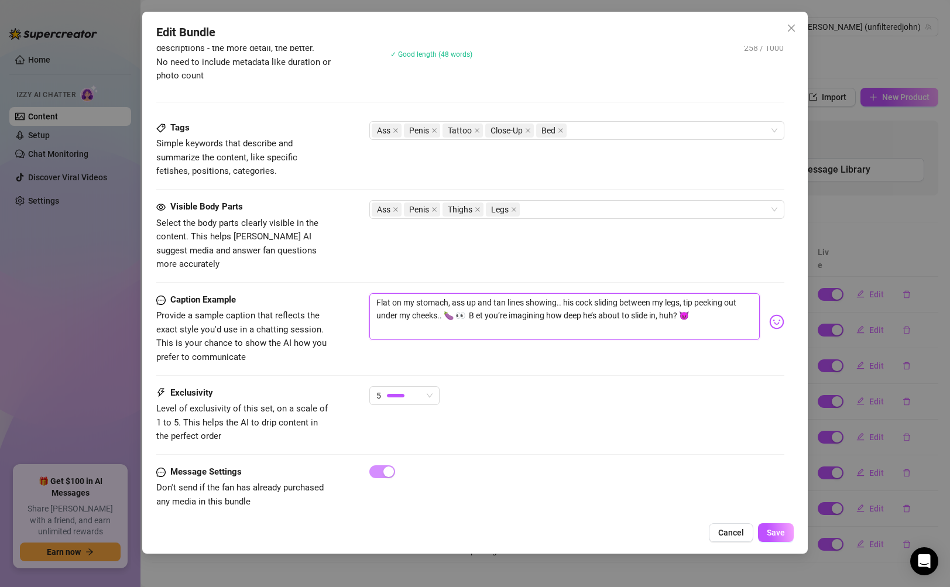
type textarea "Flat on my stomach, ass up and tan lines showing.. his cock sliding between my …"
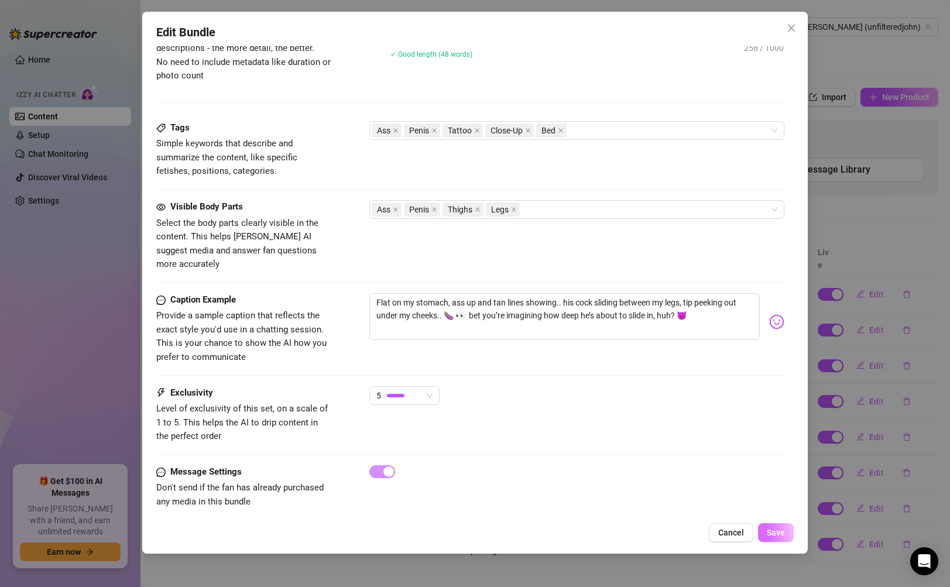
click at [774, 530] on span "Save" at bounding box center [776, 532] width 18 height 9
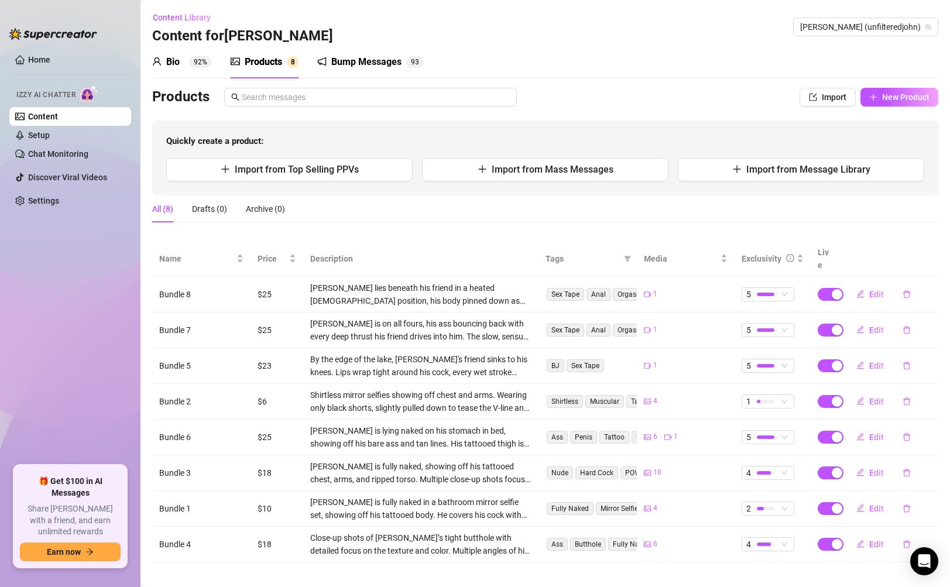
click at [32, 121] on link "Content" at bounding box center [43, 116] width 30 height 9
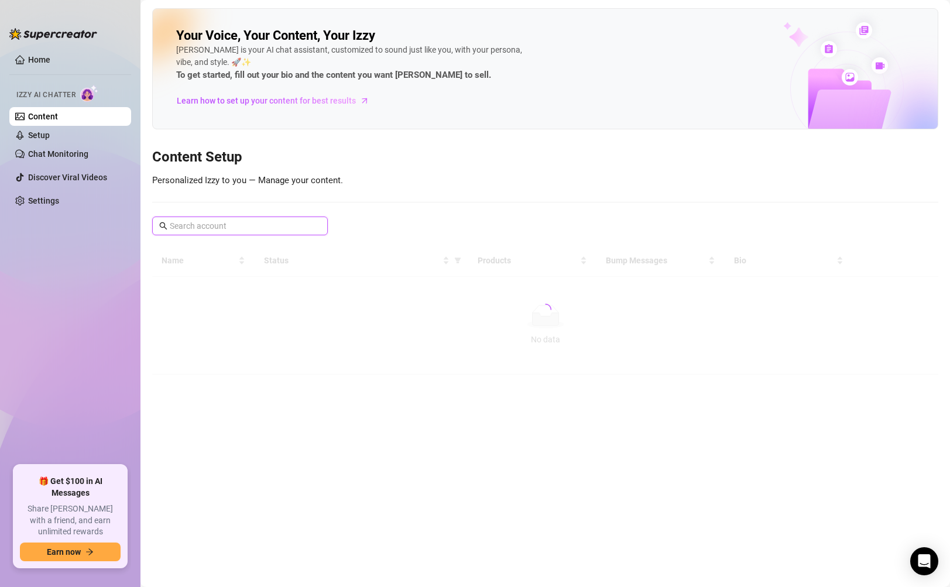
click at [217, 228] on input "text" at bounding box center [241, 225] width 142 height 13
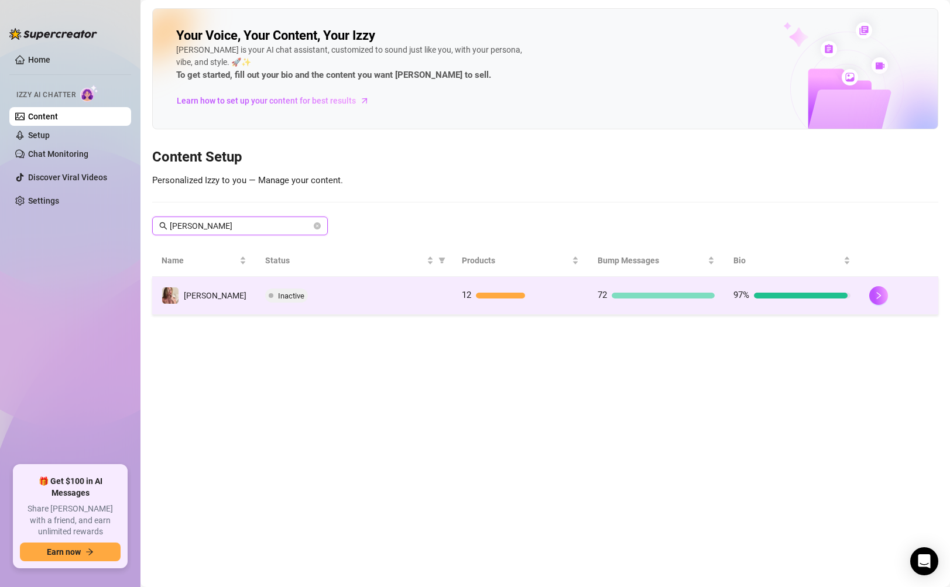
type input "[PERSON_NAME]"
click at [364, 295] on div "Inactive" at bounding box center [354, 296] width 178 height 14
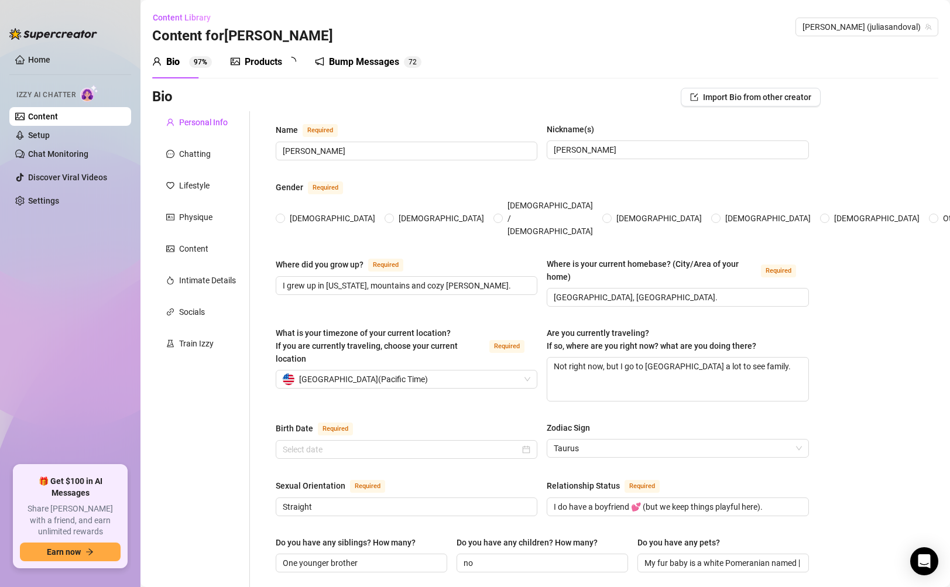
radio input "true"
type input "[DATE]"
click at [884, 29] on span "[PERSON_NAME] (juliasandoval)" at bounding box center [866, 27] width 129 height 18
type input "s"
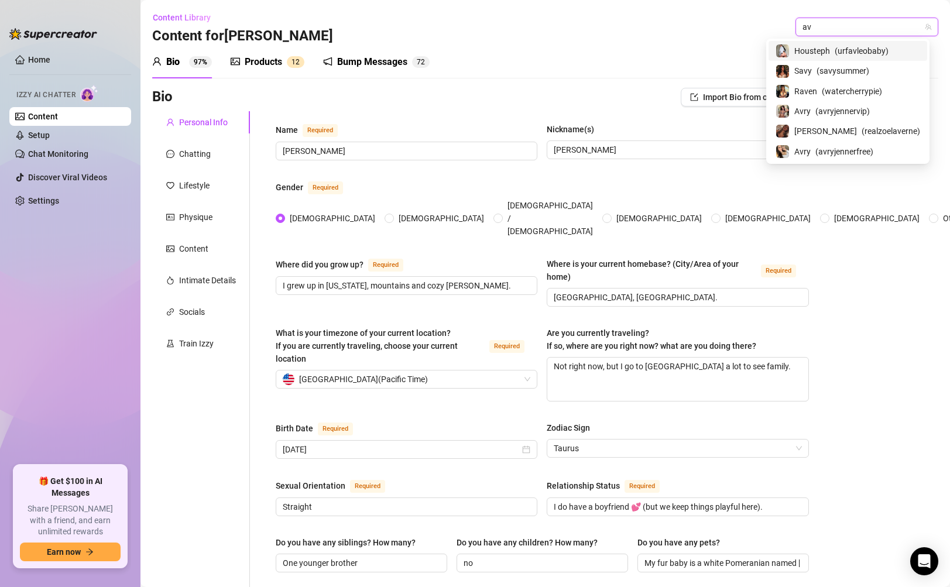
type input "a"
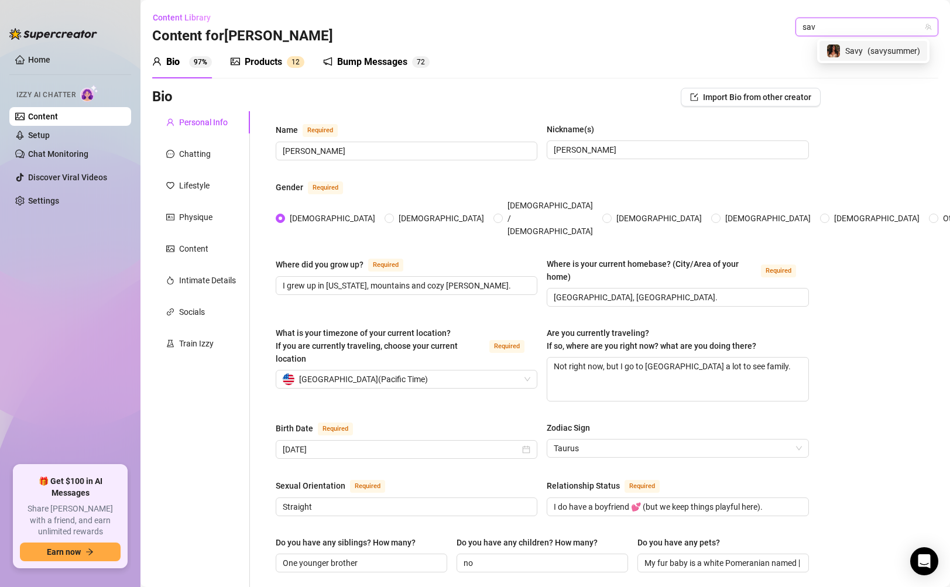
type input "sav"
click at [58, 117] on link "Content" at bounding box center [43, 116] width 30 height 9
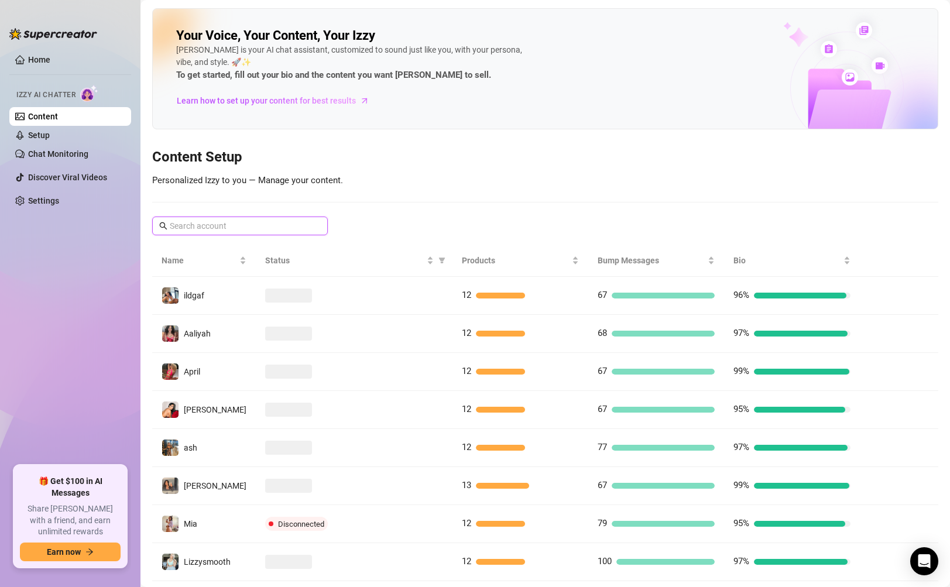
click at [239, 221] on input "text" at bounding box center [241, 225] width 142 height 13
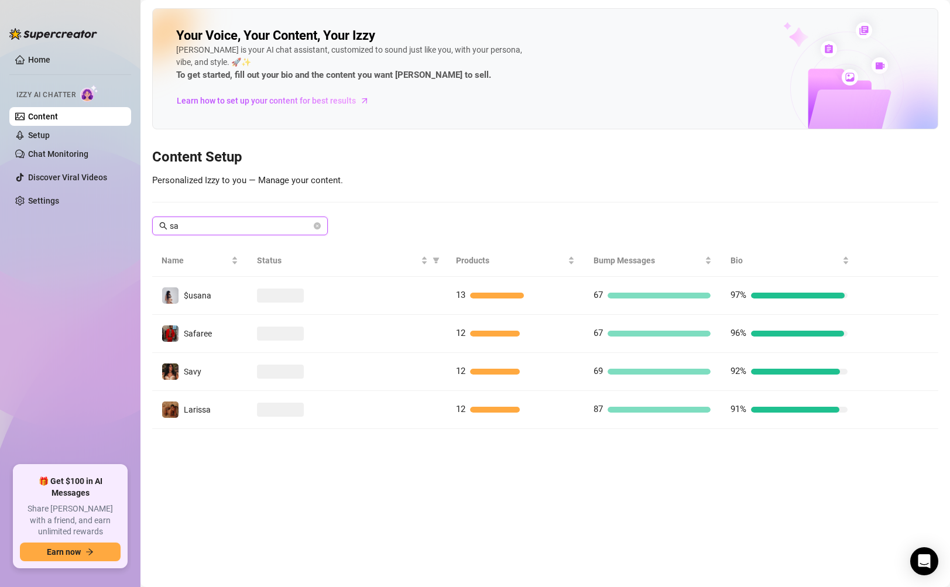
type input "s"
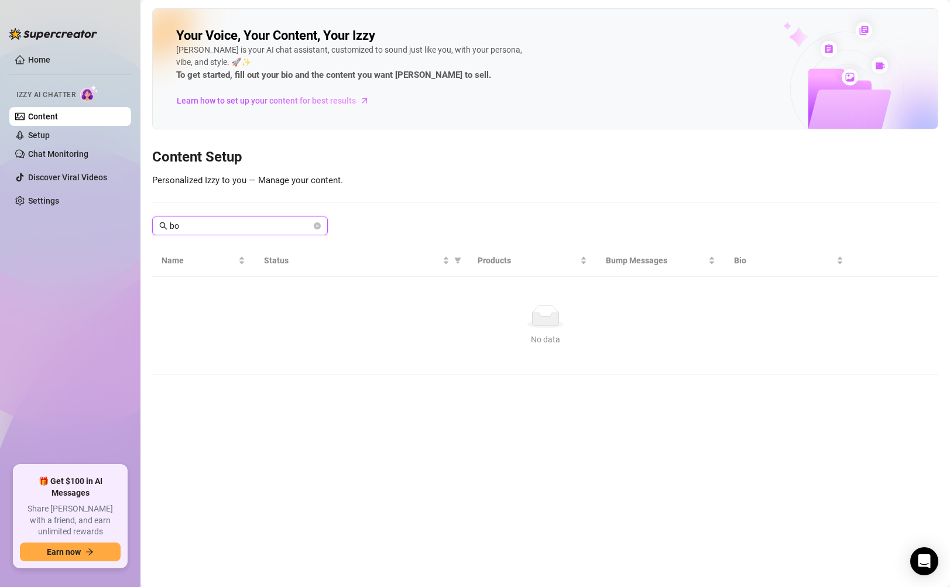
type input "b"
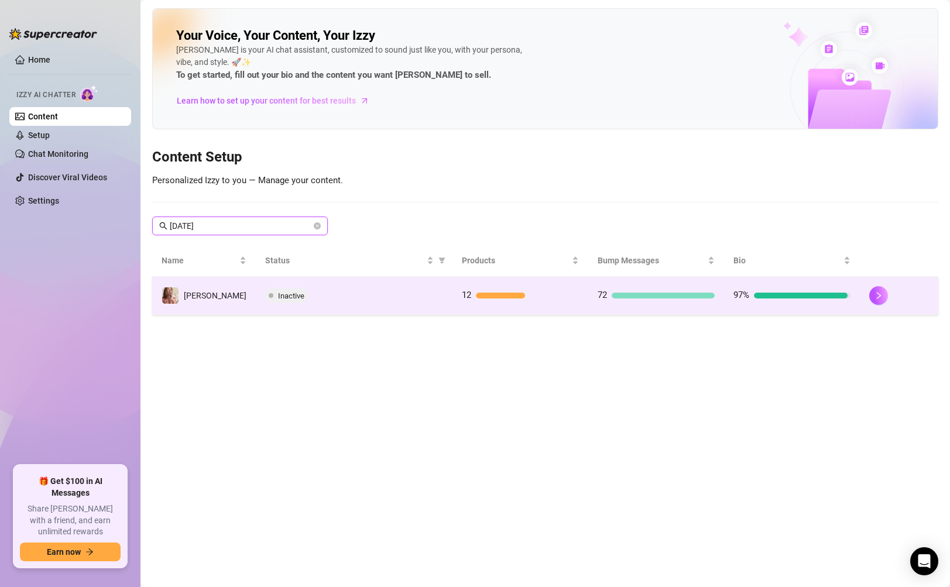
type input "[DATE]"
click at [379, 300] on div "Inactive" at bounding box center [354, 296] width 178 height 14
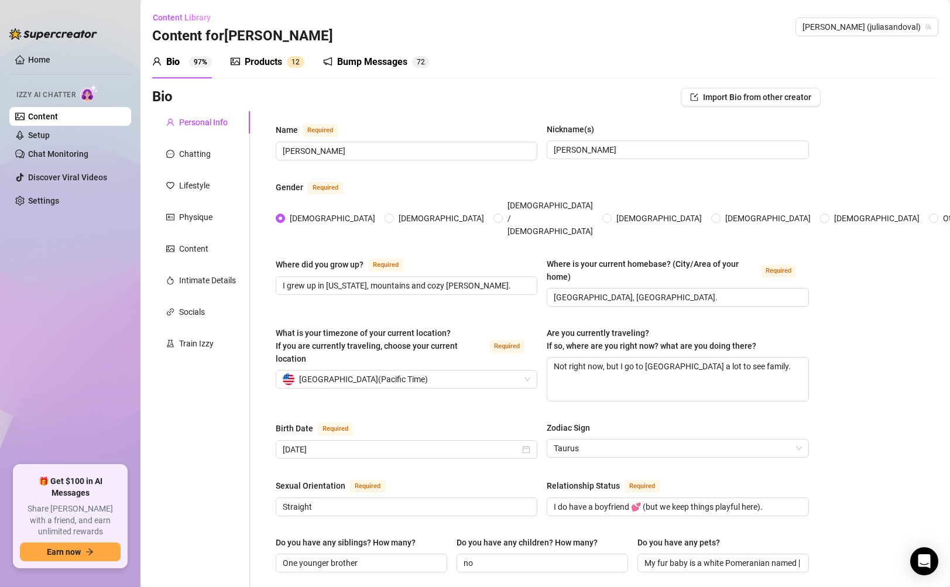
click at [58, 121] on link "Content" at bounding box center [43, 116] width 30 height 9
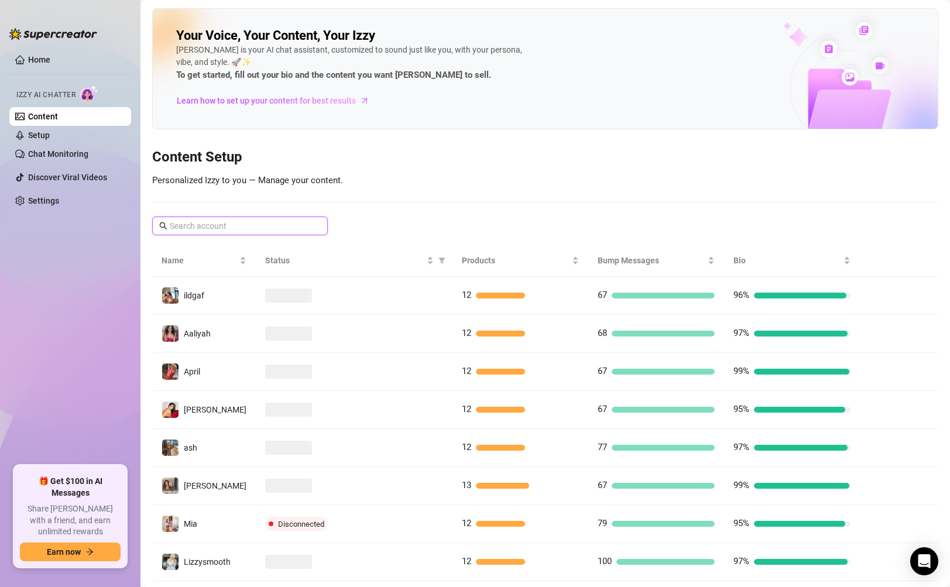
click at [229, 229] on input "text" at bounding box center [241, 225] width 142 height 13
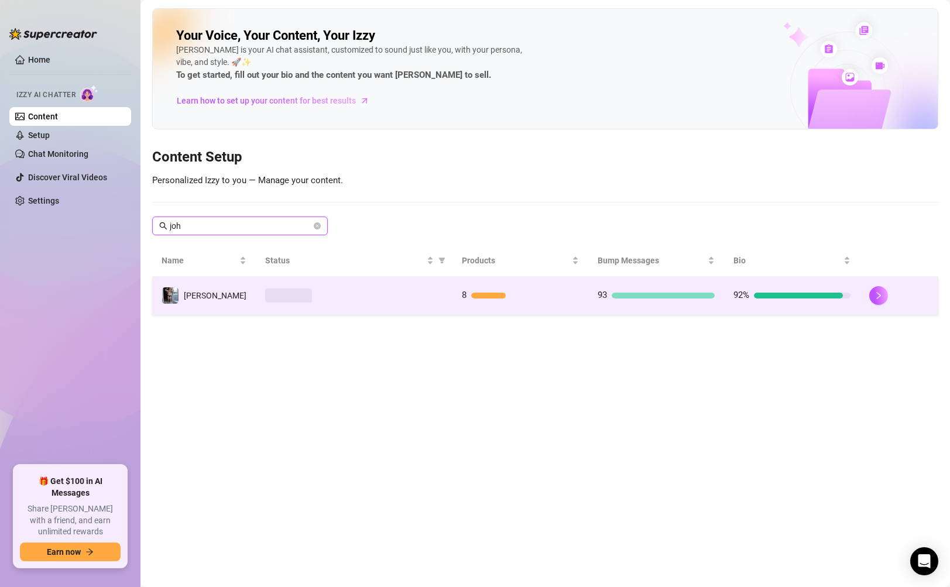
type input "joh"
click at [422, 305] on td at bounding box center [354, 296] width 197 height 38
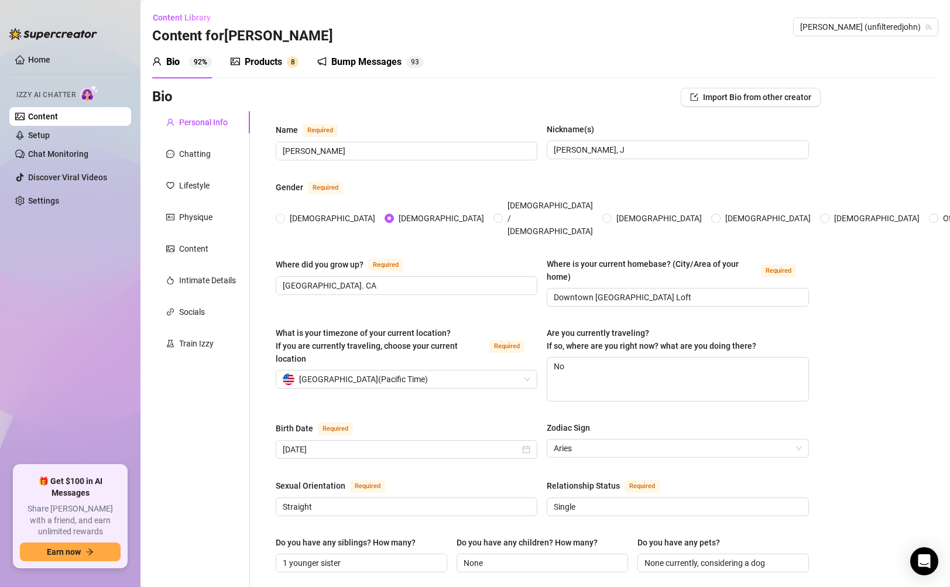
click at [263, 66] on div "Products" at bounding box center [263, 62] width 37 height 14
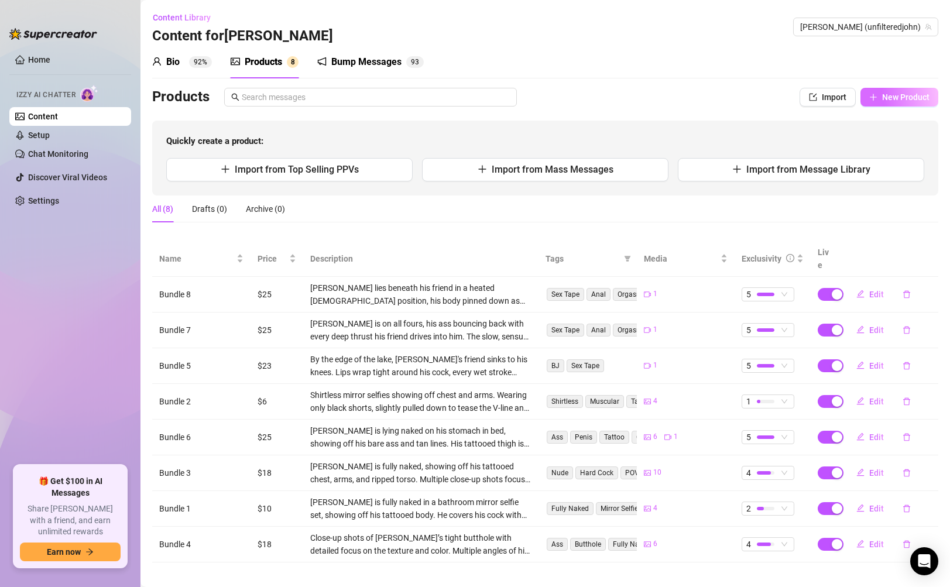
click at [895, 97] on span "New Product" at bounding box center [905, 96] width 47 height 9
type textarea "Type your message here..."
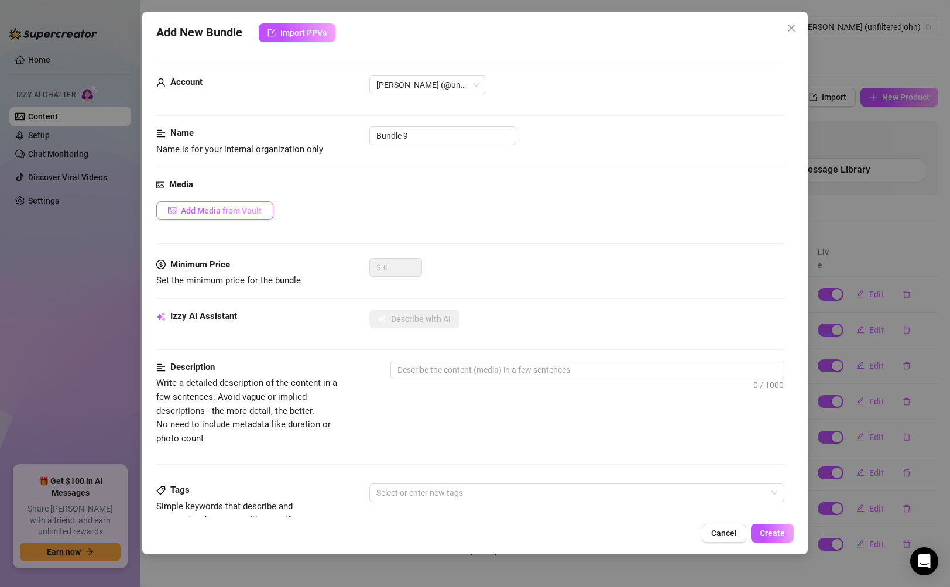
click at [221, 214] on span "Add Media from Vault" at bounding box center [221, 210] width 81 height 9
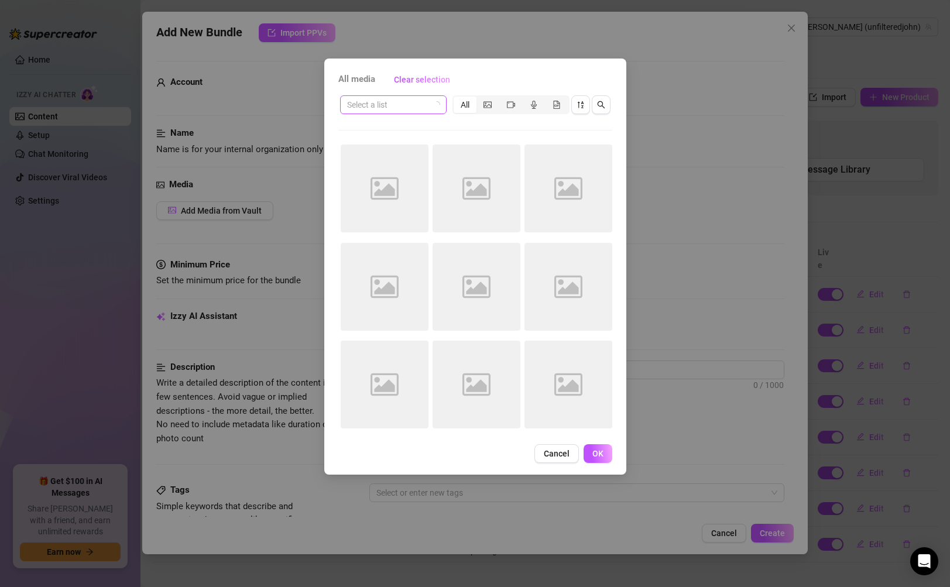
click at [440, 107] on div "Select a list" at bounding box center [393, 104] width 107 height 19
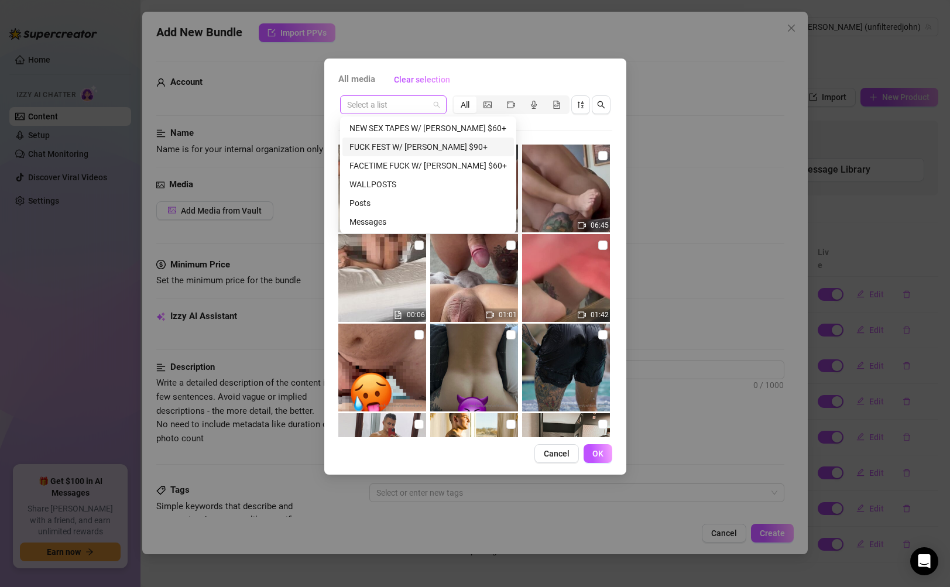
click at [404, 141] on div "FUCK FEST W/ [PERSON_NAME] $90+" at bounding box center [427, 146] width 157 height 13
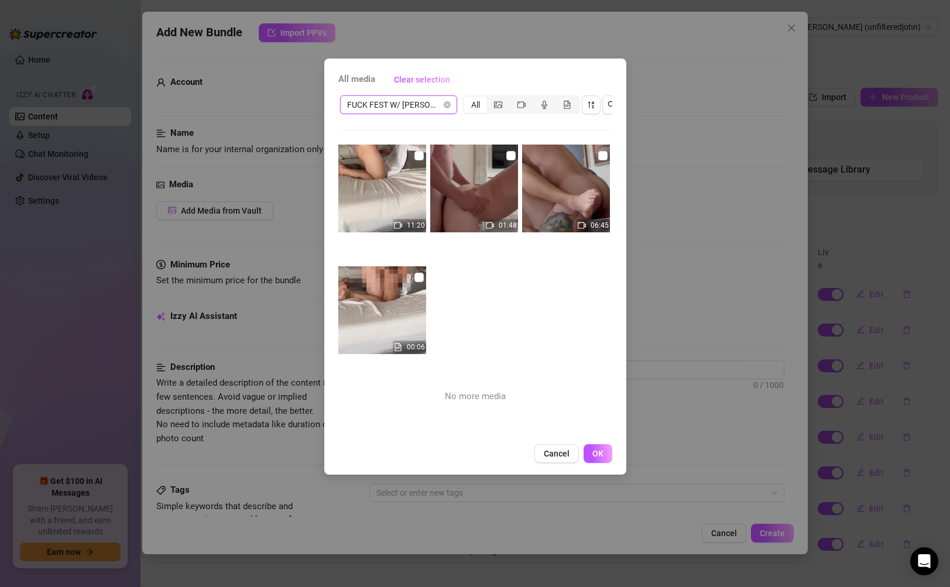
click at [393, 173] on img at bounding box center [382, 189] width 88 height 88
checkbox input "true"
click at [599, 457] on span "OK" at bounding box center [597, 453] width 11 height 9
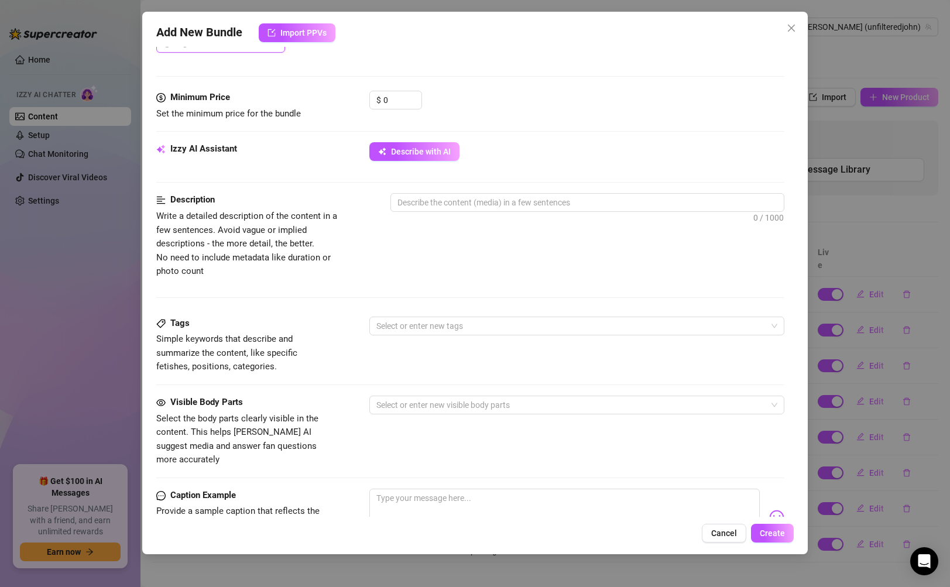
scroll to position [444, 0]
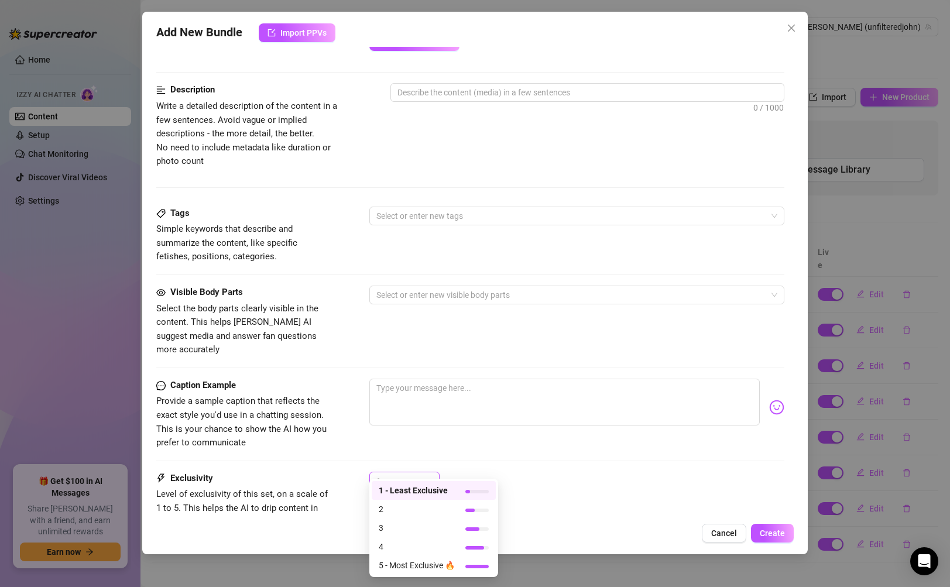
click at [428, 472] on span "1" at bounding box center [404, 481] width 56 height 18
click at [428, 561] on span "5 - Most Exclusive 🔥" at bounding box center [417, 565] width 76 height 13
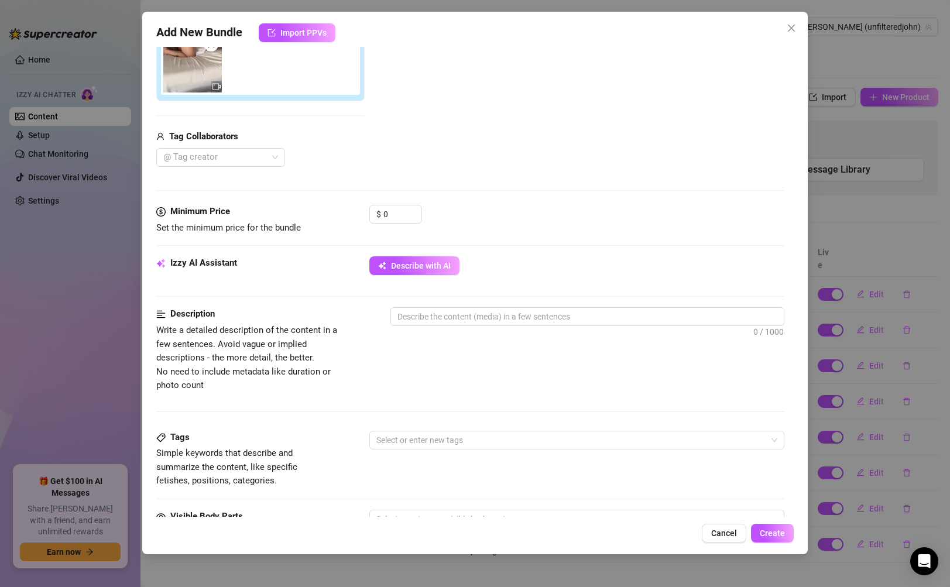
scroll to position [23, 0]
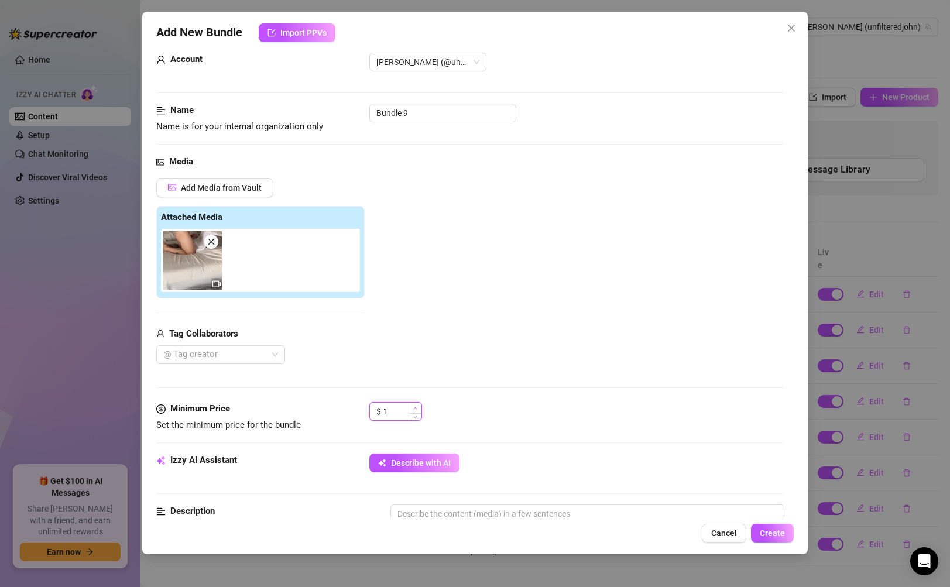
click at [415, 408] on icon "up" at bounding box center [415, 408] width 4 height 4
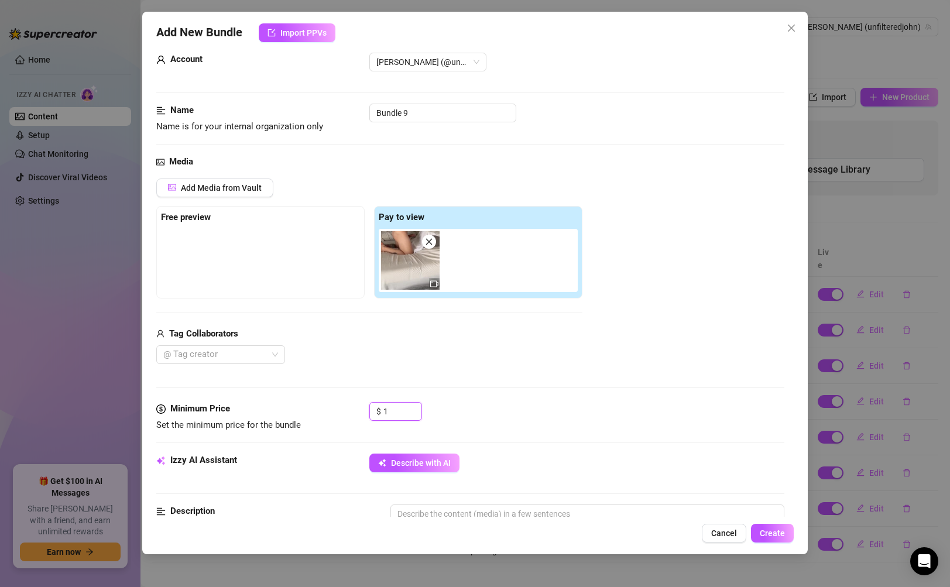
drag, startPoint x: 403, startPoint y: 411, endPoint x: 362, endPoint y: 416, distance: 41.8
click at [362, 416] on div "Minimum Price Set the minimum price for the bundle $ 1" at bounding box center [469, 417] width 627 height 30
click at [522, 376] on div "Media Add Media from Vault Free preview Pay to view Tag Collaborators @ Tag cre…" at bounding box center [469, 278] width 627 height 247
click at [417, 405] on span "Increase Value" at bounding box center [414, 408] width 13 height 11
type input "32"
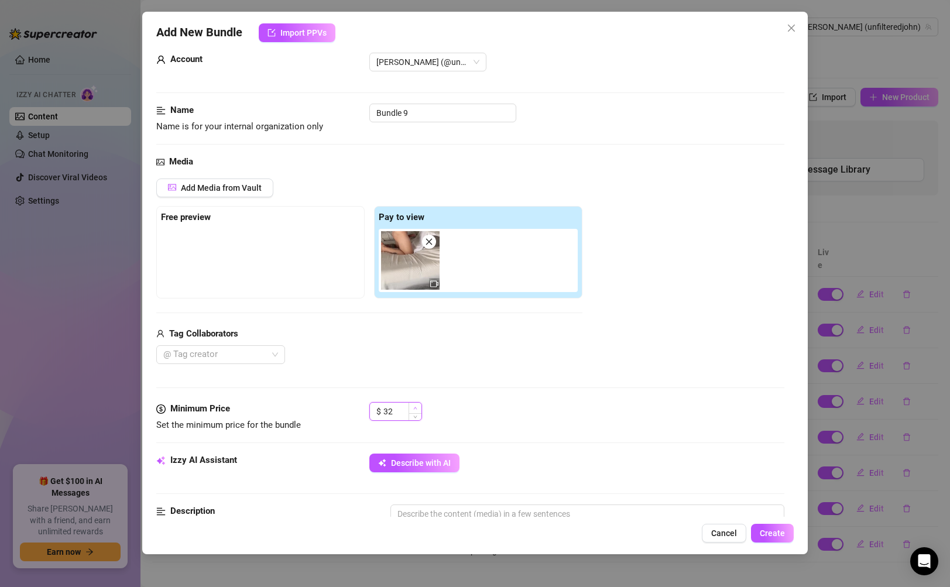
click at [417, 405] on span "Increase Value" at bounding box center [414, 408] width 13 height 11
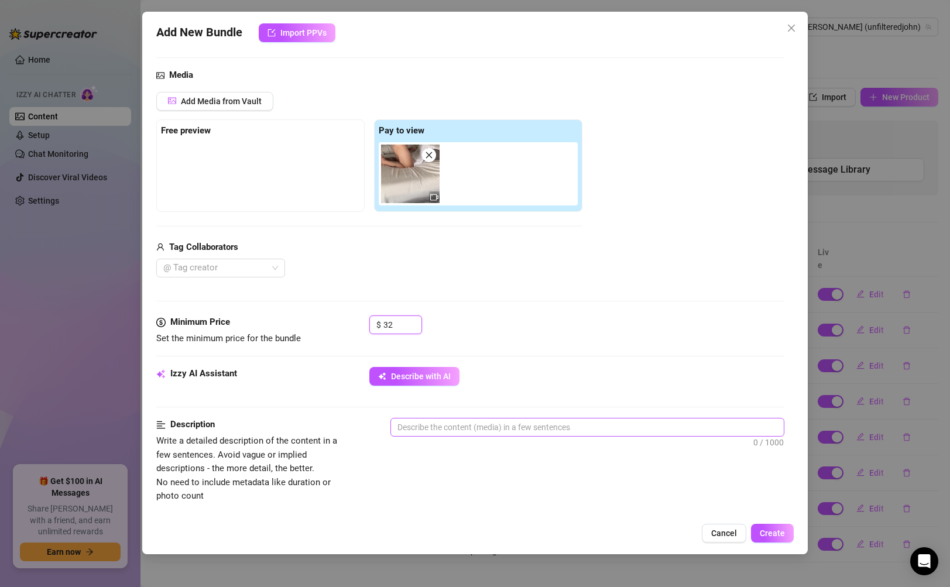
scroll to position [114, 0]
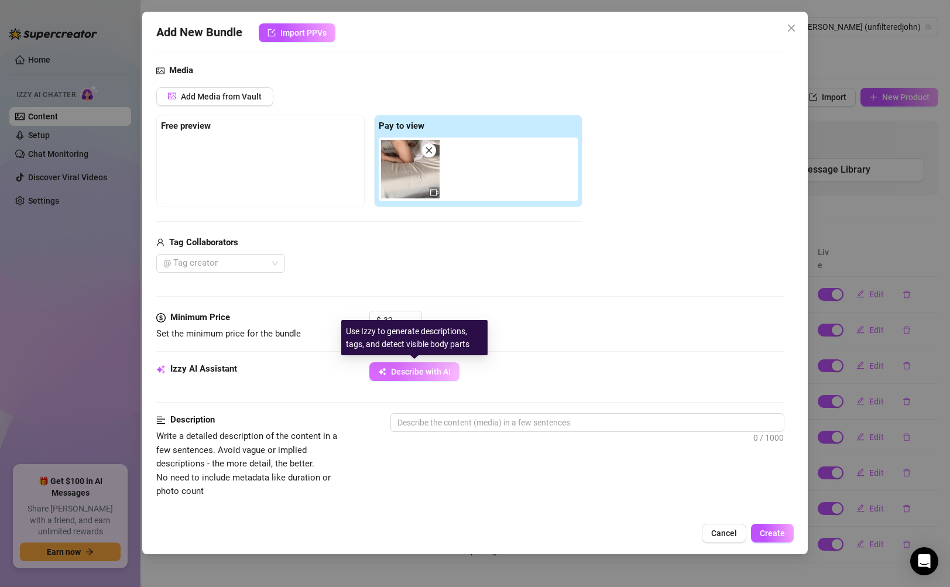
click at [416, 361] on div "Minimum Price Set the minimum price for the bundle $ 32" at bounding box center [469, 336] width 627 height 51
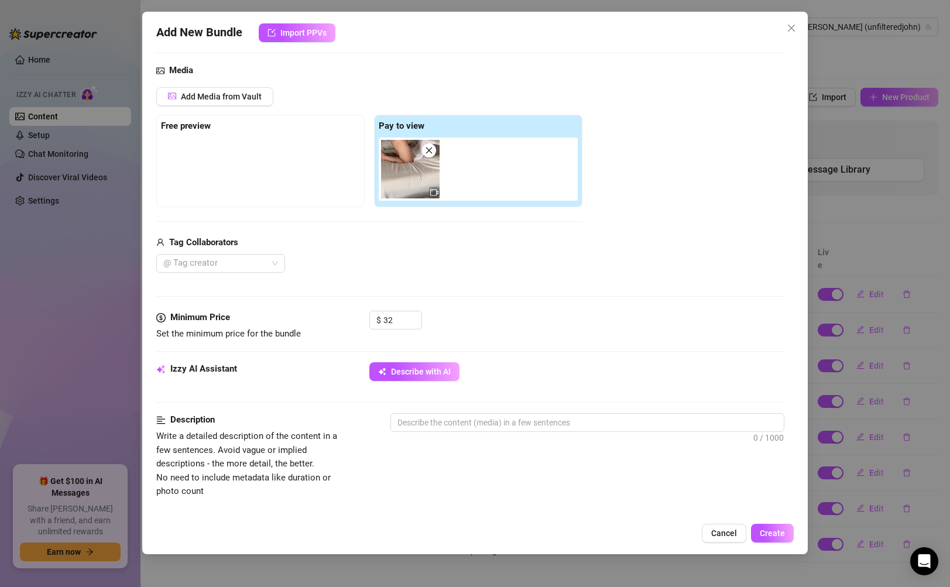
click at [416, 381] on div "Izzy AI Assistant Describe with AI" at bounding box center [469, 376] width 627 height 29
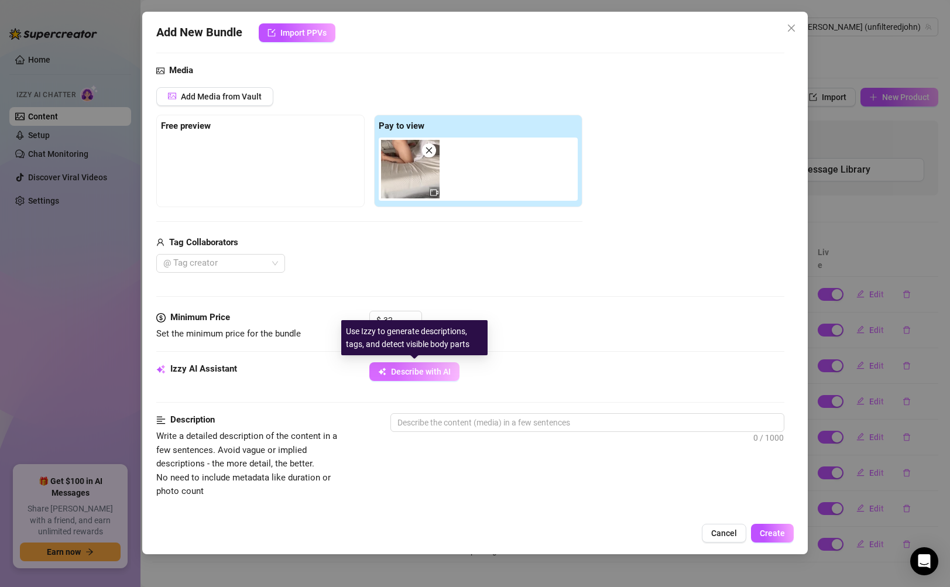
click at [418, 379] on button "Describe with AI" at bounding box center [414, 371] width 90 height 19
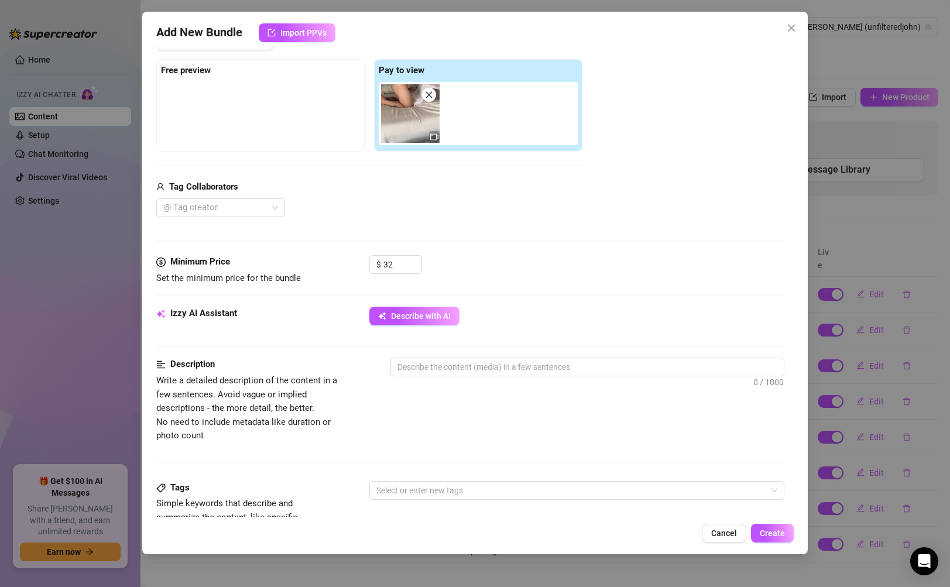
scroll to position [117, 0]
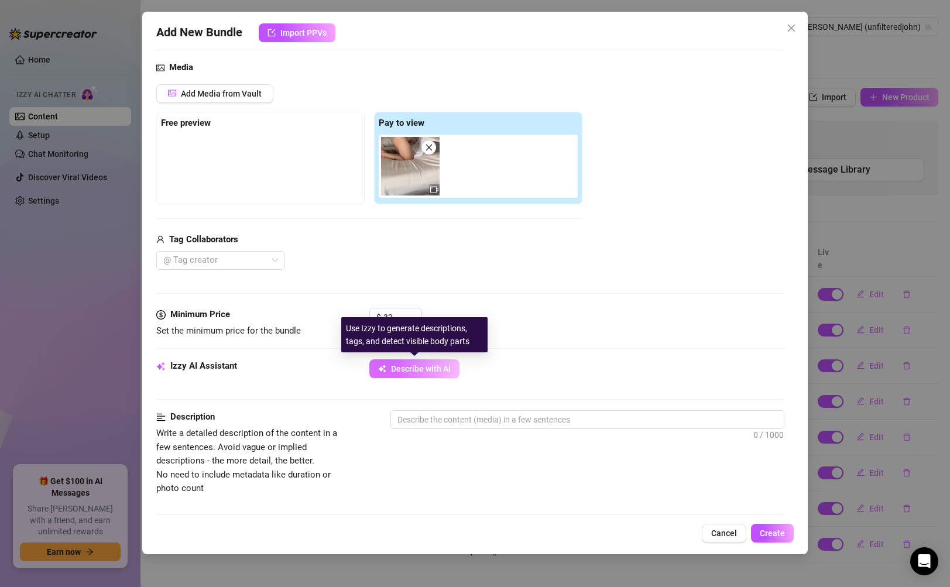
click at [412, 367] on span "Describe with AI" at bounding box center [421, 368] width 60 height 9
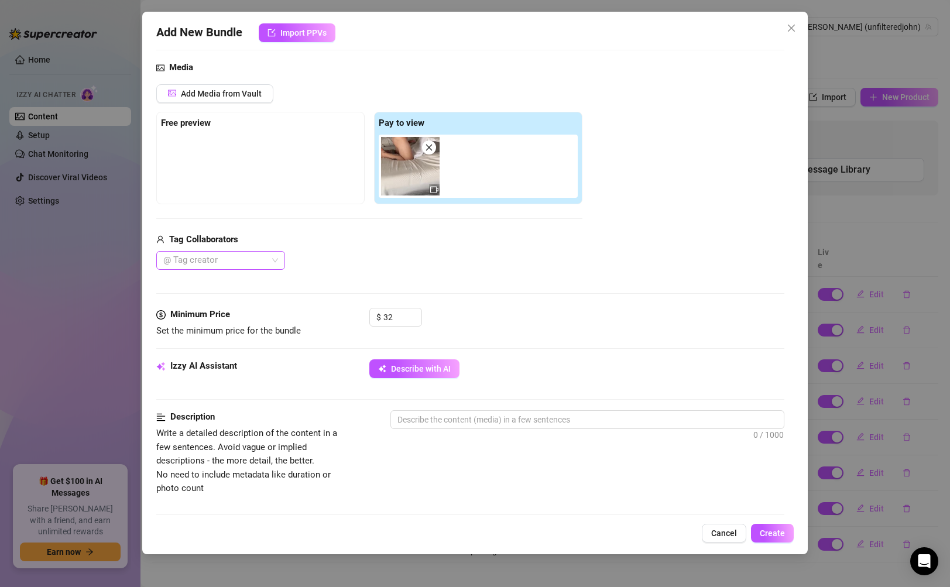
click at [252, 262] on div at bounding box center [215, 260] width 112 height 16
click at [244, 282] on div "[PERSON_NAME]" at bounding box center [221, 283] width 110 height 13
click at [545, 286] on div "Media Add Media from Vault Free preview Pay to view Tag Collaborators [PERSON_N…" at bounding box center [469, 184] width 627 height 247
click at [492, 414] on textarea at bounding box center [587, 420] width 392 height 18
paste textarea "[PERSON_NAME] is on all fours, ass arched and ready as his friend moves in behi…"
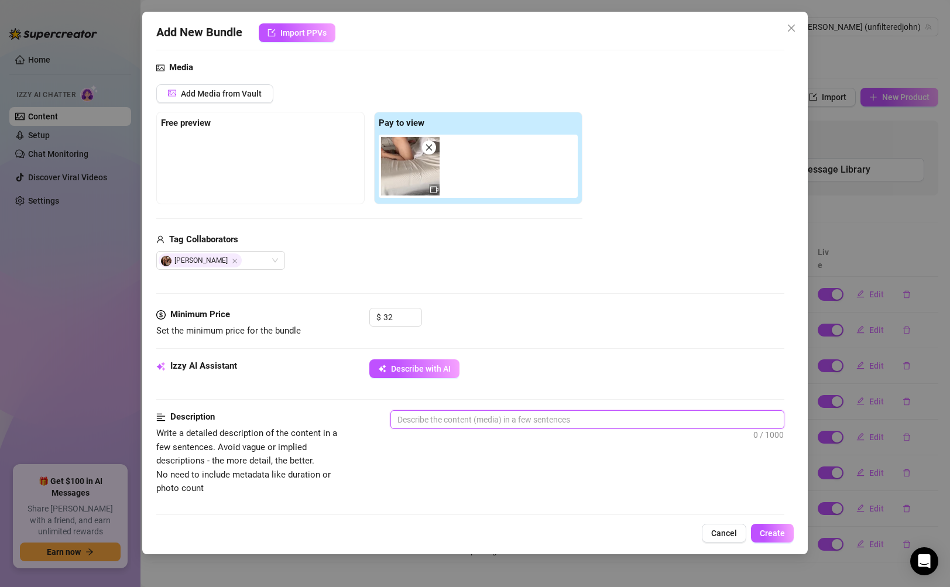
type textarea "[PERSON_NAME] is on all fours, ass arched and ready as his friend moves in behi…"
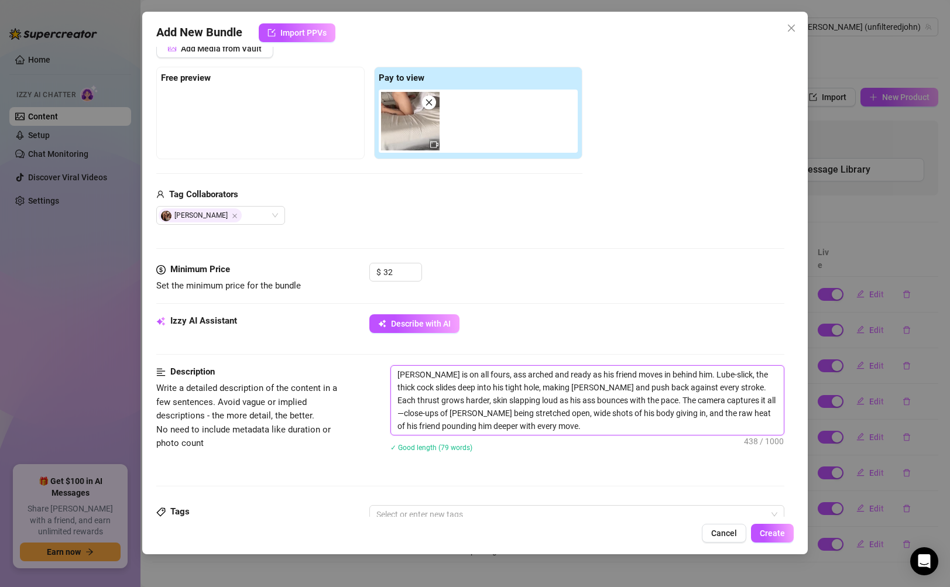
scroll to position [188, 0]
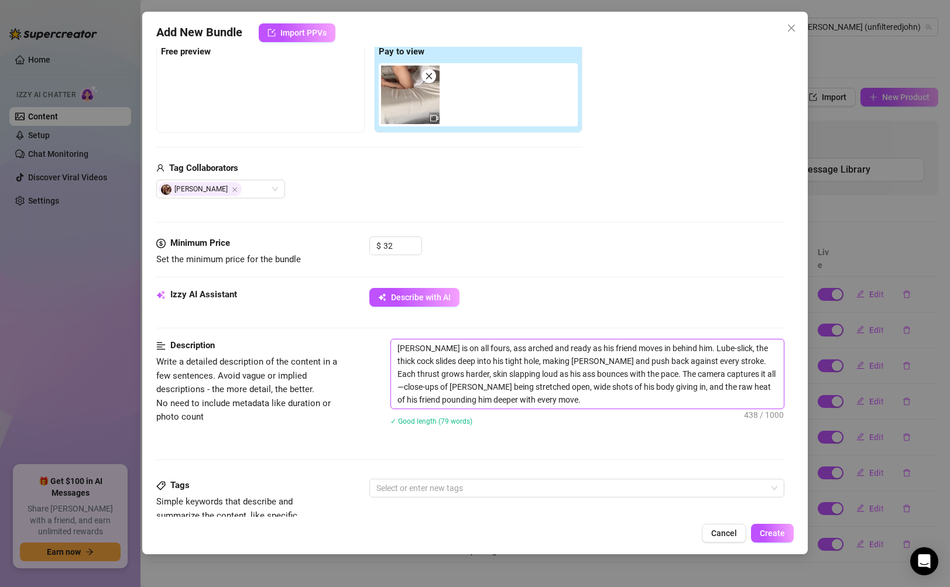
click at [598, 345] on textarea "[PERSON_NAME] is on all fours, ass arched and ready as his friend moves in behi…" at bounding box center [587, 373] width 392 height 69
type textarea "[PERSON_NAME] is on all fours, ass arched and ready as his friendmoves in behin…"
type textarea "[PERSON_NAME] is on all fours, ass arched and ready as his [DEMOGRAPHIC_DATA] i…"
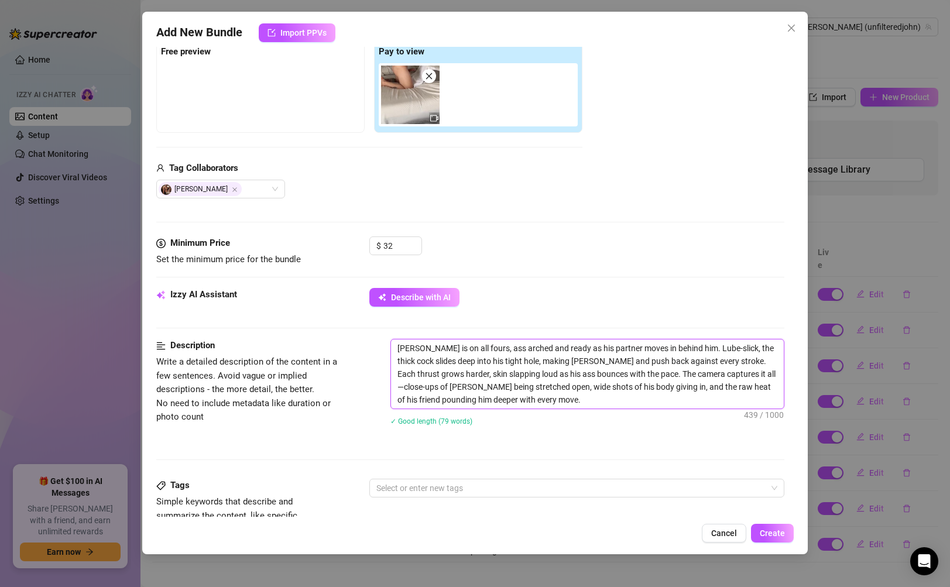
click at [772, 389] on textarea "[PERSON_NAME] is on all fours, ass arched and ready as his partner moves in beh…" at bounding box center [587, 373] width 392 height 69
drag, startPoint x: 579, startPoint y: 401, endPoint x: 355, endPoint y: 337, distance: 233.6
click at [355, 337] on form "Account [PERSON_NAME] (@unfilteredjohn) Name Name is for your internal organiza…" at bounding box center [469, 380] width 627 height 1016
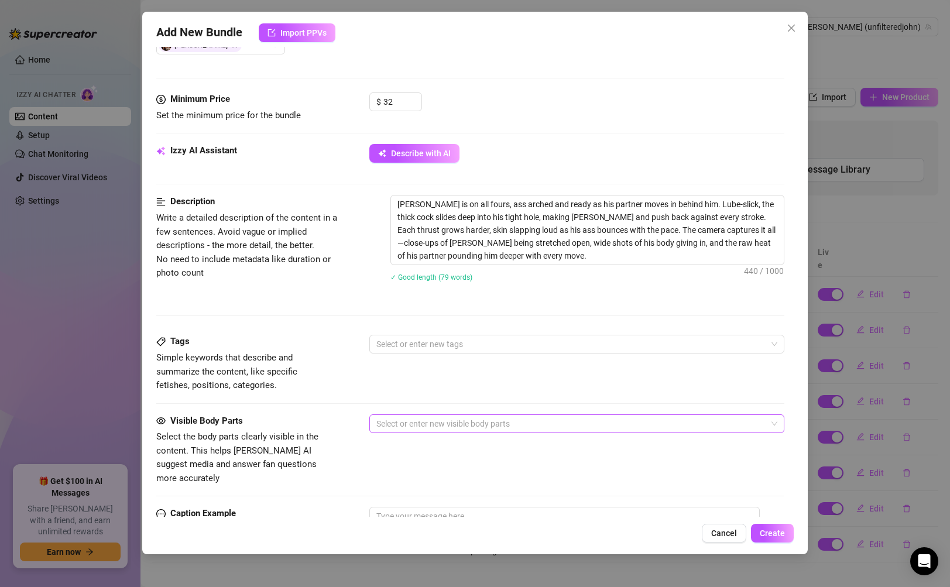
scroll to position [535, 0]
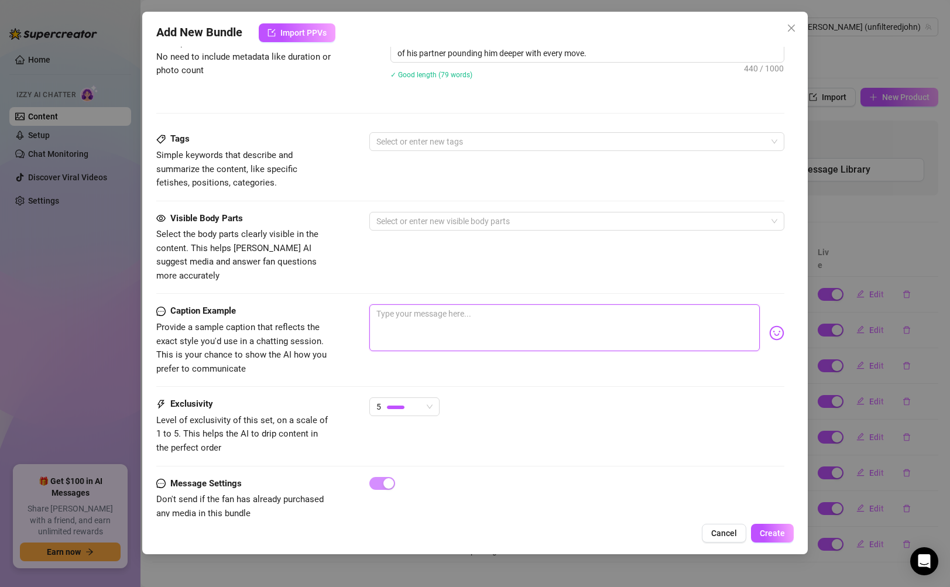
click at [525, 326] on textarea at bounding box center [564, 327] width 390 height 47
paste textarea "Skin slapping, my moans spilling out, his cock stretching me open while I push …"
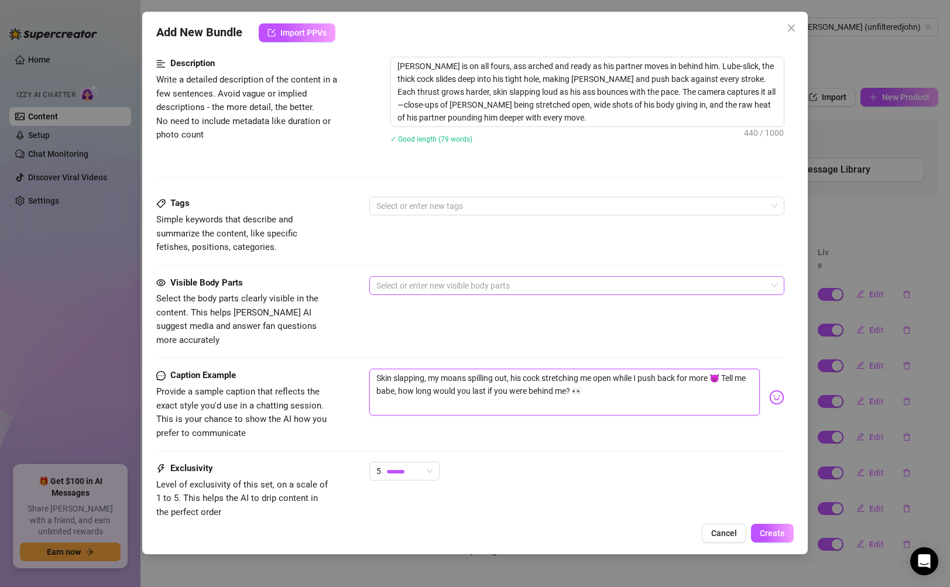
scroll to position [445, 0]
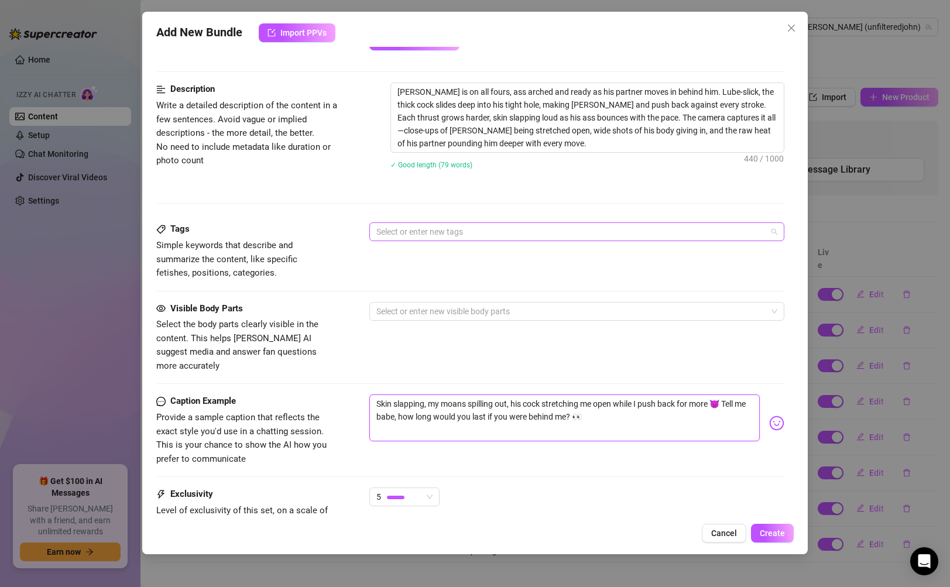
click at [523, 236] on div at bounding box center [570, 232] width 397 height 16
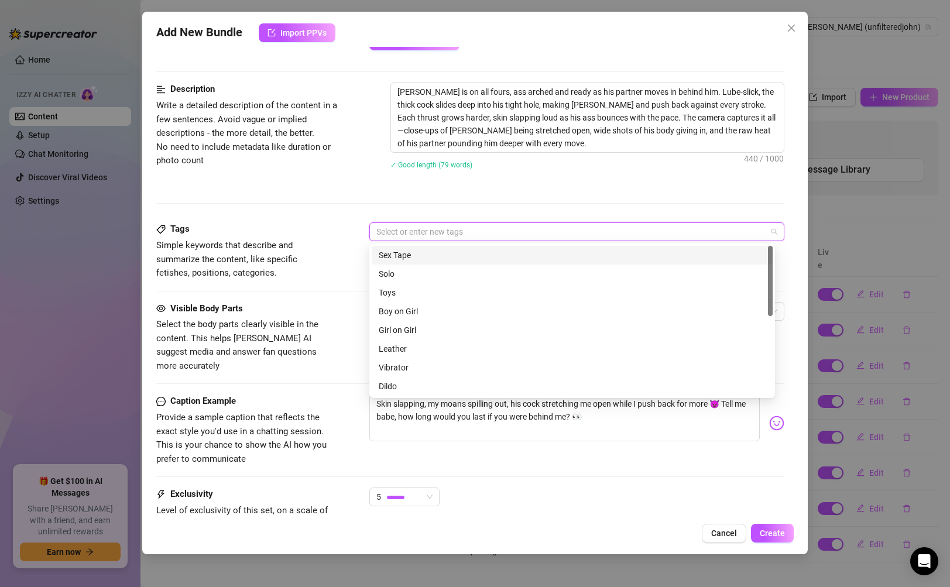
click at [469, 259] on div "Sex Tape" at bounding box center [572, 255] width 387 height 13
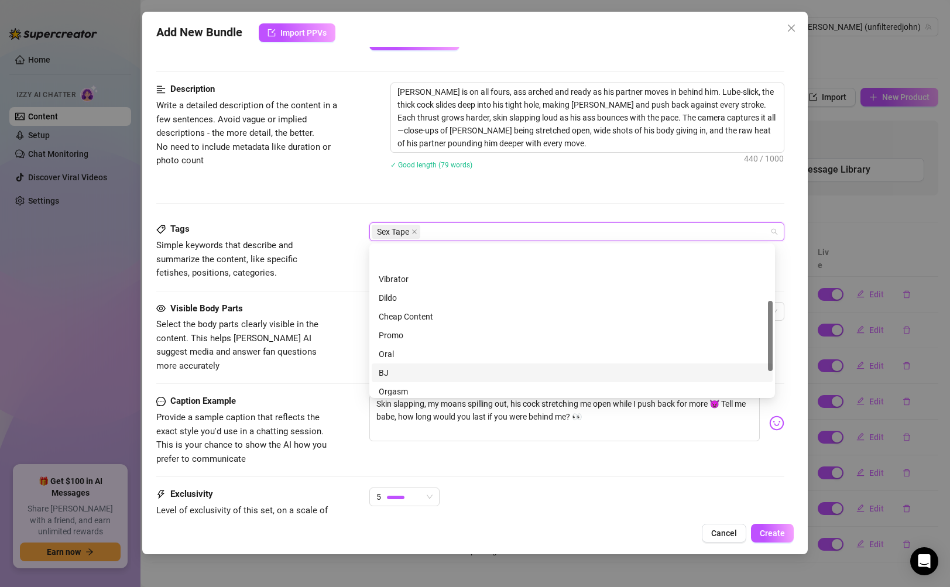
scroll to position [169, 0]
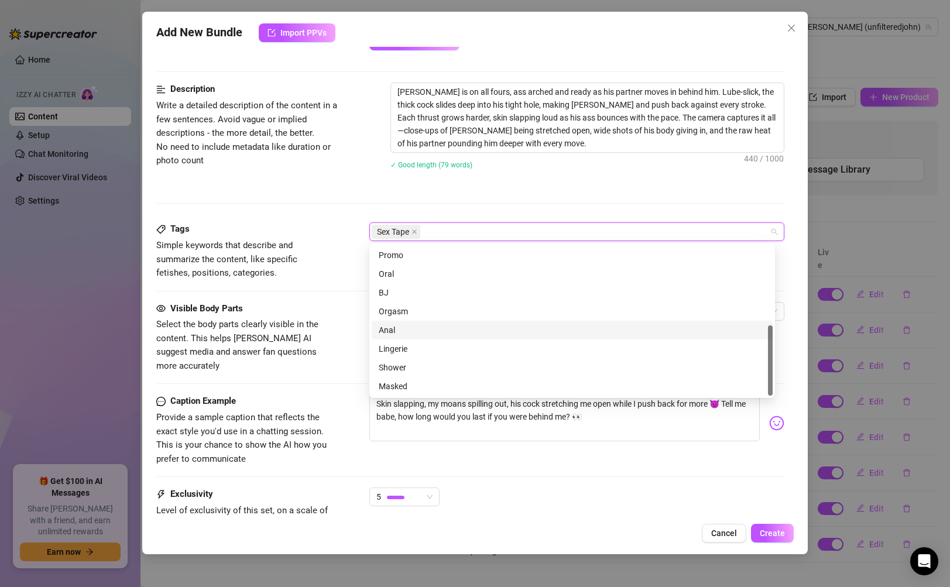
click at [471, 332] on div "Anal" at bounding box center [572, 330] width 387 height 13
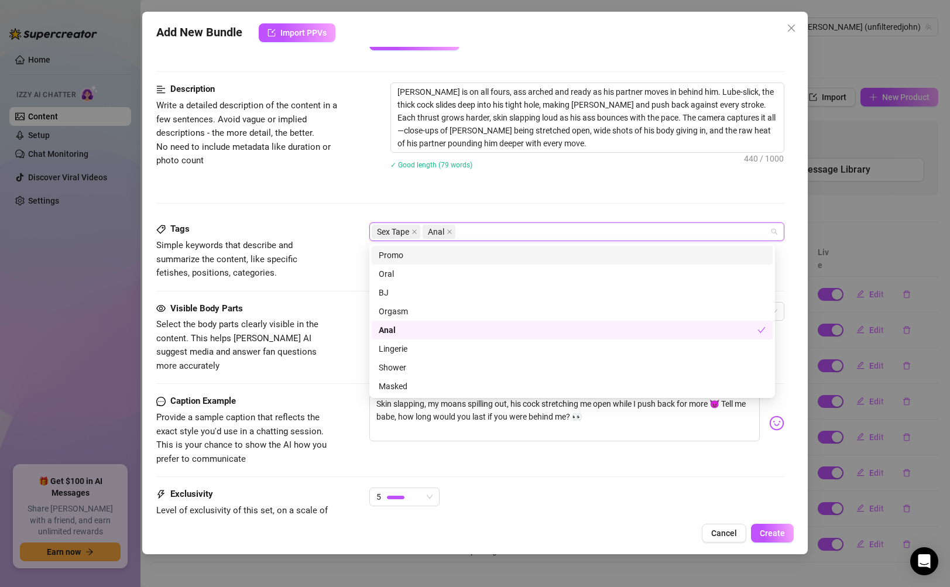
click at [544, 231] on div "Sex Tape Anal" at bounding box center [570, 232] width 397 height 16
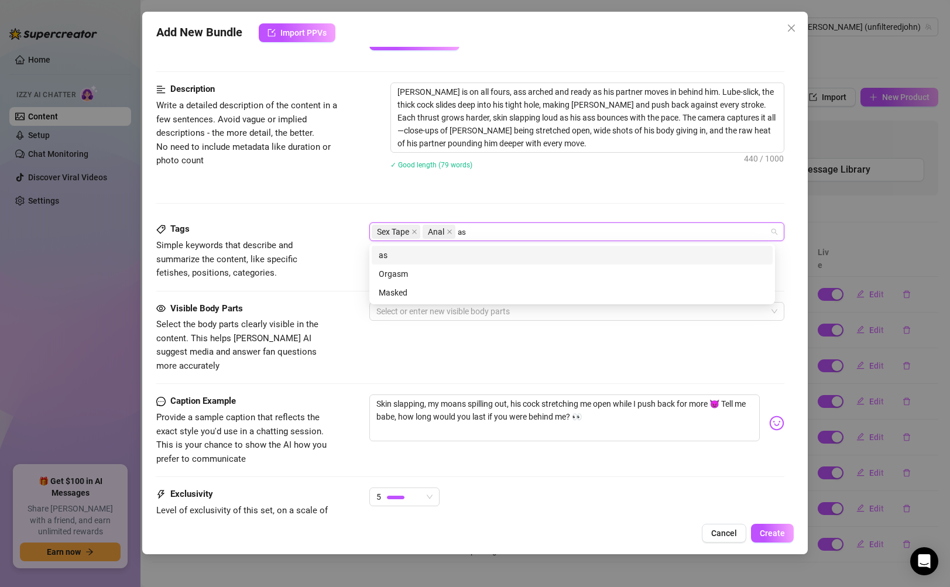
scroll to position [0, 0]
click at [521, 255] on div "ass" at bounding box center [572, 255] width 387 height 13
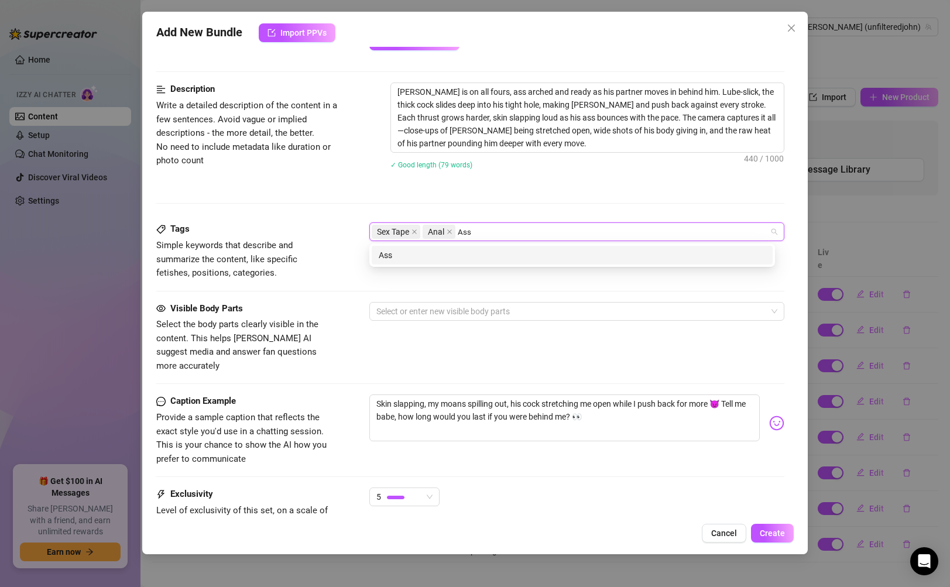
click at [508, 262] on div "Ass" at bounding box center [572, 255] width 401 height 19
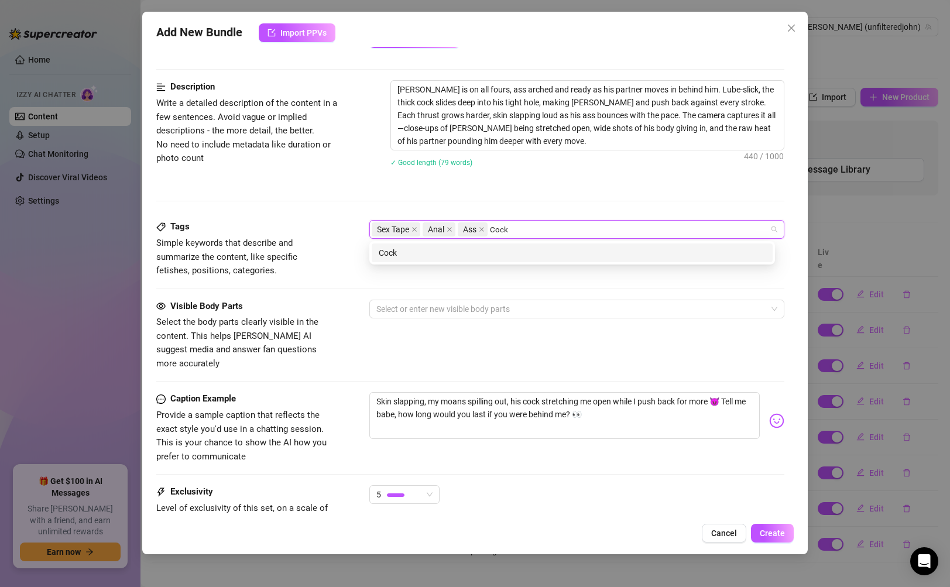
scroll to position [447, 0]
click at [572, 260] on div "Cock" at bounding box center [572, 252] width 401 height 19
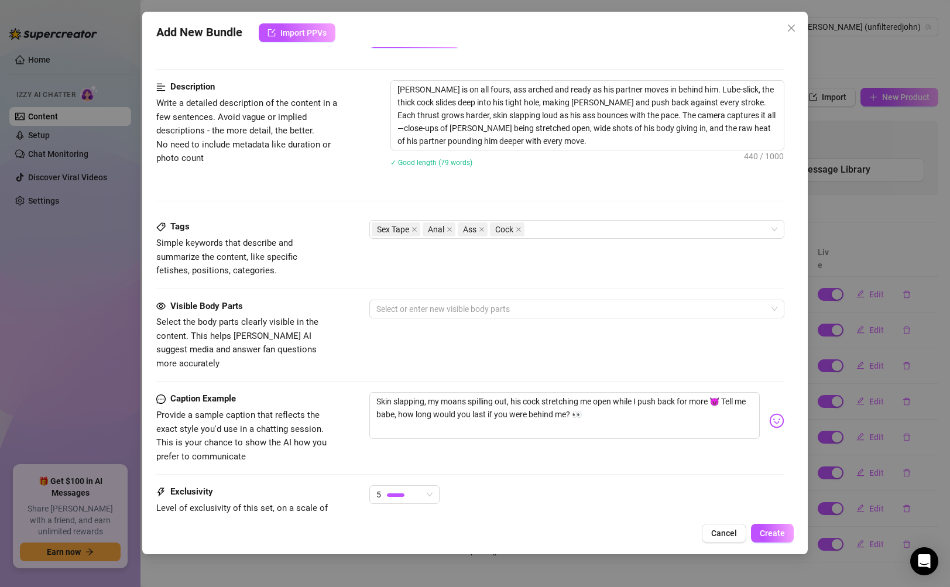
click at [599, 193] on div "Description Write a detailed description of the content in a few sentences. Avo…" at bounding box center [469, 150] width 627 height 140
click at [550, 310] on div at bounding box center [570, 309] width 397 height 16
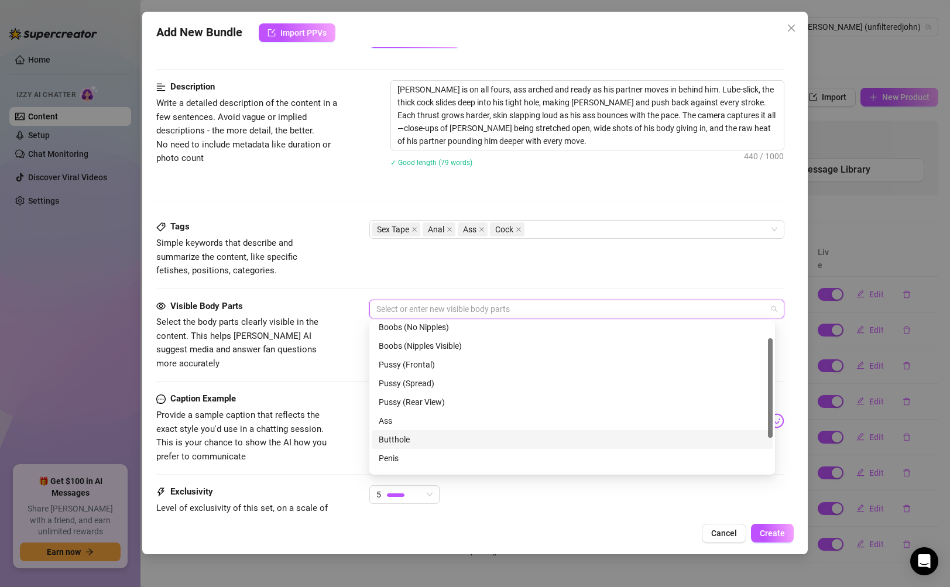
scroll to position [26, 0]
click at [499, 420] on div "Ass" at bounding box center [572, 418] width 387 height 13
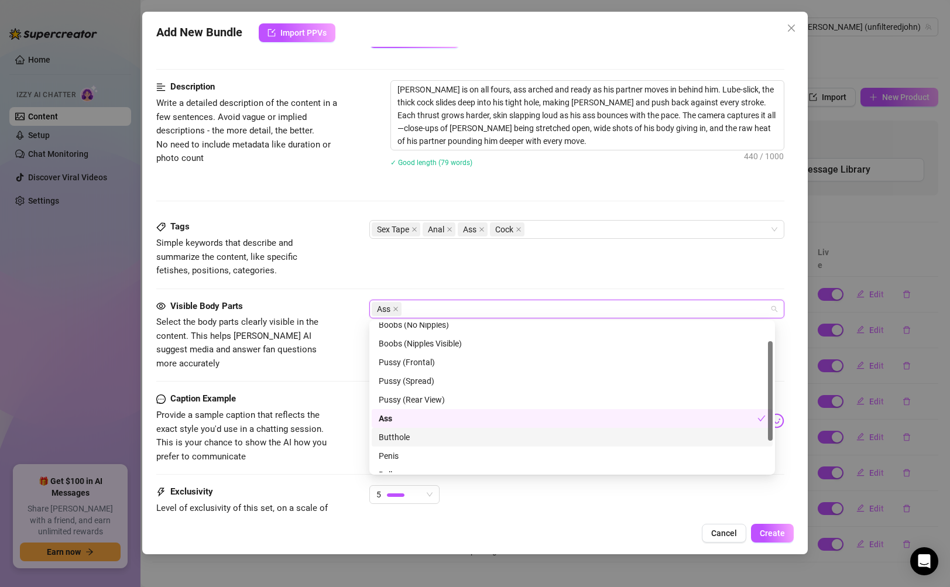
scroll to position [75, 0]
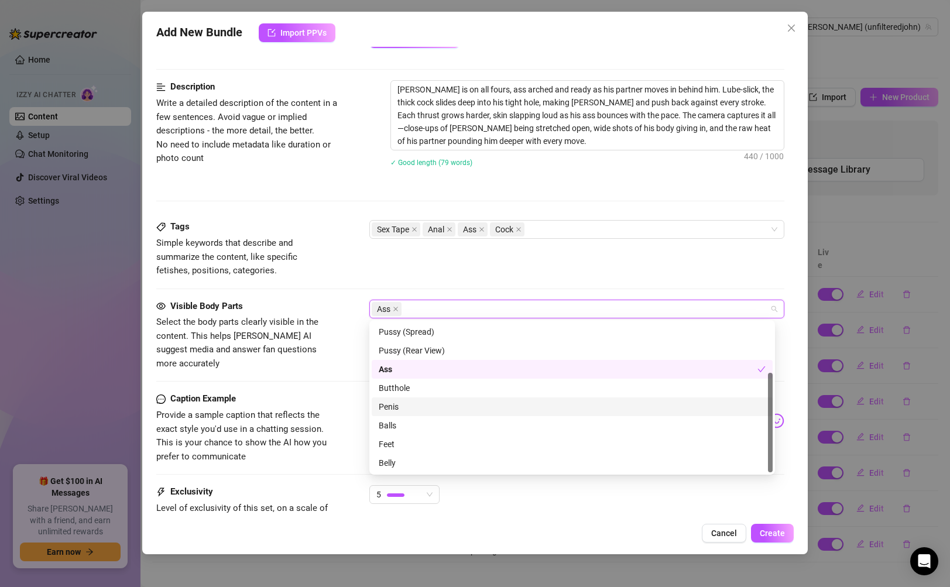
click at [496, 406] on div "Penis" at bounding box center [572, 406] width 387 height 13
click at [483, 439] on div "Feet" at bounding box center [572, 444] width 387 height 13
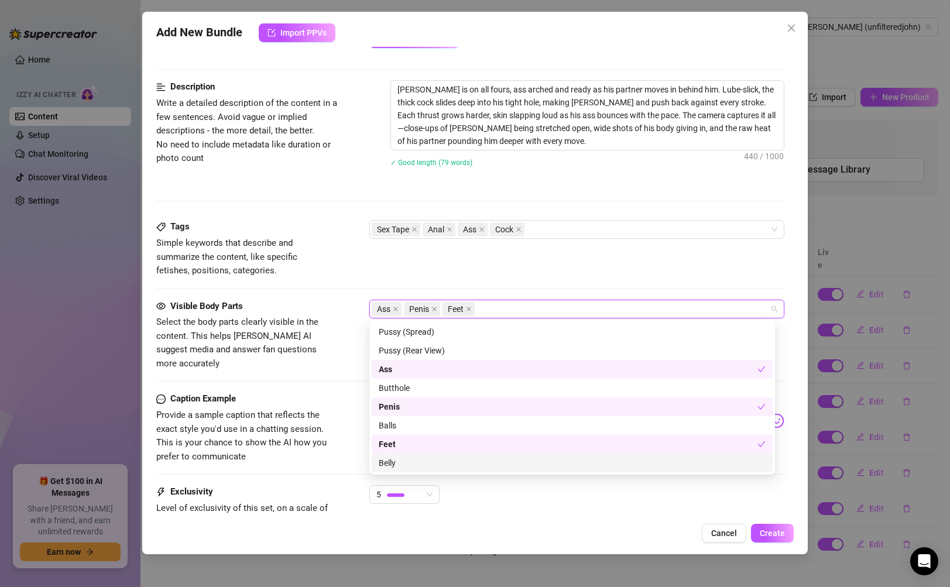
click at [478, 464] on div "Belly" at bounding box center [572, 462] width 387 height 13
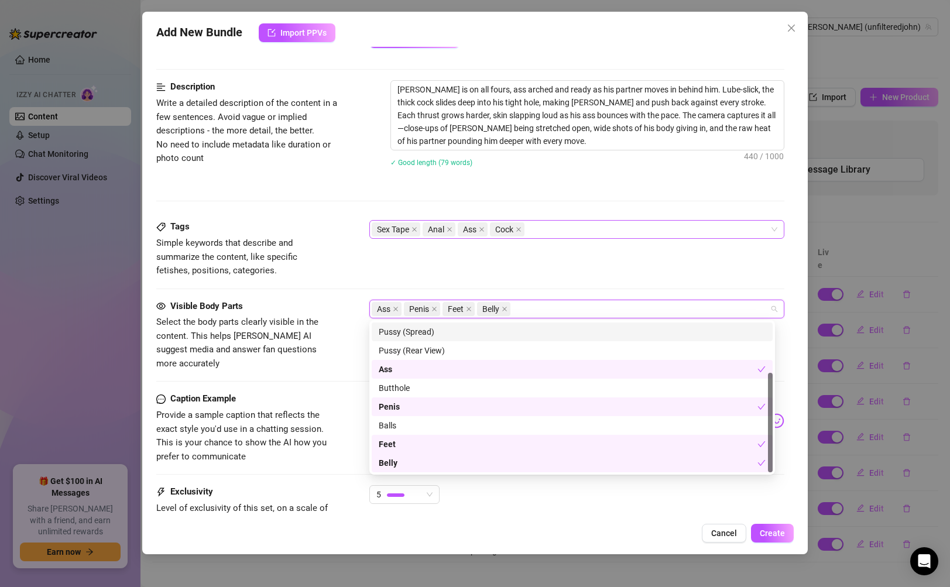
click at [607, 238] on div "Sex Tape Anal Ass Cock" at bounding box center [576, 229] width 414 height 19
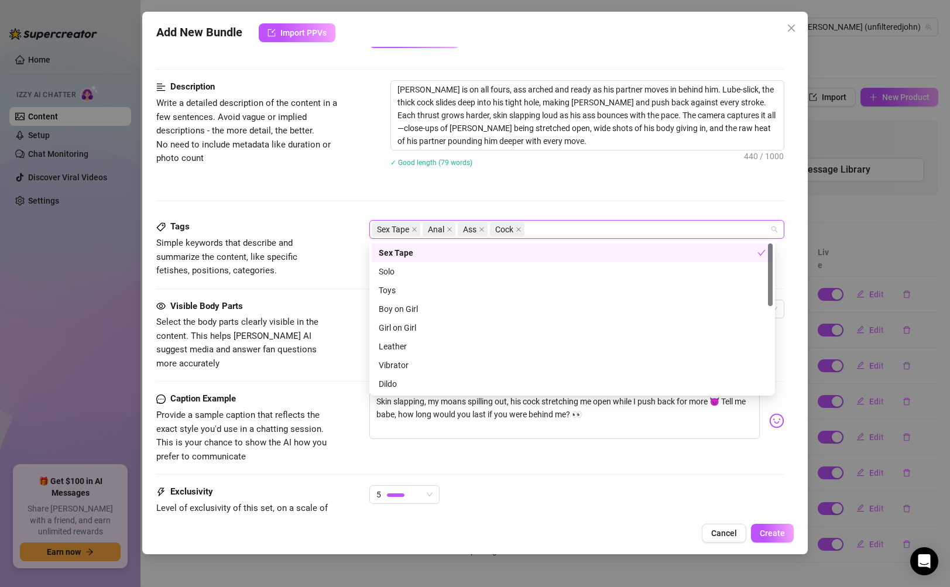
click at [622, 202] on div "Description Write a detailed description of the content in a few sentences. Avo…" at bounding box center [469, 150] width 627 height 140
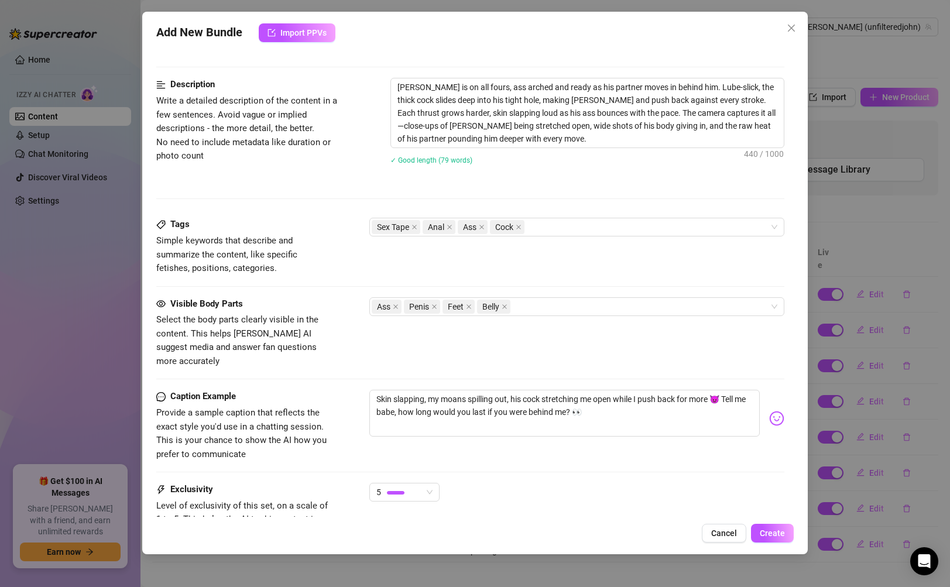
scroll to position [449, 0]
click at [725, 390] on textarea "Skin slapping, my moans spilling out, his cock stretching me open while I push …" at bounding box center [564, 413] width 390 height 47
click at [767, 533] on span "Create" at bounding box center [772, 532] width 25 height 9
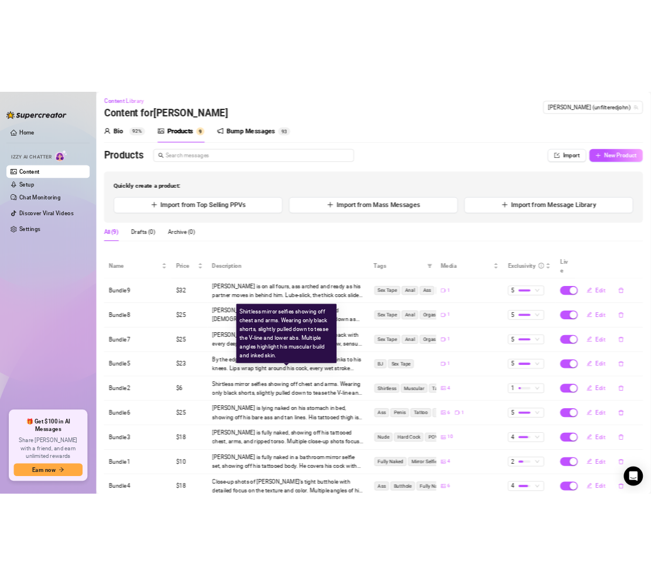
scroll to position [0, 0]
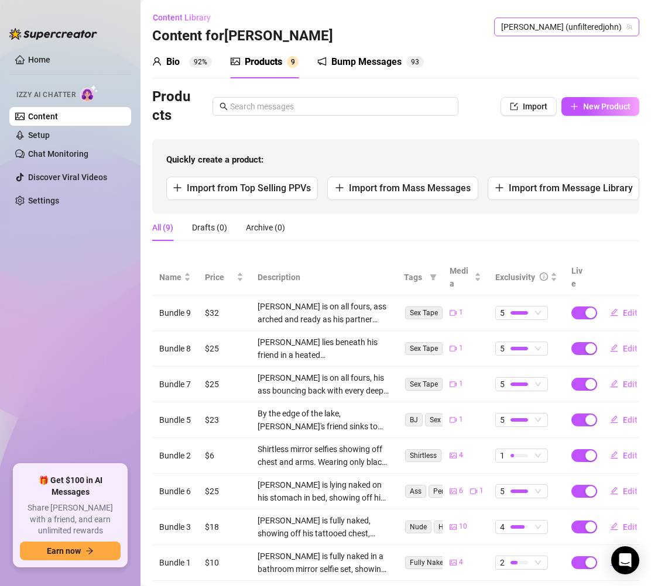
click at [558, 29] on span "[PERSON_NAME] (unfilteredjohn)" at bounding box center [566, 27] width 131 height 18
paste input "skylarbanxx"
click at [558, 46] on span "Skylarbanxx" at bounding box center [540, 50] width 44 height 13
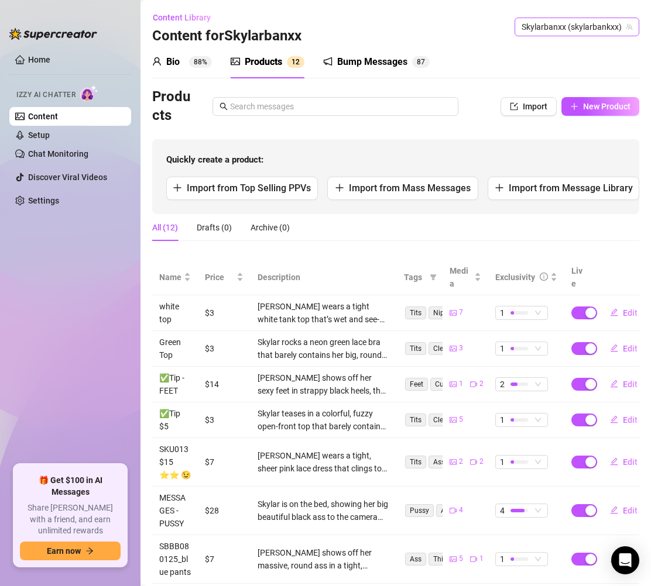
click at [595, 23] on span "Skylarbanxx (skylarbankxx)" at bounding box center [576, 27] width 111 height 18
paste input "reallarissacastro"
click at [578, 54] on span "( reallarissacastro )" at bounding box center [587, 50] width 67 height 13
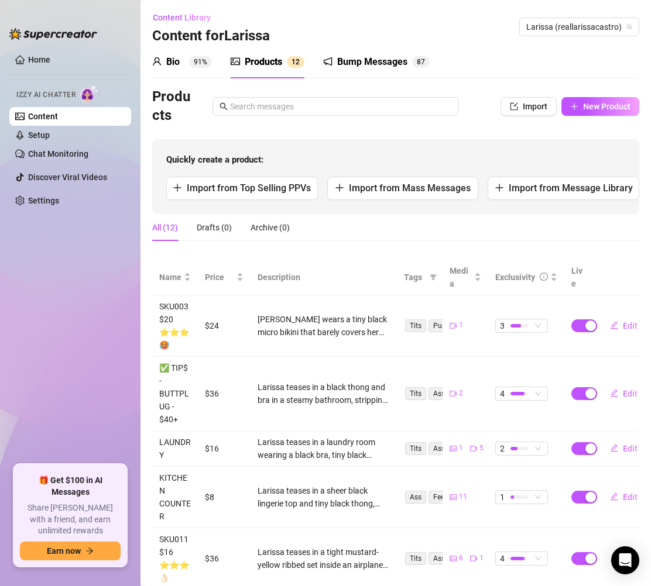
click at [58, 119] on link "Content" at bounding box center [43, 116] width 30 height 9
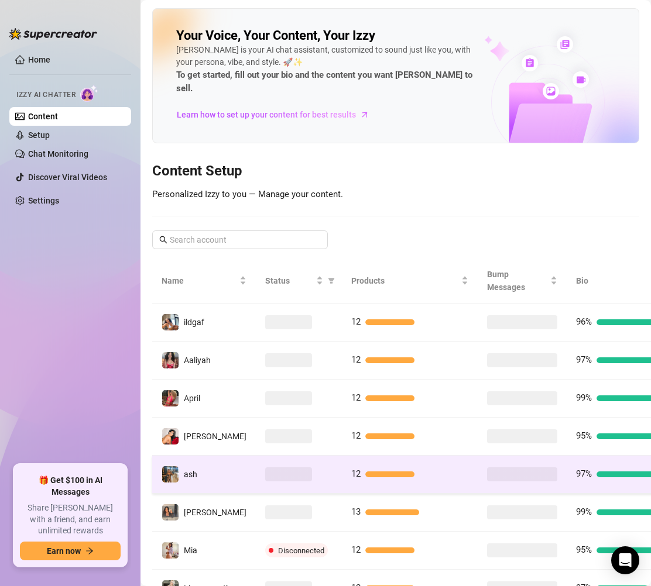
scroll to position [160, 0]
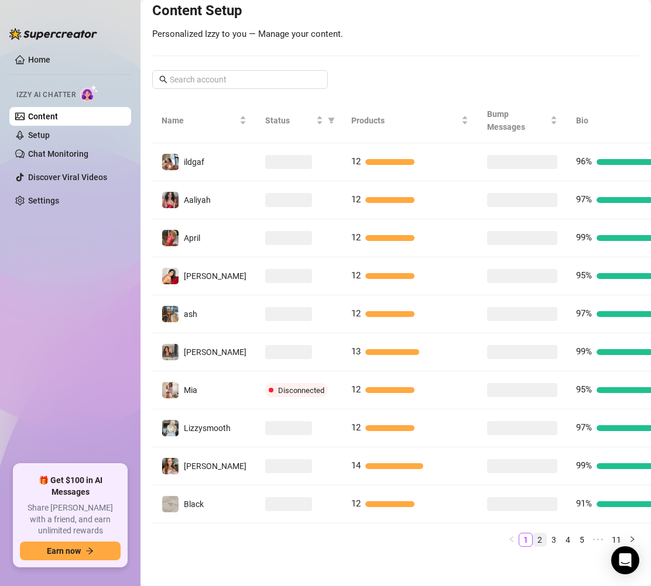
click at [533, 534] on link "2" at bounding box center [539, 540] width 13 height 13
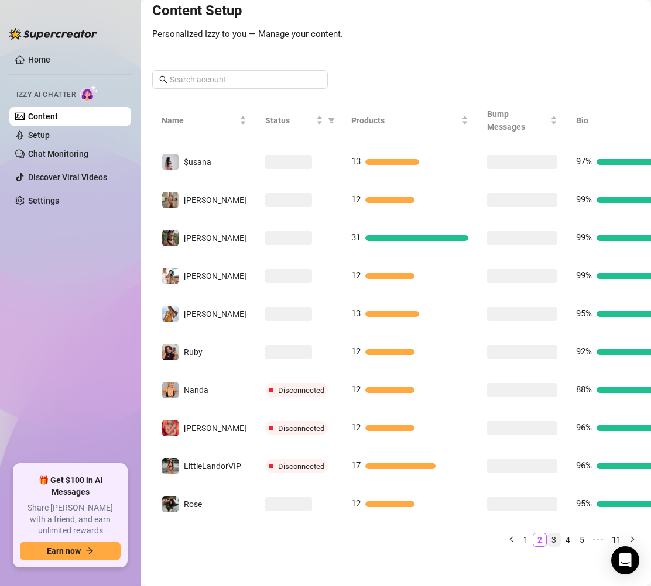
click at [547, 534] on link "3" at bounding box center [553, 540] width 13 height 13
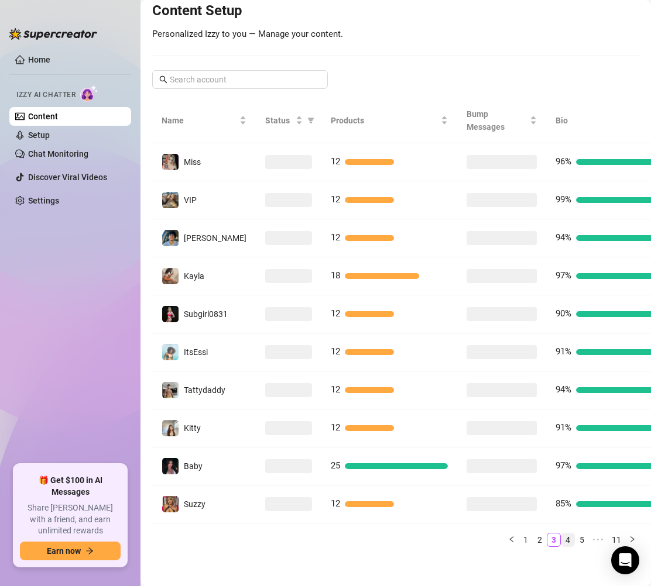
click at [561, 534] on link "4" at bounding box center [567, 540] width 13 height 13
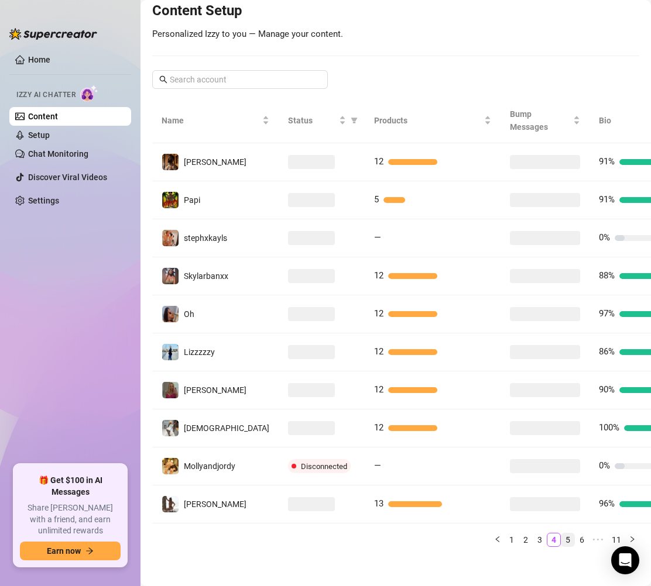
click at [561, 534] on link "5" at bounding box center [567, 540] width 13 height 13
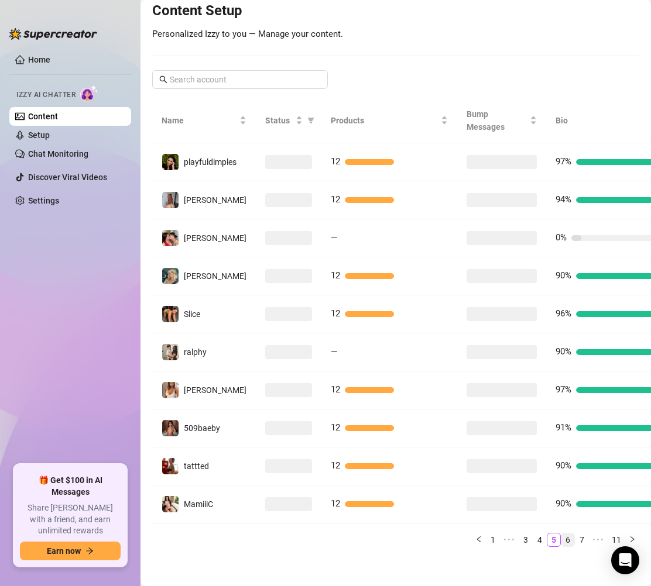
click at [561, 534] on link "6" at bounding box center [567, 540] width 13 height 13
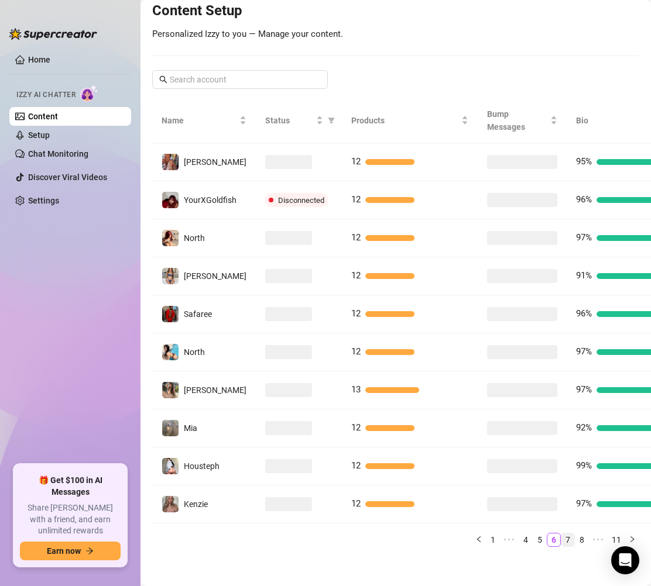
scroll to position [147, 0]
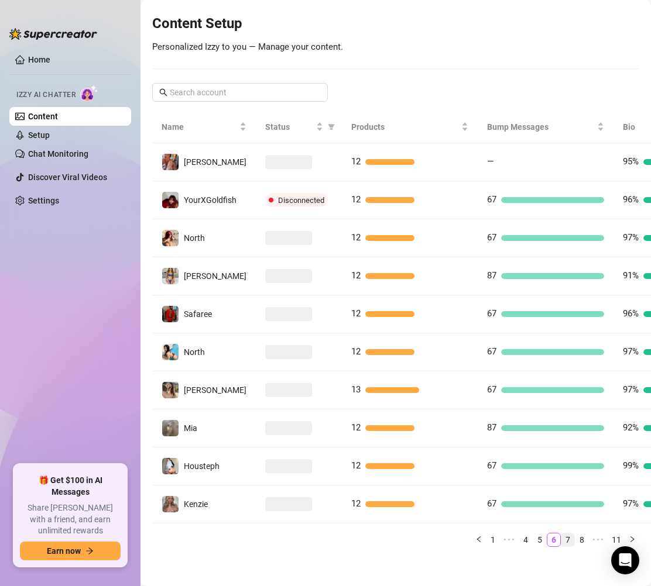
click at [565, 534] on link "7" at bounding box center [567, 540] width 13 height 13
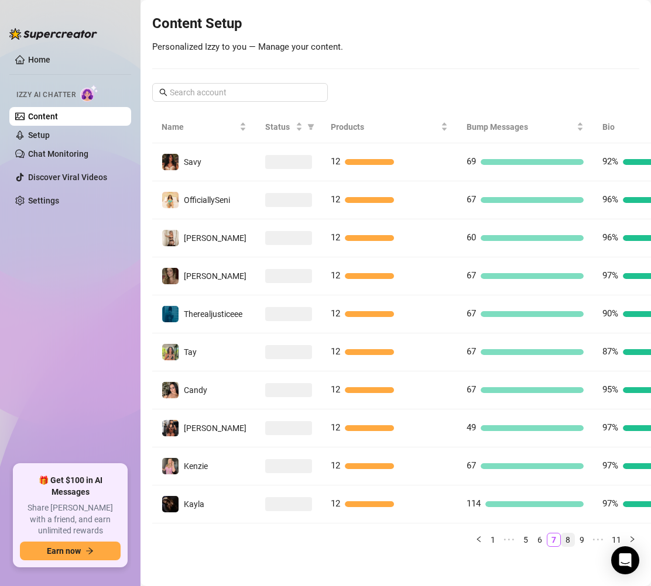
click at [562, 534] on link "8" at bounding box center [567, 540] width 13 height 13
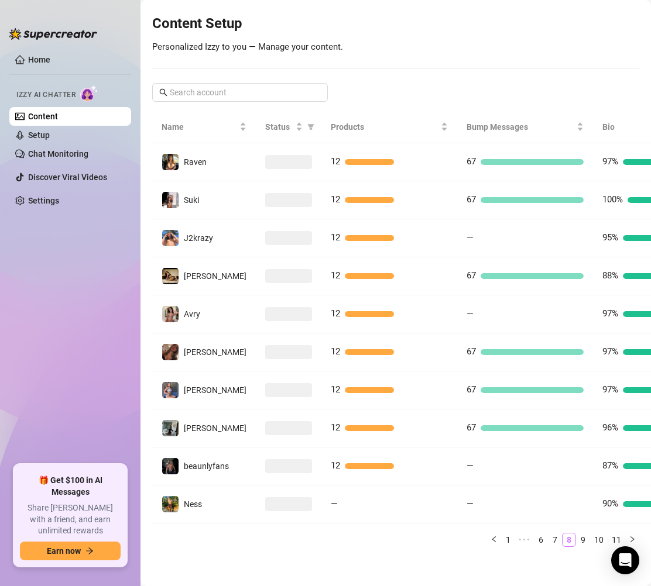
click at [562, 534] on link "8" at bounding box center [568, 540] width 13 height 13
click at [576, 534] on link "9" at bounding box center [582, 540] width 13 height 13
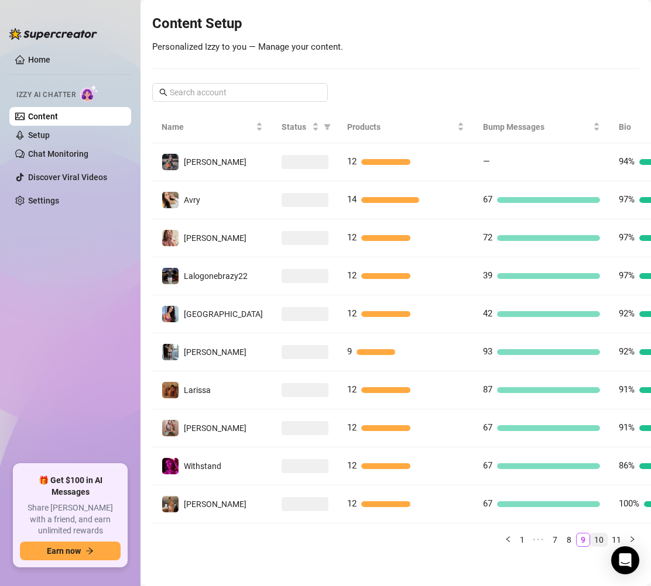
click at [596, 534] on link "10" at bounding box center [598, 540] width 16 height 13
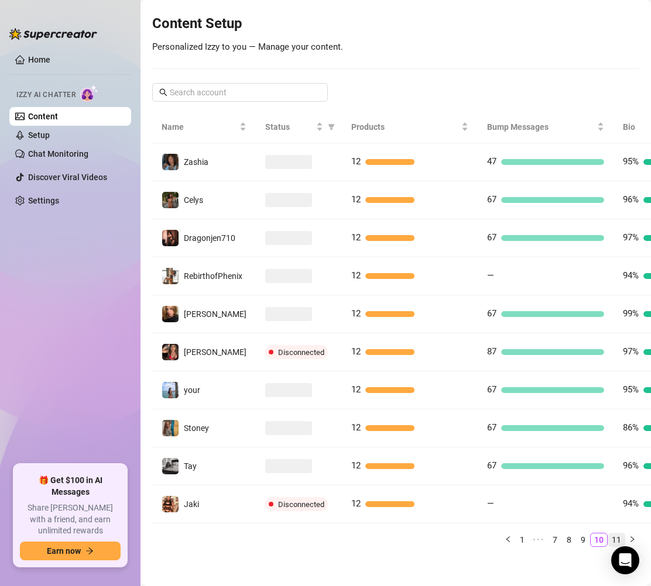
click at [608, 534] on link "11" at bounding box center [616, 540] width 16 height 13
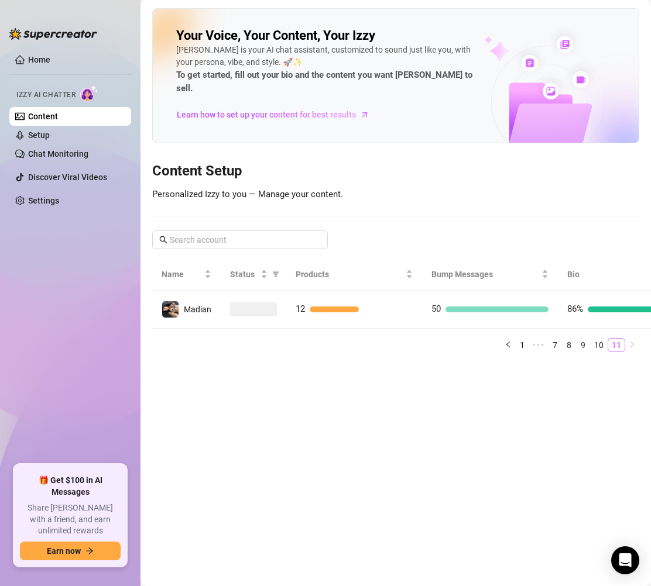
scroll to position [0, 0]
click at [569, 339] on link "8" at bounding box center [568, 345] width 13 height 13
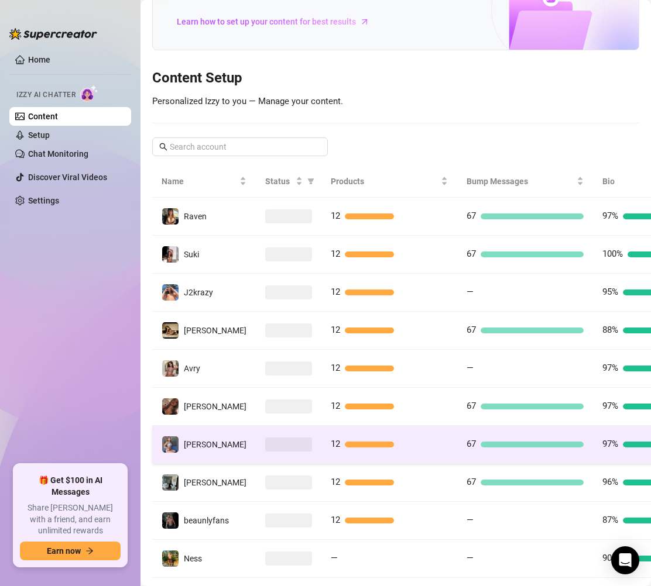
scroll to position [147, 0]
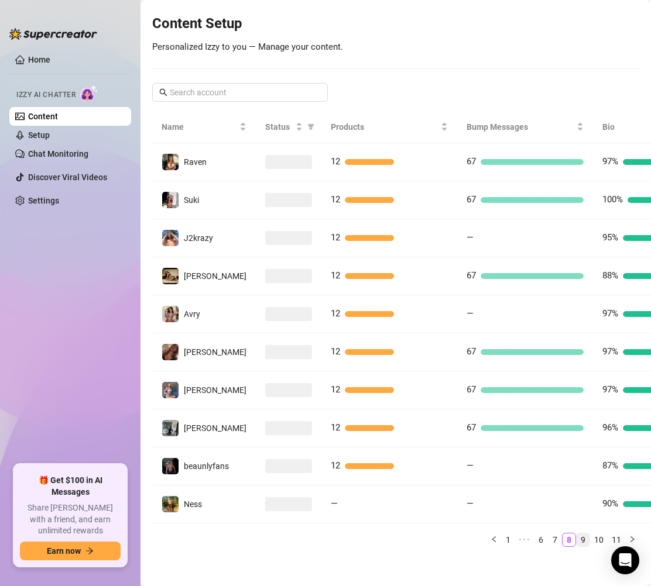
click at [578, 534] on link "9" at bounding box center [582, 540] width 13 height 13
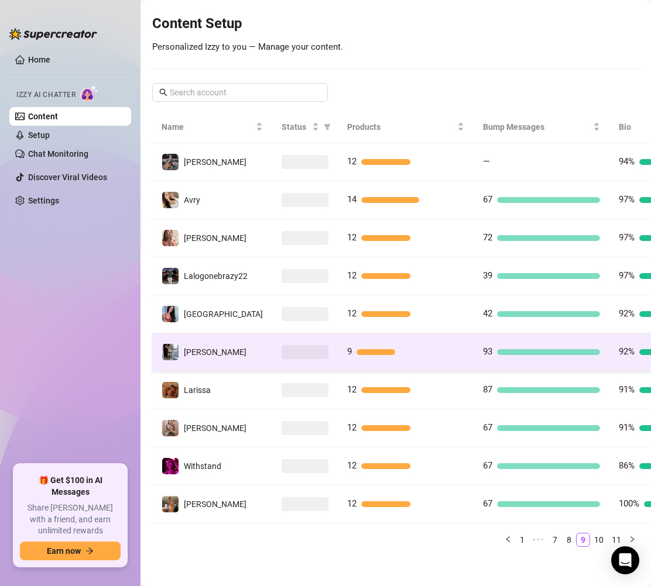
click at [394, 345] on div "9" at bounding box center [405, 352] width 117 height 14
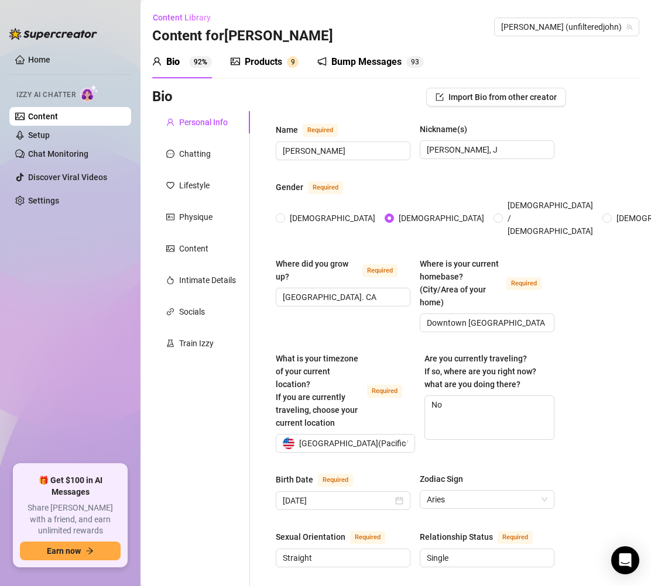
click at [260, 66] on div "Products" at bounding box center [263, 62] width 37 height 14
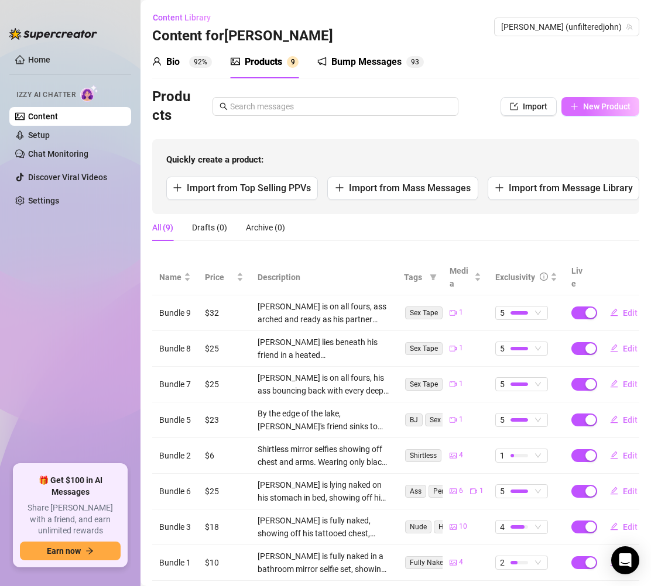
click at [583, 110] on span "New Product" at bounding box center [606, 106] width 47 height 9
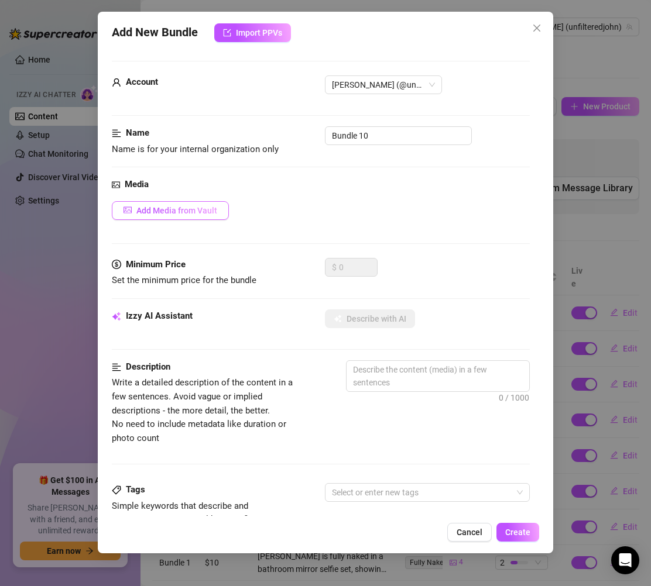
click at [204, 205] on button "Add Media from Vault" at bounding box center [170, 210] width 117 height 19
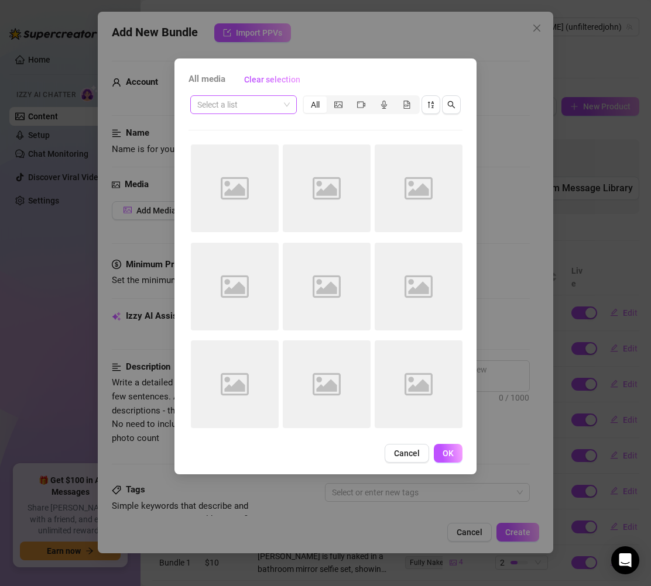
click at [283, 108] on span at bounding box center [243, 105] width 92 height 18
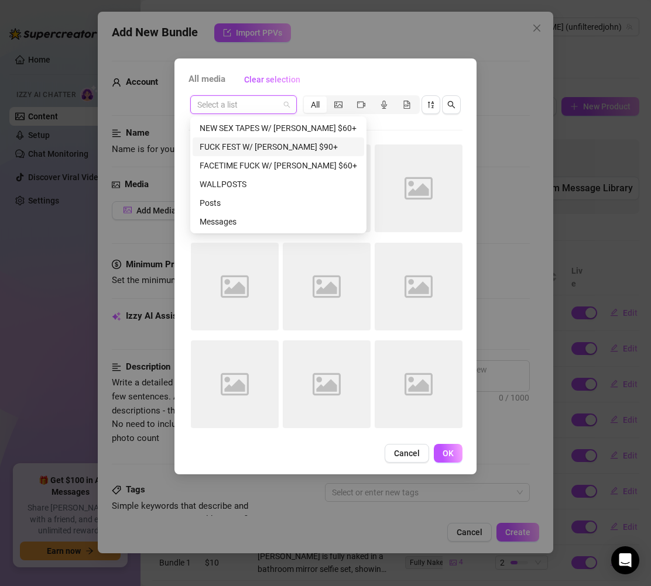
click at [258, 150] on div "FUCK FEST W/ [PERSON_NAME] $90+" at bounding box center [278, 146] width 157 height 13
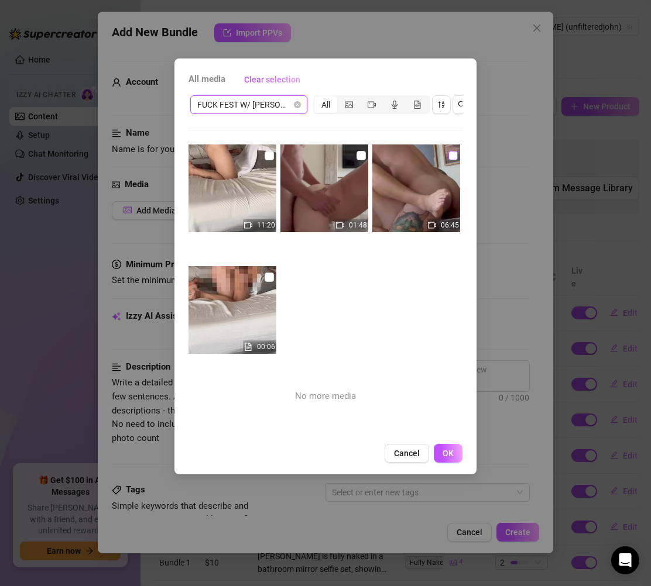
click at [448, 156] on input "checkbox" at bounding box center [452, 155] width 9 height 9
click at [447, 458] on span "OK" at bounding box center [447, 453] width 11 height 9
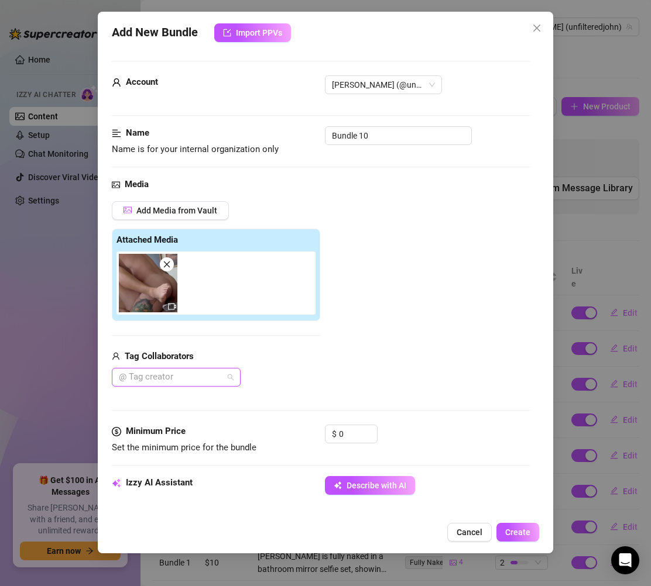
click at [212, 372] on div at bounding box center [170, 377] width 112 height 16
click at [208, 396] on div "[PERSON_NAME]" at bounding box center [176, 400] width 110 height 13
click at [307, 348] on div "Add Media from Vault Attached Media Tag Collaborators [PERSON_NAME]" at bounding box center [216, 294] width 208 height 186
click at [218, 216] on button "Add Media from Vault" at bounding box center [170, 210] width 117 height 19
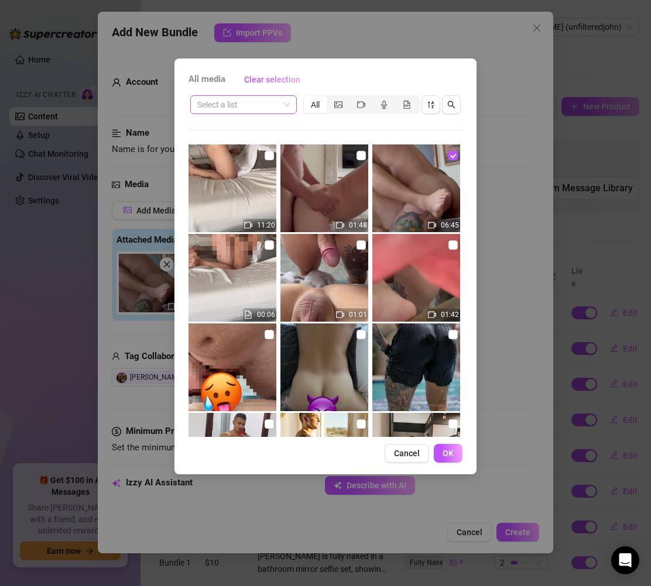
click at [277, 101] on input "search" at bounding box center [238, 105] width 82 height 18
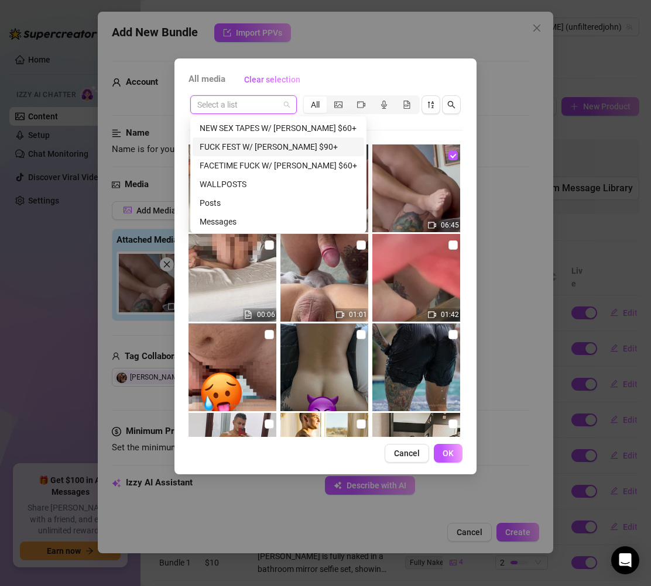
click at [273, 151] on div "FUCK FEST W/ [PERSON_NAME] $90+" at bounding box center [278, 146] width 157 height 13
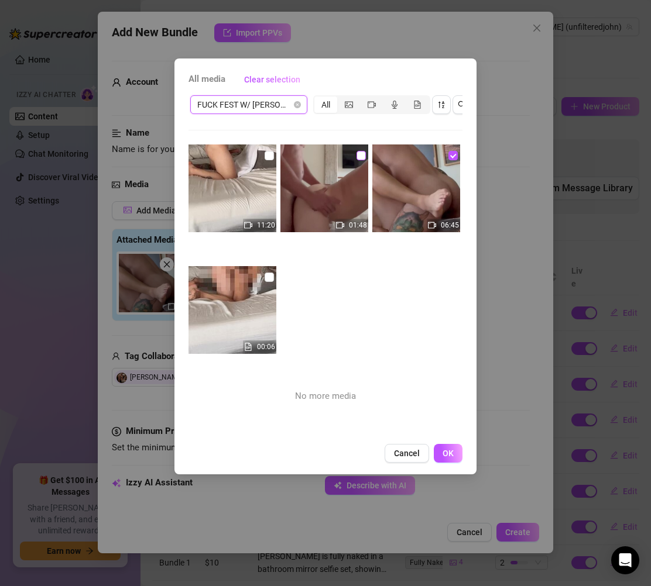
click at [356, 156] on input "checkbox" at bounding box center [360, 155] width 9 height 9
click at [439, 458] on button "OK" at bounding box center [448, 453] width 29 height 19
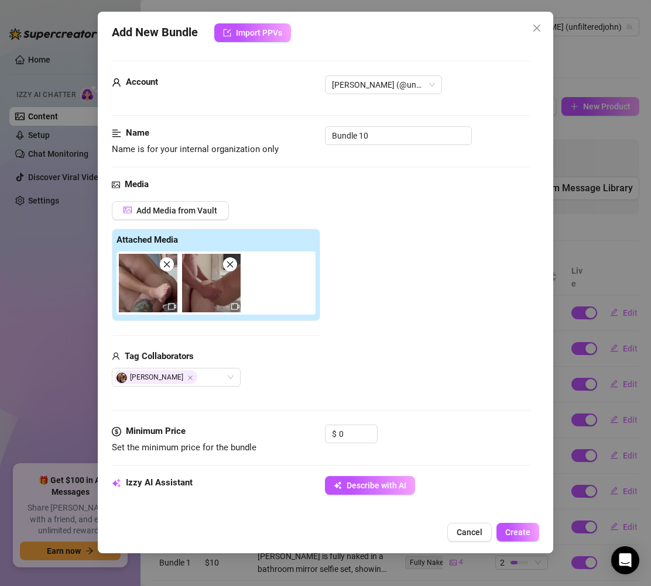
click at [164, 261] on icon "close" at bounding box center [167, 264] width 8 height 8
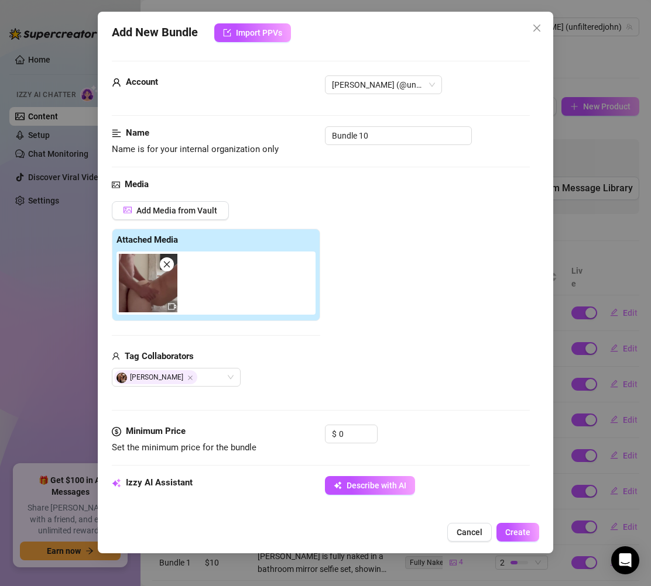
scroll to position [125, 0]
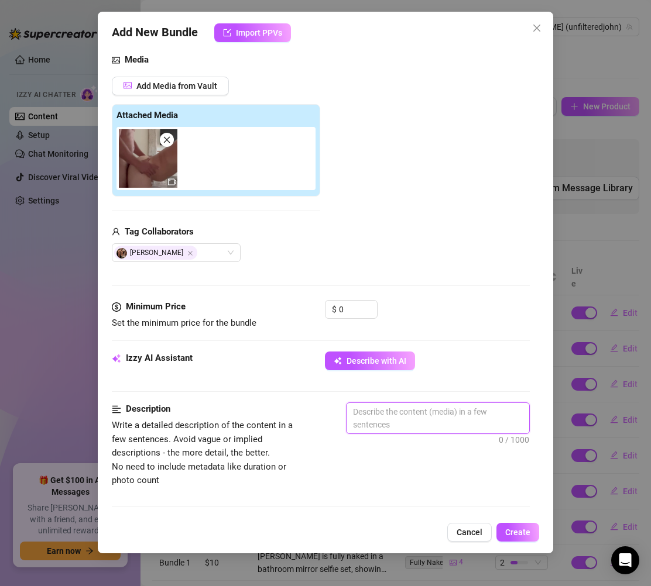
click at [364, 416] on textarea at bounding box center [437, 418] width 183 height 30
paste textarea "Close-up shots catch every detail—[PERSON_NAME]’s hole stretching around his fr…"
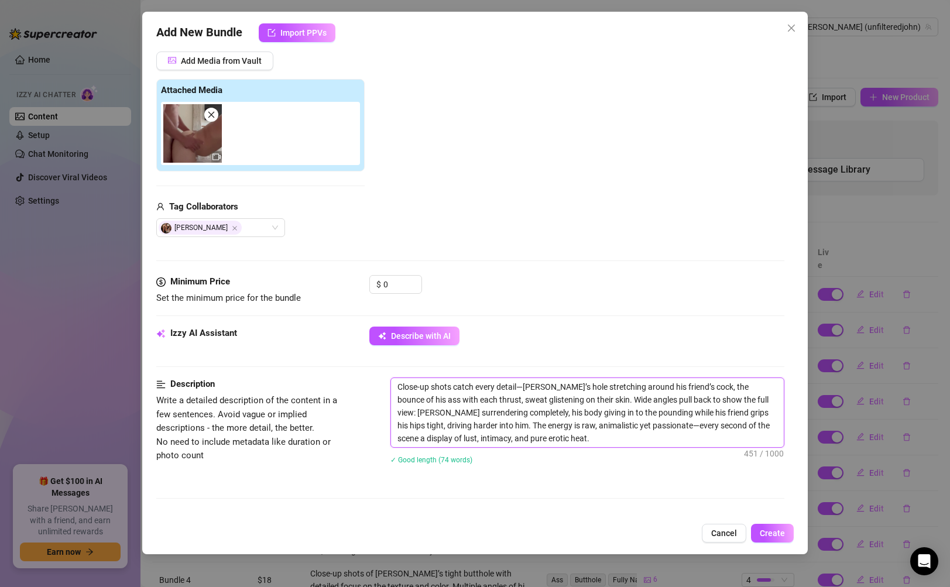
scroll to position [155, 0]
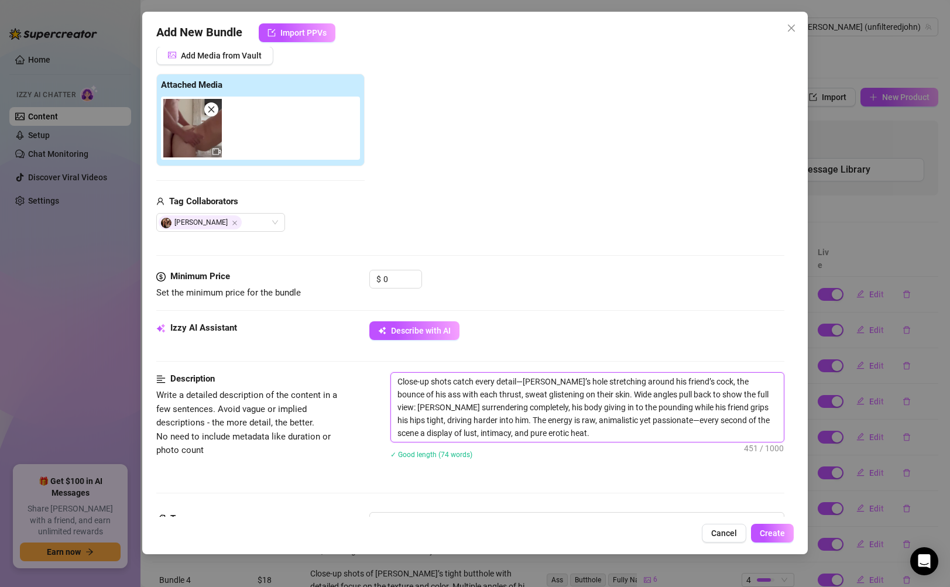
click at [526, 382] on textarea "Close-up shots catch every detail—[PERSON_NAME]’s hole stretching around his fr…" at bounding box center [587, 407] width 392 height 69
click at [525, 380] on textarea "Close-up shots catch every detail—[PERSON_NAME]’s hole stretching around his fr…" at bounding box center [587, 407] width 392 height 69
click at [566, 406] on textarea "[PERSON_NAME]’s hole stretching around his friend’s cock, the bounce of his ass…" at bounding box center [587, 407] width 392 height 69
click at [542, 382] on textarea "[PERSON_NAME]’s hole stretching around his friend’s cock, the bounce of his ass…" at bounding box center [587, 407] width 392 height 69
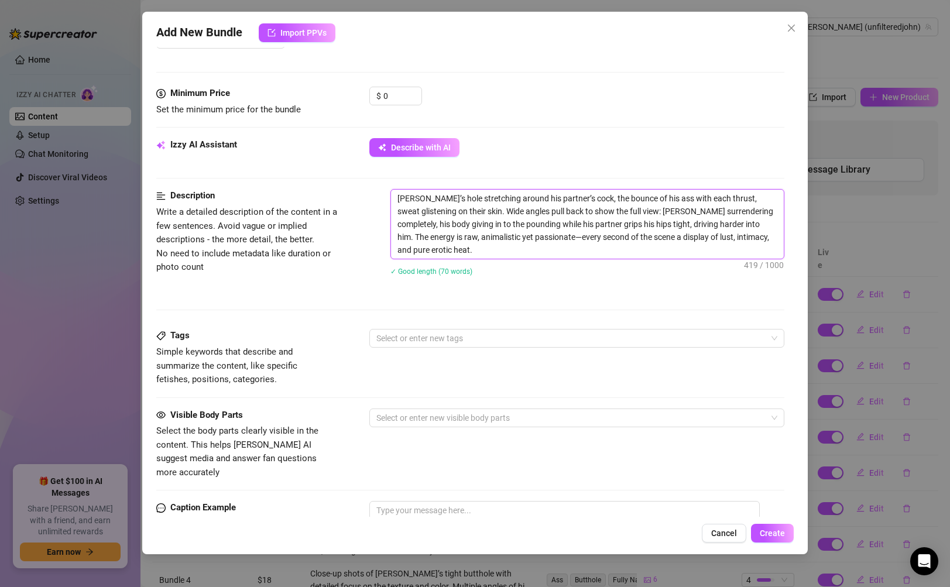
scroll to position [360, 0]
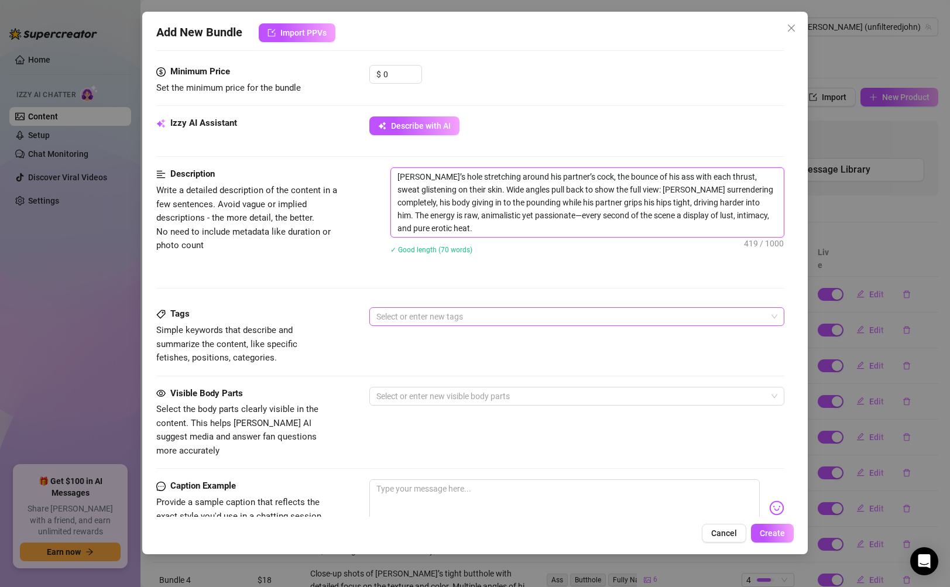
click at [469, 314] on div at bounding box center [570, 316] width 397 height 16
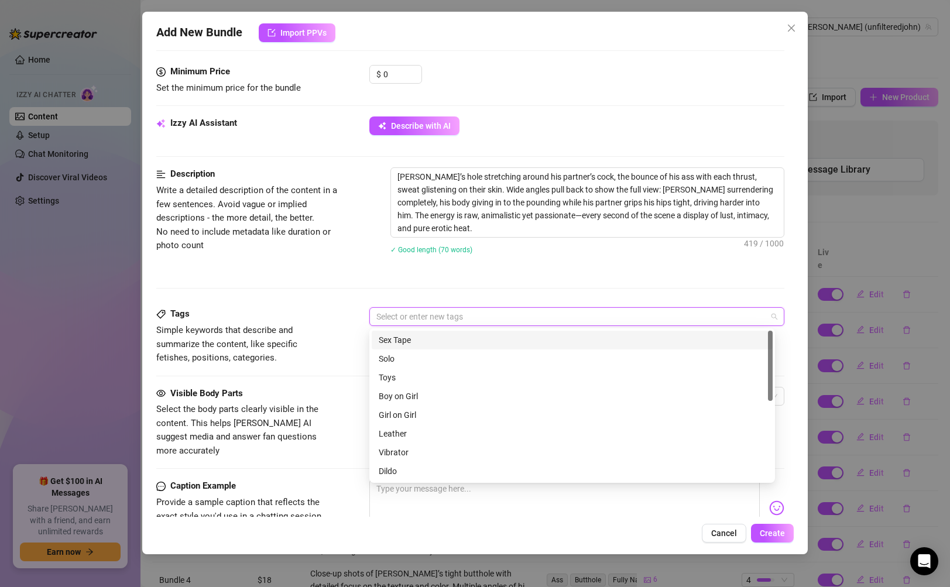
click at [458, 337] on div "Sex Tape" at bounding box center [572, 340] width 387 height 13
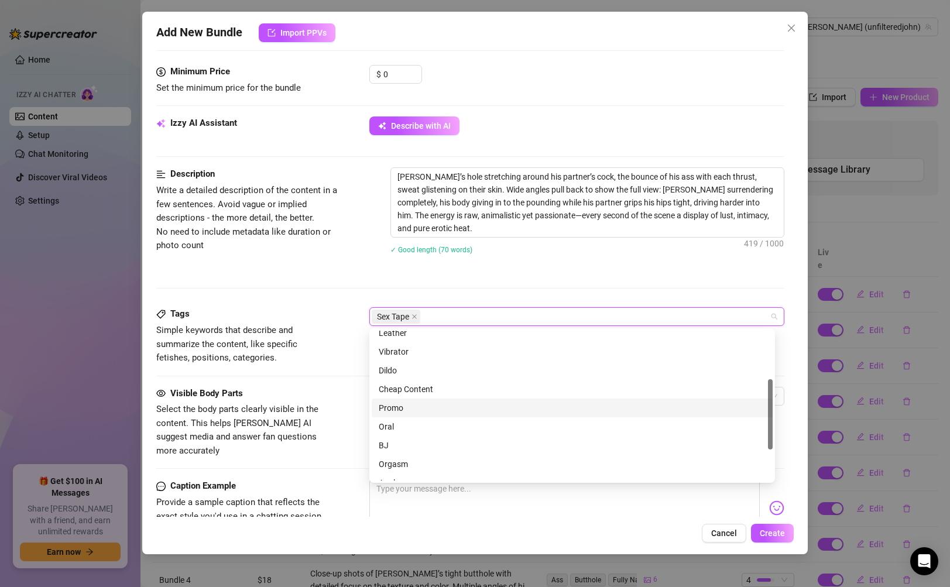
scroll to position [103, 0]
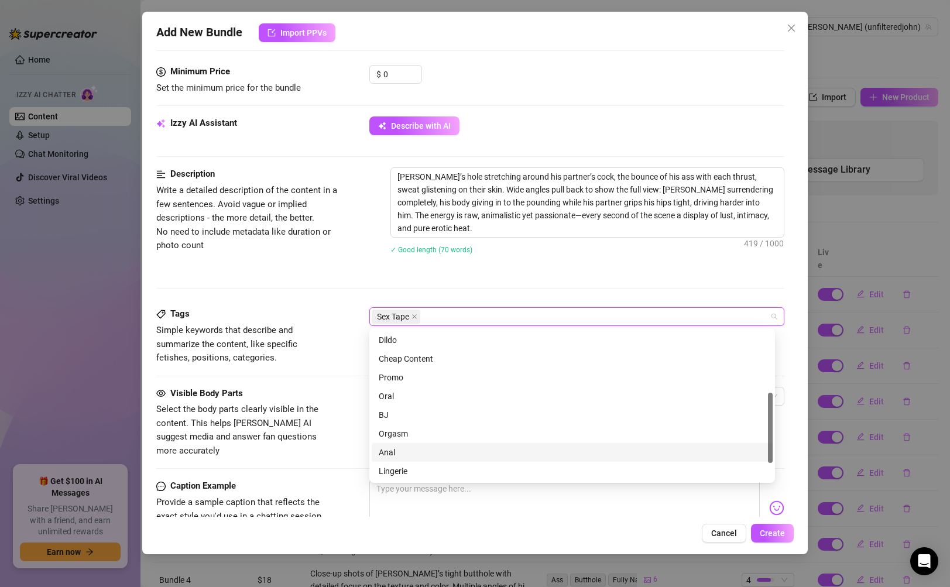
click at [452, 452] on div "Anal" at bounding box center [572, 452] width 387 height 13
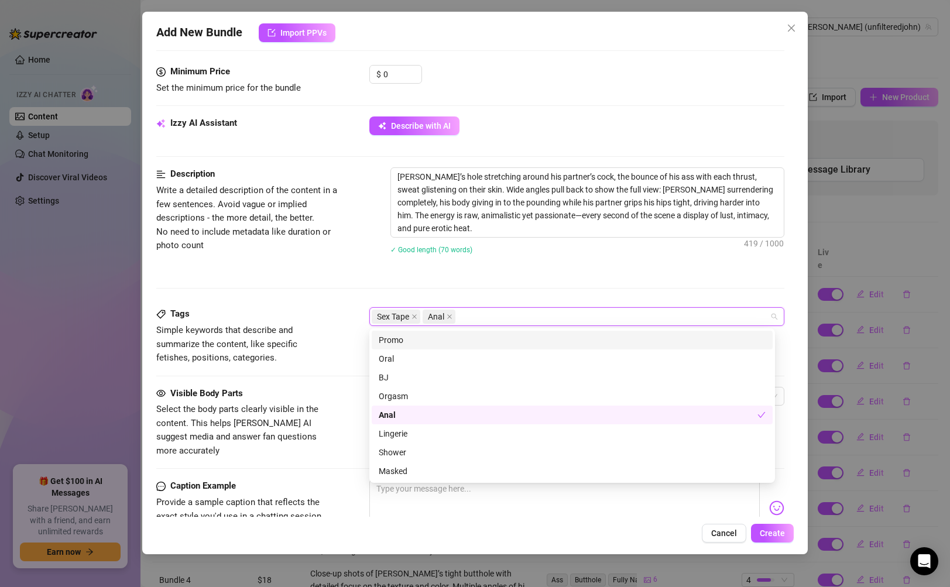
click at [539, 318] on div "Sex Tape Anal" at bounding box center [570, 316] width 397 height 16
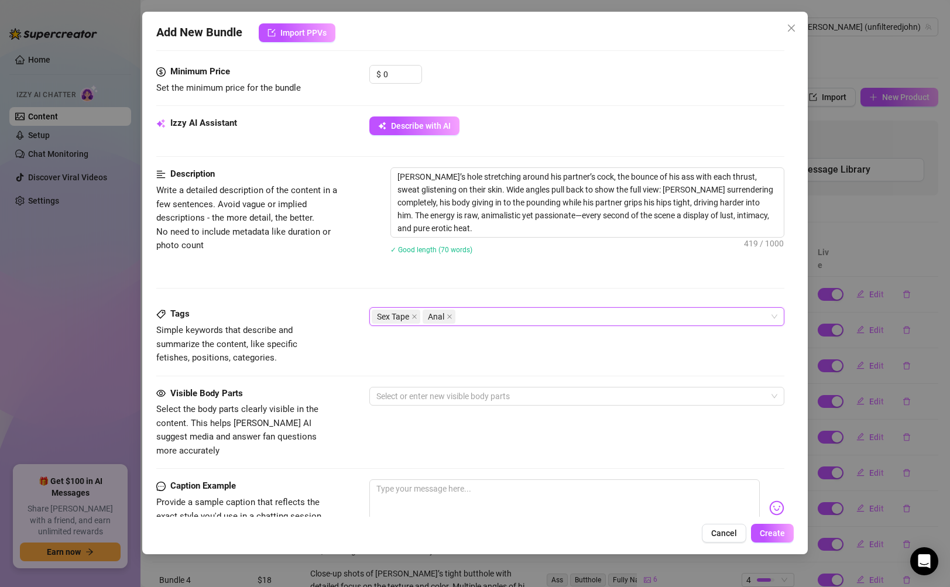
click at [539, 318] on div "Sex Tape Anal" at bounding box center [570, 316] width 397 height 16
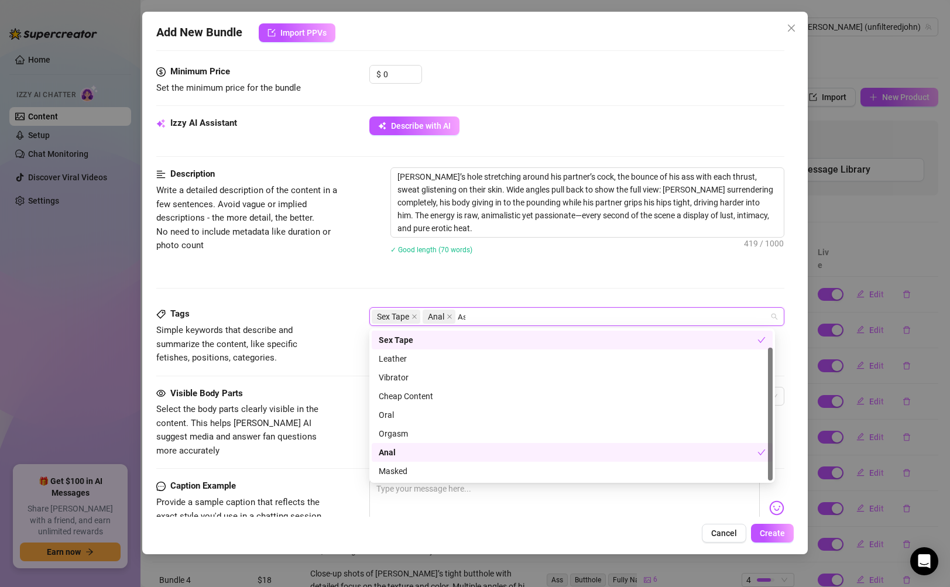
scroll to position [0, 0]
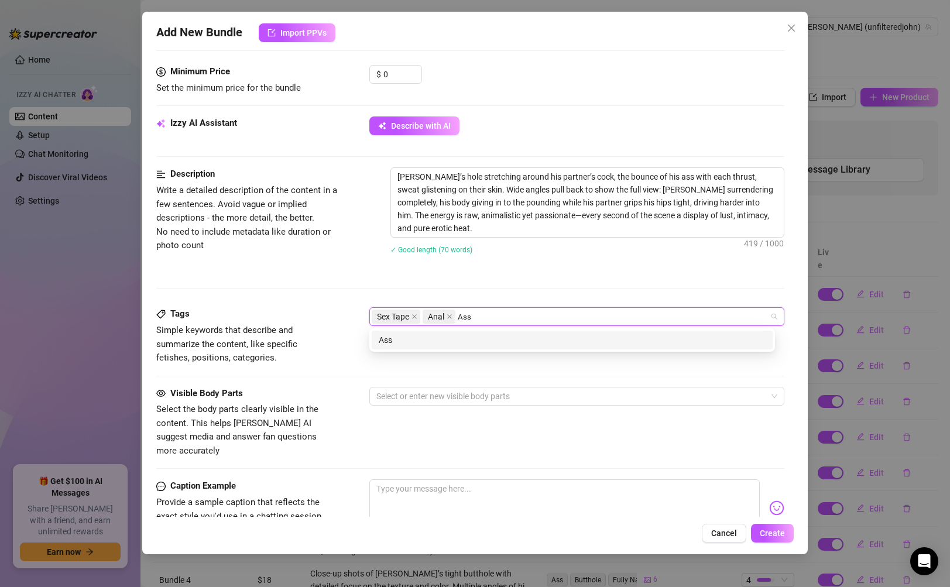
click at [530, 345] on div "Ass" at bounding box center [572, 340] width 387 height 13
click at [538, 348] on div "Thrust" at bounding box center [572, 340] width 401 height 19
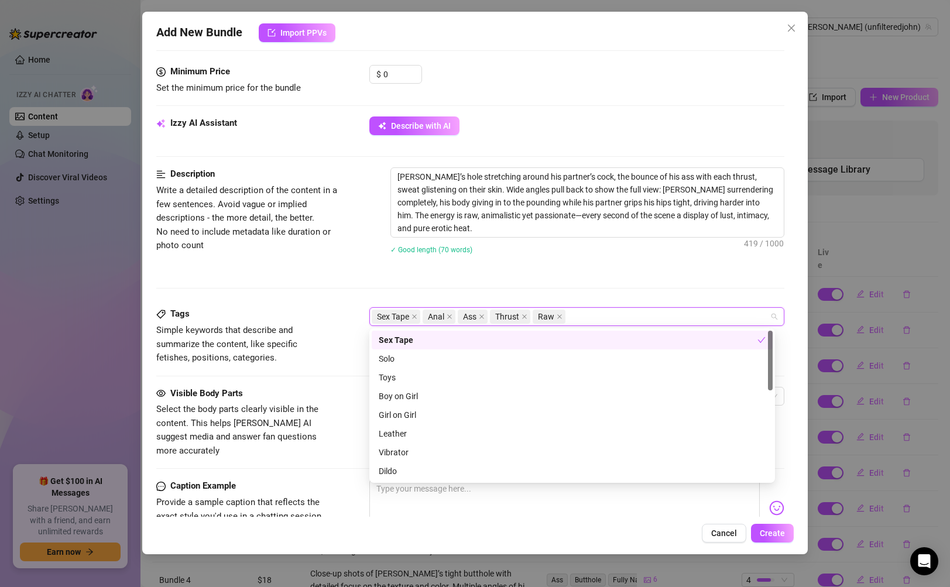
click at [576, 329] on div "Sex Tape Solo Sex Tape Solo Toys Boy on Girl Girl on Girl Leather Vibrator Dild…" at bounding box center [572, 405] width 406 height 154
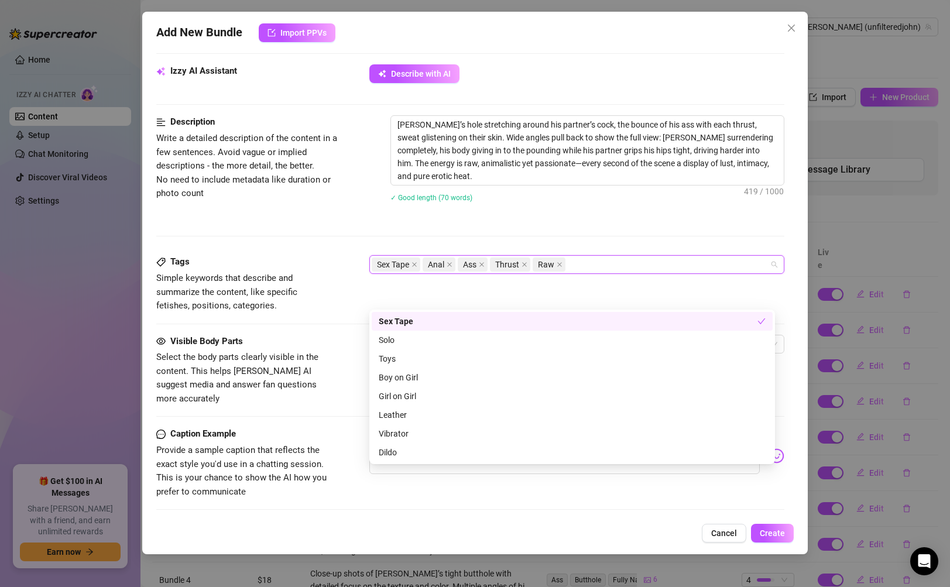
scroll to position [497, 0]
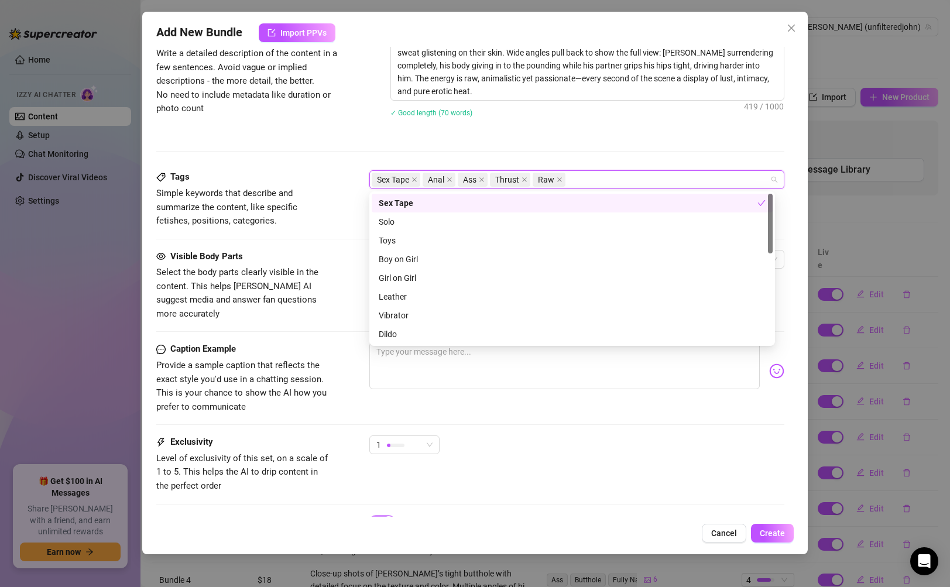
click at [559, 400] on div "Caption Example Provide a sample caption that reflects the exact style you'd us…" at bounding box center [469, 388] width 627 height 93
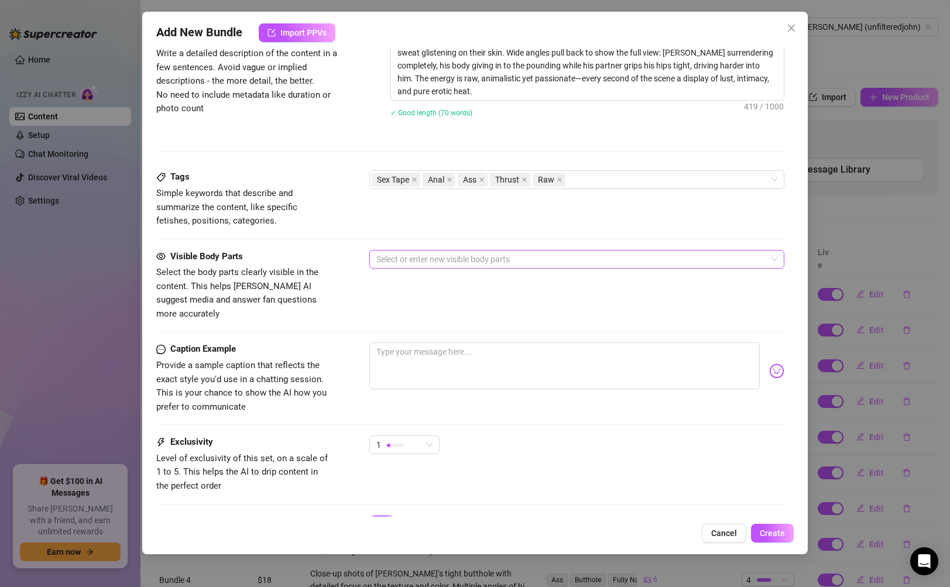
click at [522, 259] on div at bounding box center [570, 259] width 397 height 16
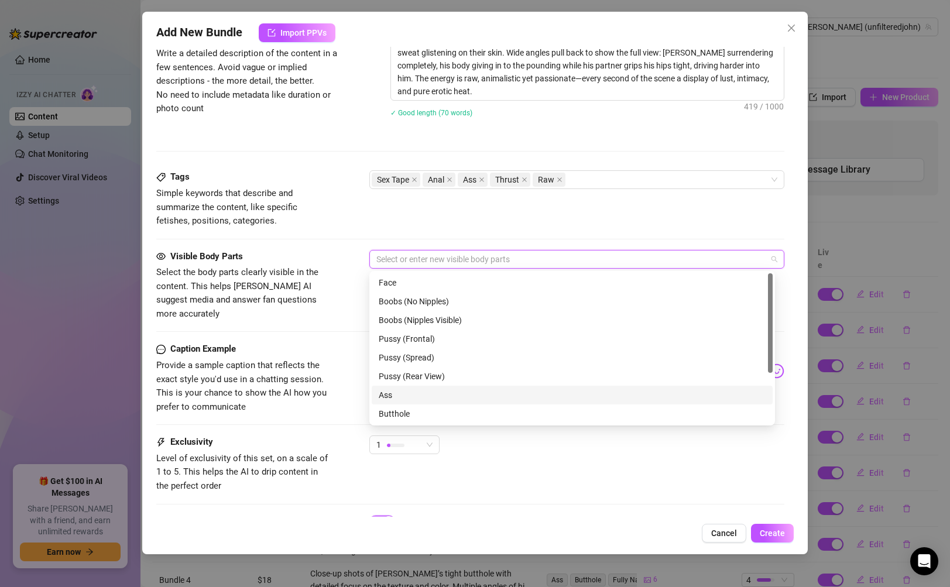
click at [490, 394] on div "Ass" at bounding box center [572, 395] width 387 height 13
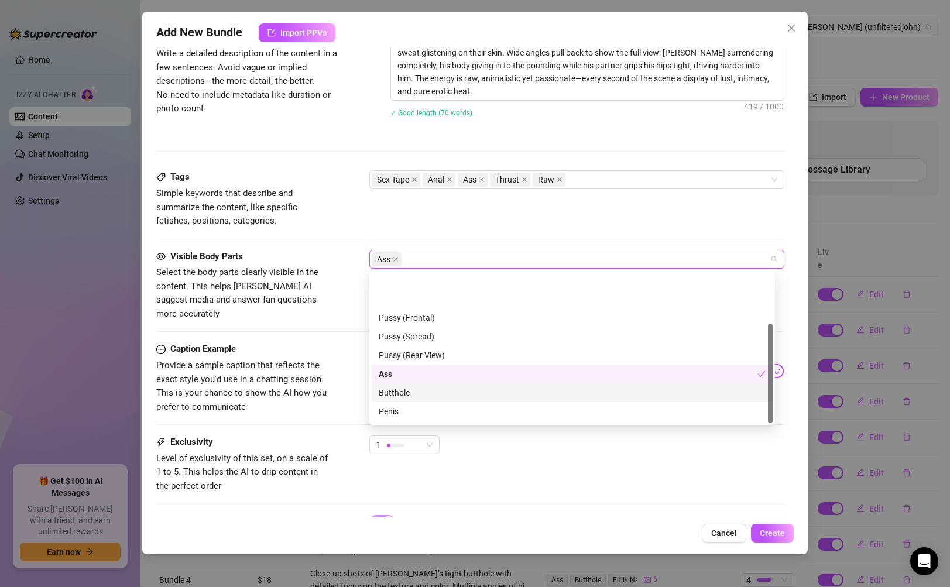
scroll to position [75, 0]
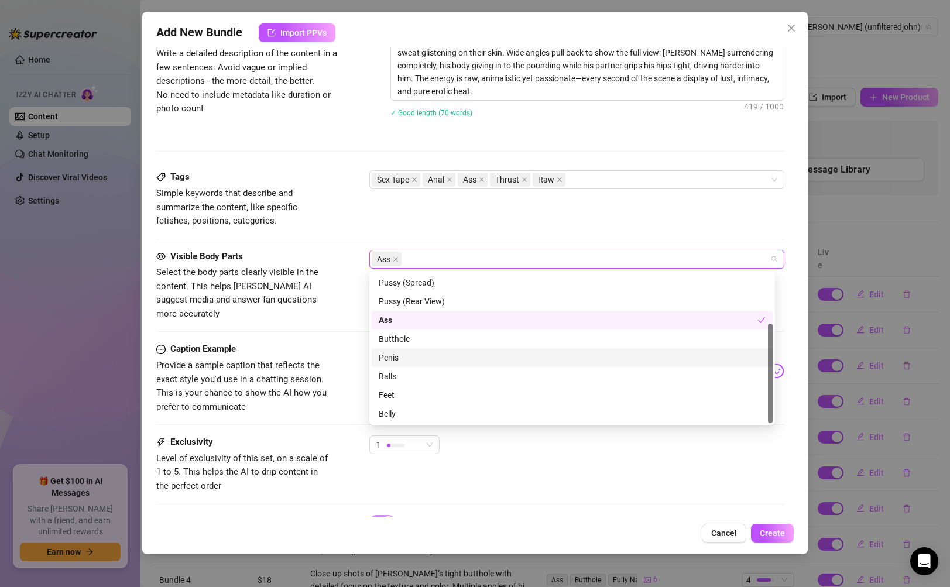
click at [480, 350] on div "Penis" at bounding box center [572, 357] width 401 height 19
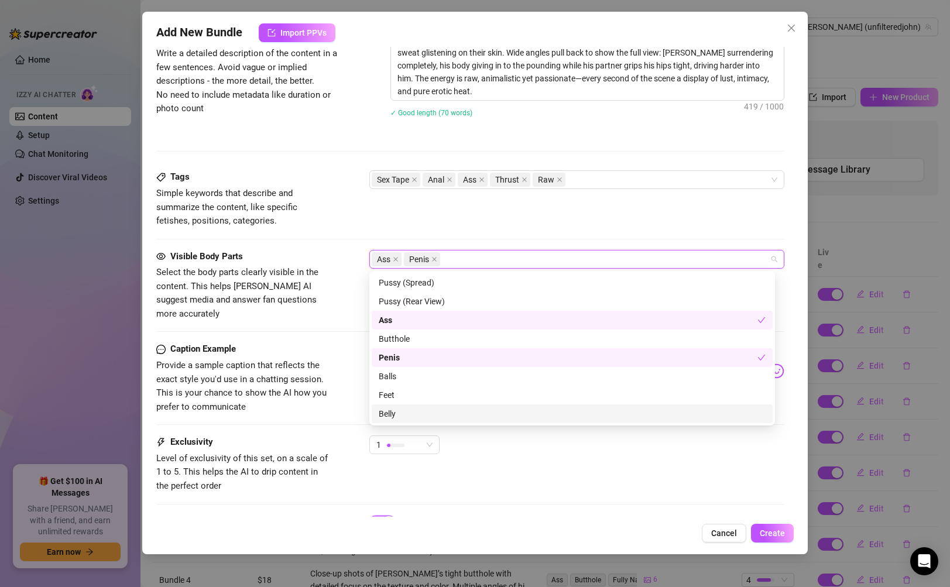
click at [471, 410] on div "Belly" at bounding box center [572, 413] width 387 height 13
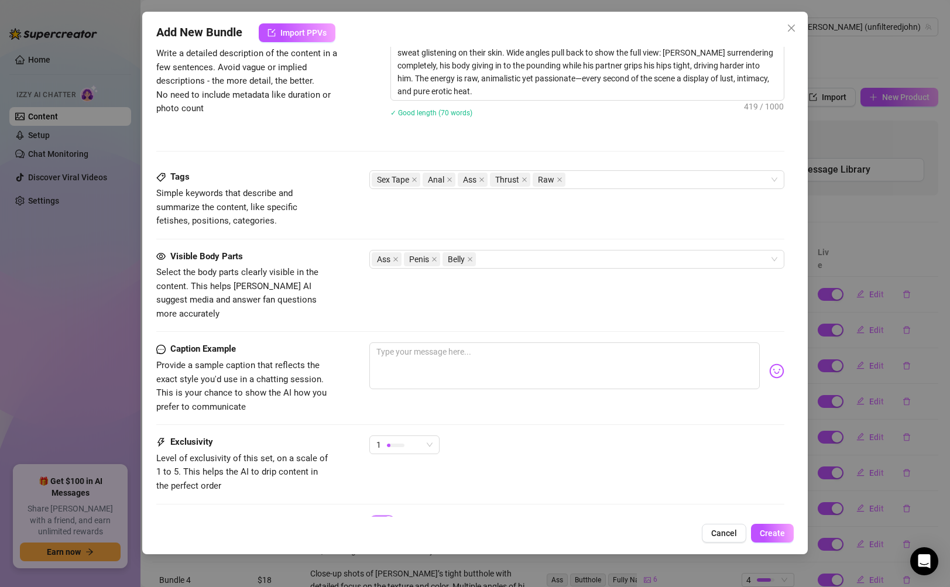
click at [500, 458] on div "Exclusivity Level of exclusivity of this set, on a scale of 1 to 5. This helps …" at bounding box center [469, 463] width 627 height 57
click at [433, 440] on div "1" at bounding box center [404, 444] width 70 height 19
click at [417, 527] on span "5 - Most Exclusive 🔥" at bounding box center [417, 529] width 76 height 13
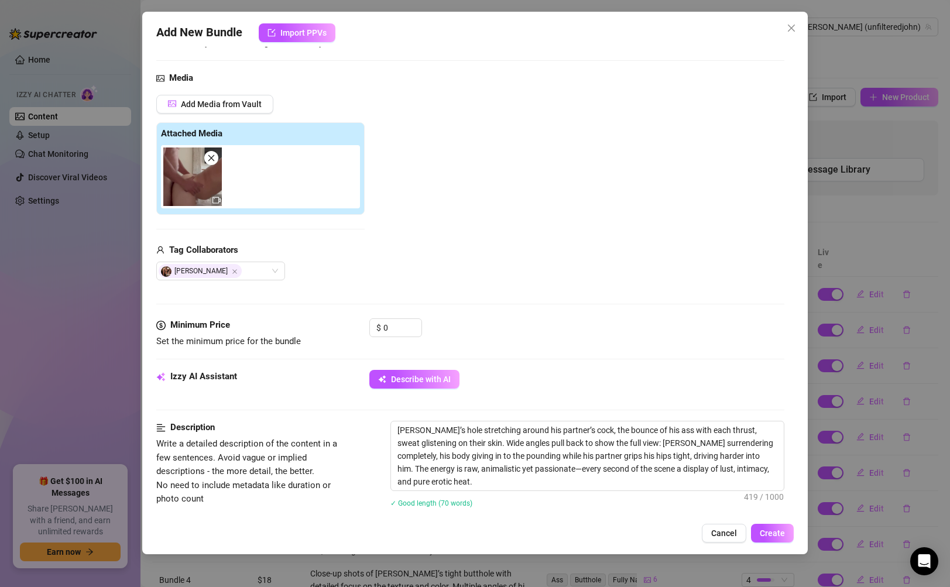
scroll to position [84, 0]
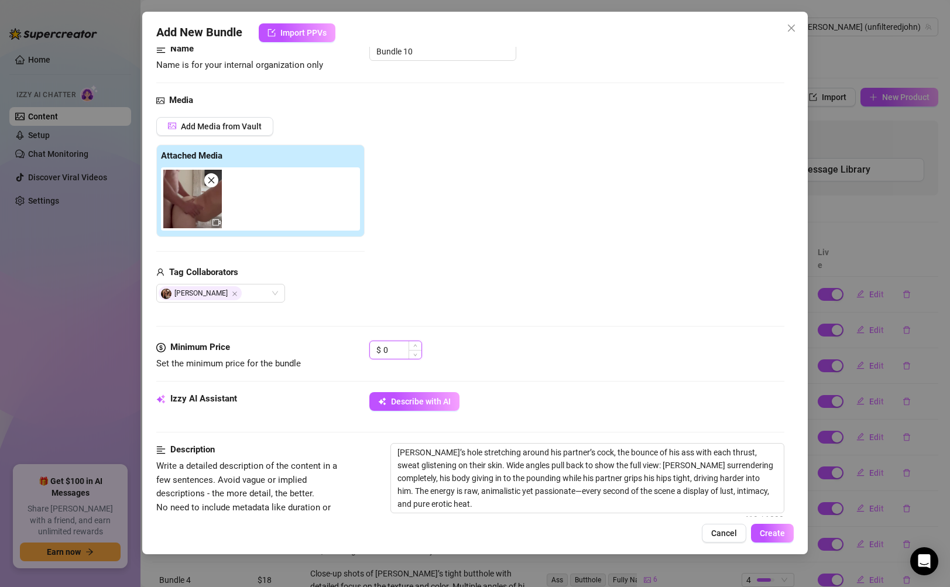
click at [386, 356] on input "0" at bounding box center [402, 350] width 38 height 18
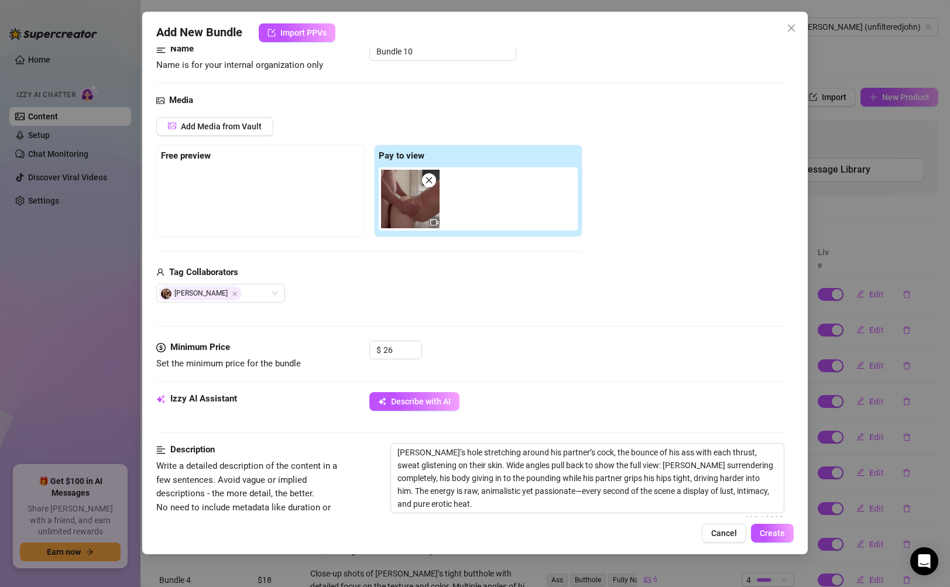
click at [542, 344] on div "$ 26" at bounding box center [576, 355] width 414 height 29
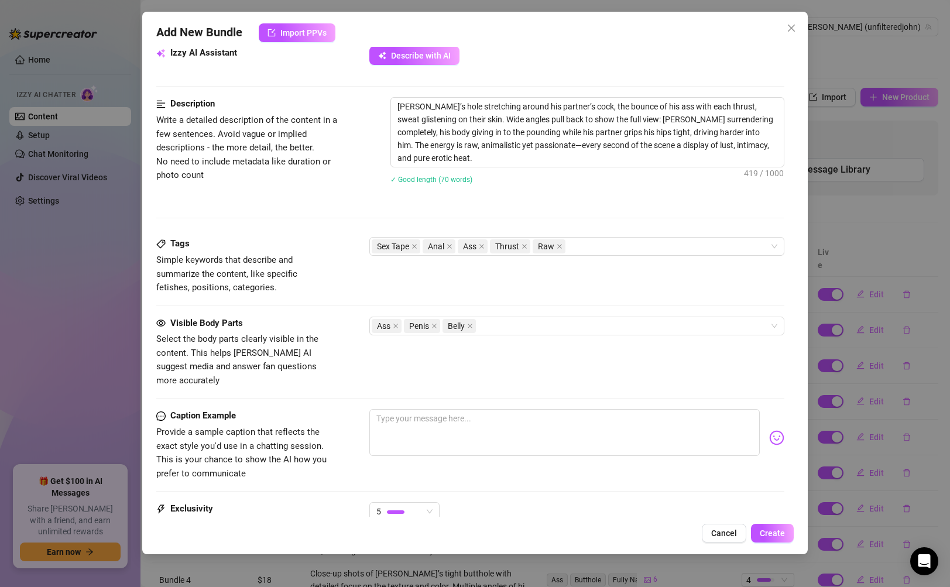
scroll to position [245, 0]
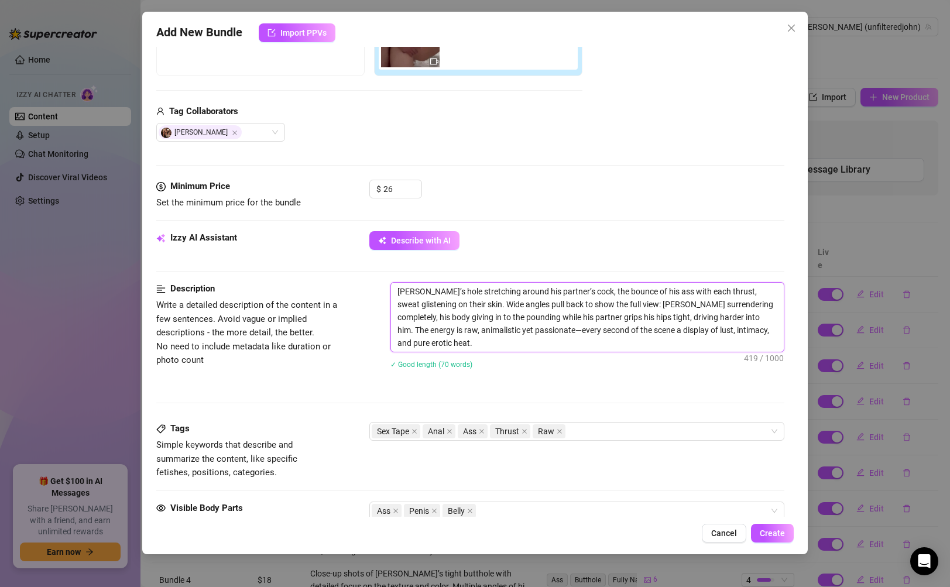
click at [548, 344] on textarea "[PERSON_NAME]’s hole stretching around his partner’s cock, the bounce of his as…" at bounding box center [587, 317] width 392 height 69
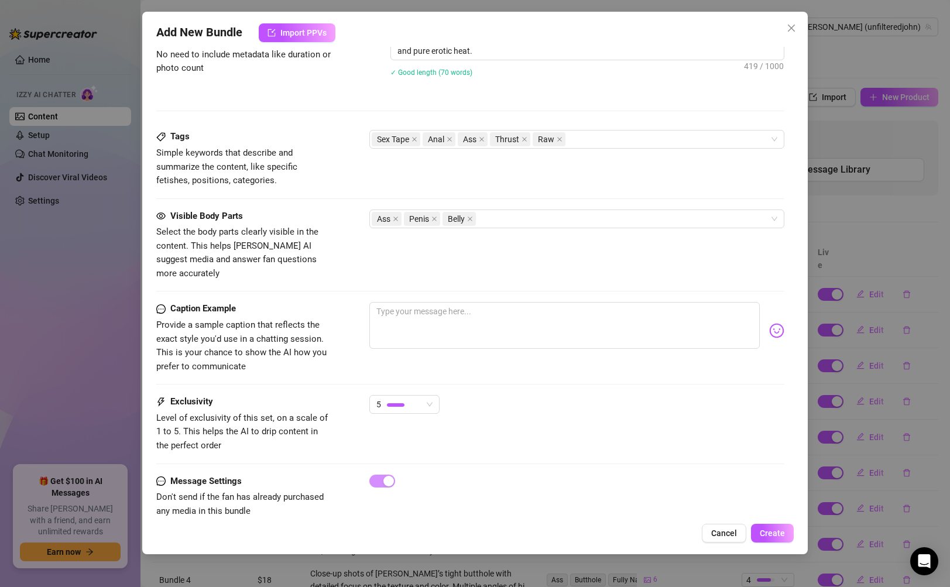
scroll to position [547, 0]
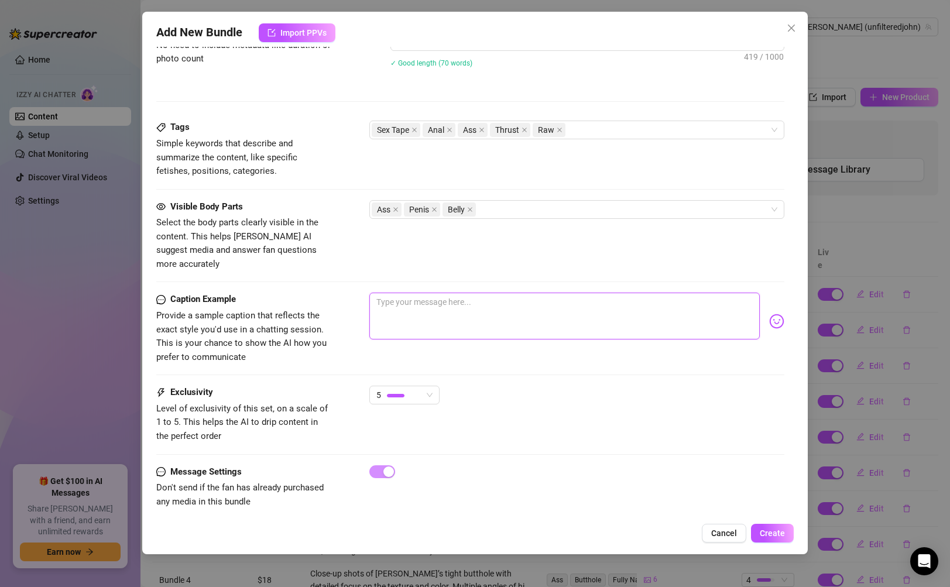
click at [508, 293] on textarea at bounding box center [564, 316] width 390 height 47
paste textarea "My ass taking every inch, bouncing back harder while he fucks me deep 😈💦 You ca…"
click at [661, 293] on textarea "My ass taking every inch, bouncing back harder while he fucks me deep 😈💦 You ca…" at bounding box center [564, 316] width 390 height 47
click at [385, 293] on textarea "My ass taking every inch, bouncing back harder while he fucks me deep.. you can…" at bounding box center [564, 316] width 390 height 47
click at [621, 302] on textarea "My ass taking every inch, bouncing back harder while he fucks me deep.. you can…" at bounding box center [564, 316] width 390 height 47
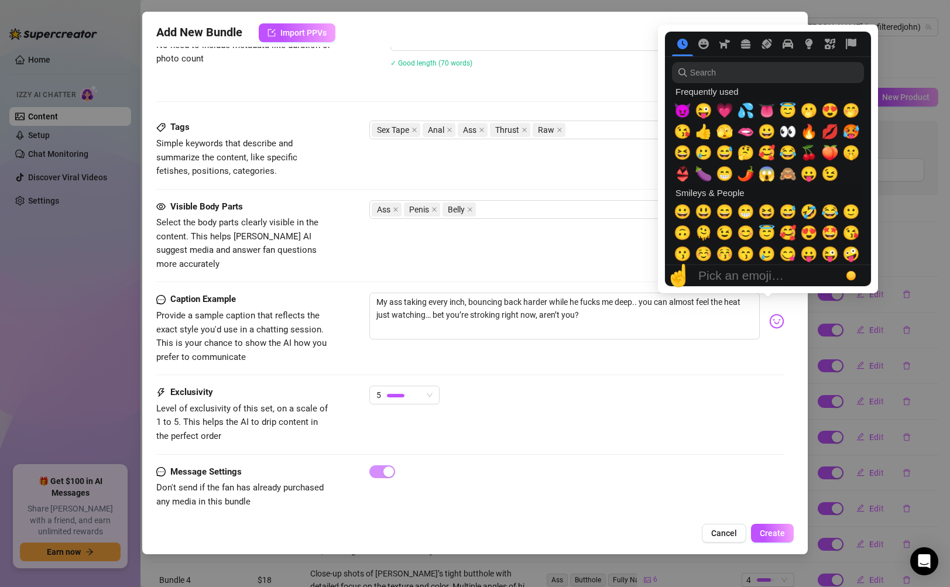
click at [769, 314] on img at bounding box center [776, 321] width 15 height 15
click at [705, 176] on span "🍆" at bounding box center [704, 174] width 18 height 16
click at [746, 117] on span "💦" at bounding box center [746, 110] width 18 height 16
click at [805, 126] on span "🔥" at bounding box center [809, 131] width 18 height 16
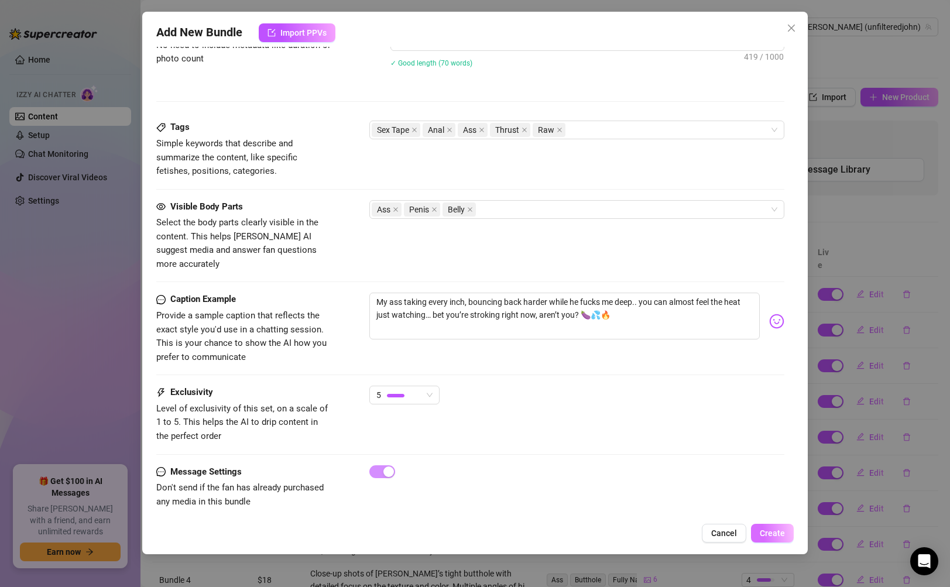
click at [771, 537] on span "Create" at bounding box center [772, 532] width 25 height 9
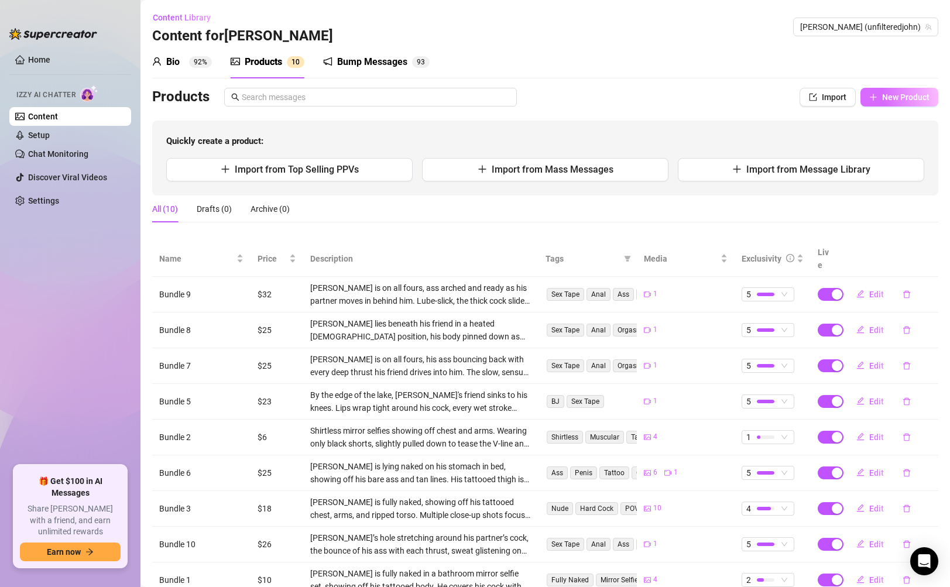
click at [898, 105] on button "New Product" at bounding box center [899, 97] width 78 height 19
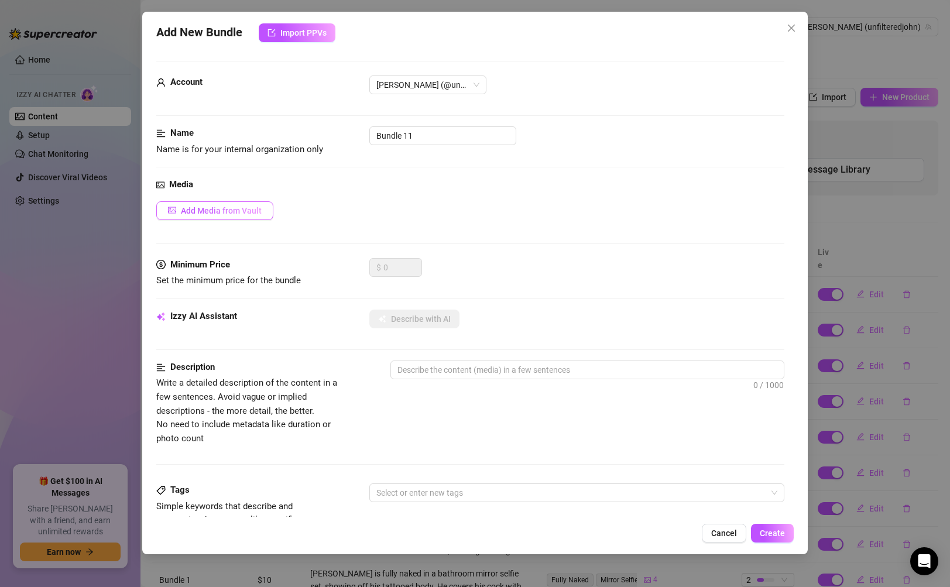
click at [272, 216] on button "Add Media from Vault" at bounding box center [214, 210] width 117 height 19
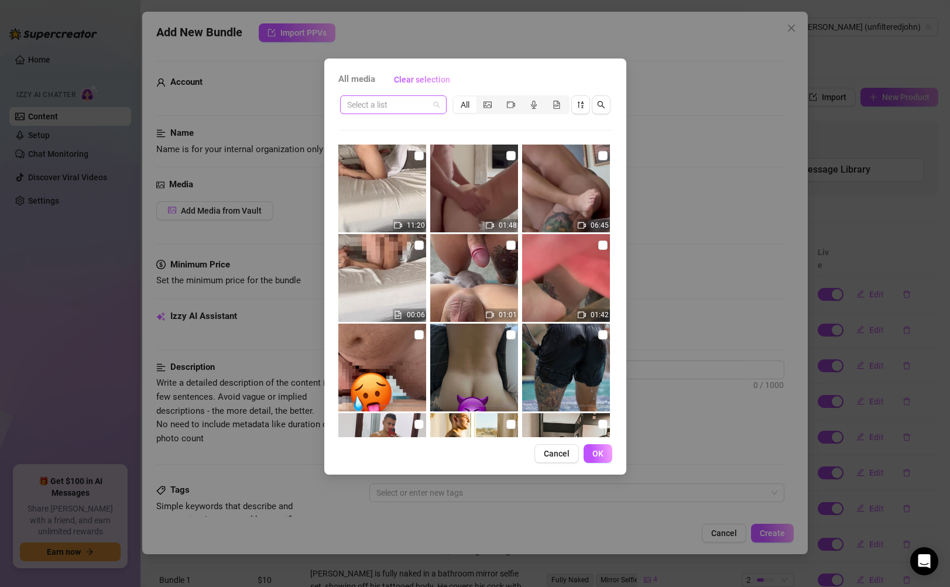
click at [434, 100] on span at bounding box center [393, 105] width 92 height 18
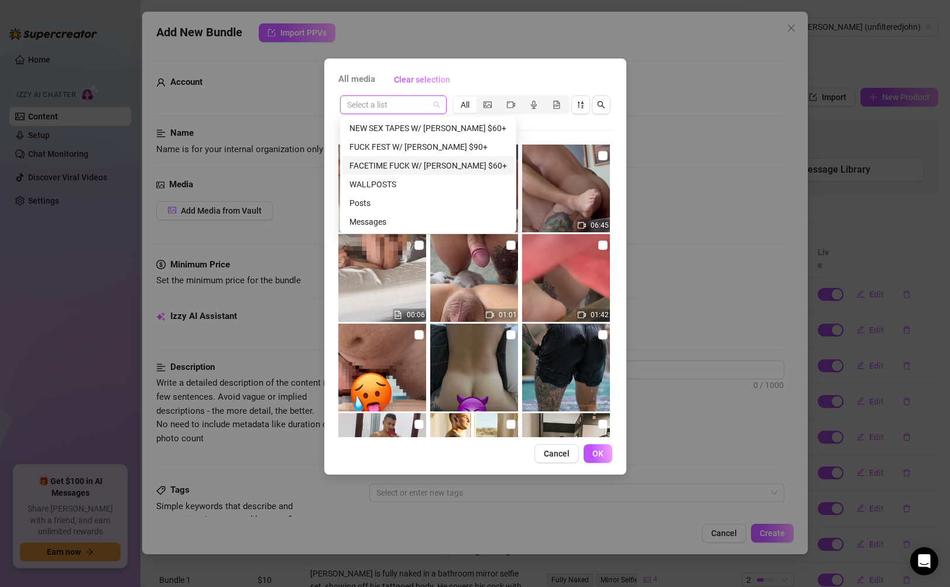
click at [412, 162] on div "FACETIME FUCK W/ [PERSON_NAME] $60+" at bounding box center [427, 165] width 157 height 13
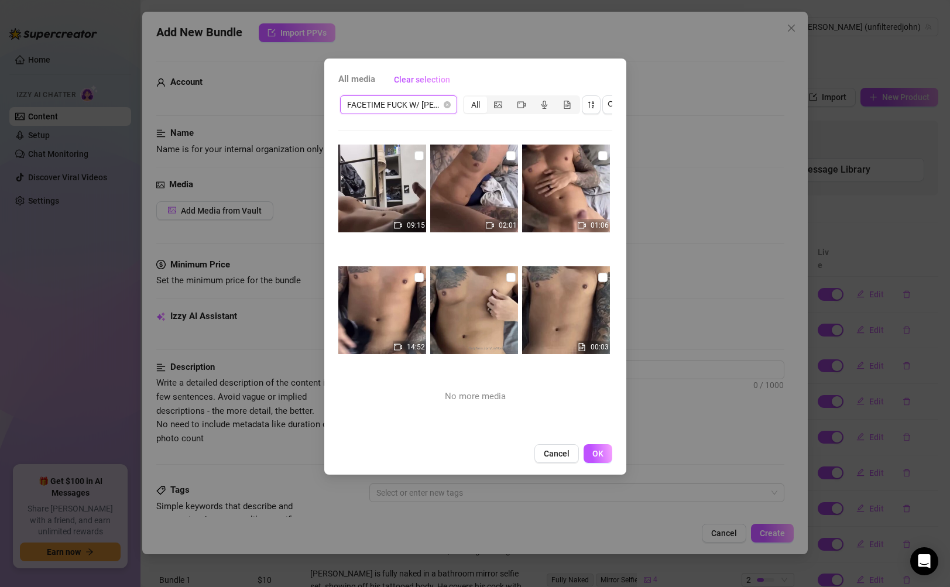
click at [440, 106] on span "FACETIME FUCK W/ [PERSON_NAME] $60+" at bounding box center [398, 105] width 103 height 18
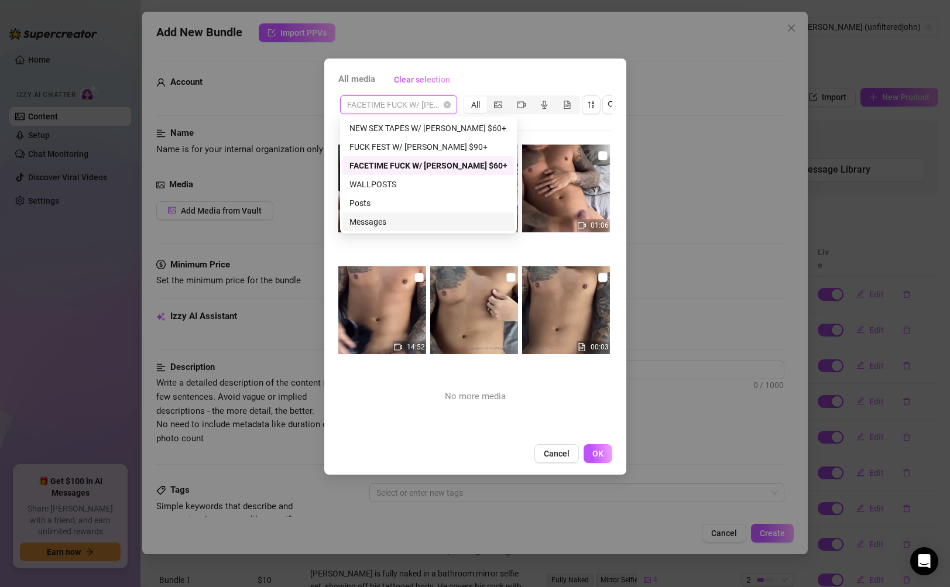
click at [386, 217] on div "Messages" at bounding box center [428, 221] width 158 height 13
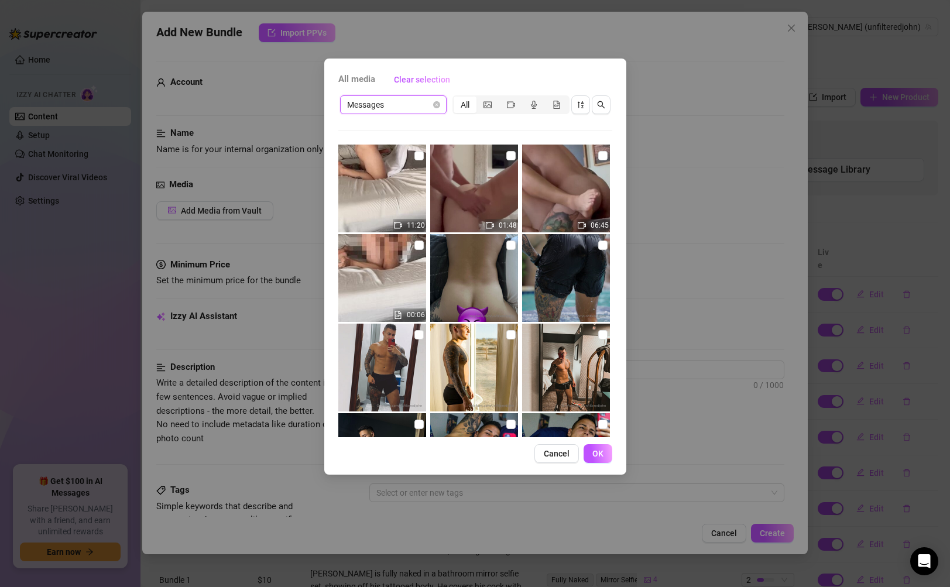
click at [401, 108] on span "Messages" at bounding box center [393, 105] width 92 height 18
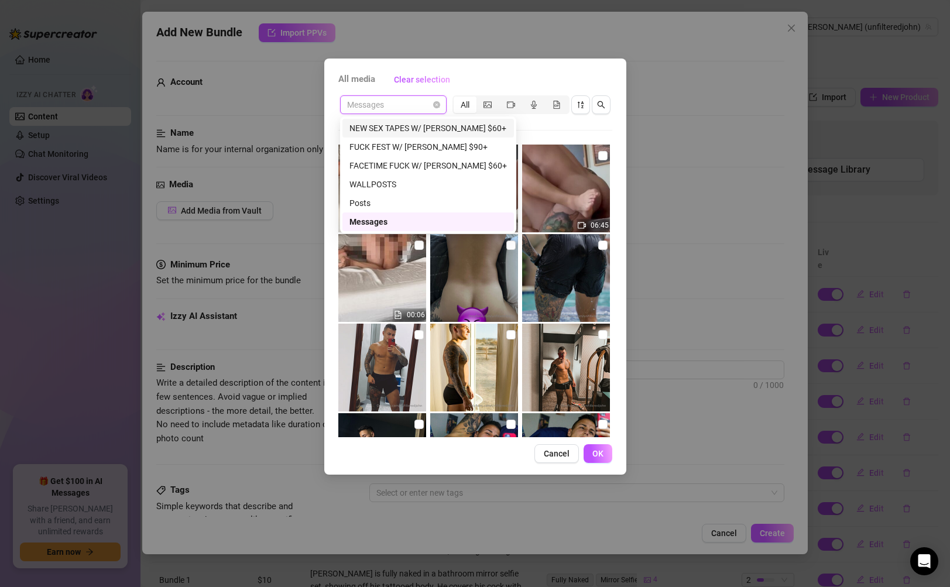
click at [397, 126] on div "NEW SEX TAPES W/ [PERSON_NAME] $60+" at bounding box center [427, 128] width 157 height 13
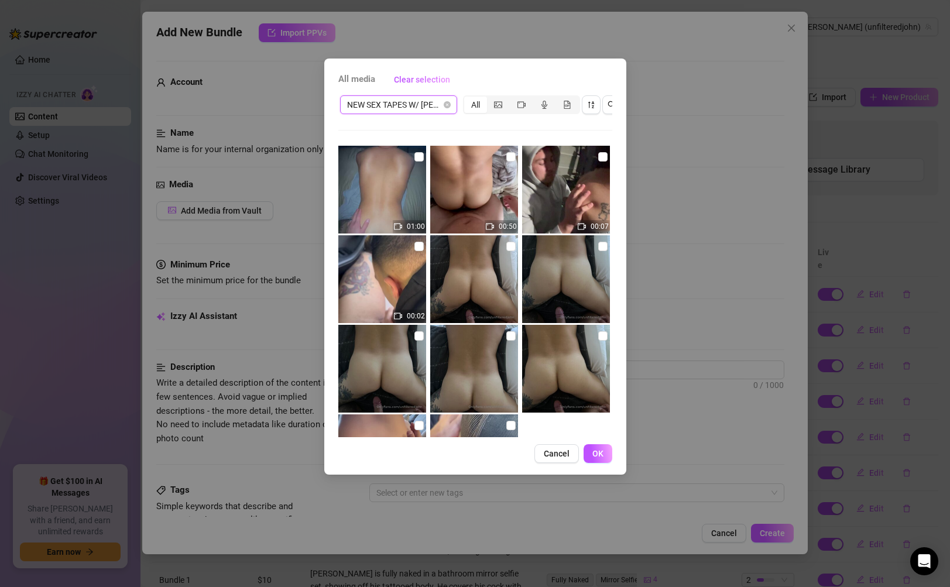
scroll to position [173, 0]
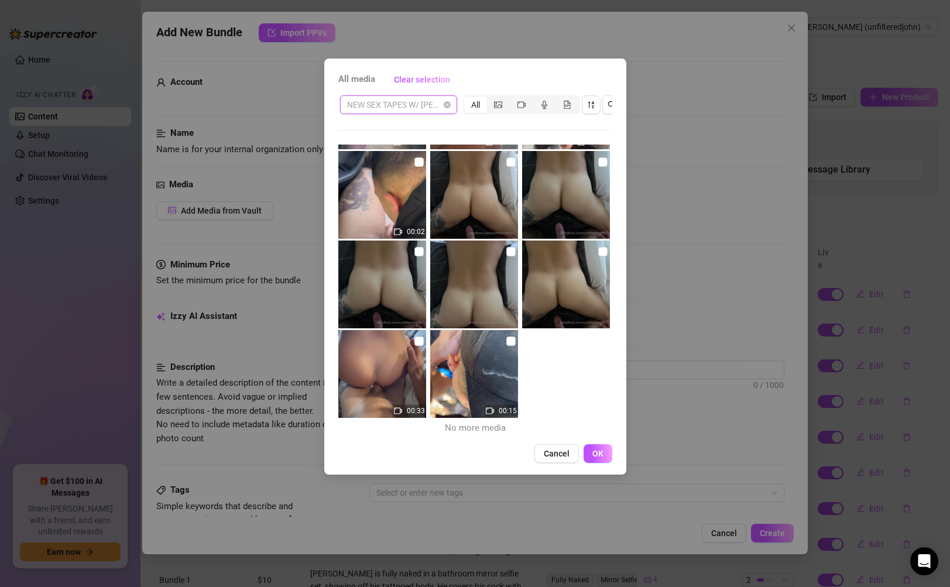
click at [408, 97] on span "NEW SEX TAPES W/ [PERSON_NAME] $60+" at bounding box center [398, 105] width 103 height 18
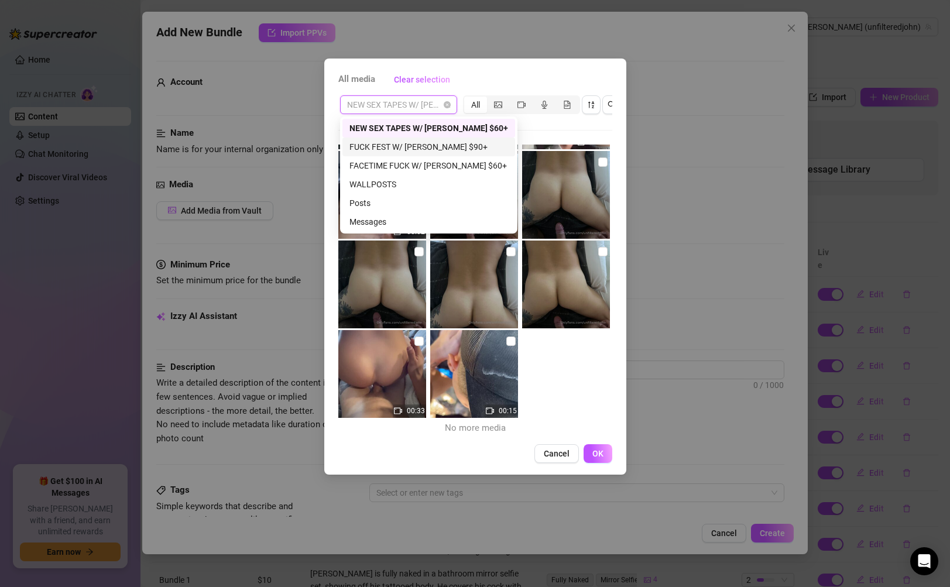
click at [400, 146] on div "FUCK FEST W/ [PERSON_NAME] $90+" at bounding box center [428, 146] width 159 height 13
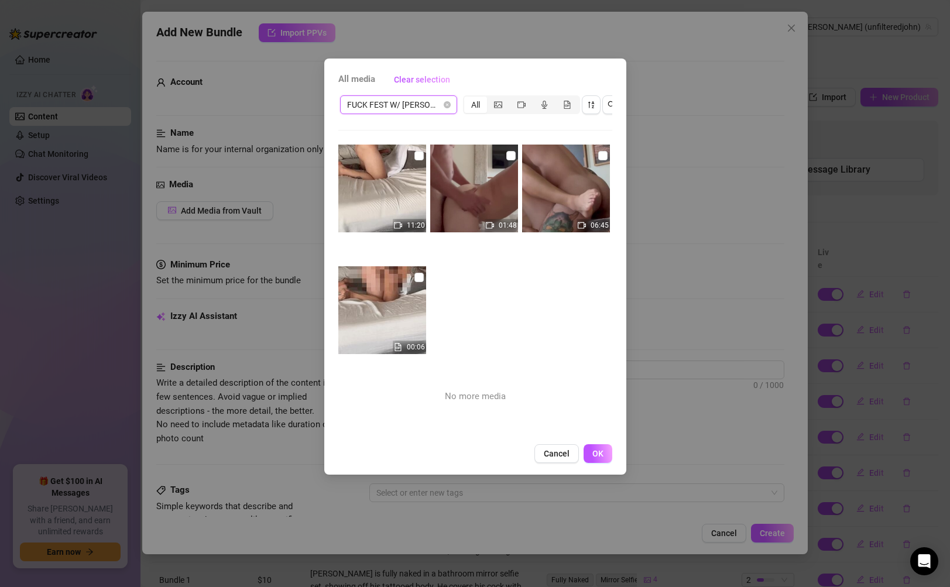
click at [411, 110] on span "FUCK FEST W/ [PERSON_NAME] $90+" at bounding box center [398, 105] width 103 height 18
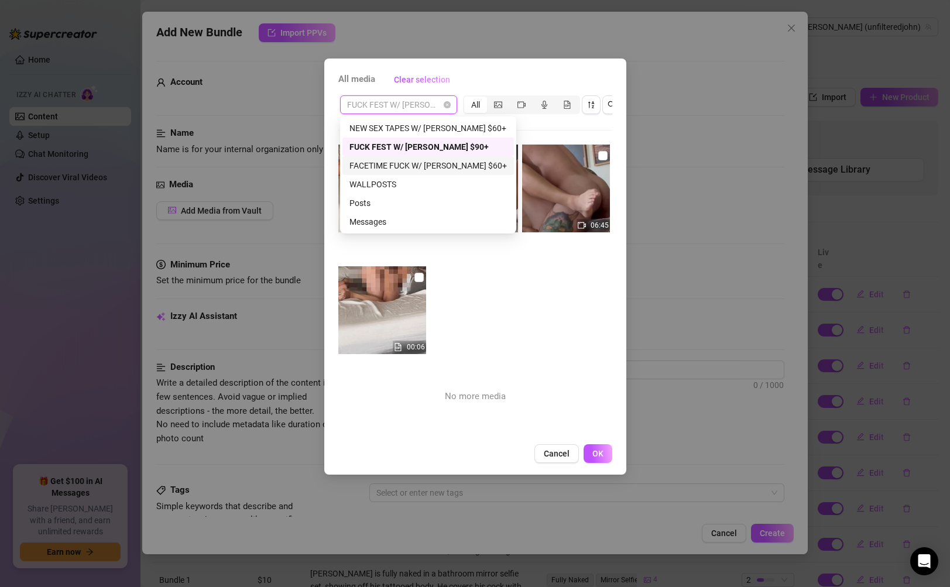
click at [406, 169] on div "FACETIME FUCK W/ [PERSON_NAME] $60+" at bounding box center [427, 165] width 157 height 13
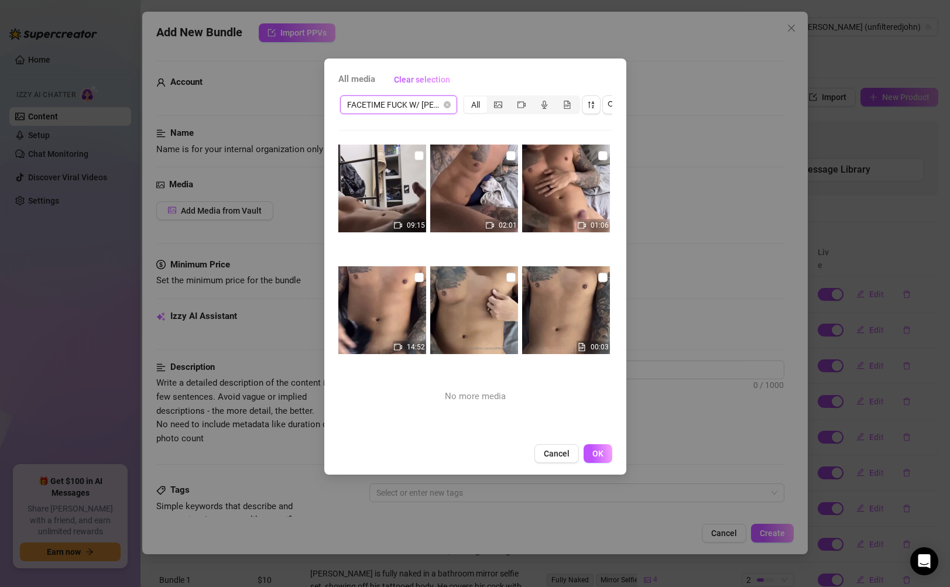
click at [484, 304] on img at bounding box center [474, 310] width 88 height 88
click at [418, 276] on input "checkbox" at bounding box center [418, 277] width 9 height 9
drag, startPoint x: 510, startPoint y: 277, endPoint x: 562, endPoint y: 280, distance: 52.2
click at [510, 277] on input "checkbox" at bounding box center [510, 277] width 9 height 9
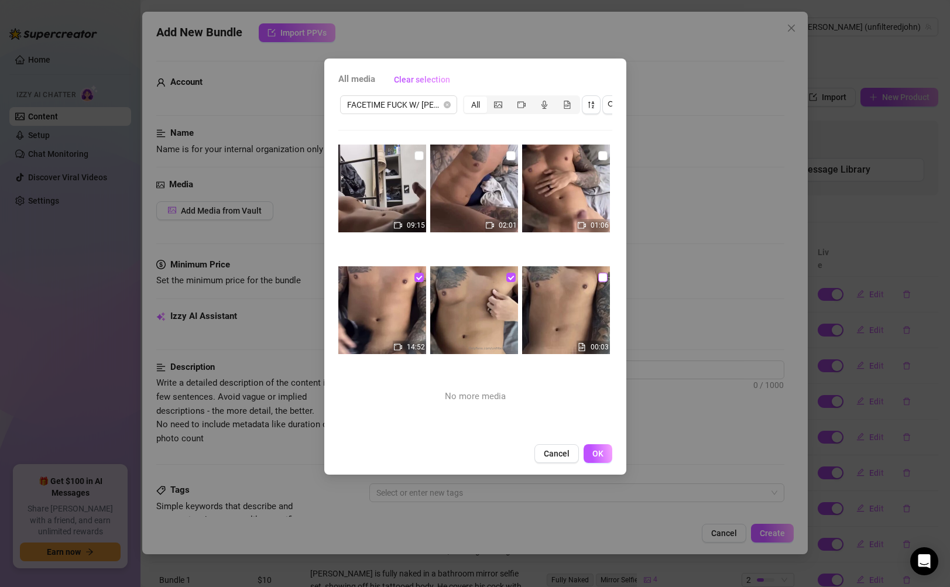
click at [598, 276] on input "checkbox" at bounding box center [602, 277] width 9 height 9
click at [544, 458] on span "Cancel" at bounding box center [557, 453] width 26 height 9
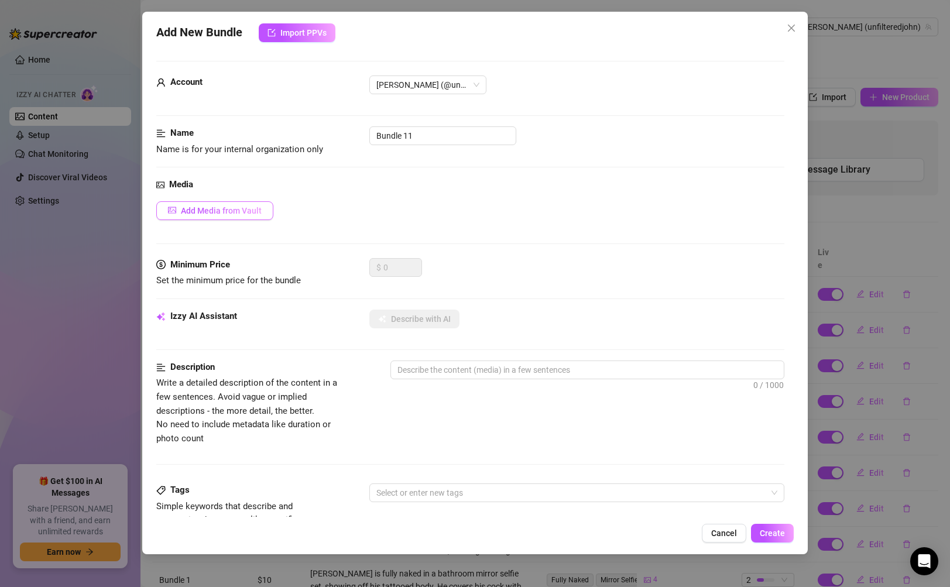
click at [215, 209] on span "Add Media from Vault" at bounding box center [221, 210] width 81 height 9
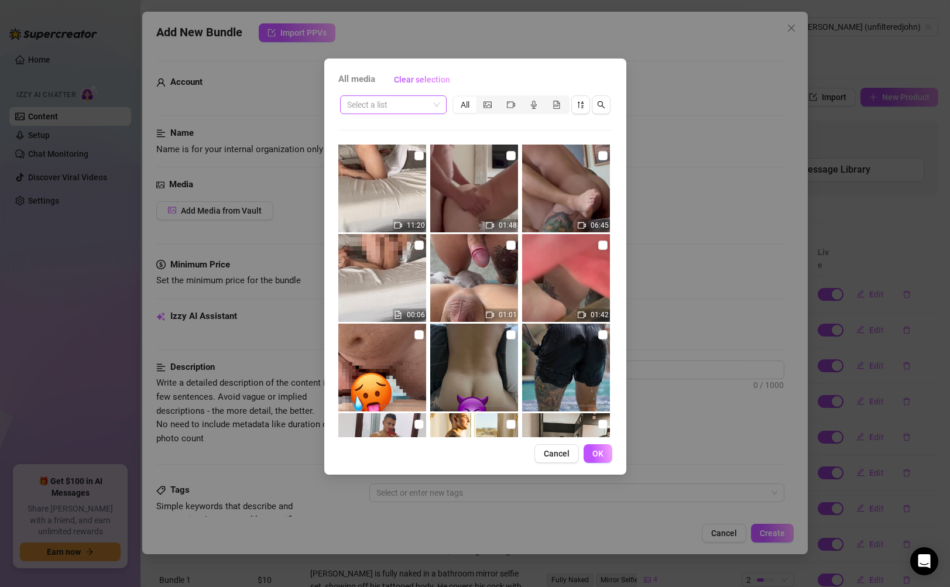
click at [410, 100] on input "search" at bounding box center [388, 105] width 82 height 18
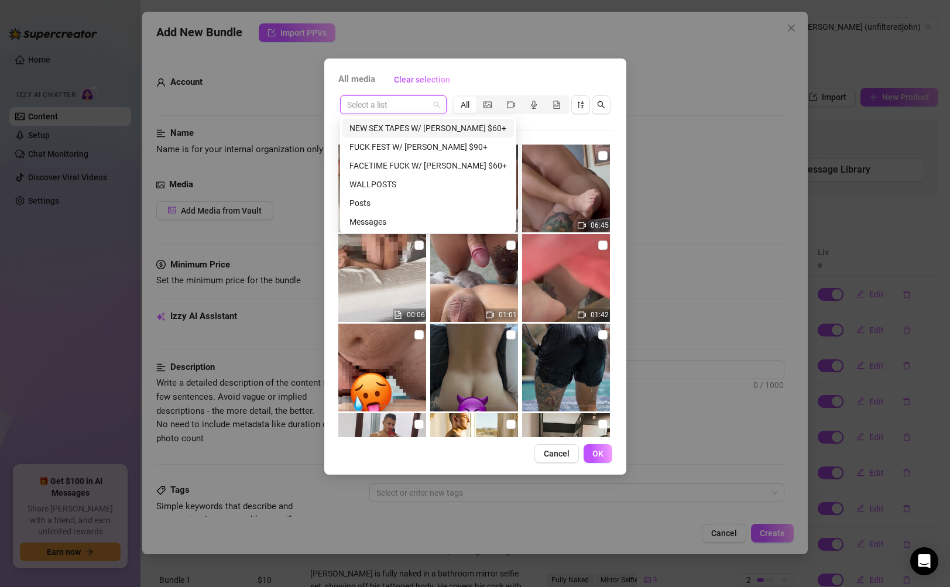
click at [425, 133] on div "NEW SEX TAPES W/ [PERSON_NAME] $60+" at bounding box center [427, 128] width 157 height 13
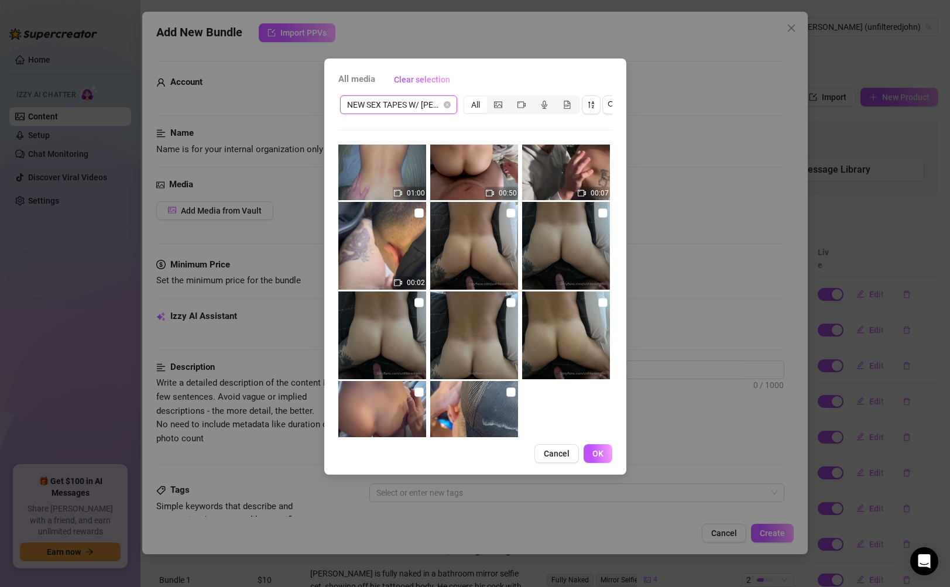
scroll to position [64, 0]
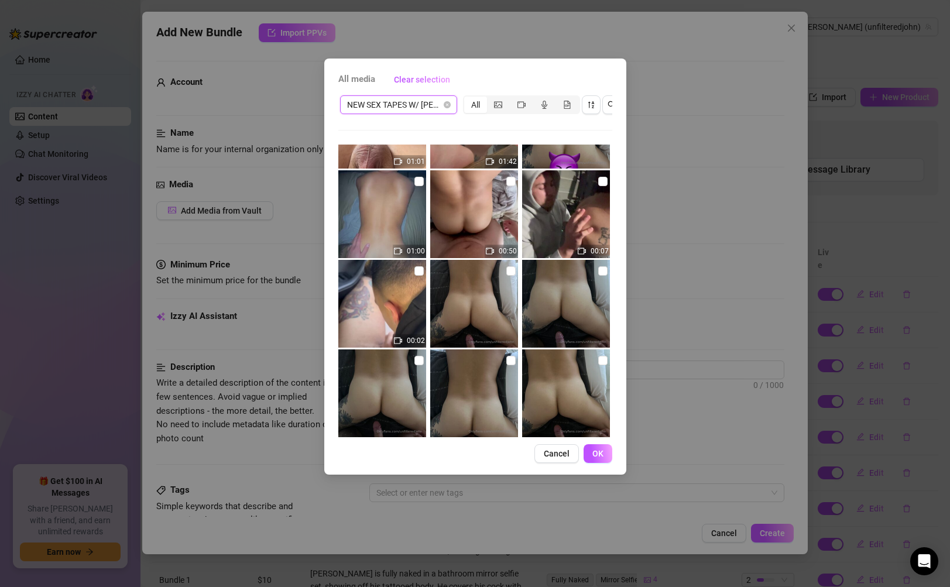
click at [388, 100] on span "NEW SEX TAPES W/ [PERSON_NAME] $60+" at bounding box center [398, 105] width 103 height 18
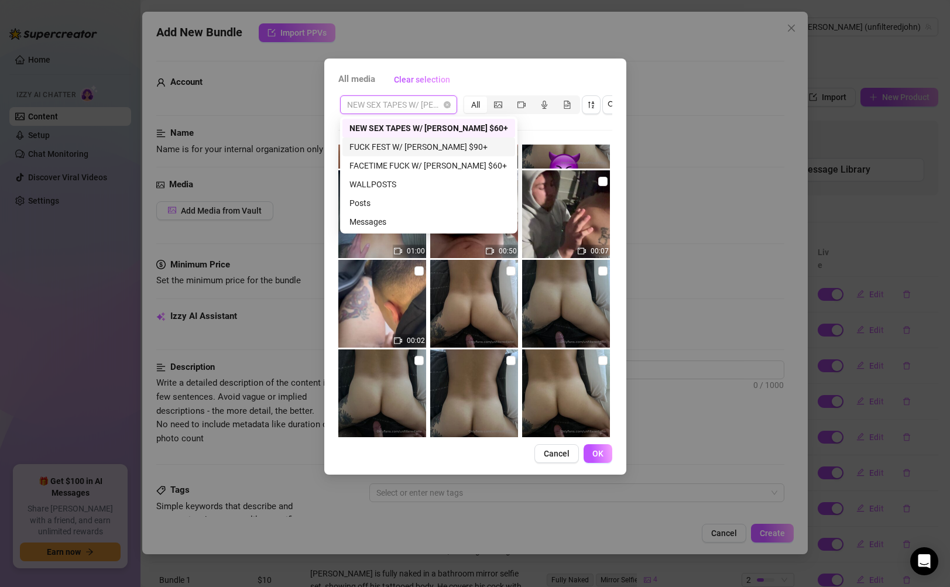
click at [393, 147] on div "FUCK FEST W/ [PERSON_NAME] $90+" at bounding box center [428, 146] width 159 height 13
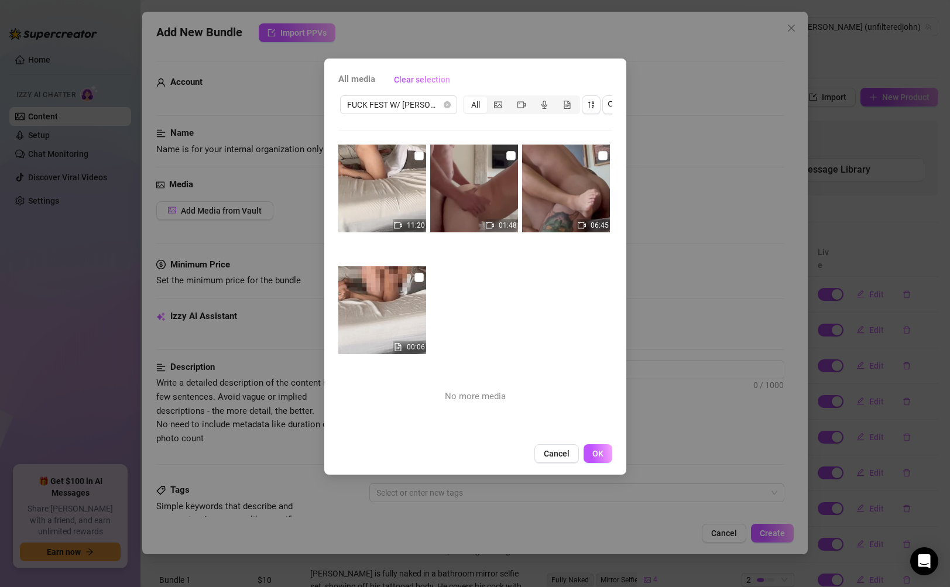
click at [585, 184] on img at bounding box center [566, 189] width 88 height 88
click at [589, 457] on button "OK" at bounding box center [597, 453] width 29 height 19
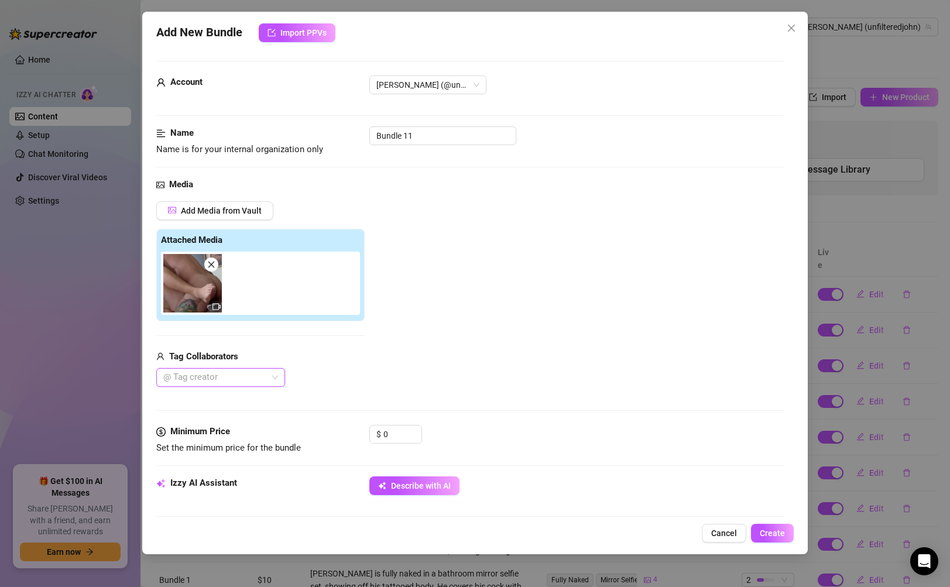
click at [256, 380] on div at bounding box center [215, 377] width 112 height 16
click at [241, 401] on div "[PERSON_NAME]" at bounding box center [221, 400] width 110 height 13
click at [519, 396] on div "Media Add Media from Vault Attached Media Tag Collaborators [PERSON_NAME]" at bounding box center [469, 301] width 627 height 247
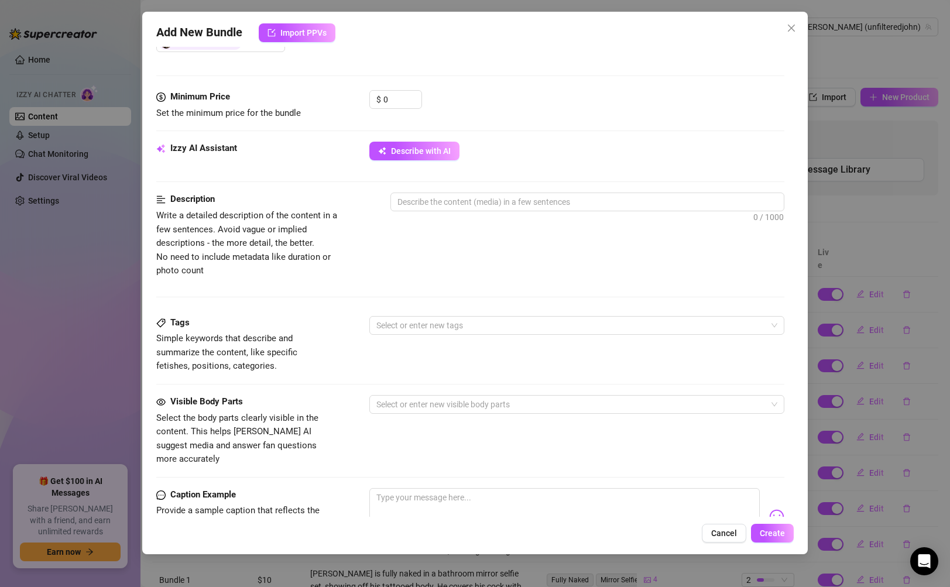
scroll to position [451, 0]
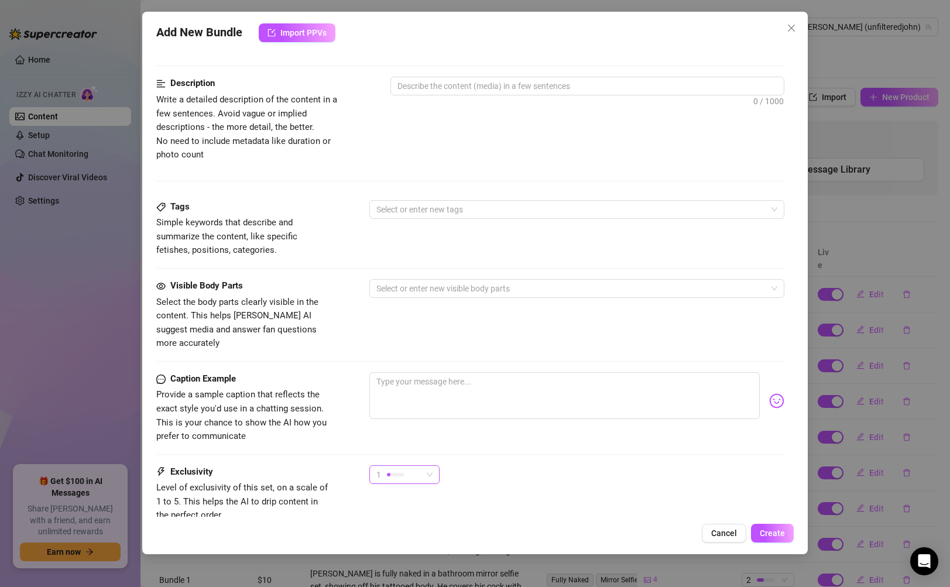
click at [410, 466] on div "1" at bounding box center [399, 475] width 46 height 18
click at [420, 555] on span "5 - Most Exclusive 🔥" at bounding box center [417, 558] width 76 height 13
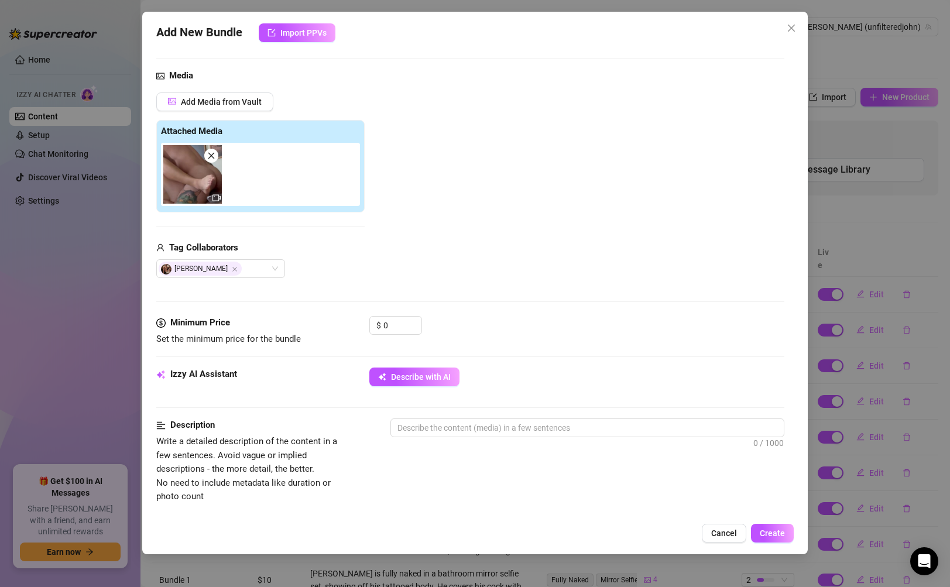
scroll to position [108, 0]
click at [386, 332] on input "0" at bounding box center [402, 326] width 38 height 18
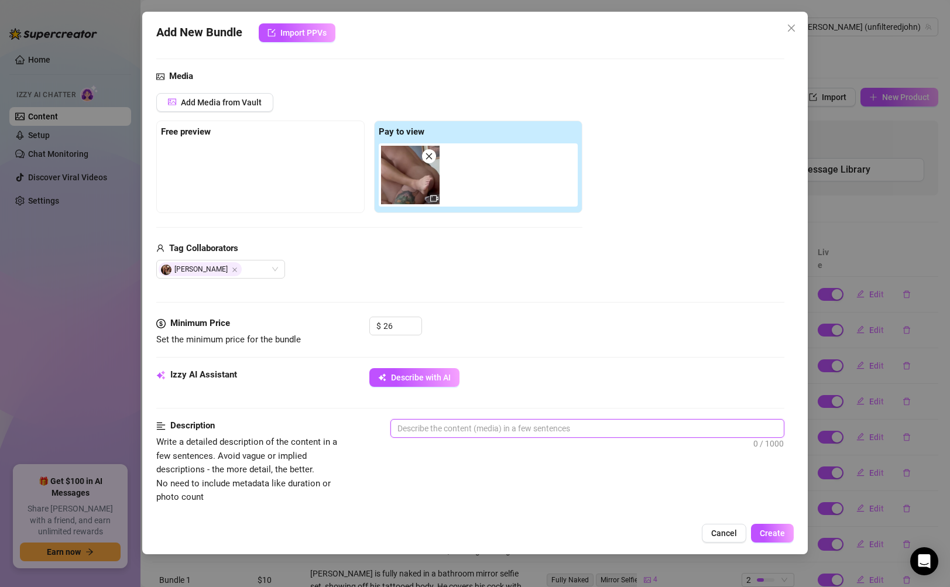
click at [466, 427] on textarea at bounding box center [587, 429] width 392 height 18
paste textarea "Spread open under his partner’s weight, [PERSON_NAME]’s body shudders with ever…"
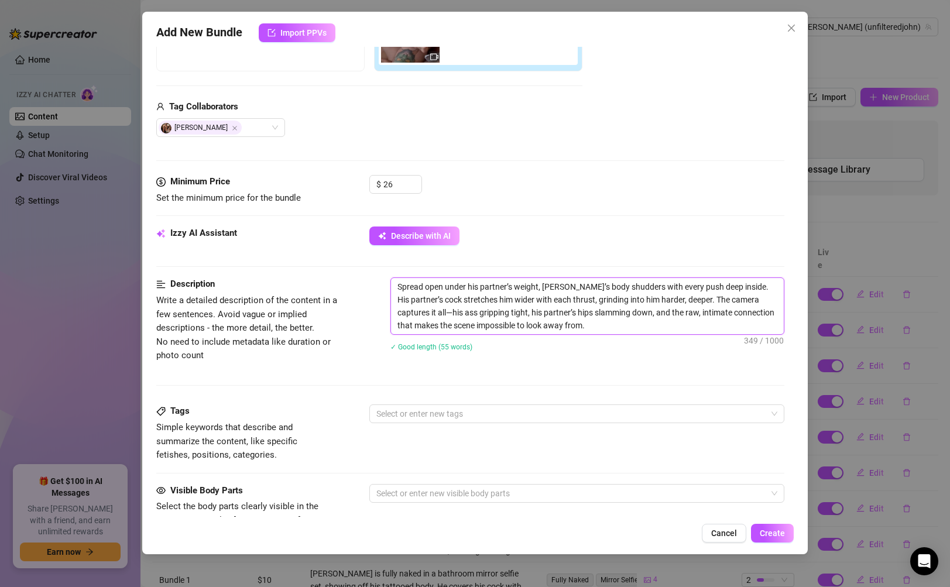
scroll to position [275, 0]
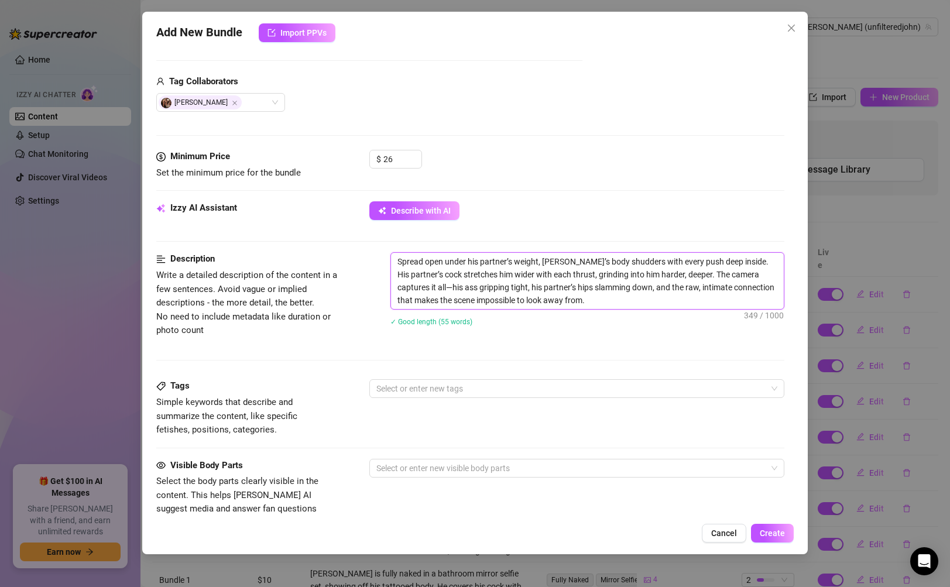
click at [662, 304] on textarea "Spread open under his partner’s weight, [PERSON_NAME]’s body shudders with ever…" at bounding box center [587, 281] width 392 height 56
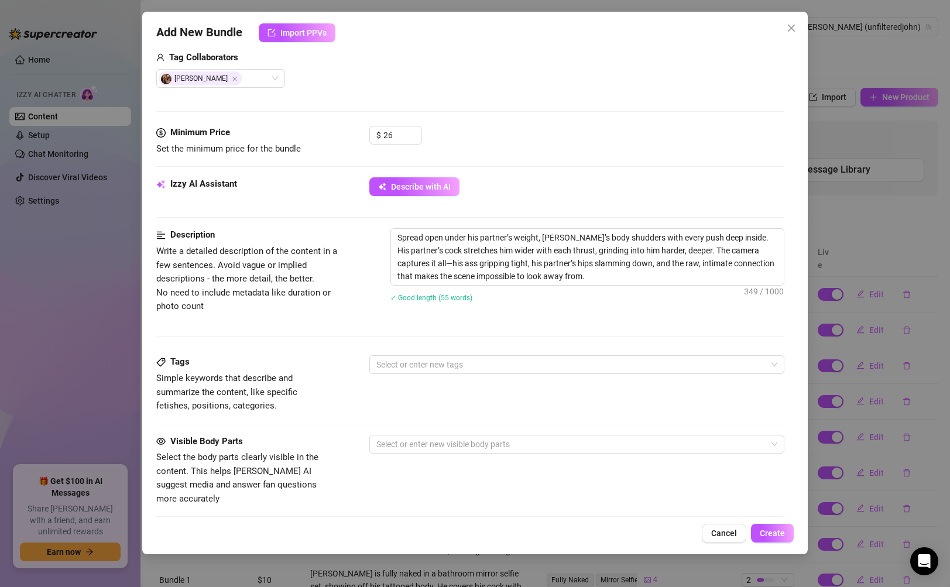
scroll to position [416, 0]
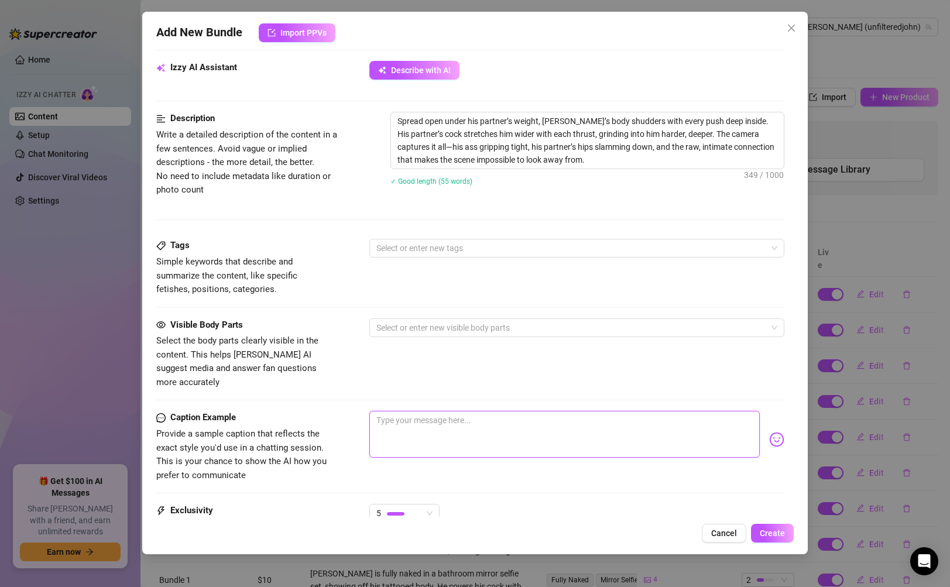
click at [466, 420] on textarea at bounding box center [564, 434] width 390 height 47
paste textarea "Spread open under him, every deep thrust making me shudder 🍑🔥 His cock stretchi…"
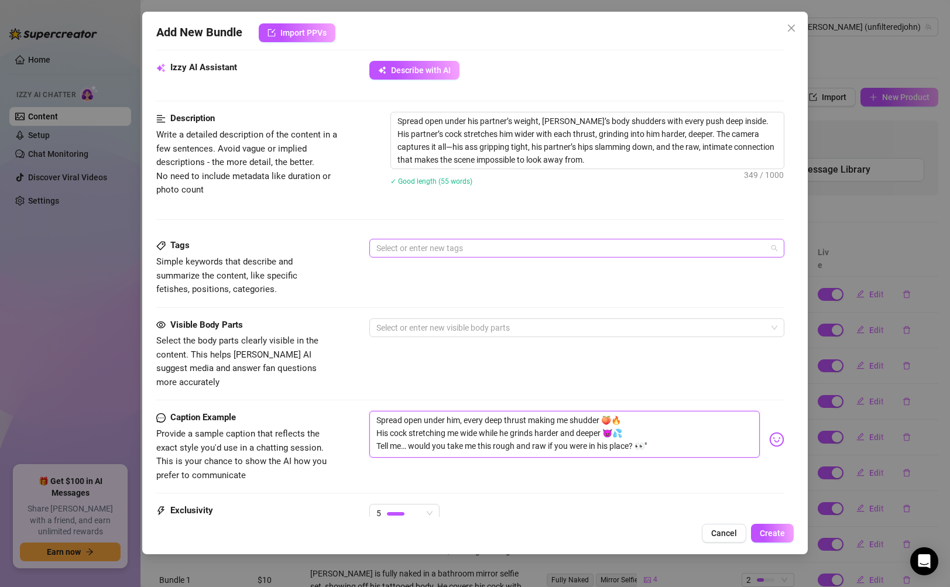
click at [423, 243] on div at bounding box center [570, 248] width 397 height 16
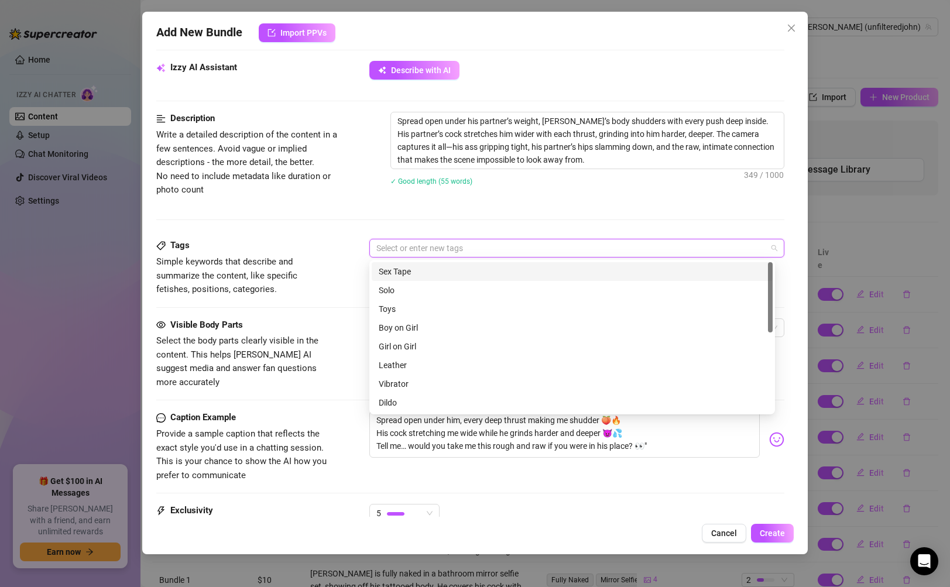
click at [418, 274] on div "Sex Tape" at bounding box center [572, 271] width 387 height 13
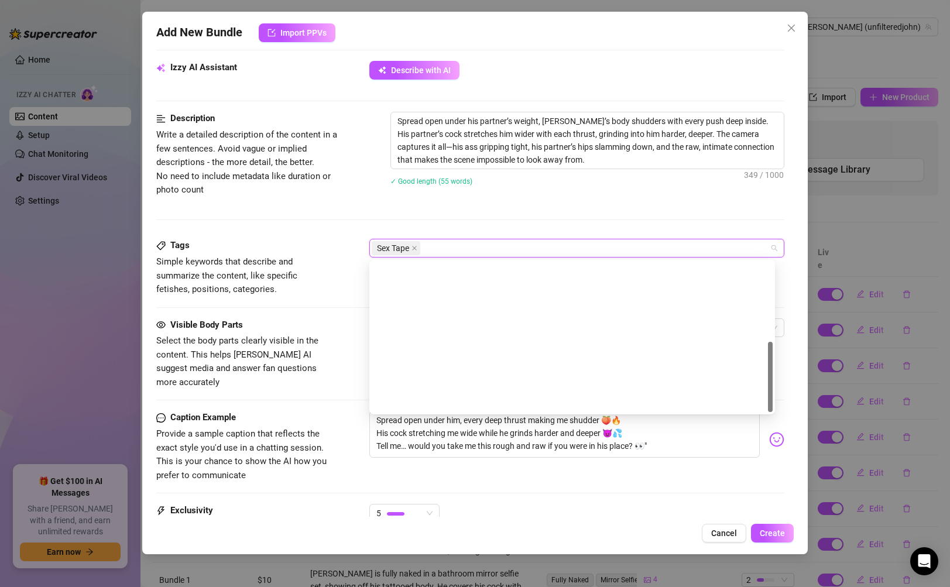
scroll to position [169, 0]
click at [431, 351] on div "Anal" at bounding box center [572, 346] width 387 height 13
click at [520, 244] on div "Sex Tape Anal" at bounding box center [570, 248] width 397 height 16
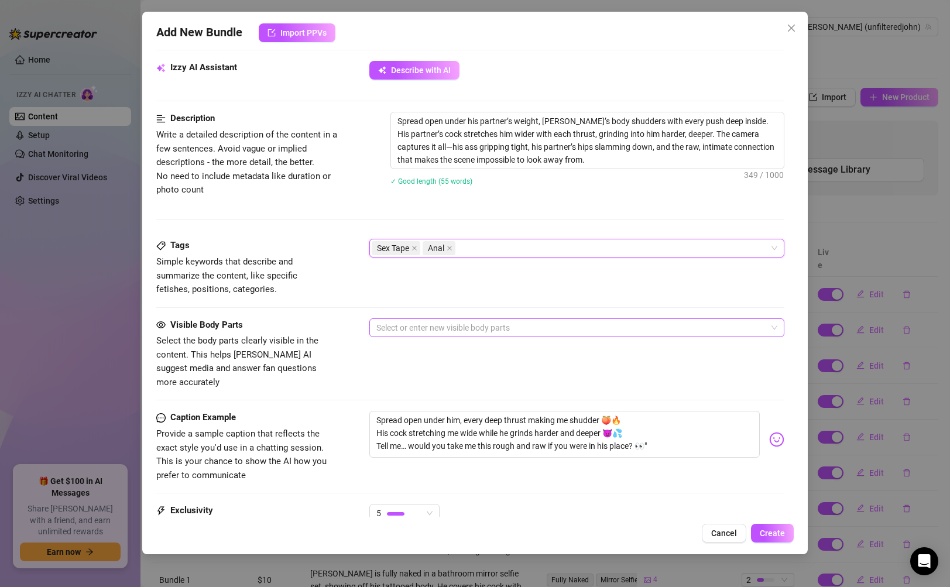
click at [497, 328] on div at bounding box center [570, 328] width 397 height 16
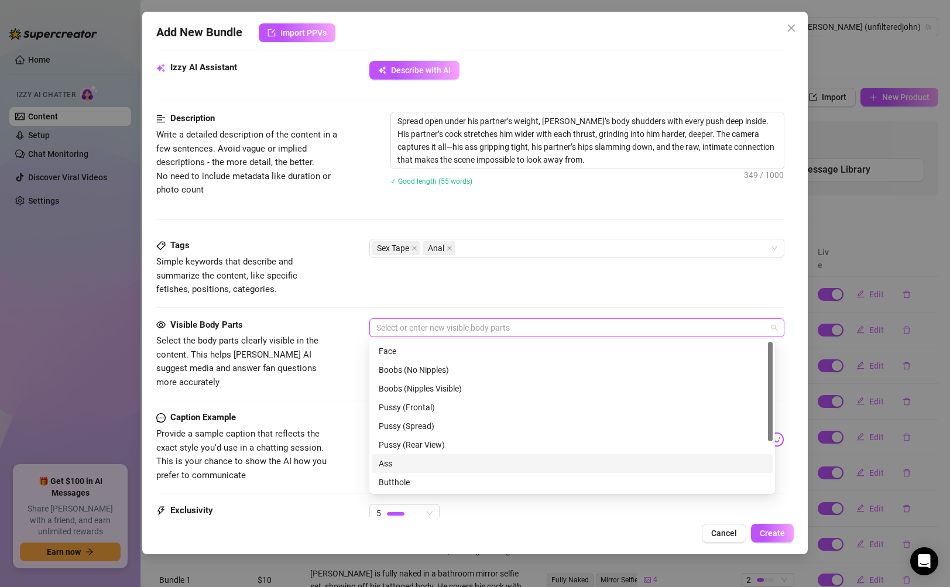
click at [437, 468] on div "Ass" at bounding box center [572, 463] width 387 height 13
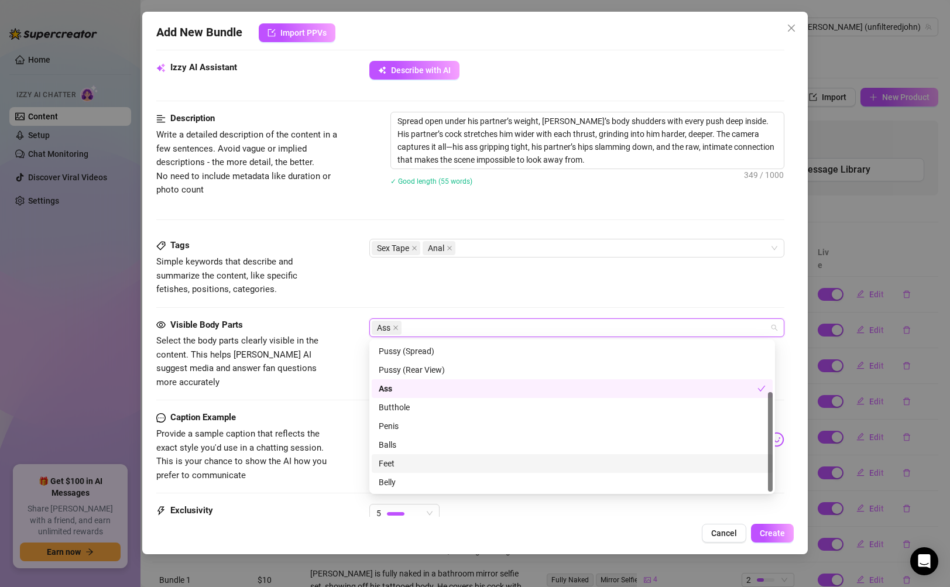
click at [437, 462] on div "Feet" at bounding box center [572, 463] width 387 height 13
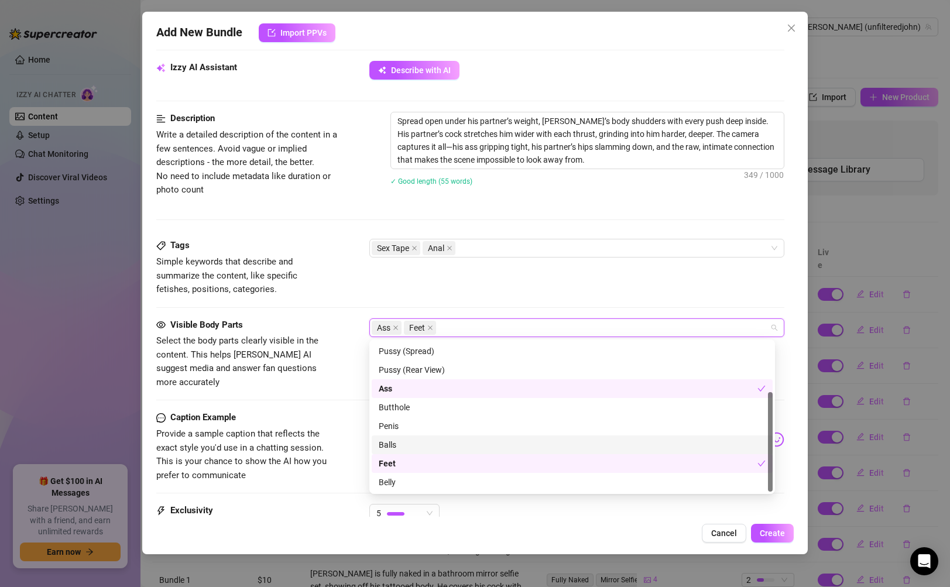
click at [431, 445] on div "Balls" at bounding box center [572, 444] width 387 height 13
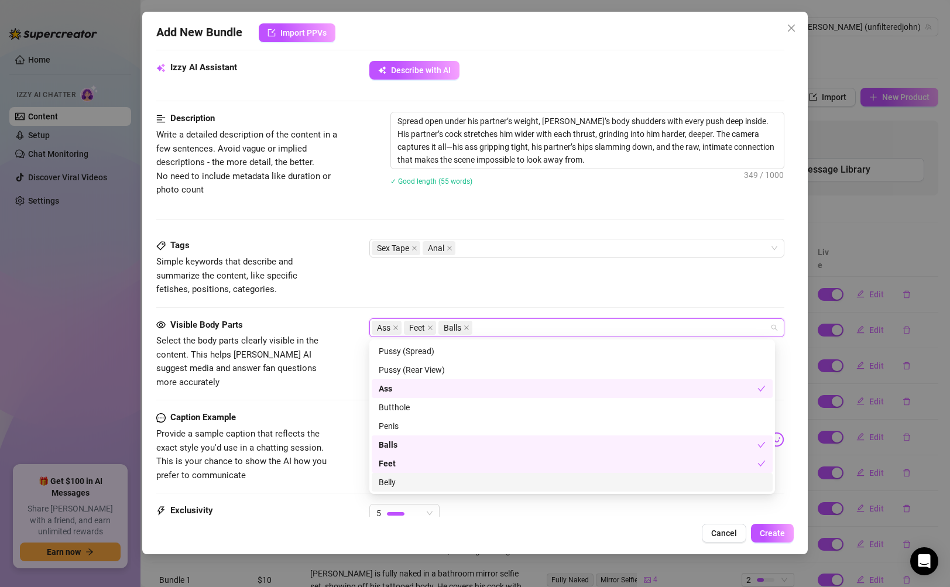
click at [430, 479] on div "Belly" at bounding box center [572, 482] width 387 height 13
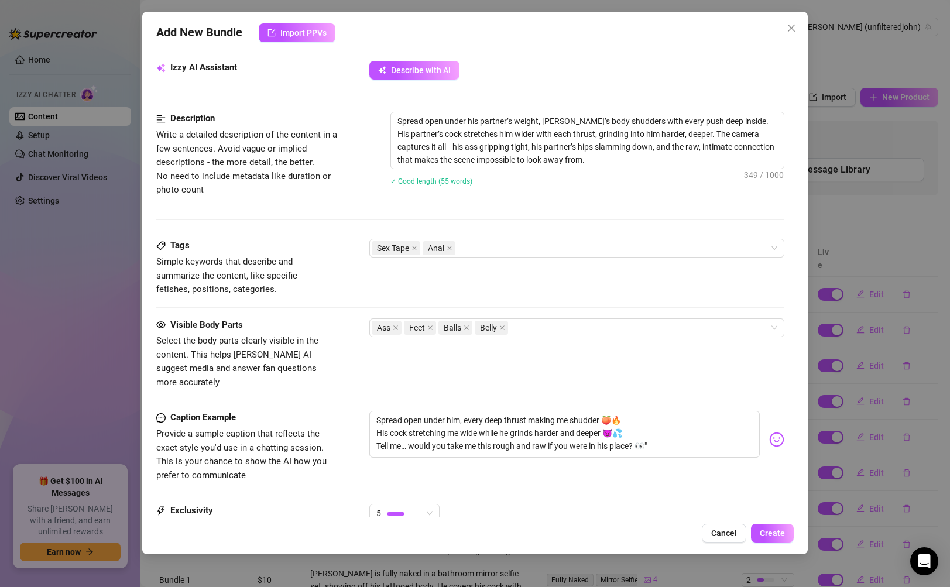
click at [613, 550] on div "Add New Bundle Import PPVs Account [PERSON_NAME] (@unfilteredjohn) Name Name is…" at bounding box center [474, 283] width 665 height 542
click at [461, 411] on textarea "Spread open under him, every deep thrust making me shudder 🍑🔥 His cock stretchi…" at bounding box center [564, 434] width 390 height 47
drag, startPoint x: 614, startPoint y: 404, endPoint x: 445, endPoint y: 413, distance: 169.4
click at [445, 413] on textarea "Spread open under, every deep thrust making me shudder 🍑🔥 His cock stretching m…" at bounding box center [564, 434] width 390 height 47
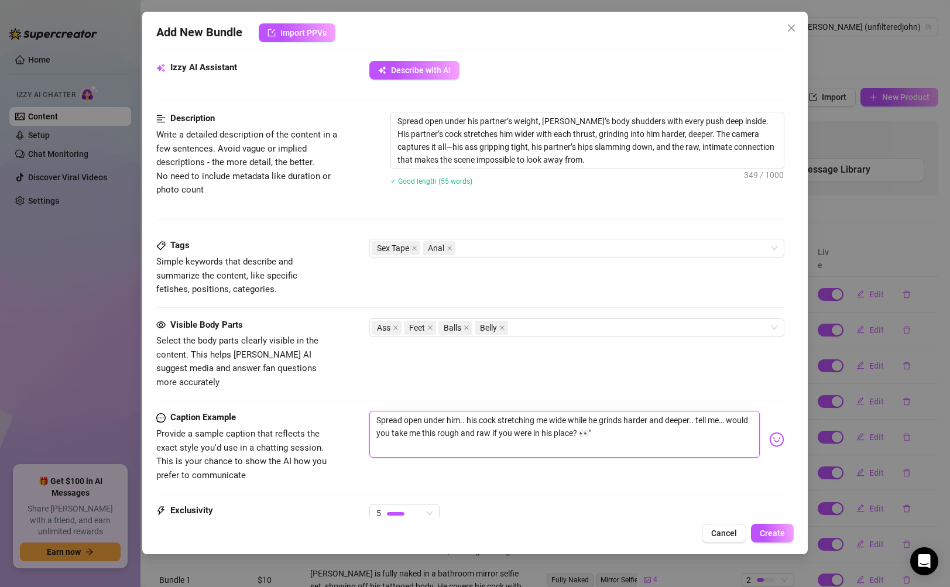
click at [744, 411] on textarea "Spread open under him.. his cock stretching me wide while he grinds harder and …" at bounding box center [564, 434] width 390 height 47
click at [658, 421] on textarea "Spread open under him.. his cock stretching me wide while he grinds harder and …" at bounding box center [564, 434] width 390 height 47
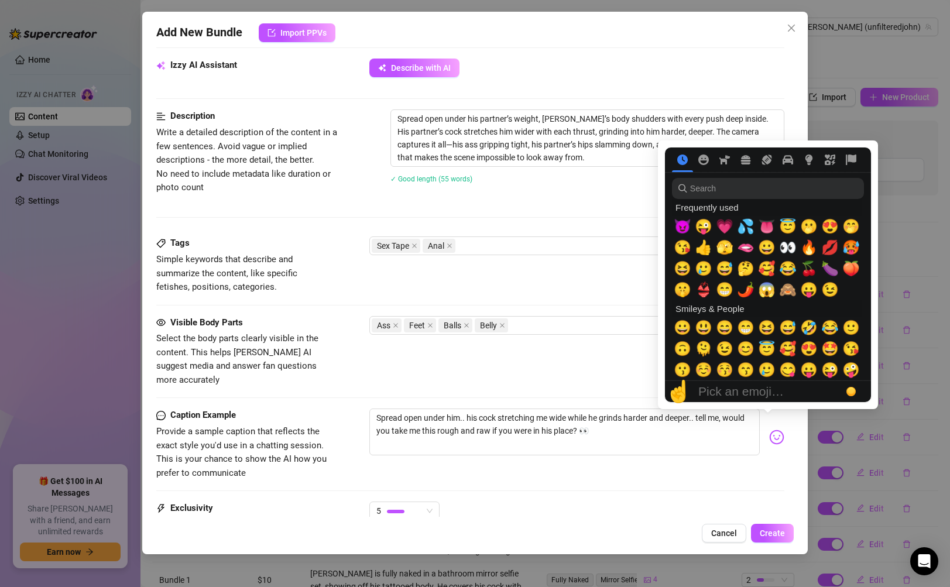
click at [769, 430] on img at bounding box center [776, 437] width 15 height 15
click at [801, 247] on div "🔥" at bounding box center [808, 247] width 21 height 21
click at [823, 269] on span "🍆" at bounding box center [830, 268] width 18 height 16
click at [741, 225] on span "💦" at bounding box center [746, 226] width 18 height 16
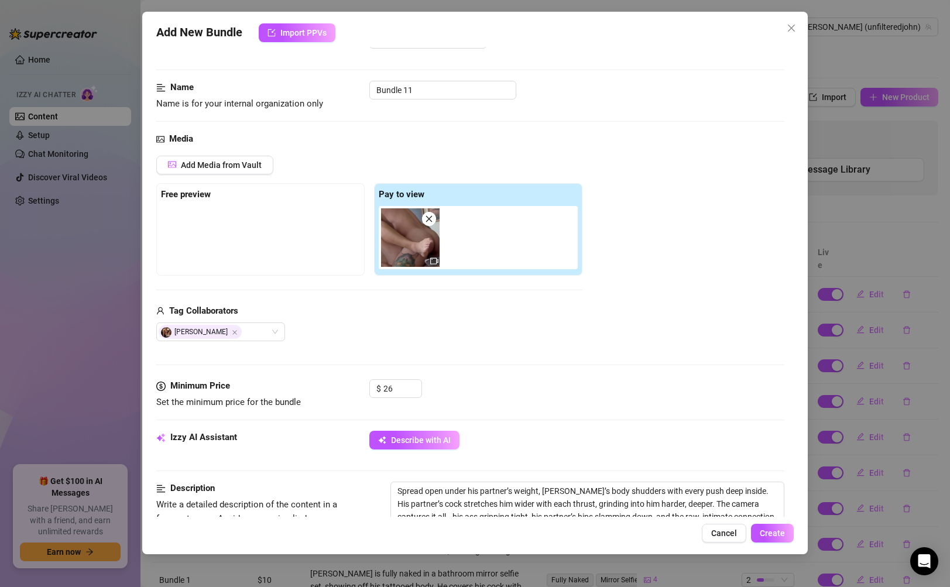
scroll to position [534, 0]
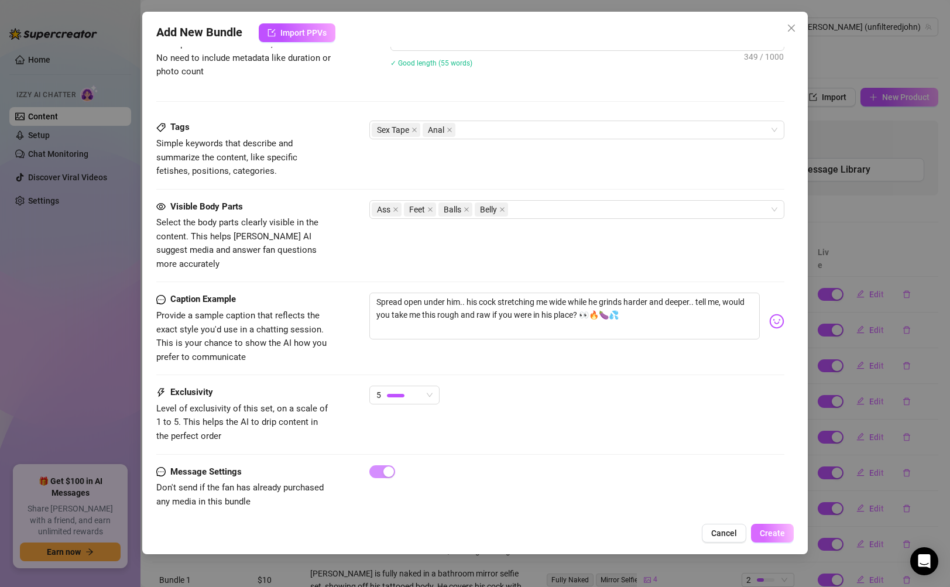
click at [764, 533] on span "Create" at bounding box center [772, 532] width 25 height 9
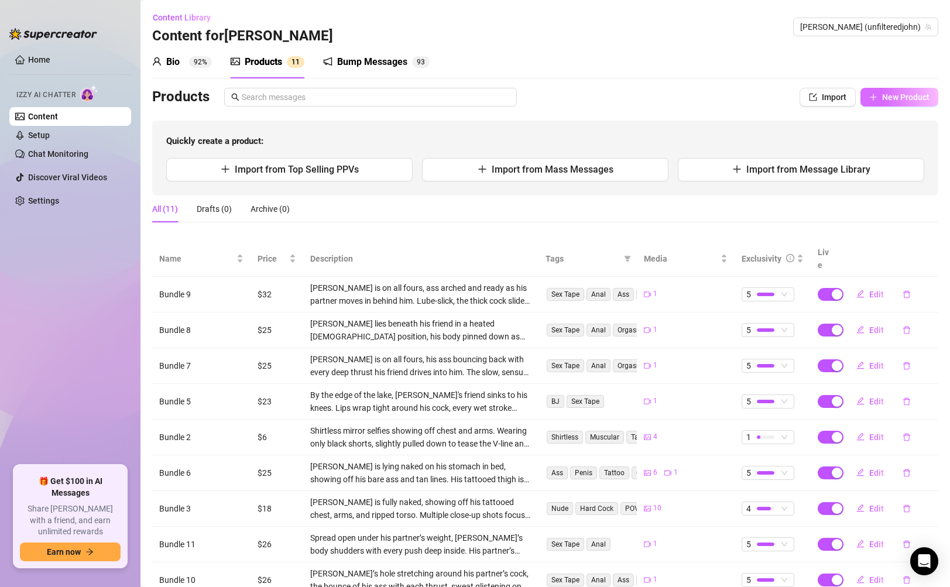
click at [893, 102] on button "New Product" at bounding box center [899, 97] width 78 height 19
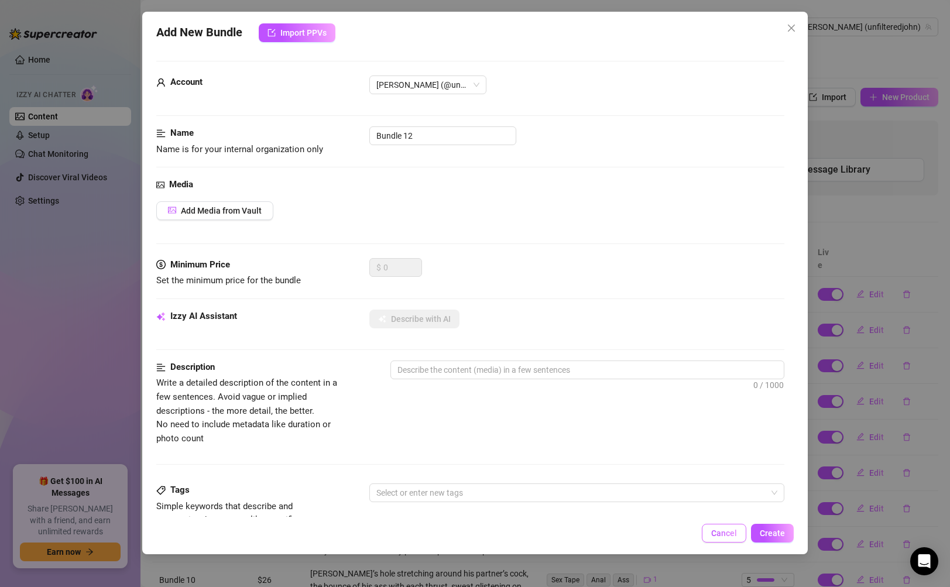
click at [724, 529] on span "Cancel" at bounding box center [724, 532] width 26 height 9
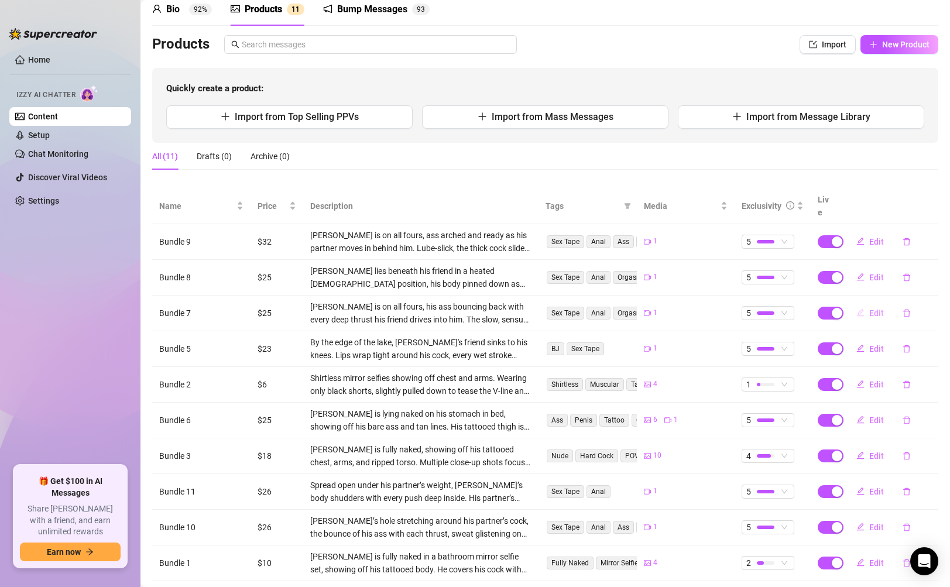
scroll to position [53, 0]
click at [869, 558] on span "Edit" at bounding box center [876, 562] width 15 height 9
click at [863, 519] on button "Edit" at bounding box center [870, 526] width 46 height 19
click at [860, 377] on button "Edit" at bounding box center [870, 384] width 46 height 19
click at [870, 451] on span "Edit" at bounding box center [876, 455] width 15 height 9
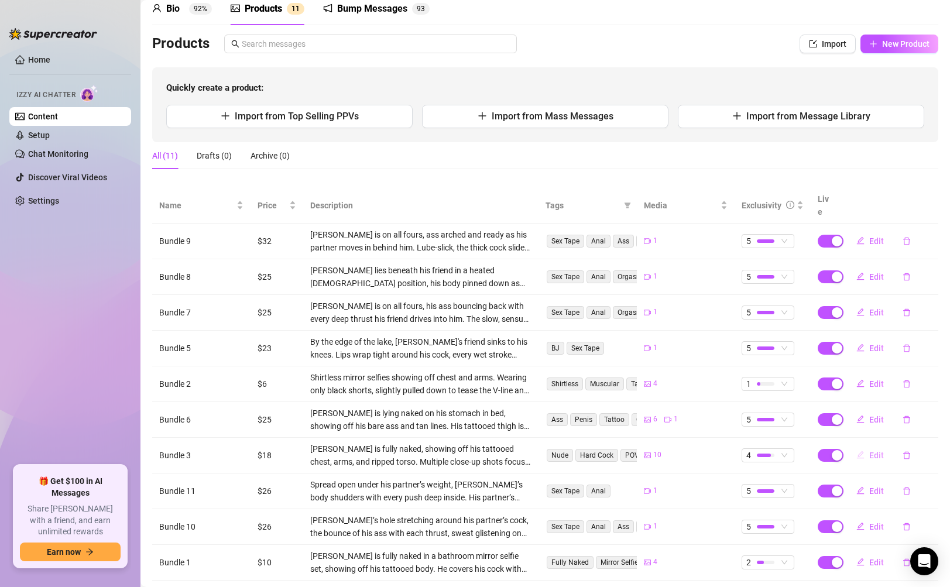
click at [869, 451] on span "Edit" at bounding box center [876, 455] width 15 height 9
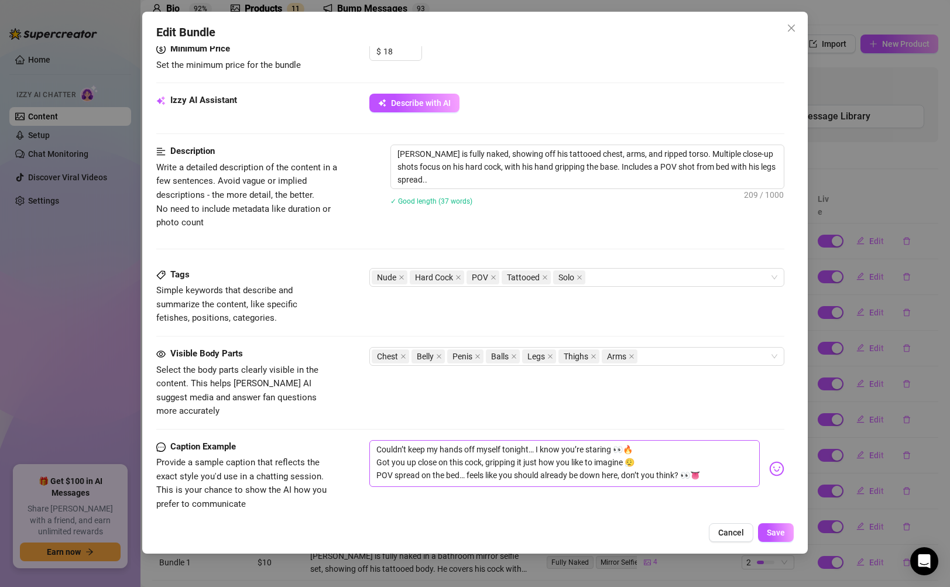
scroll to position [513, 0]
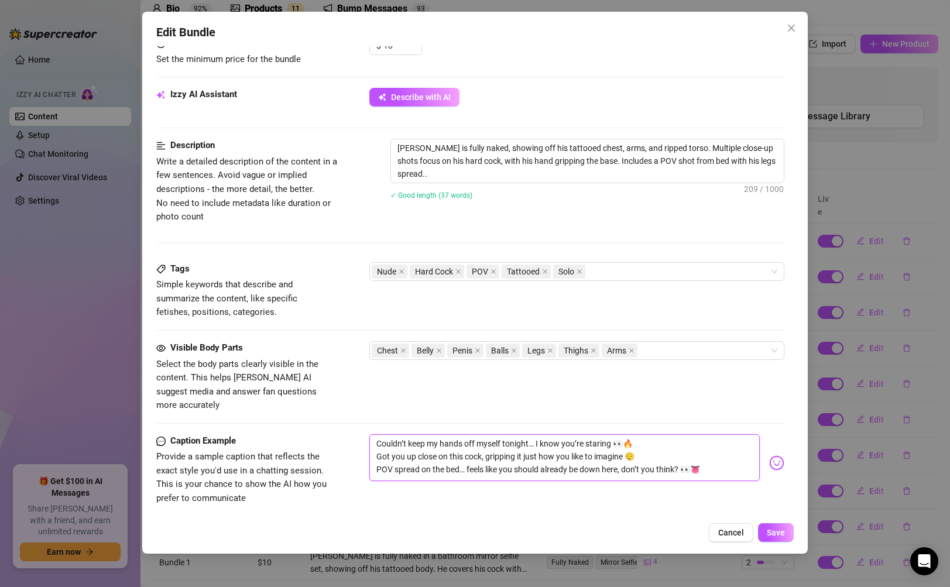
click at [646, 434] on textarea "Couldn’t keep my hands off myself tonight… I know you’re staring 👀🔥 Got you up …" at bounding box center [564, 457] width 390 height 47
drag, startPoint x: 646, startPoint y: 430, endPoint x: 533, endPoint y: 433, distance: 113.6
click at [533, 434] on textarea "Couldn’t keep my hands off myself tonight… I know you’re staring 👀🔥 Got you up …" at bounding box center [564, 457] width 390 height 47
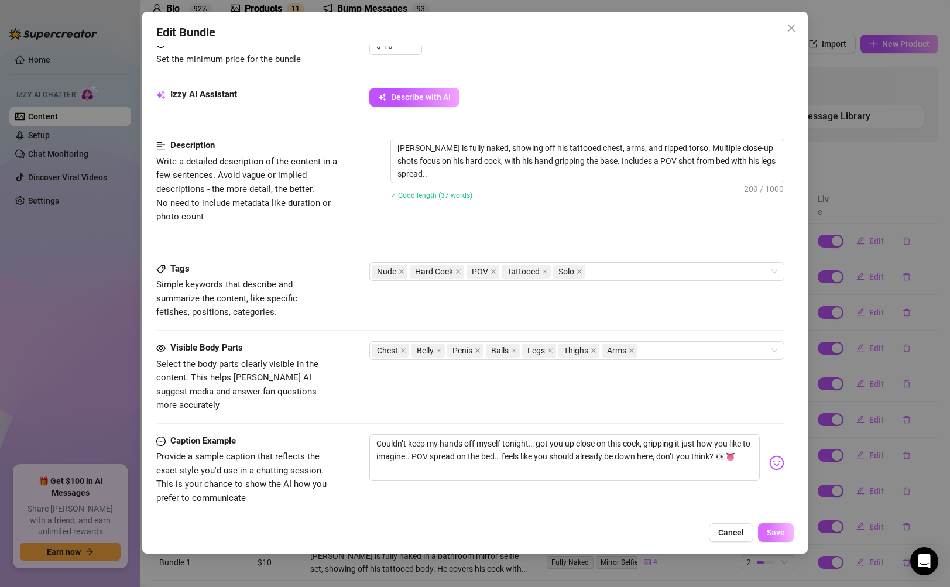
click at [777, 527] on button "Save" at bounding box center [776, 532] width 36 height 19
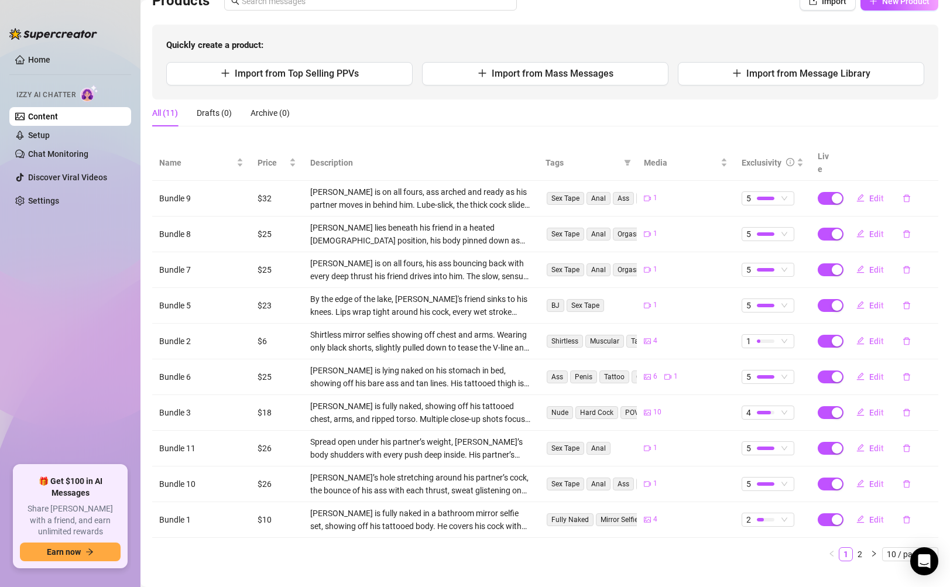
scroll to position [101, 0]
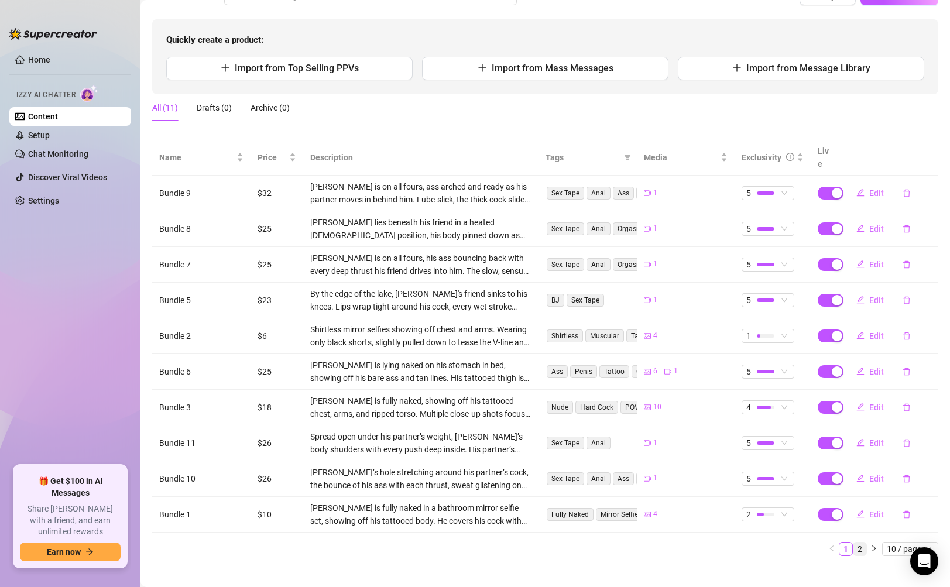
click at [853, 542] on link "2" at bounding box center [859, 548] width 13 height 13
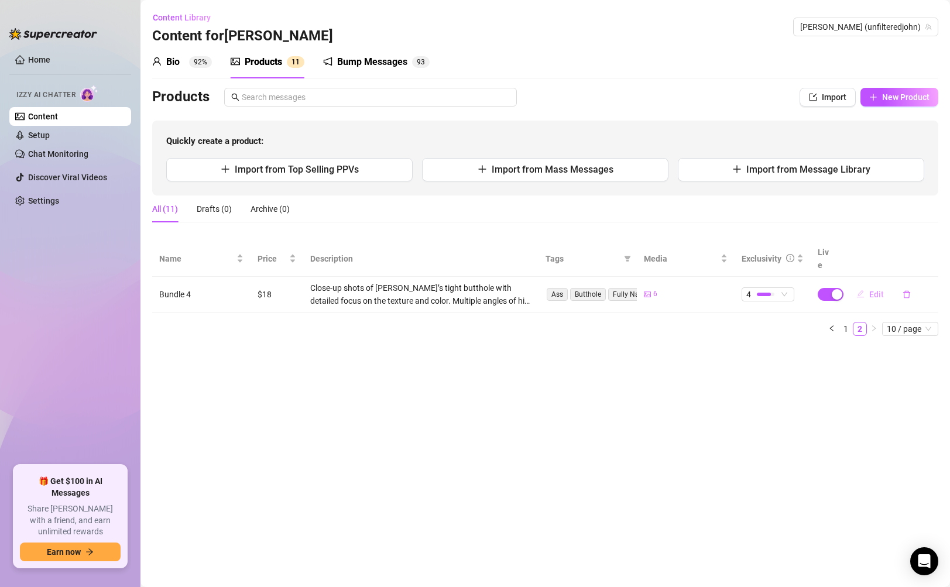
click at [875, 290] on span "Edit" at bounding box center [876, 294] width 15 height 9
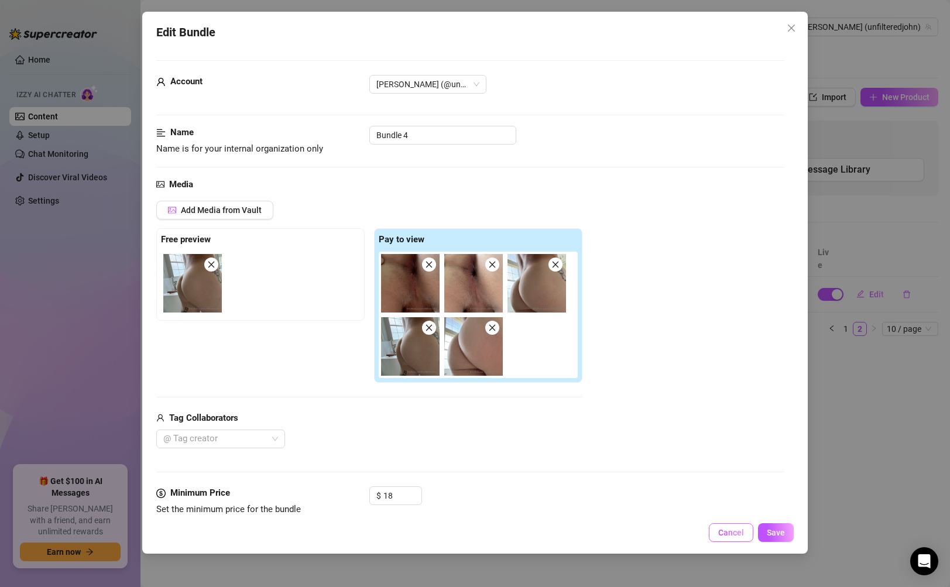
click at [727, 538] on button "Cancel" at bounding box center [731, 532] width 44 height 19
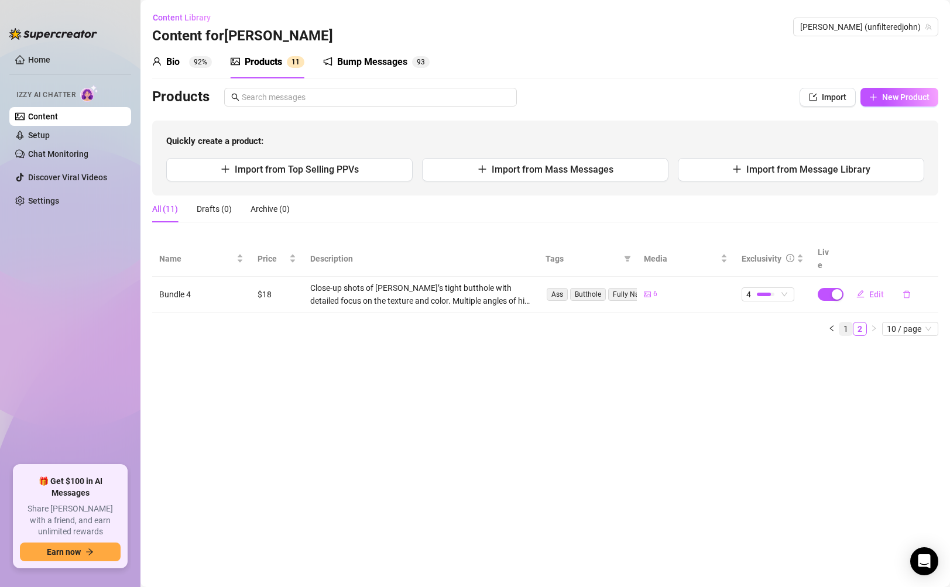
click at [847, 322] on link "1" at bounding box center [845, 328] width 13 height 13
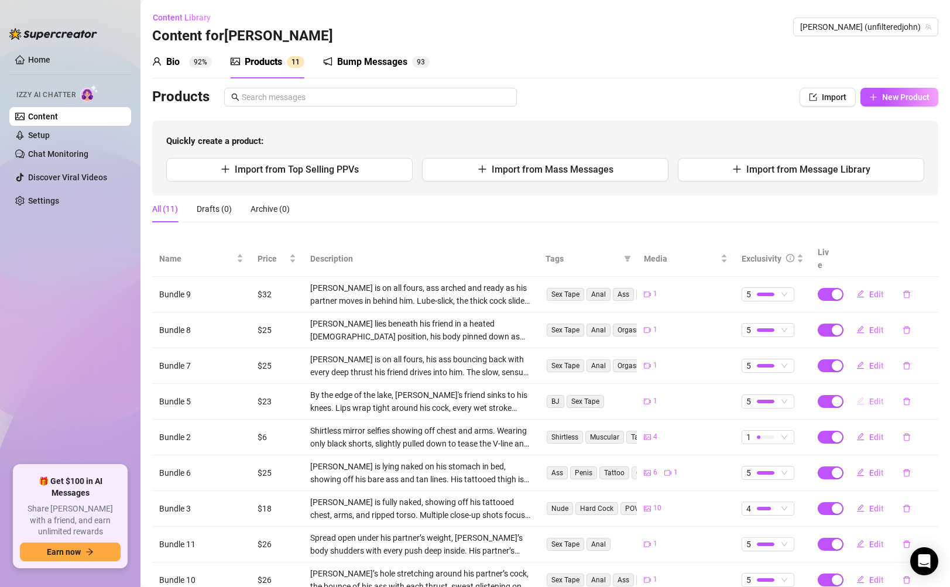
click at [866, 393] on button "Edit" at bounding box center [870, 401] width 46 height 19
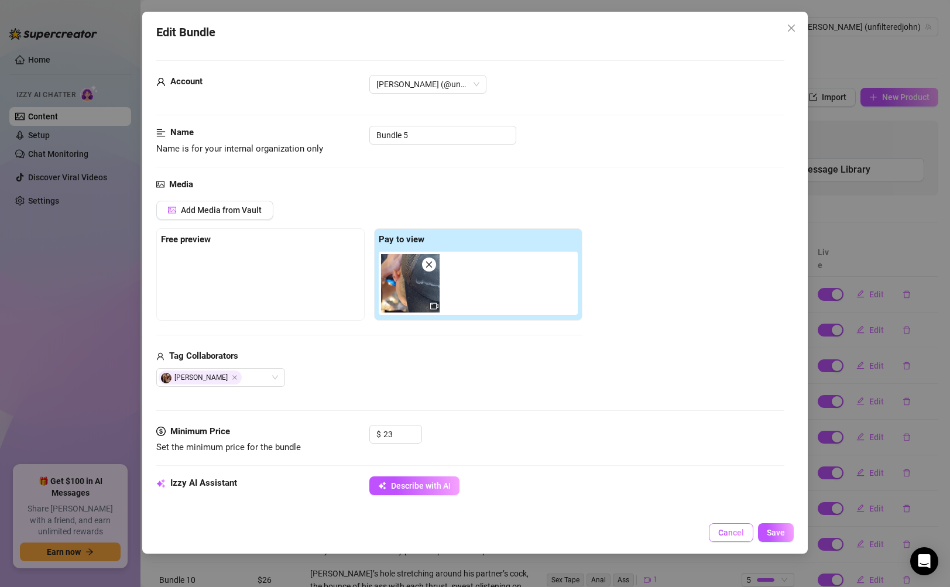
click at [732, 540] on button "Cancel" at bounding box center [731, 532] width 44 height 19
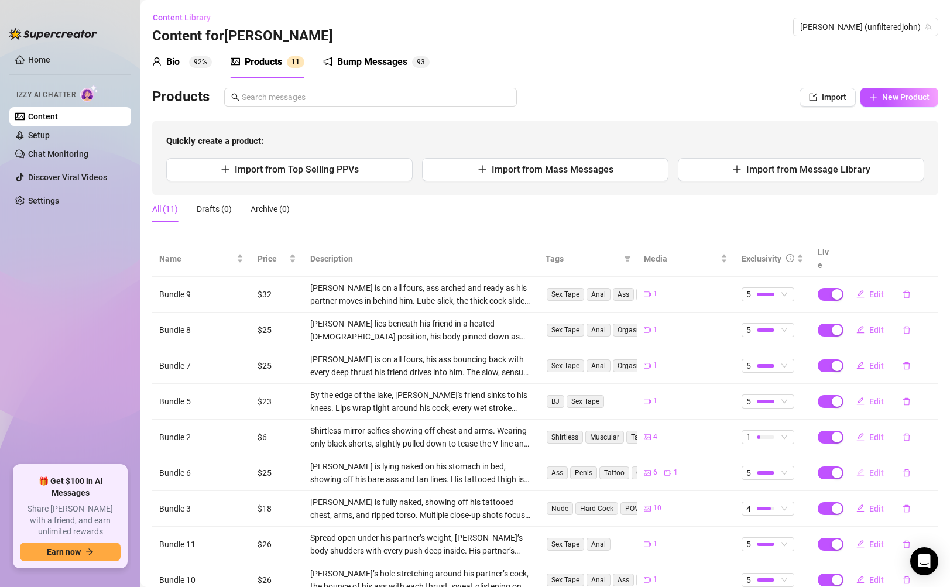
click at [869, 468] on span "Edit" at bounding box center [876, 472] width 15 height 9
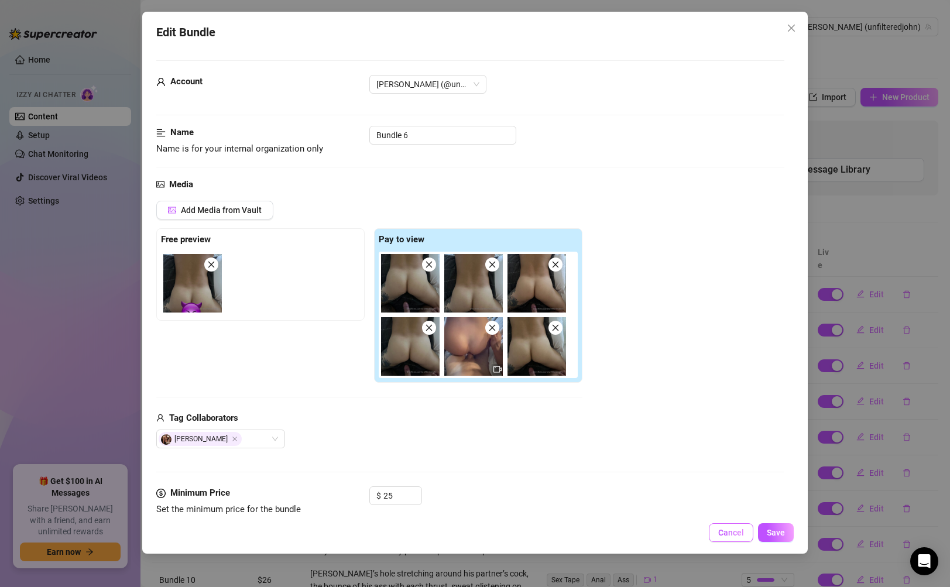
click at [722, 530] on span "Cancel" at bounding box center [731, 532] width 26 height 9
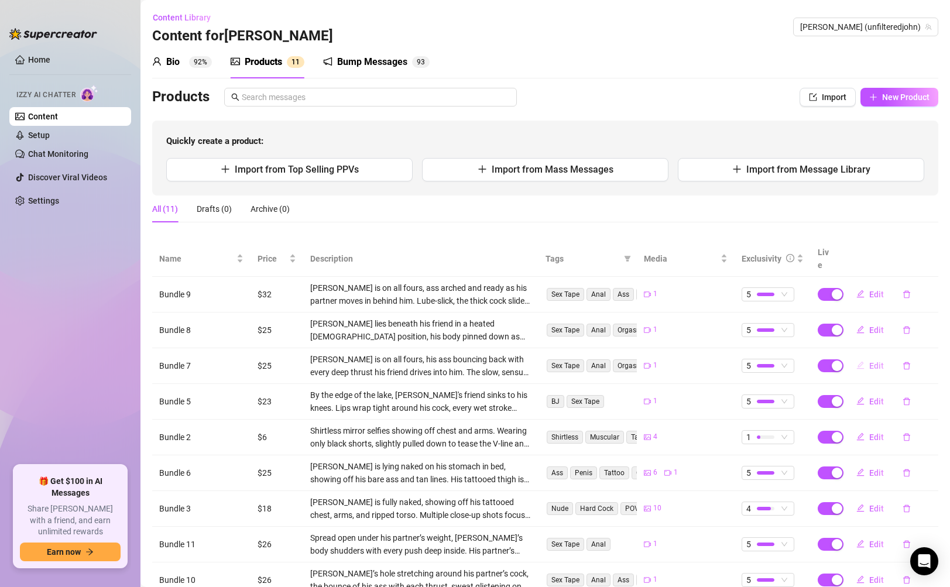
click at [857, 357] on button "Edit" at bounding box center [870, 365] width 46 height 19
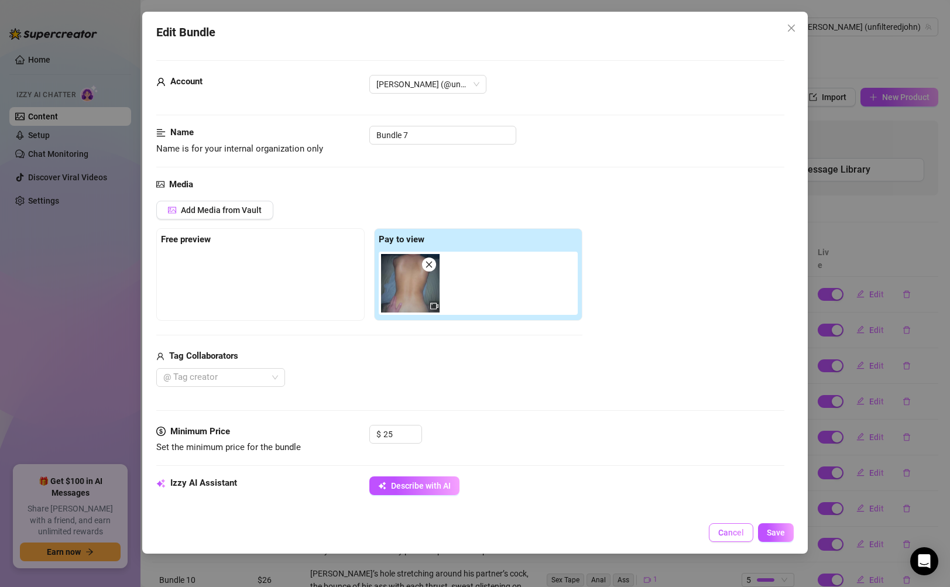
click at [729, 532] on span "Cancel" at bounding box center [731, 532] width 26 height 9
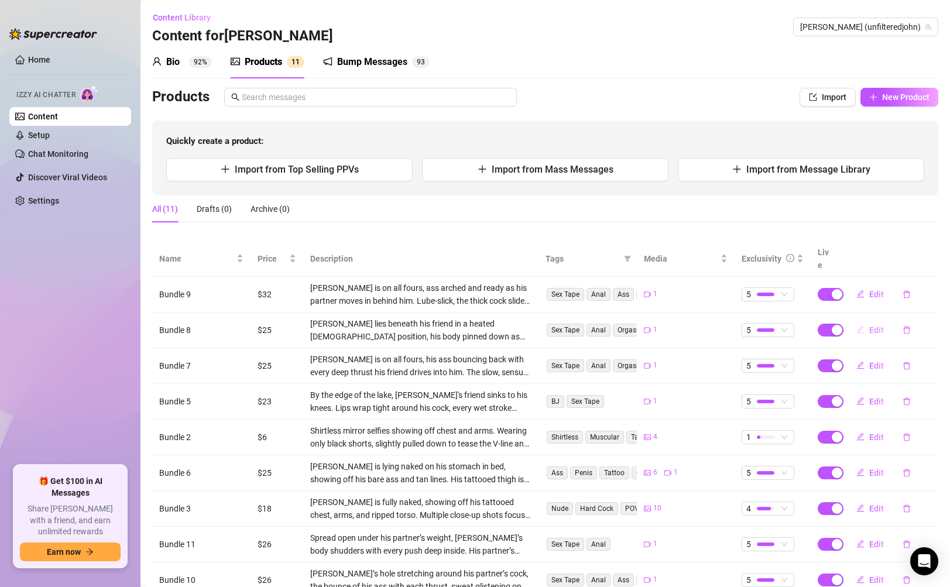
click at [869, 325] on span "Edit" at bounding box center [876, 329] width 15 height 9
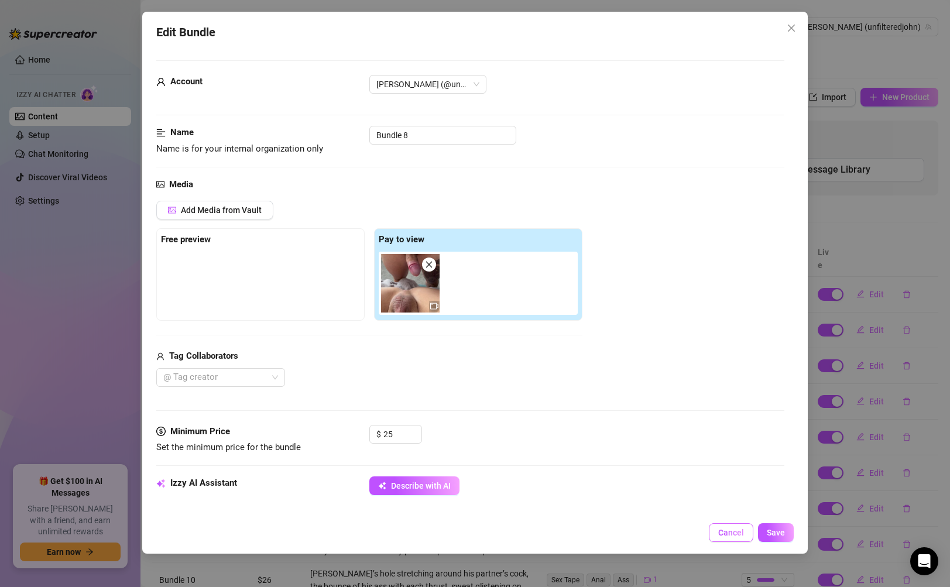
click at [733, 541] on button "Cancel" at bounding box center [731, 532] width 44 height 19
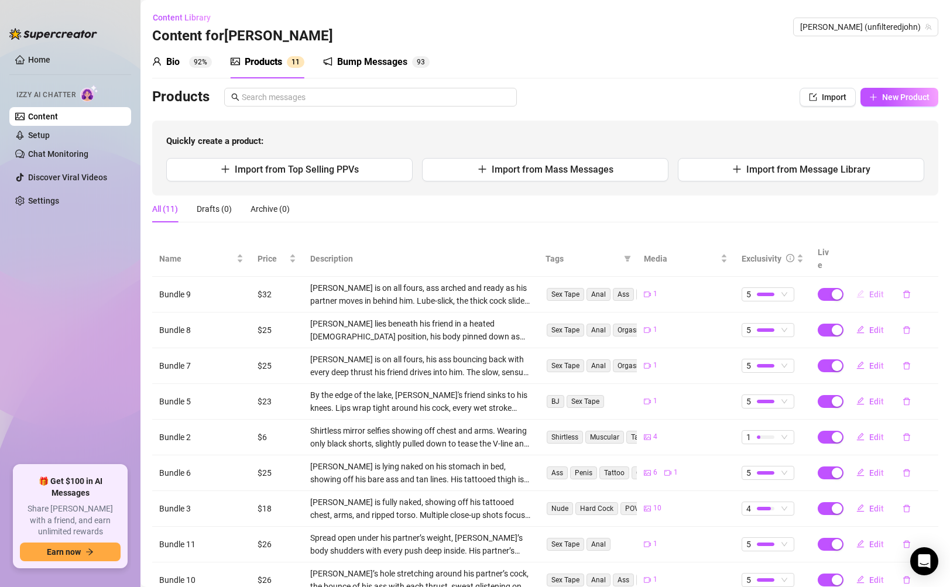
click at [870, 287] on button "Edit" at bounding box center [870, 294] width 46 height 19
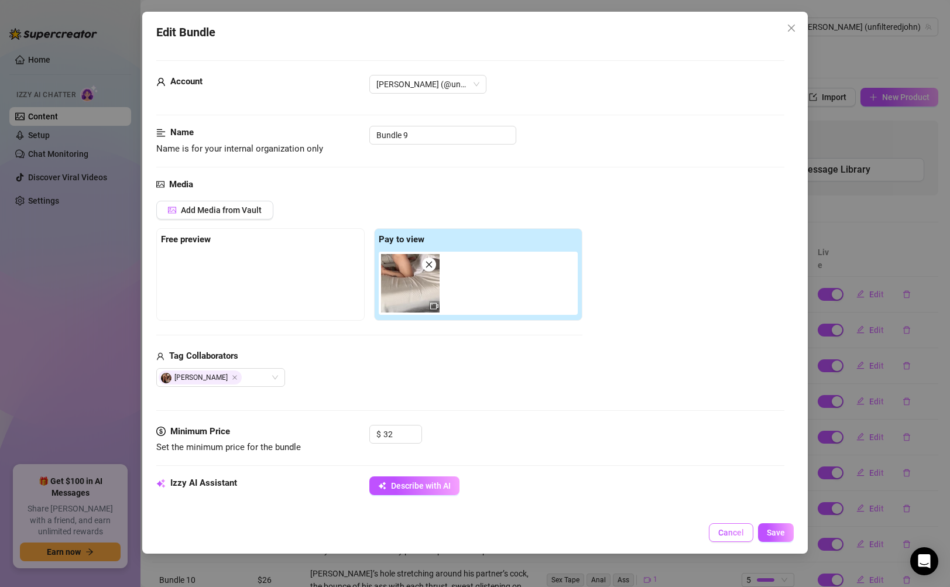
click at [736, 533] on span "Cancel" at bounding box center [731, 532] width 26 height 9
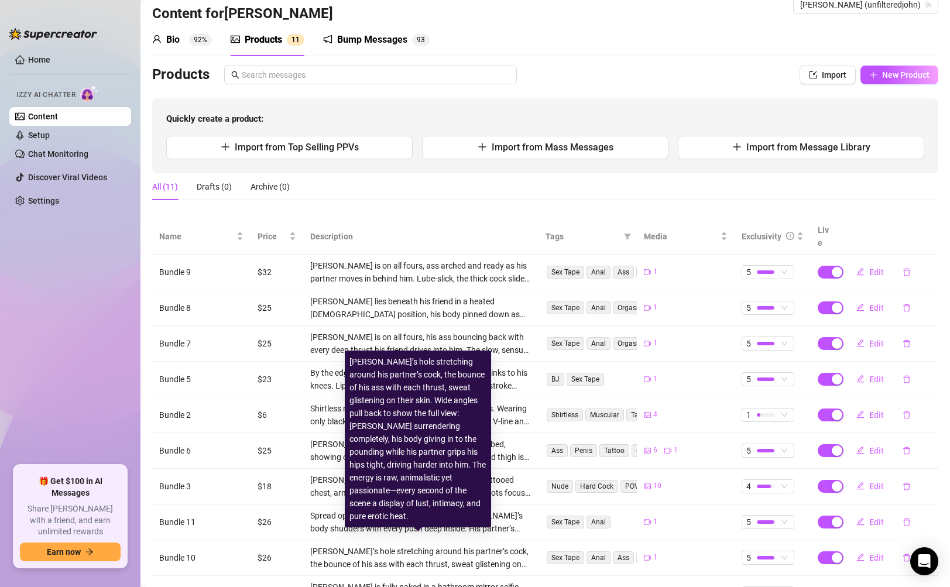
scroll to position [25, 0]
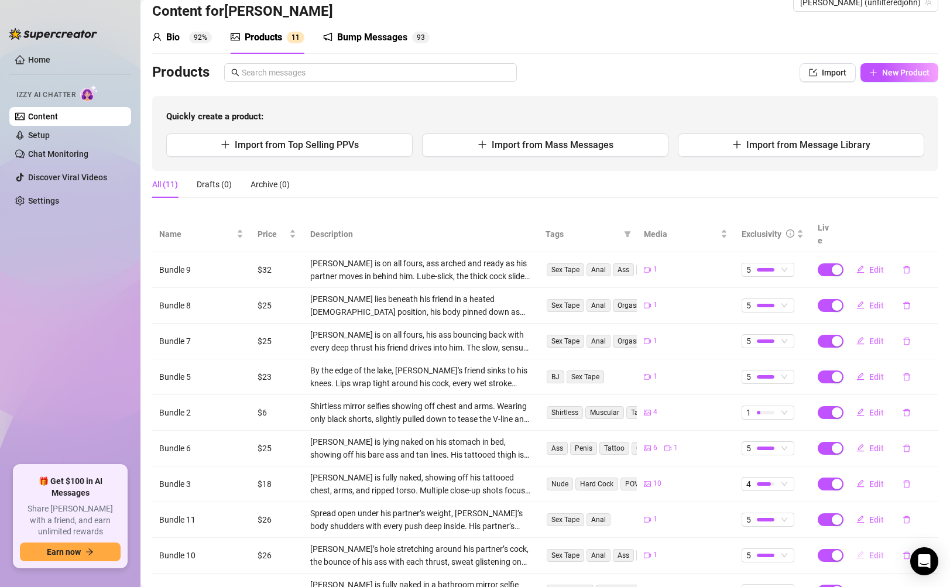
click at [867, 548] on button "Edit" at bounding box center [870, 555] width 46 height 19
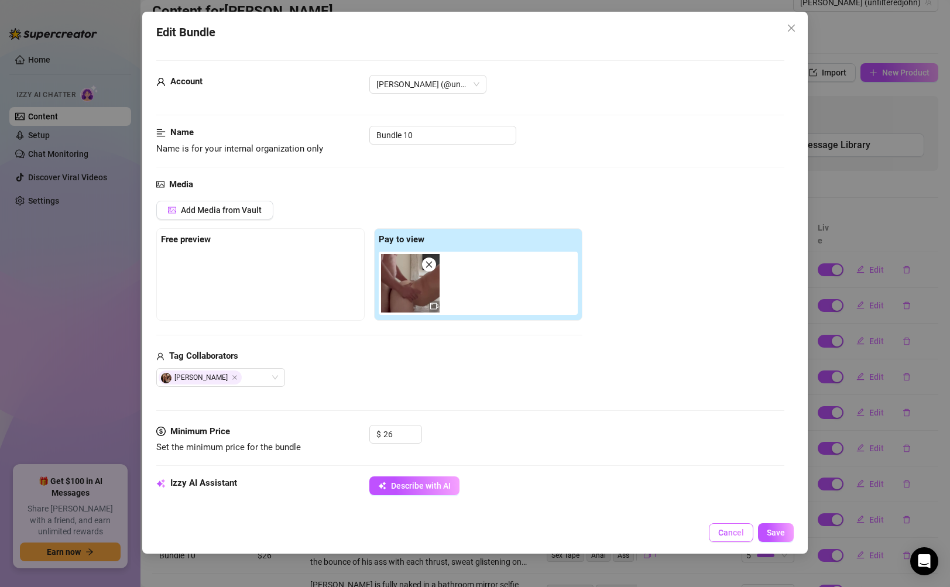
click at [719, 528] on span "Cancel" at bounding box center [731, 532] width 26 height 9
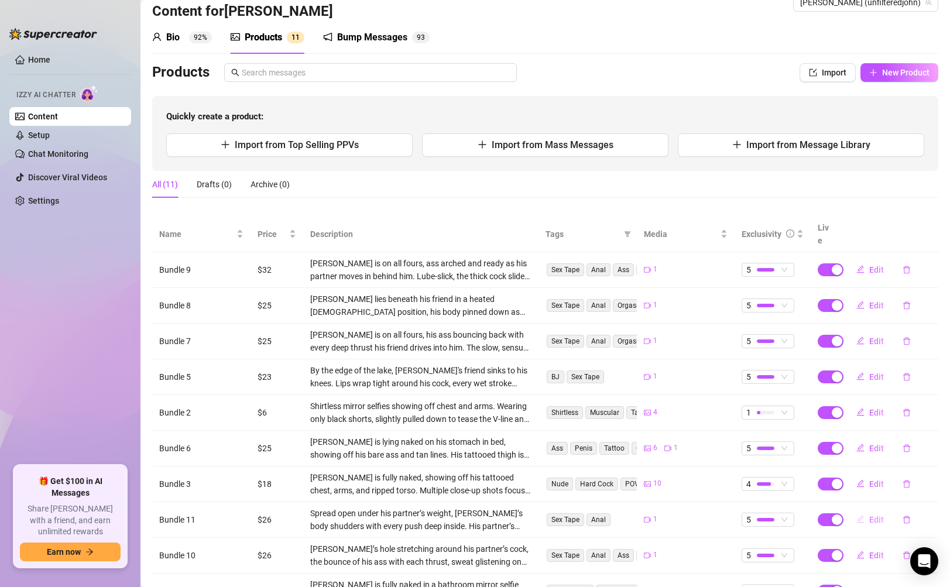
click at [856, 515] on icon "edit" at bounding box center [860, 519] width 8 height 8
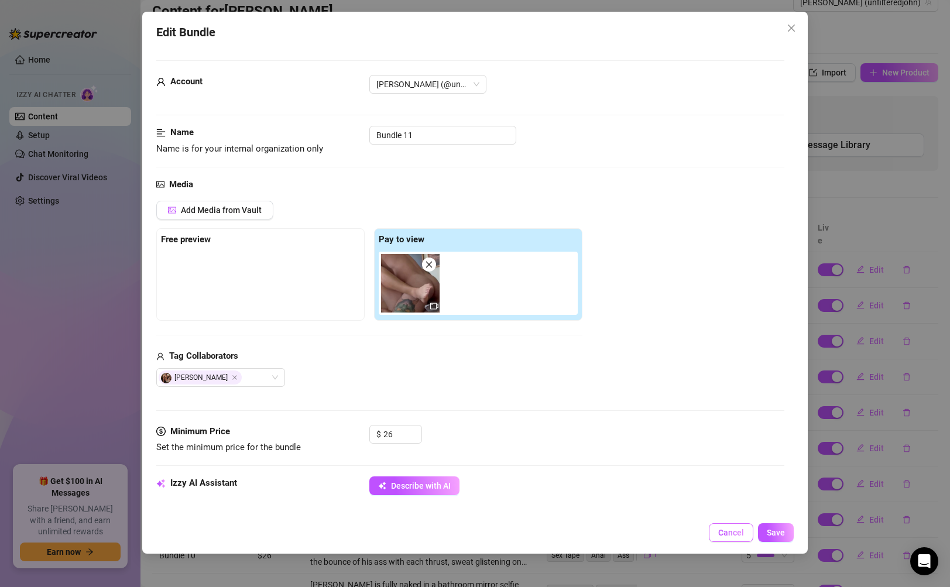
click at [722, 526] on button "Cancel" at bounding box center [731, 532] width 44 height 19
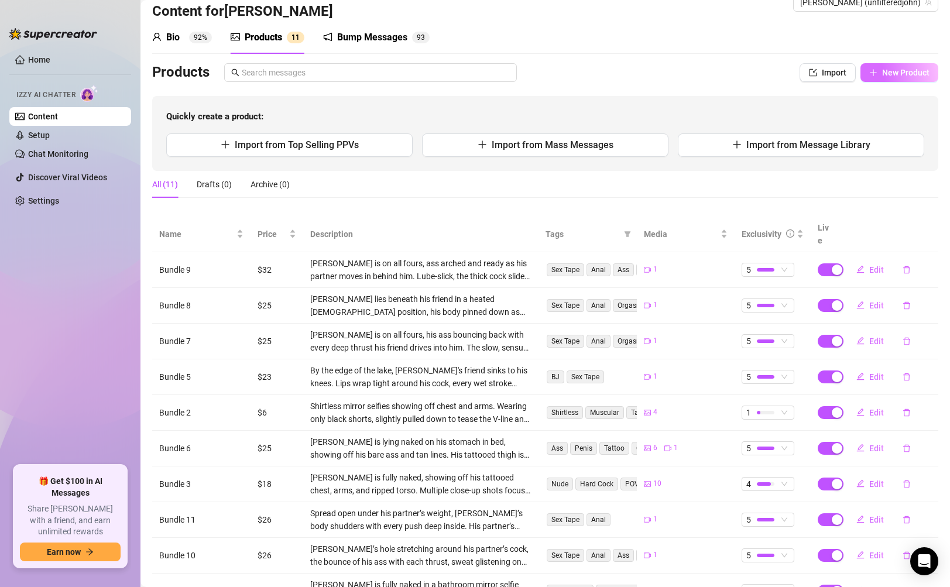
click at [892, 73] on span "New Product" at bounding box center [905, 72] width 47 height 9
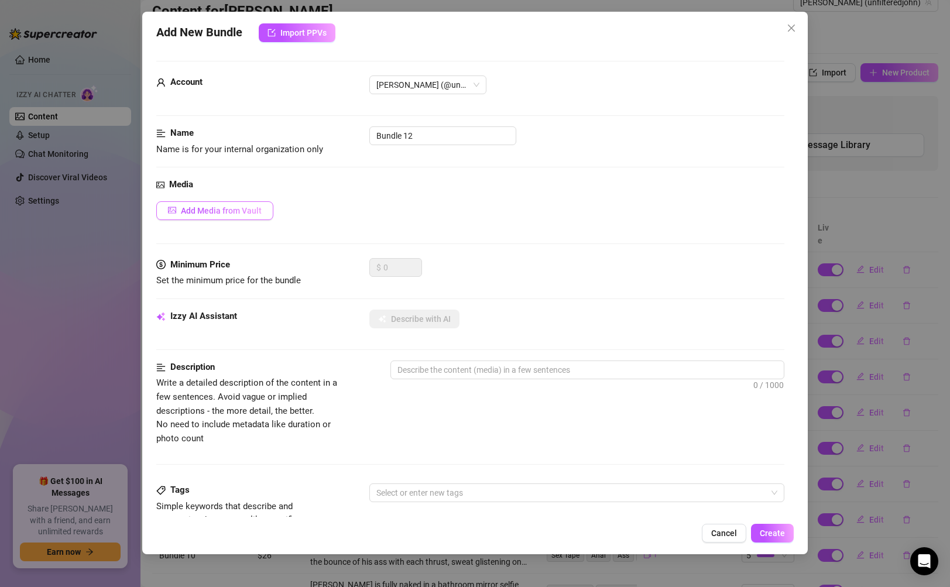
click at [224, 205] on button "Add Media from Vault" at bounding box center [214, 210] width 117 height 19
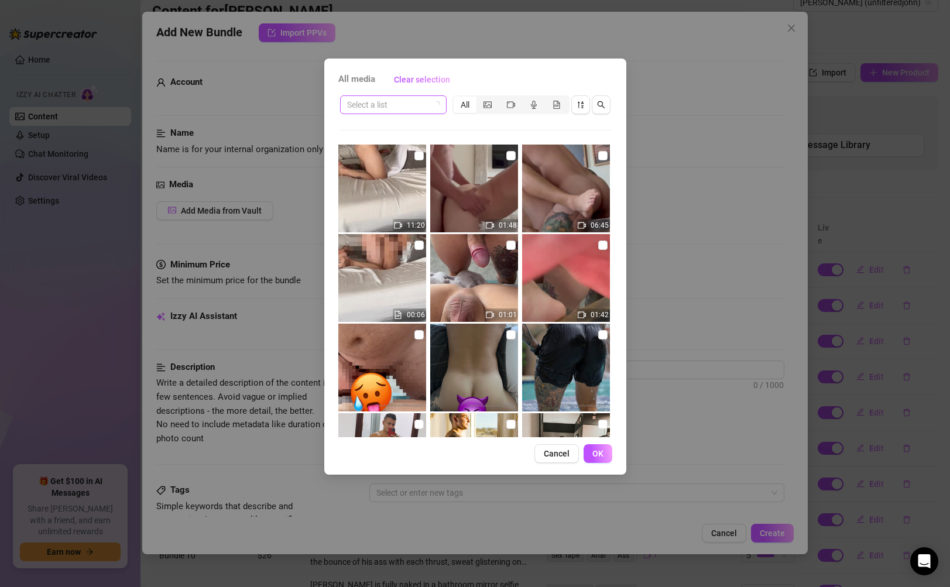
click at [427, 109] on input "search" at bounding box center [388, 105] width 82 height 18
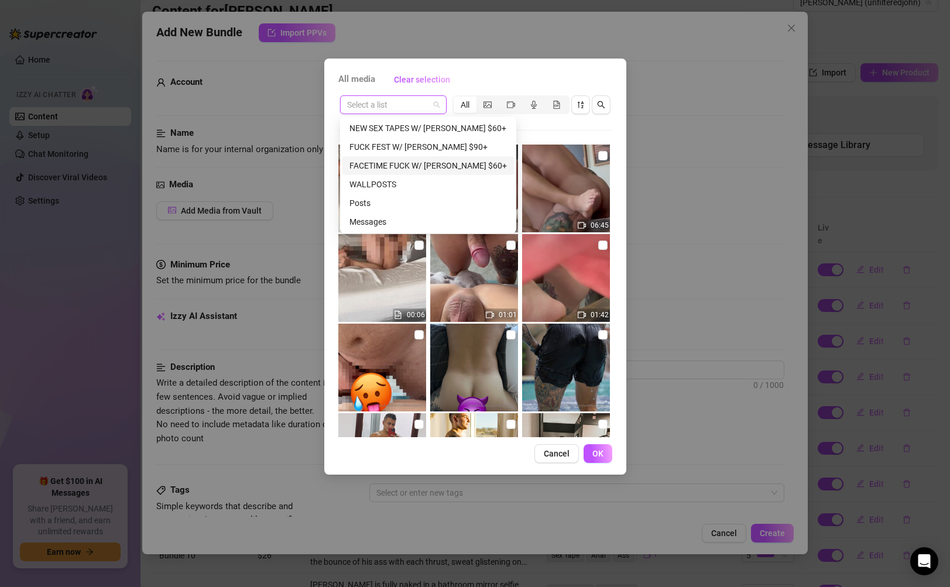
click at [389, 159] on div "FACETIME FUCK W/ [PERSON_NAME] $60+" at bounding box center [427, 165] width 157 height 13
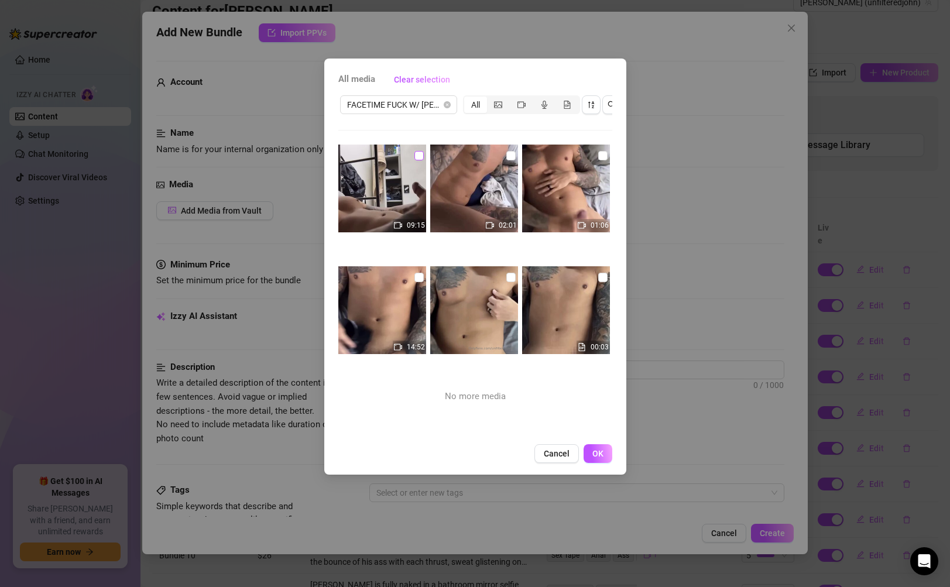
click at [414, 153] on input "checkbox" at bounding box center [418, 155] width 9 height 9
click at [507, 155] on input "checkbox" at bounding box center [510, 155] width 9 height 9
click at [506, 156] on input "checkbox" at bounding box center [510, 155] width 9 height 9
click at [414, 274] on input "checkbox" at bounding box center [418, 277] width 9 height 9
click at [598, 277] on input "checkbox" at bounding box center [602, 277] width 9 height 9
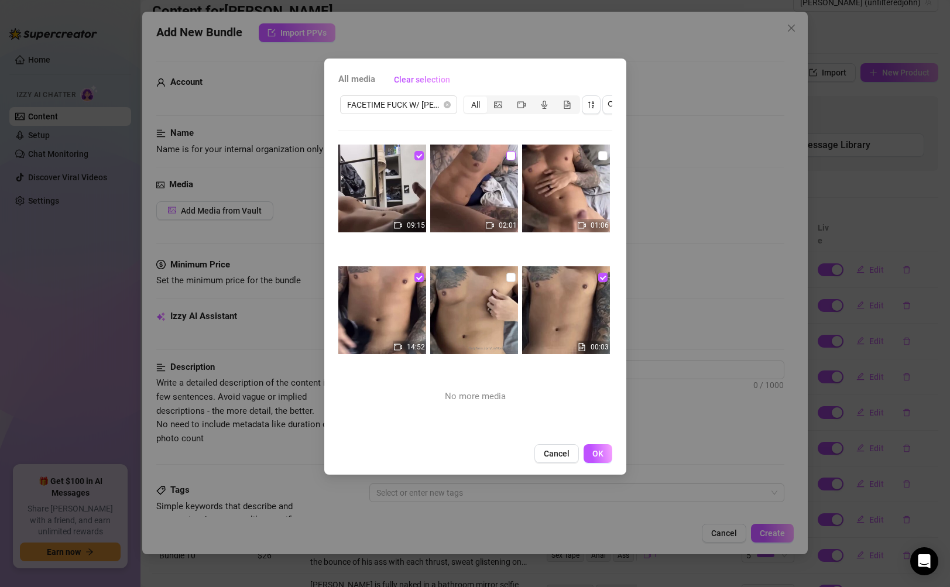
click at [506, 155] on input "checkbox" at bounding box center [510, 155] width 9 height 9
click at [598, 156] on input "checkbox" at bounding box center [602, 155] width 9 height 9
click at [506, 277] on input "checkbox" at bounding box center [510, 277] width 9 height 9
click at [600, 458] on span "OK" at bounding box center [597, 453] width 11 height 9
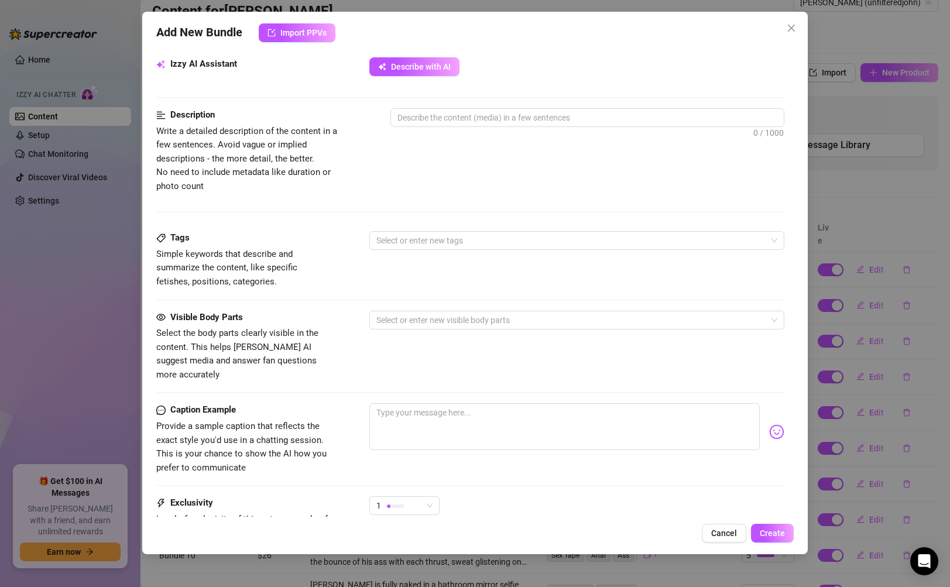
scroll to position [483, 0]
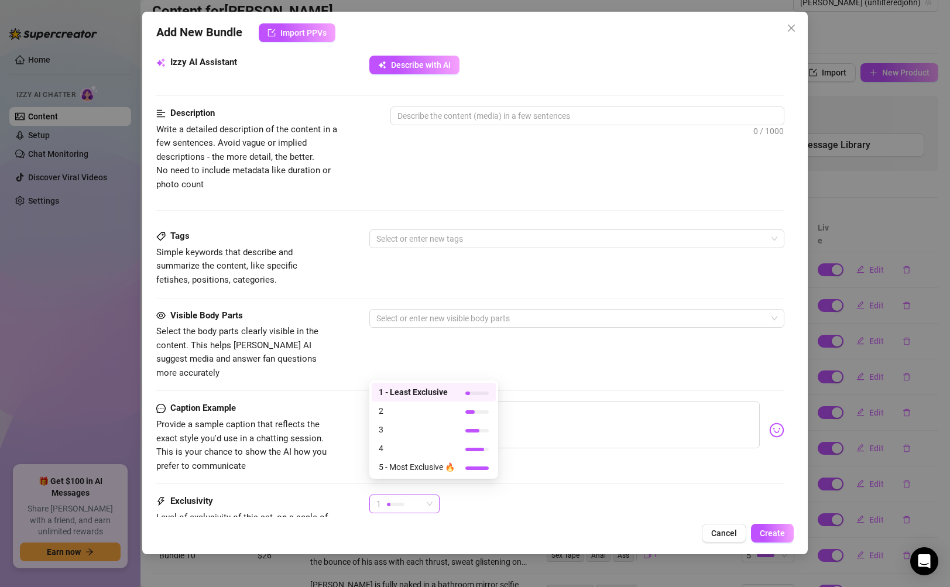
click at [428, 495] on span "1" at bounding box center [404, 504] width 56 height 18
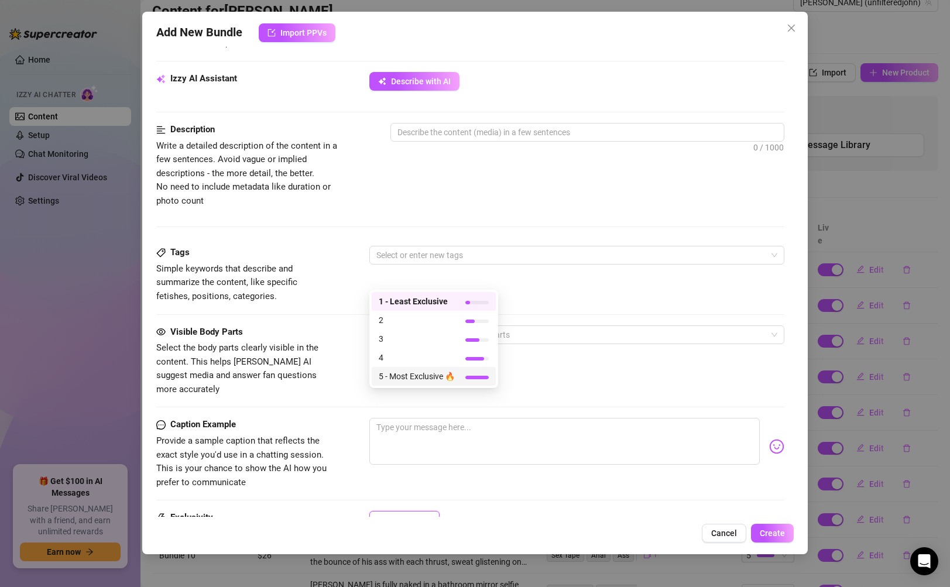
scroll to position [577, 0]
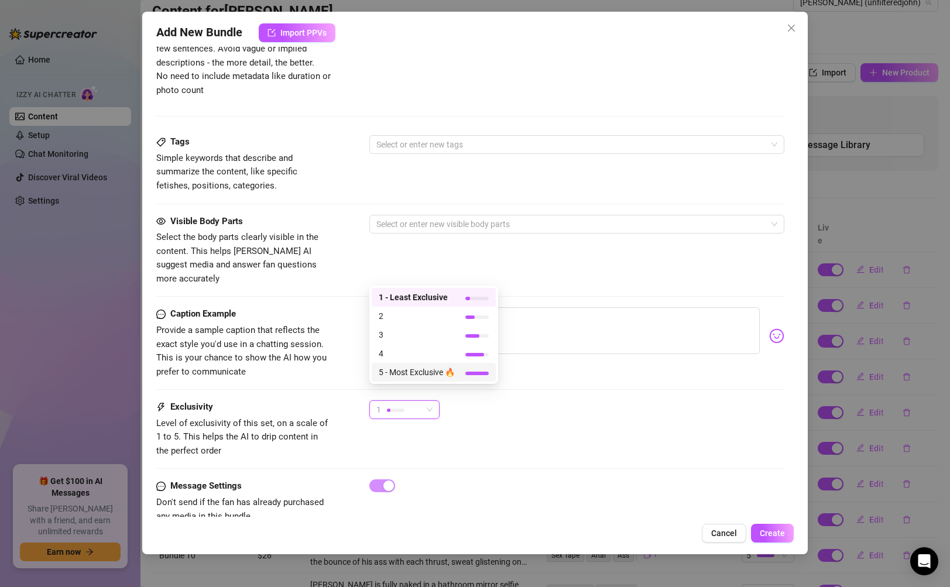
click at [459, 373] on div "5 - Most Exclusive 🔥" at bounding box center [434, 372] width 110 height 13
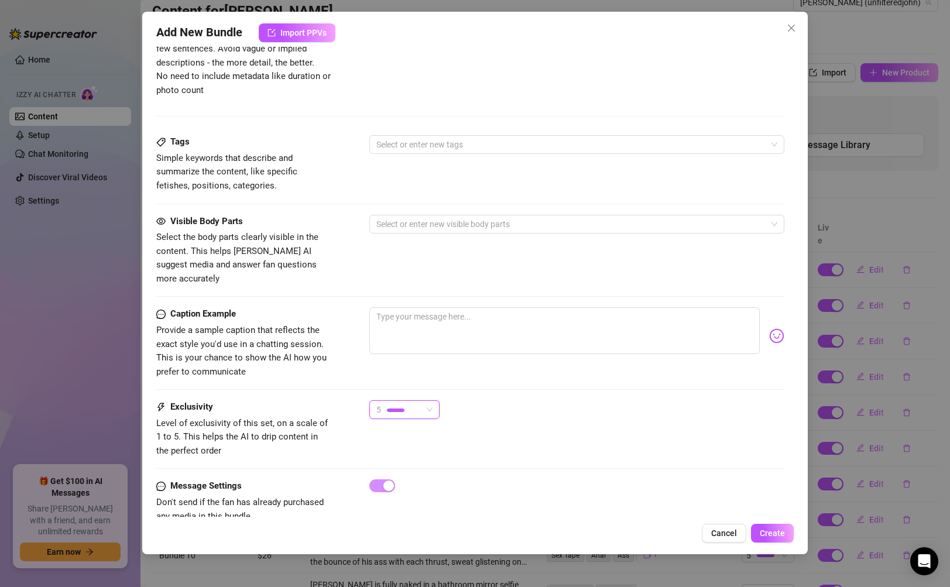
click at [402, 404] on div at bounding box center [396, 409] width 18 height 11
click at [387, 473] on span "4" at bounding box center [418, 475] width 78 height 13
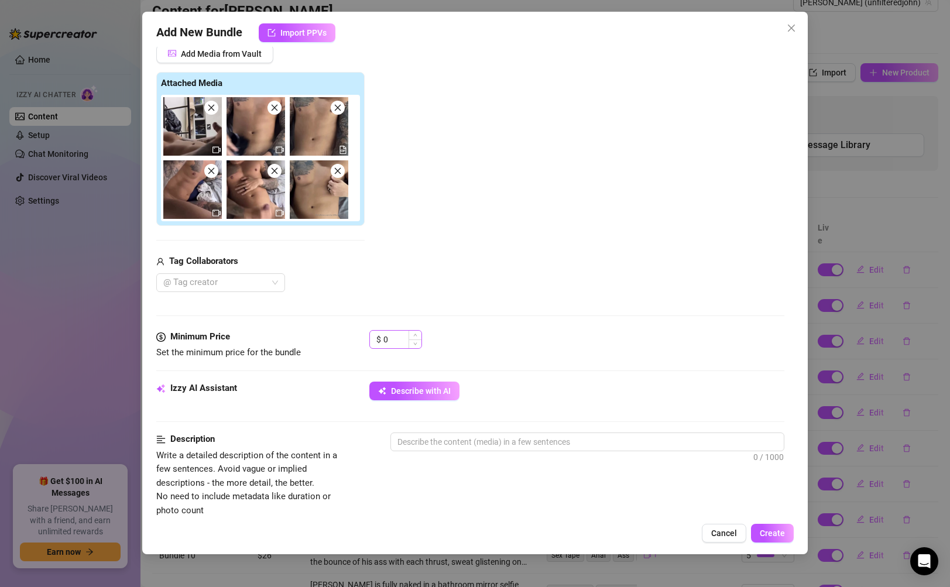
scroll to position [137, 0]
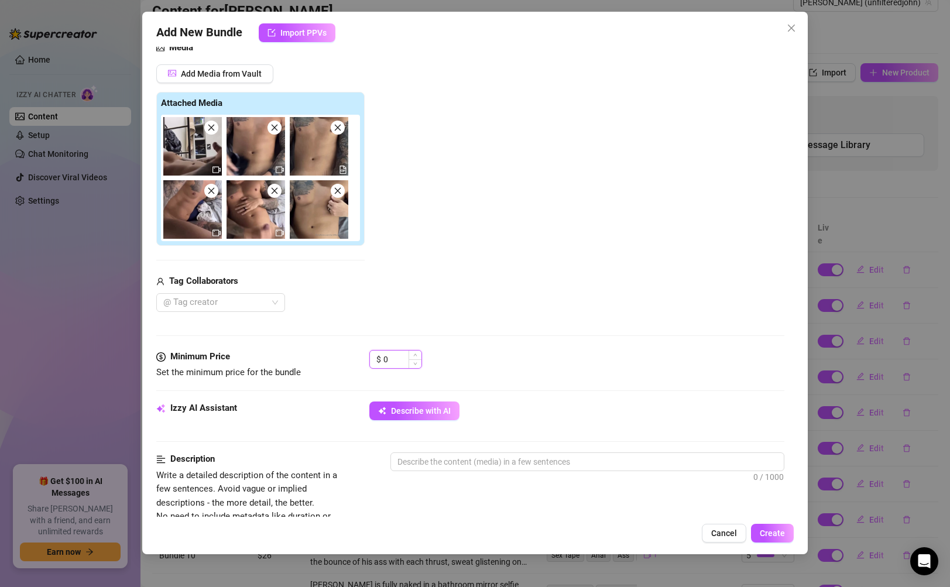
click at [393, 365] on input "0" at bounding box center [402, 360] width 38 height 18
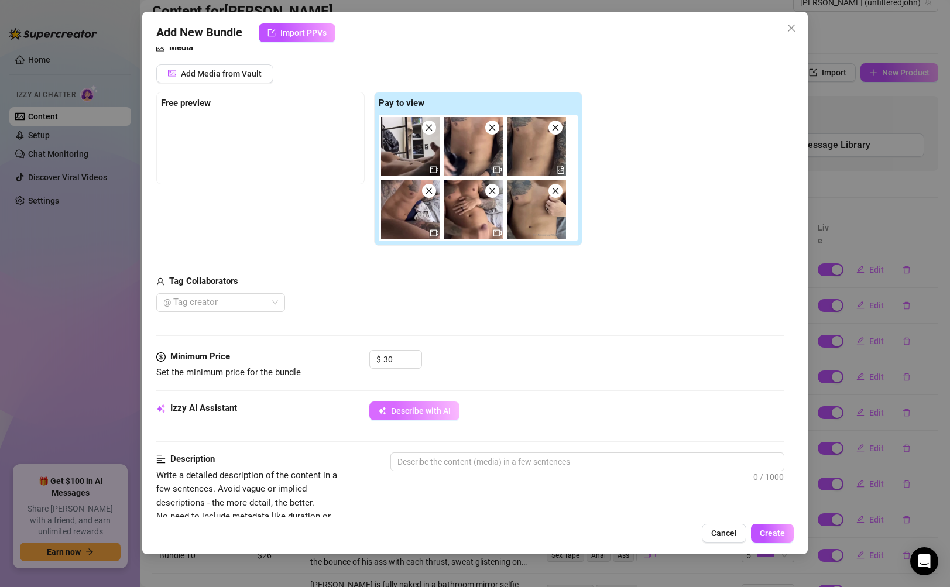
click at [421, 410] on span "Describe with AI" at bounding box center [421, 410] width 60 height 9
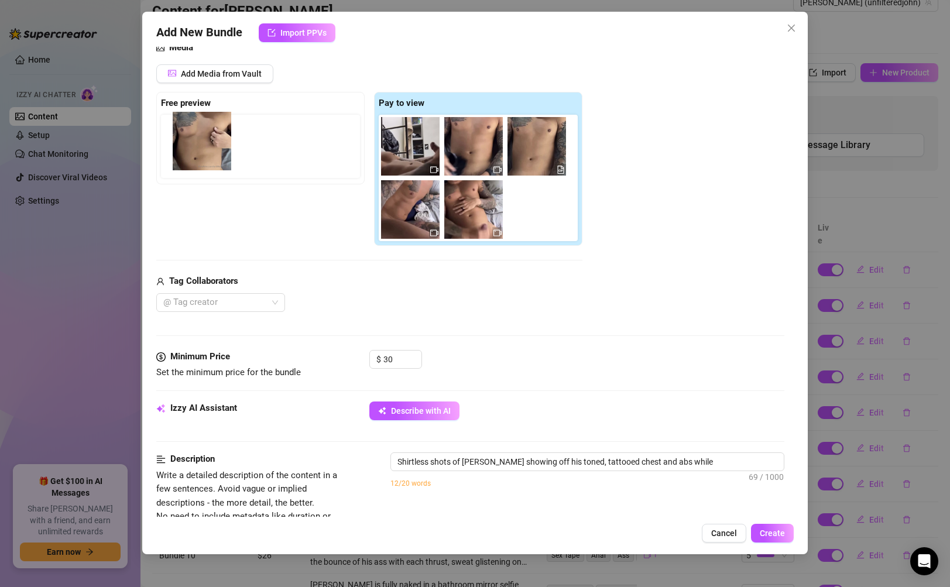
drag, startPoint x: 540, startPoint y: 208, endPoint x: 199, endPoint y: 138, distance: 347.6
click at [199, 138] on div "Free preview Pay to view" at bounding box center [369, 169] width 426 height 154
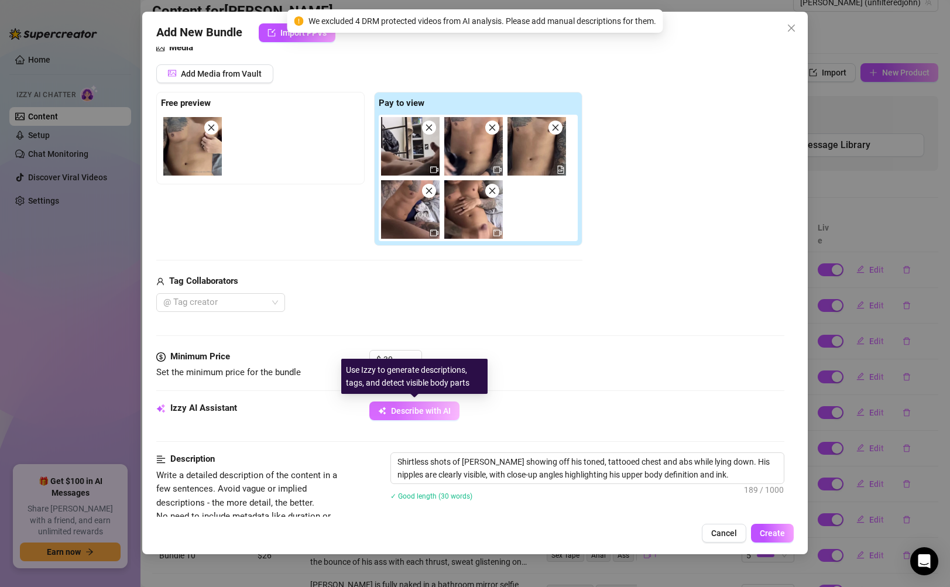
click at [437, 413] on span "Describe with AI" at bounding box center [421, 410] width 60 height 9
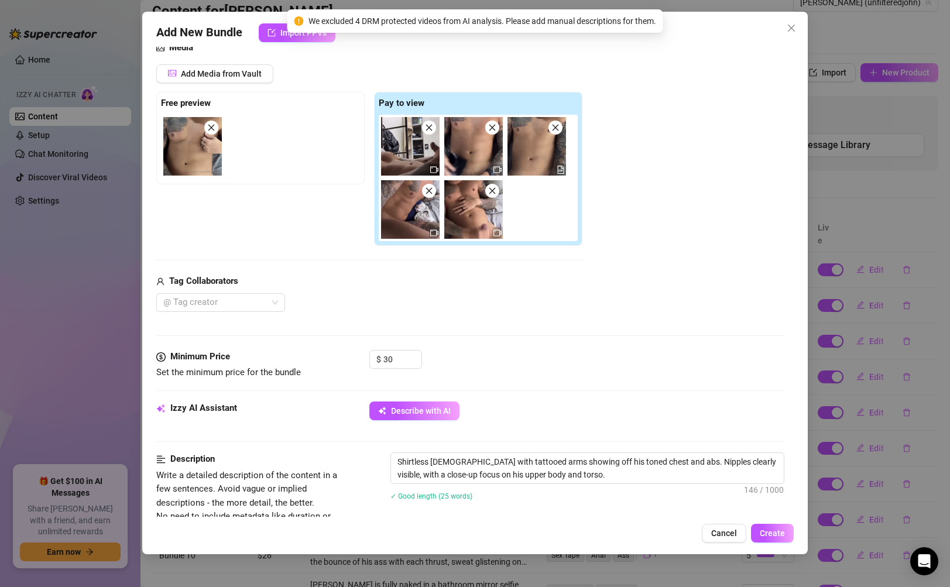
click at [554, 123] on icon "close" at bounding box center [555, 127] width 8 height 8
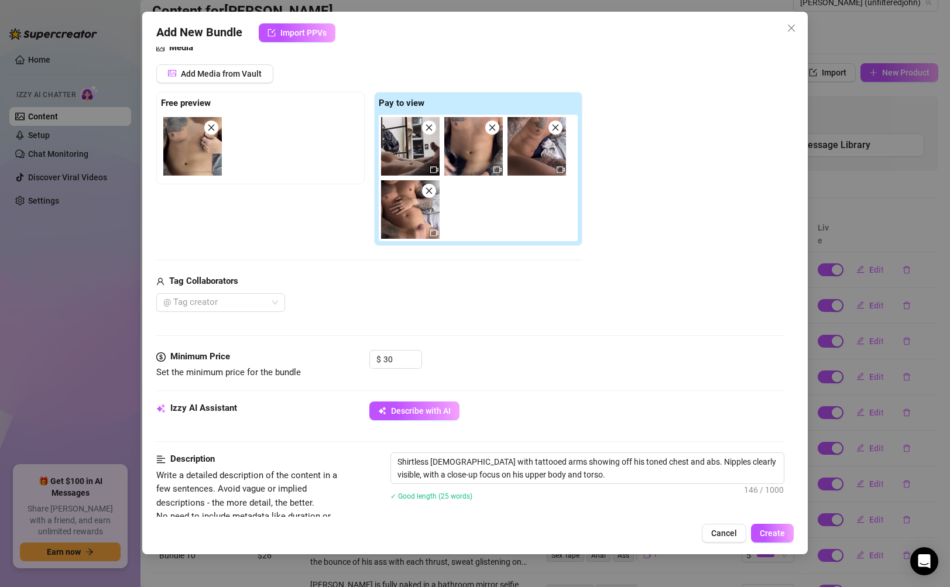
click at [188, 142] on img at bounding box center [192, 146] width 59 height 59
click at [451, 462] on textarea "Shirtless [DEMOGRAPHIC_DATA] with tattooed arms showing off his toned chest and…" at bounding box center [587, 468] width 392 height 30
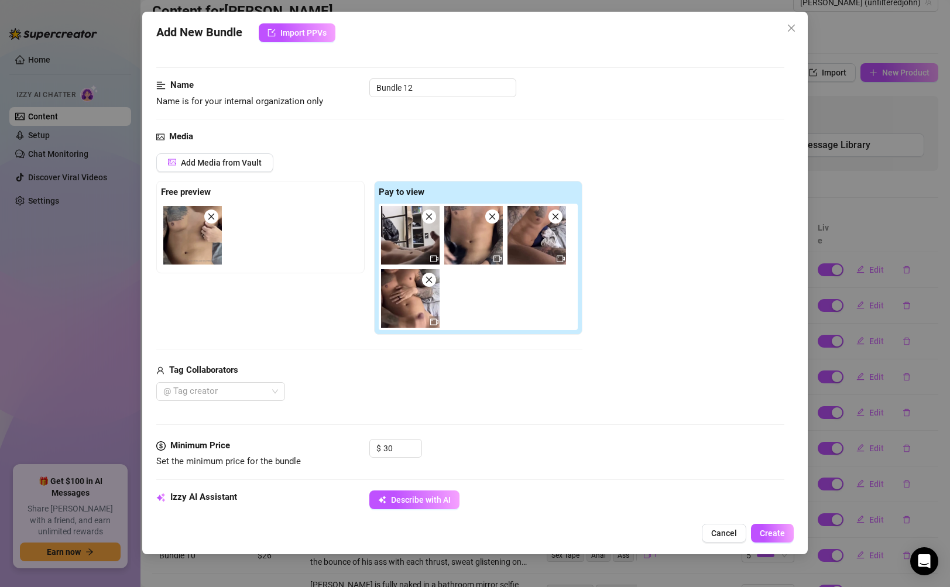
scroll to position [146, 0]
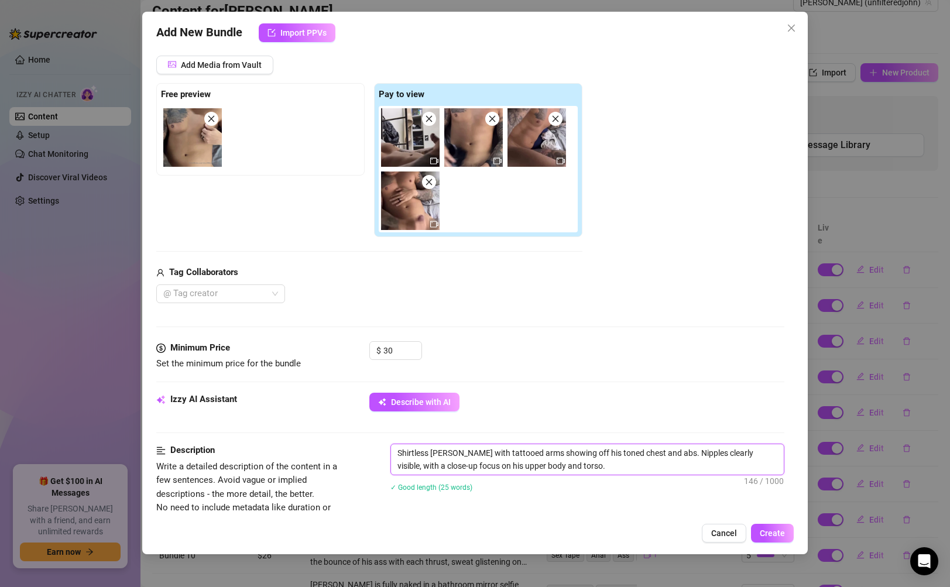
click at [576, 463] on textarea "Shirtless [PERSON_NAME] with tattooed arms showing off his toned chest and abs.…" at bounding box center [587, 459] width 392 height 30
paste textarea "[PERSON_NAME] sits back, phone propped up as he FaceTimes his partner, cock in …"
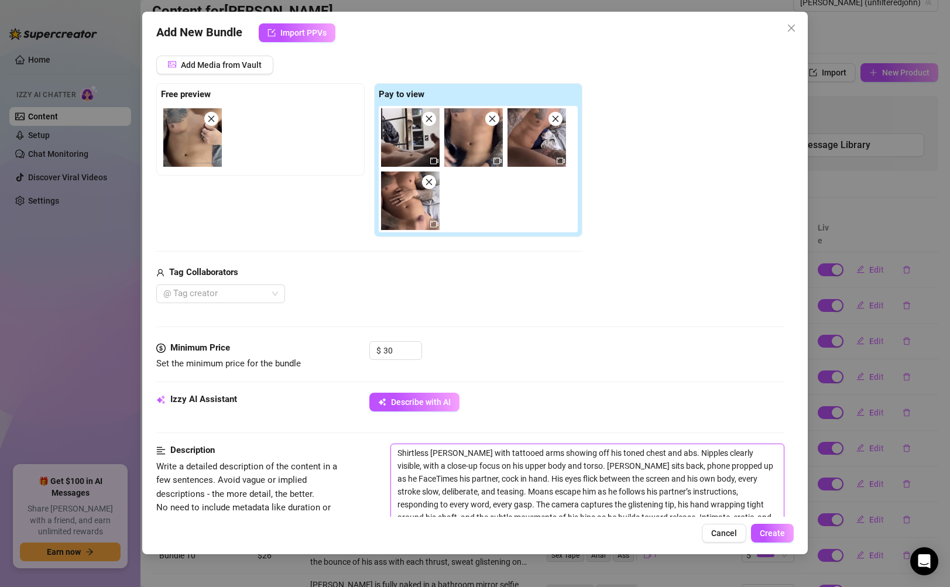
scroll to position [0, 0]
drag, startPoint x: 561, startPoint y: 466, endPoint x: 372, endPoint y: 445, distance: 190.3
click at [372, 445] on div "Description Write a detailed description of the content in a few sentences. Avo…" at bounding box center [469, 508] width 627 height 128
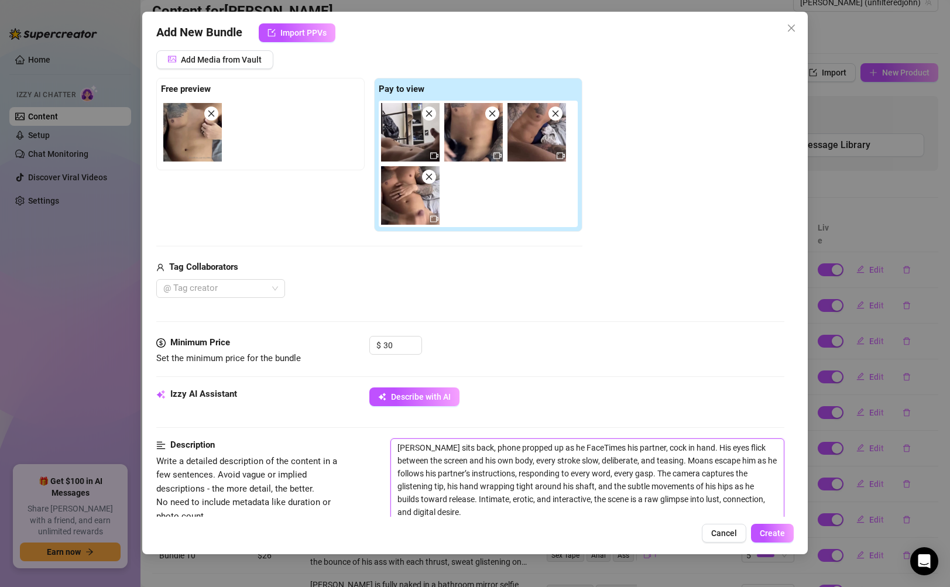
drag, startPoint x: 661, startPoint y: 459, endPoint x: 658, endPoint y: 466, distance: 7.6
click at [658, 466] on textarea "[PERSON_NAME] sits back, phone propped up as he FaceTimes his partner, cock in …" at bounding box center [587, 480] width 392 height 82
click at [661, 461] on textarea "[PERSON_NAME] sits back, phone propped up as he FaceTimes his partner, cock in …" at bounding box center [587, 480] width 392 height 82
drag, startPoint x: 657, startPoint y: 458, endPoint x: 655, endPoint y: 476, distance: 17.7
click at [655, 476] on textarea "[PERSON_NAME] sits back, phone propped up as he FaceTimes his partner, cock in …" at bounding box center [587, 480] width 392 height 82
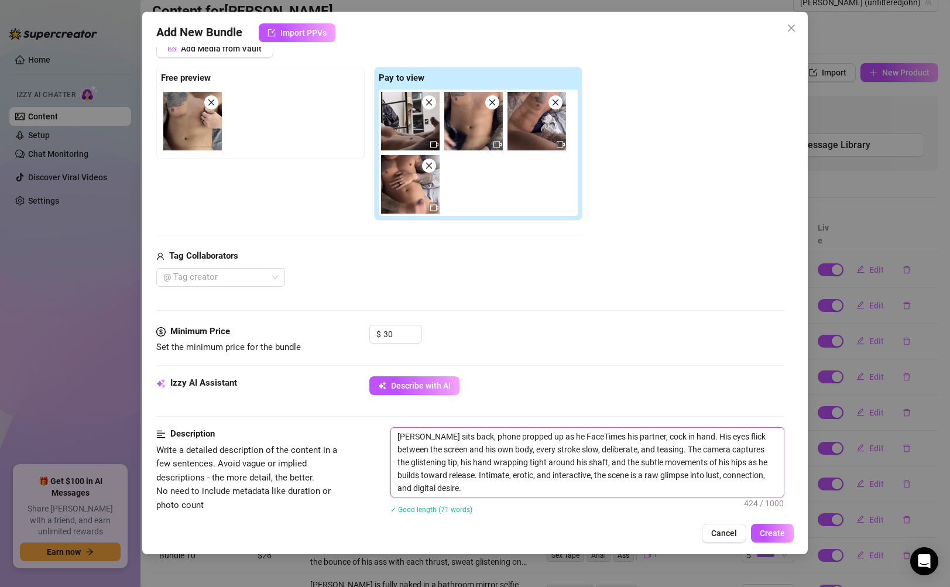
scroll to position [241, 0]
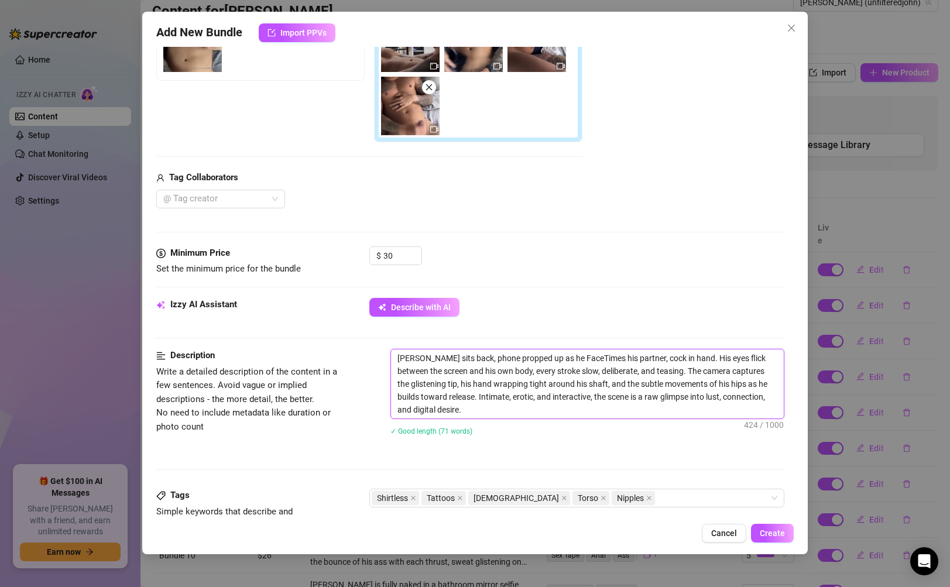
drag, startPoint x: 492, startPoint y: 411, endPoint x: 360, endPoint y: 381, distance: 134.6
click at [364, 388] on div "Description Write a detailed description of the content in a few sentences. Avo…" at bounding box center [469, 400] width 627 height 102
drag, startPoint x: 360, startPoint y: 381, endPoint x: 429, endPoint y: 371, distance: 69.2
click at [407, 354] on div "Description Write a detailed description of the content in a few sentences. Avo…" at bounding box center [469, 400] width 627 height 102
drag, startPoint x: 490, startPoint y: 414, endPoint x: 390, endPoint y: 361, distance: 112.8
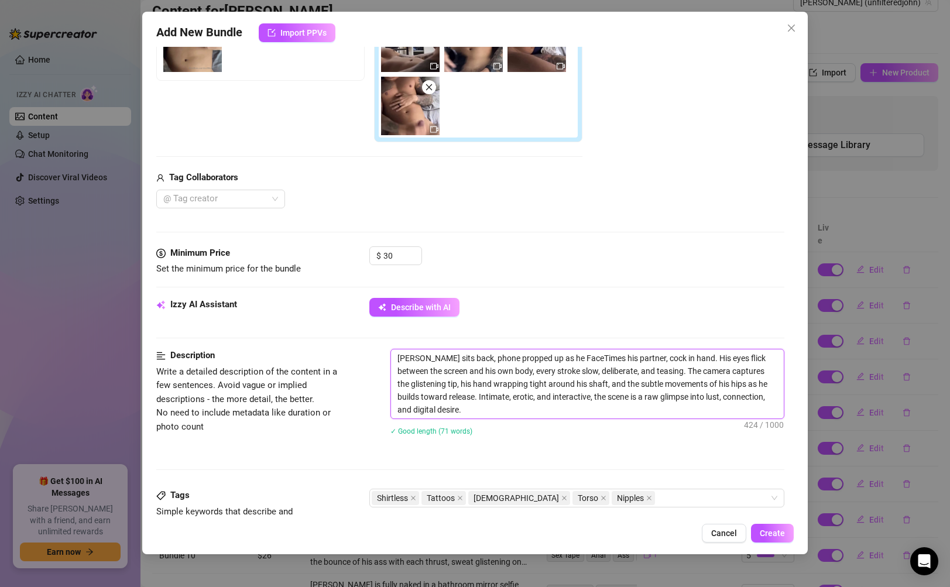
click at [390, 361] on span "[PERSON_NAME] sits back, phone propped up as he FaceTimes his partner, cock in …" at bounding box center [586, 384] width 393 height 70
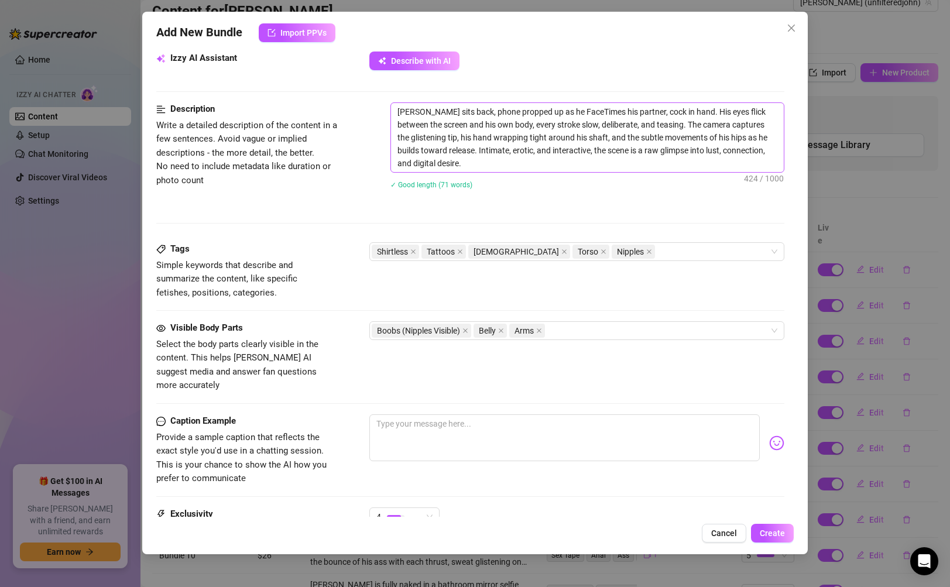
scroll to position [589, 0]
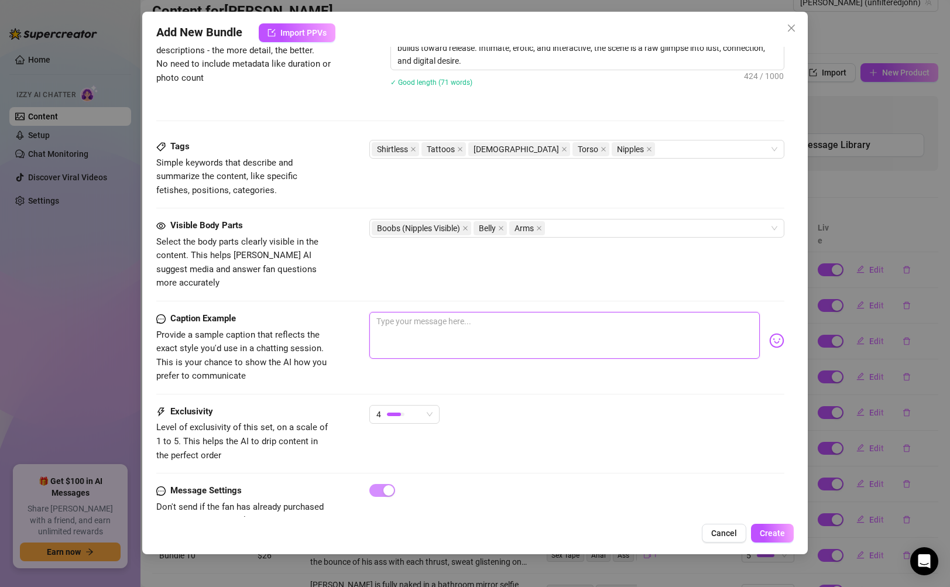
click at [557, 323] on textarea at bounding box center [564, 335] width 390 height 47
paste textarea "Eyes locked on you, hips moving with every teasing stroke… moans spilling out j…"
click at [745, 312] on textarea "Eyes locked on you, hips moving with every teasing stroke… moans spilling out j…" at bounding box center [564, 335] width 390 height 47
paste textarea "Think you could handle seeing me moan just for you while I stroke? 👀🔥""
click at [380, 324] on textarea "Eyes locked on you, hips moving with every teasing stroke… moans spilling out j…" at bounding box center [564, 335] width 390 height 47
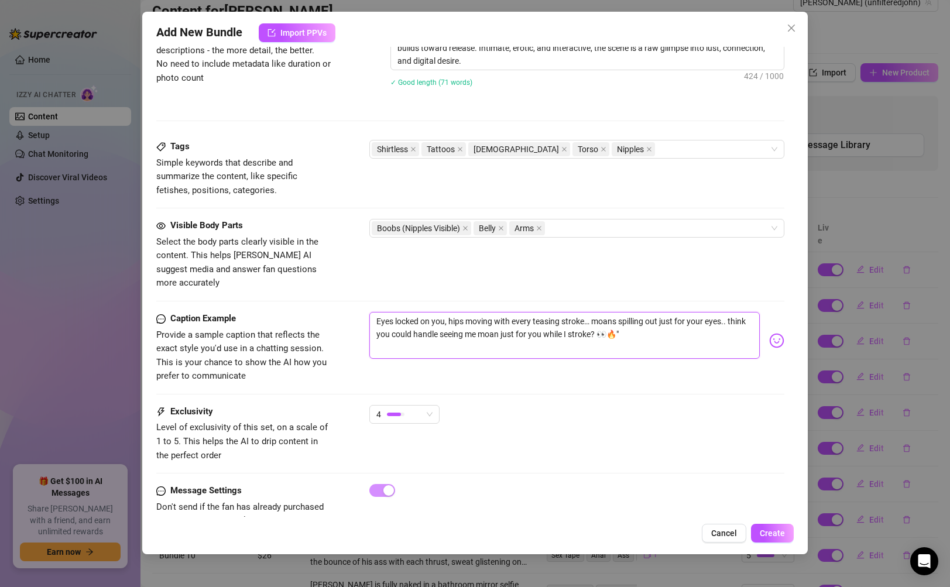
click at [705, 318] on textarea "Eyes locked on you, hips moving with every teasing stroke… moans spilling out j…" at bounding box center [564, 335] width 390 height 47
click at [769, 333] on img at bounding box center [776, 340] width 15 height 15
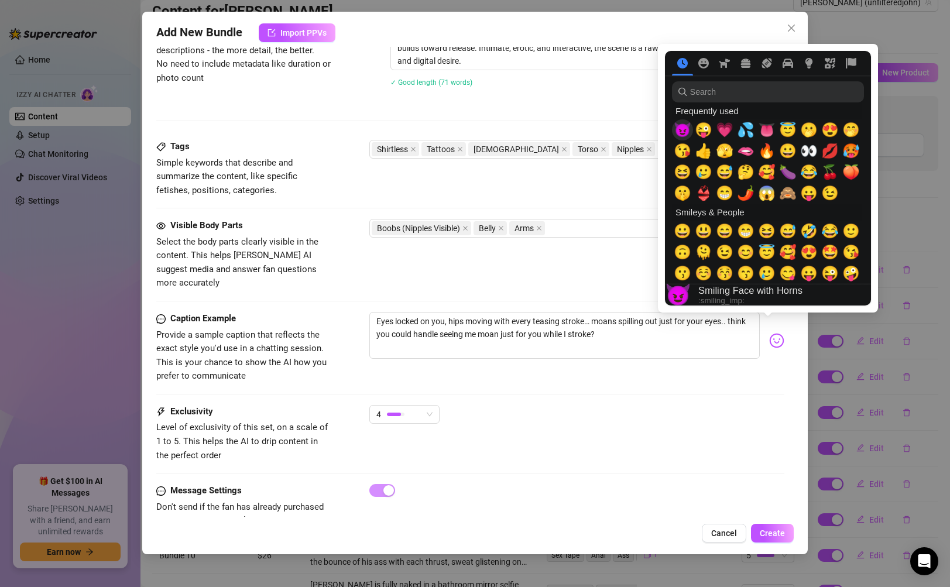
click at [689, 132] on span "😈" at bounding box center [683, 130] width 18 height 16
drag, startPoint x: 751, startPoint y: 156, endPoint x: 782, endPoint y: 163, distance: 31.9
click at [751, 156] on span "🫦" at bounding box center [746, 151] width 18 height 16
click at [785, 167] on span "🍆" at bounding box center [788, 172] width 18 height 16
click at [751, 135] on span "💦" at bounding box center [746, 130] width 18 height 16
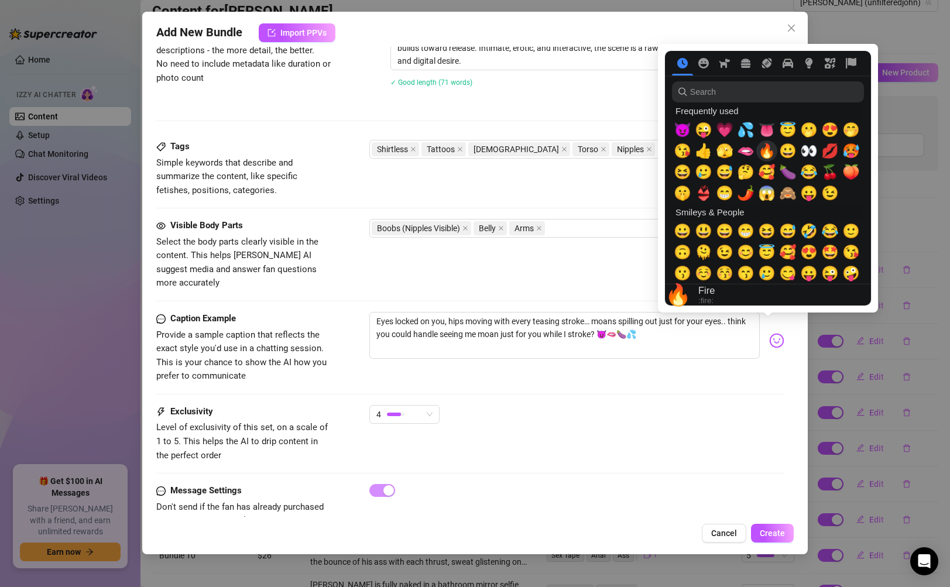
click at [774, 153] on div "🔥" at bounding box center [766, 150] width 21 height 21
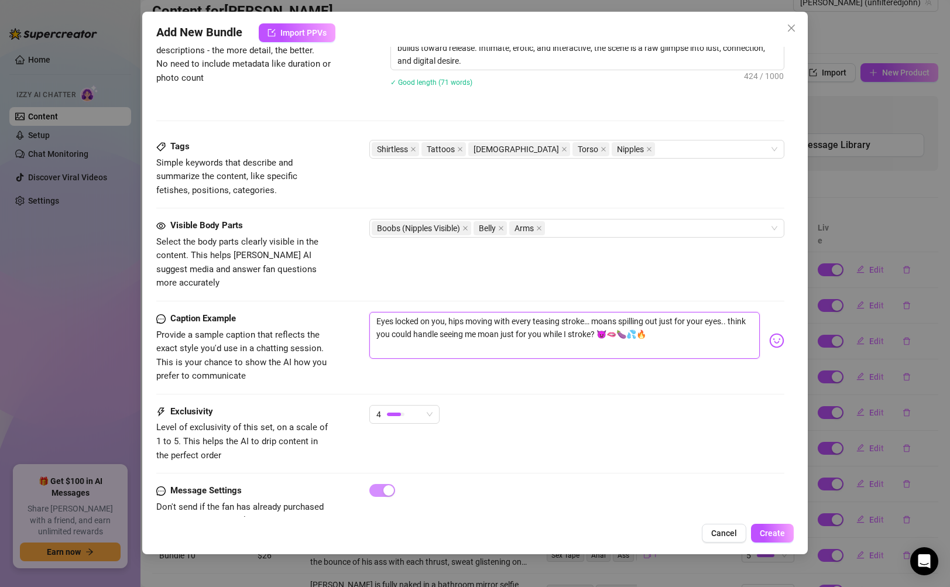
click at [631, 321] on textarea "Eyes locked on you, hips moving with every teasing stroke… moans spilling out j…" at bounding box center [564, 335] width 390 height 47
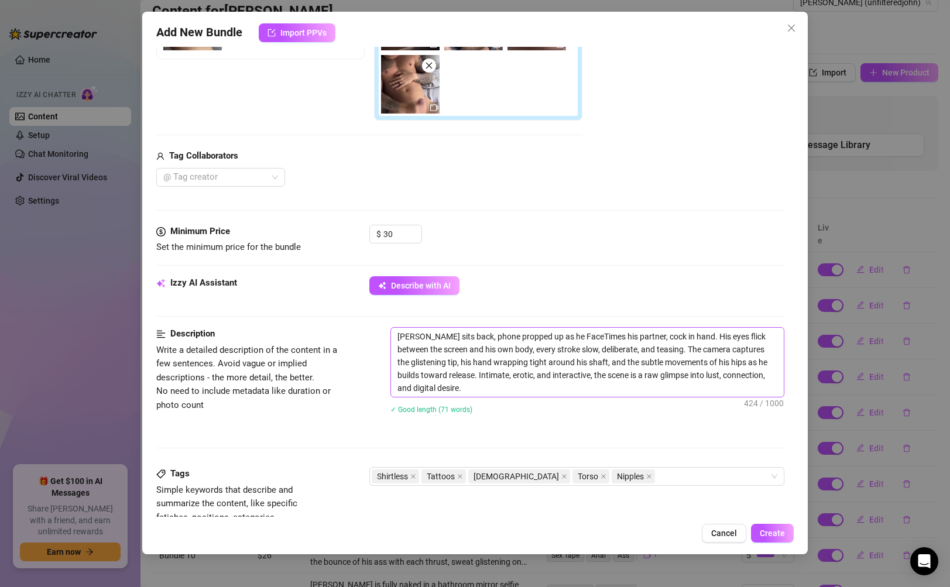
scroll to position [261, 0]
click at [404, 238] on input "30" at bounding box center [402, 235] width 38 height 18
click at [413, 232] on icon "up" at bounding box center [415, 231] width 4 height 4
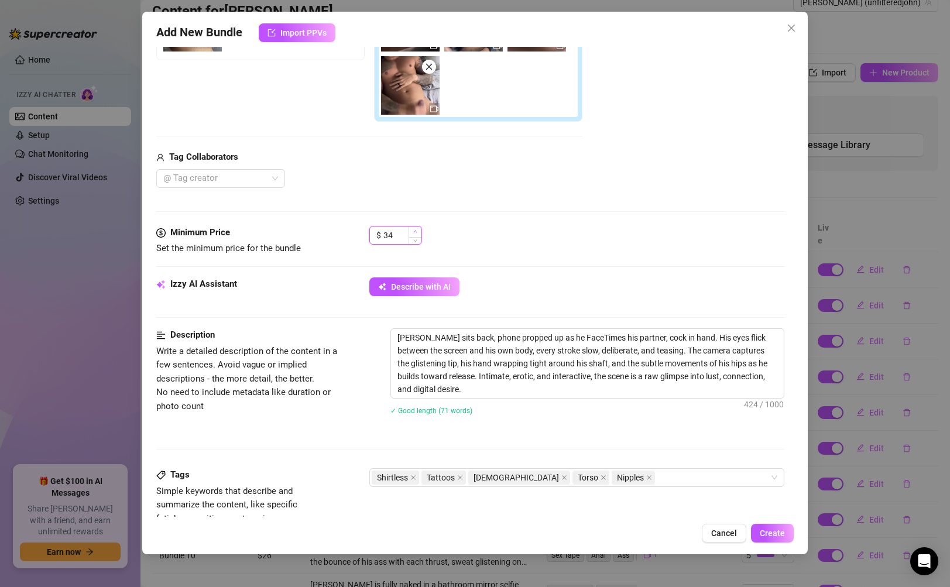
click at [413, 232] on icon "up" at bounding box center [415, 231] width 4 height 4
click at [778, 538] on button "Create" at bounding box center [772, 533] width 43 height 19
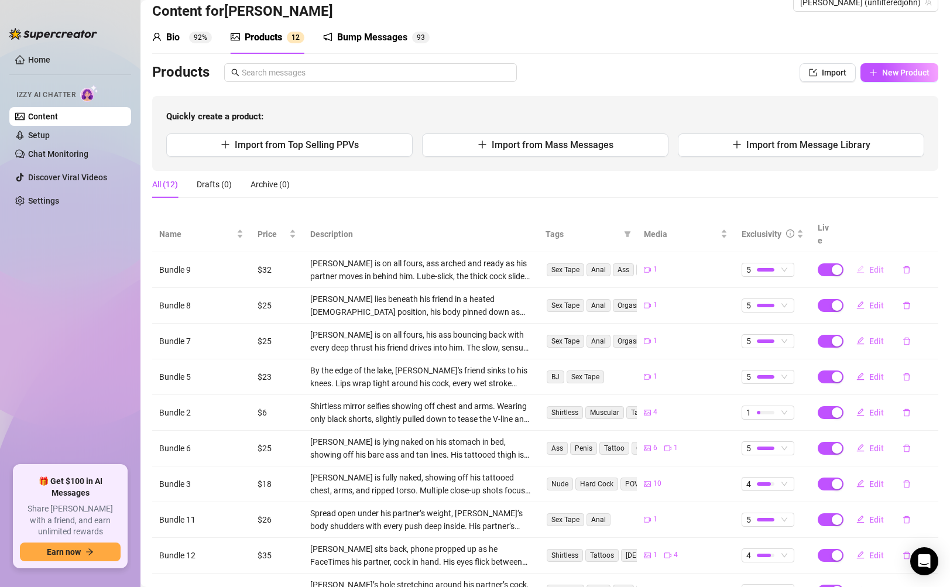
click at [856, 265] on icon "edit" at bounding box center [860, 269] width 8 height 8
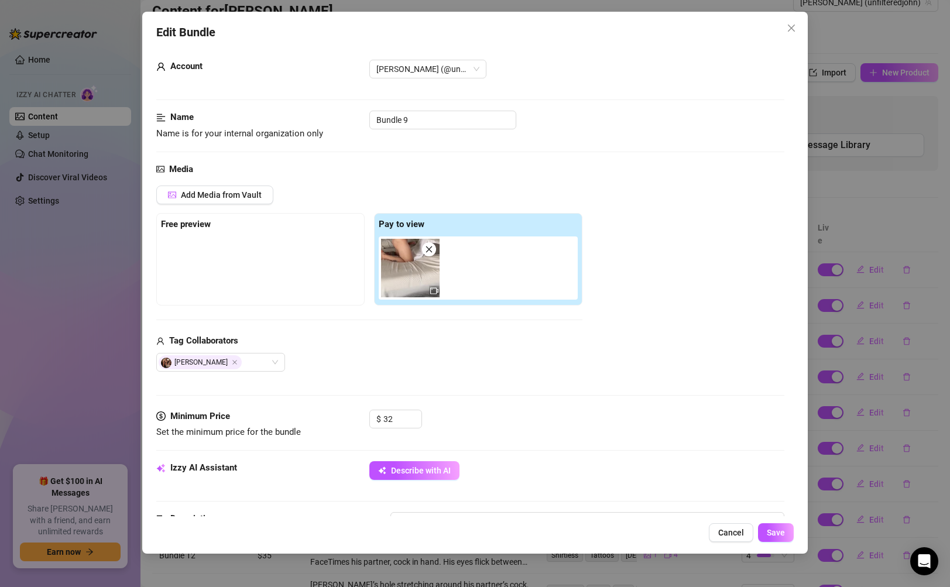
scroll to position [16, 0]
click at [414, 414] on icon "up" at bounding box center [415, 415] width 4 height 4
click at [765, 528] on button "Save" at bounding box center [776, 532] width 36 height 19
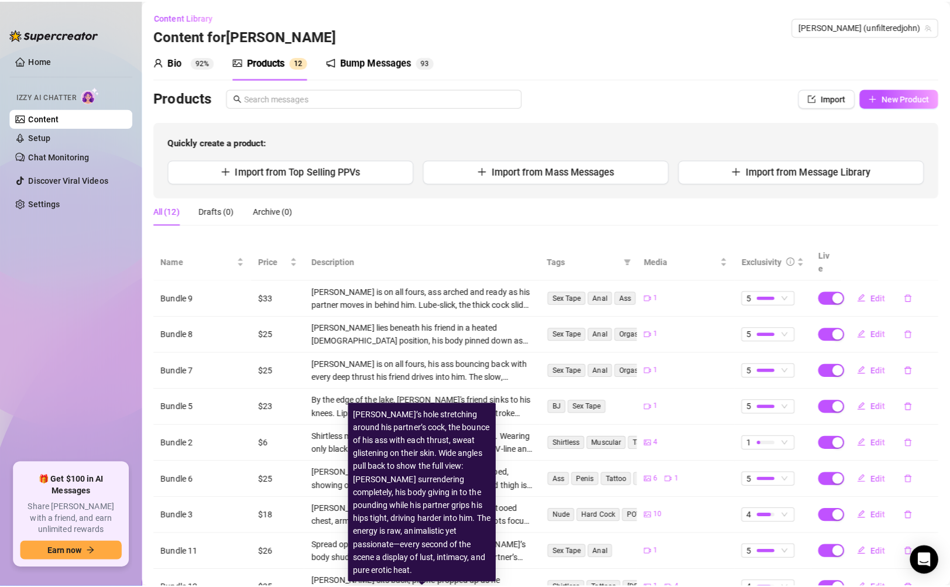
scroll to position [0, 0]
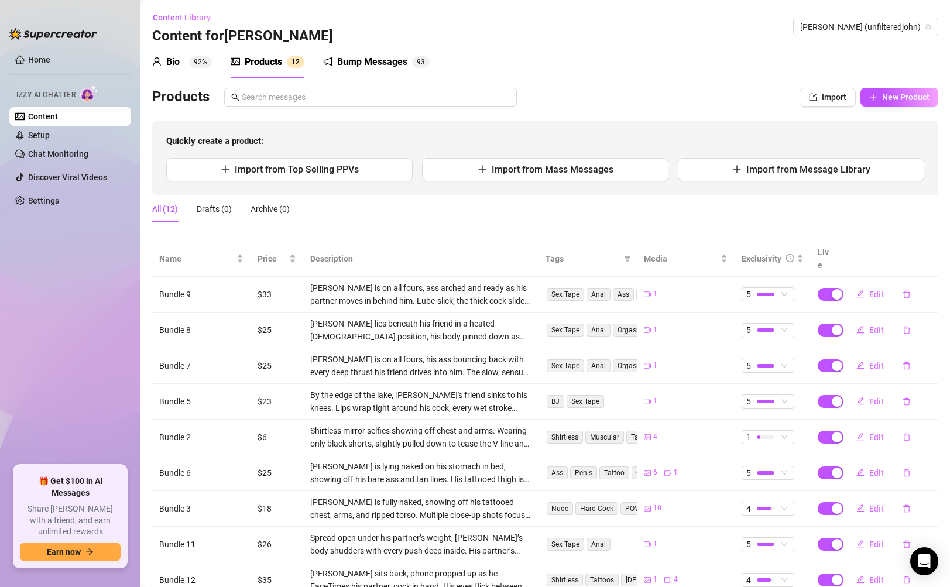
click at [58, 119] on link "Content" at bounding box center [43, 116] width 30 height 9
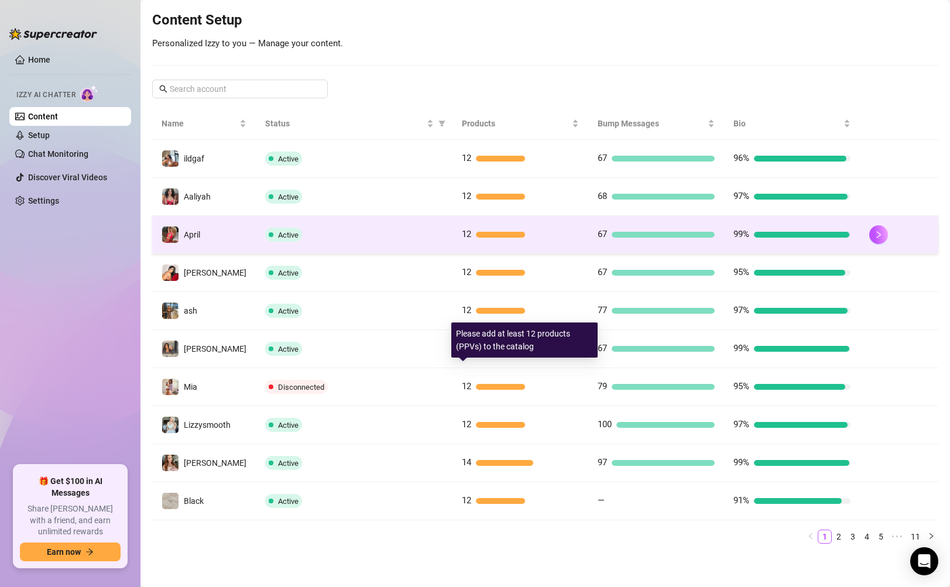
scroll to position [138, 0]
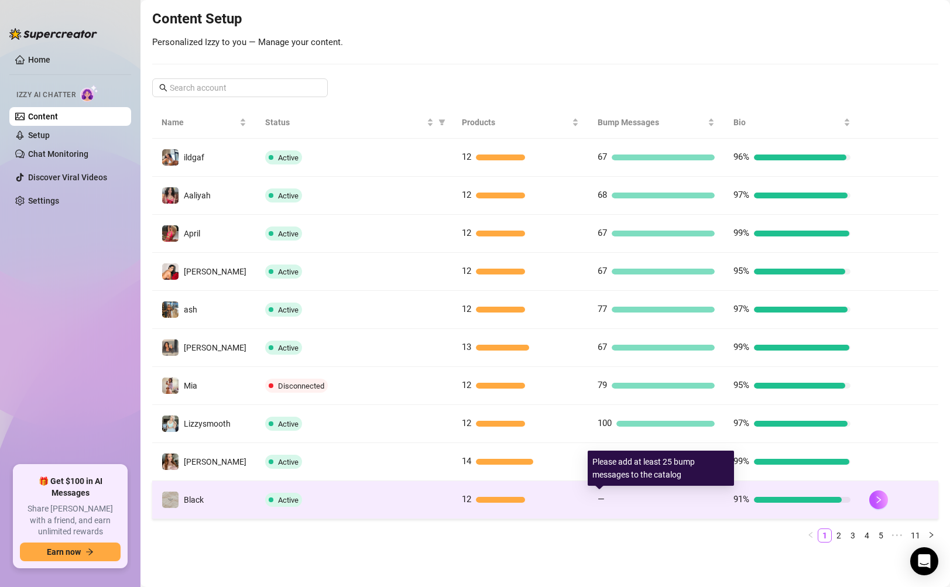
click at [617, 497] on div at bounding box center [661, 500] width 105 height 6
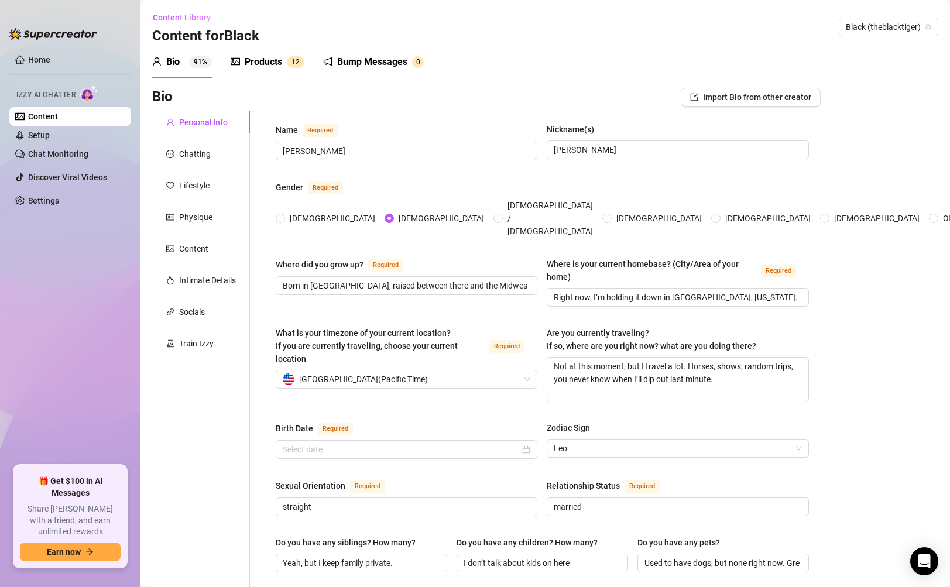
click at [58, 118] on link "Content" at bounding box center [43, 116] width 30 height 9
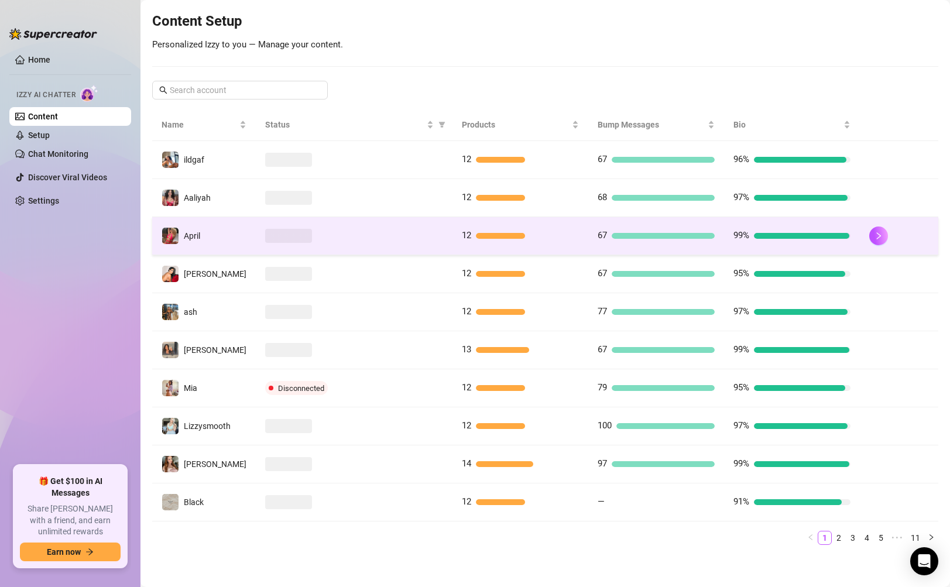
scroll to position [138, 0]
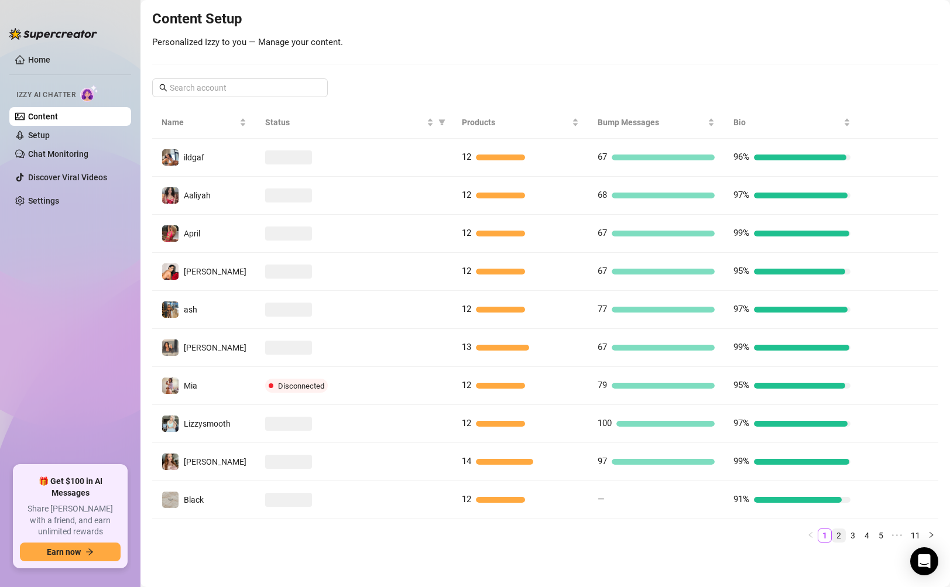
click at [832, 530] on link "2" at bounding box center [838, 535] width 13 height 13
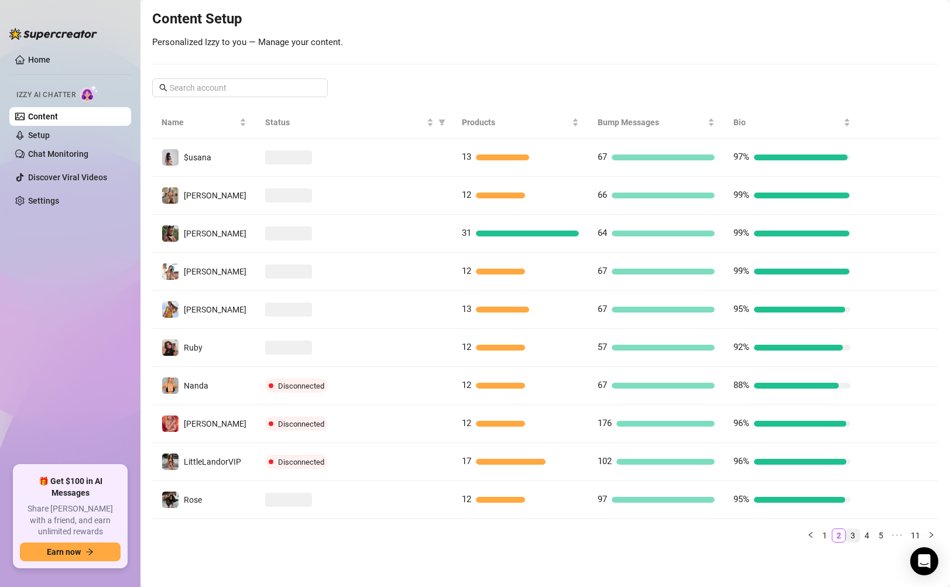
click at [846, 539] on link "3" at bounding box center [852, 535] width 13 height 13
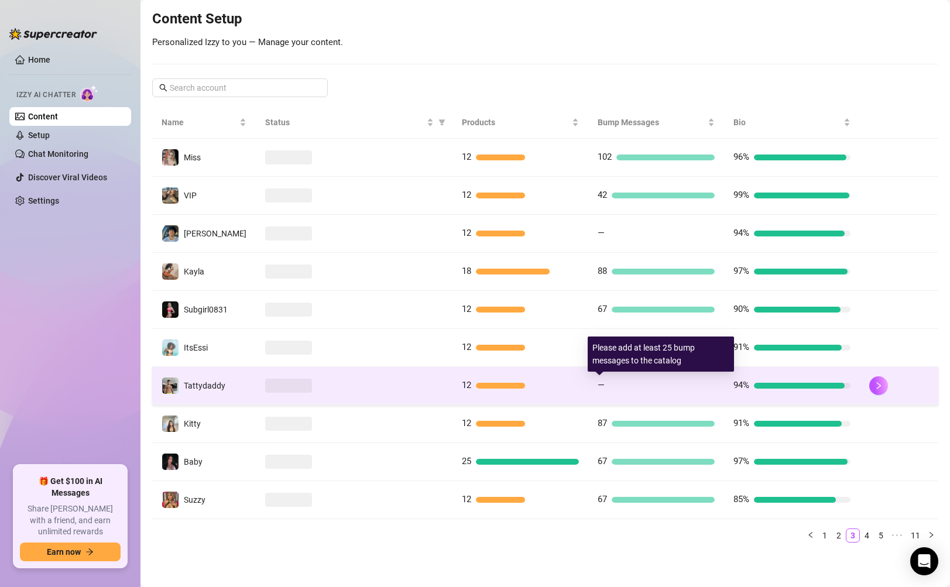
click at [660, 387] on div at bounding box center [661, 386] width 105 height 6
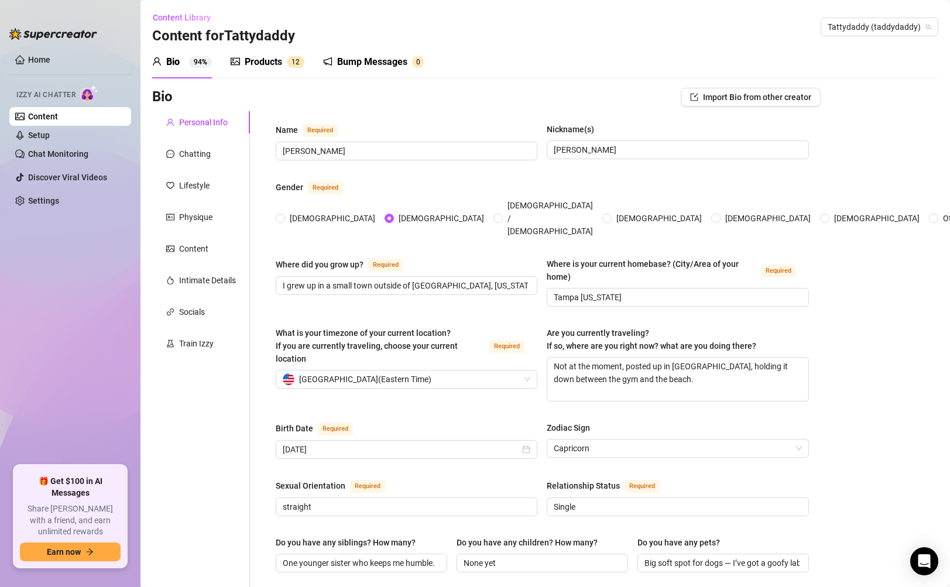
click at [40, 121] on link "Content" at bounding box center [43, 116] width 30 height 9
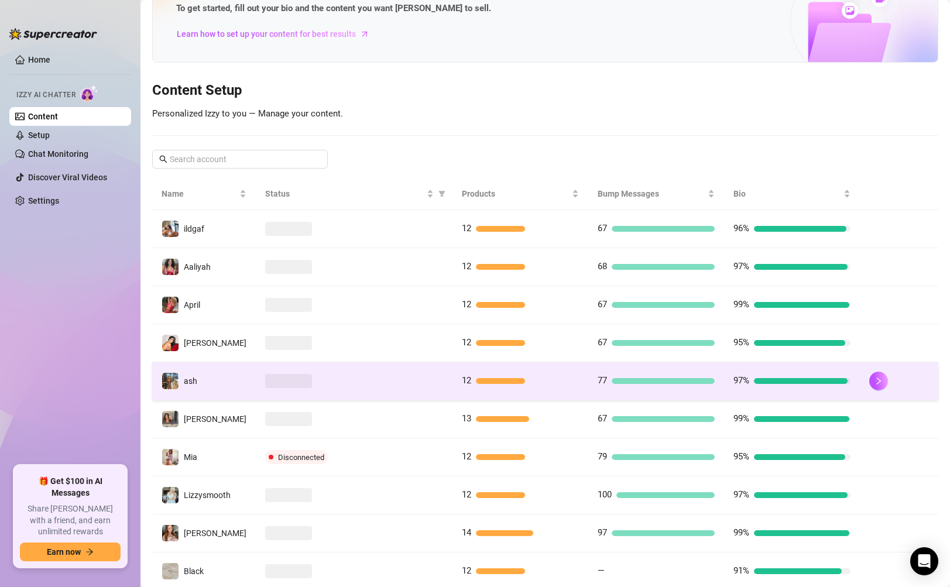
scroll to position [138, 0]
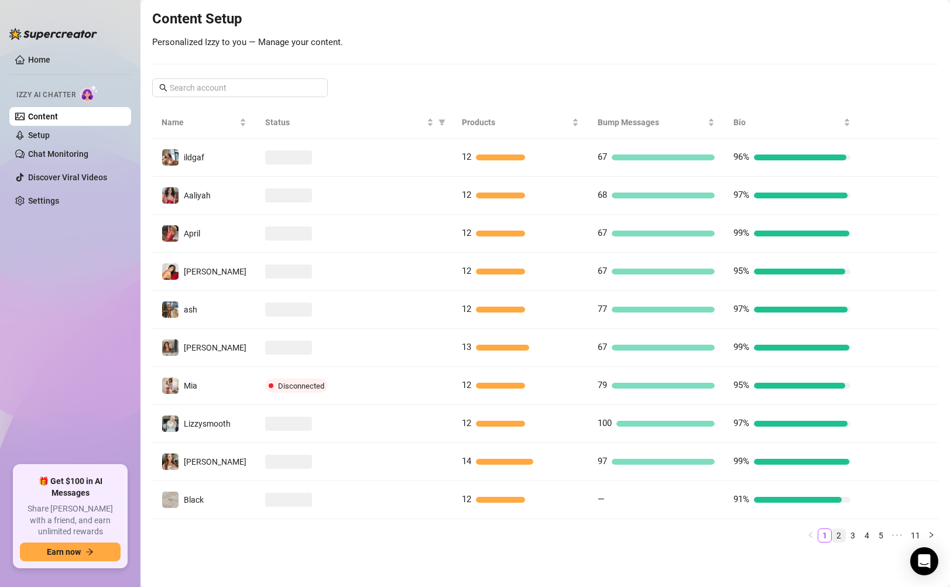
click at [833, 540] on link "2" at bounding box center [838, 535] width 13 height 13
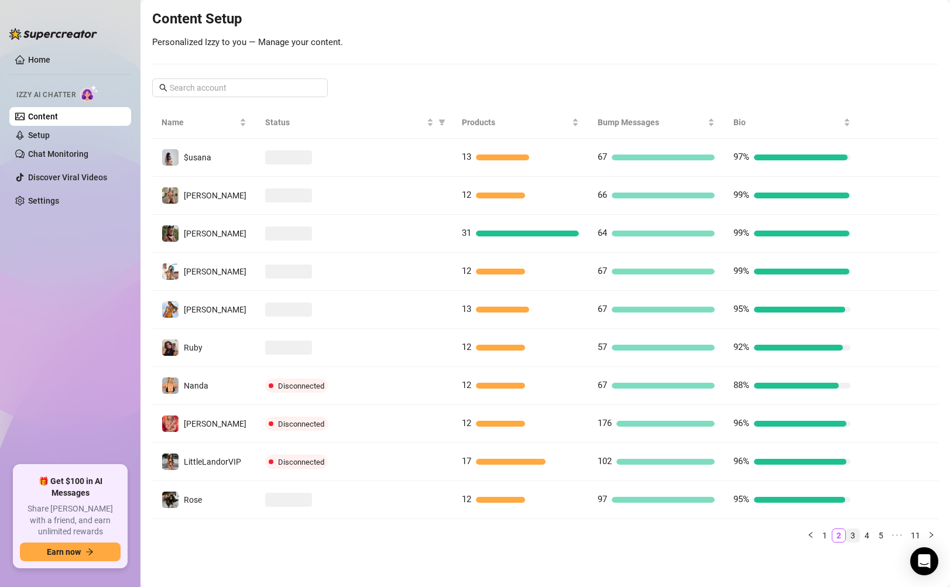
click at [846, 540] on link "3" at bounding box center [852, 535] width 13 height 13
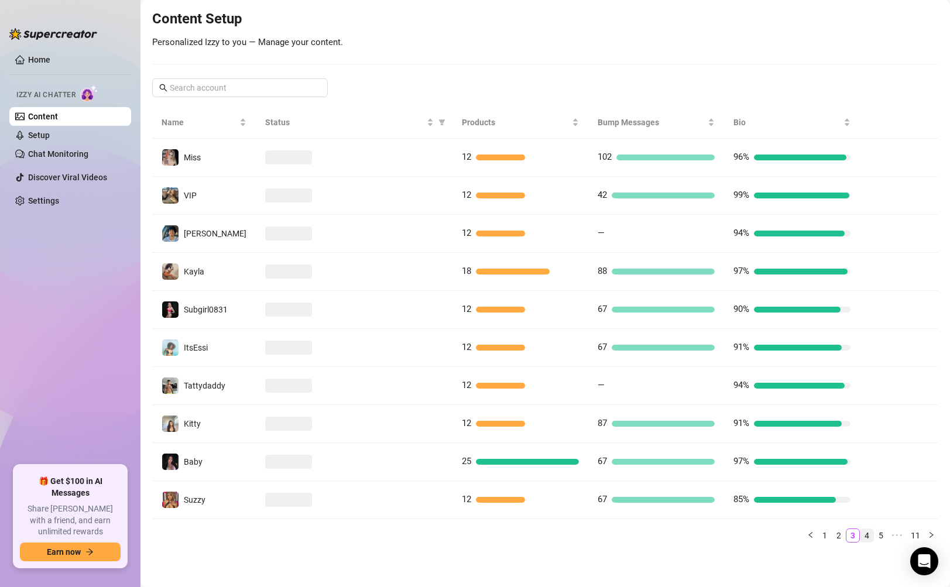
click at [862, 540] on link "4" at bounding box center [866, 535] width 13 height 13
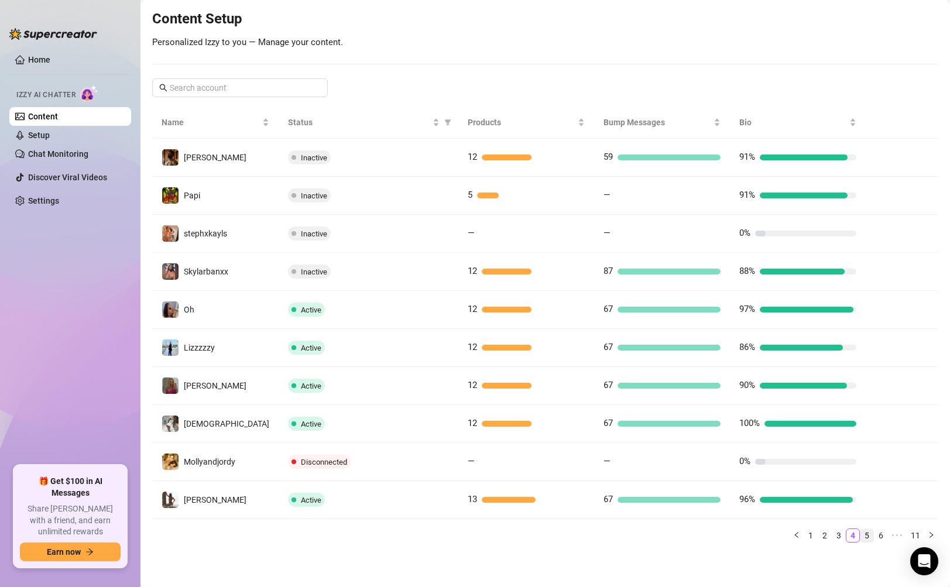
click at [860, 536] on link "5" at bounding box center [866, 535] width 13 height 13
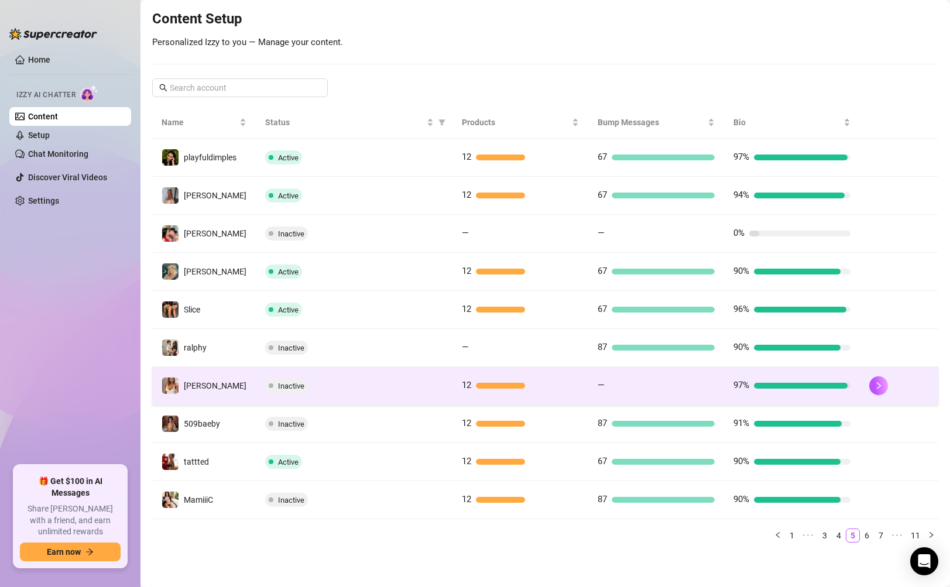
click at [656, 379] on div "—" at bounding box center [656, 386] width 117 height 14
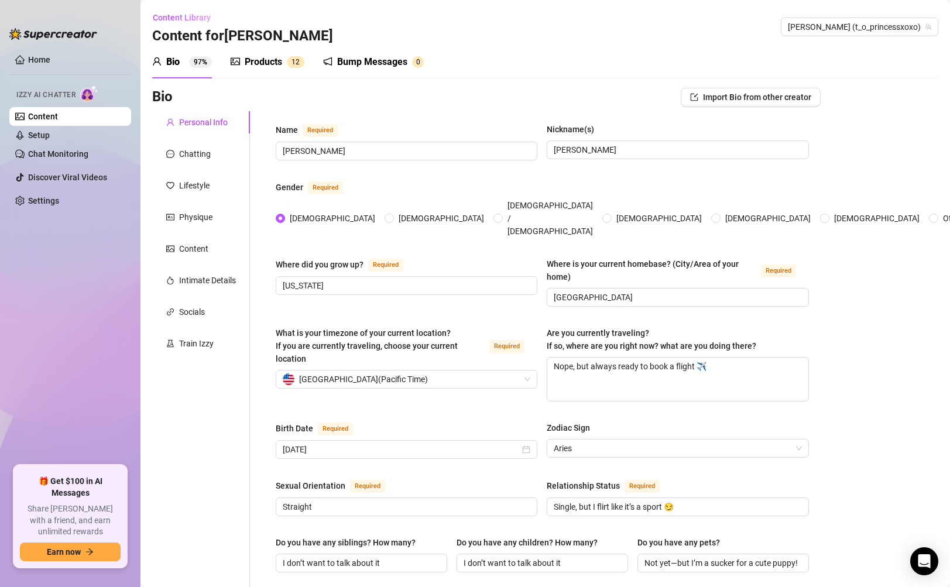
click at [28, 121] on link "Content" at bounding box center [43, 116] width 30 height 9
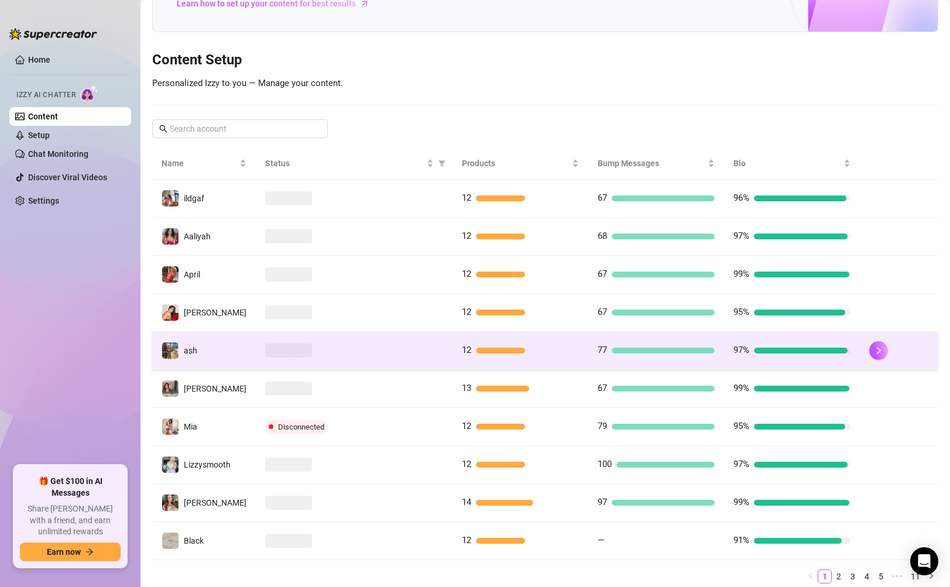
scroll to position [138, 0]
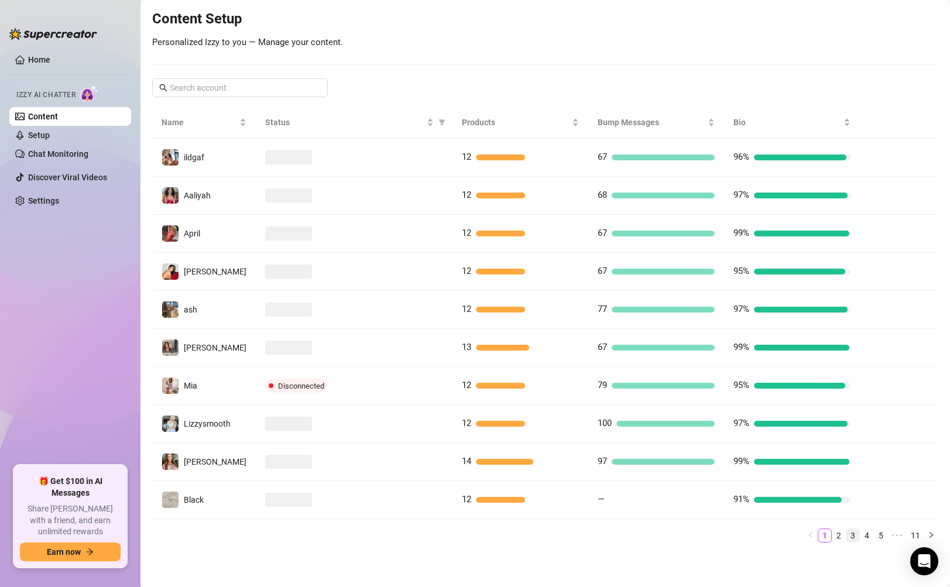
click at [846, 535] on link "3" at bounding box center [852, 535] width 13 height 13
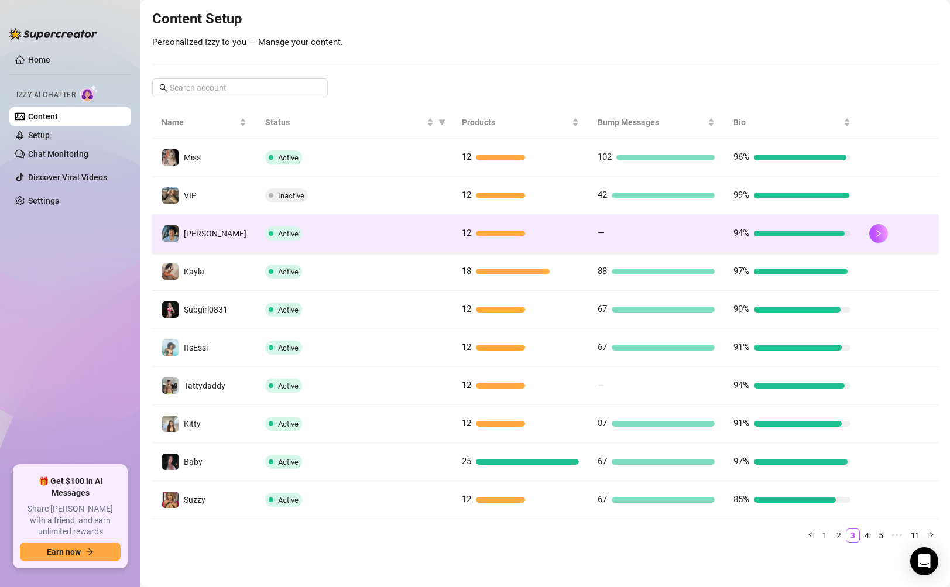
click at [658, 222] on td "—" at bounding box center [656, 234] width 136 height 38
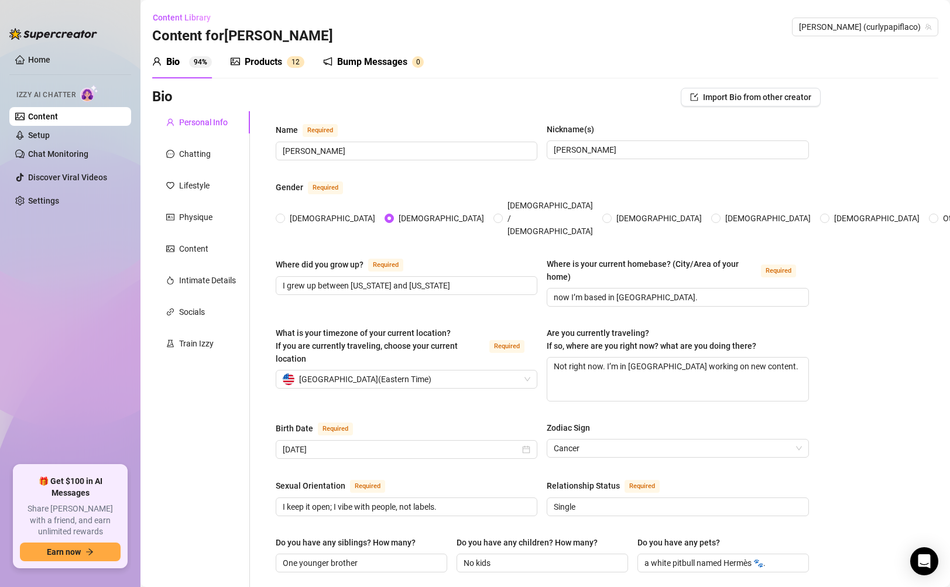
click at [54, 116] on link "Content" at bounding box center [43, 116] width 30 height 9
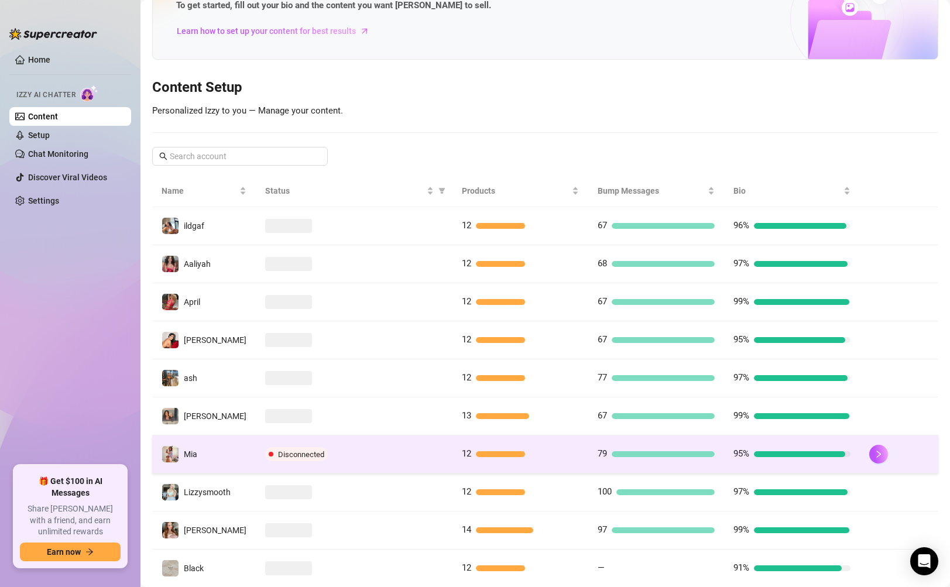
scroll to position [138, 0]
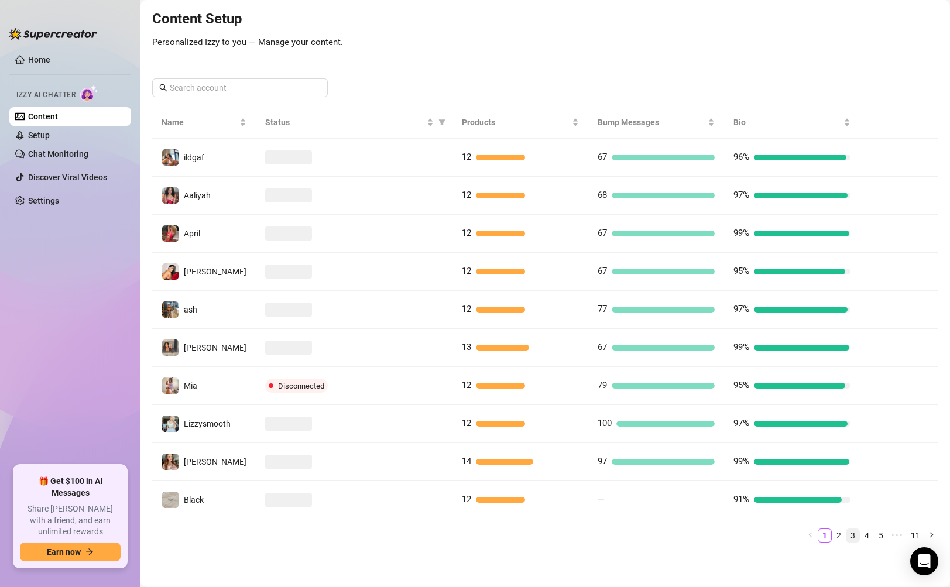
click at [846, 535] on link "3" at bounding box center [852, 535] width 13 height 13
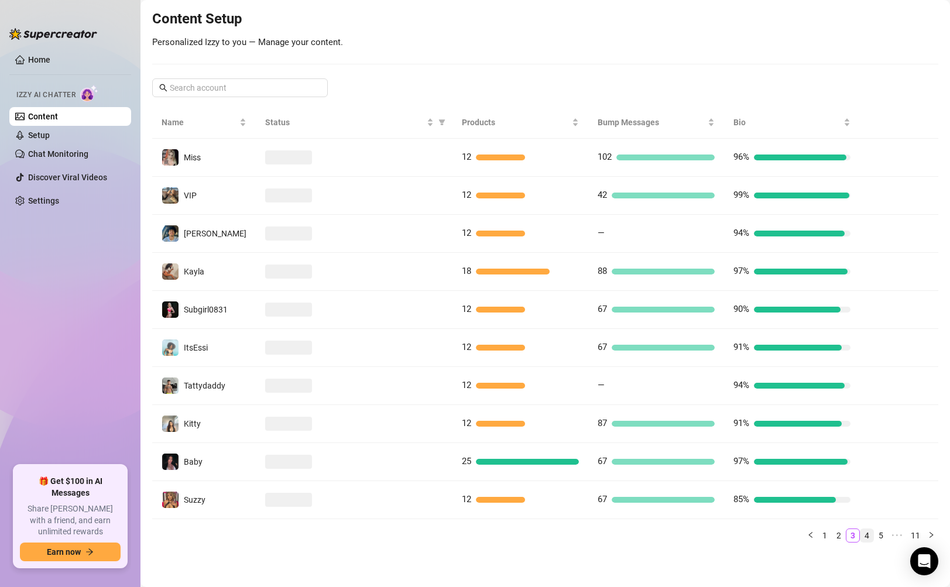
click at [860, 535] on link "4" at bounding box center [866, 535] width 13 height 13
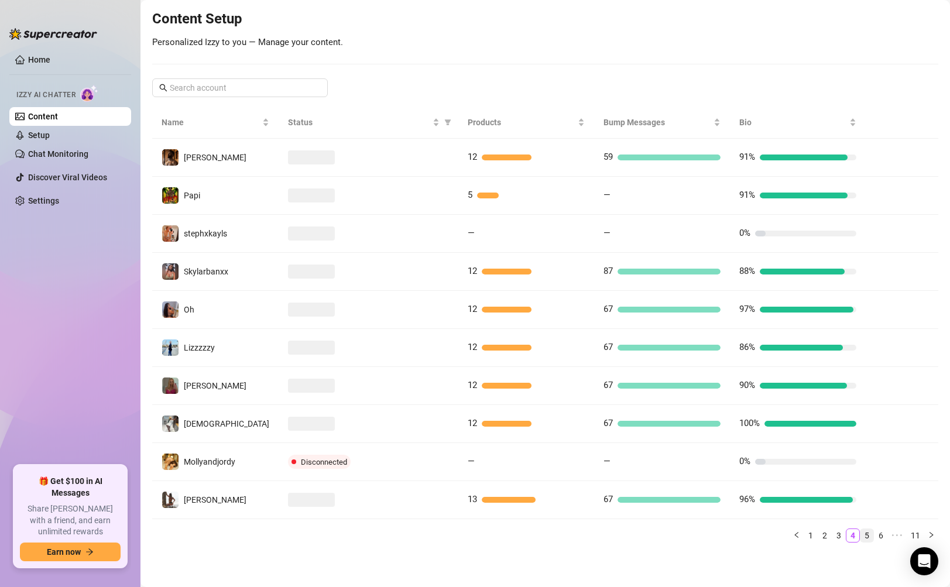
click at [860, 535] on link "5" at bounding box center [866, 535] width 13 height 13
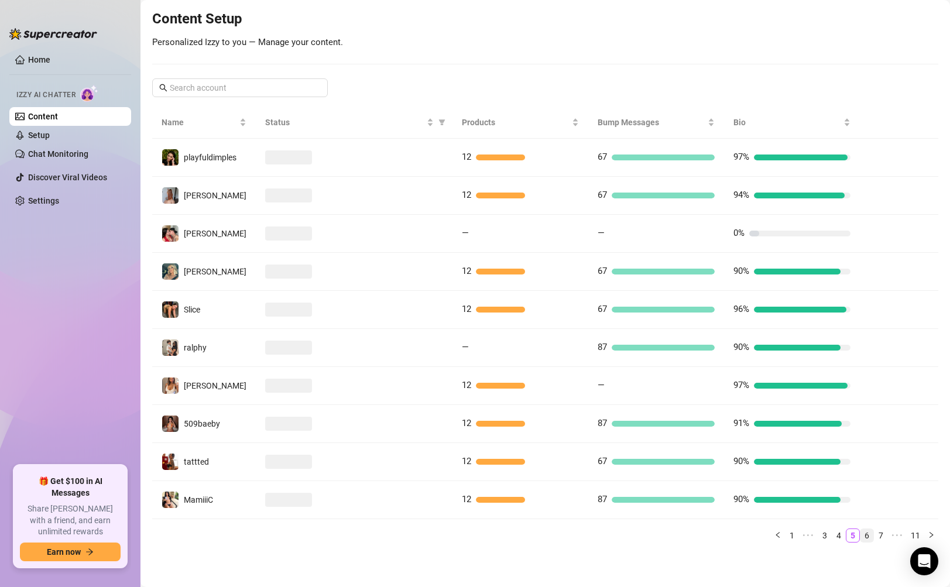
click at [860, 534] on link "6" at bounding box center [866, 535] width 13 height 13
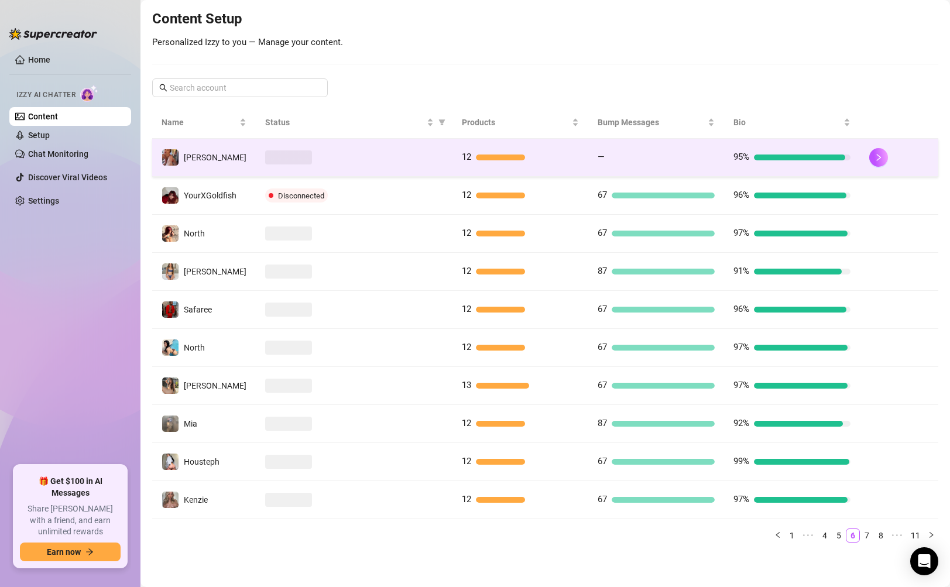
click at [672, 164] on td "—" at bounding box center [656, 158] width 136 height 38
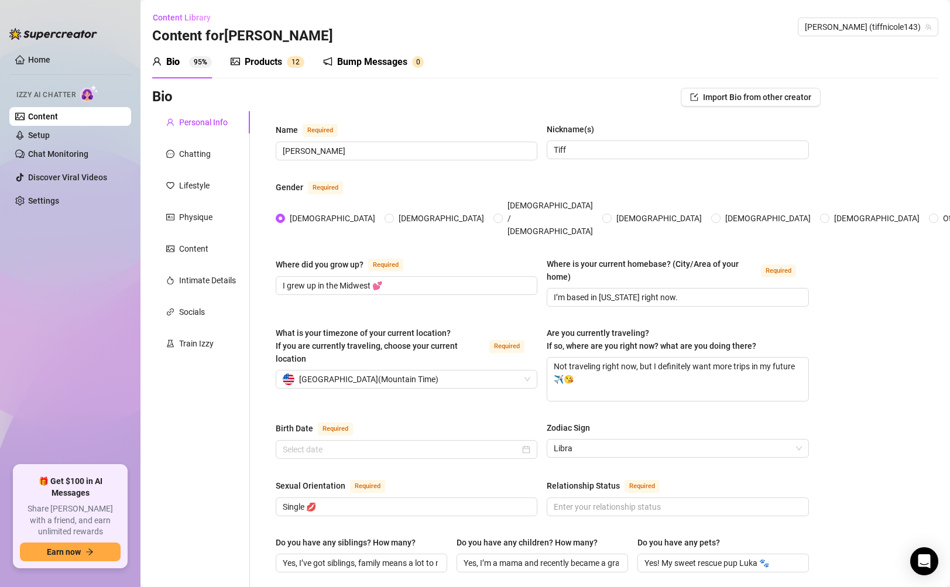
click at [40, 112] on link "Content" at bounding box center [43, 116] width 30 height 9
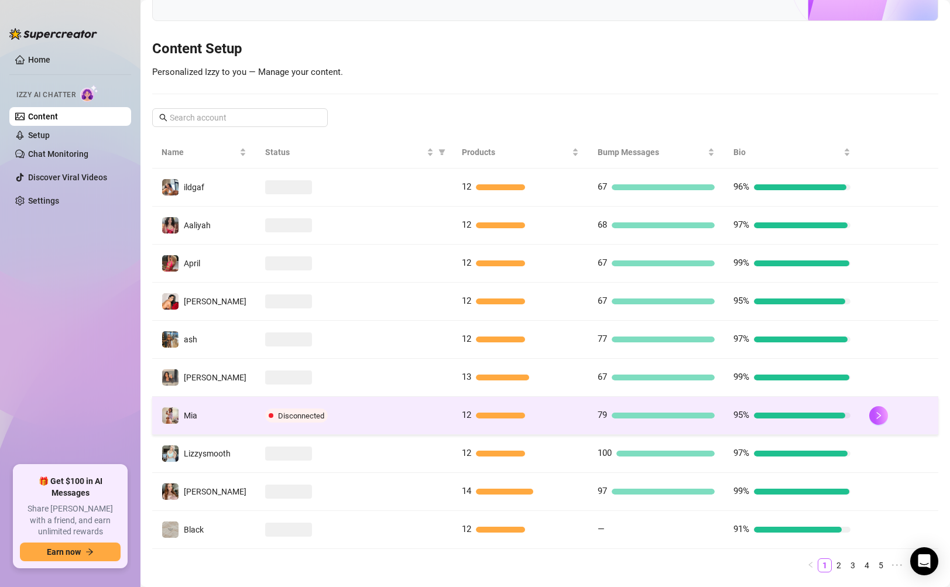
scroll to position [138, 0]
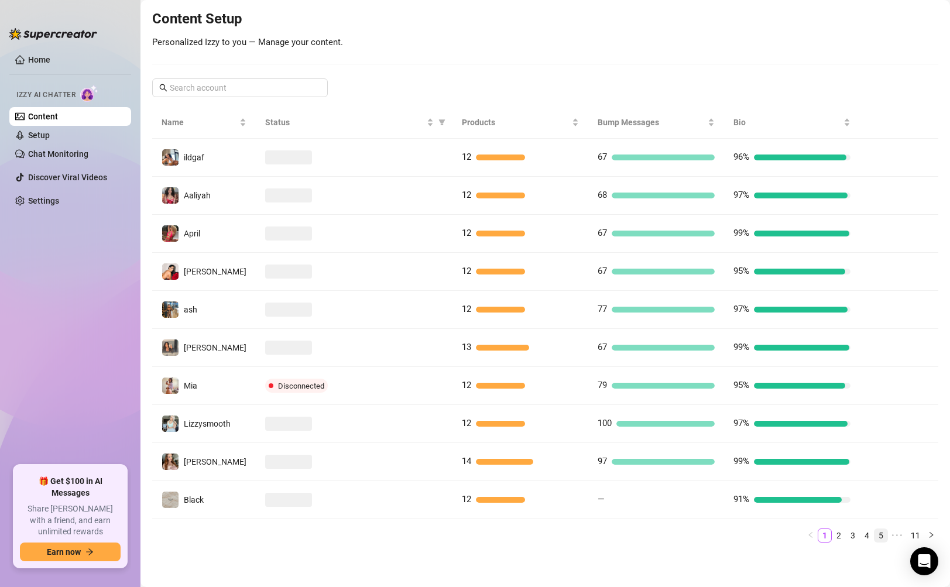
click at [874, 538] on link "5" at bounding box center [880, 535] width 13 height 13
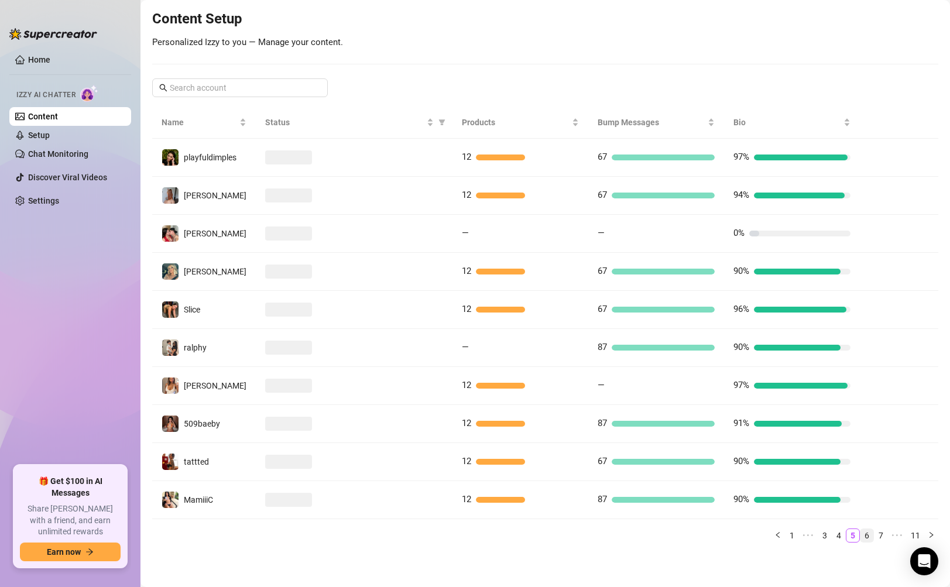
click at [860, 540] on link "6" at bounding box center [866, 535] width 13 height 13
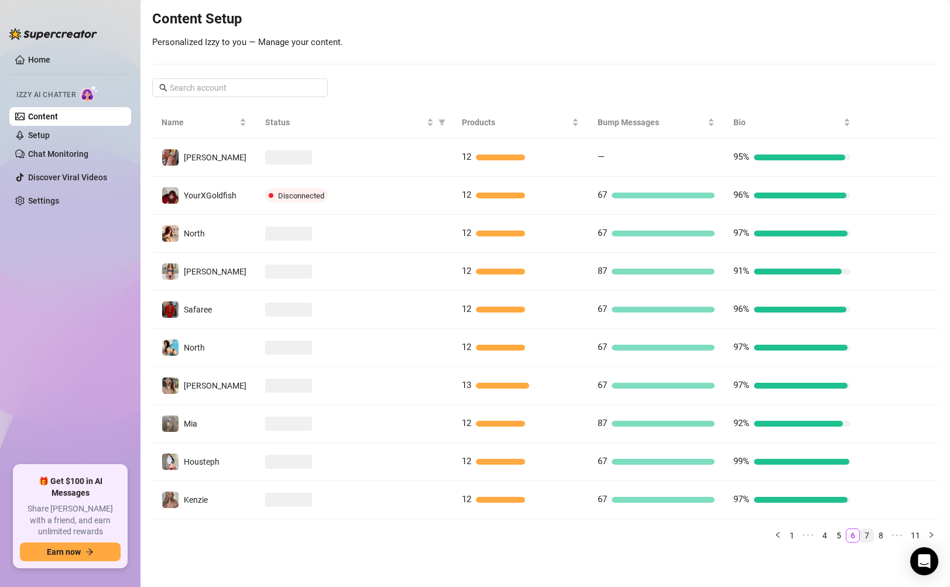
click at [861, 538] on link "7" at bounding box center [866, 535] width 13 height 13
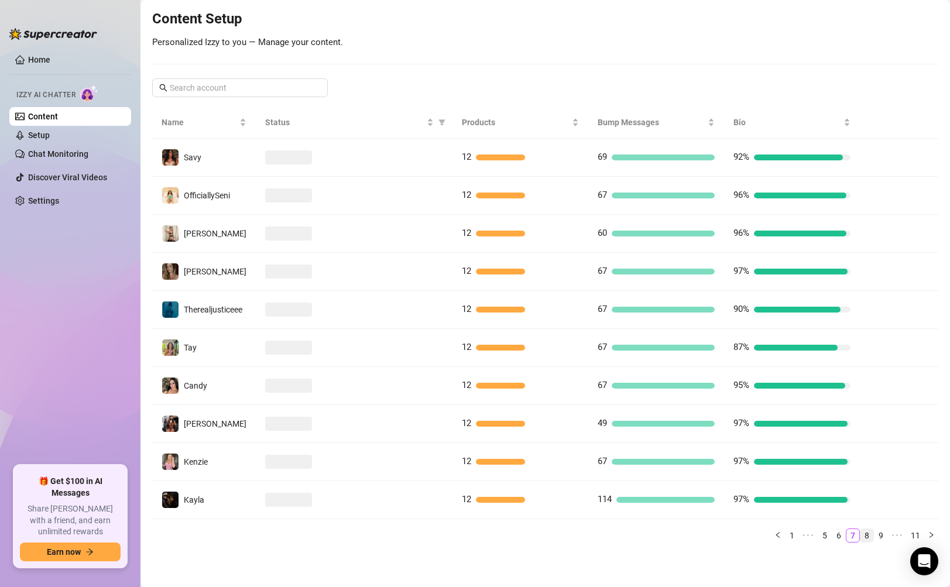
click at [860, 535] on link "8" at bounding box center [866, 535] width 13 height 13
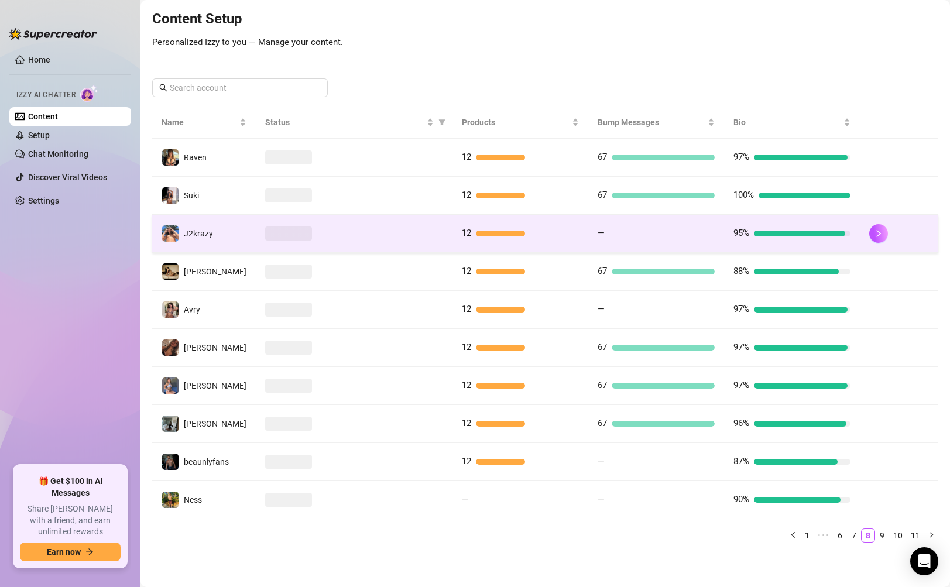
click at [648, 238] on div "—" at bounding box center [656, 233] width 117 height 14
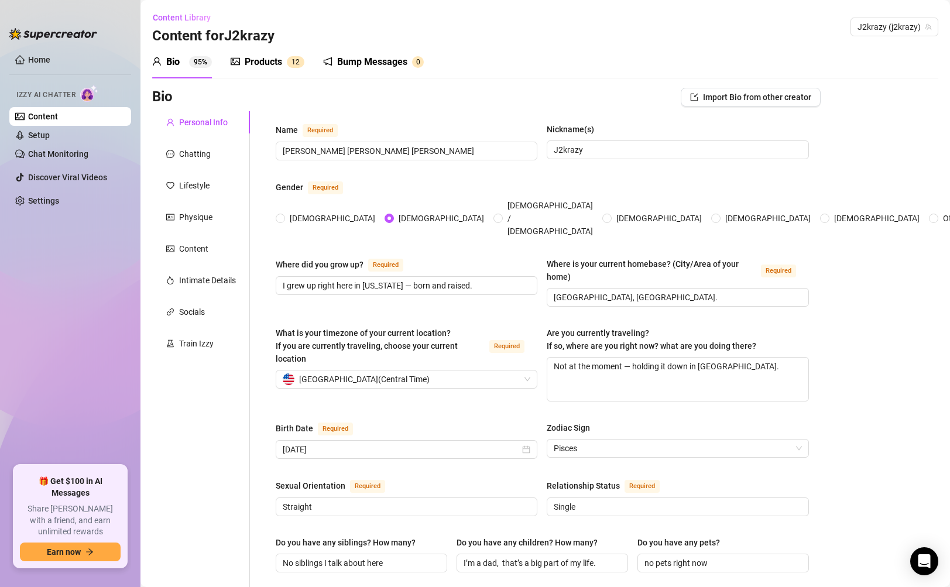
click at [43, 118] on link "Content" at bounding box center [43, 116] width 30 height 9
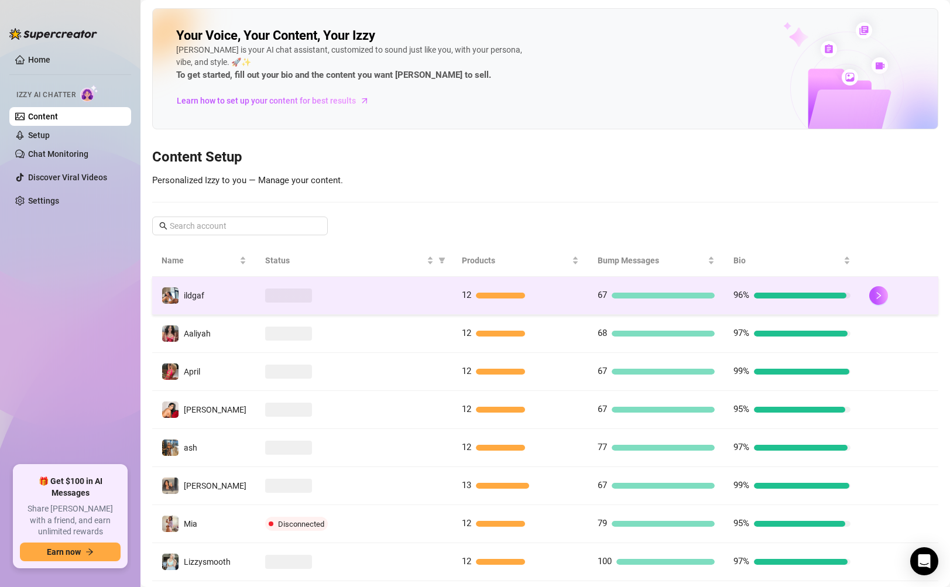
scroll to position [138, 0]
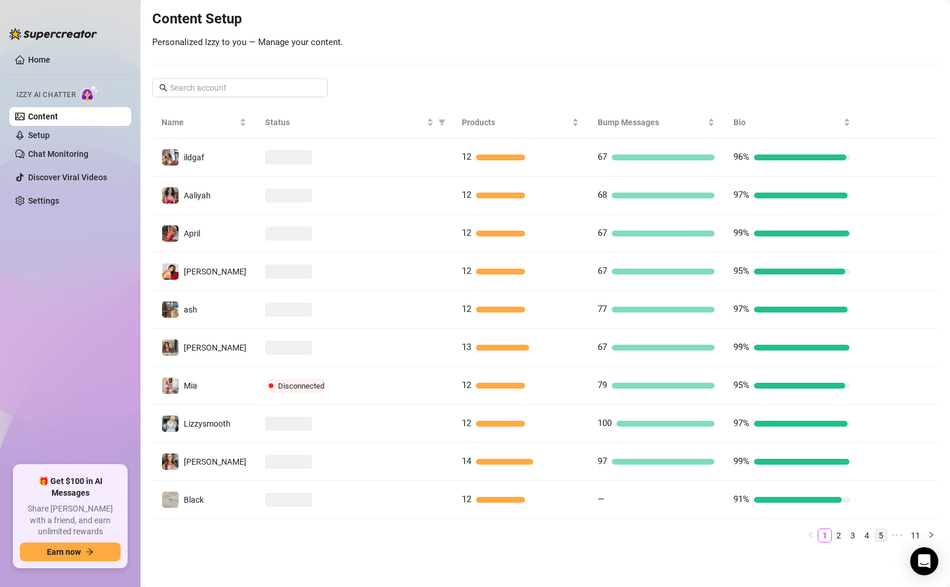
click at [874, 538] on link "5" at bounding box center [880, 535] width 13 height 13
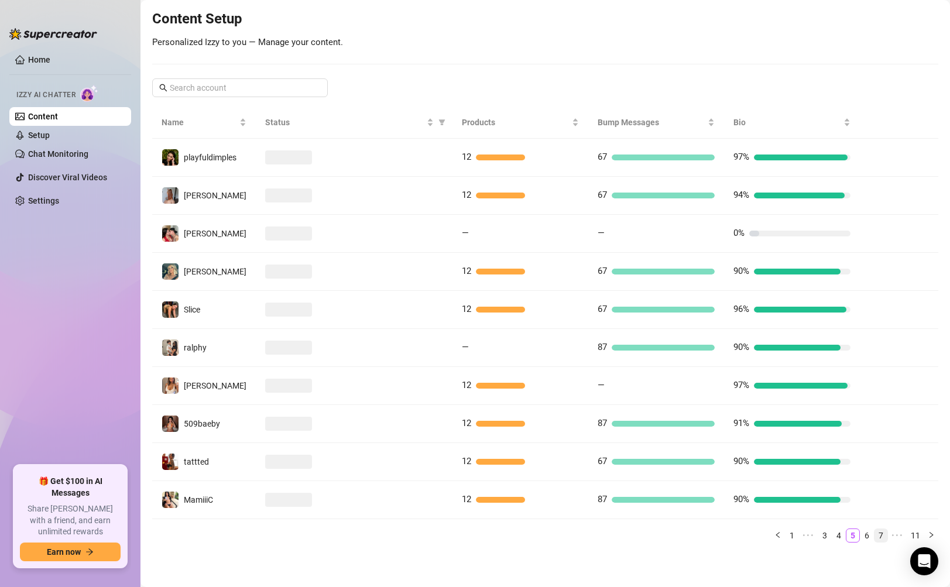
click at [874, 535] on link "7" at bounding box center [880, 535] width 13 height 13
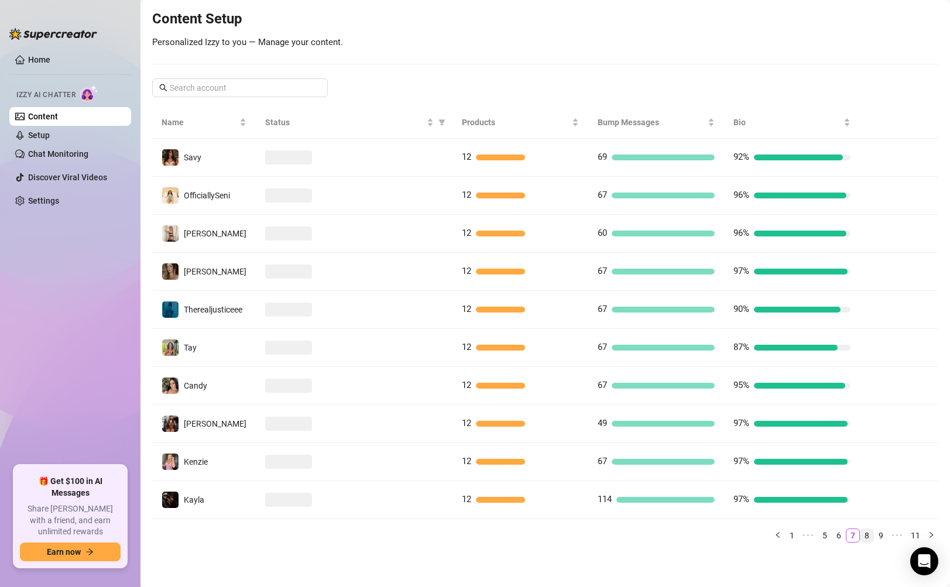
click at [860, 538] on link "8" at bounding box center [866, 535] width 13 height 13
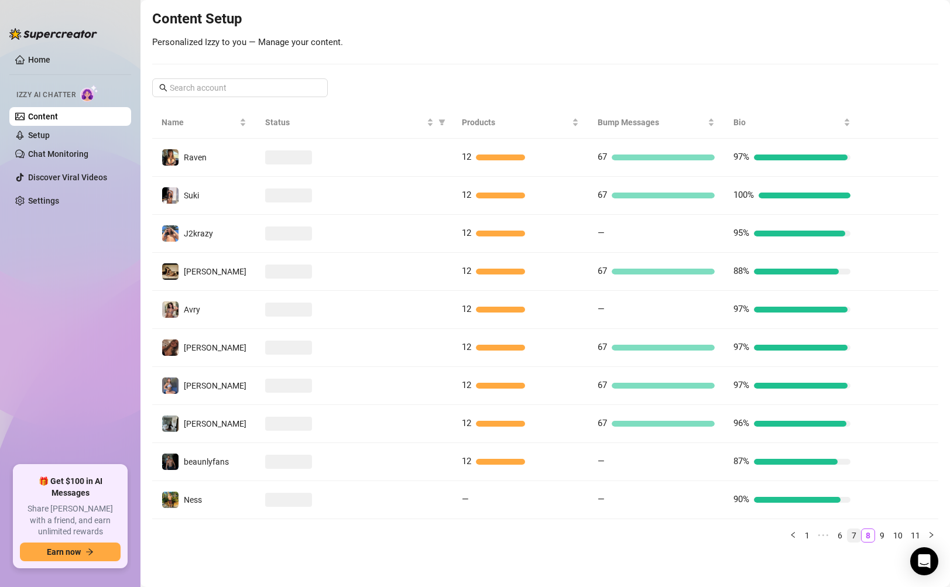
click at [847, 540] on link "7" at bounding box center [853, 535] width 13 height 13
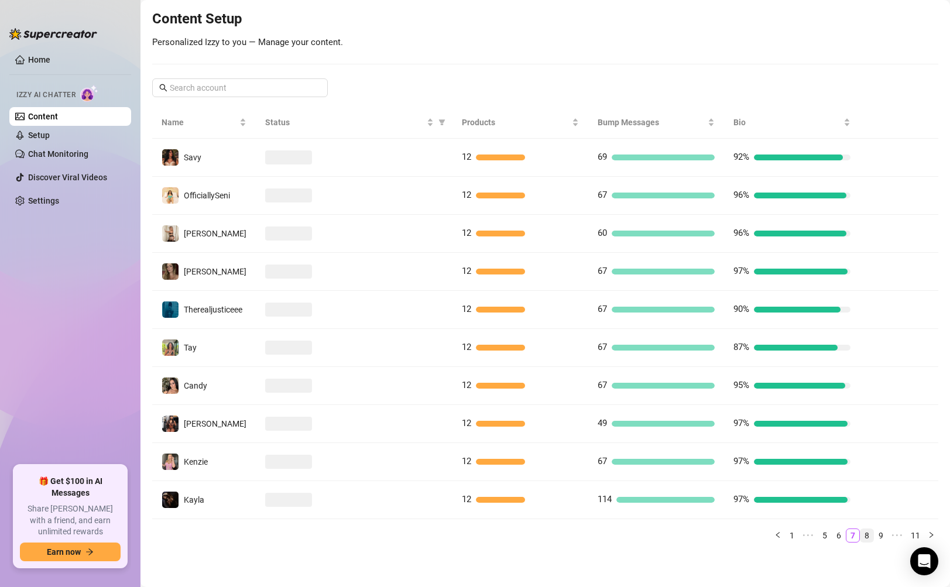
click at [860, 538] on link "8" at bounding box center [866, 535] width 13 height 13
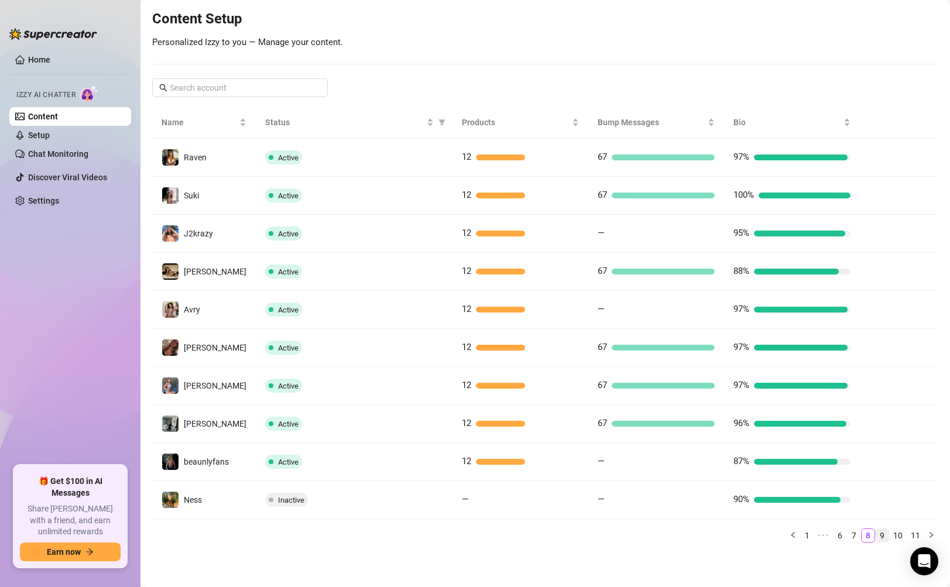
click at [875, 533] on link "9" at bounding box center [881, 535] width 13 height 13
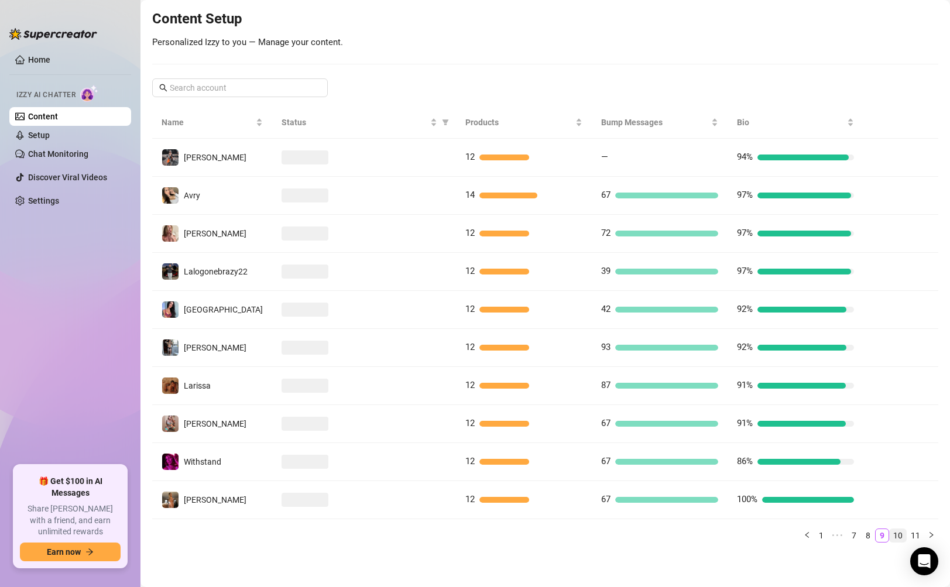
click at [894, 535] on link "10" at bounding box center [898, 535] width 16 height 13
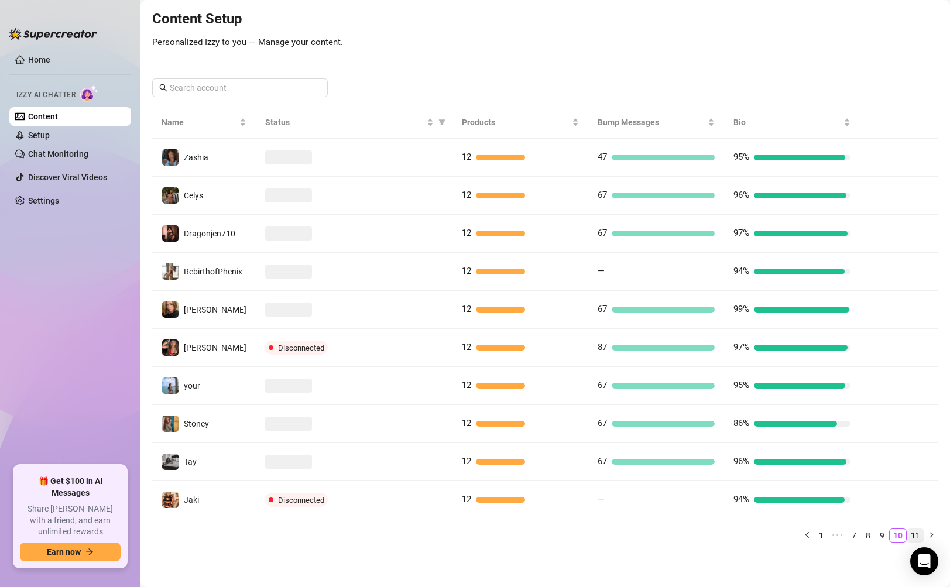
click at [910, 537] on link "11" at bounding box center [915, 535] width 16 height 13
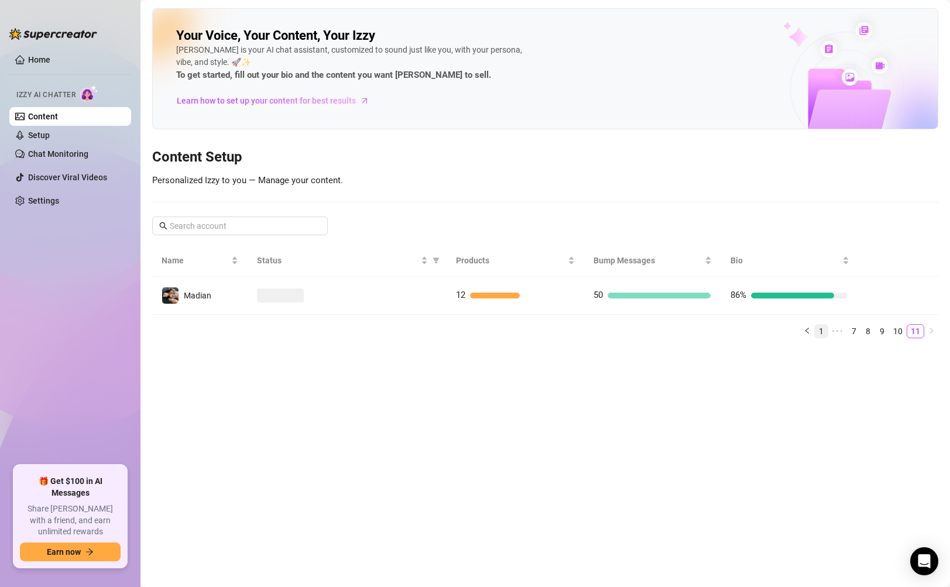
click at [821, 334] on link "1" at bounding box center [821, 331] width 13 height 13
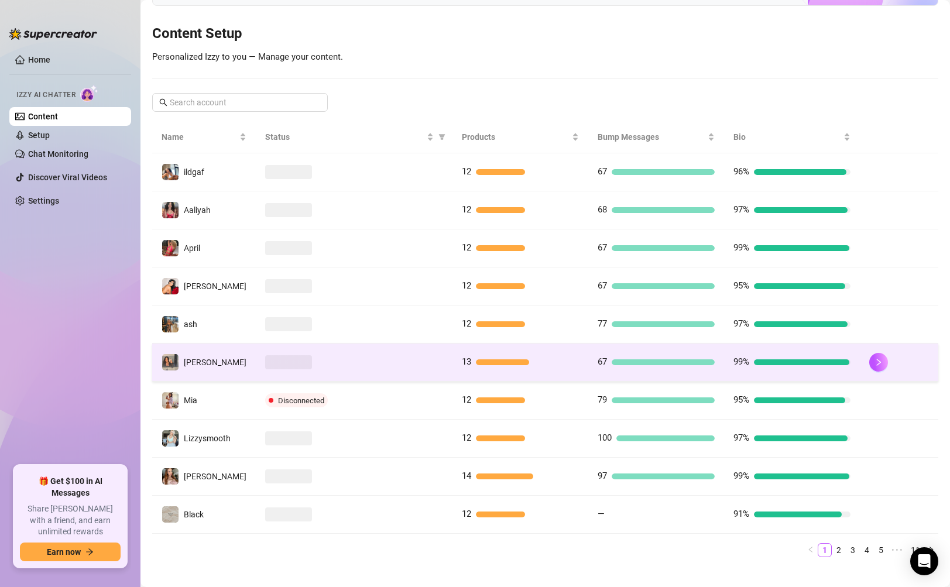
scroll to position [138, 0]
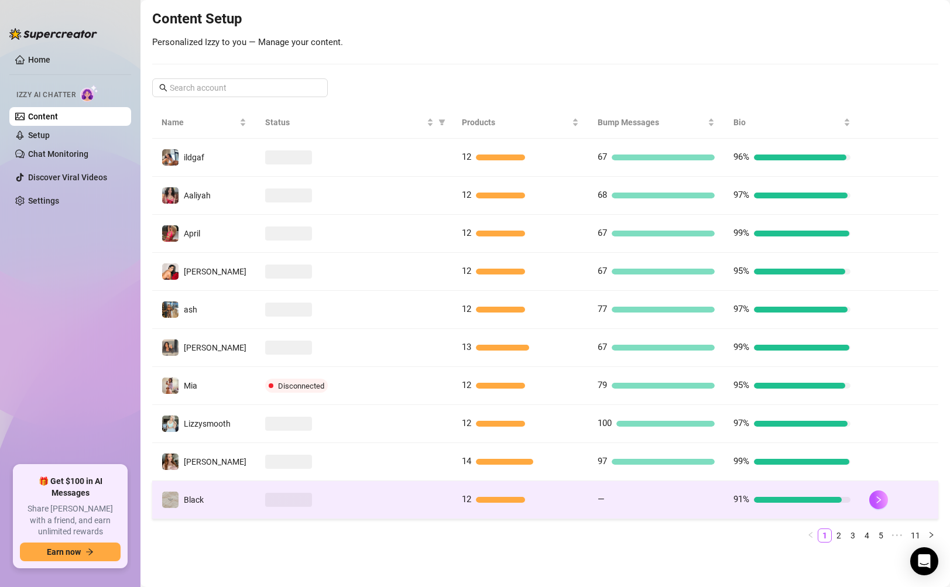
click at [639, 508] on td "—" at bounding box center [656, 500] width 136 height 38
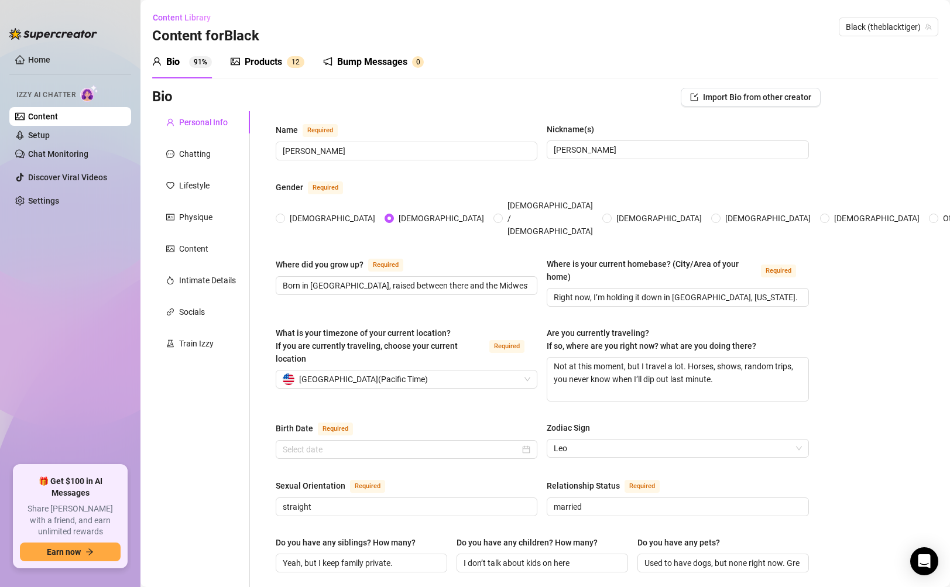
click at [58, 112] on link "Content" at bounding box center [43, 116] width 30 height 9
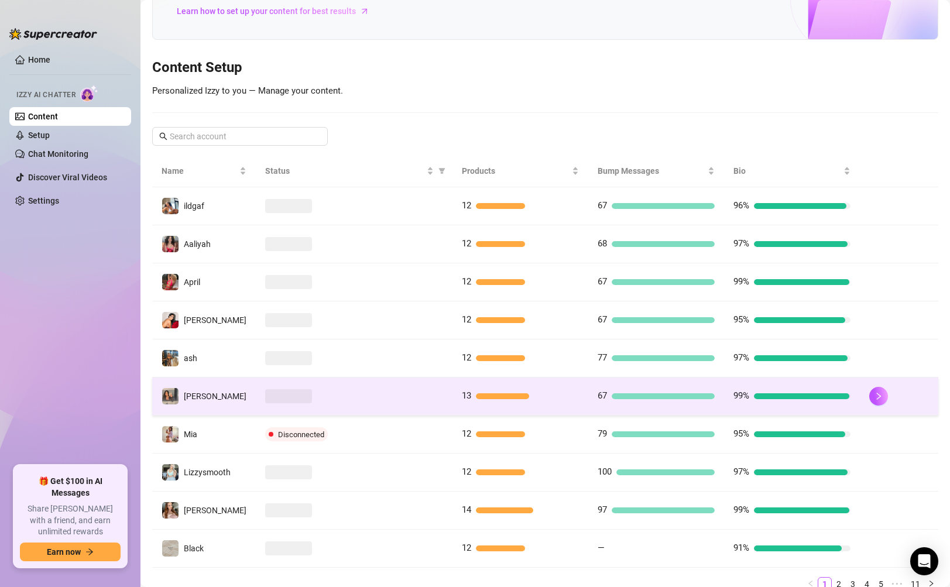
scroll to position [138, 0]
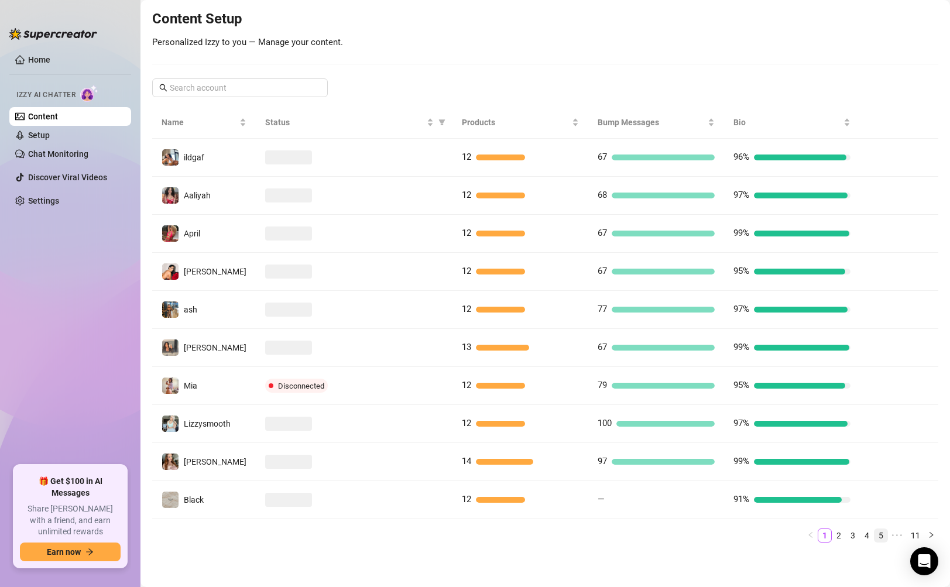
click at [874, 537] on link "5" at bounding box center [880, 535] width 13 height 13
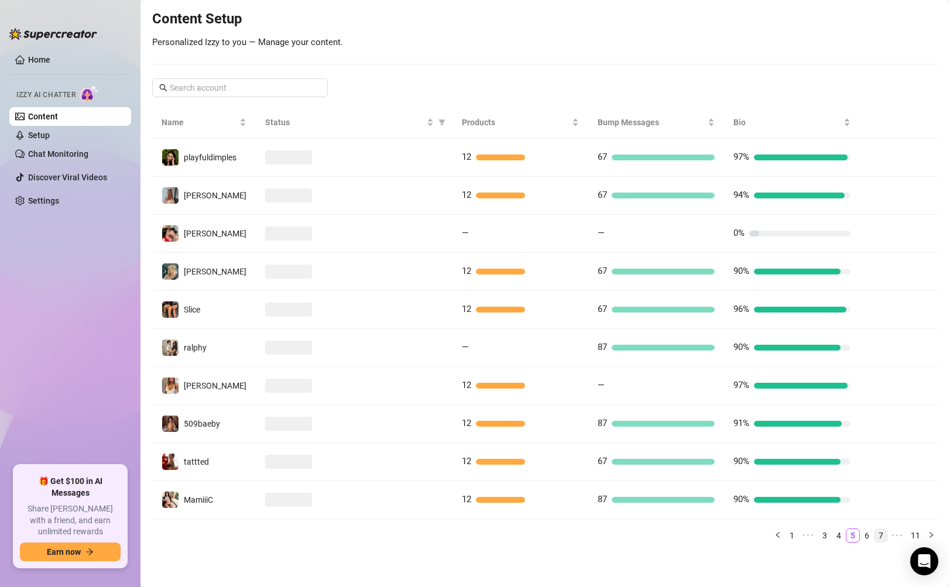
click at [874, 538] on link "7" at bounding box center [880, 535] width 13 height 13
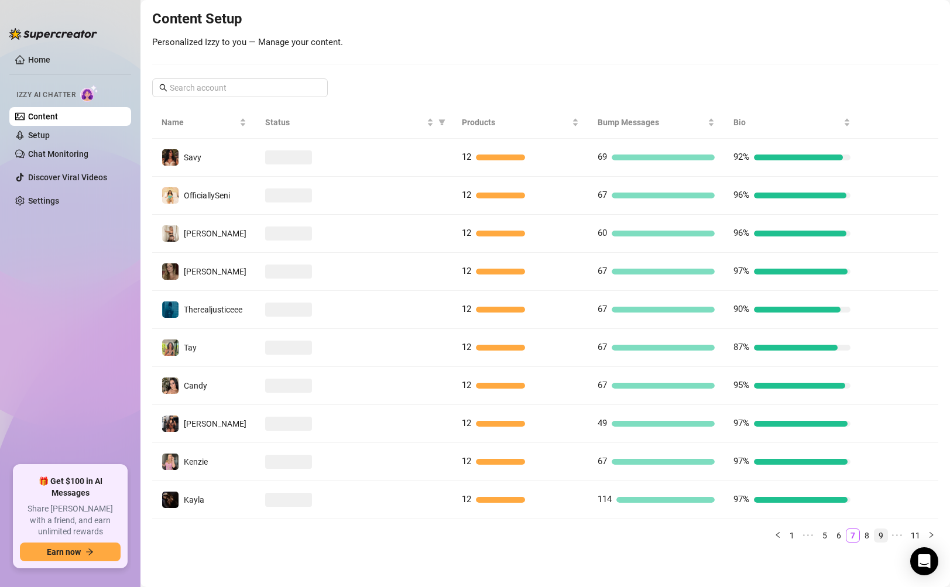
click at [876, 538] on link "9" at bounding box center [880, 535] width 13 height 13
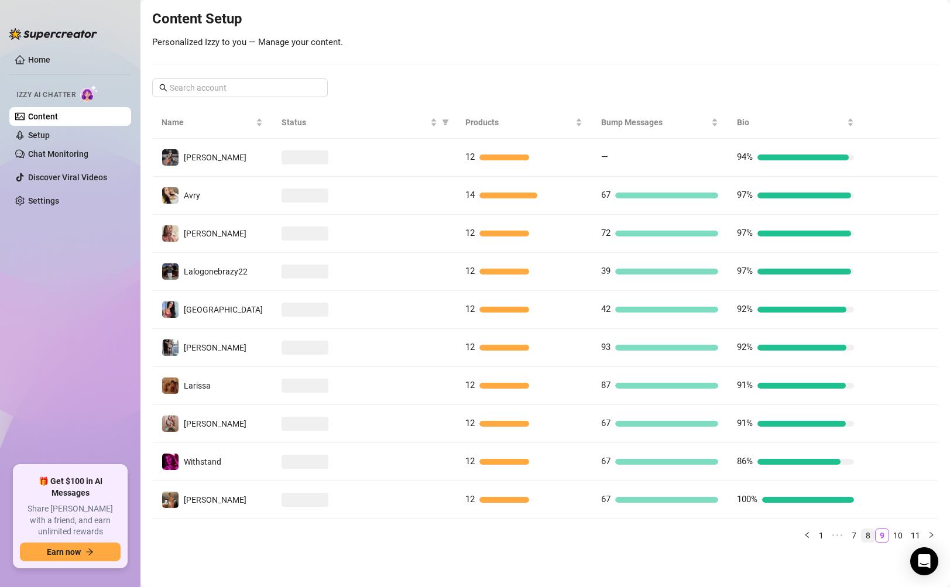
click at [863, 536] on link "8" at bounding box center [867, 535] width 13 height 13
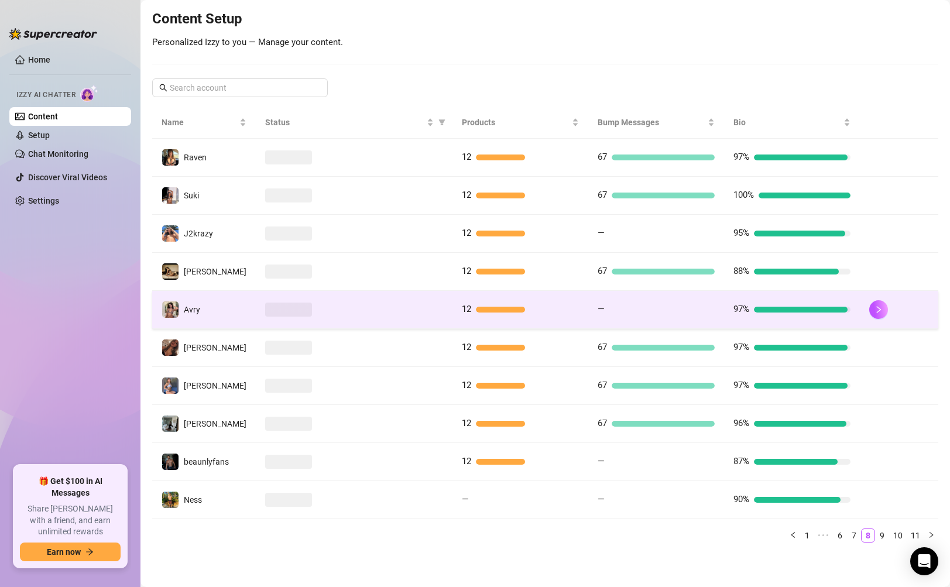
click at [649, 321] on td "—" at bounding box center [656, 310] width 136 height 38
